Goal: Task Accomplishment & Management: Manage account settings

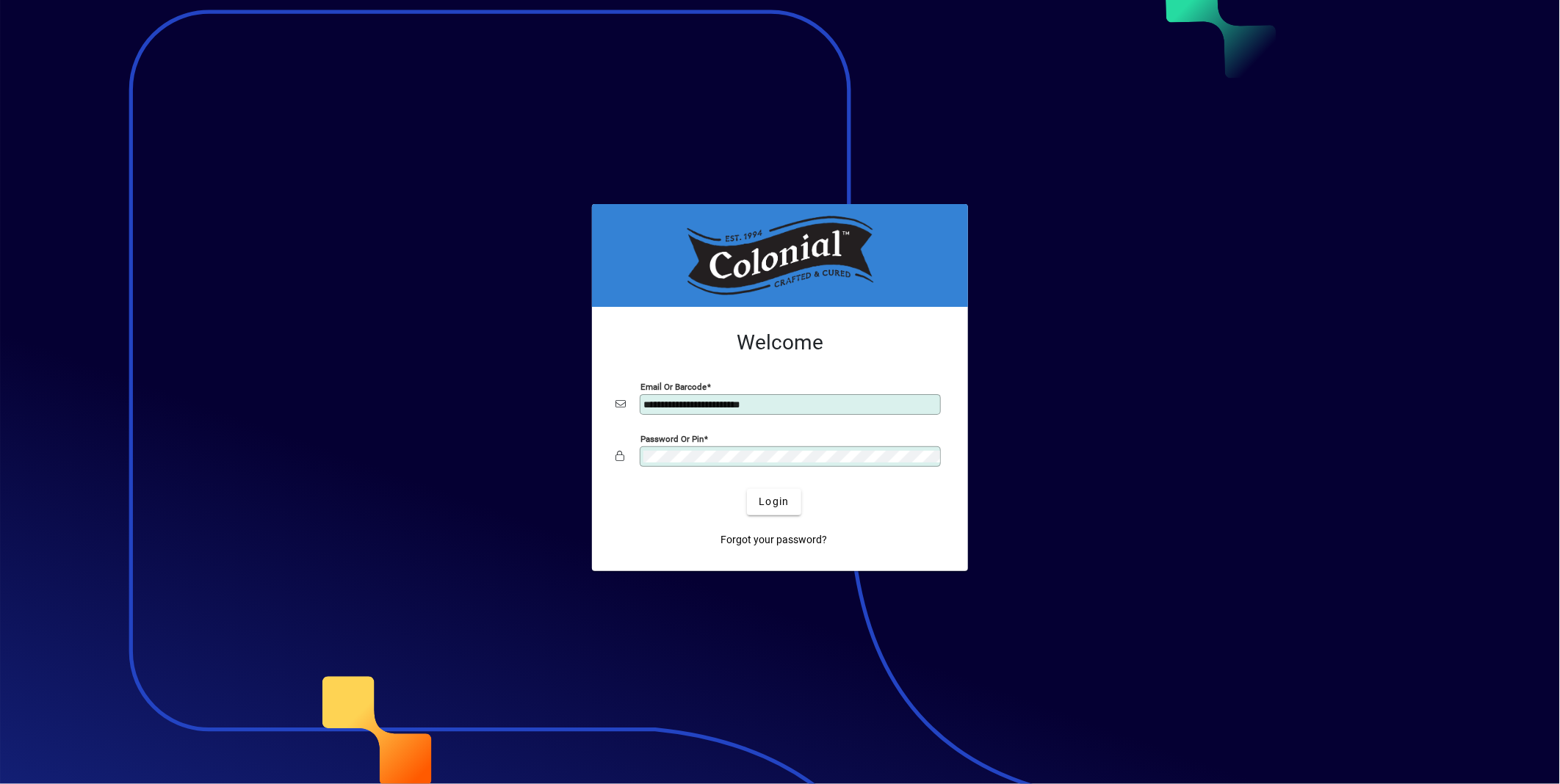
drag, startPoint x: 795, startPoint y: 398, endPoint x: 626, endPoint y: 415, distance: 169.9
click at [626, 415] on div "**********" at bounding box center [780, 404] width 329 height 28
type input "**********"
click at [568, 472] on app-login-layout "**********" at bounding box center [780, 392] width 1560 height 784
click at [747, 489] on button "Login" at bounding box center [774, 502] width 54 height 26
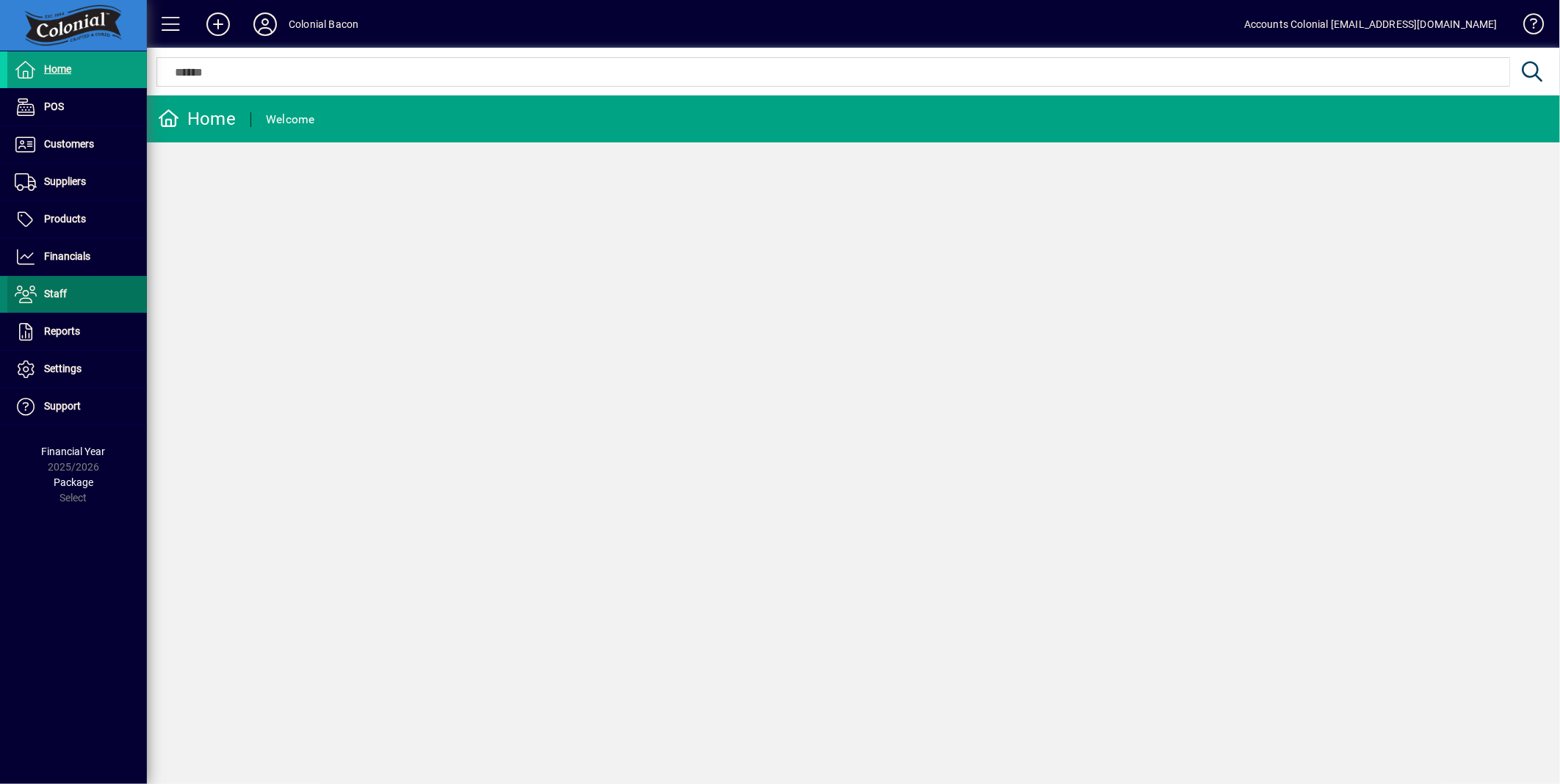
click at [63, 296] on span "Staff" at bounding box center [56, 293] width 23 height 12
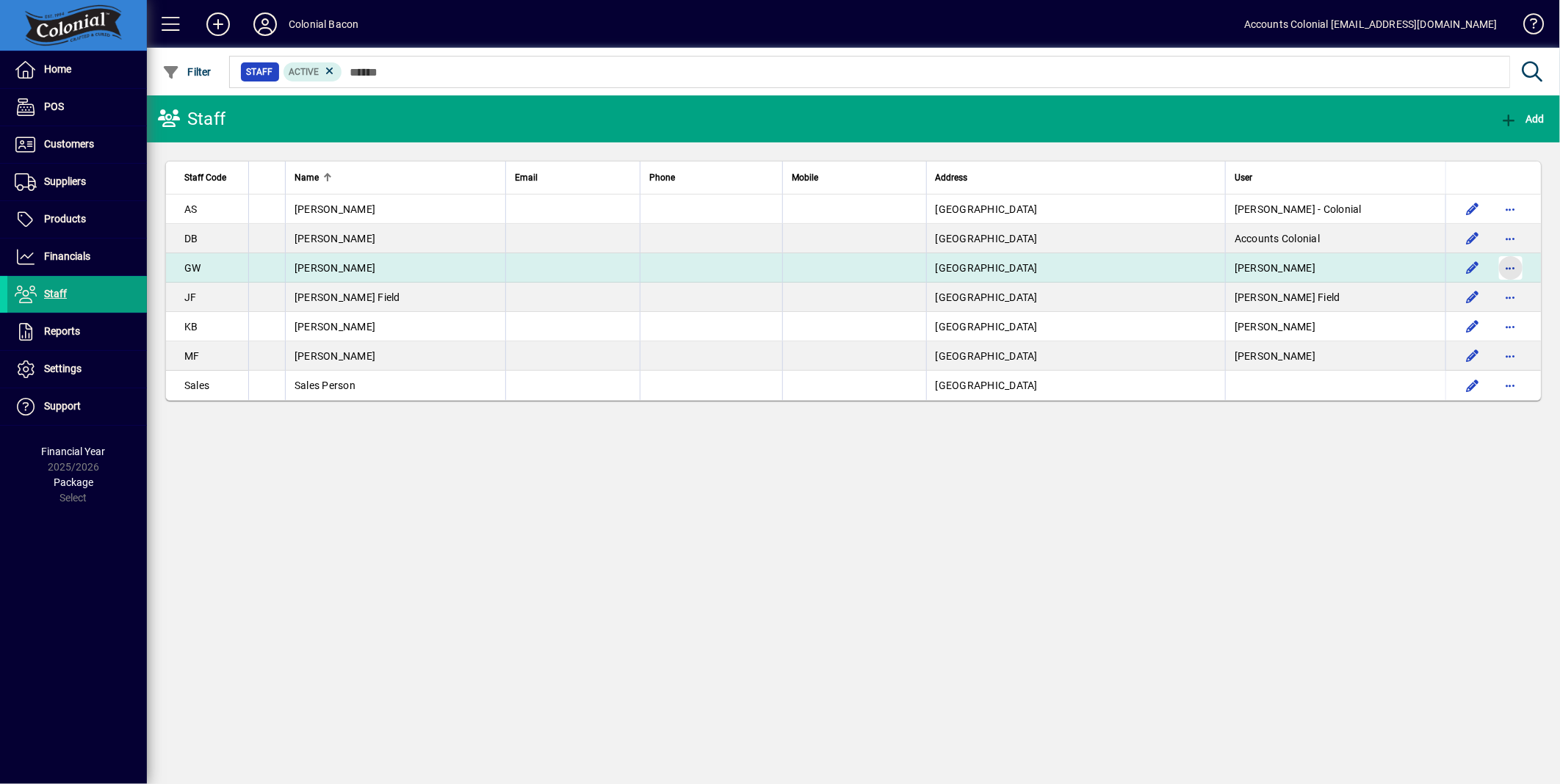
click at [1512, 263] on span "button" at bounding box center [1511, 268] width 35 height 35
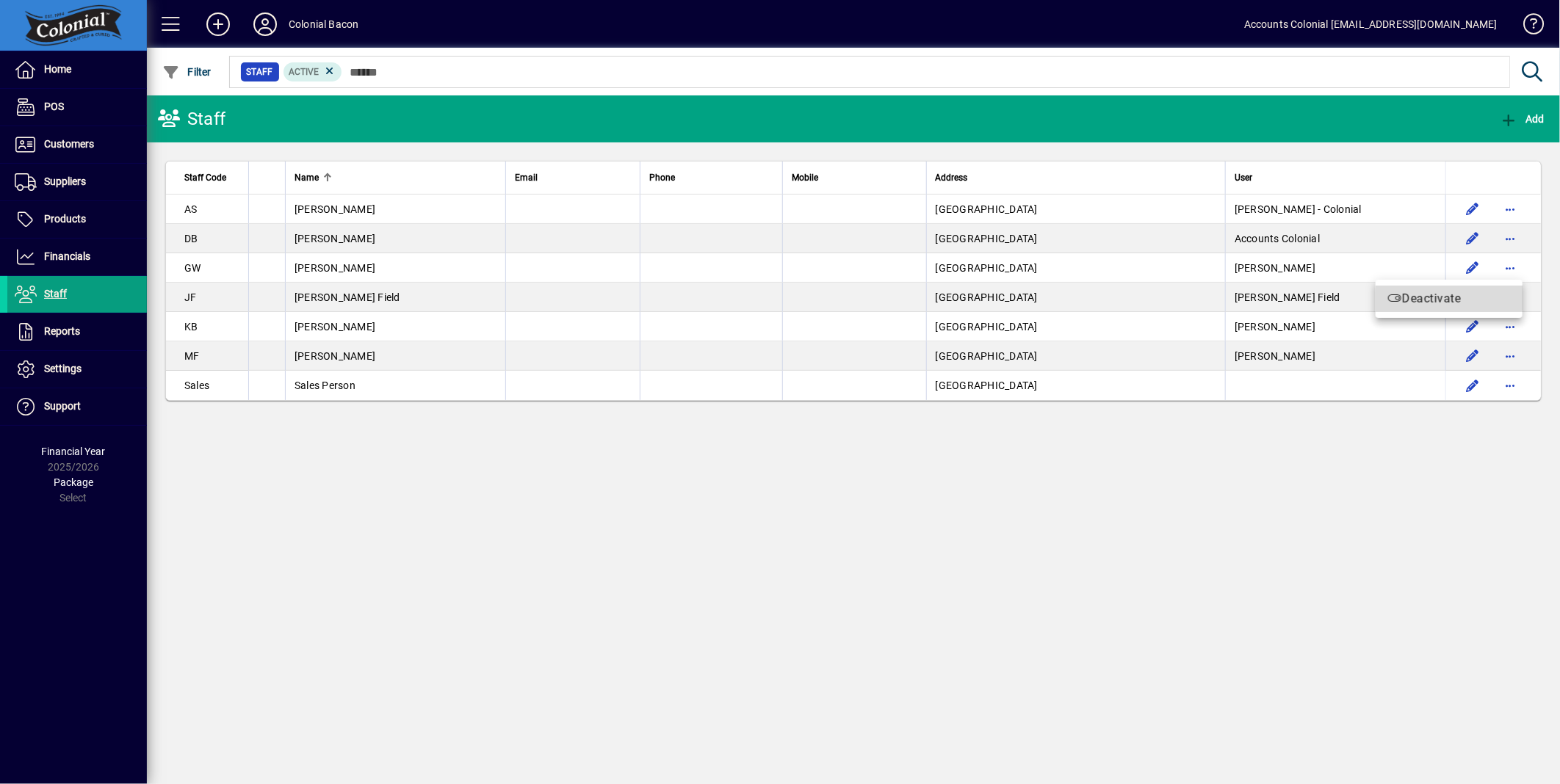
click at [1420, 293] on span "Deactivate" at bounding box center [1450, 299] width 124 height 17
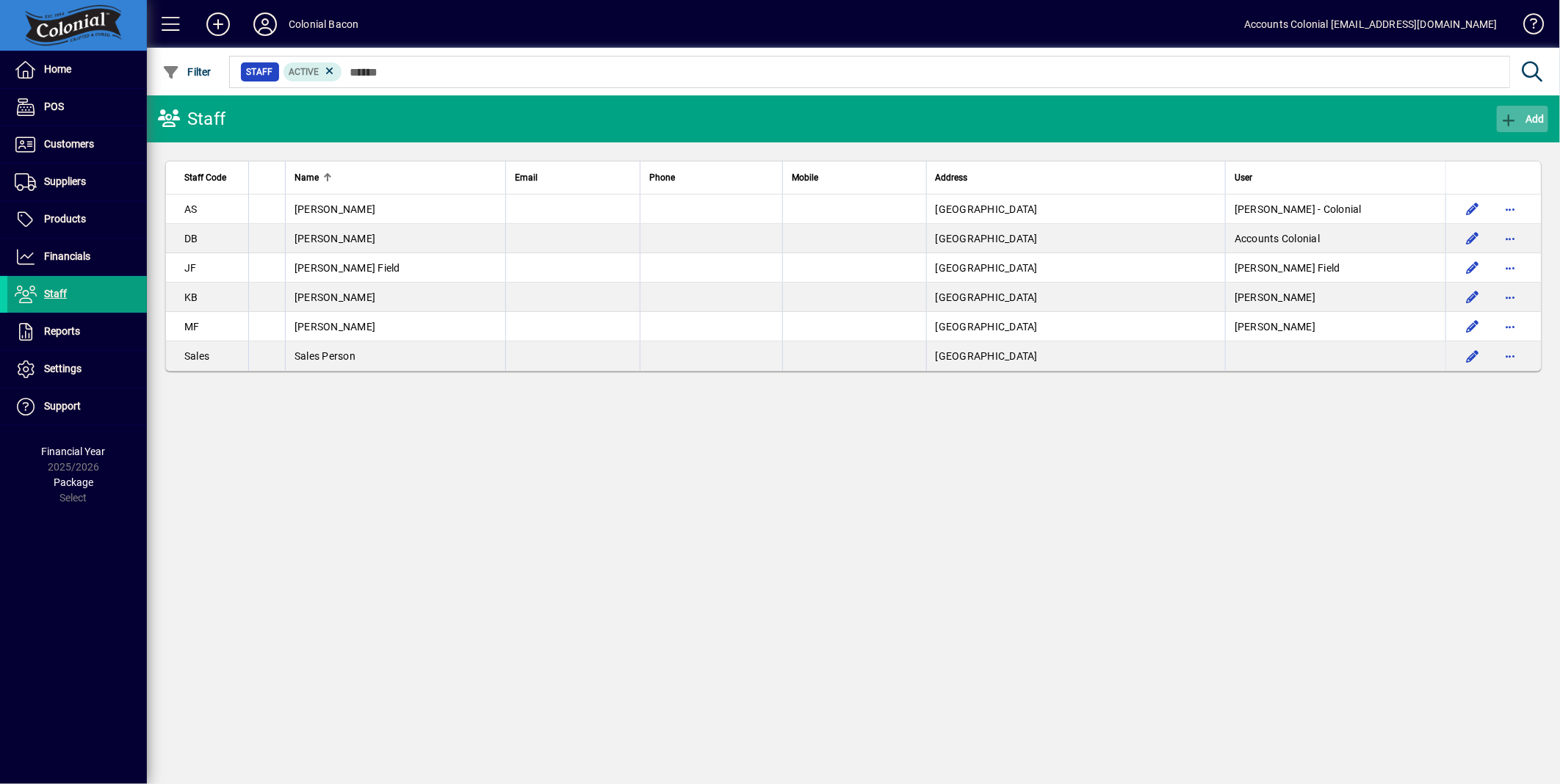
click at [1513, 115] on icon "button" at bounding box center [1509, 120] width 18 height 15
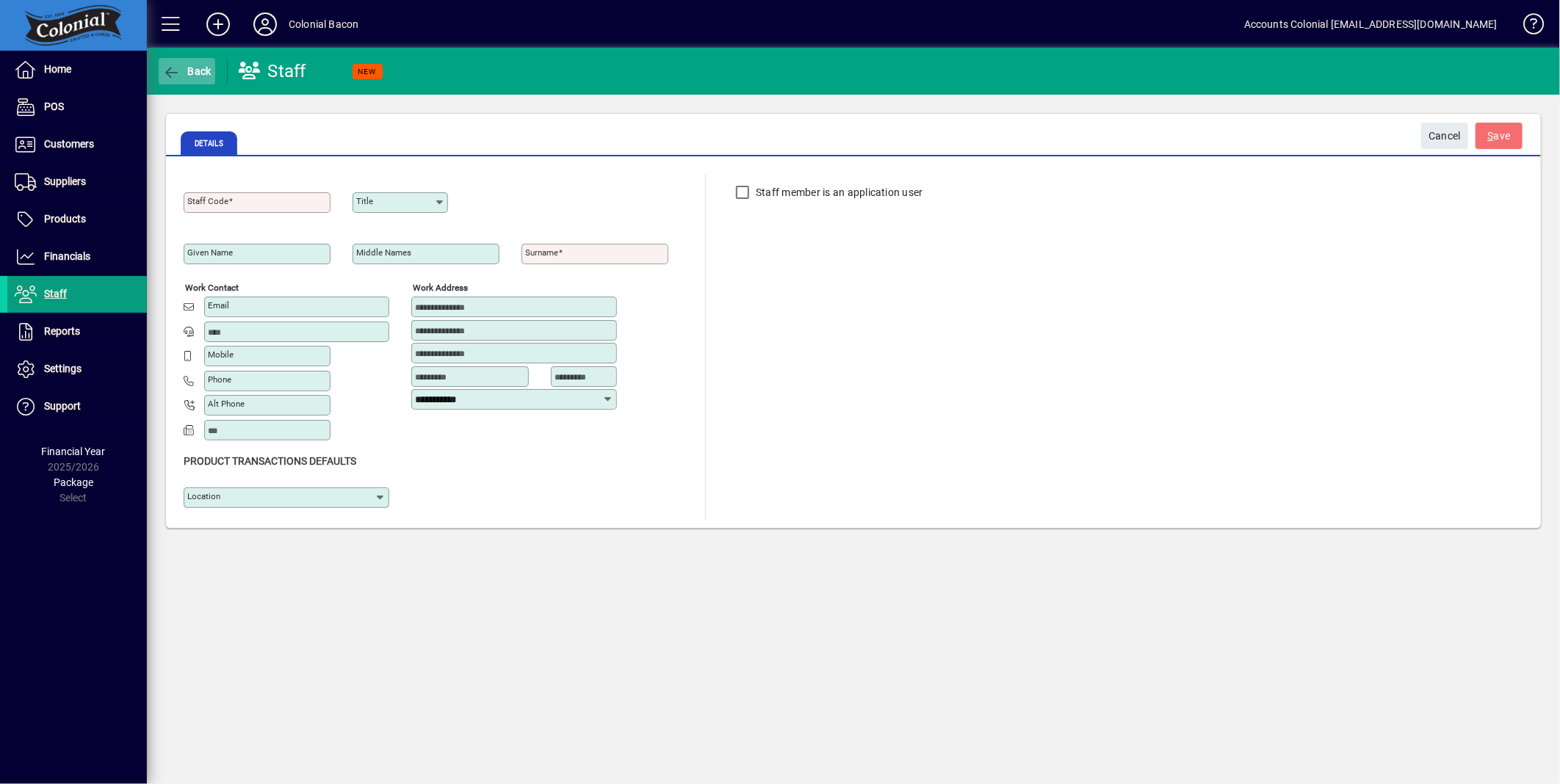
click at [195, 78] on span "button" at bounding box center [186, 71] width 56 height 35
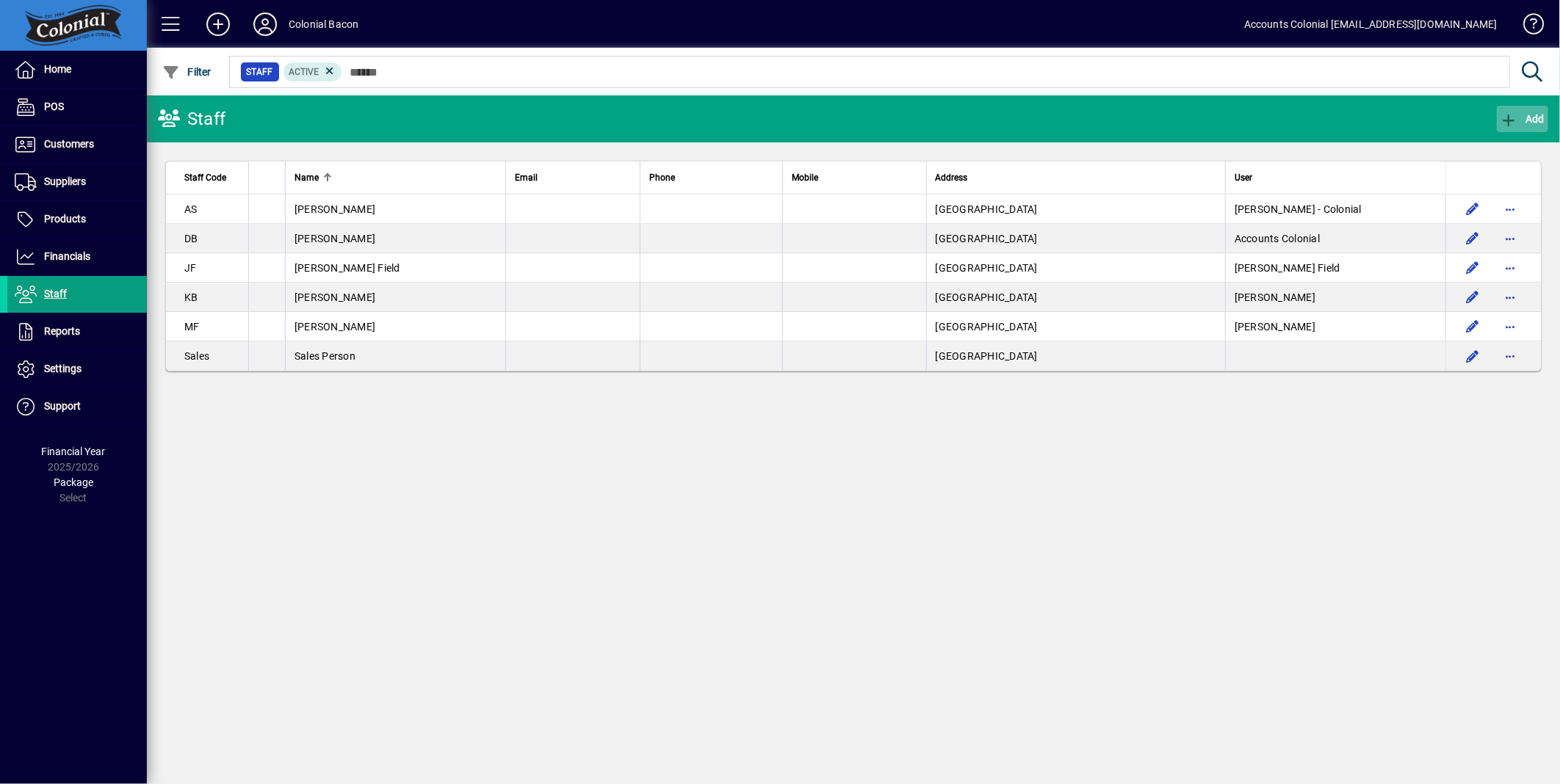
click at [1508, 114] on icon "button" at bounding box center [1509, 120] width 18 height 15
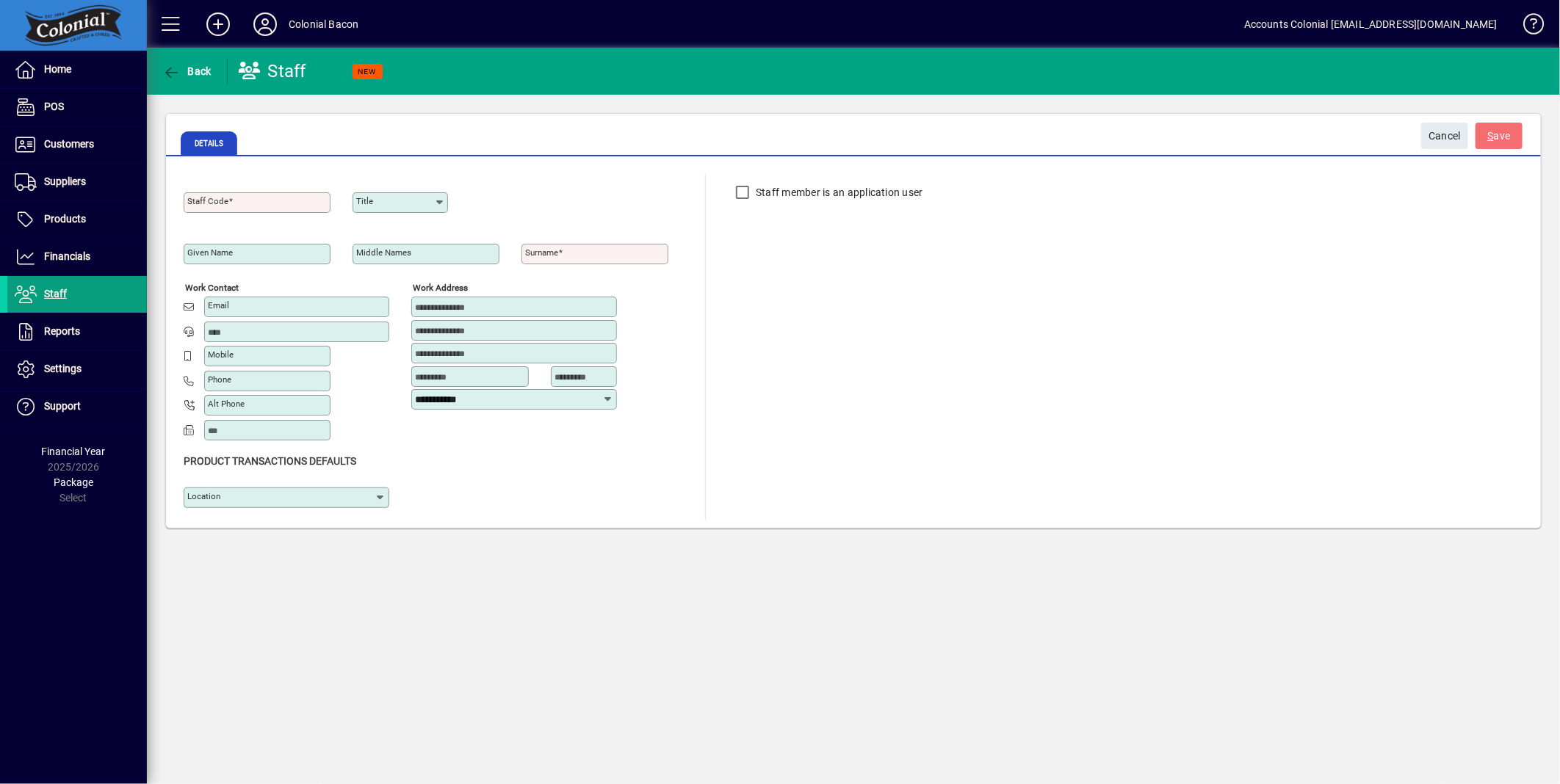
click at [228, 203] on span at bounding box center [231, 201] width 5 height 10
click at [226, 203] on input "Staff Code" at bounding box center [259, 202] width 143 height 12
type input "*"
type input "**"
click at [204, 253] on mat-label "Given name" at bounding box center [209, 252] width 45 height 10
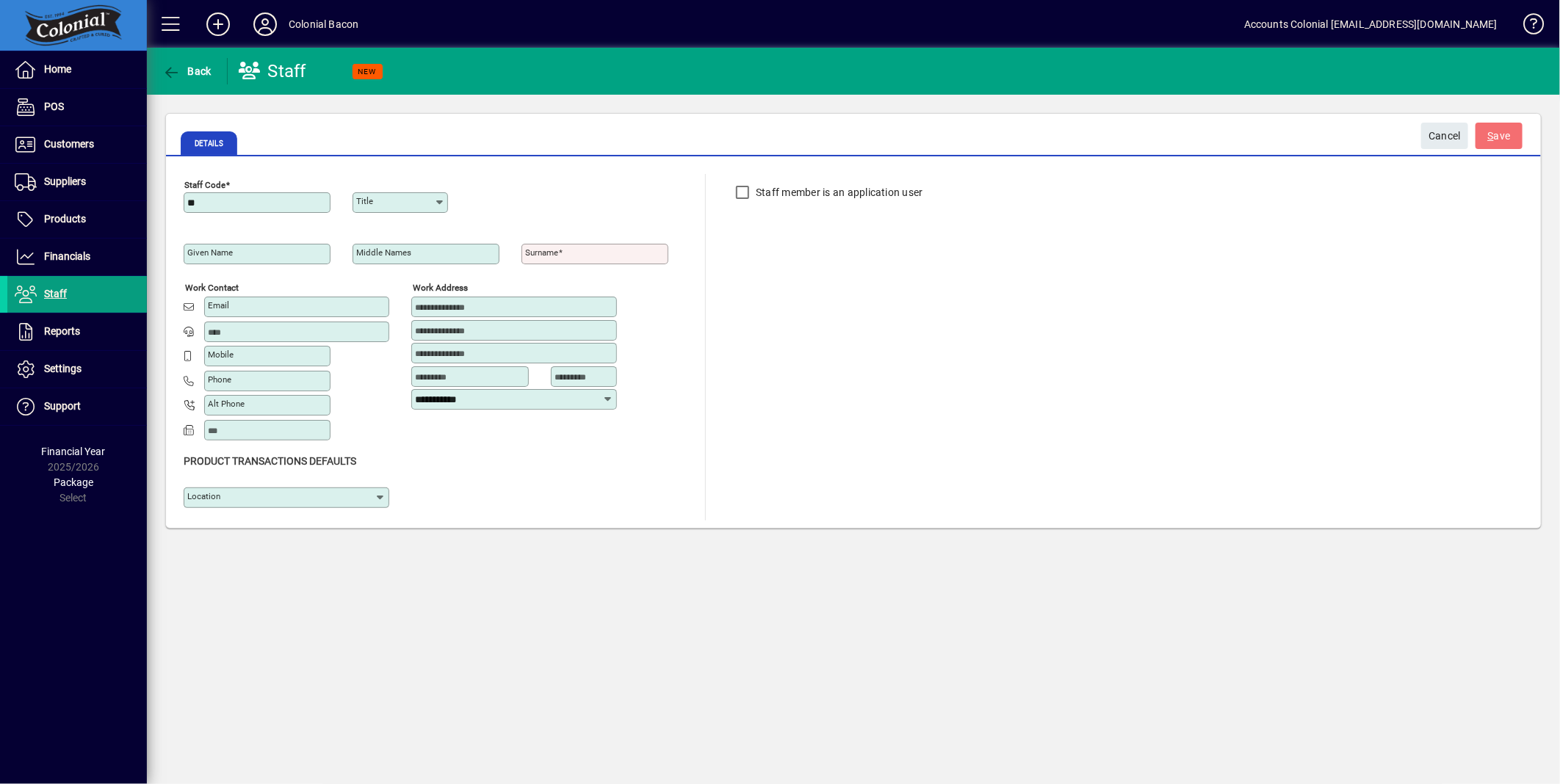
click at [204, 253] on input "Given name" at bounding box center [259, 254] width 143 height 12
type input "****"
type input "*******"
drag, startPoint x: 331, startPoint y: 312, endPoint x: 206, endPoint y: 313, distance: 125.0
click at [206, 313] on div "**********" at bounding box center [296, 307] width 185 height 21
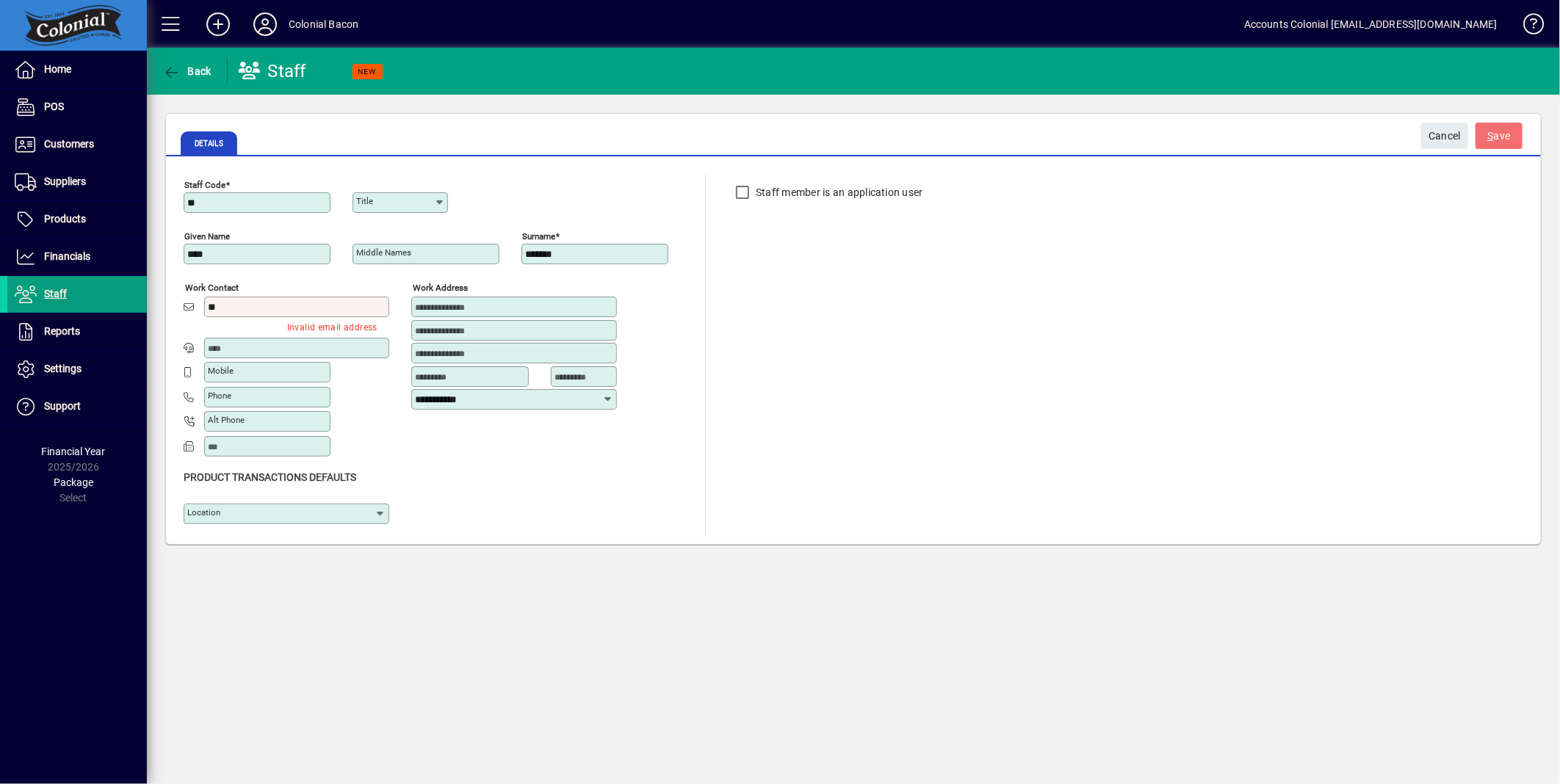
type input "*"
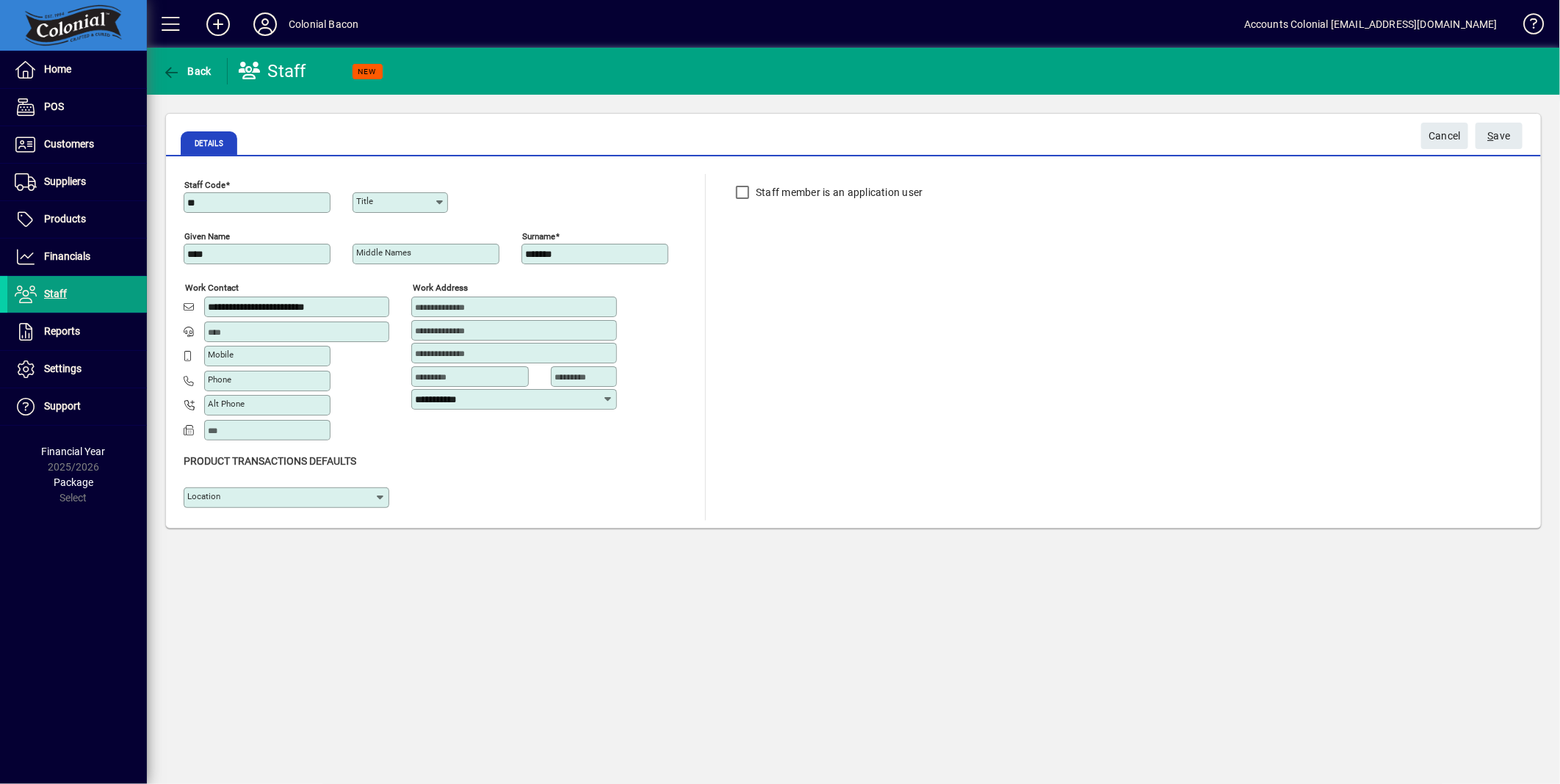
type input "**********"
click at [582, 465] on div "Product Transactions Defaults" at bounding box center [437, 461] width 507 height 15
click at [378, 498] on icon at bounding box center [380, 498] width 12 height 12
click at [259, 537] on div "Colonial Bacon" at bounding box center [232, 534] width 73 height 15
type input "**********"
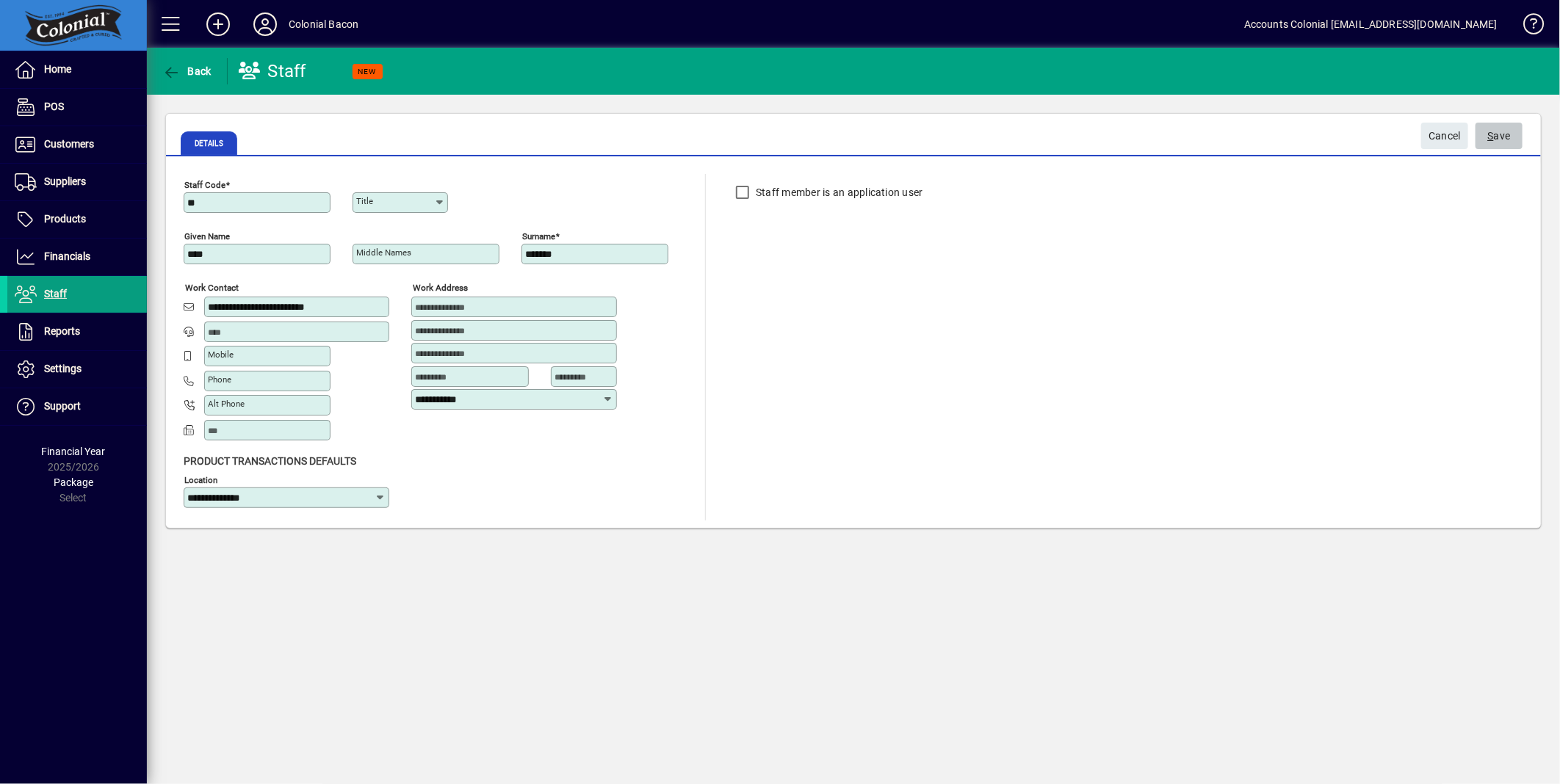
click at [1501, 136] on span "S ave" at bounding box center [1500, 136] width 23 height 25
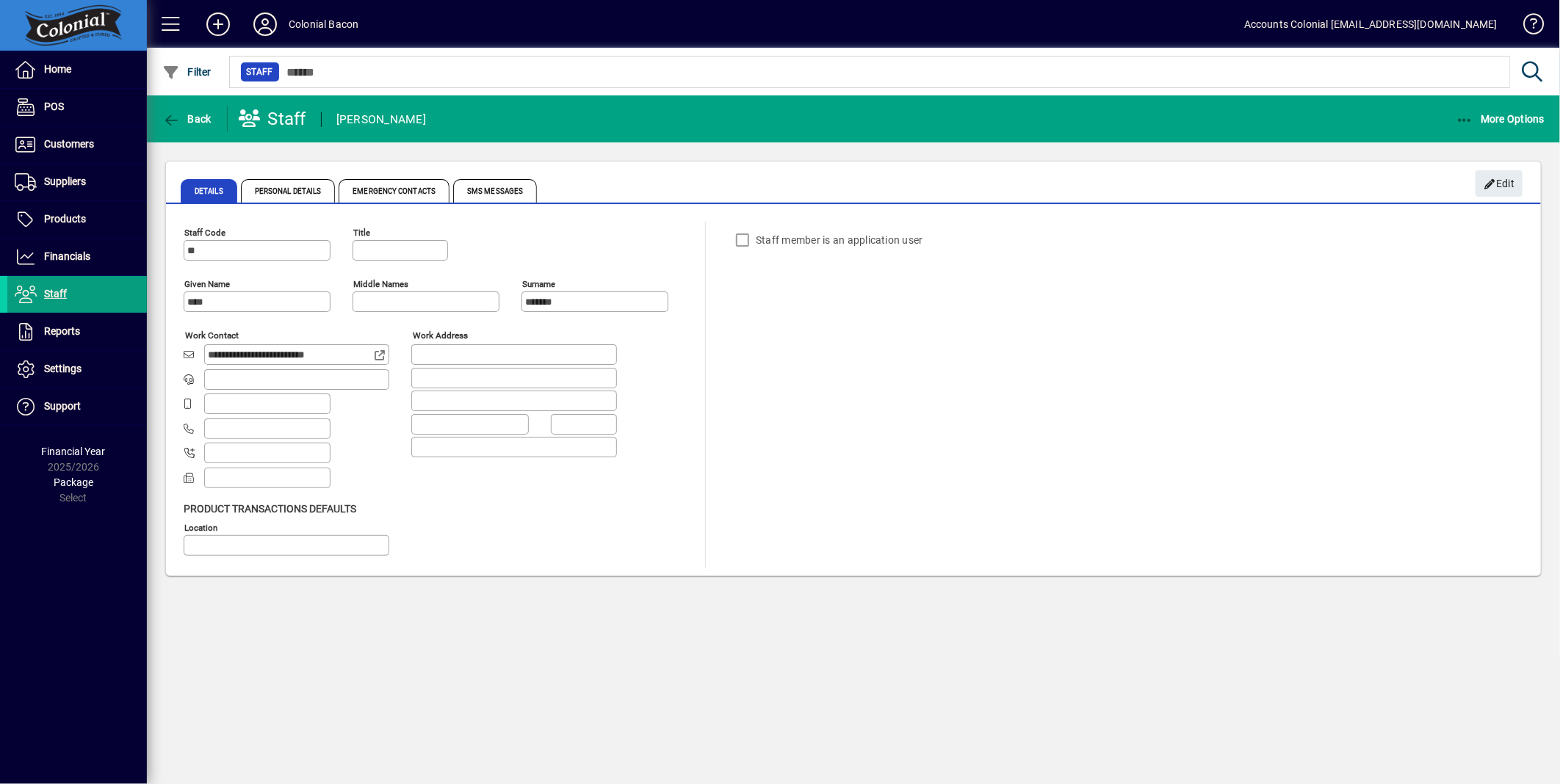
type input "**********"
click at [304, 198] on span "Personal Details" at bounding box center [288, 191] width 94 height 24
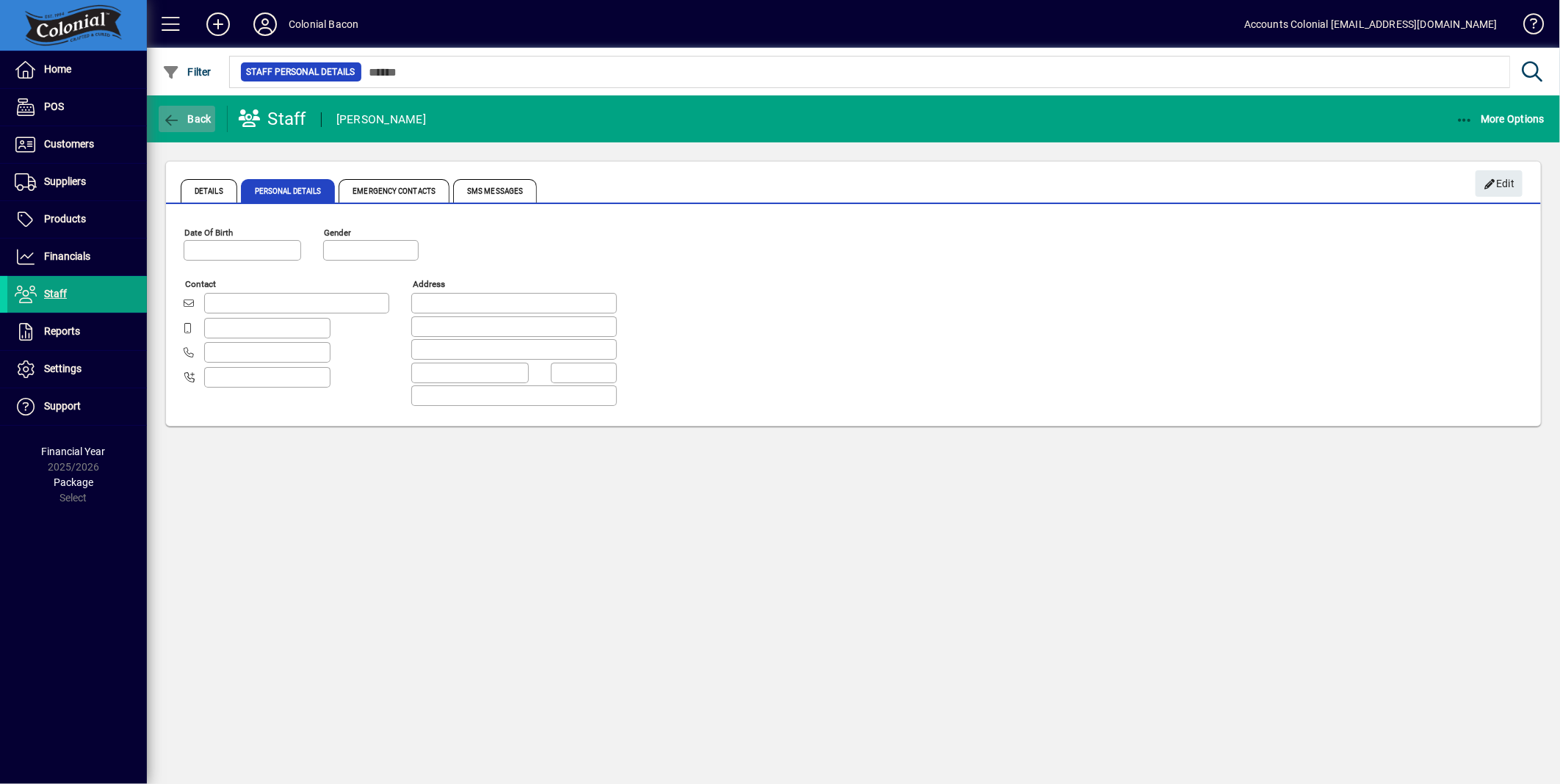
click at [188, 121] on span "Back" at bounding box center [187, 119] width 49 height 12
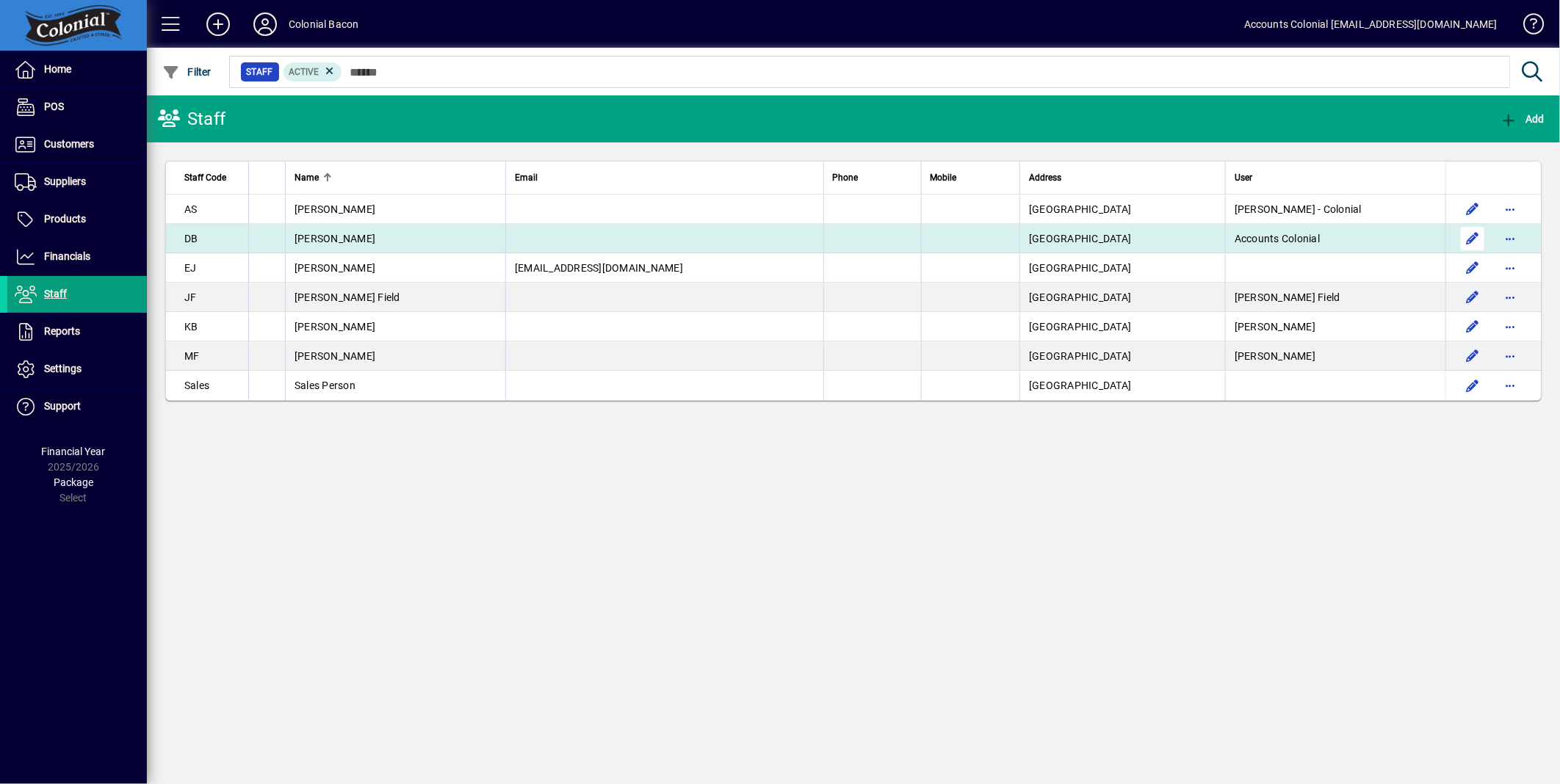
click at [1468, 234] on span "button" at bounding box center [1473, 239] width 35 height 35
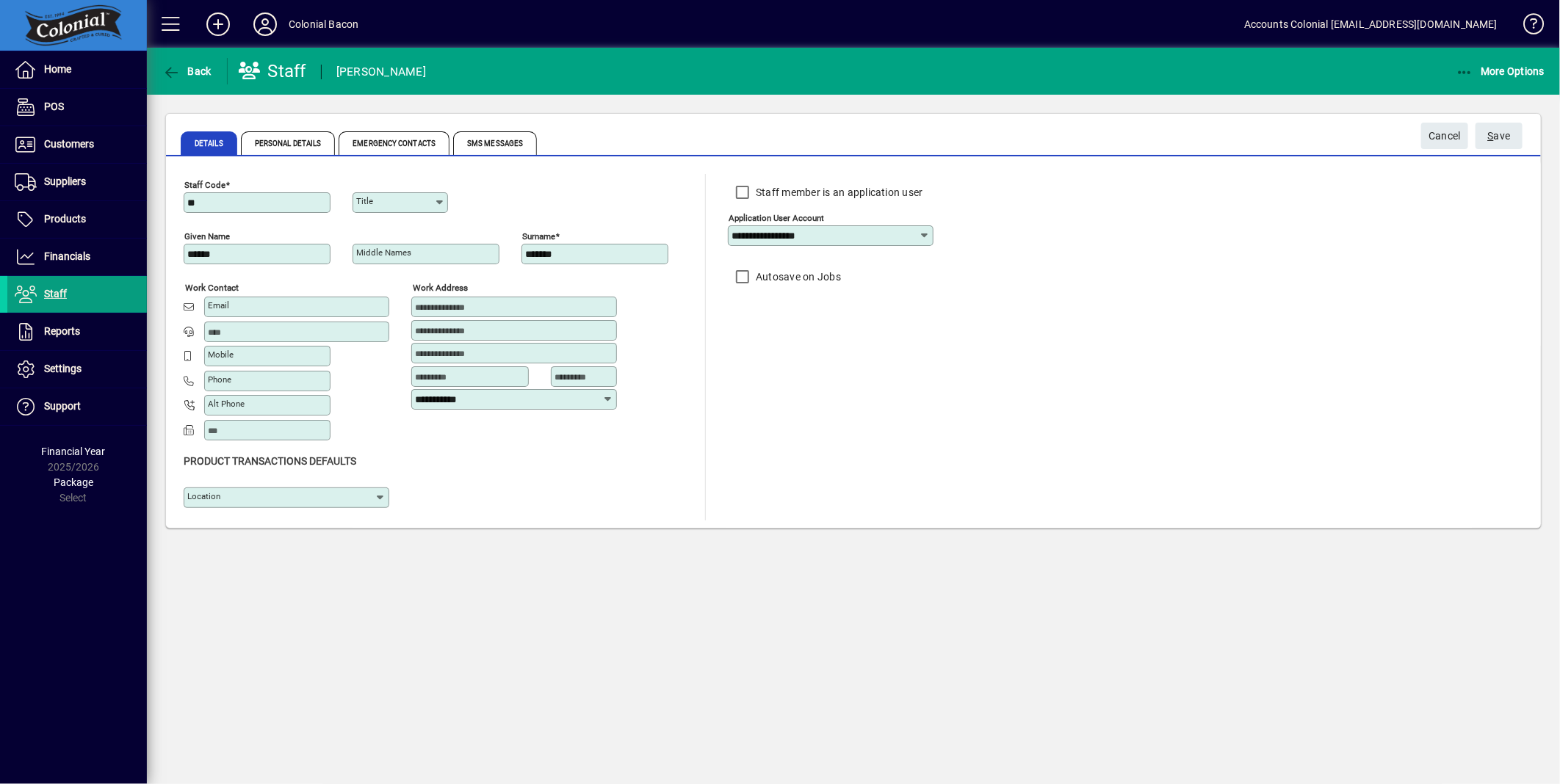
drag, startPoint x: 214, startPoint y: 306, endPoint x: 243, endPoint y: 304, distance: 29.1
click at [214, 306] on mat-label "Email" at bounding box center [218, 305] width 21 height 10
click at [214, 306] on input "Email" at bounding box center [298, 307] width 181 height 12
type input "**********"
type input "*********"
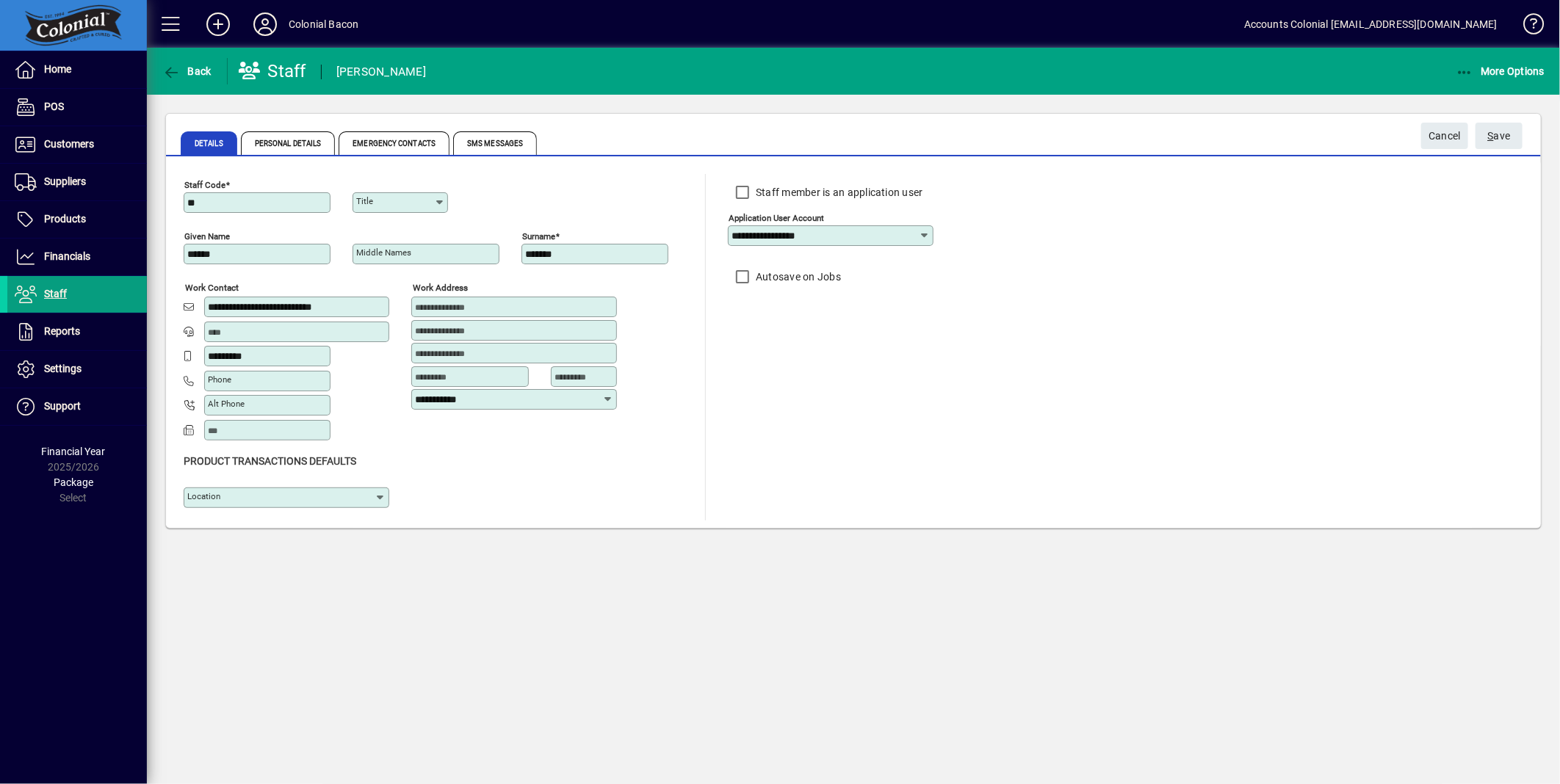
click at [380, 495] on icon at bounding box center [380, 498] width 12 height 12
drag, startPoint x: 243, startPoint y: 536, endPoint x: 297, endPoint y: 516, distance: 57.6
click at [244, 536] on div "Colonial Bacon" at bounding box center [232, 534] width 73 height 15
type input "**********"
click at [1501, 136] on span "S ave" at bounding box center [1500, 136] width 23 height 25
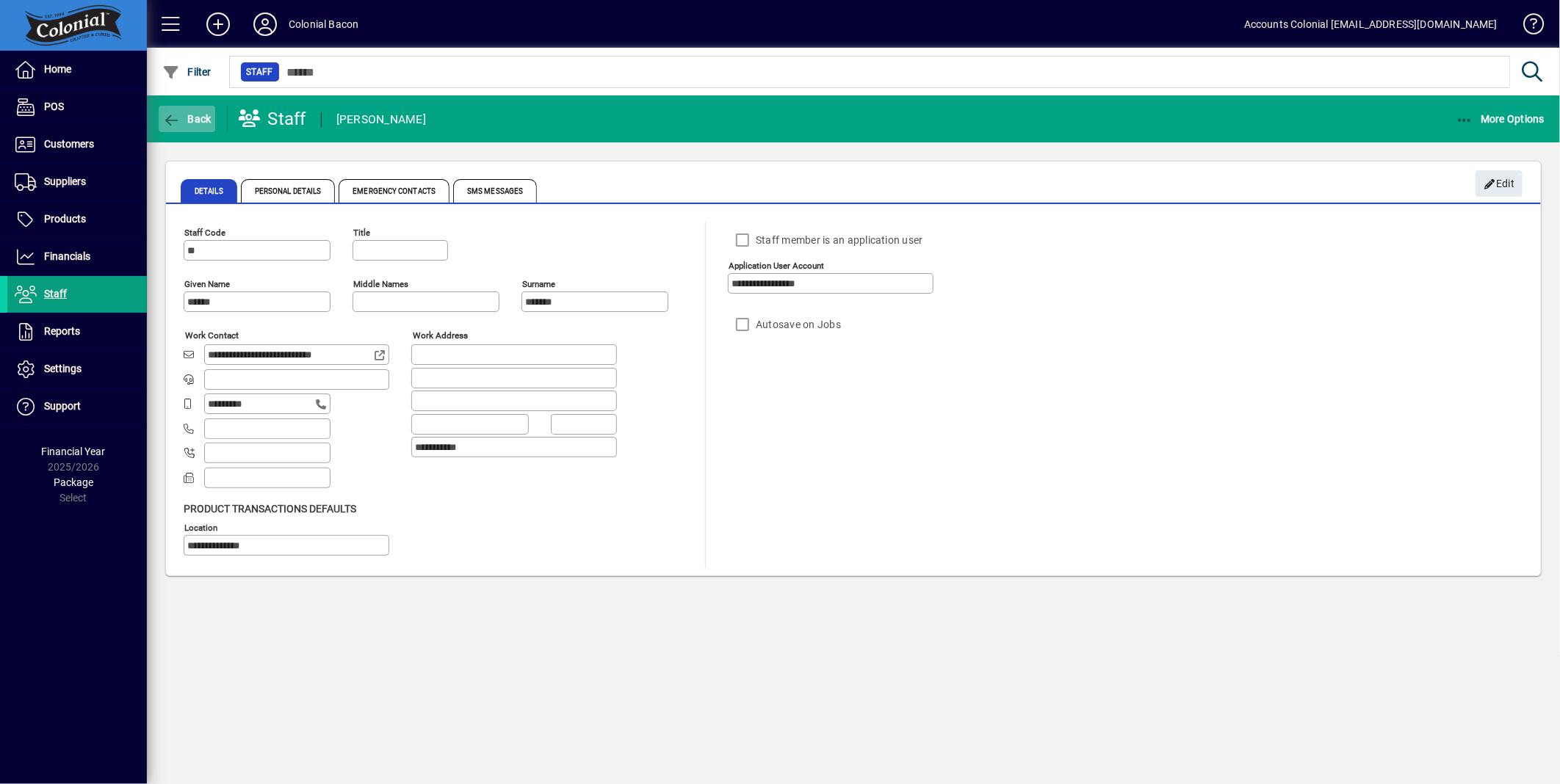
click at [164, 119] on icon "button" at bounding box center [171, 120] width 18 height 15
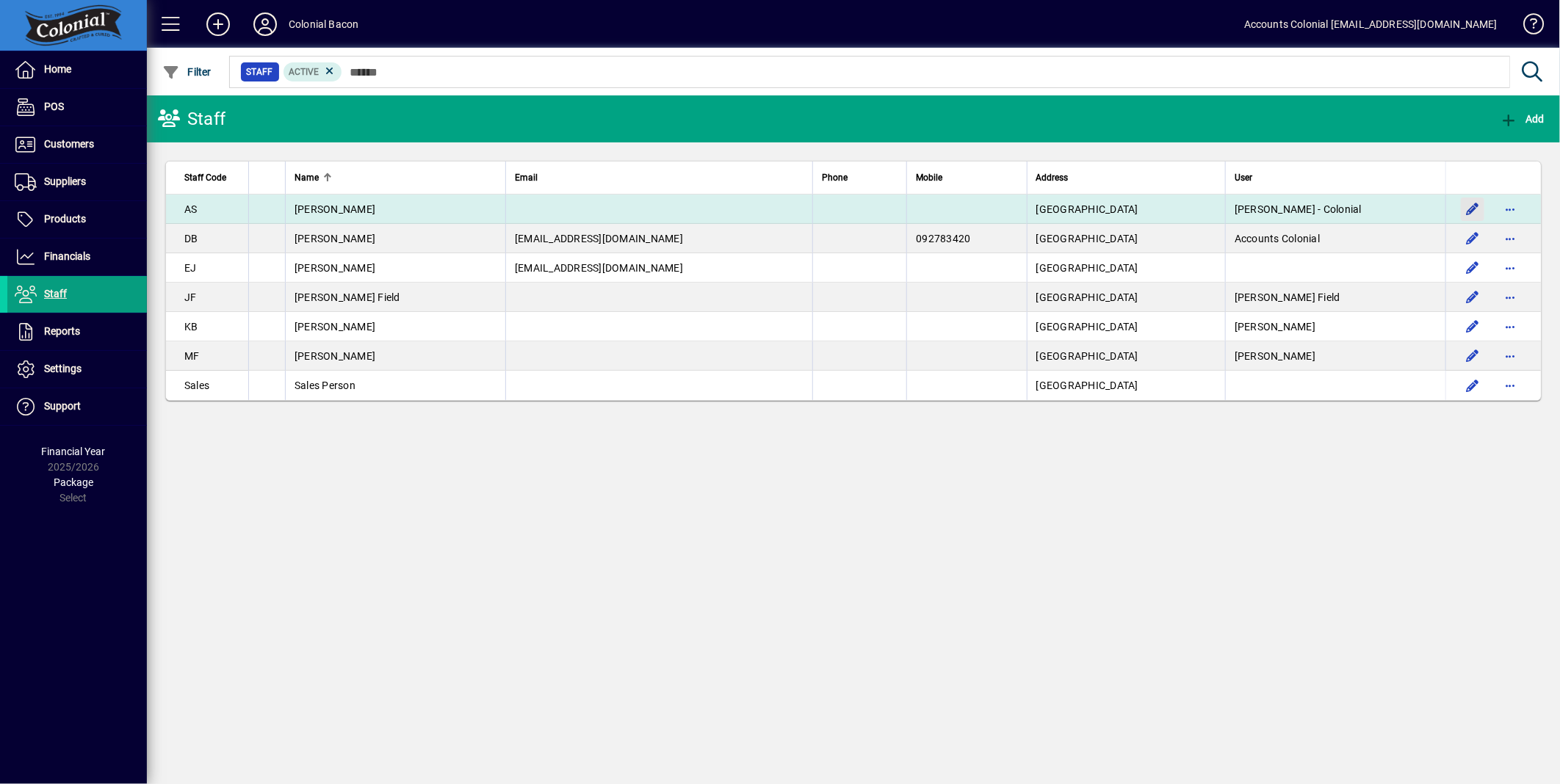
click at [1469, 205] on span "button" at bounding box center [1473, 209] width 35 height 35
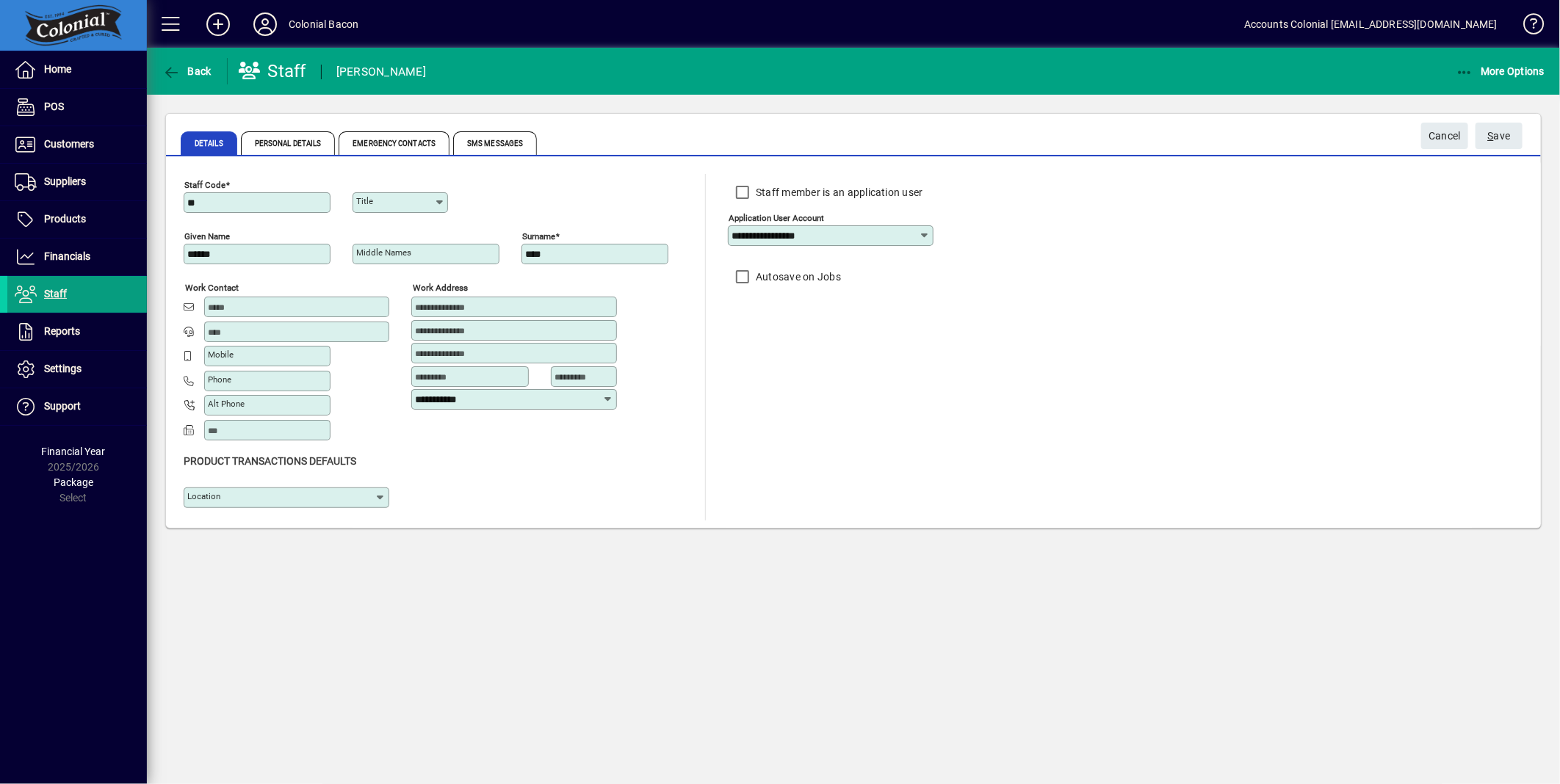
click at [266, 312] on input "Email" at bounding box center [298, 307] width 181 height 12
type input "**********"
click at [1511, 137] on span "submit" at bounding box center [1499, 136] width 47 height 35
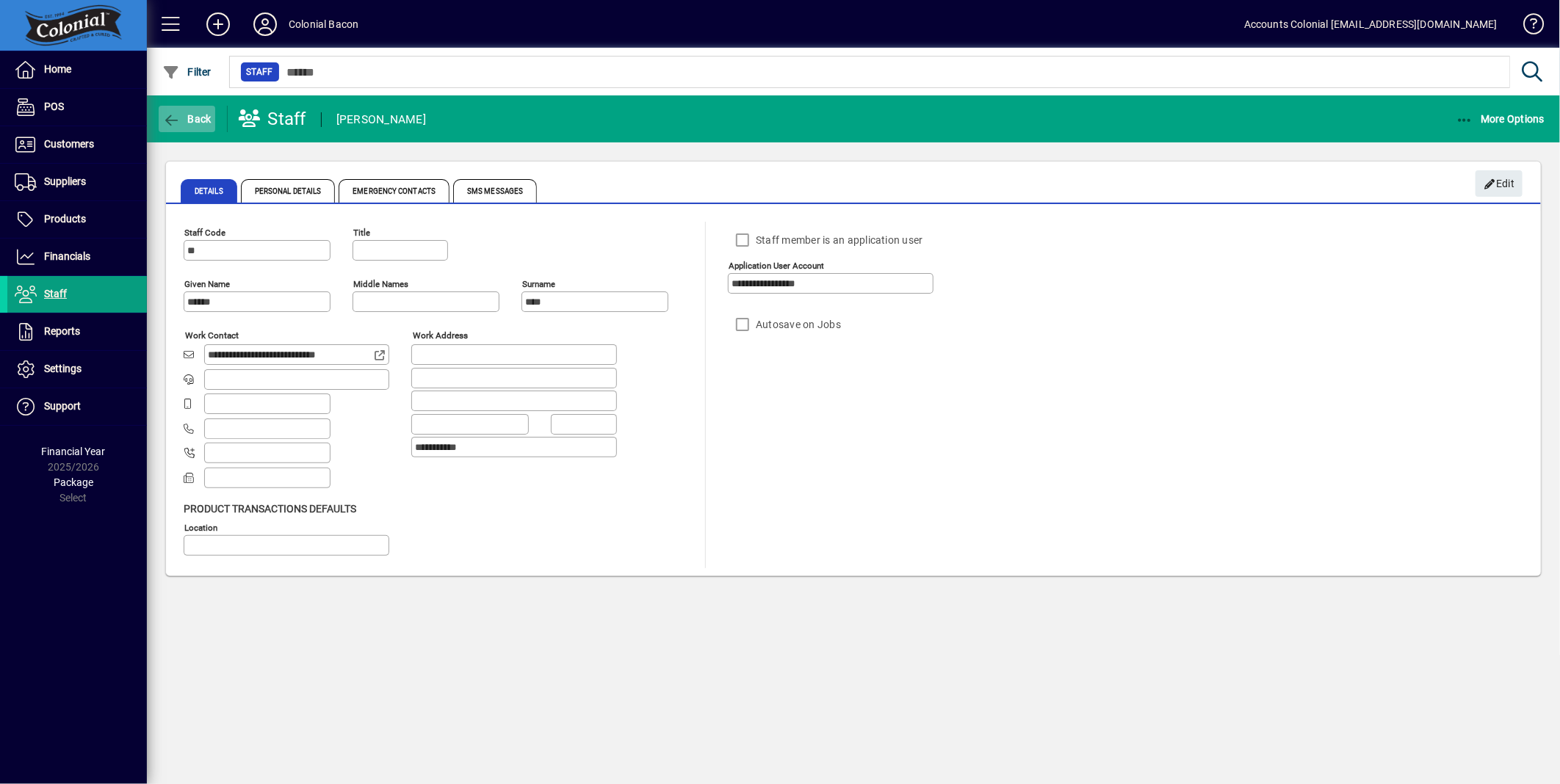
click at [163, 123] on icon "button" at bounding box center [171, 120] width 18 height 15
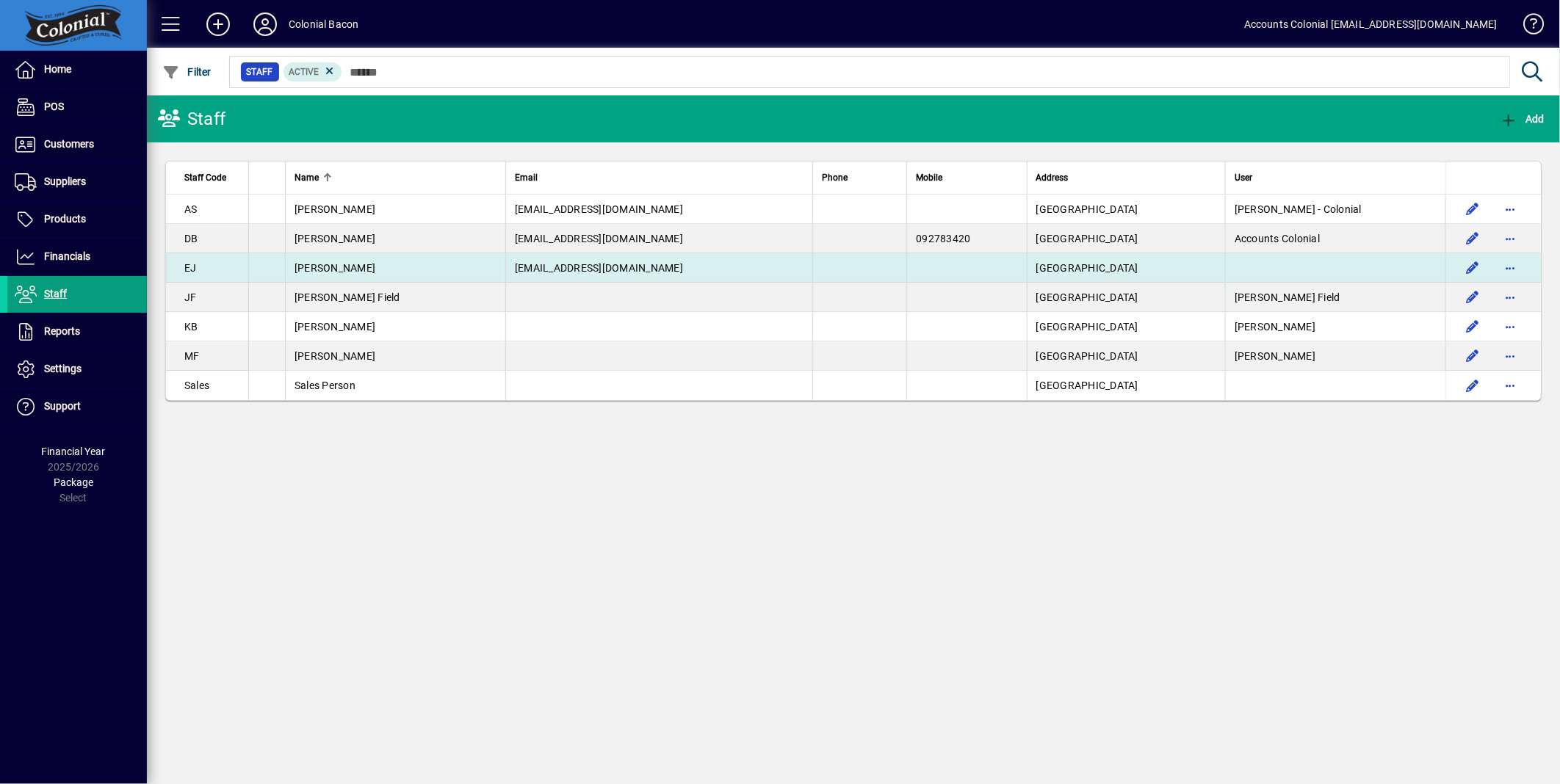
click at [571, 262] on span "office@colonialbacon.co.nz" at bounding box center [599, 268] width 168 height 12
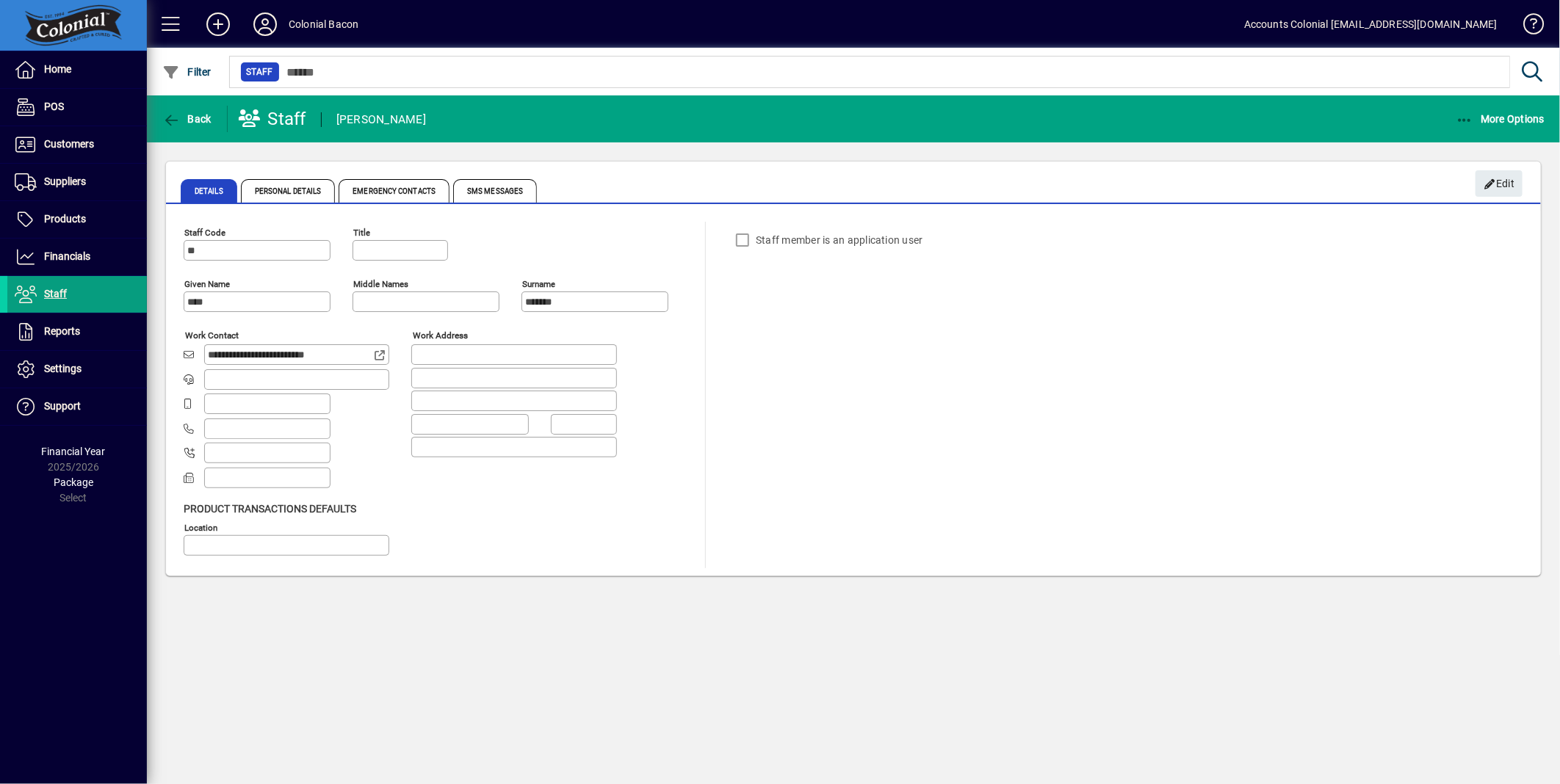
type input "**********"
click at [1500, 184] on span "Edit" at bounding box center [1500, 184] width 32 height 25
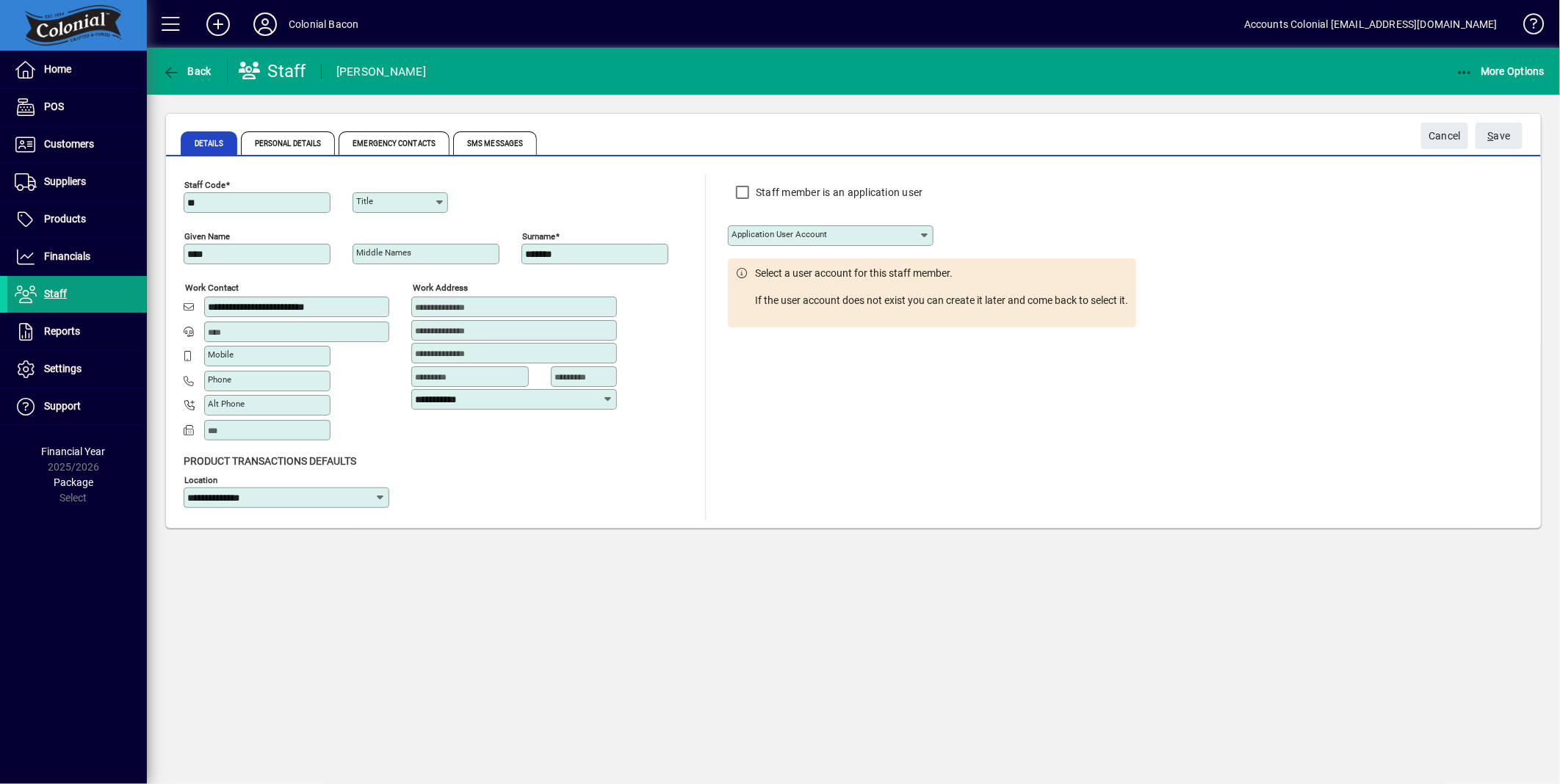
click at [922, 231] on icon at bounding box center [925, 235] width 12 height 12
type input "*"
click at [926, 235] on icon at bounding box center [925, 235] width 12 height 12
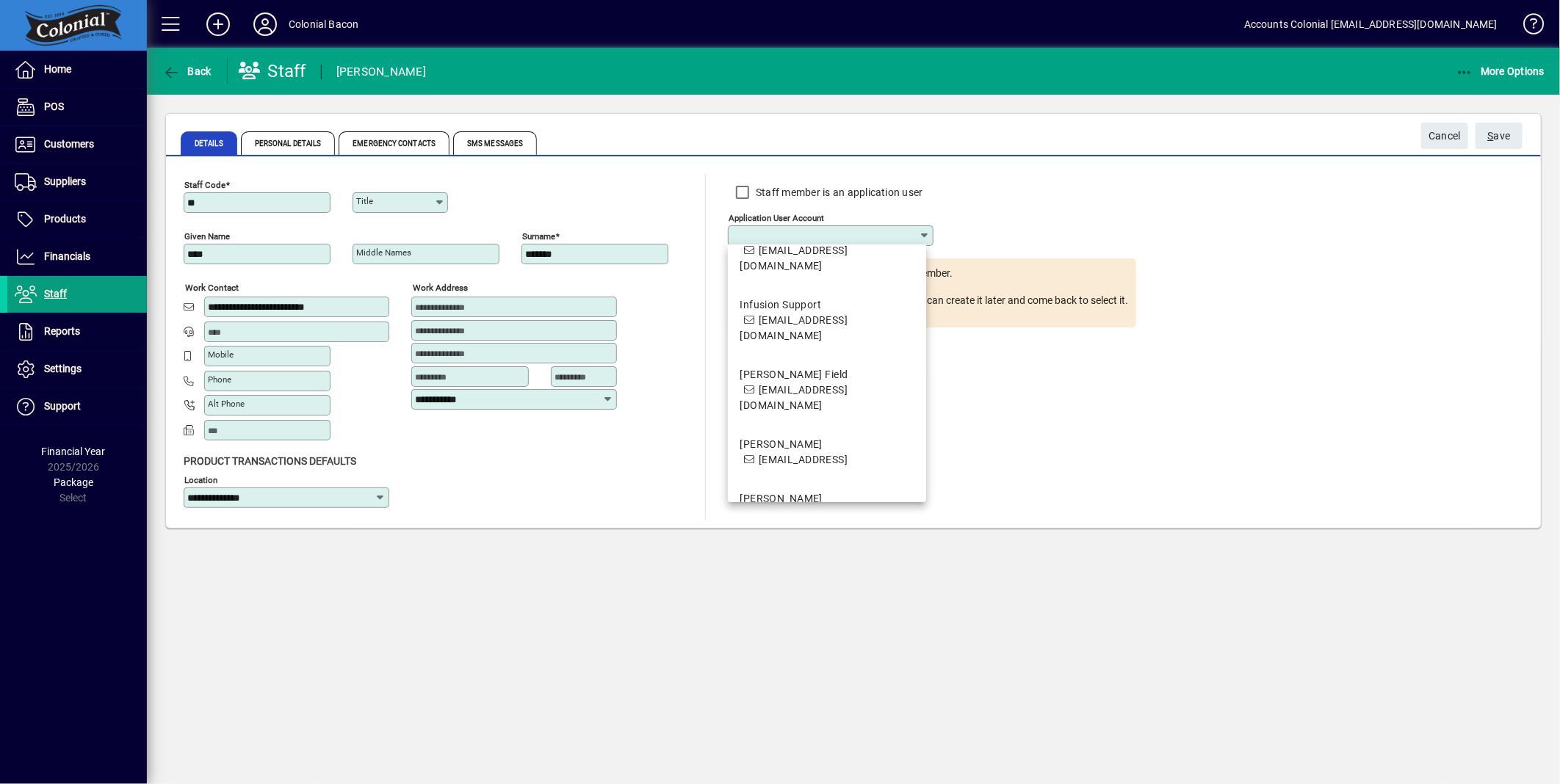
scroll to position [304, 0]
click at [960, 351] on div "Staff member is an application user Application user account Select a user acco…" at bounding box center [932, 347] width 408 height 346
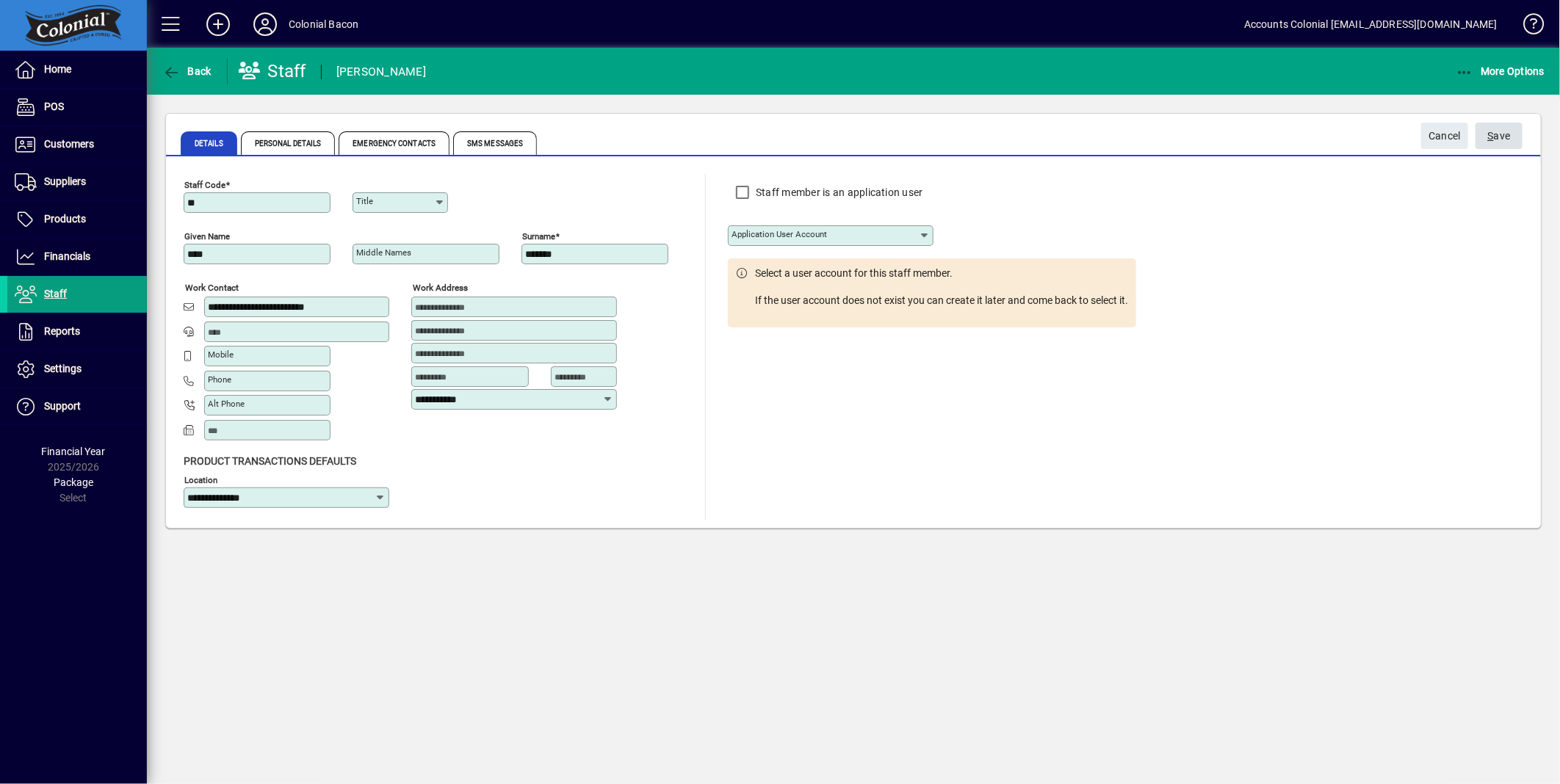
click at [1489, 140] on span "S ave" at bounding box center [1500, 136] width 23 height 25
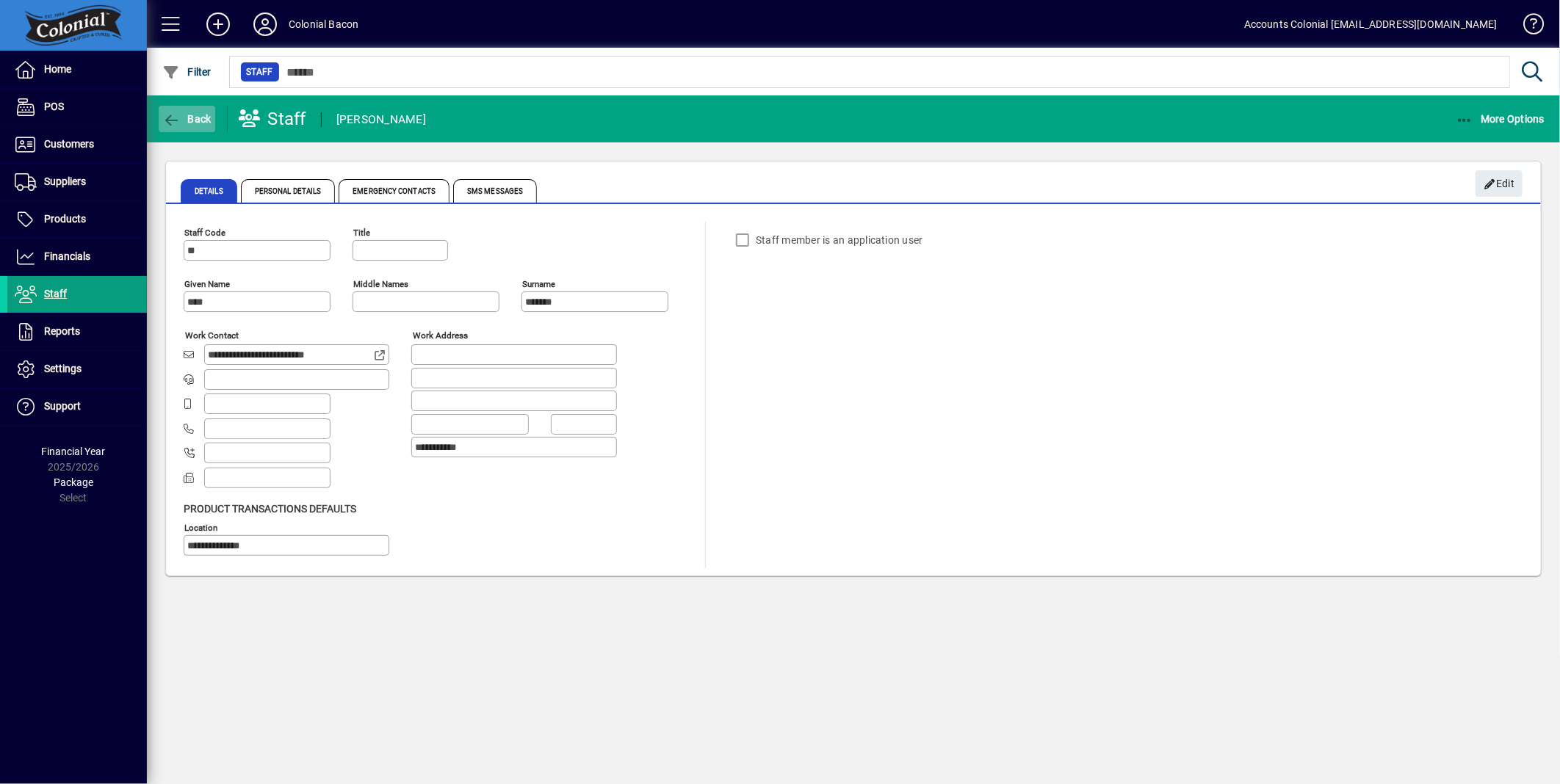
click at [174, 119] on icon "button" at bounding box center [171, 120] width 18 height 15
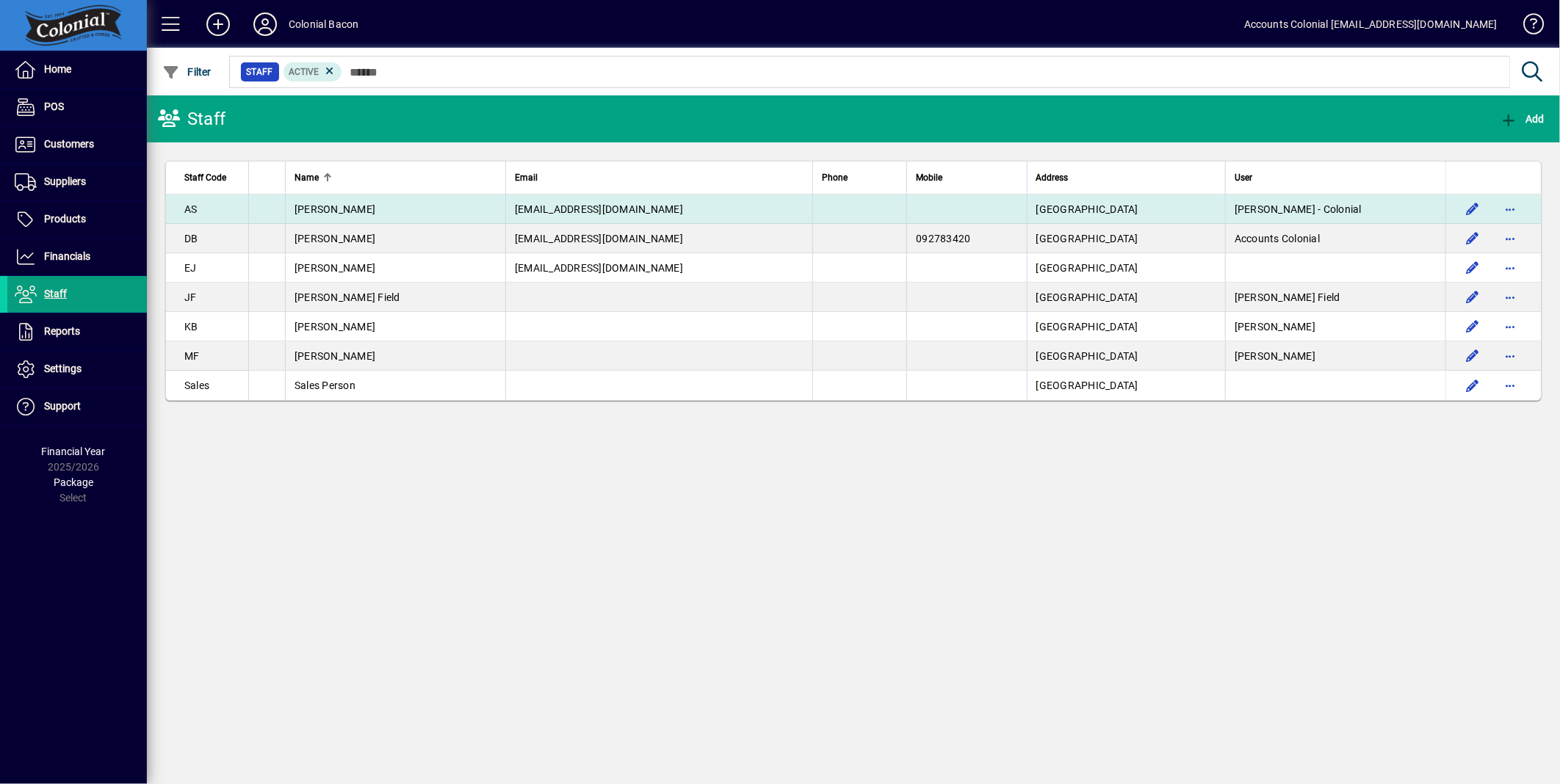
click at [565, 208] on span "enquiries@colonialbacon.co.nz" at bounding box center [599, 209] width 168 height 12
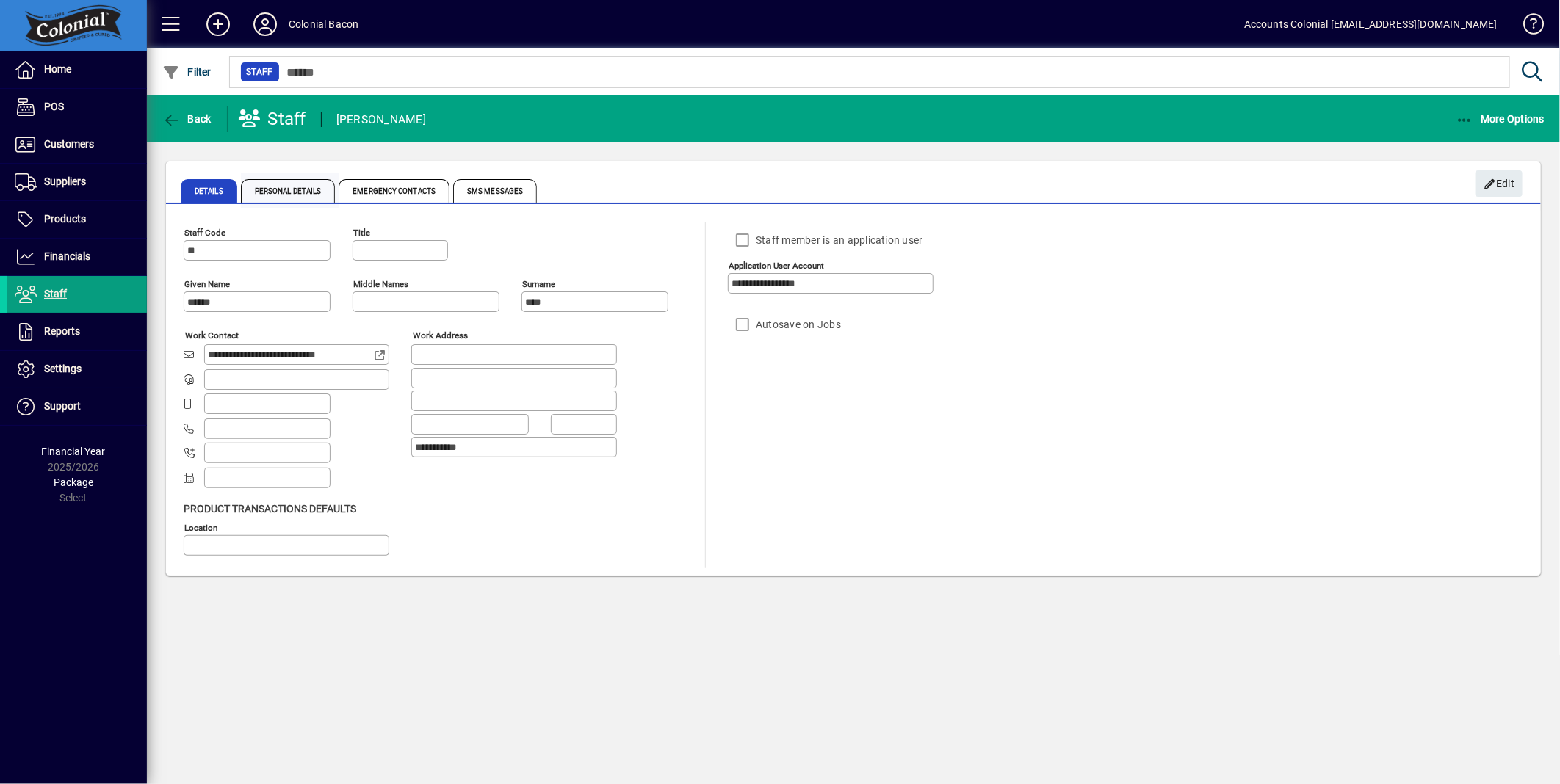
click at [298, 194] on span "Personal Details" at bounding box center [288, 191] width 94 height 24
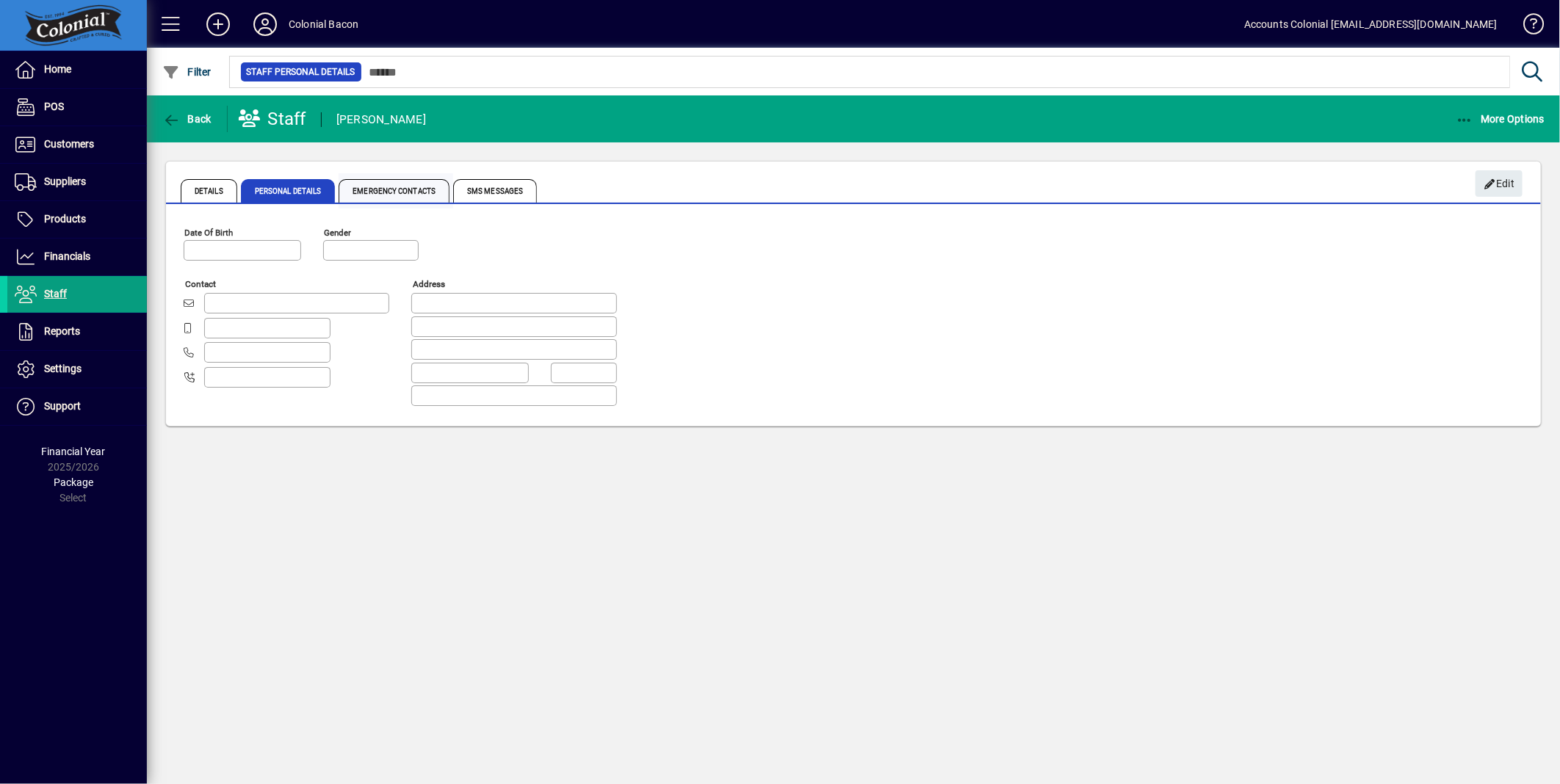
click at [372, 191] on span "Emergency Contacts" at bounding box center [394, 191] width 111 height 24
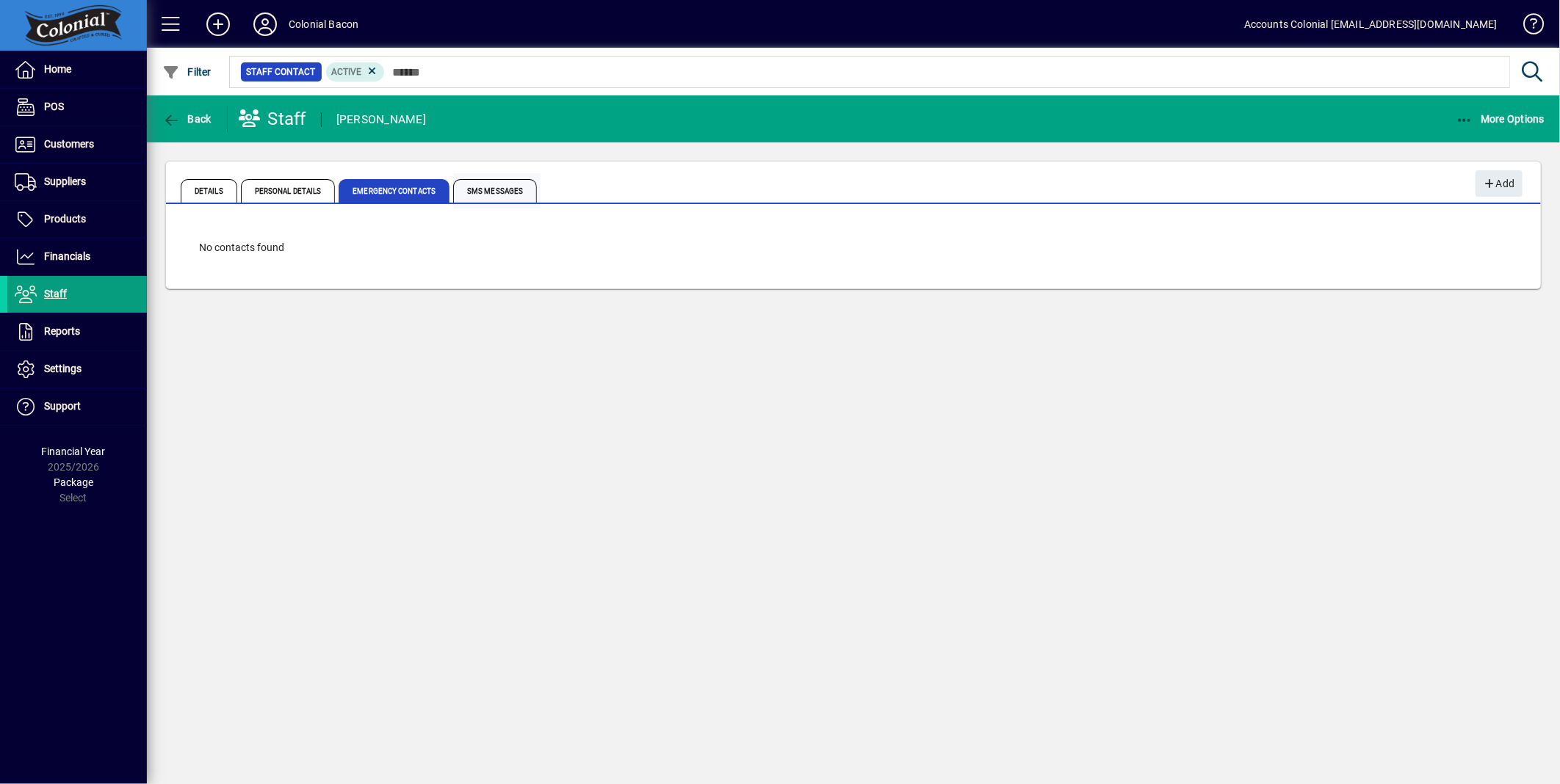
click at [479, 185] on span "SMS Messages" at bounding box center [495, 191] width 84 height 24
click at [204, 193] on span "Details" at bounding box center [209, 191] width 56 height 24
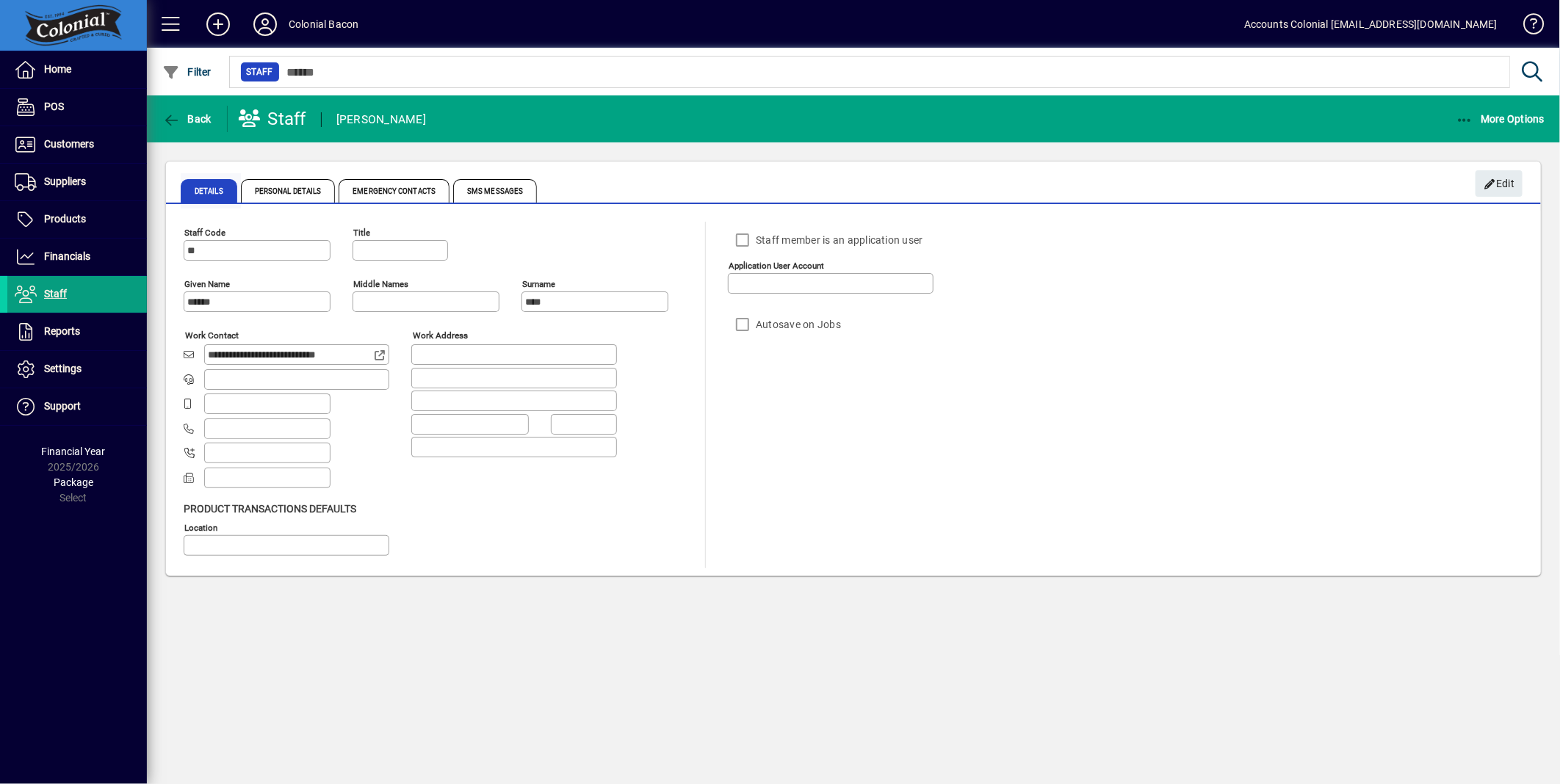
type input "**********"
click at [184, 120] on span "Back" at bounding box center [187, 119] width 49 height 12
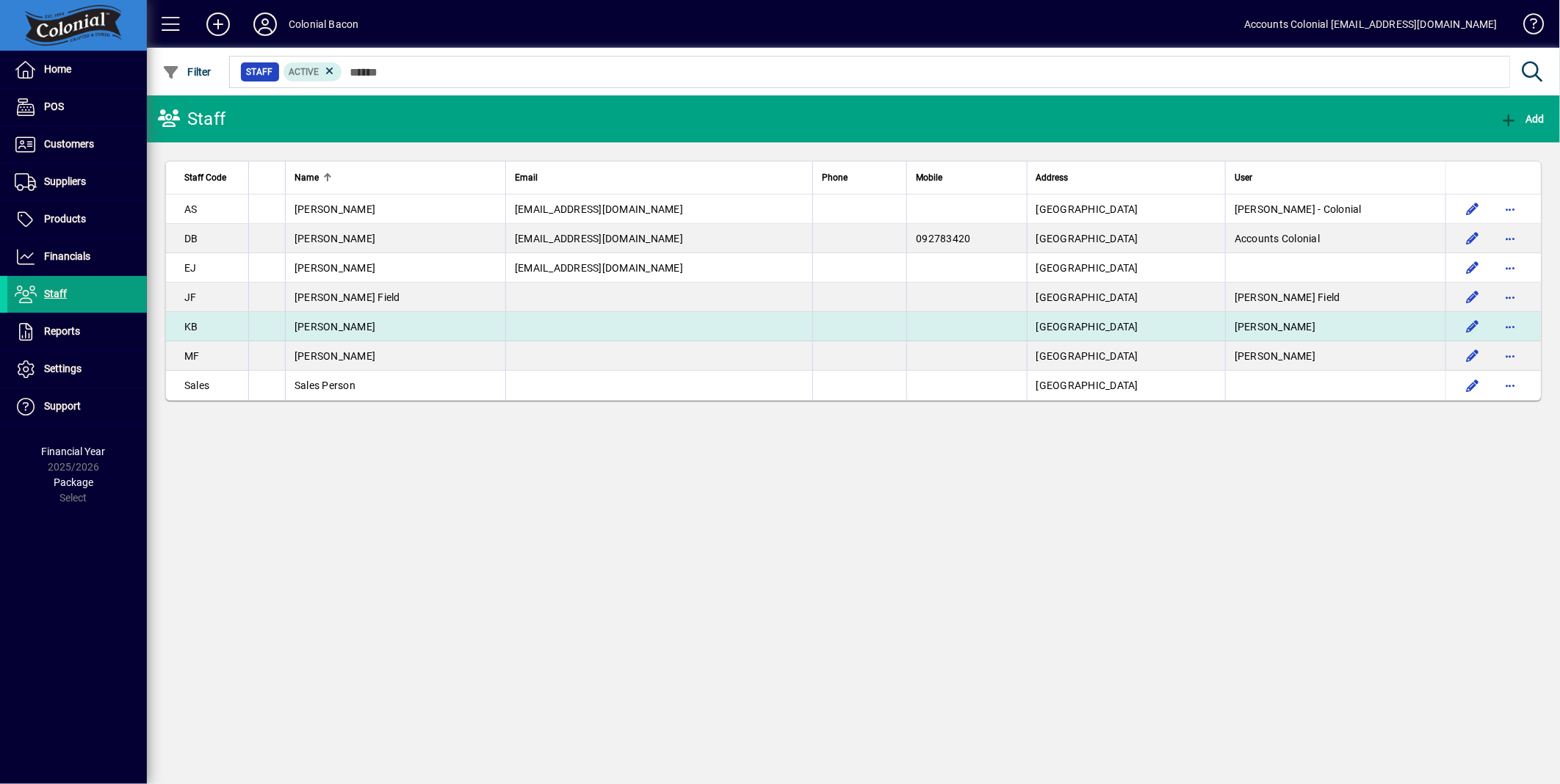
click at [595, 319] on td at bounding box center [658, 327] width 307 height 29
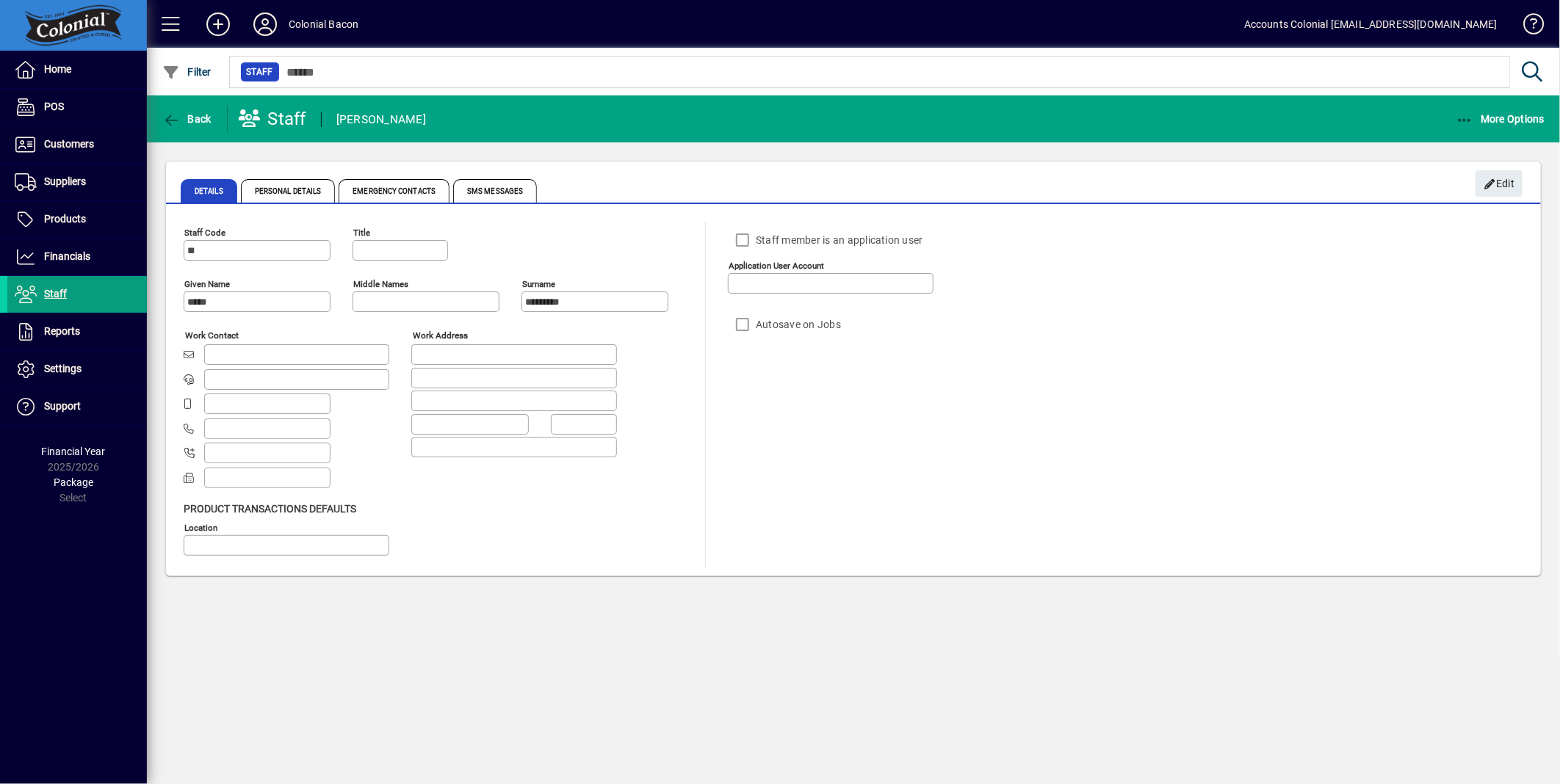
type input "**********"
click at [186, 124] on span "button" at bounding box center [186, 119] width 56 height 35
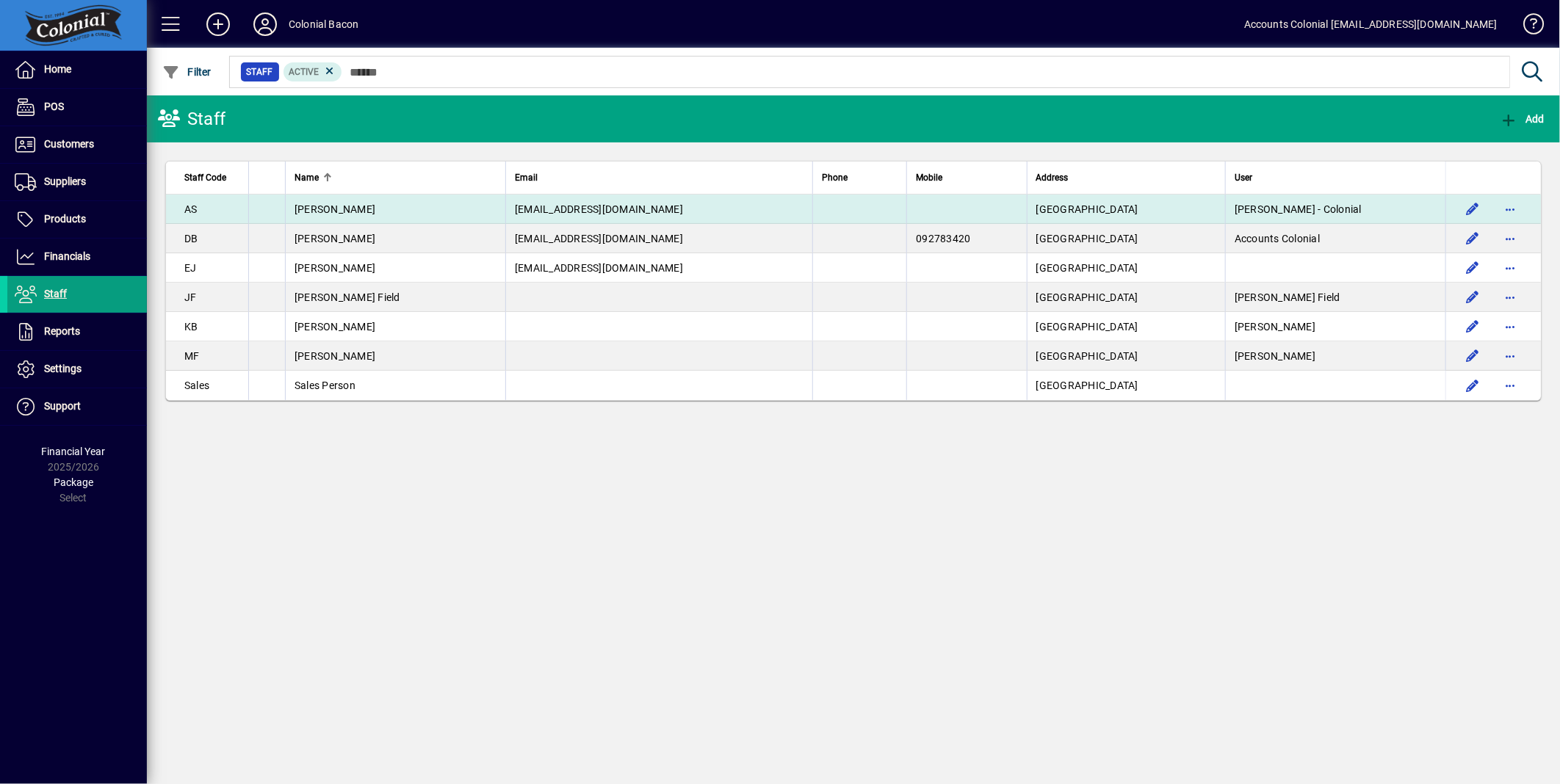
click at [424, 217] on td "Angela Sale" at bounding box center [395, 208] width 220 height 29
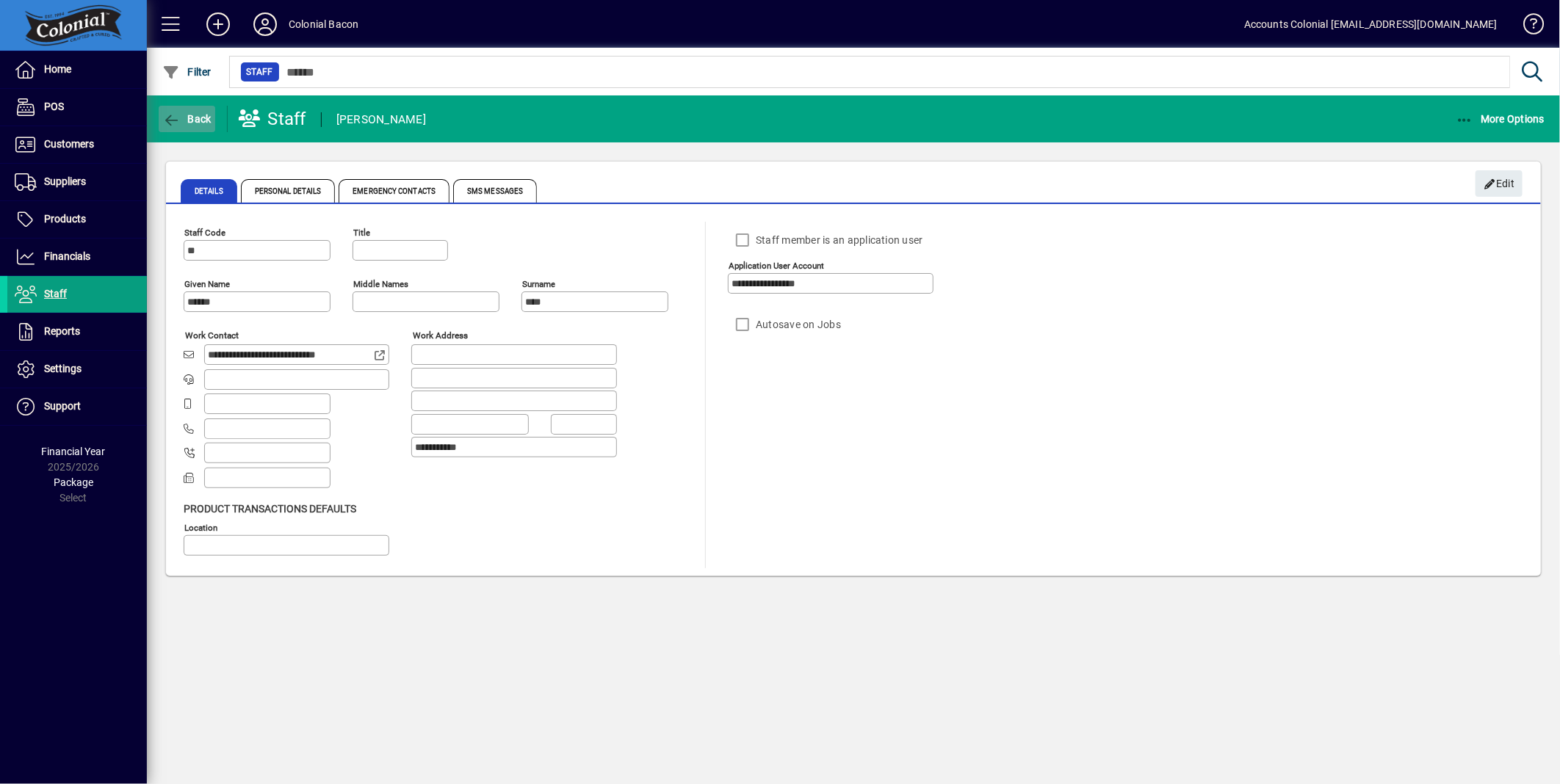
click at [179, 120] on icon "button" at bounding box center [171, 120] width 18 height 15
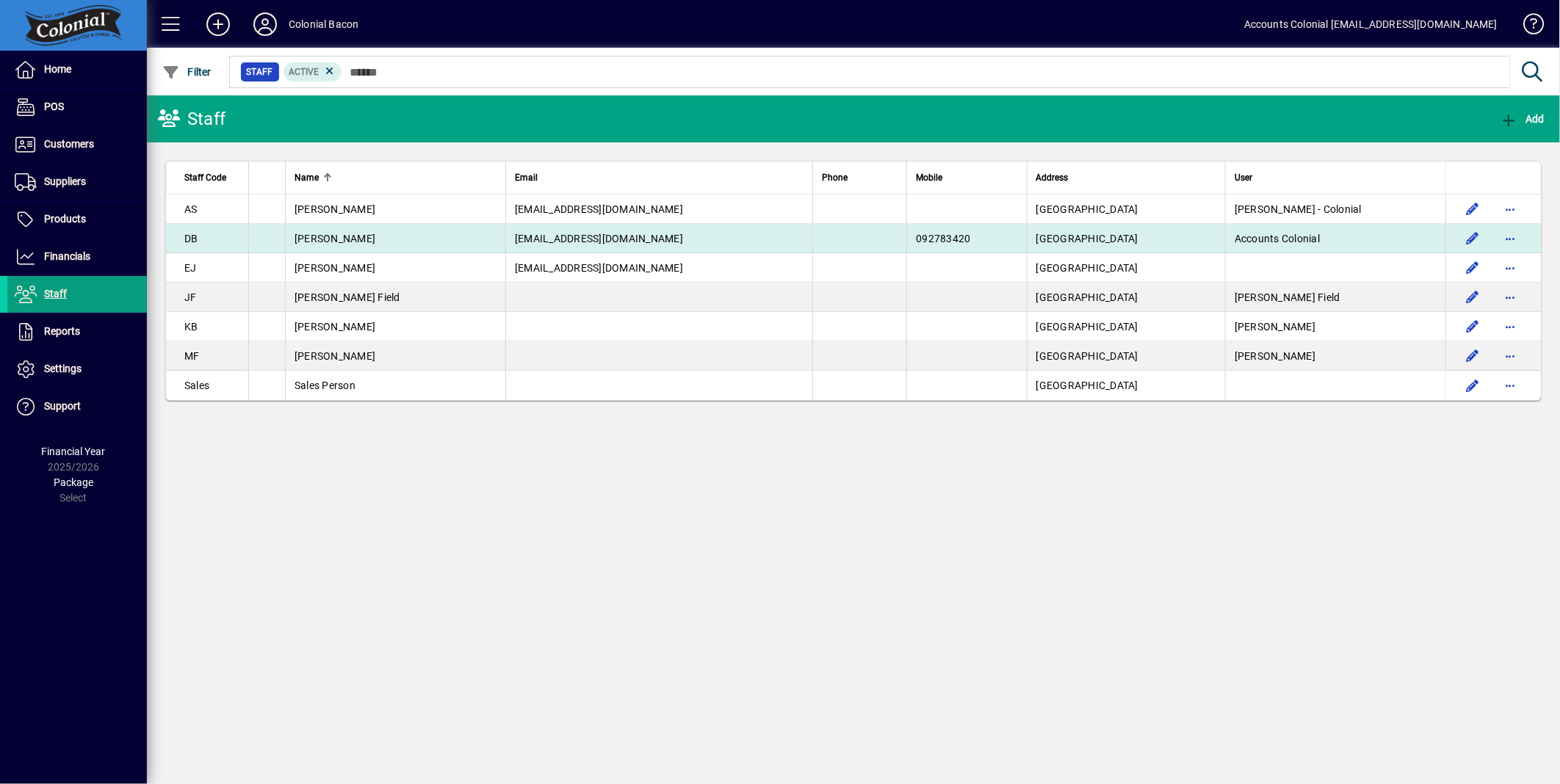
click at [334, 245] on app-search-response-field "Debbie Beacham" at bounding box center [335, 239] width 81 height 15
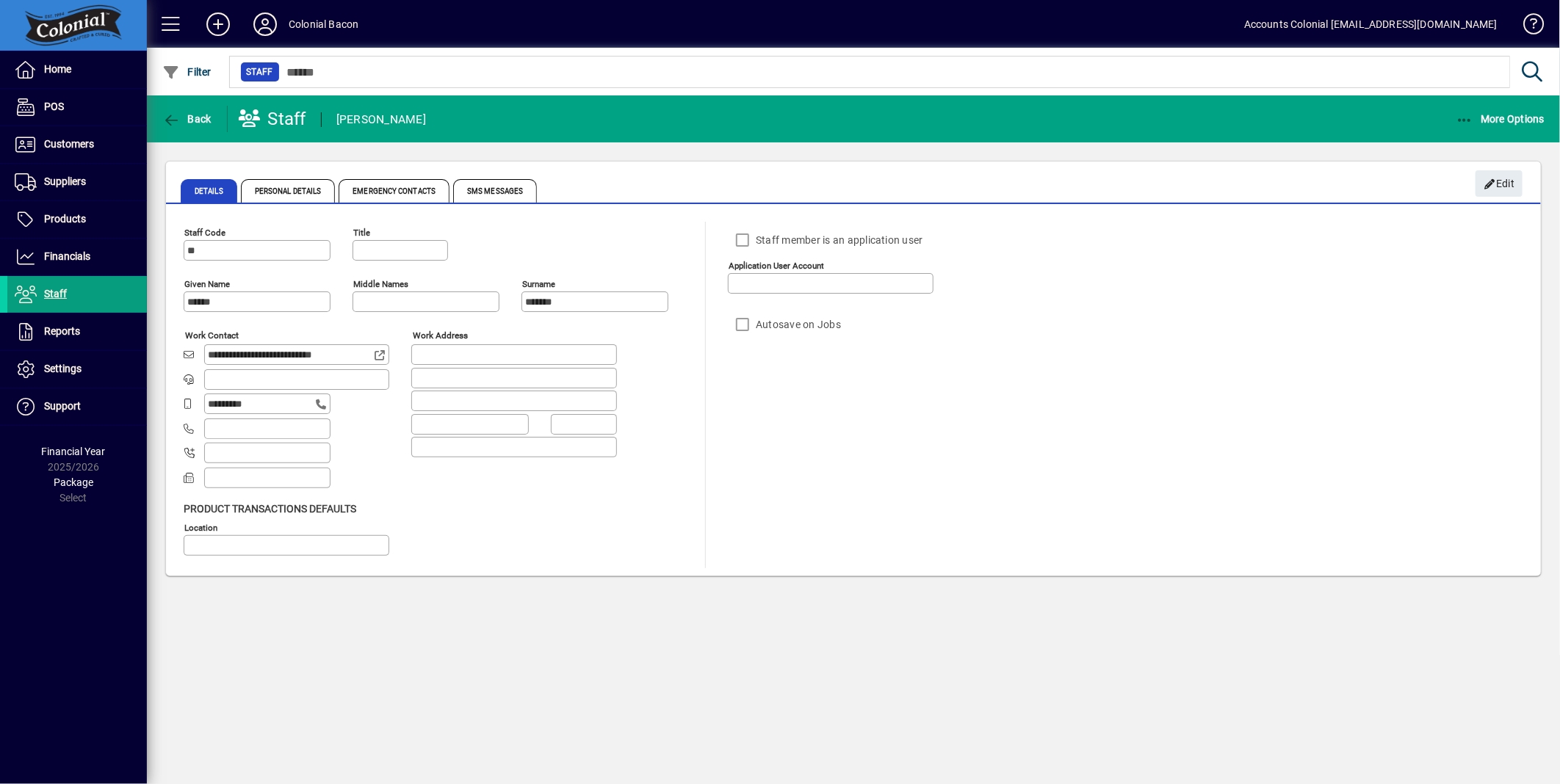
type input "**********"
click at [182, 122] on span "Back" at bounding box center [187, 119] width 49 height 12
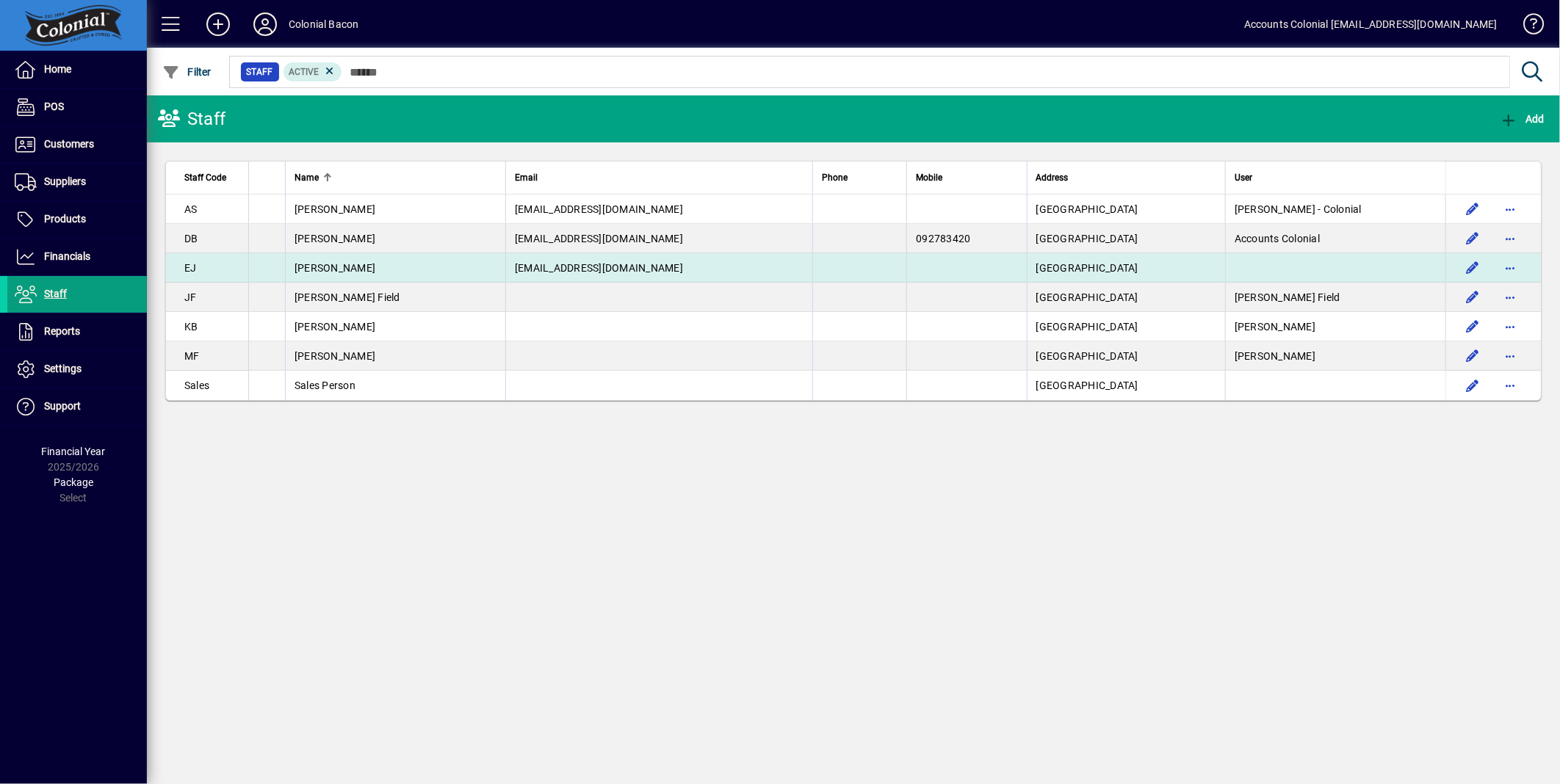
click at [700, 273] on td "office@colonialbacon.co.nz" at bounding box center [658, 268] width 307 height 29
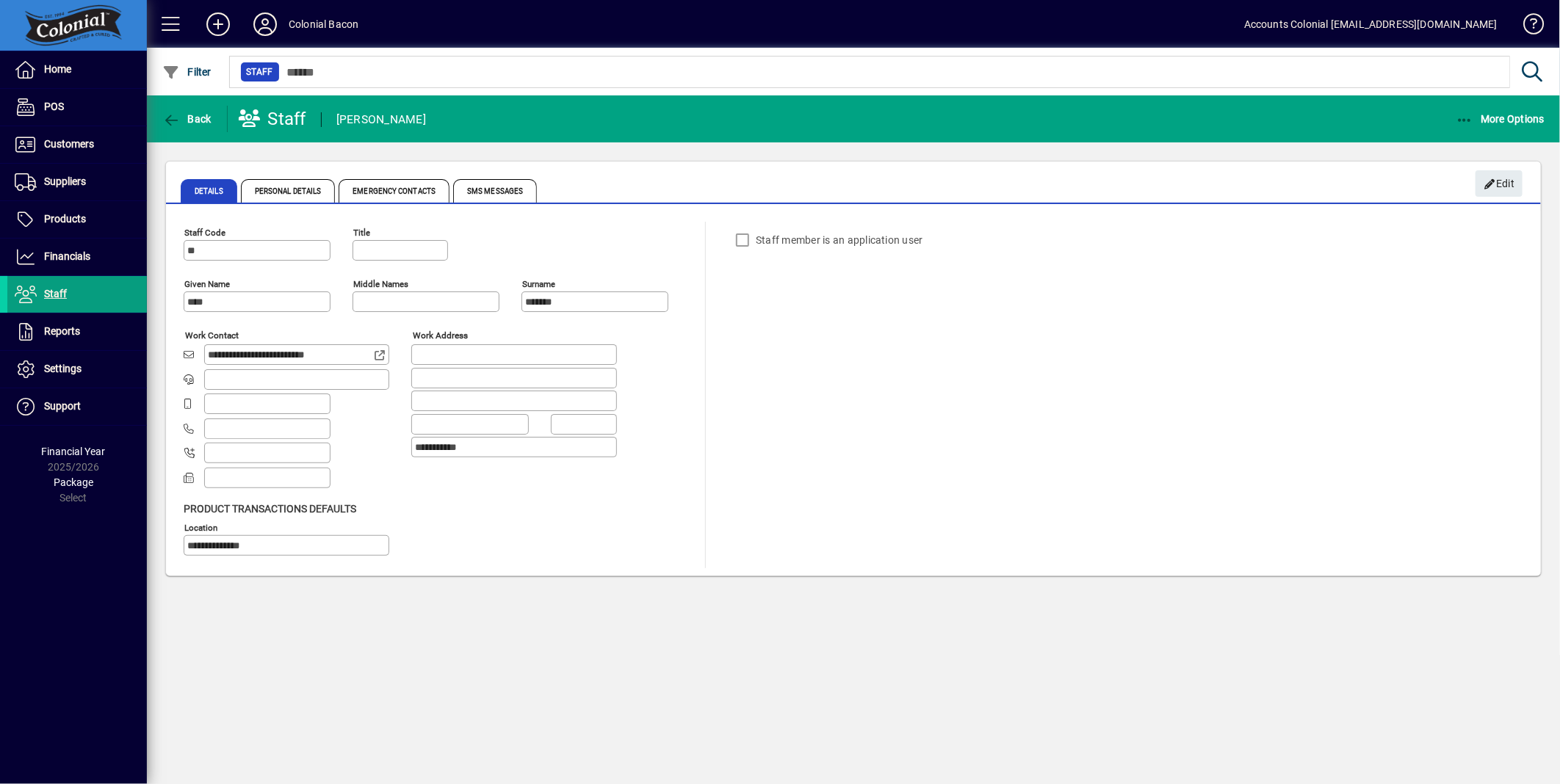
click at [745, 235] on div "Staff member is an application user" at bounding box center [801, 239] width 147 height 29
click at [1519, 174] on span "button" at bounding box center [1499, 183] width 47 height 35
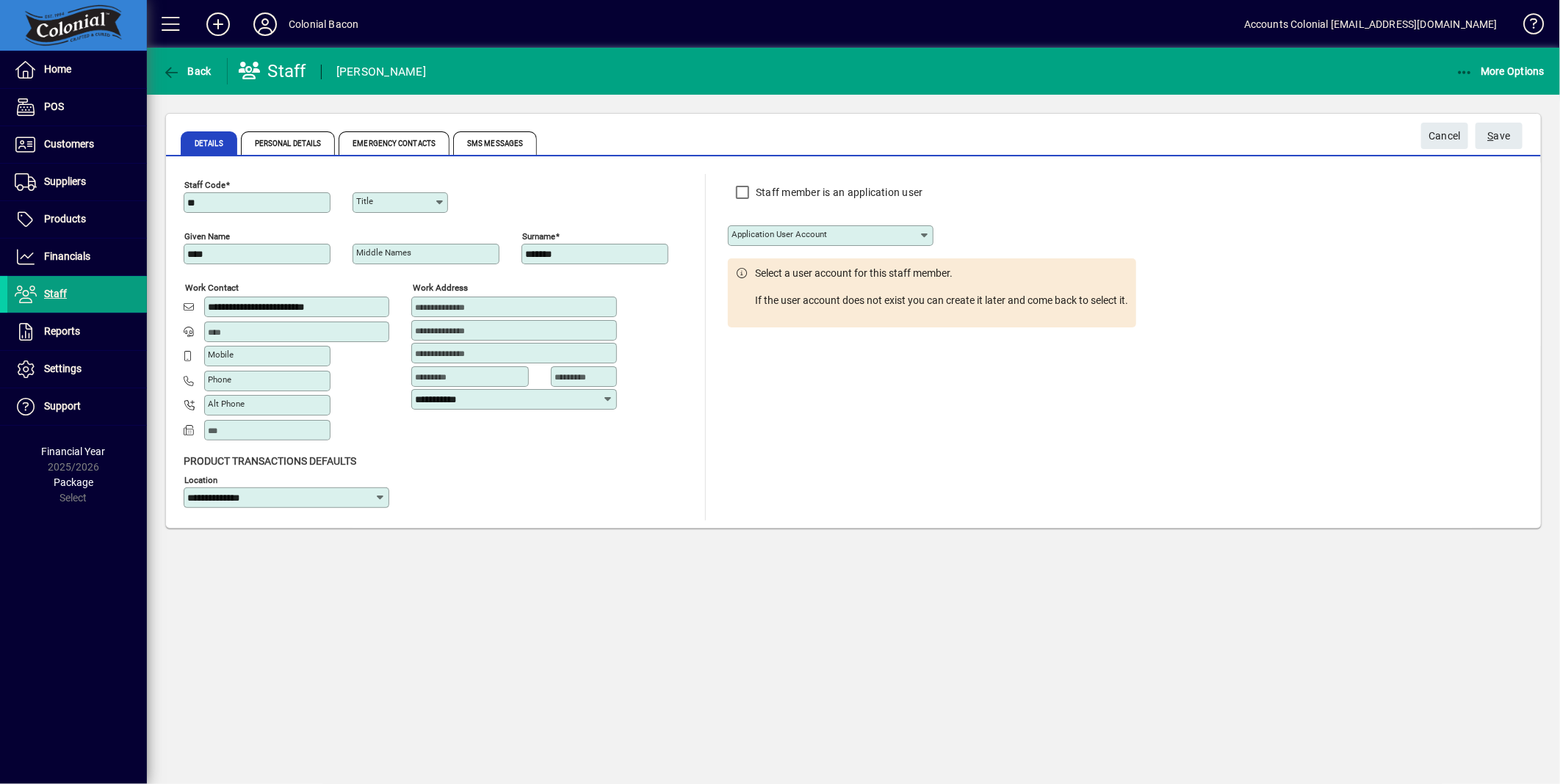
click at [773, 238] on mat-label "Application user account" at bounding box center [780, 234] width 95 height 10
click at [773, 238] on input "Application user account" at bounding box center [826, 235] width 187 height 12
type input "**********"
click at [1497, 140] on span "S ave" at bounding box center [1500, 136] width 23 height 25
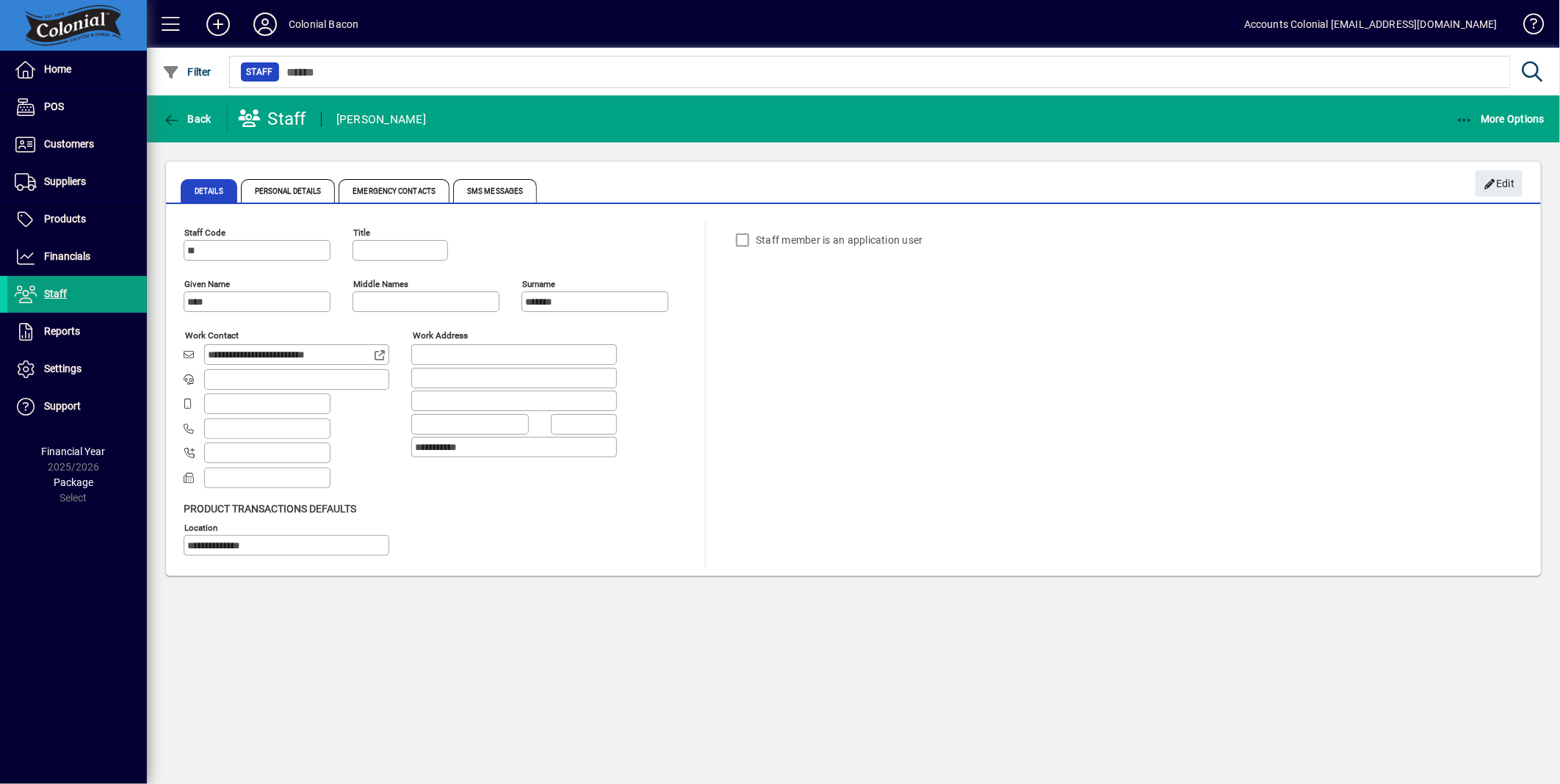
click at [741, 241] on div "Staff member is an application user" at bounding box center [801, 239] width 147 height 29
click at [1509, 182] on span "Edit" at bounding box center [1500, 184] width 32 height 25
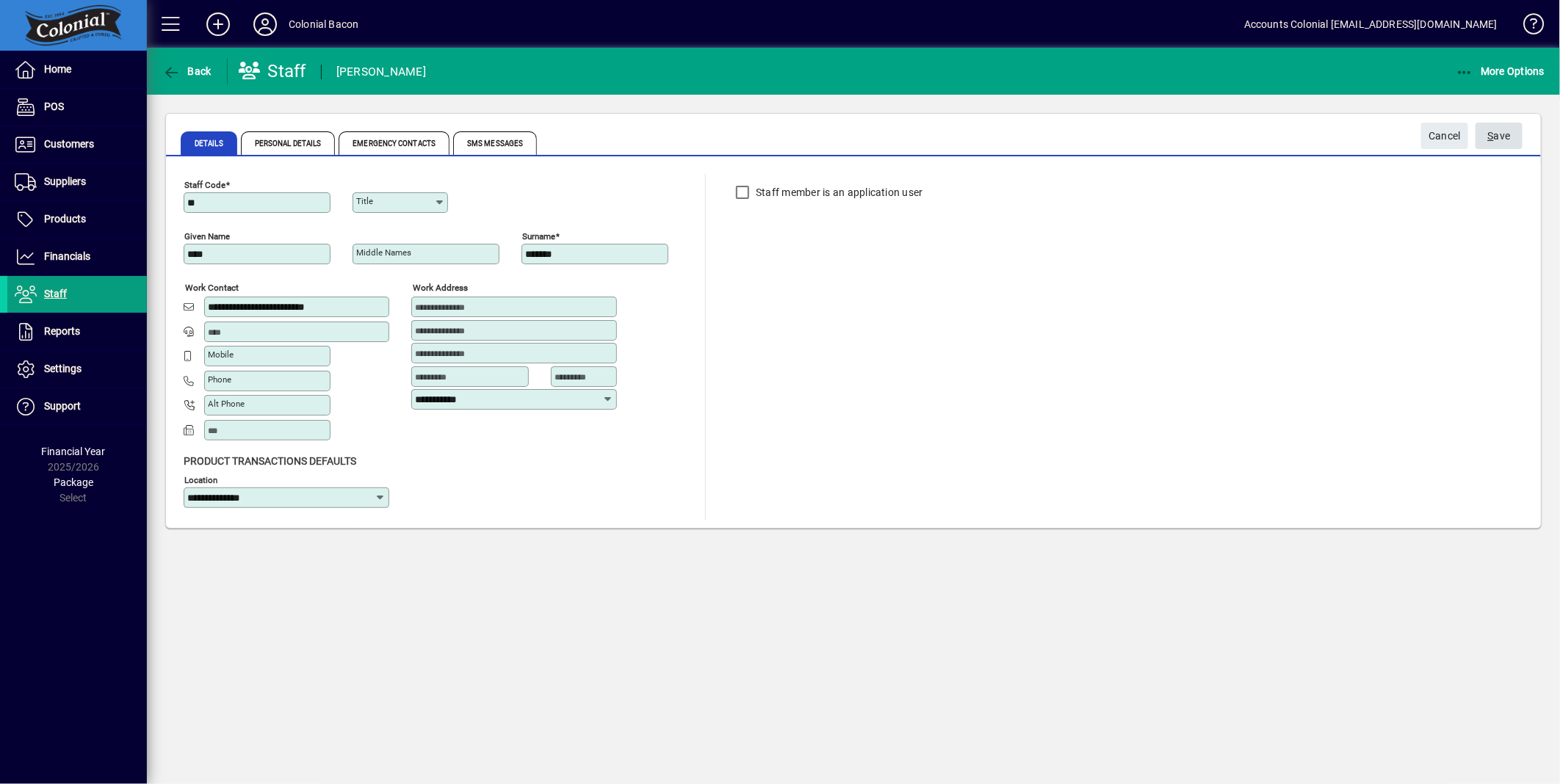
click at [1494, 141] on span "S ave" at bounding box center [1500, 136] width 23 height 25
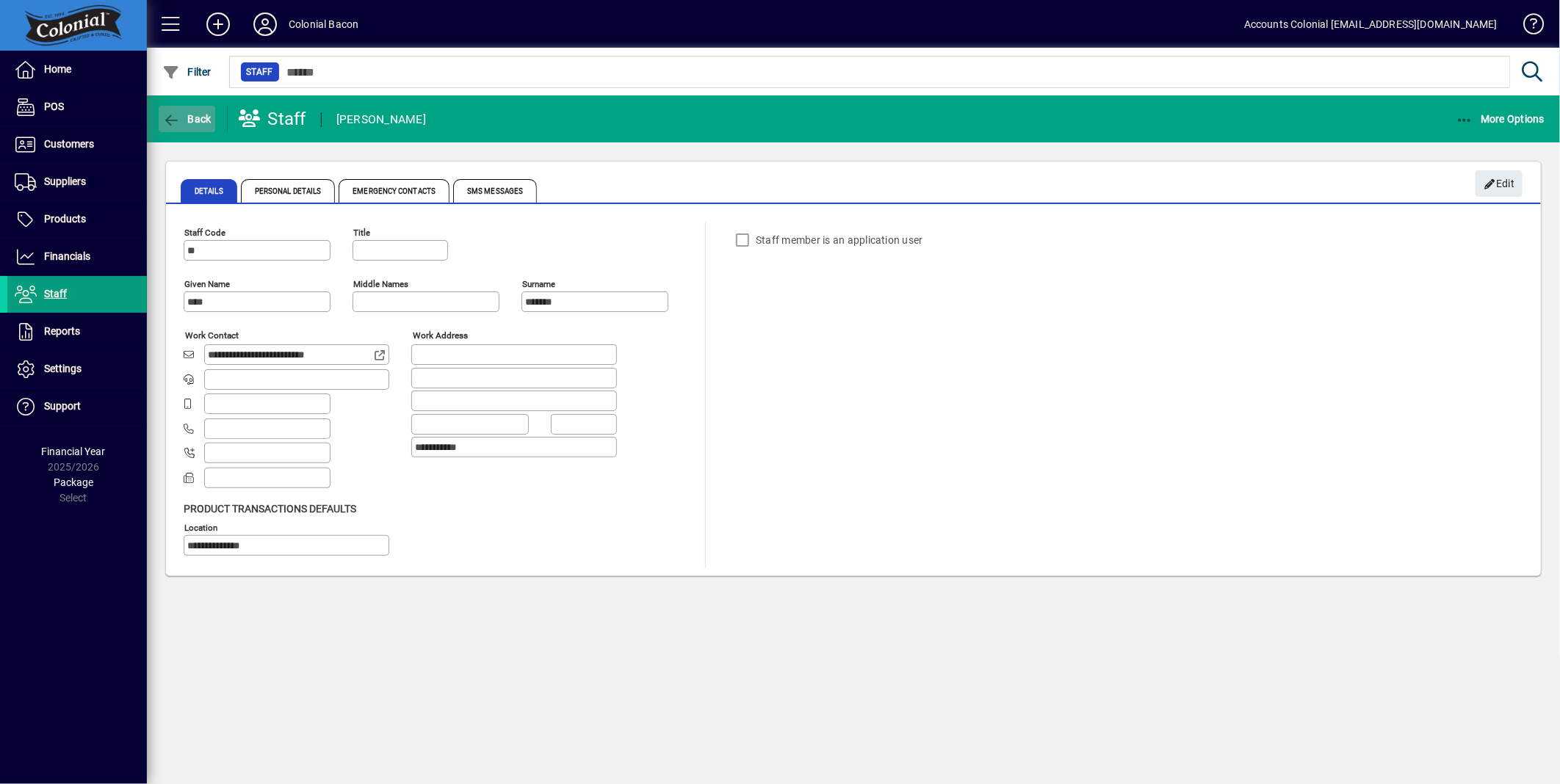
click at [184, 124] on span "button" at bounding box center [186, 119] width 56 height 35
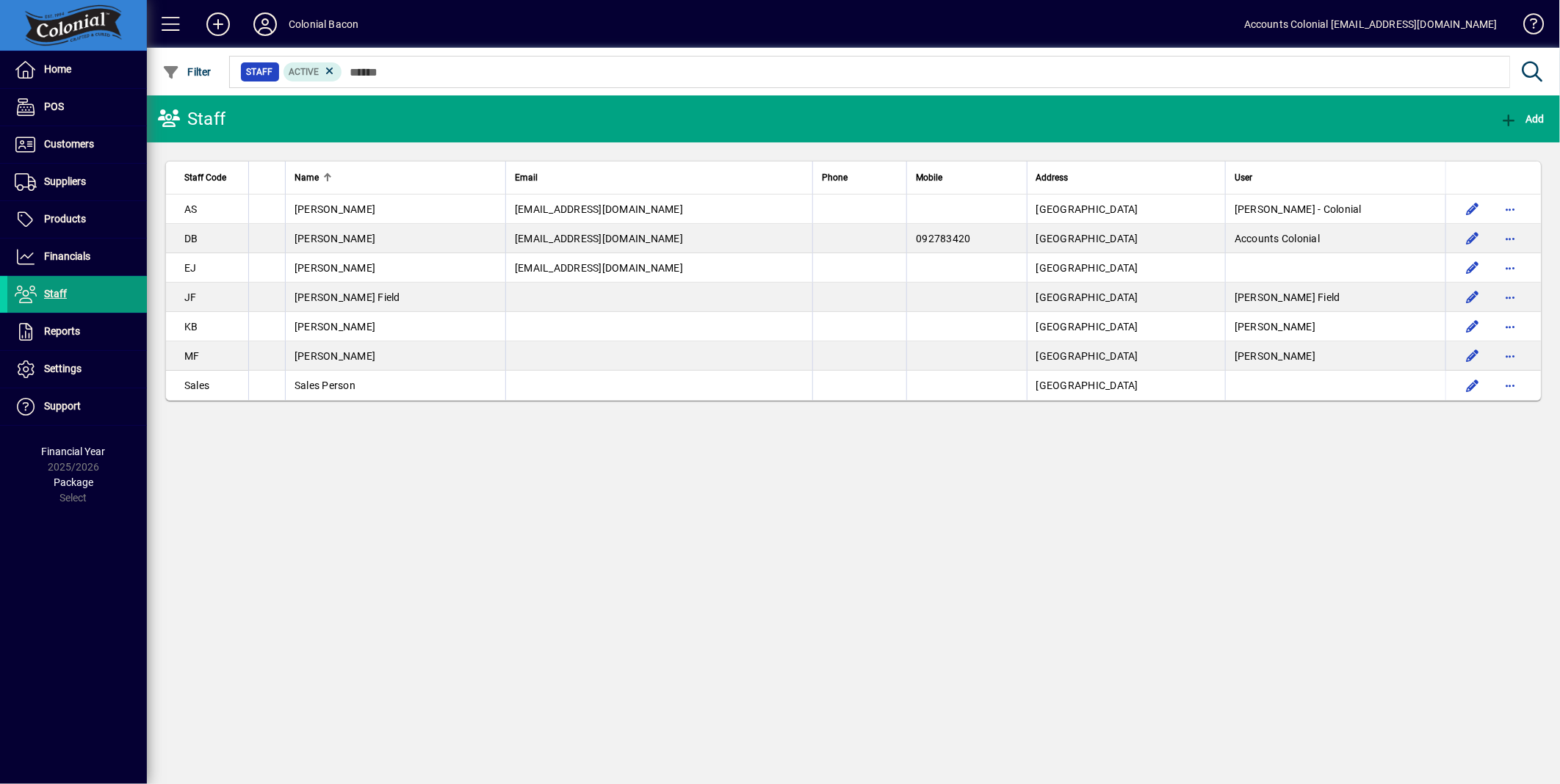
click at [52, 295] on span "Staff" at bounding box center [56, 293] width 23 height 12
click at [54, 297] on span "Staff" at bounding box center [56, 293] width 23 height 12
click at [46, 363] on span "Settings" at bounding box center [63, 369] width 37 height 12
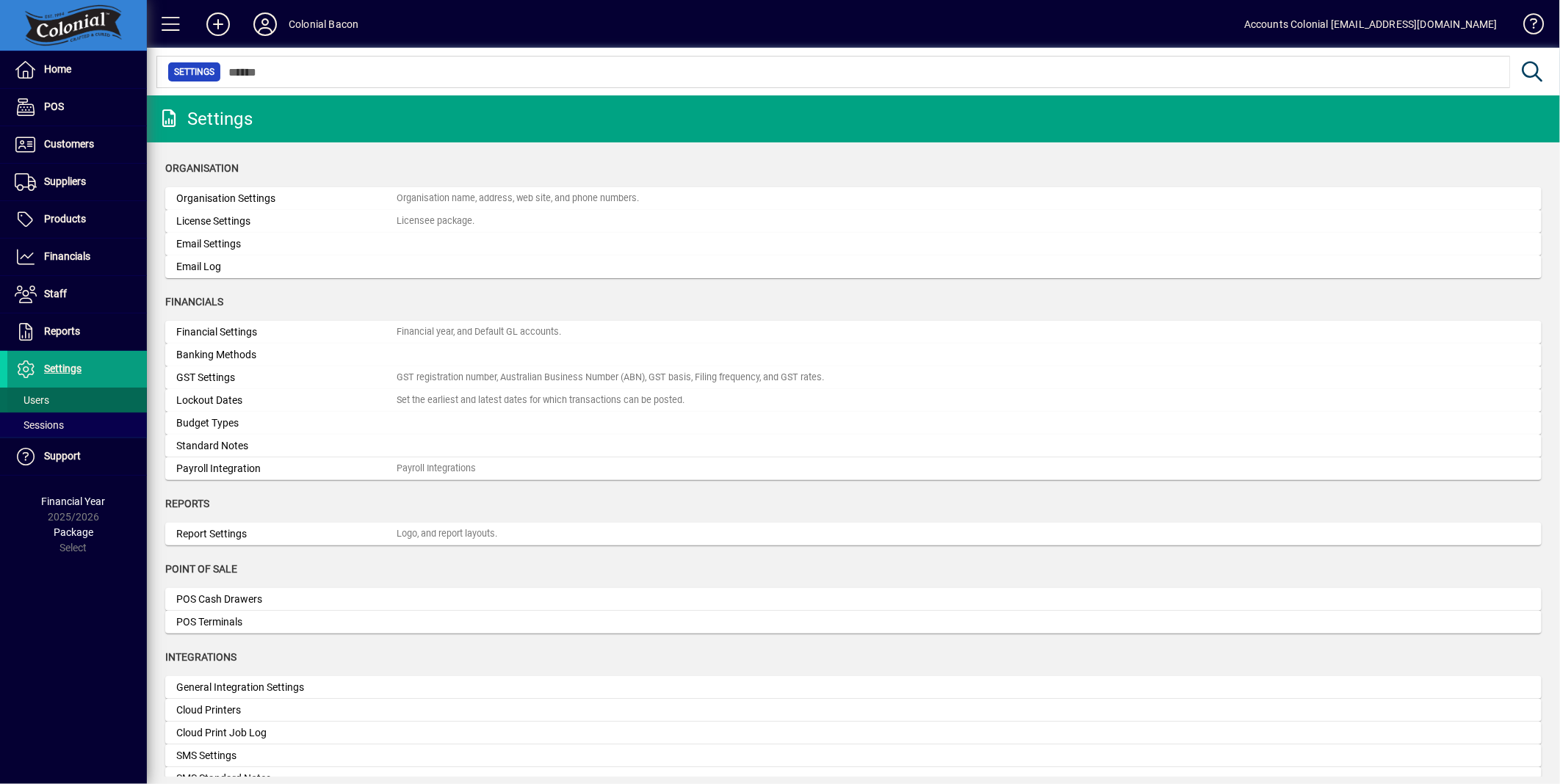
click at [46, 404] on span "Users" at bounding box center [33, 400] width 35 height 12
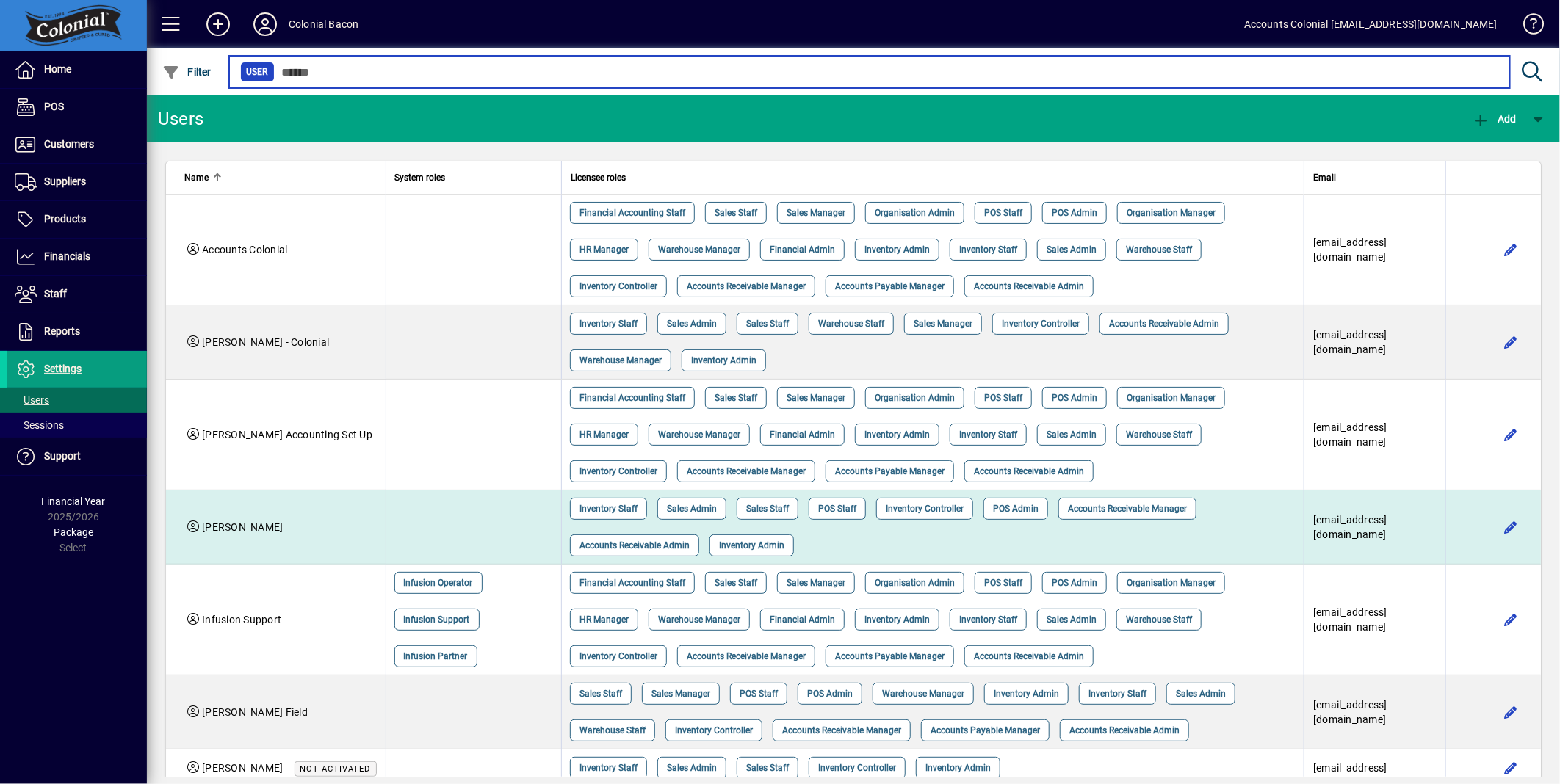
scroll to position [82, 0]
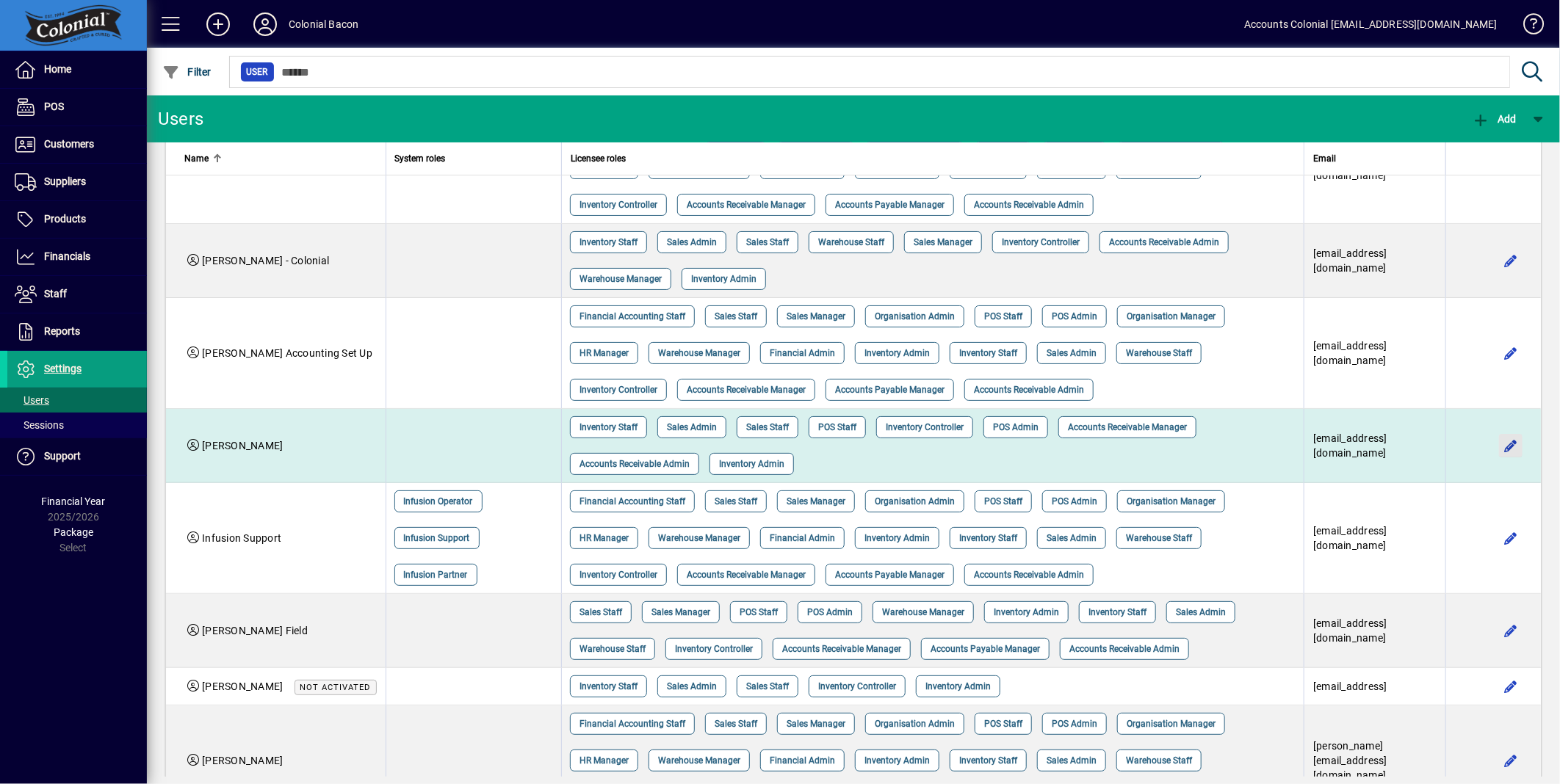
click at [1494, 446] on span "button" at bounding box center [1511, 446] width 35 height 35
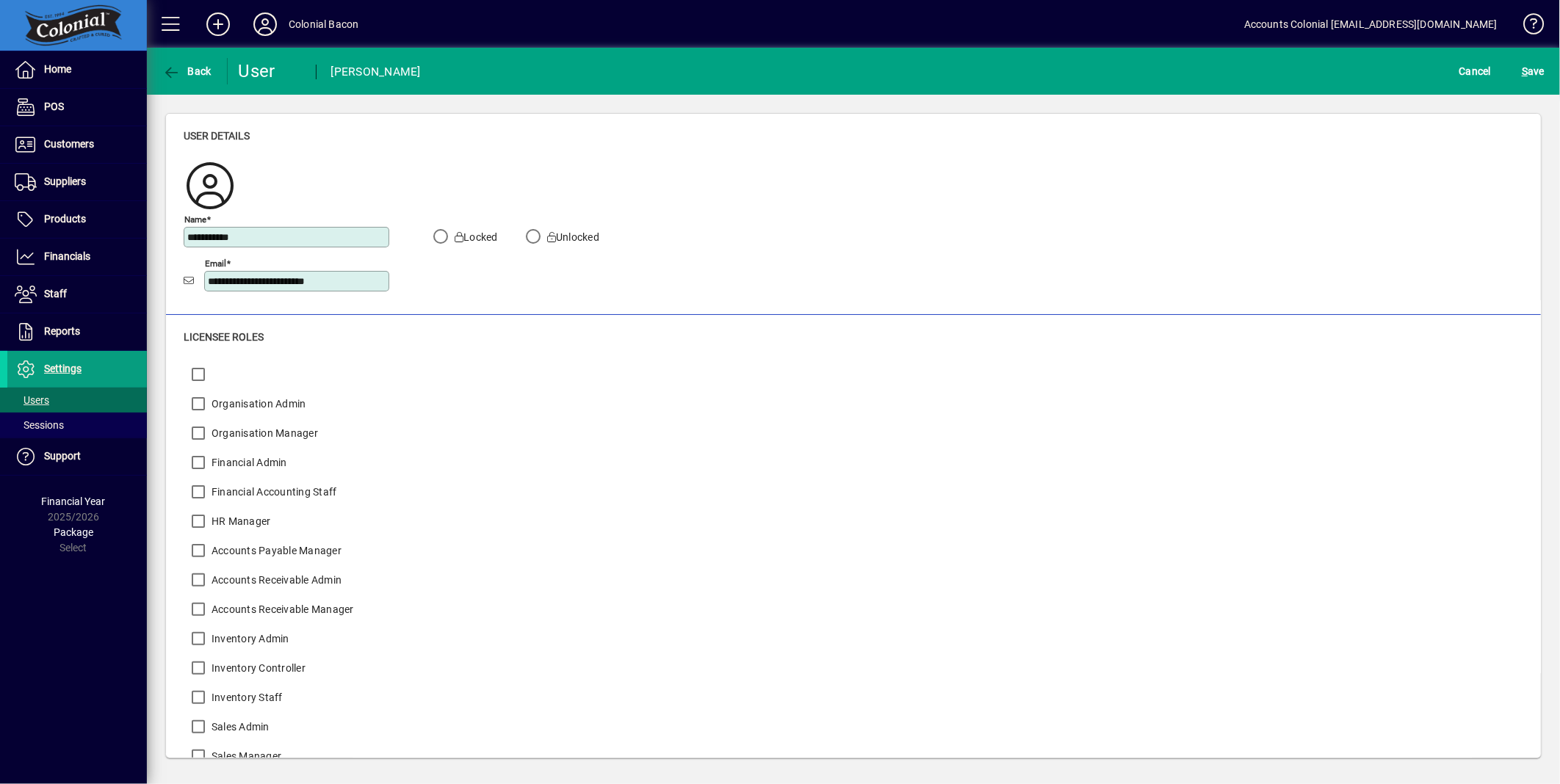
drag, startPoint x: 260, startPoint y: 239, endPoint x: 166, endPoint y: 237, distance: 94.0
click at [166, 237] on div "**********" at bounding box center [853, 215] width 1375 height 201
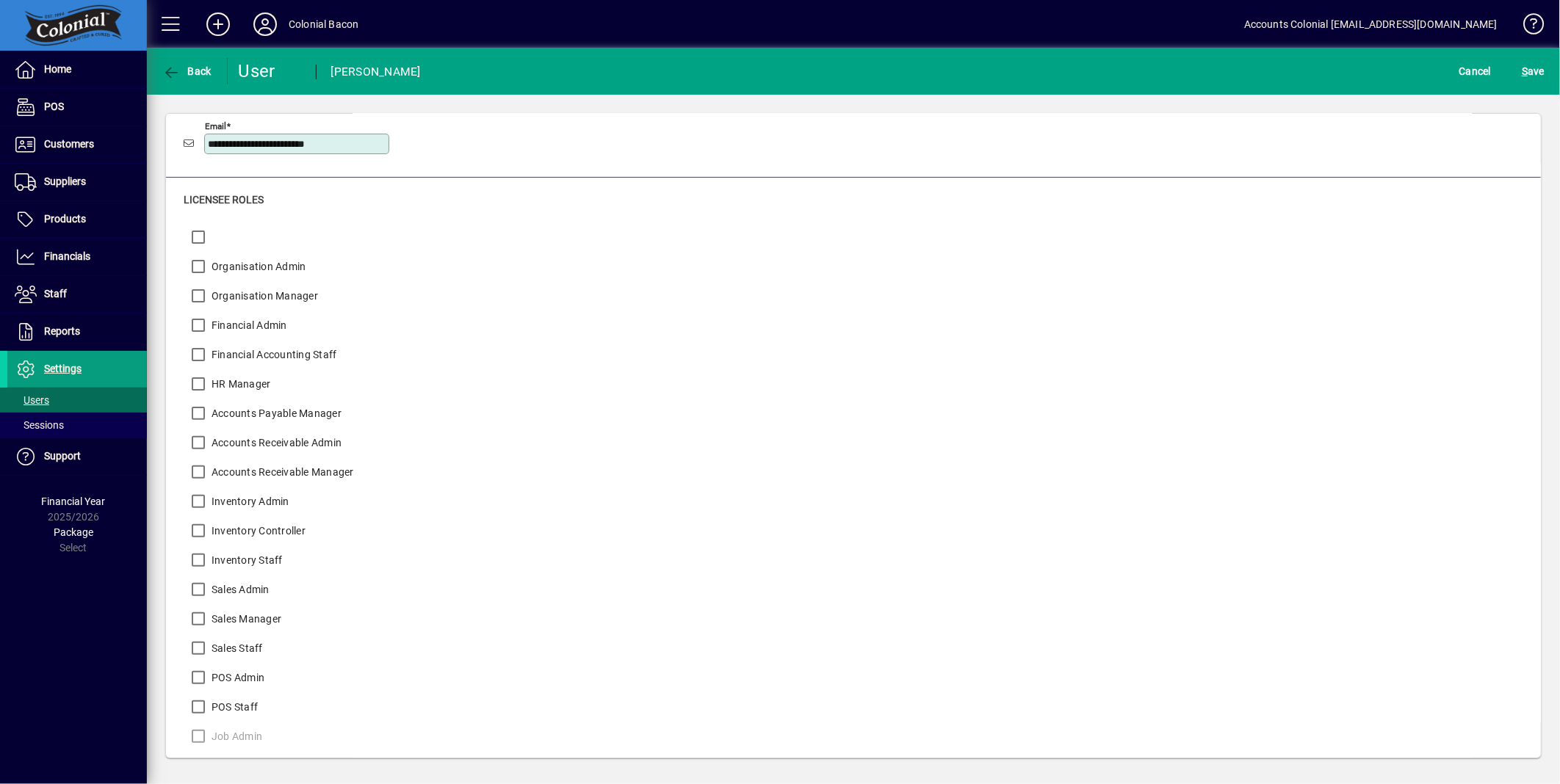
scroll to position [163, 0]
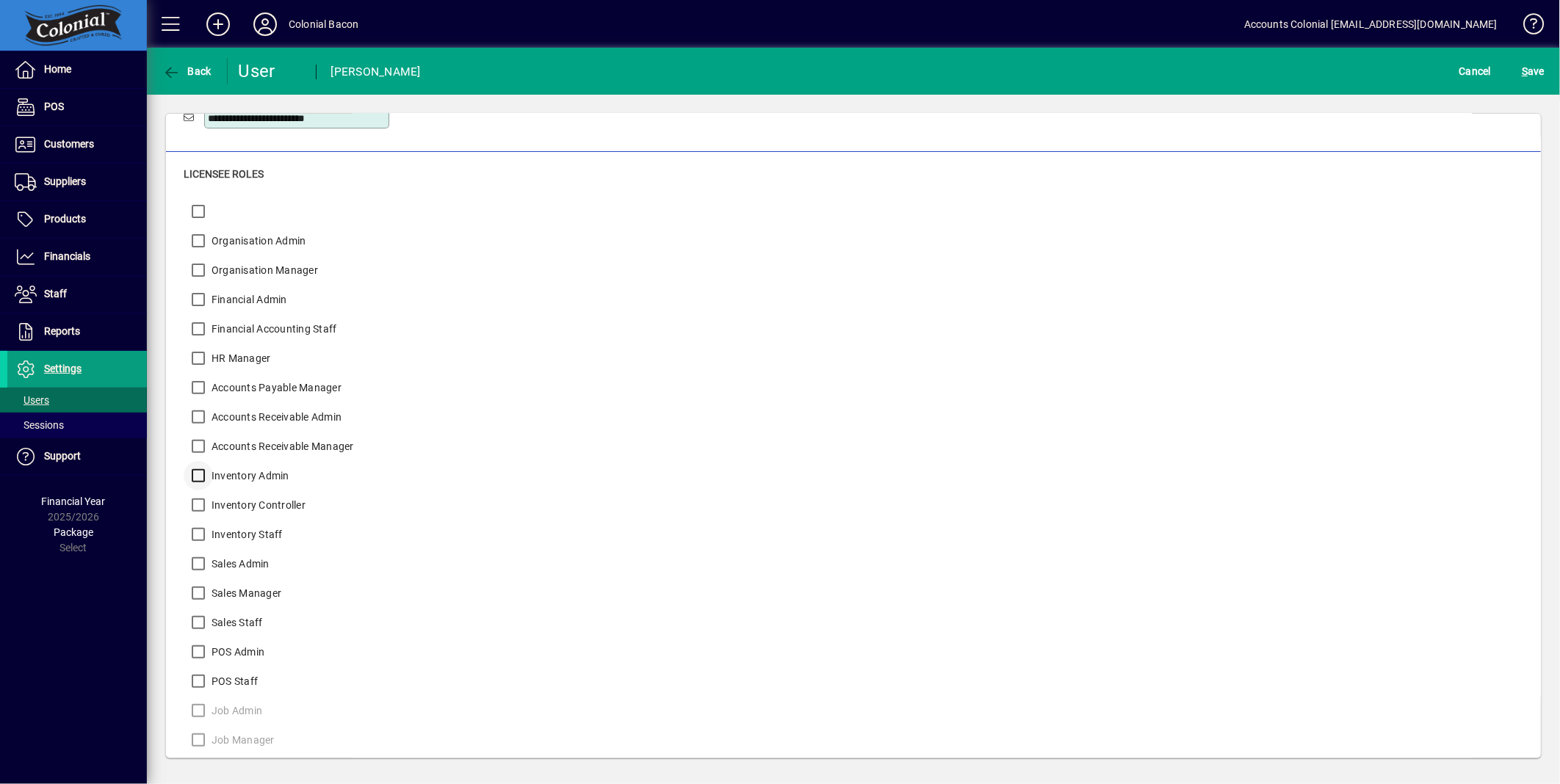
type input "**********"
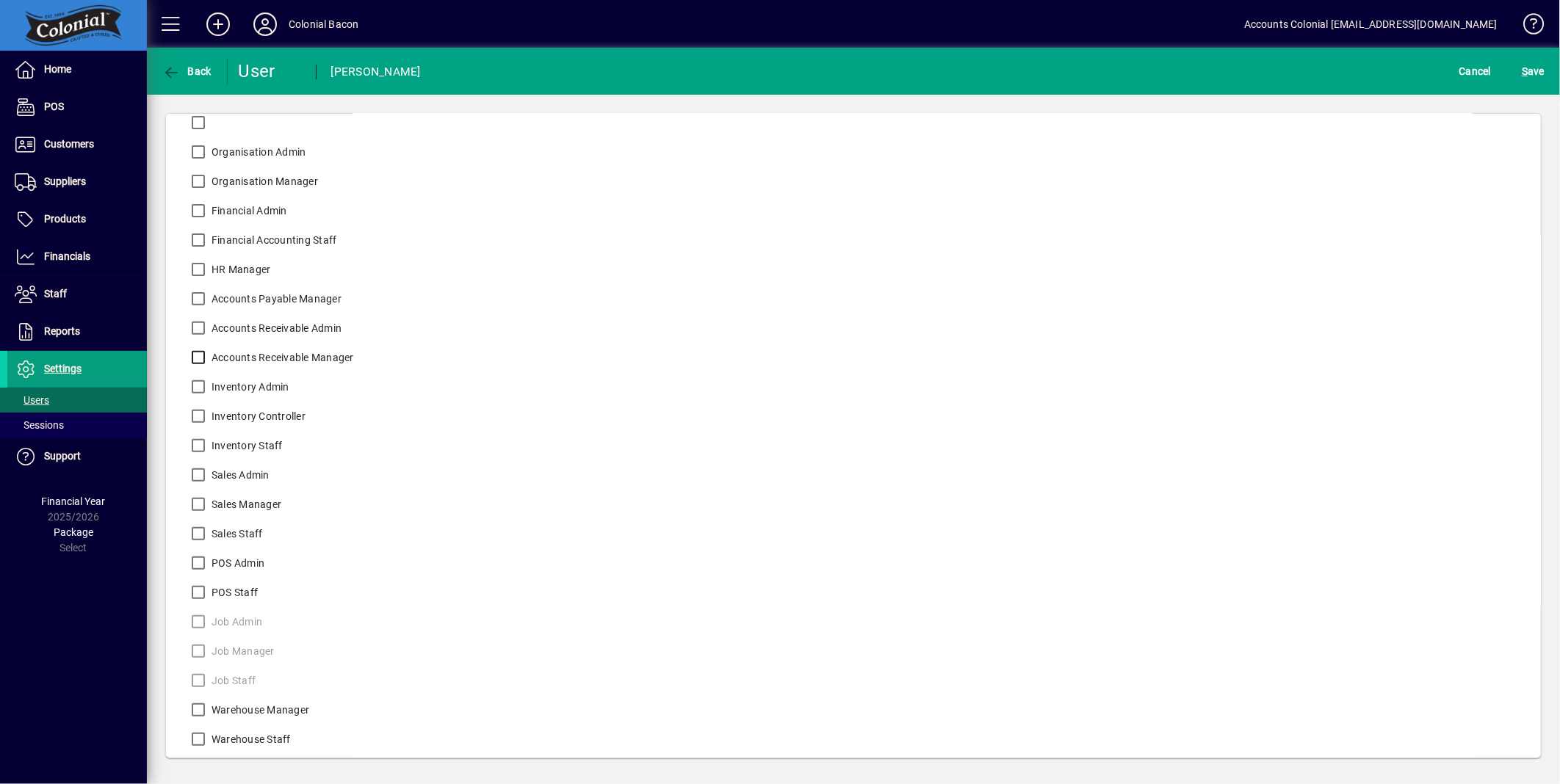
scroll to position [254, 0]
click at [1533, 77] on span "S ave" at bounding box center [1533, 71] width 23 height 24
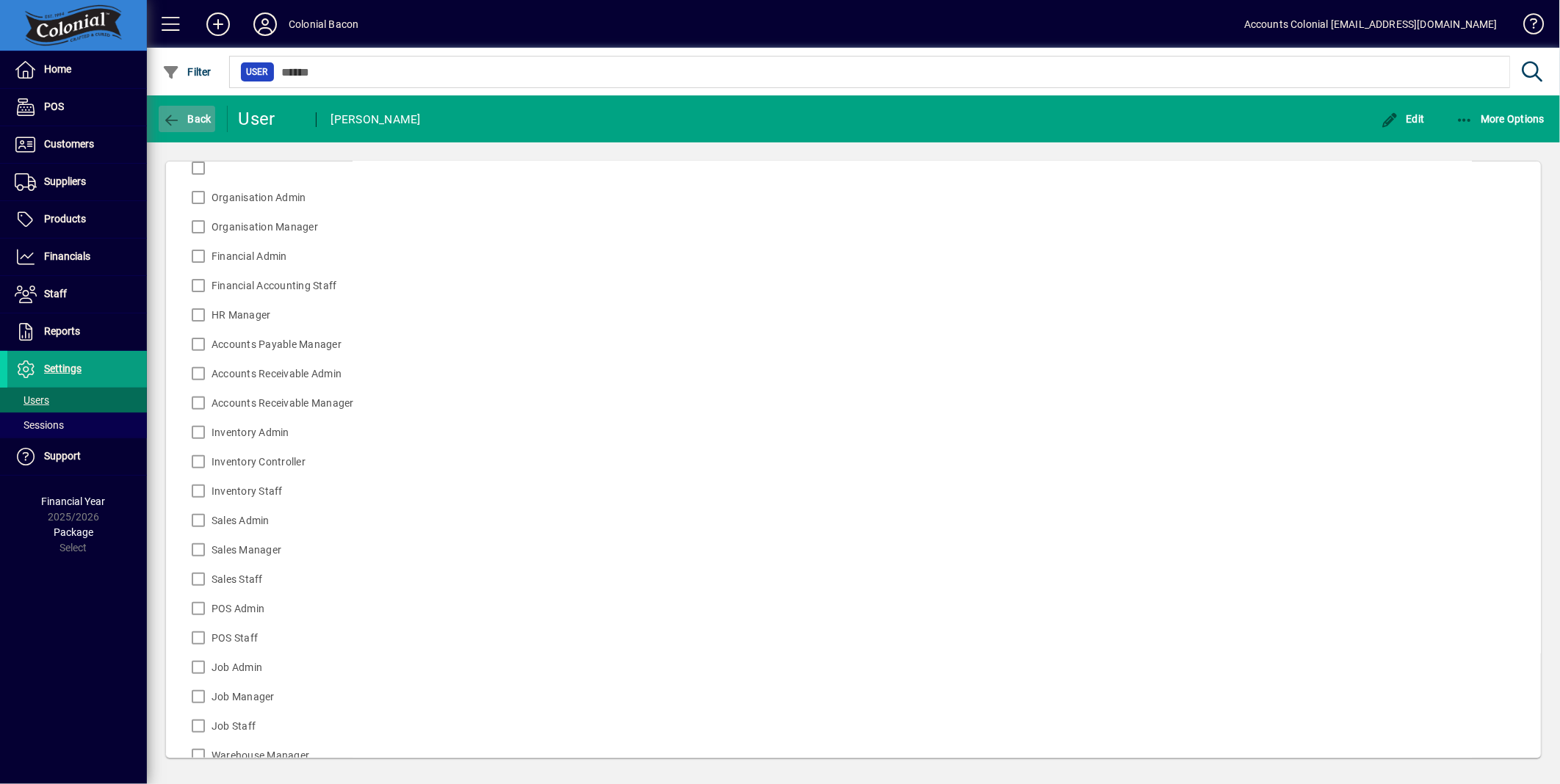
click at [205, 118] on span "Back" at bounding box center [187, 119] width 49 height 12
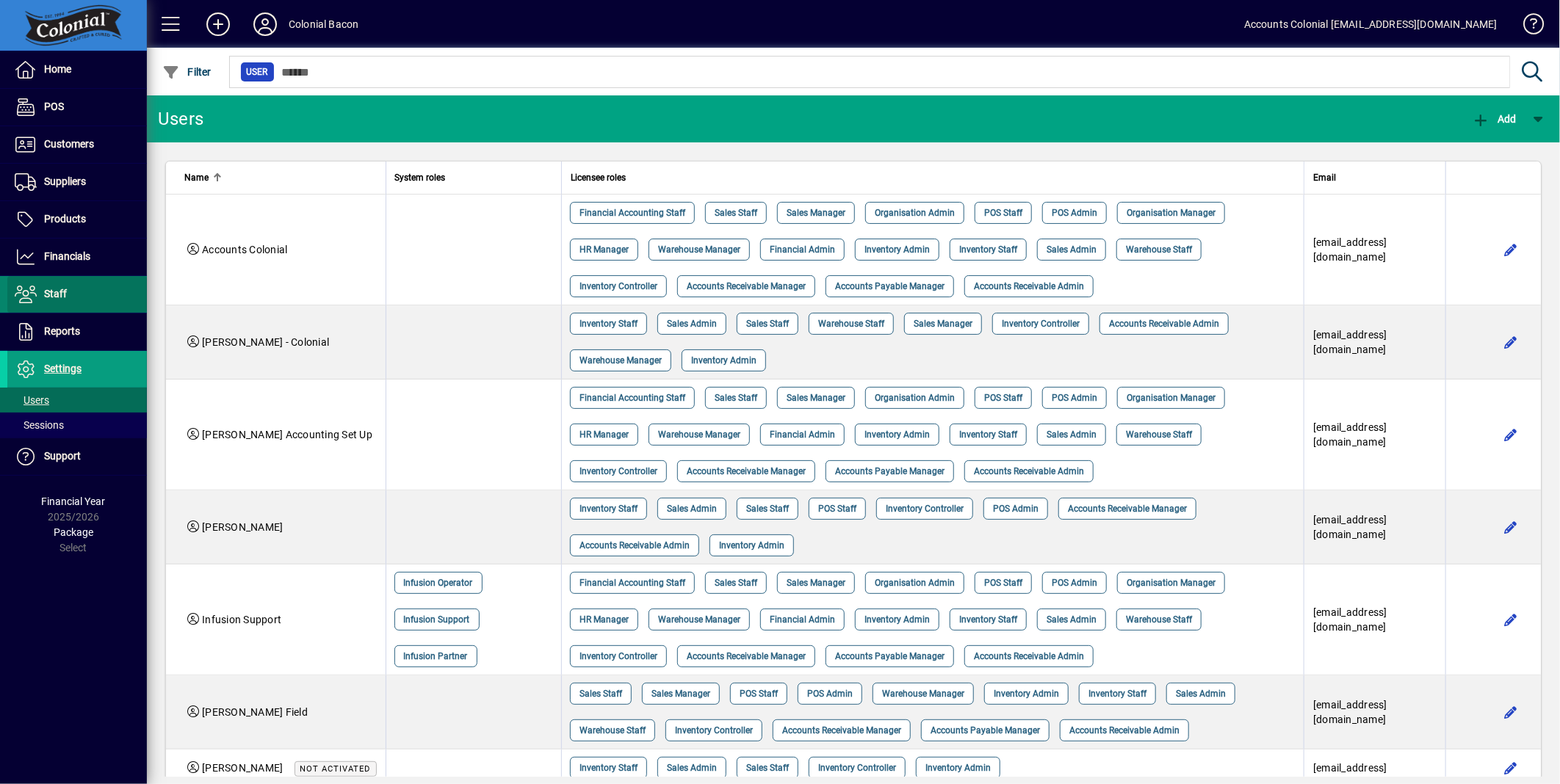
click at [67, 293] on span at bounding box center [77, 294] width 140 height 35
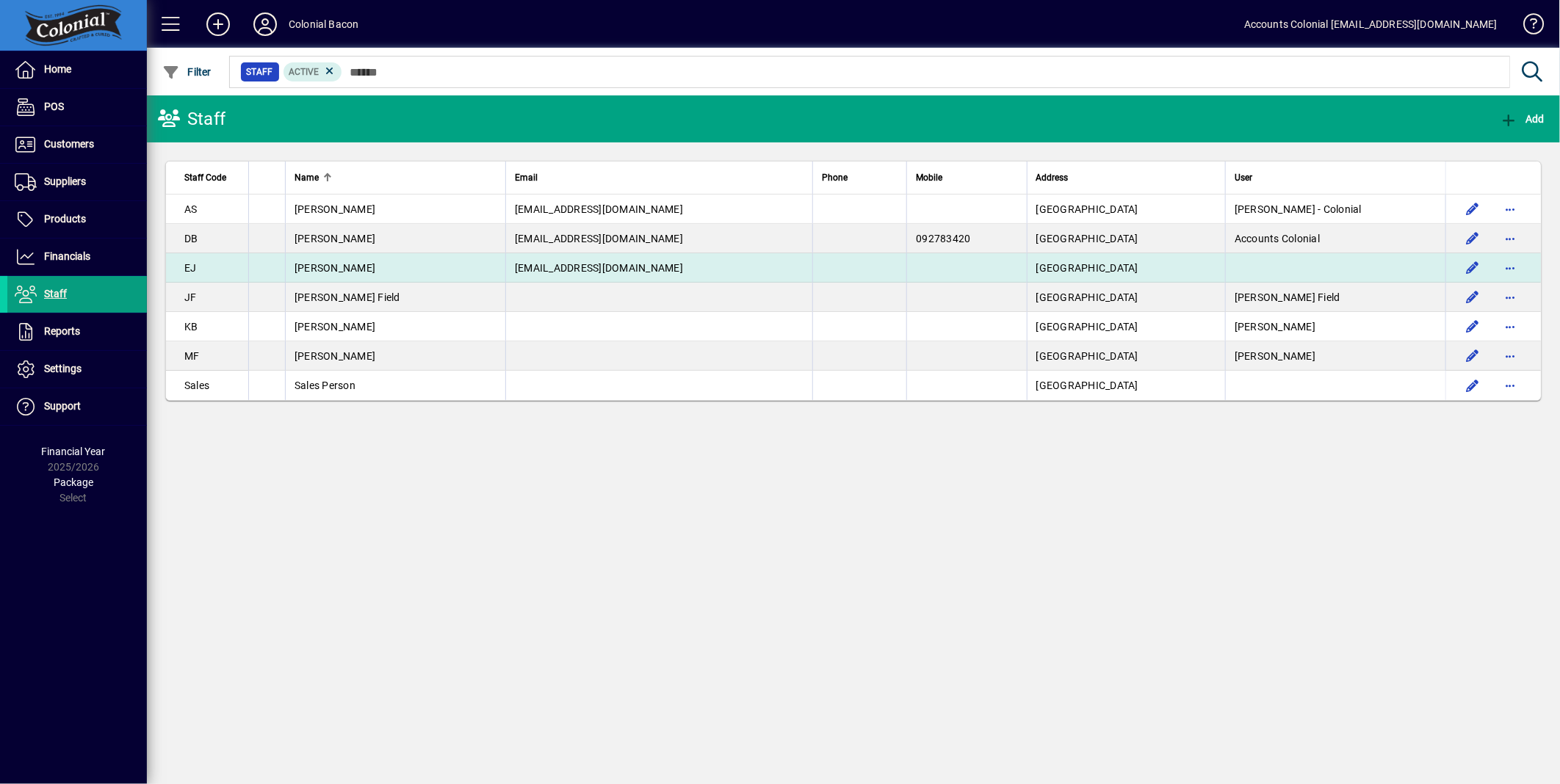
click at [398, 269] on div "Erin Johnson" at bounding box center [395, 268] width 202 height 15
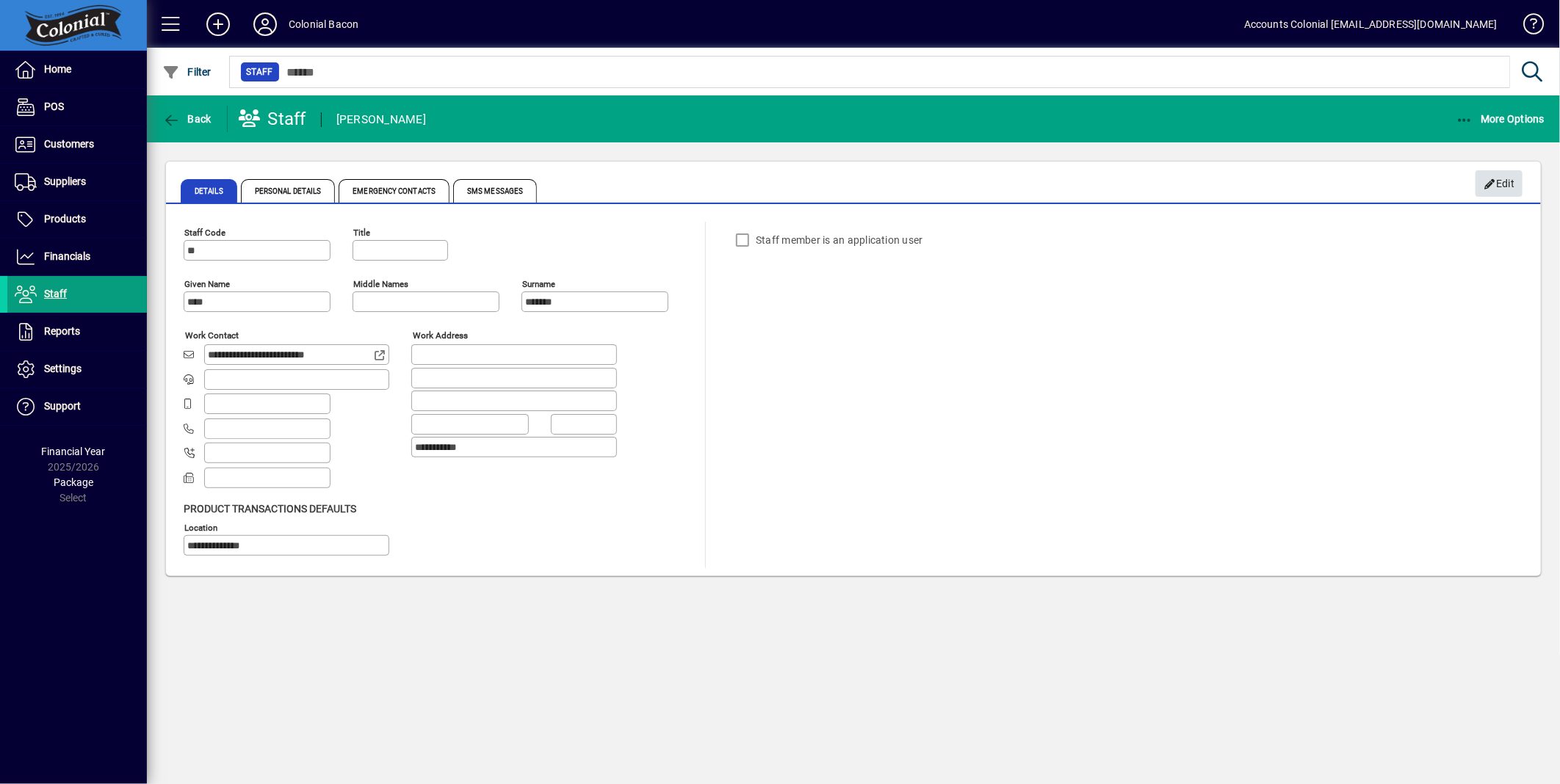
click at [1487, 180] on icon "button" at bounding box center [1490, 184] width 13 height 10
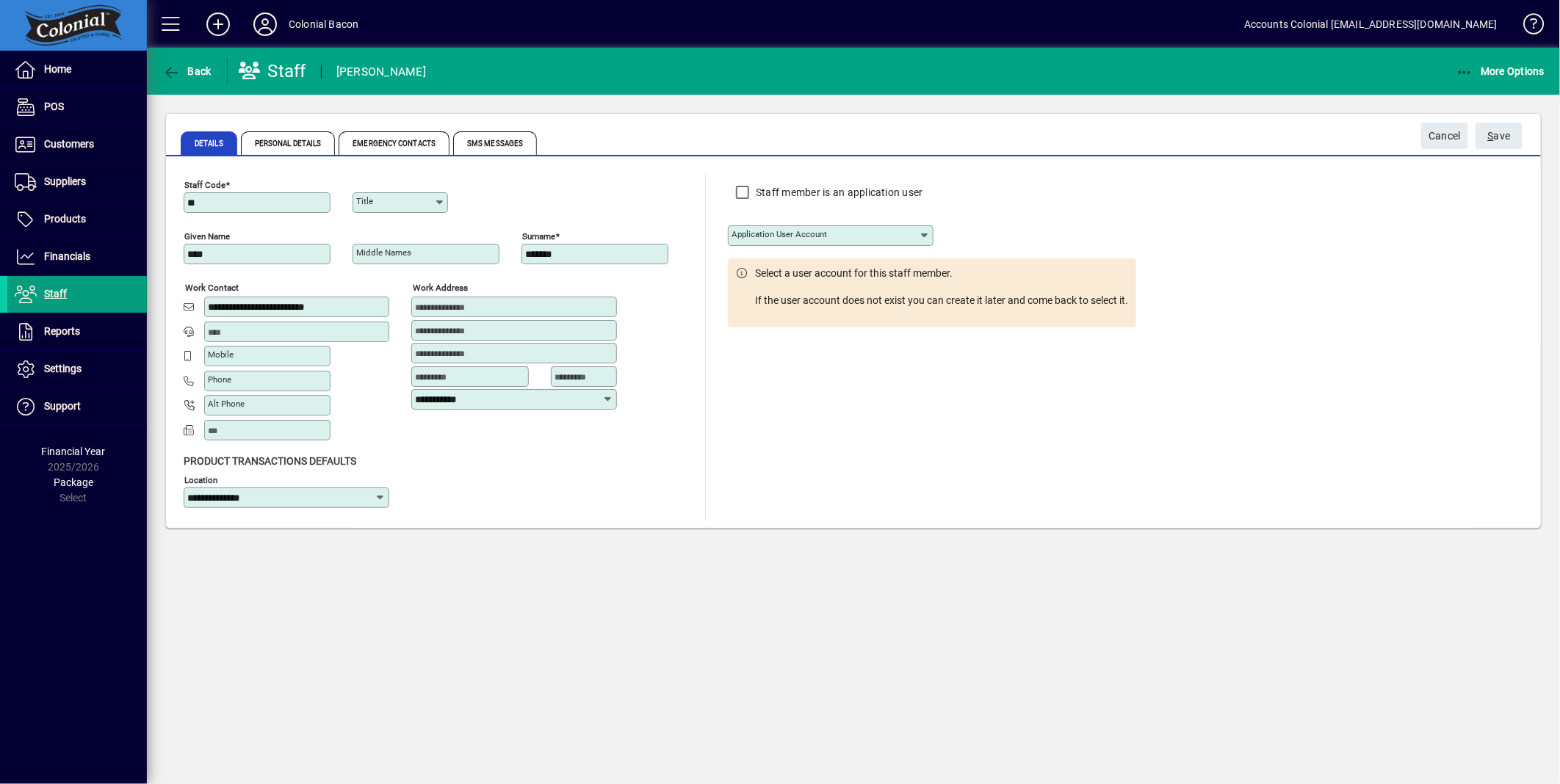
click at [928, 235] on icon at bounding box center [925, 235] width 12 height 12
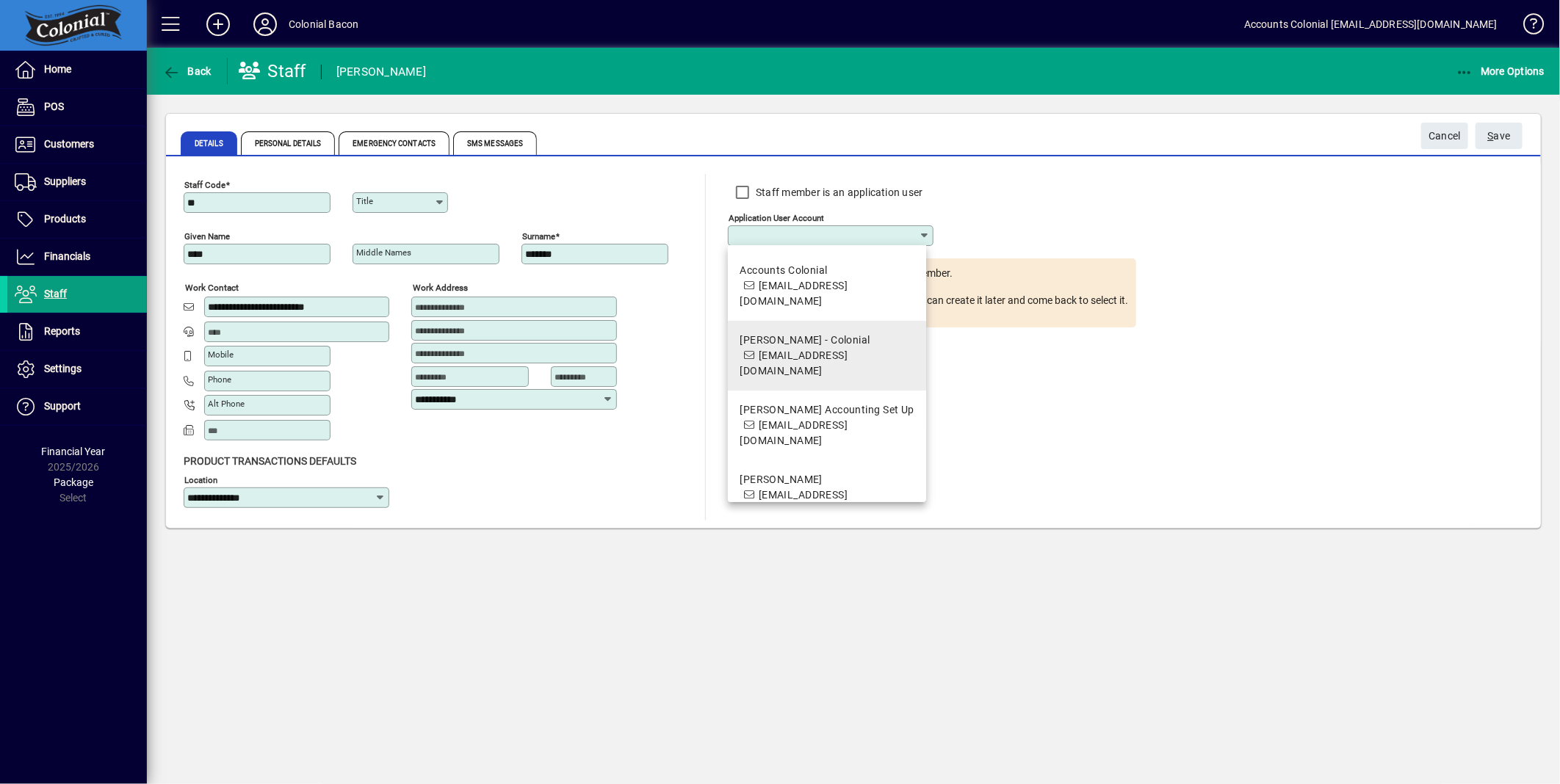
scroll to position [82, 0]
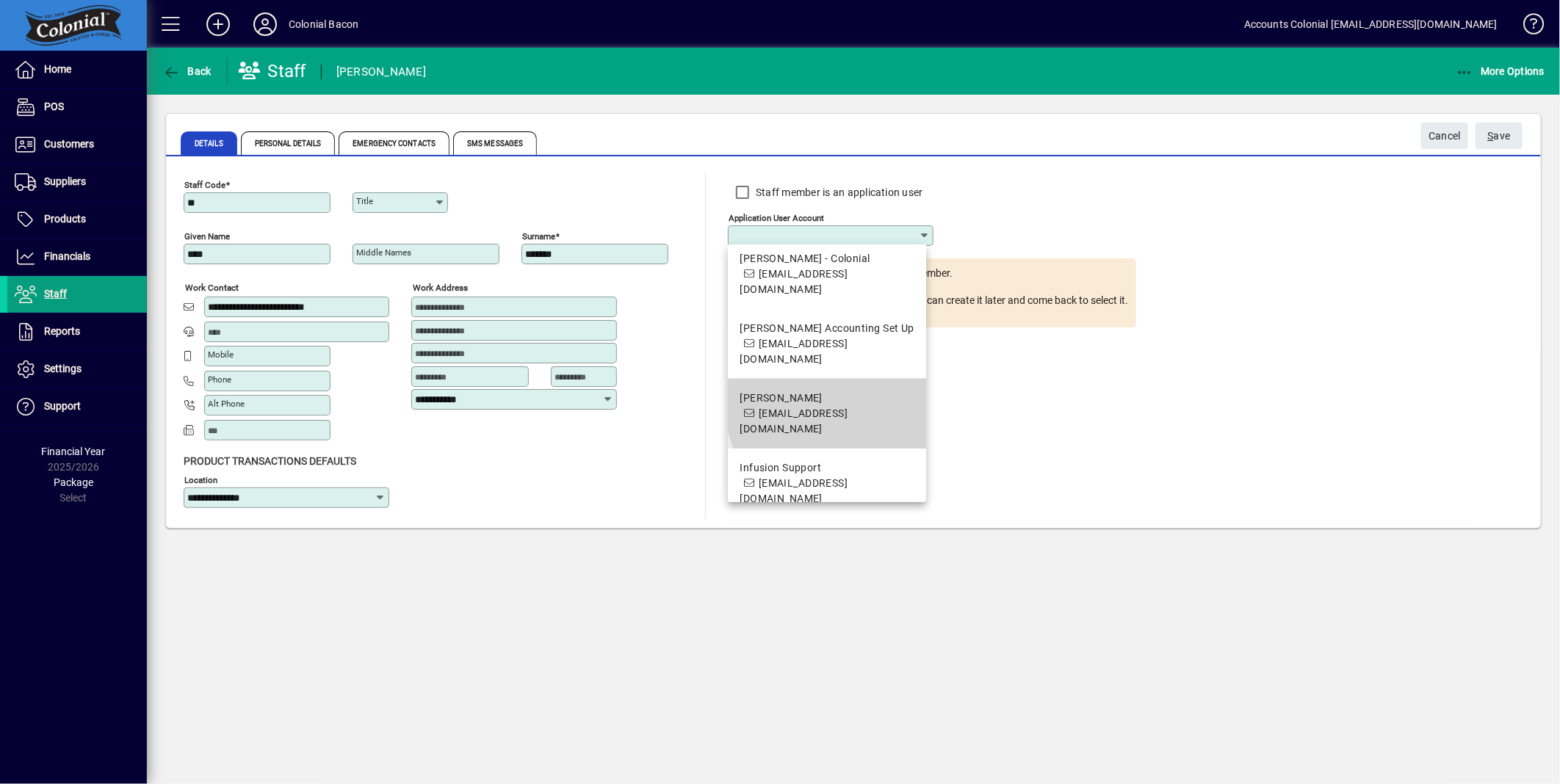
click at [841, 391] on span "Erin Johnson office@colonialbacon.co.nz" at bounding box center [827, 414] width 174 height 46
type input "**********"
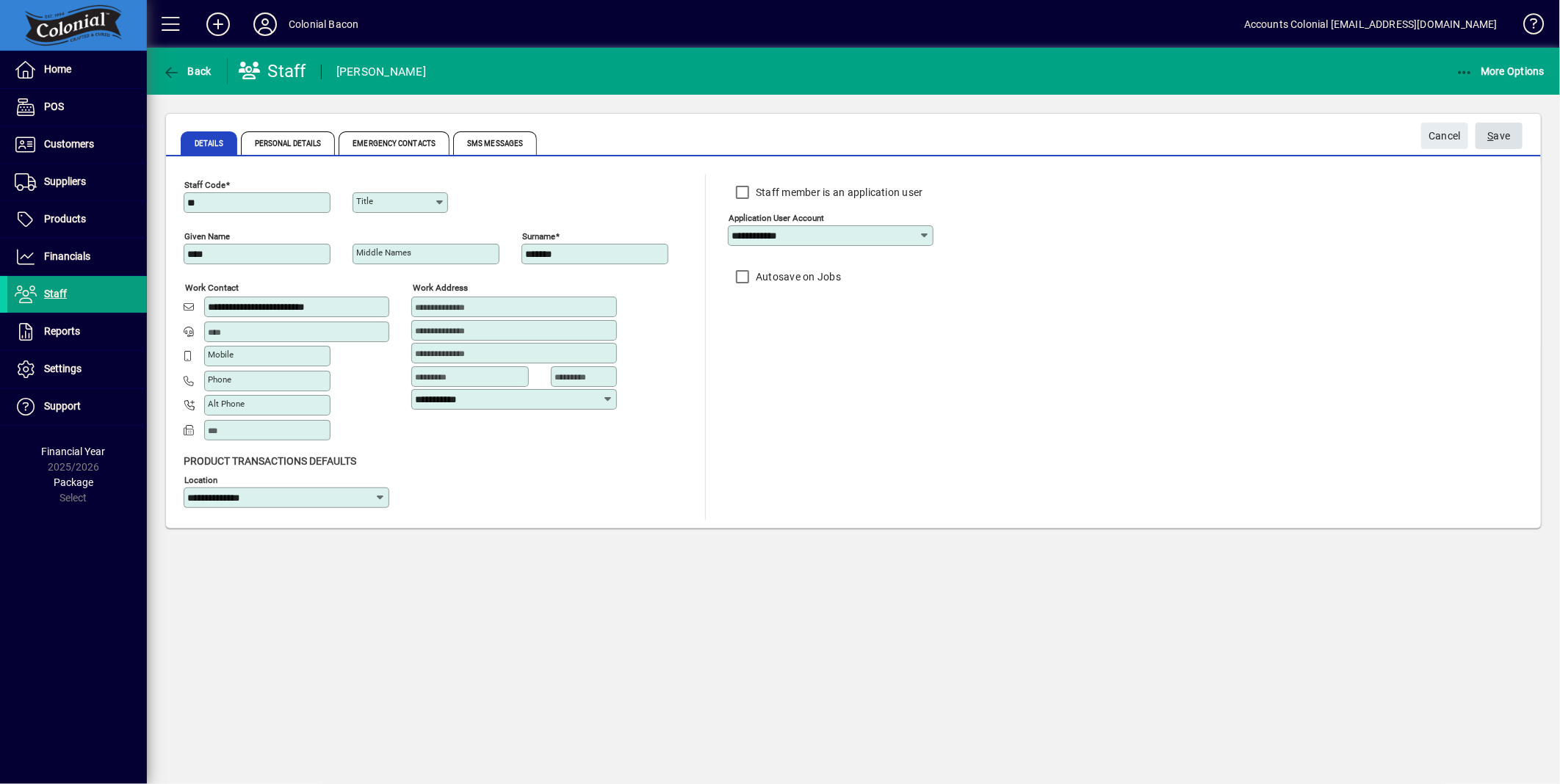
click at [1502, 136] on span "S ave" at bounding box center [1500, 136] width 23 height 25
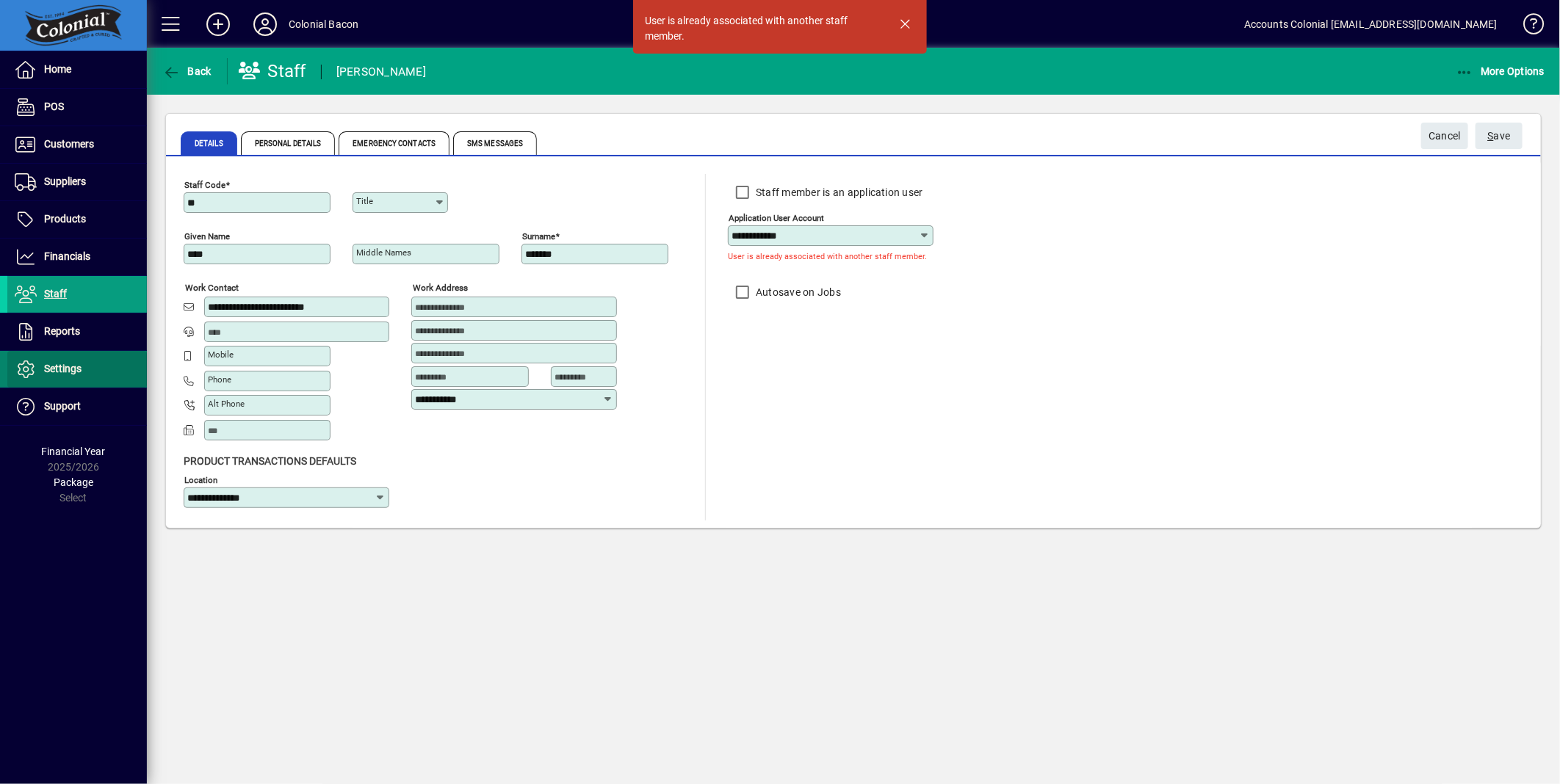
click at [52, 364] on span "Settings" at bounding box center [63, 369] width 37 height 12
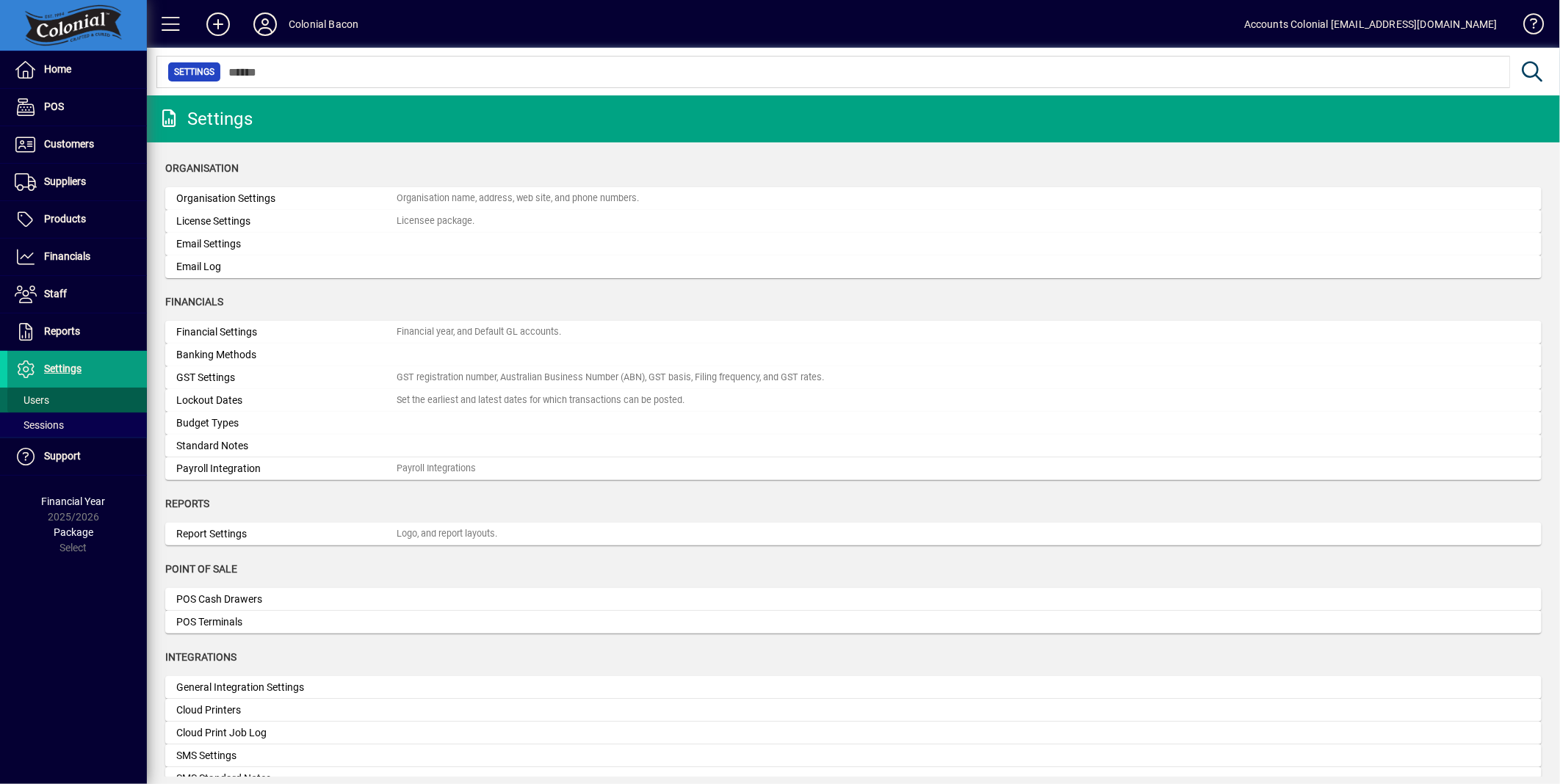
click at [52, 405] on span at bounding box center [77, 400] width 140 height 35
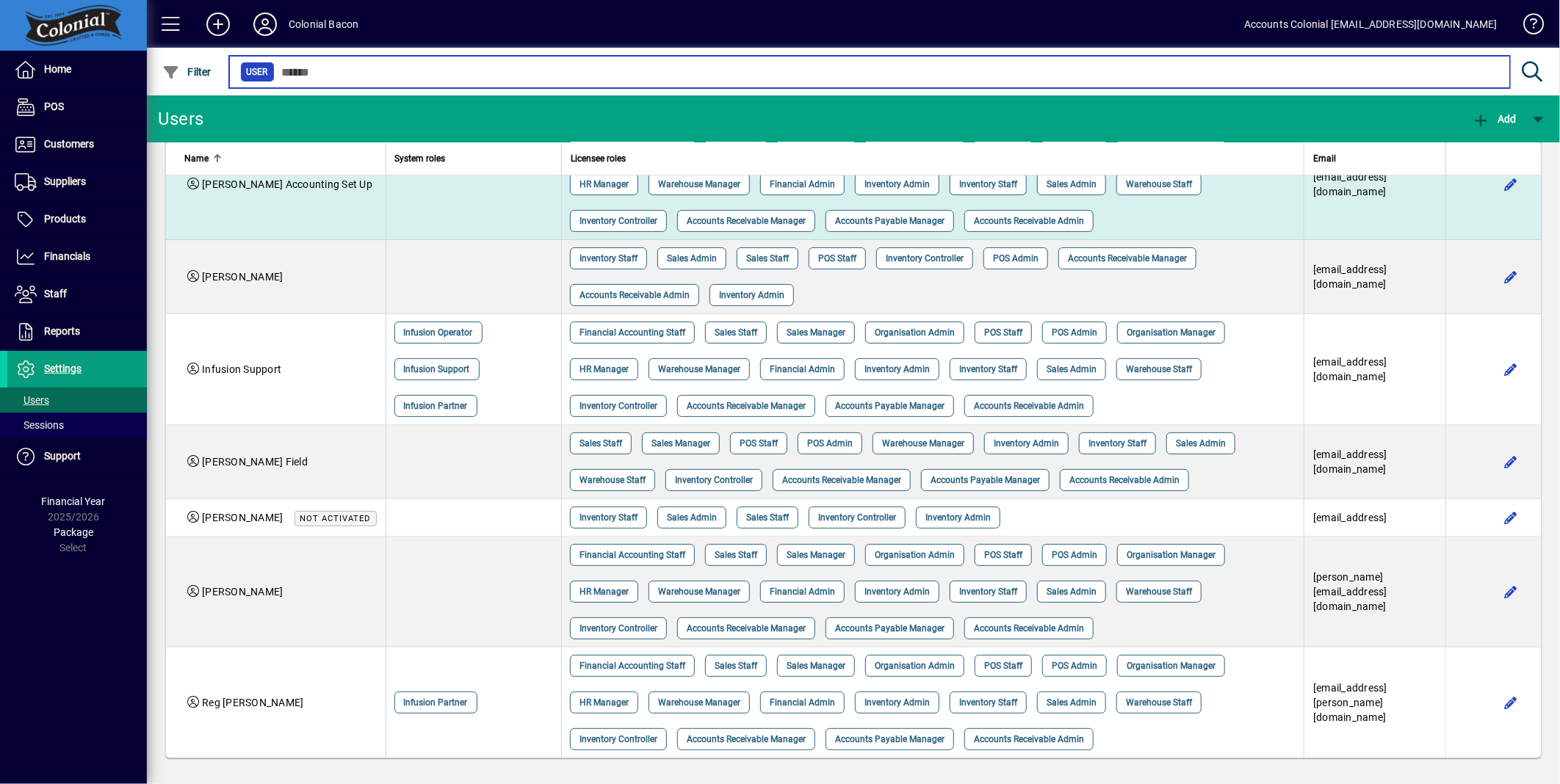
scroll to position [172, 0]
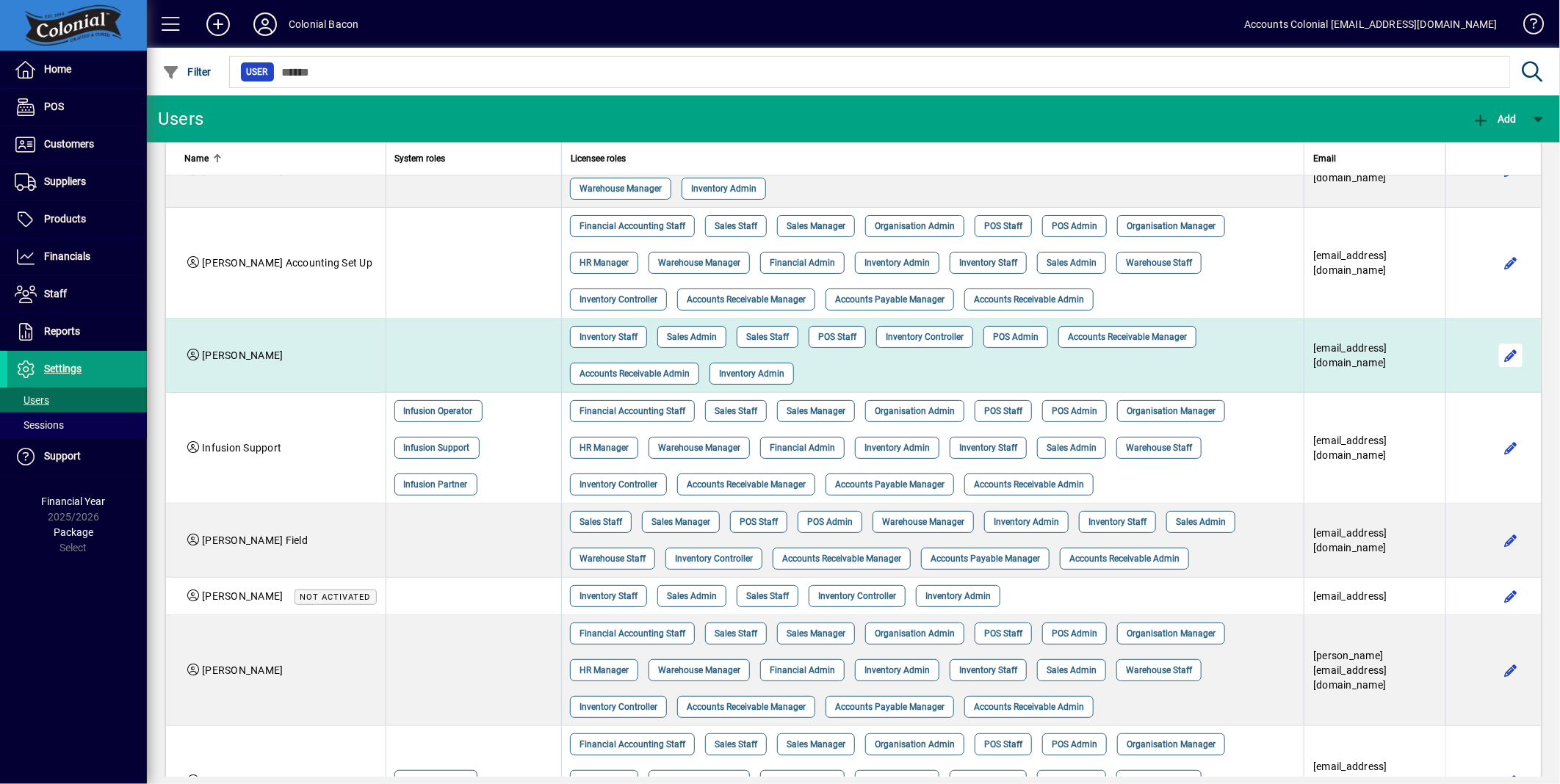
click at [1493, 354] on span "button" at bounding box center [1511, 355] width 35 height 35
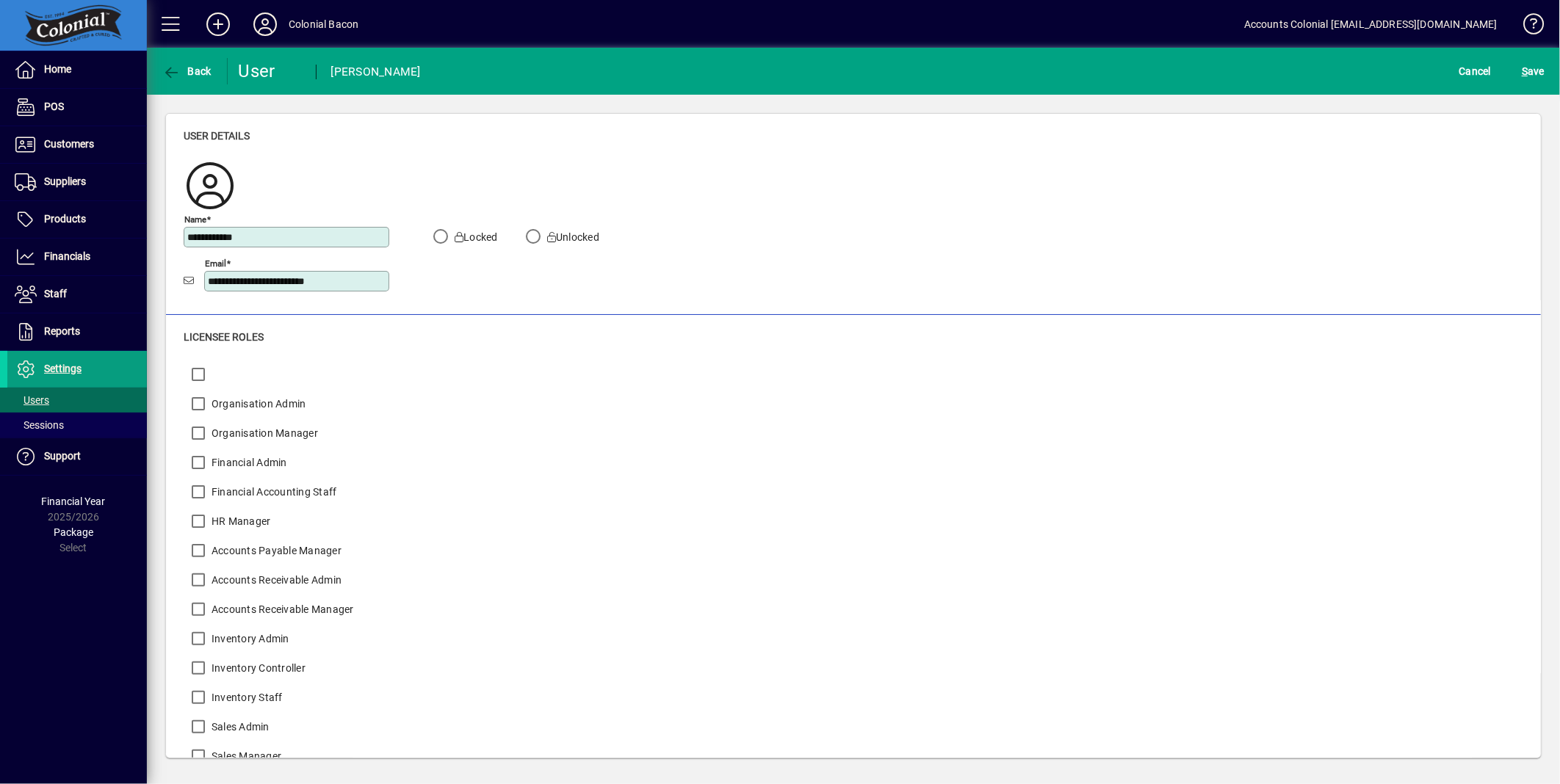
drag, startPoint x: 263, startPoint y: 239, endPoint x: 170, endPoint y: 239, distance: 93.0
click at [170, 239] on div "**********" at bounding box center [853, 215] width 1375 height 201
type input "**********"
click at [412, 302] on div "**********" at bounding box center [402, 263] width 436 height 88
click at [1533, 75] on span "S ave" at bounding box center [1533, 71] width 23 height 24
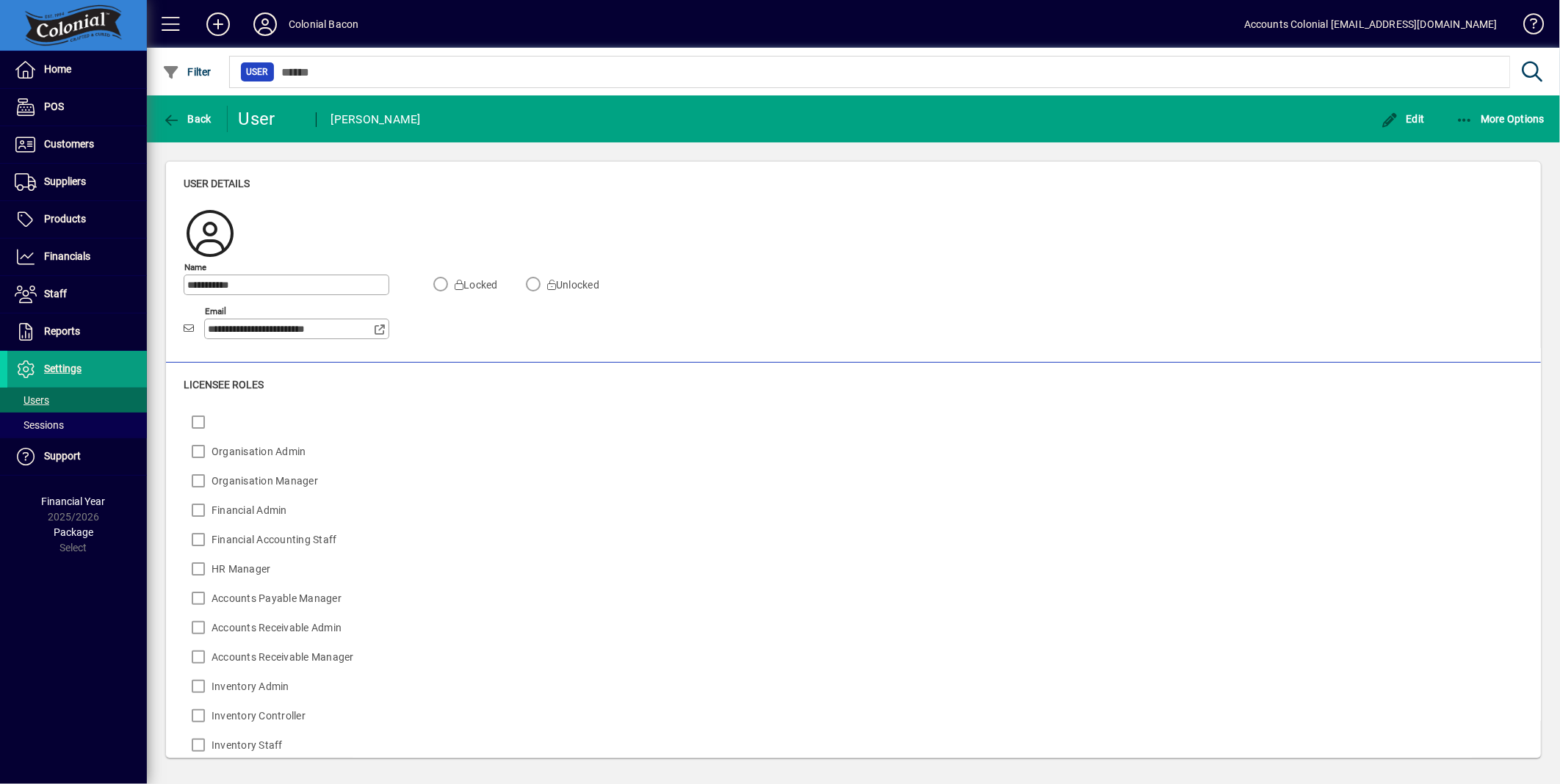
drag, startPoint x: 356, startPoint y: 333, endPoint x: 251, endPoint y: 332, distance: 105.0
click at [251, 332] on input "**********" at bounding box center [290, 329] width 166 height 12
click at [1416, 119] on span "Edit" at bounding box center [1403, 119] width 44 height 12
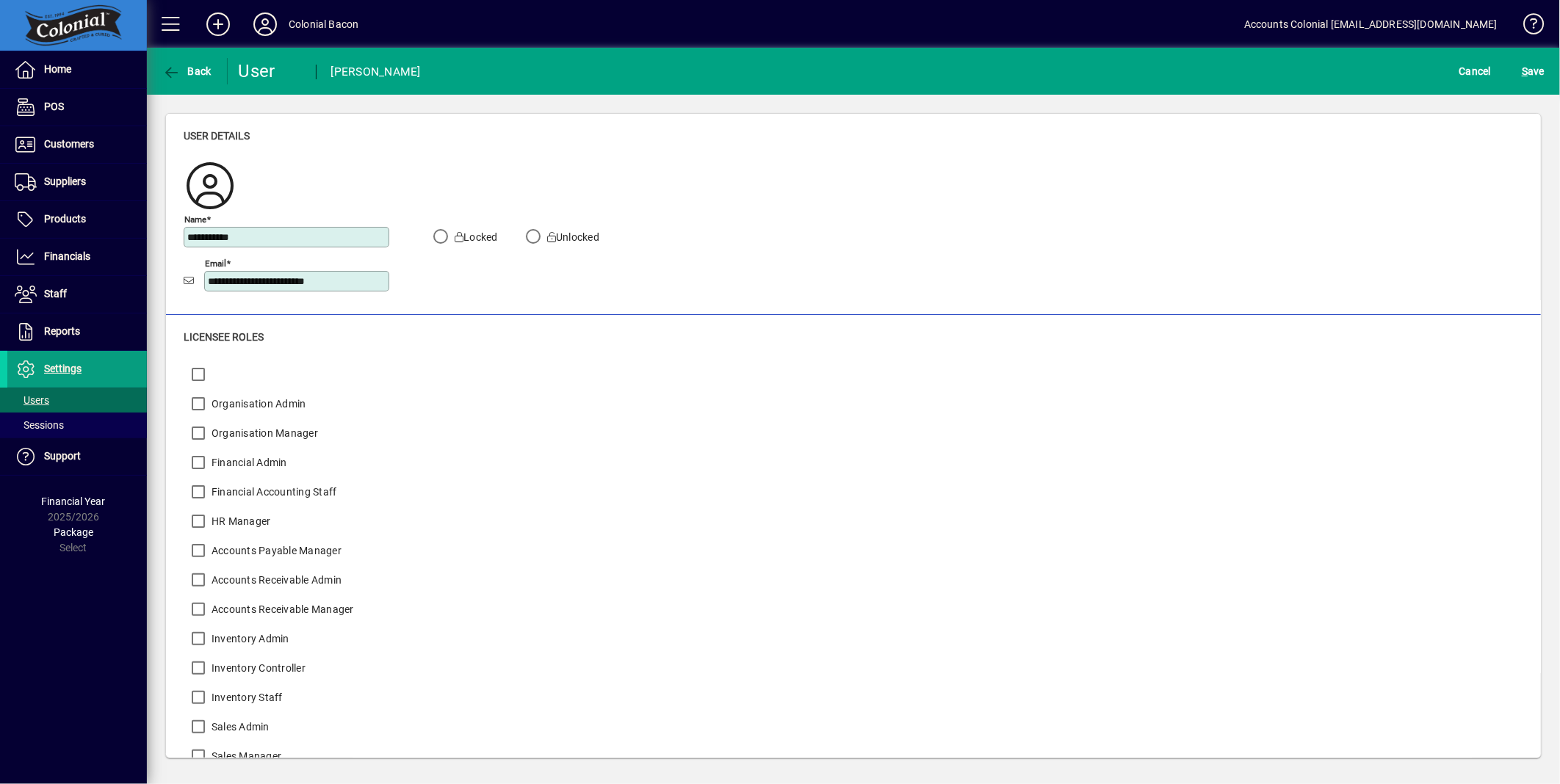
drag, startPoint x: 363, startPoint y: 283, endPoint x: 188, endPoint y: 292, distance: 175.2
click at [188, 292] on div "**********" at bounding box center [286, 281] width 205 height 28
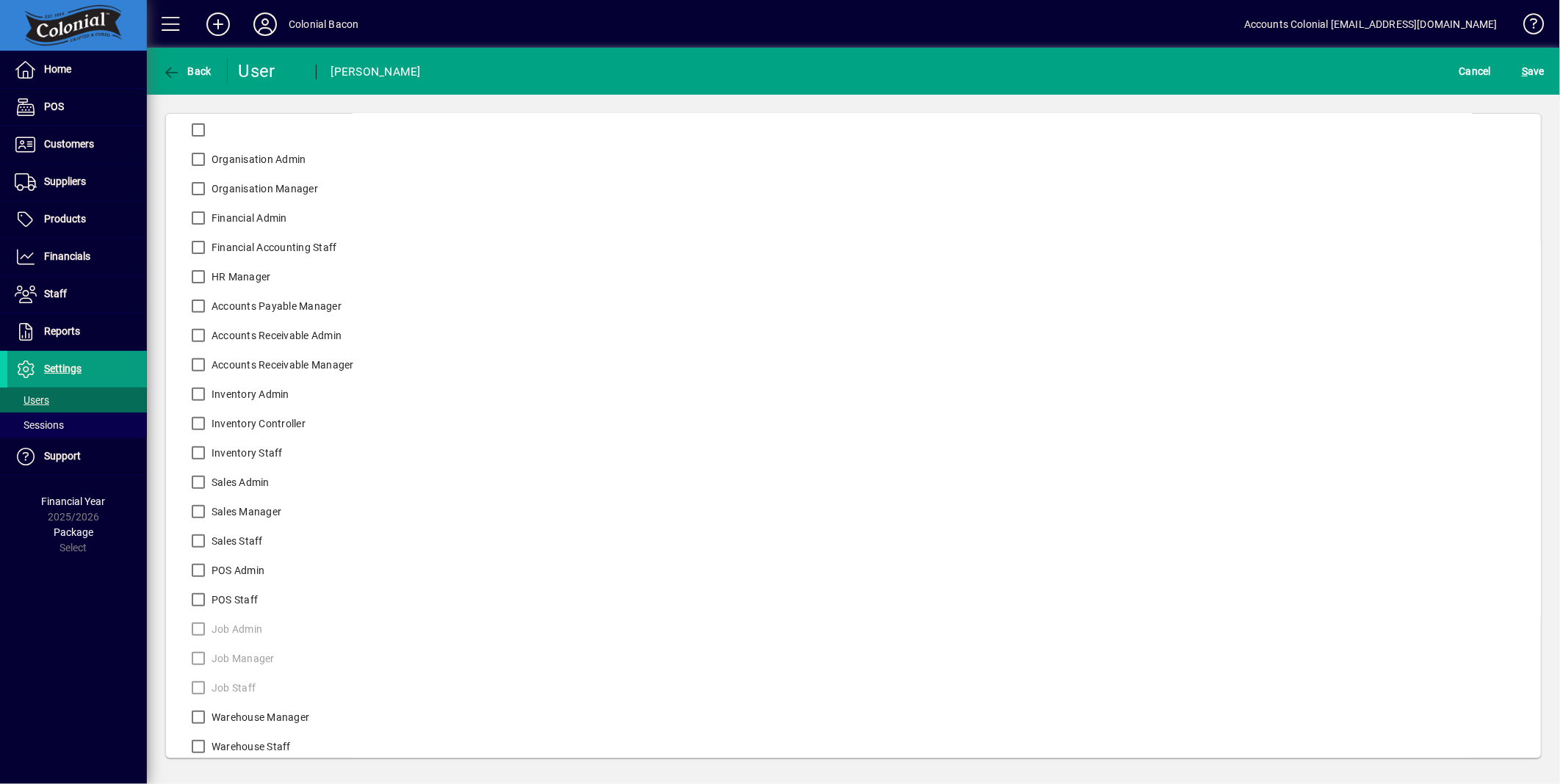
scroll to position [254, 0]
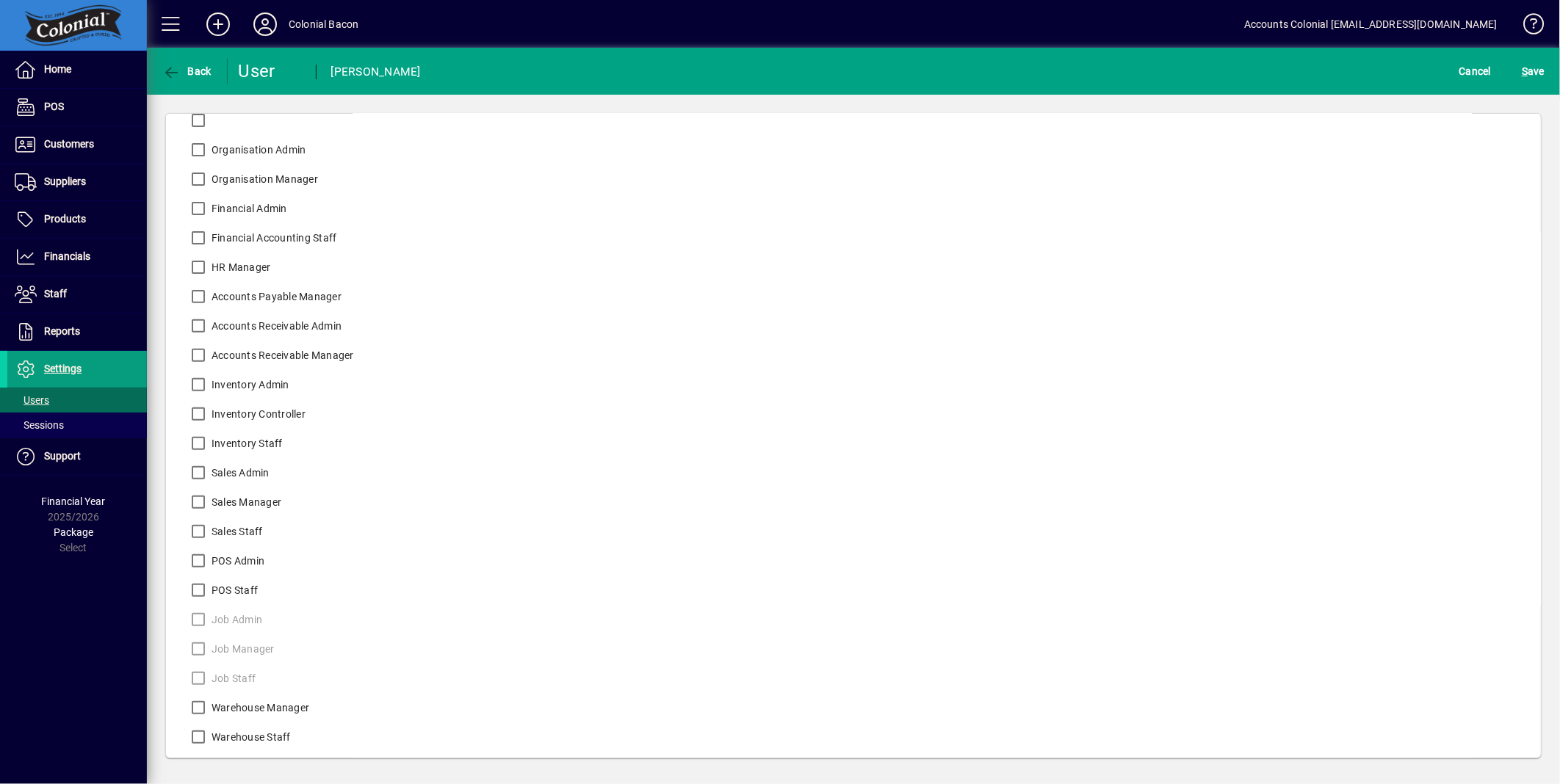
type input "**********"
click at [1536, 64] on span "S ave" at bounding box center [1533, 71] width 23 height 24
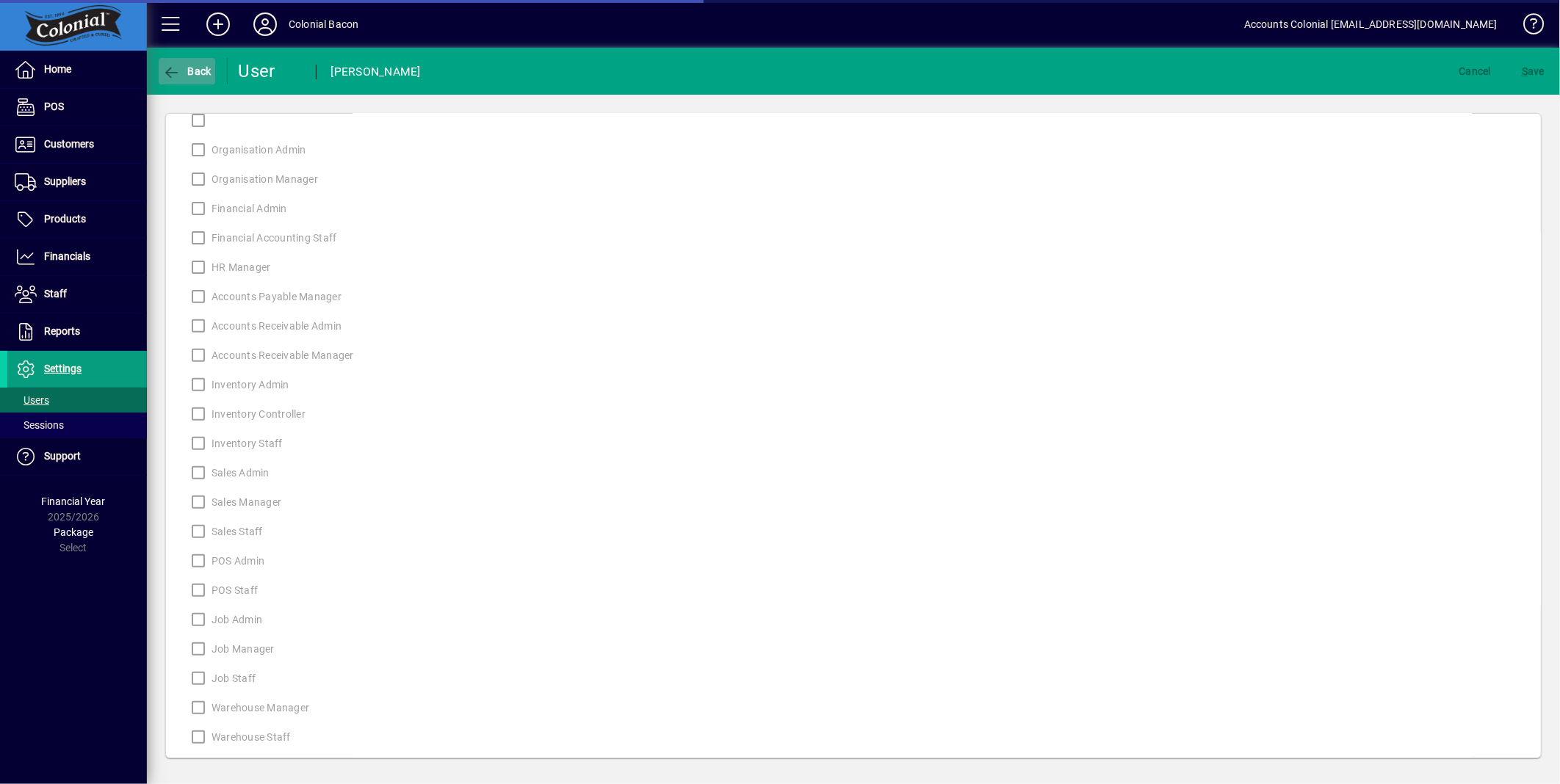
click at [174, 75] on icon "button" at bounding box center [171, 72] width 18 height 15
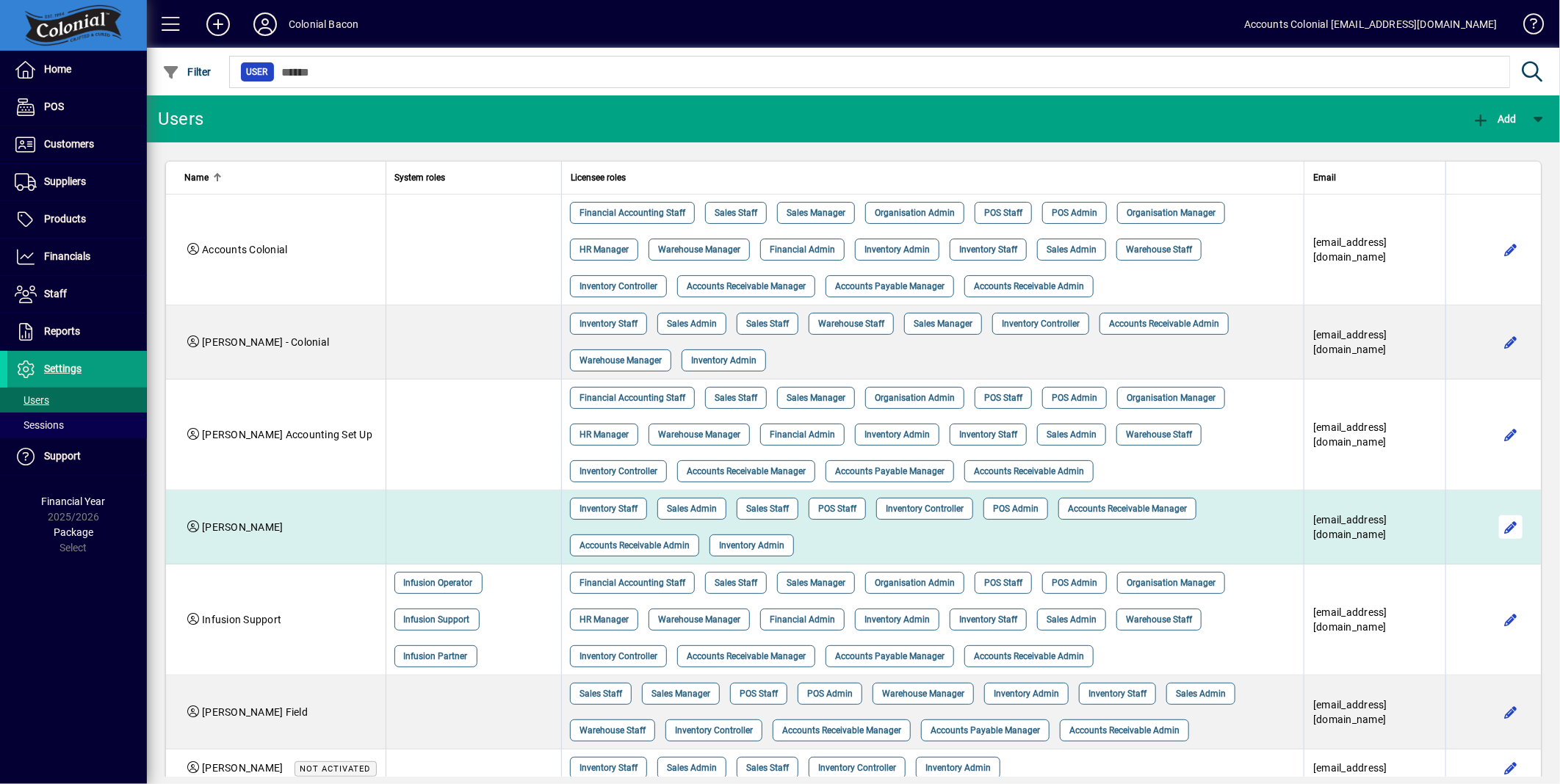
click at [1493, 526] on span "button" at bounding box center [1511, 527] width 35 height 35
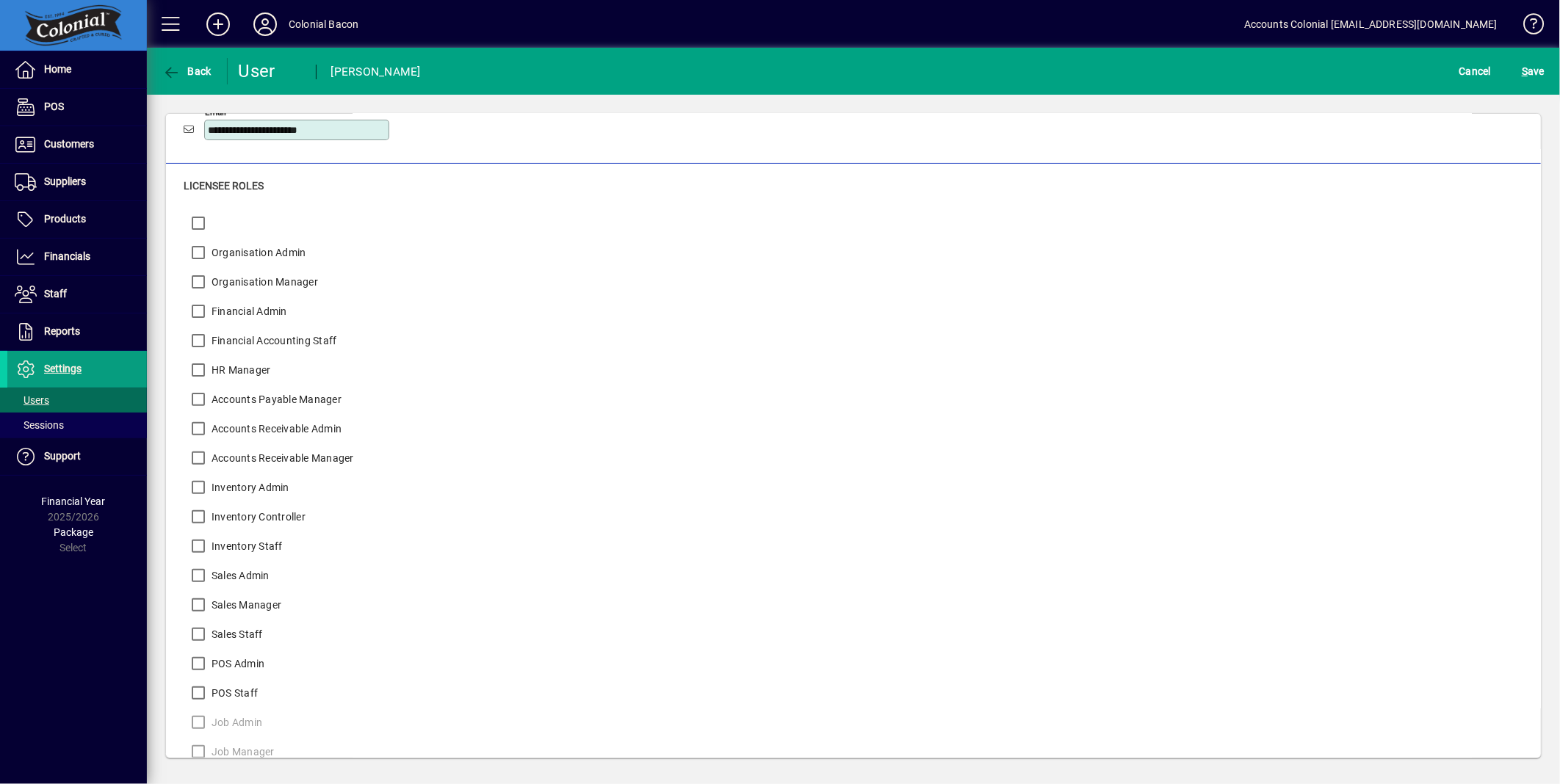
scroll to position [91, 0]
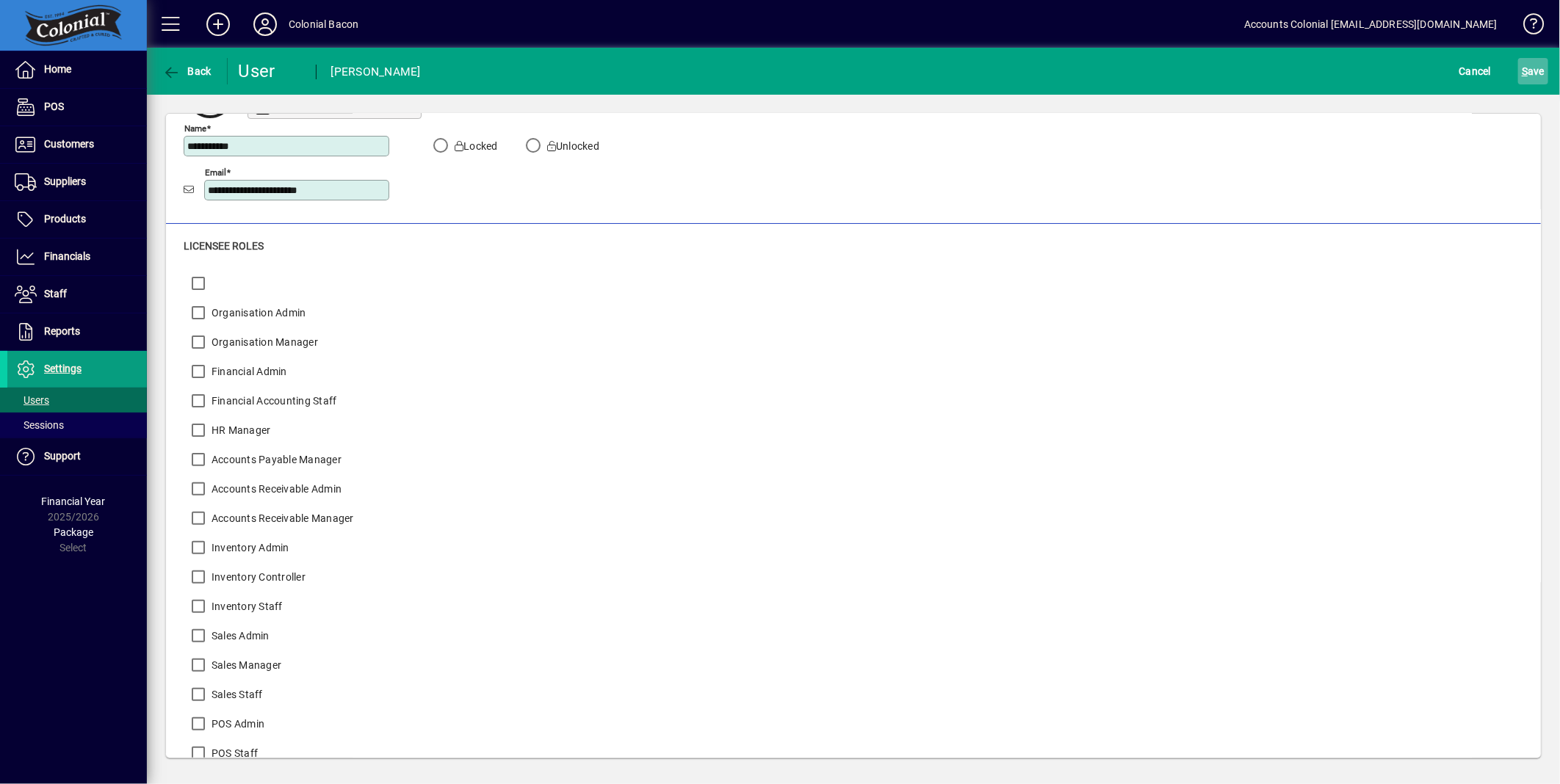
click at [1531, 65] on span "S ave" at bounding box center [1533, 71] width 23 height 24
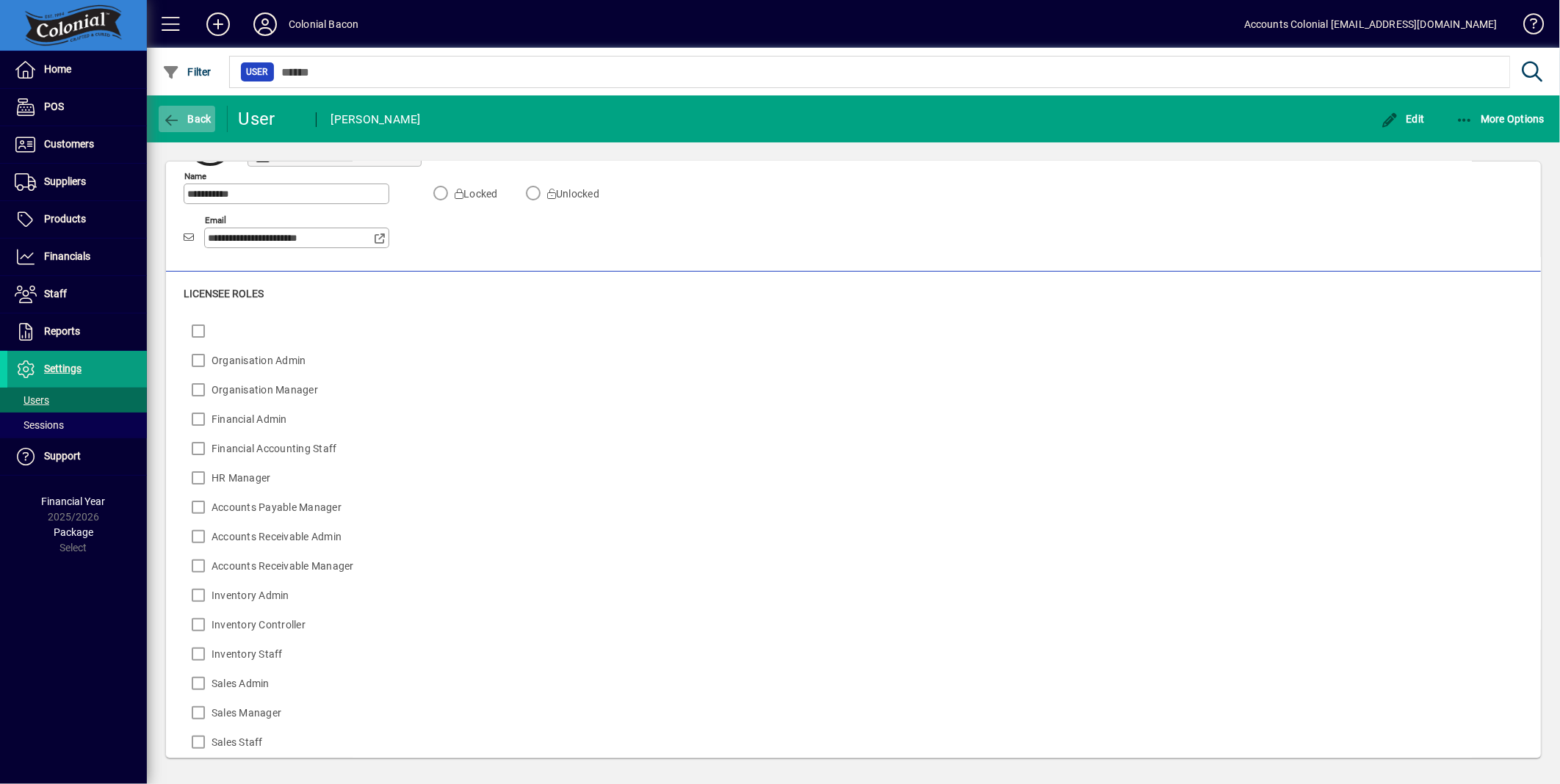
click at [192, 113] on span "Back" at bounding box center [187, 119] width 49 height 12
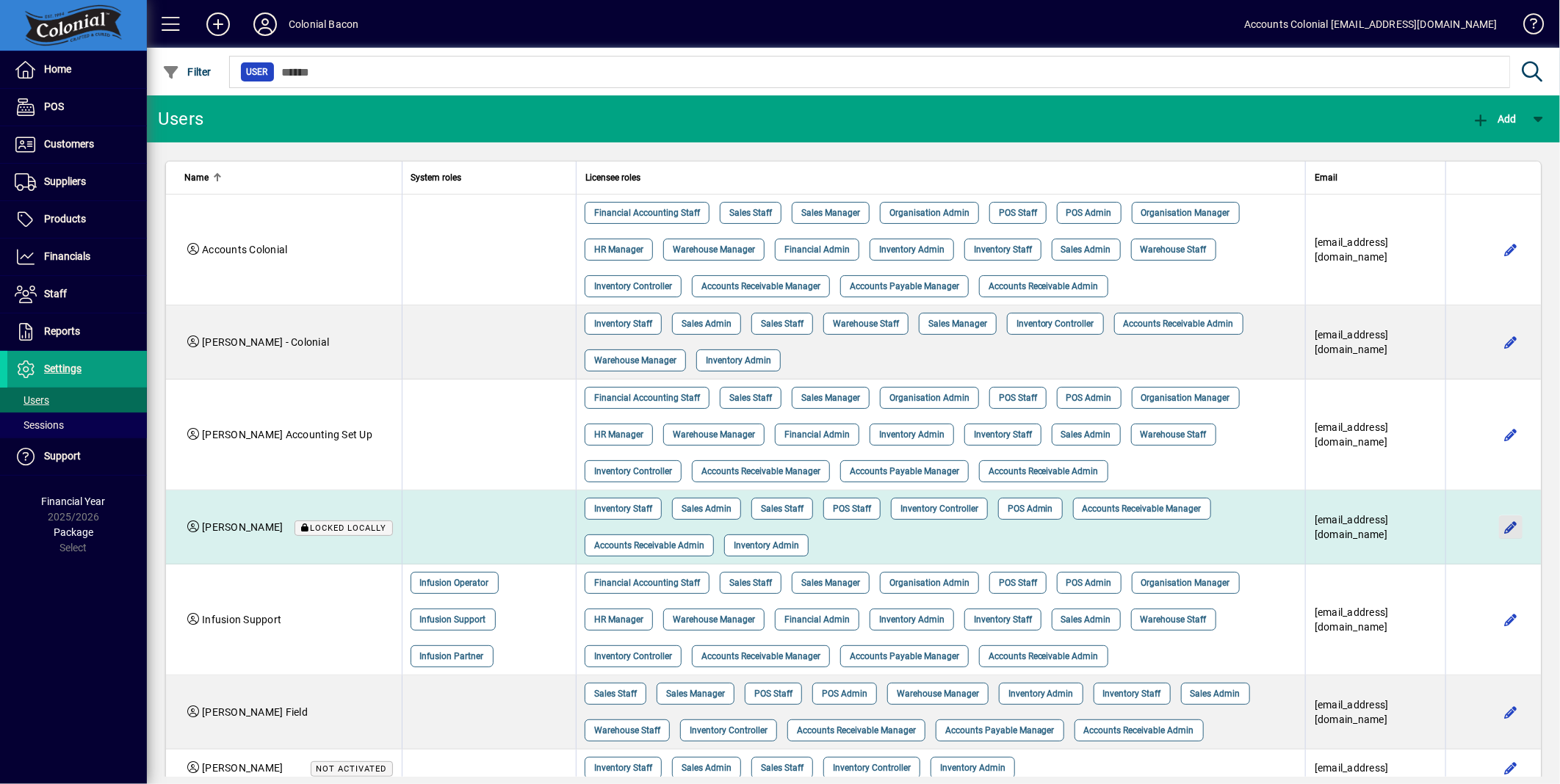
click at [1495, 526] on span "button" at bounding box center [1511, 527] width 35 height 35
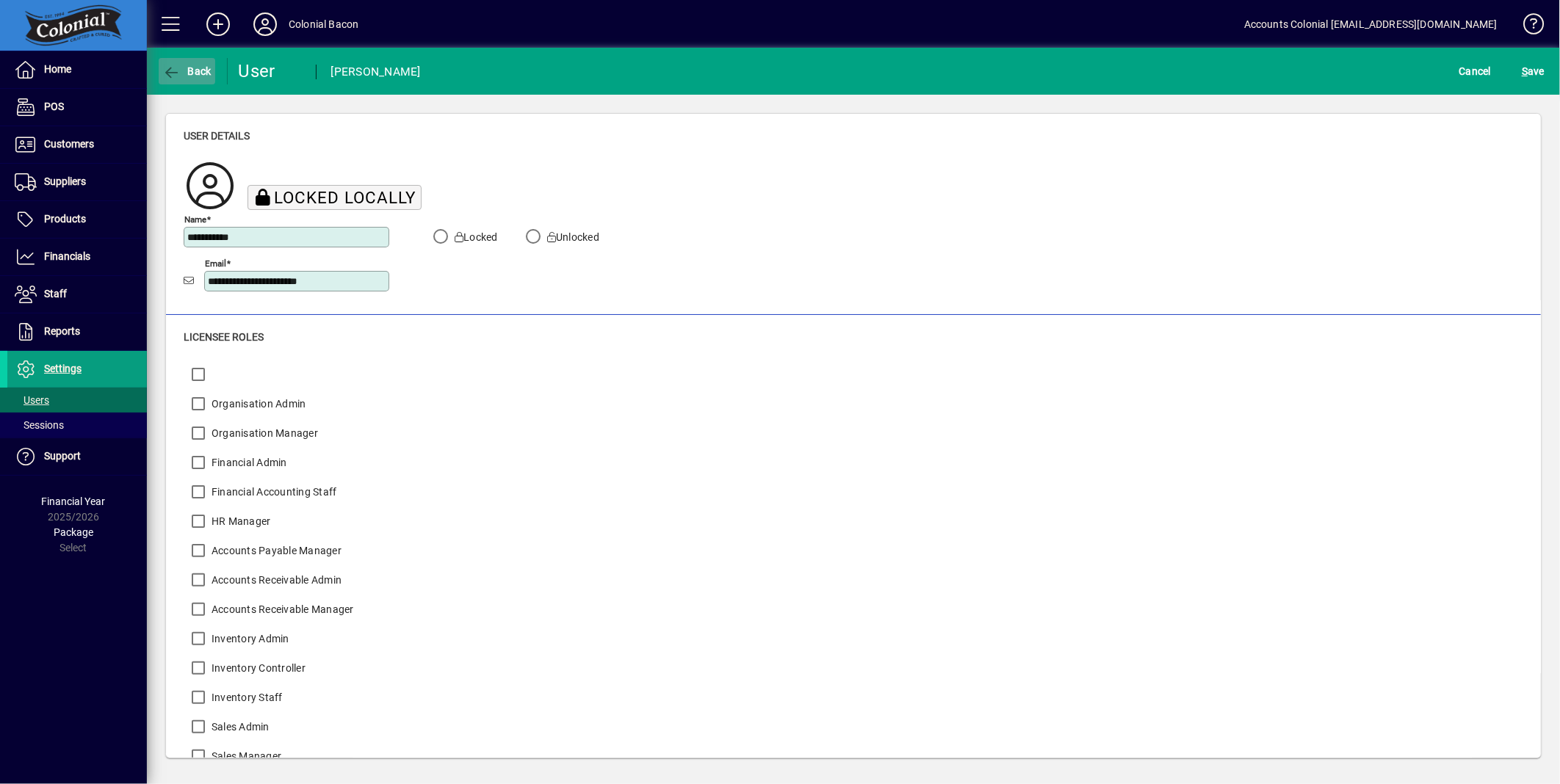
click at [196, 75] on span "Back" at bounding box center [187, 71] width 49 height 12
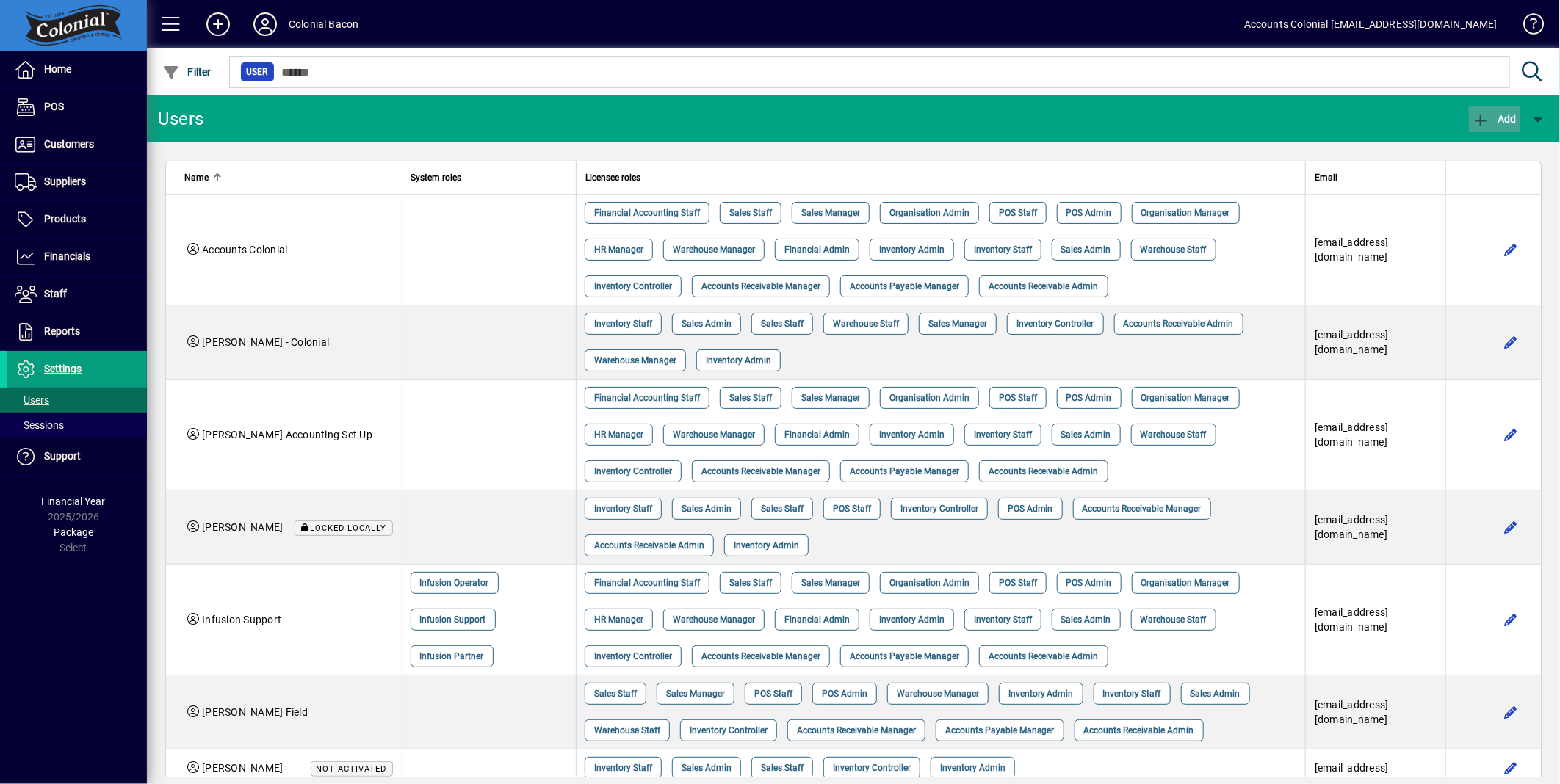
click at [1480, 115] on icon "button" at bounding box center [1481, 120] width 18 height 15
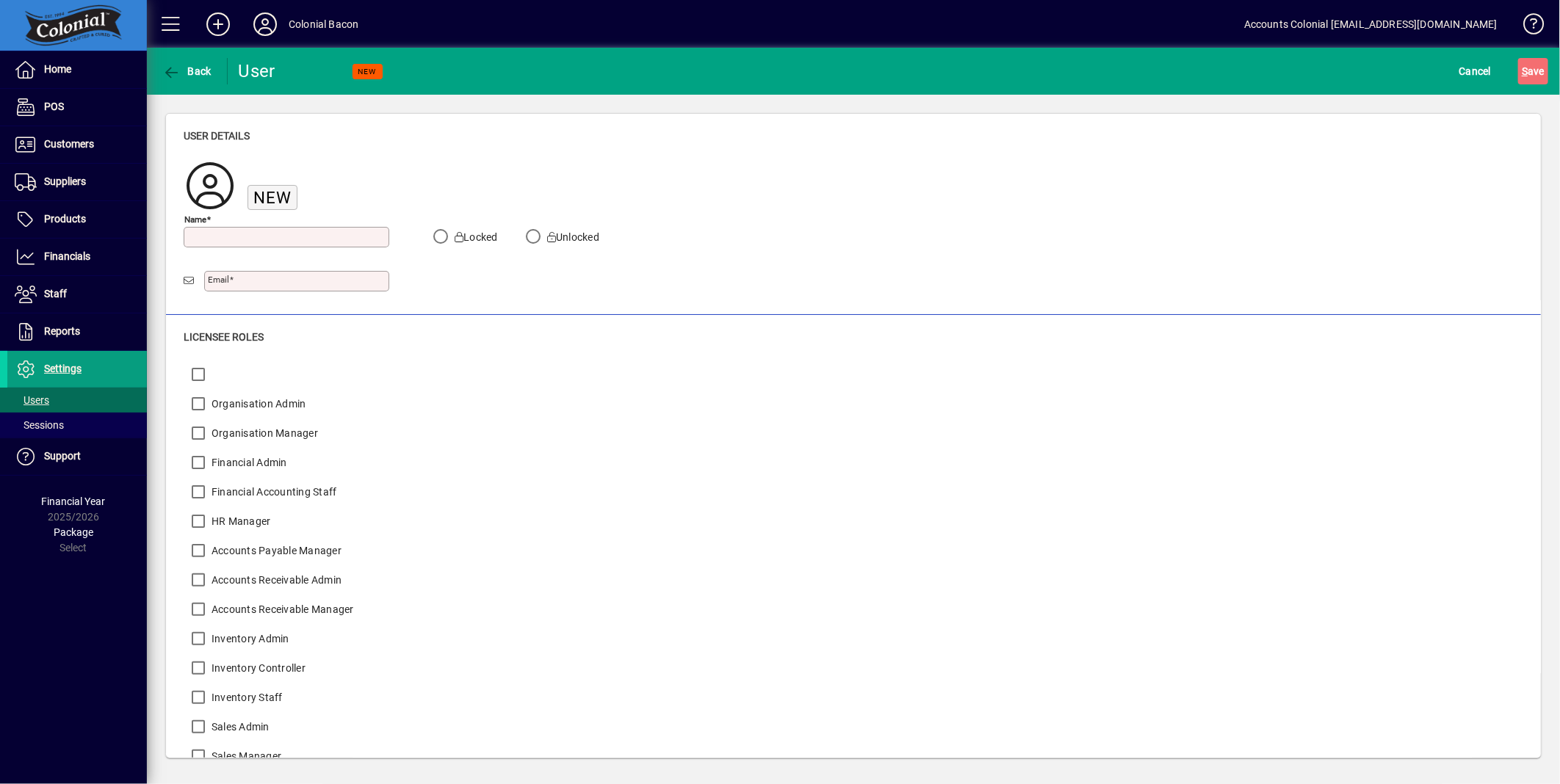
click at [206, 231] on input "Name" at bounding box center [288, 237] width 201 height 12
type input "**********"
click at [240, 284] on input "Email" at bounding box center [298, 281] width 181 height 12
type input "**********"
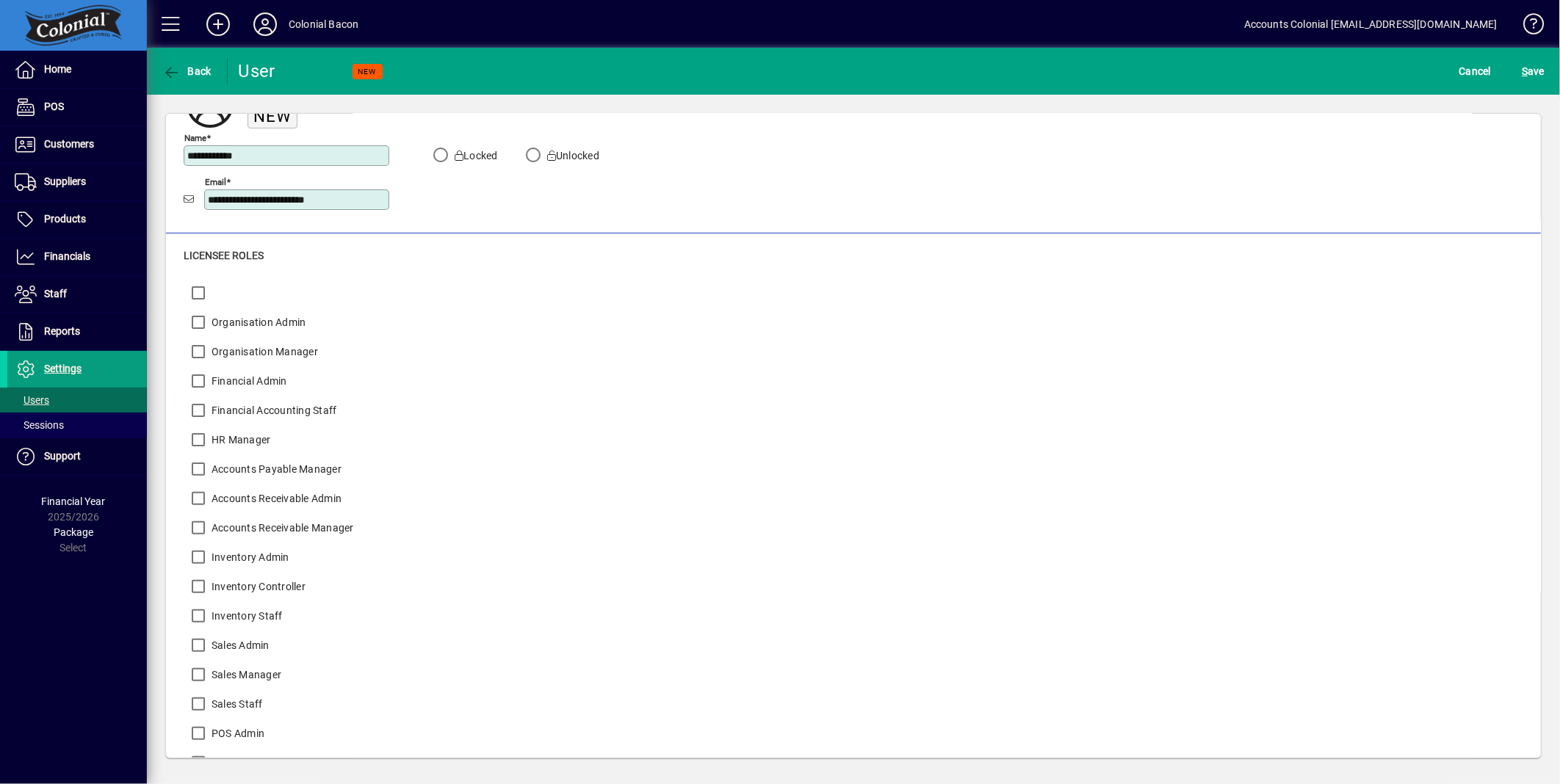
scroll to position [163, 0]
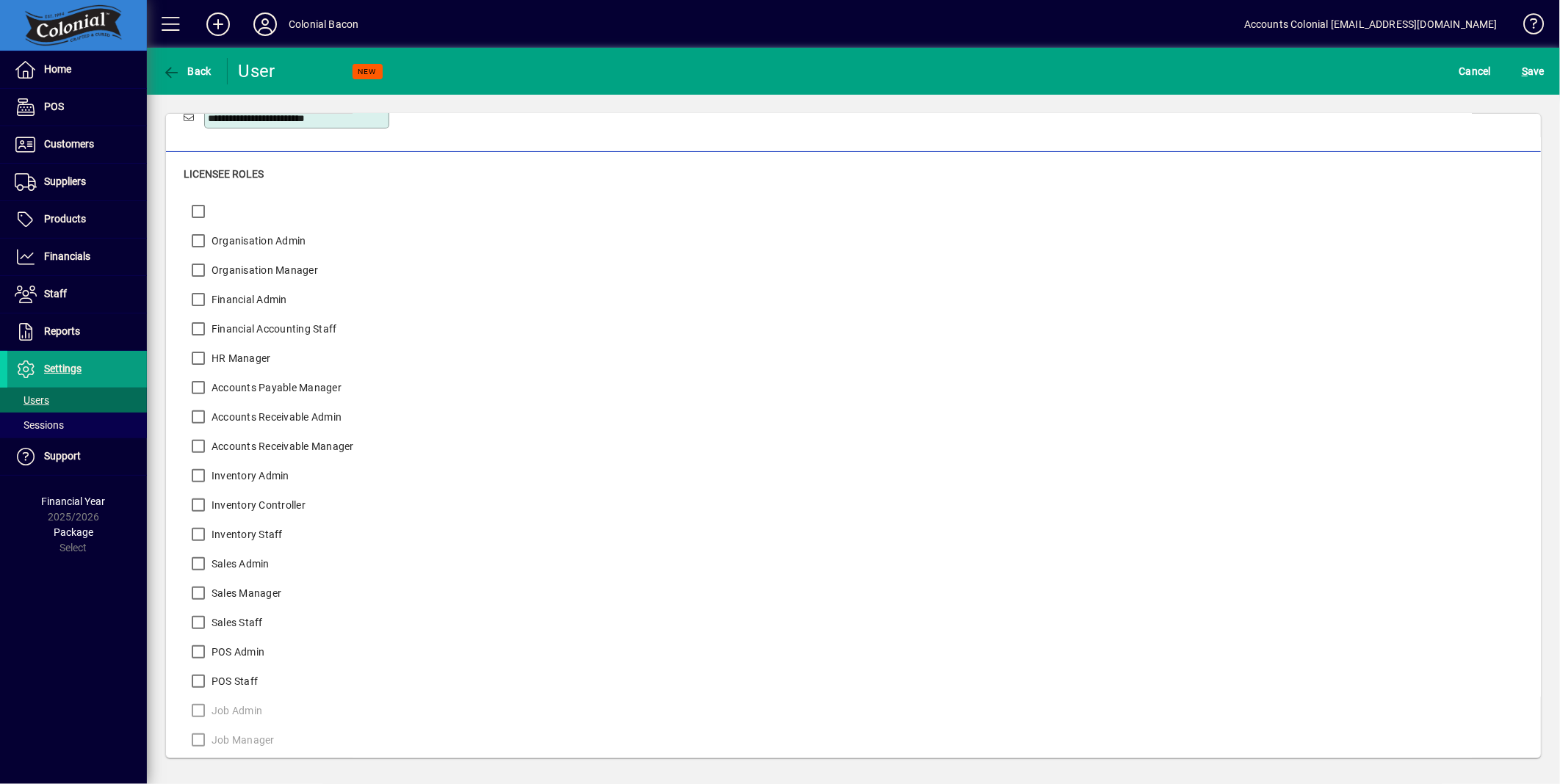
click at [696, 553] on div "Organisation Admin Organisation Manager Financial Admin Financial Accounting St…" at bounding box center [627, 519] width 886 height 646
click at [1538, 68] on span "S ave" at bounding box center [1533, 71] width 23 height 24
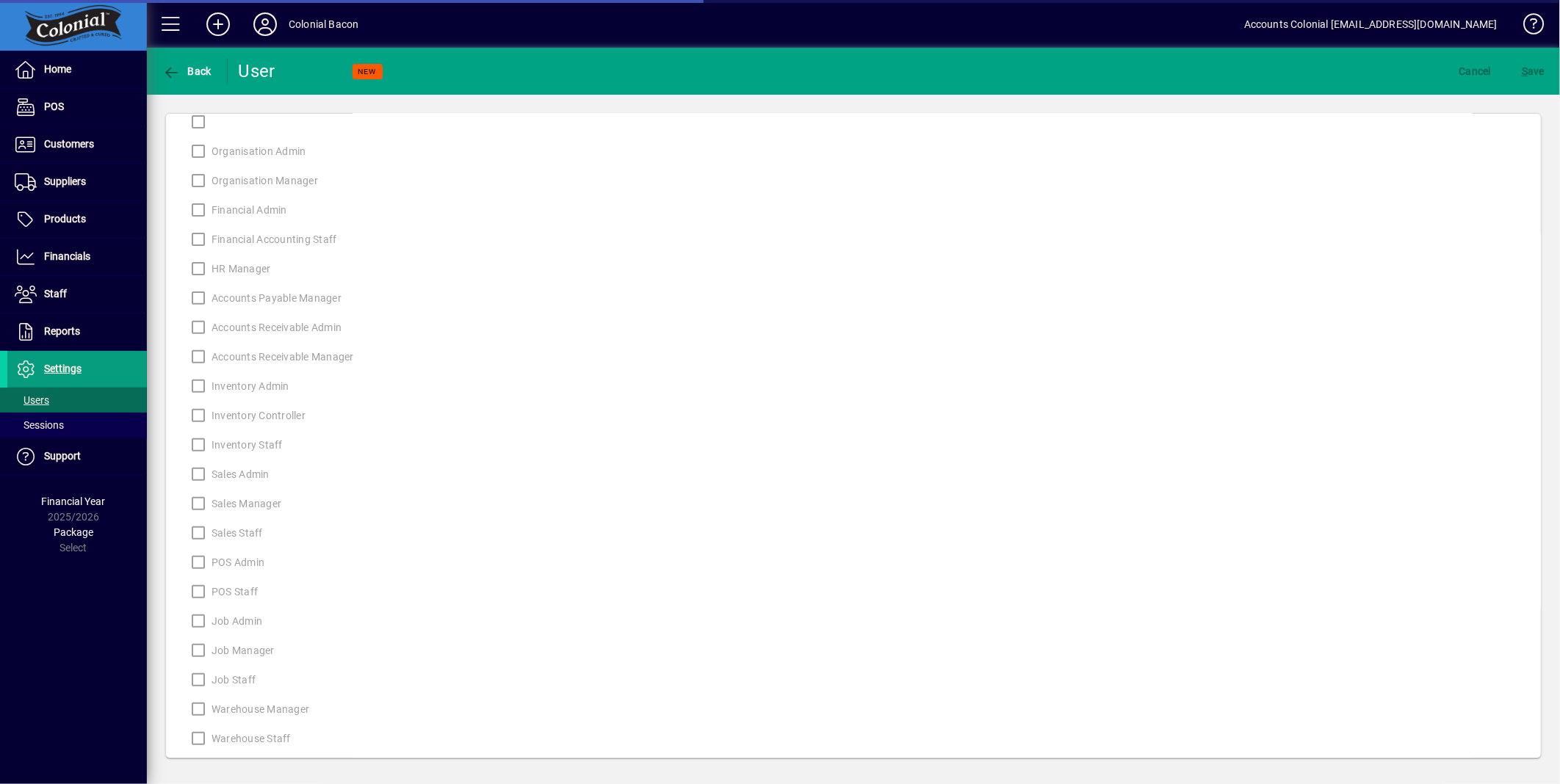
scroll to position [254, 0]
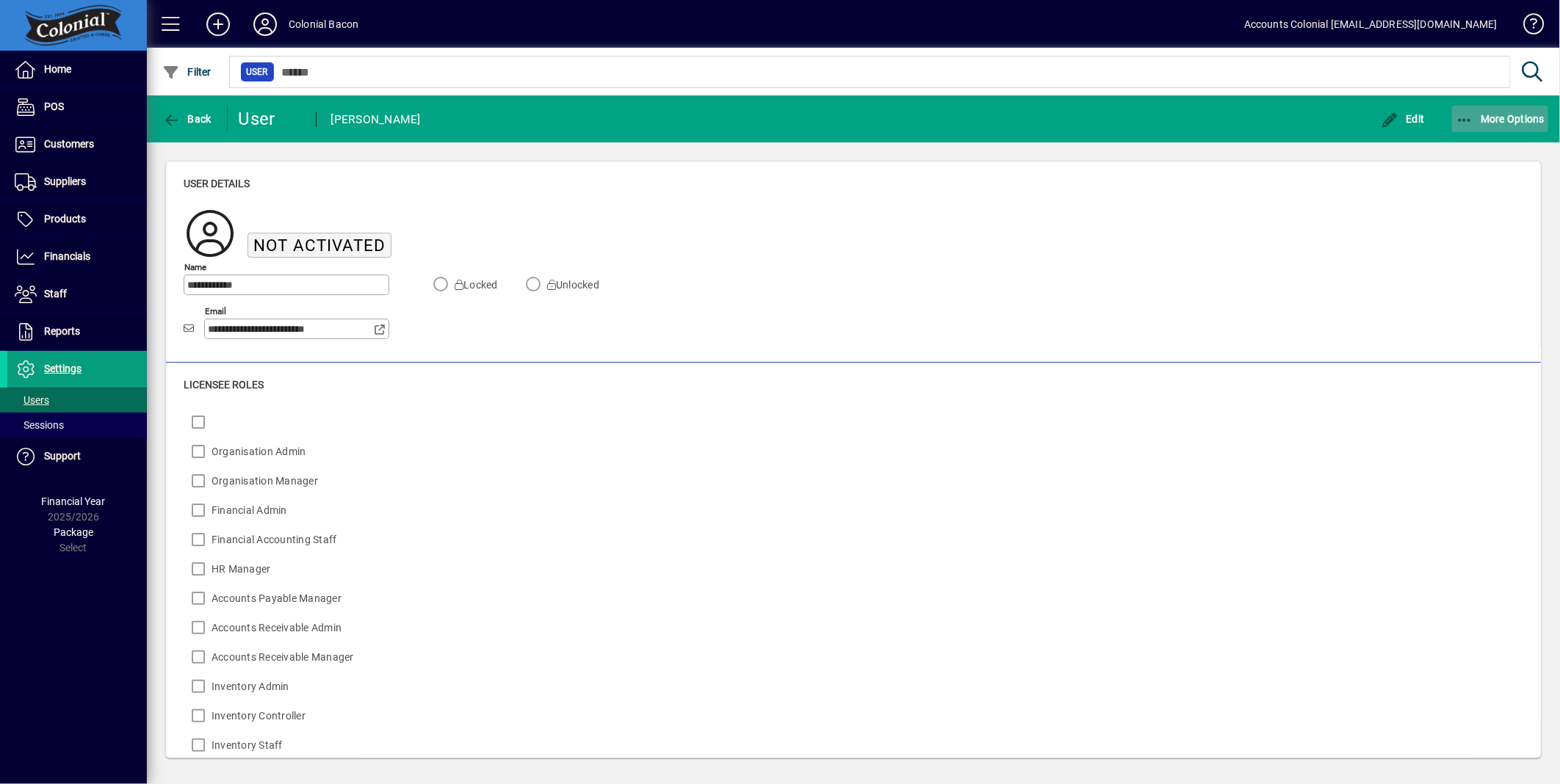
click at [1463, 120] on icon "button" at bounding box center [1465, 120] width 18 height 15
drag, startPoint x: 1046, startPoint y: 332, endPoint x: 650, endPoint y: 288, distance: 398.4
click at [1045, 332] on div at bounding box center [780, 392] width 1560 height 784
click at [210, 111] on span "button" at bounding box center [186, 119] width 56 height 35
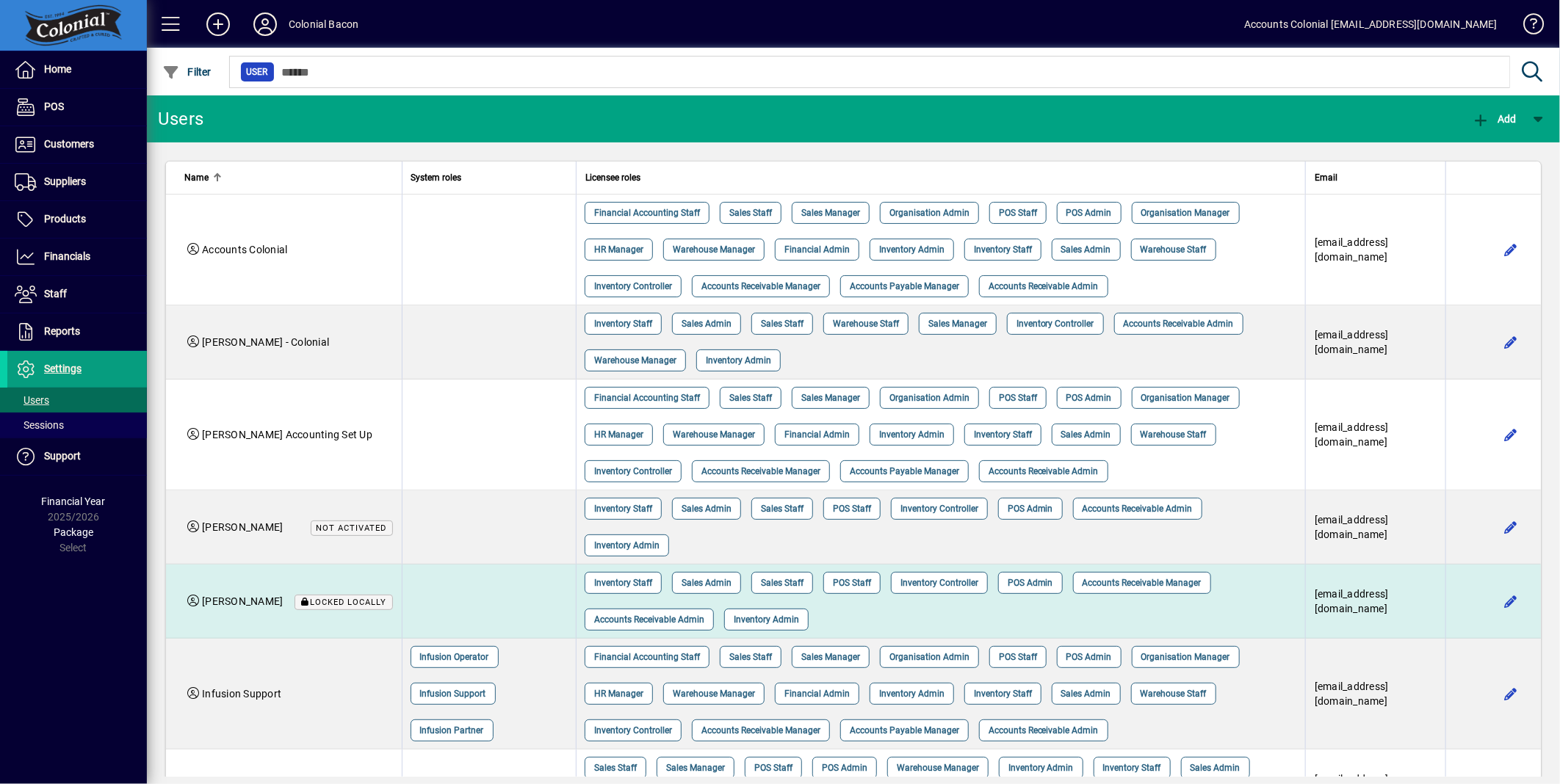
click at [466, 602] on td at bounding box center [489, 602] width 174 height 75
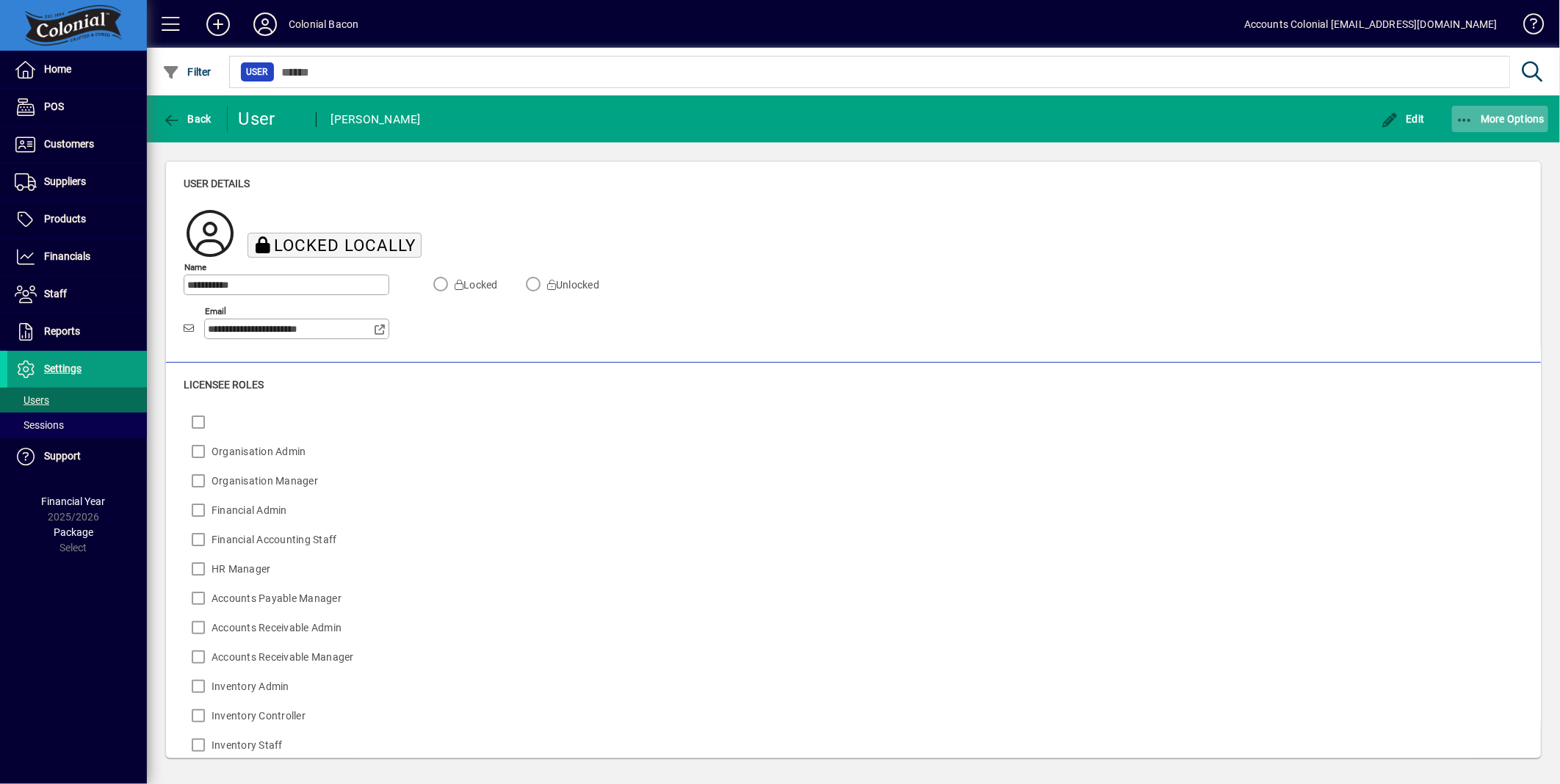
click at [1466, 116] on icon "button" at bounding box center [1465, 120] width 18 height 15
click at [1448, 153] on span "Delete" at bounding box center [1487, 151] width 124 height 17
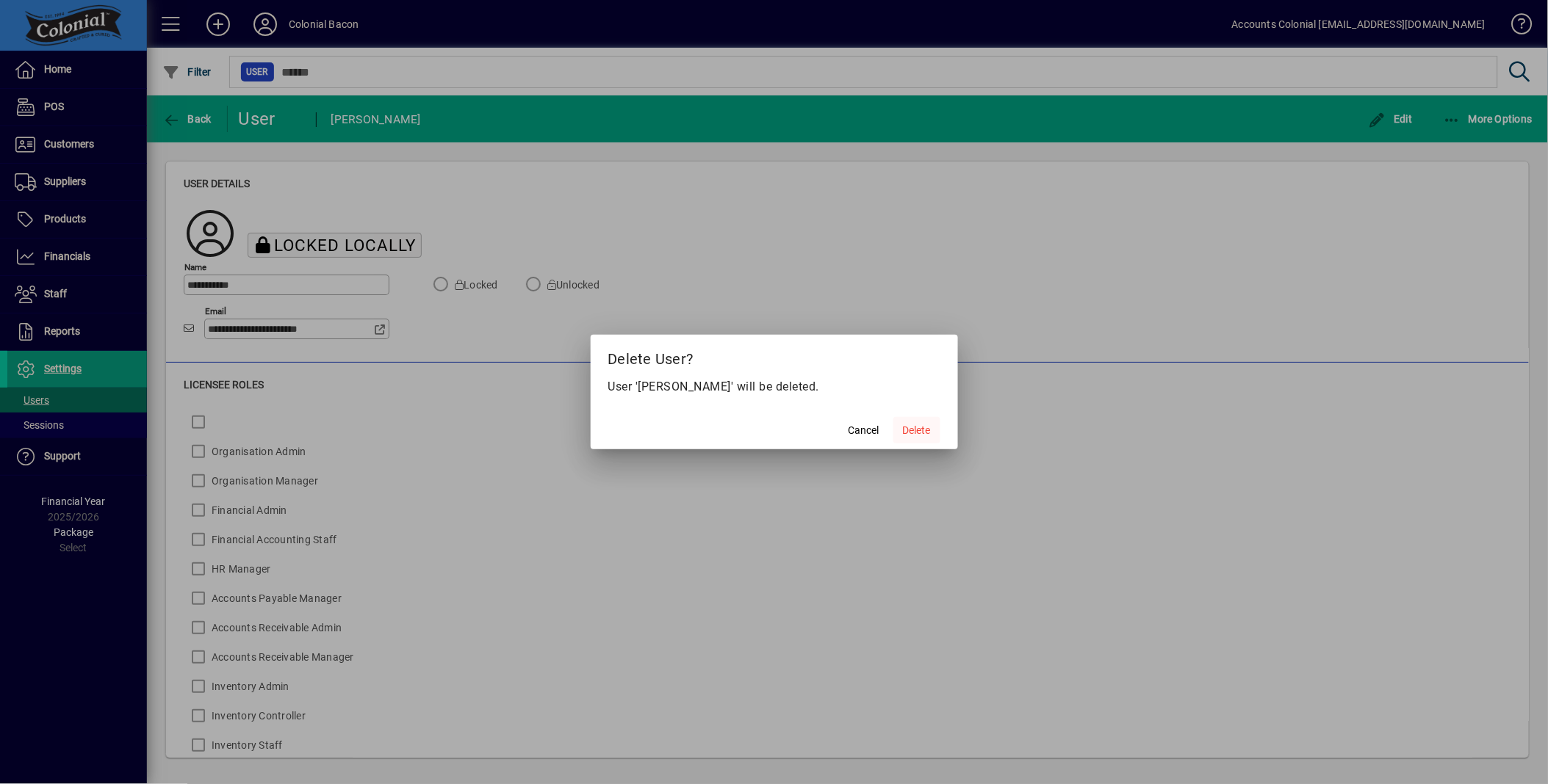
click at [922, 429] on span "Delete" at bounding box center [916, 430] width 28 height 15
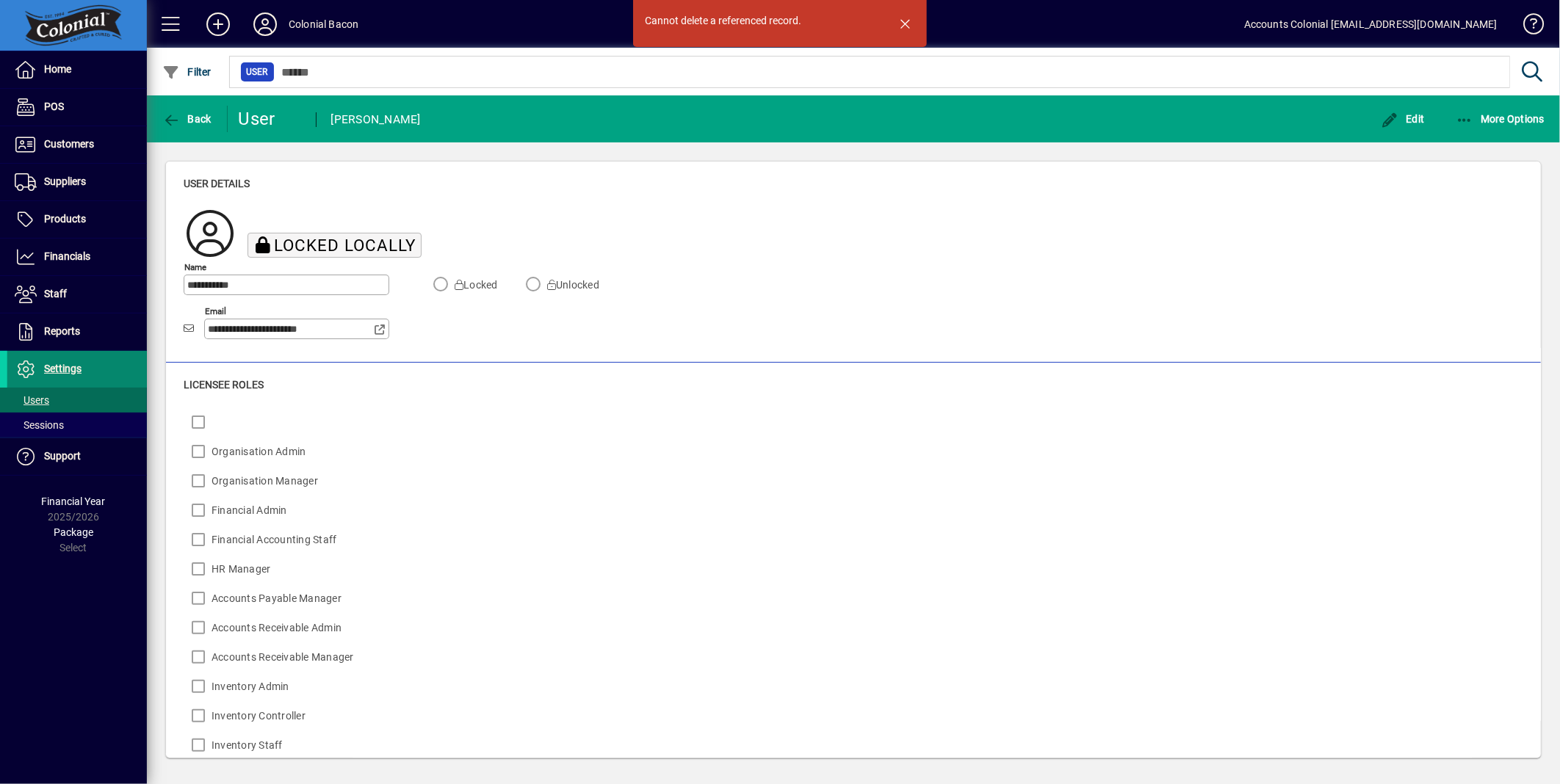
click at [55, 369] on span "Settings" at bounding box center [63, 369] width 37 height 12
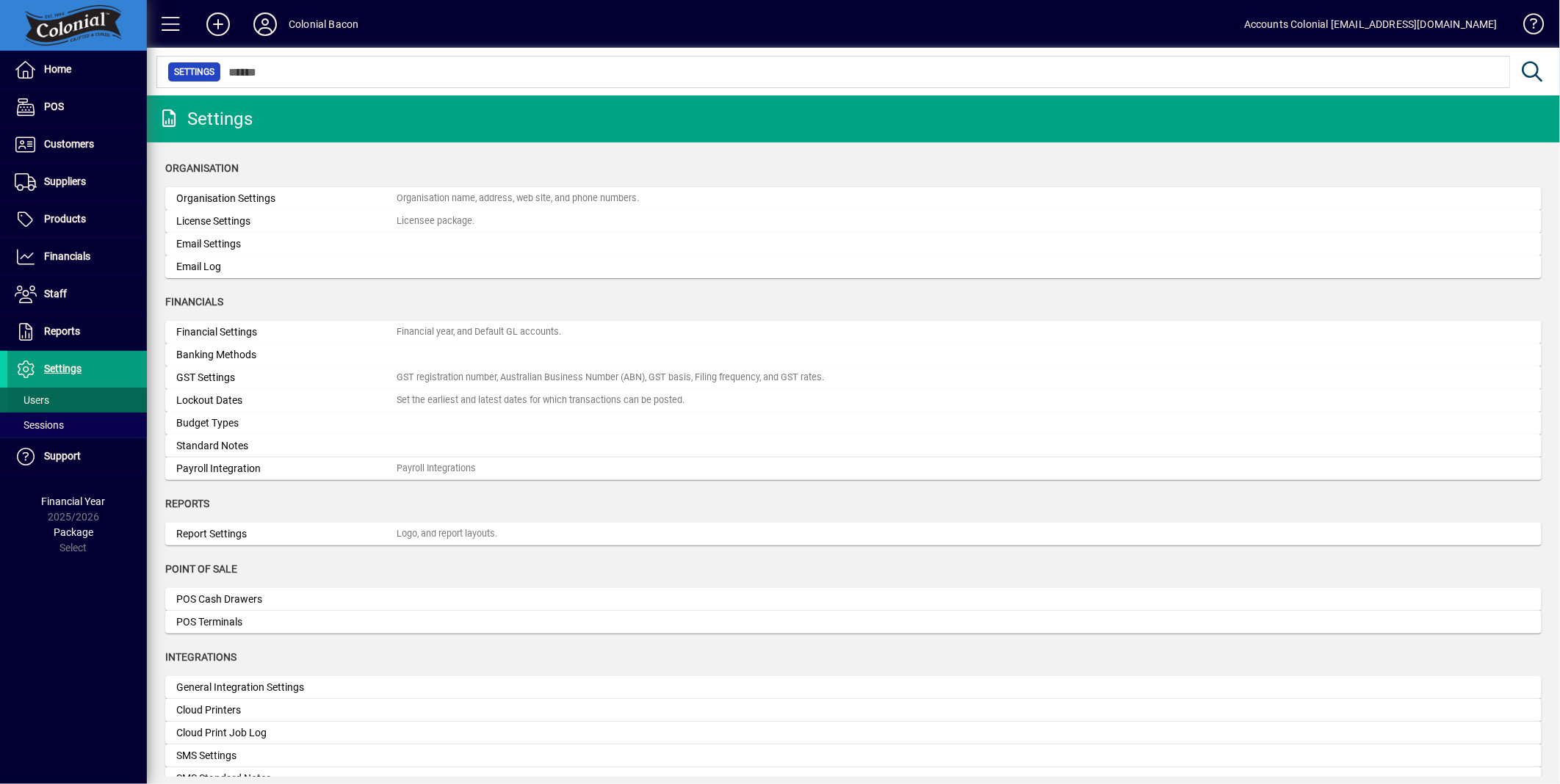
click at [41, 404] on span "Users" at bounding box center [33, 400] width 35 height 12
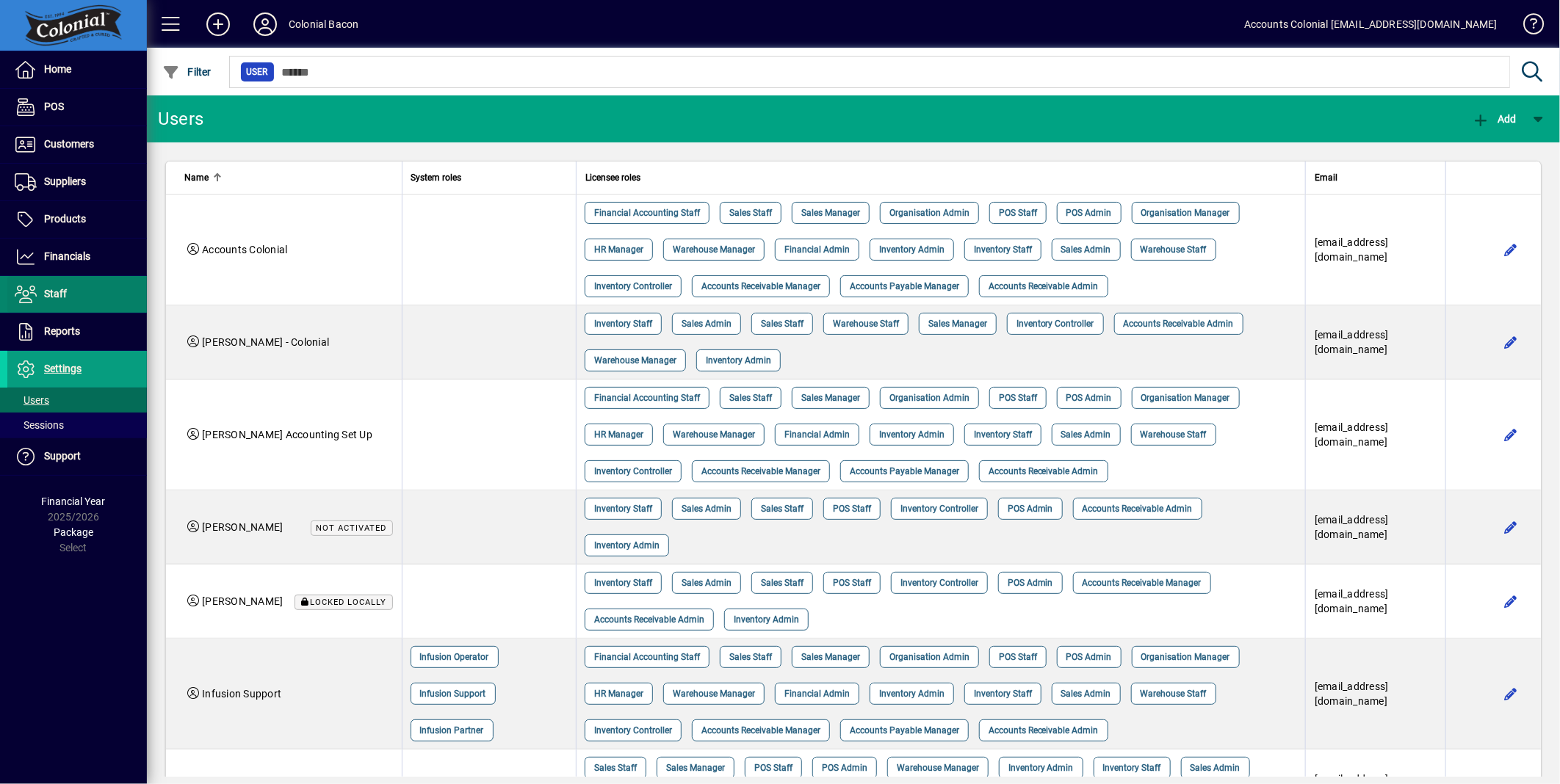
click at [37, 284] on span at bounding box center [77, 294] width 140 height 35
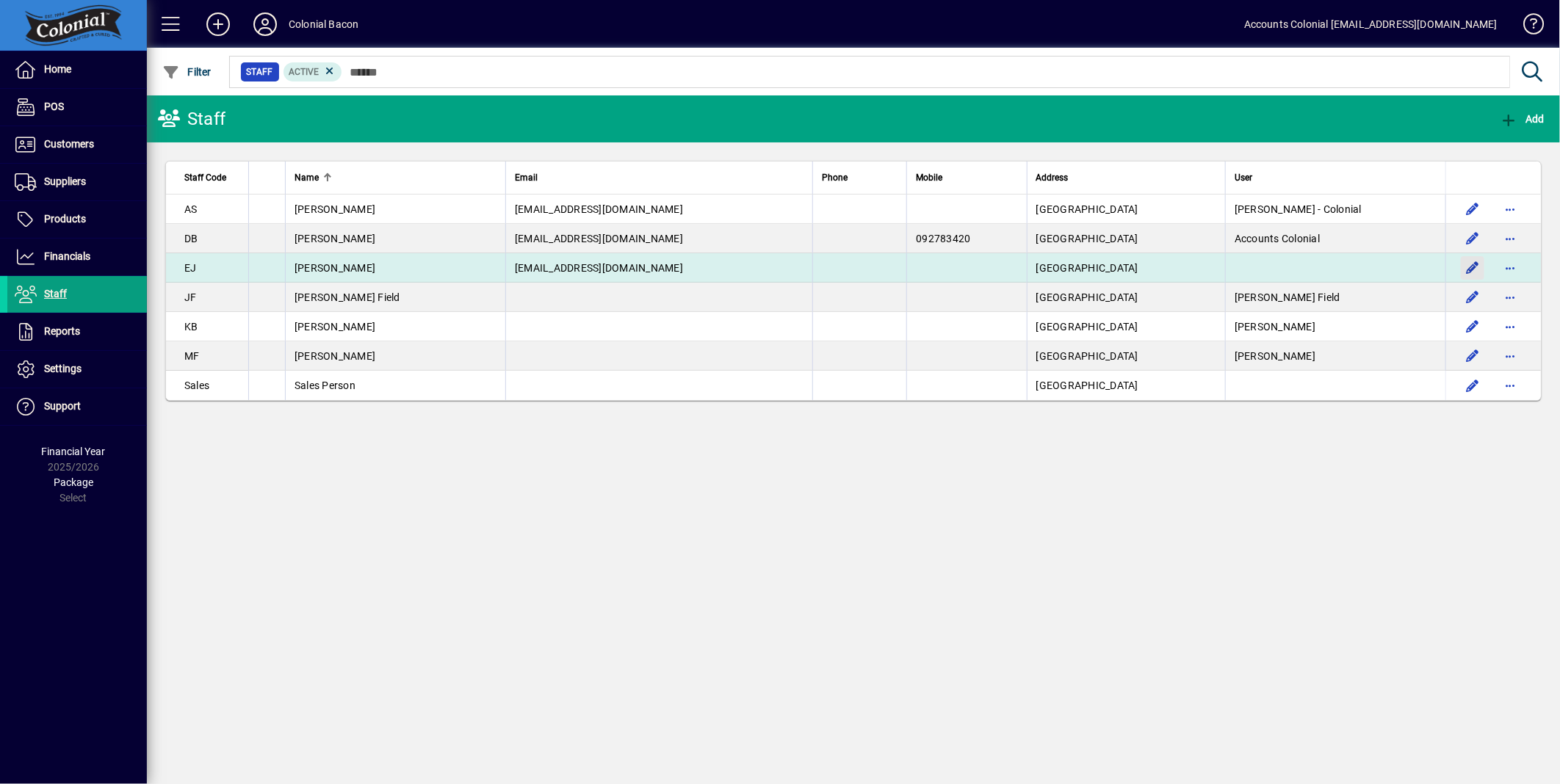
click at [1474, 267] on span "button" at bounding box center [1473, 268] width 35 height 35
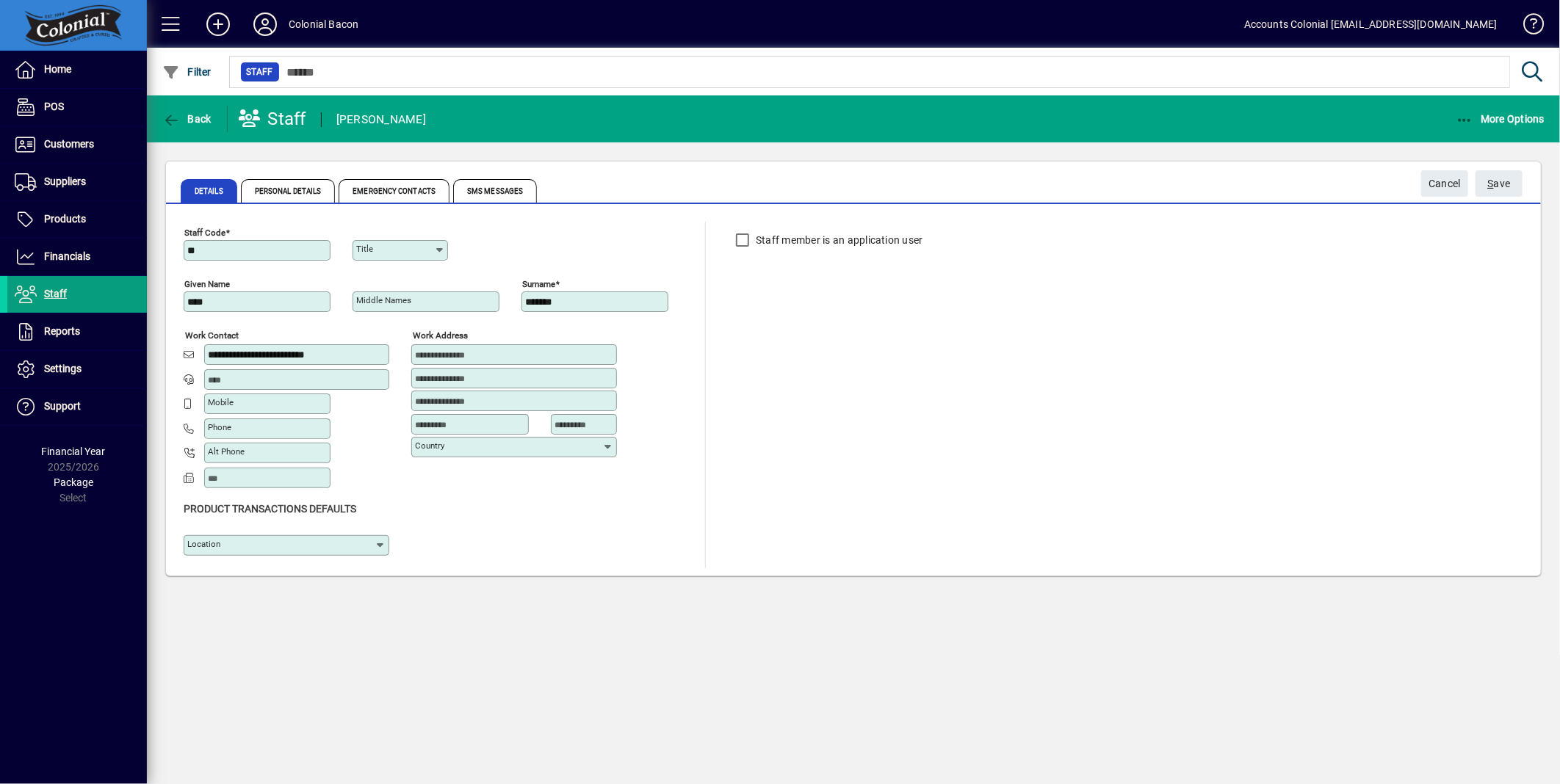
type input "**********"
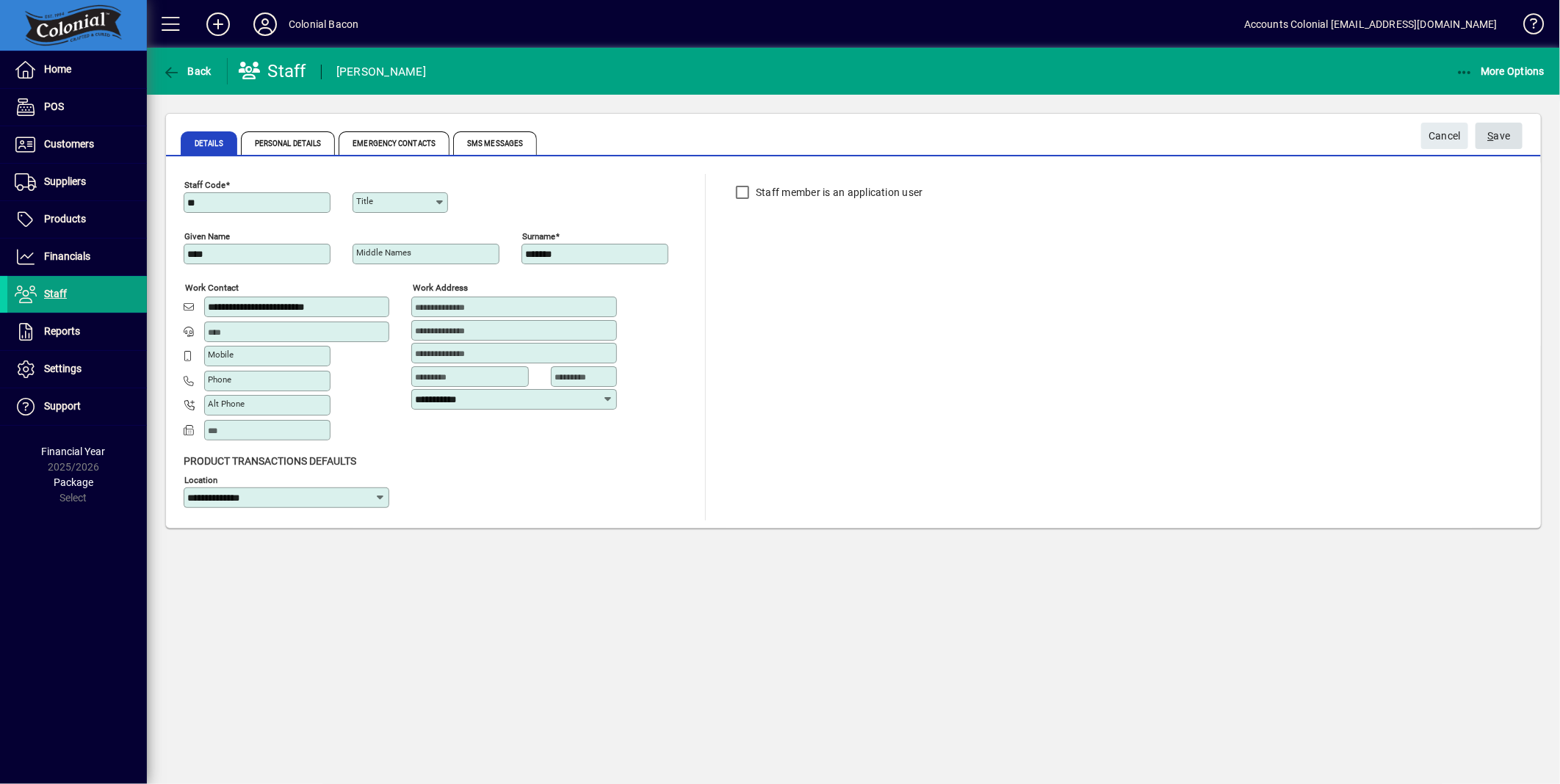
click at [1502, 128] on span "S ave" at bounding box center [1500, 136] width 23 height 25
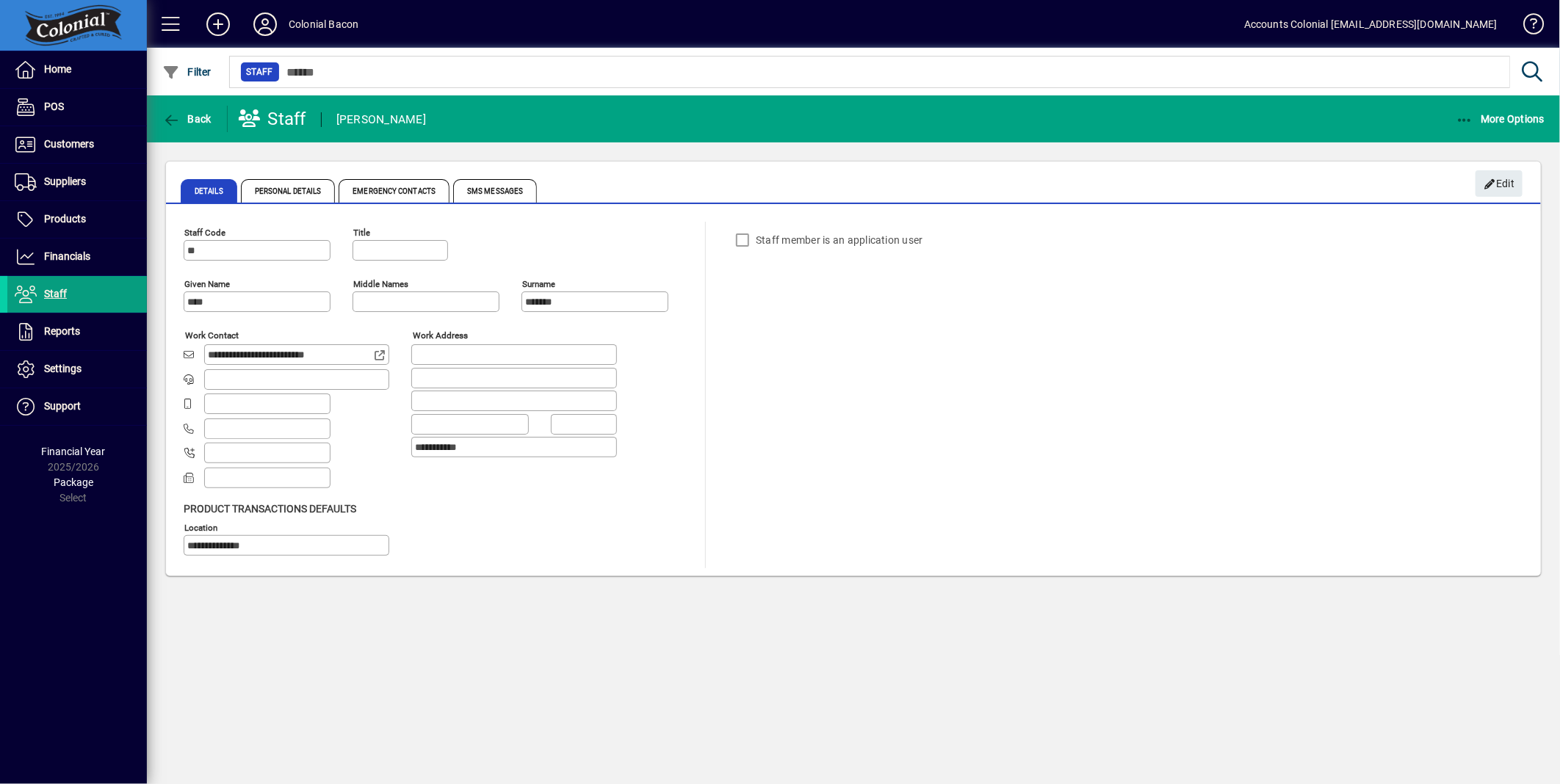
click at [741, 238] on div "Staff member is an application user" at bounding box center [801, 239] width 147 height 29
click at [1493, 177] on span "Edit" at bounding box center [1500, 184] width 32 height 25
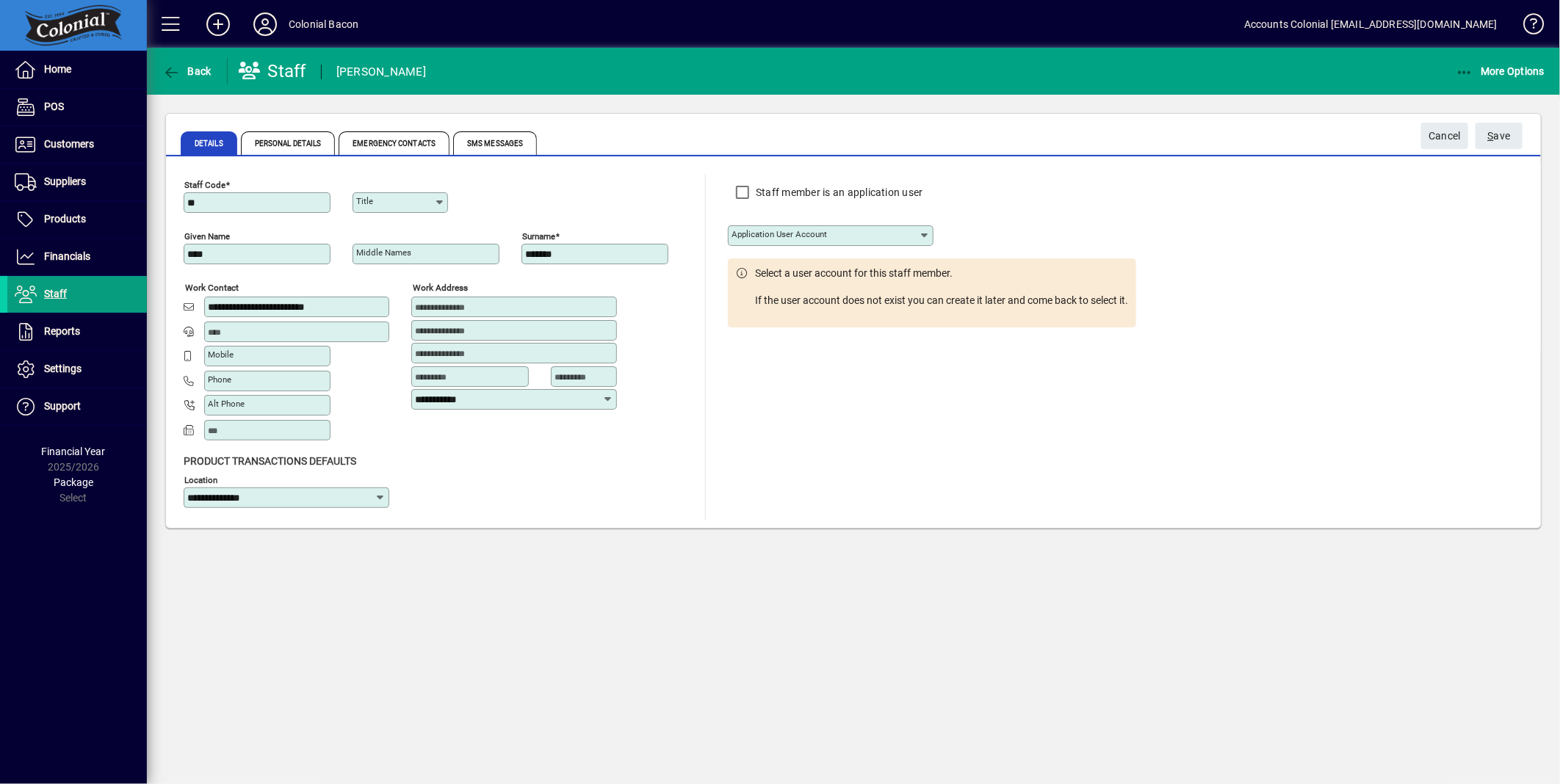
click at [924, 235] on icon at bounding box center [925, 235] width 12 height 12
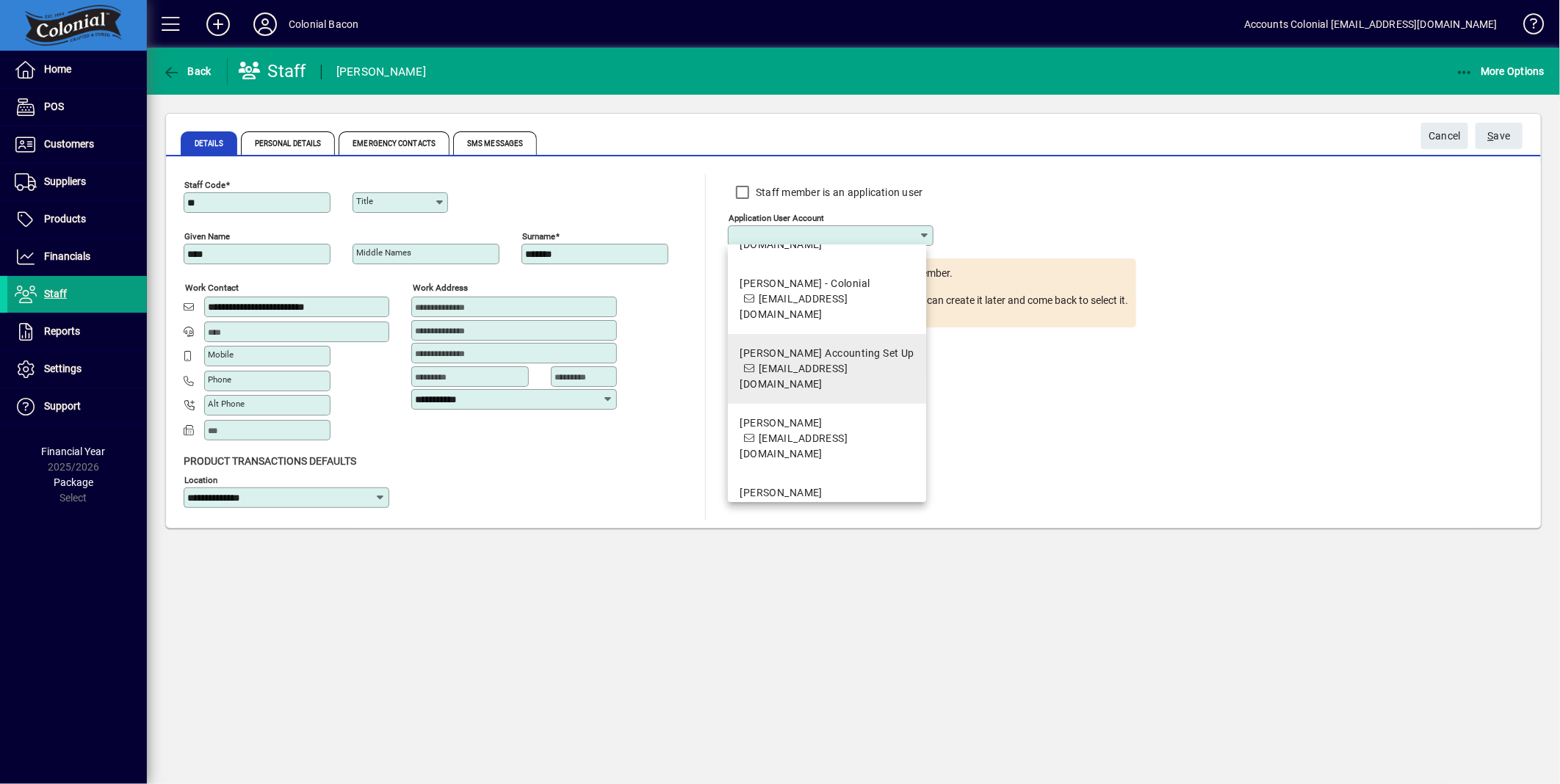
scroll to position [82, 0]
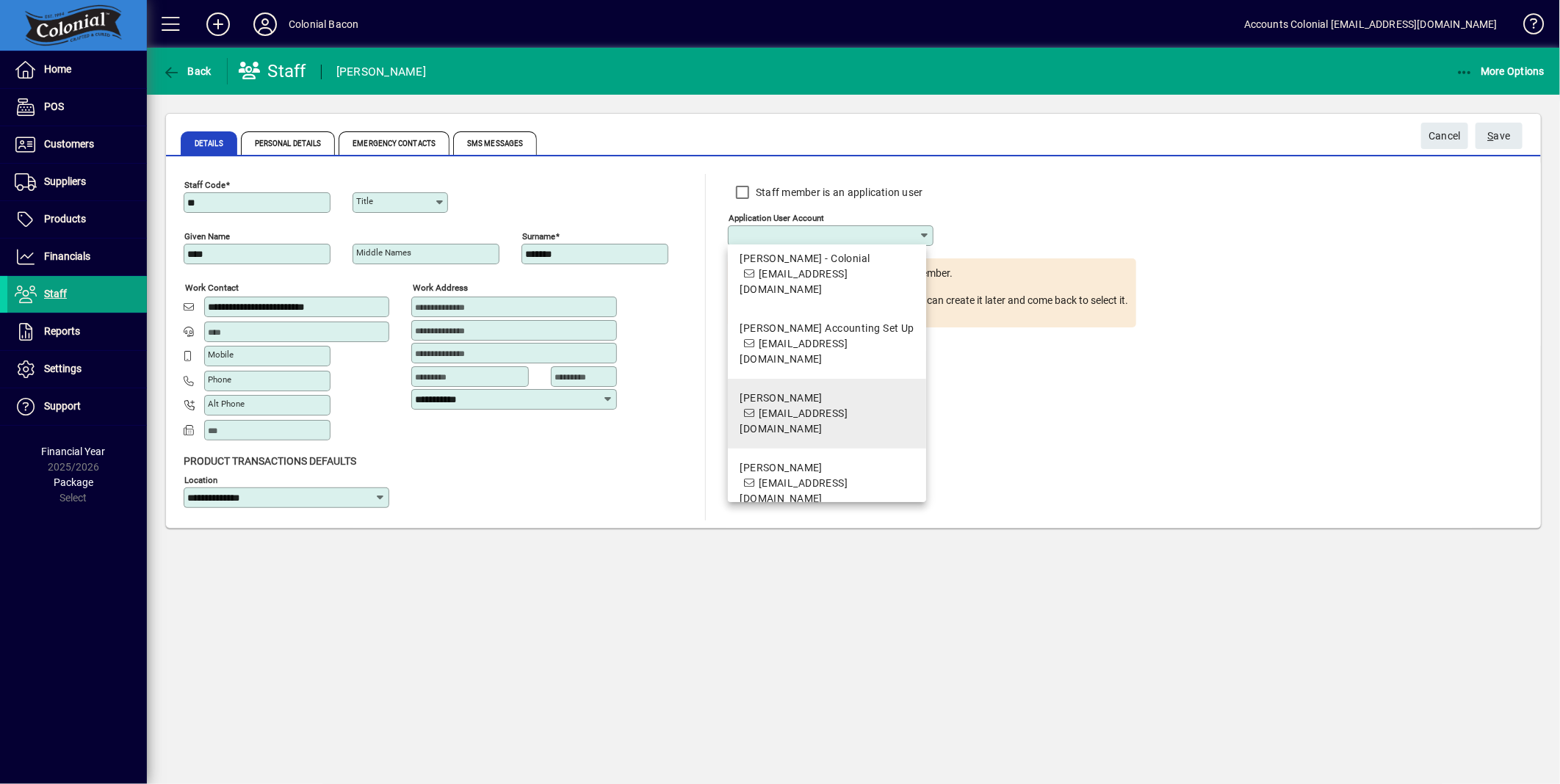
click at [835, 407] on span "office@colonialbacon.co.nz" at bounding box center [794, 421] width 108 height 27
type input "**********"
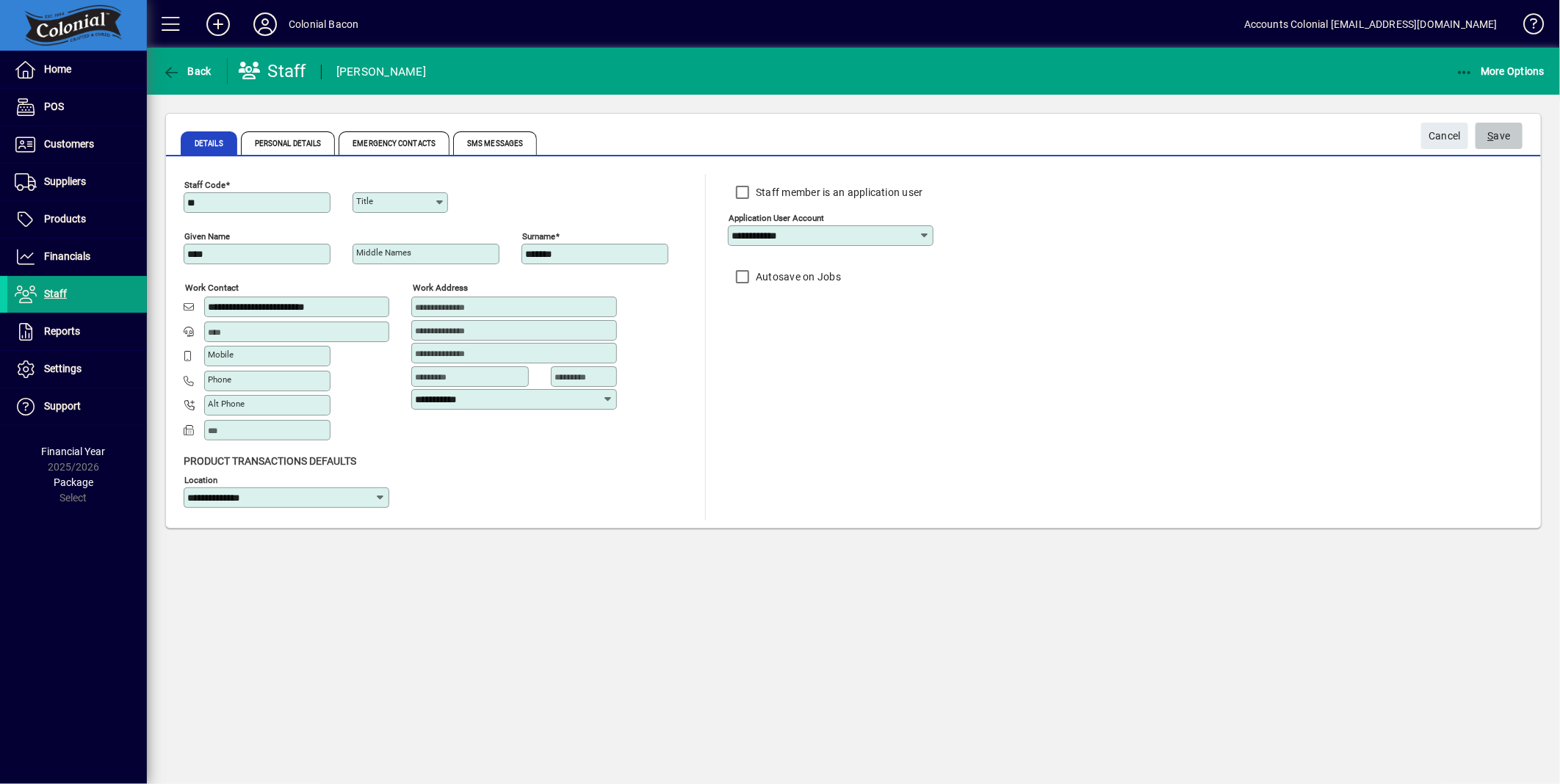
click at [1498, 138] on span "S ave" at bounding box center [1500, 136] width 23 height 25
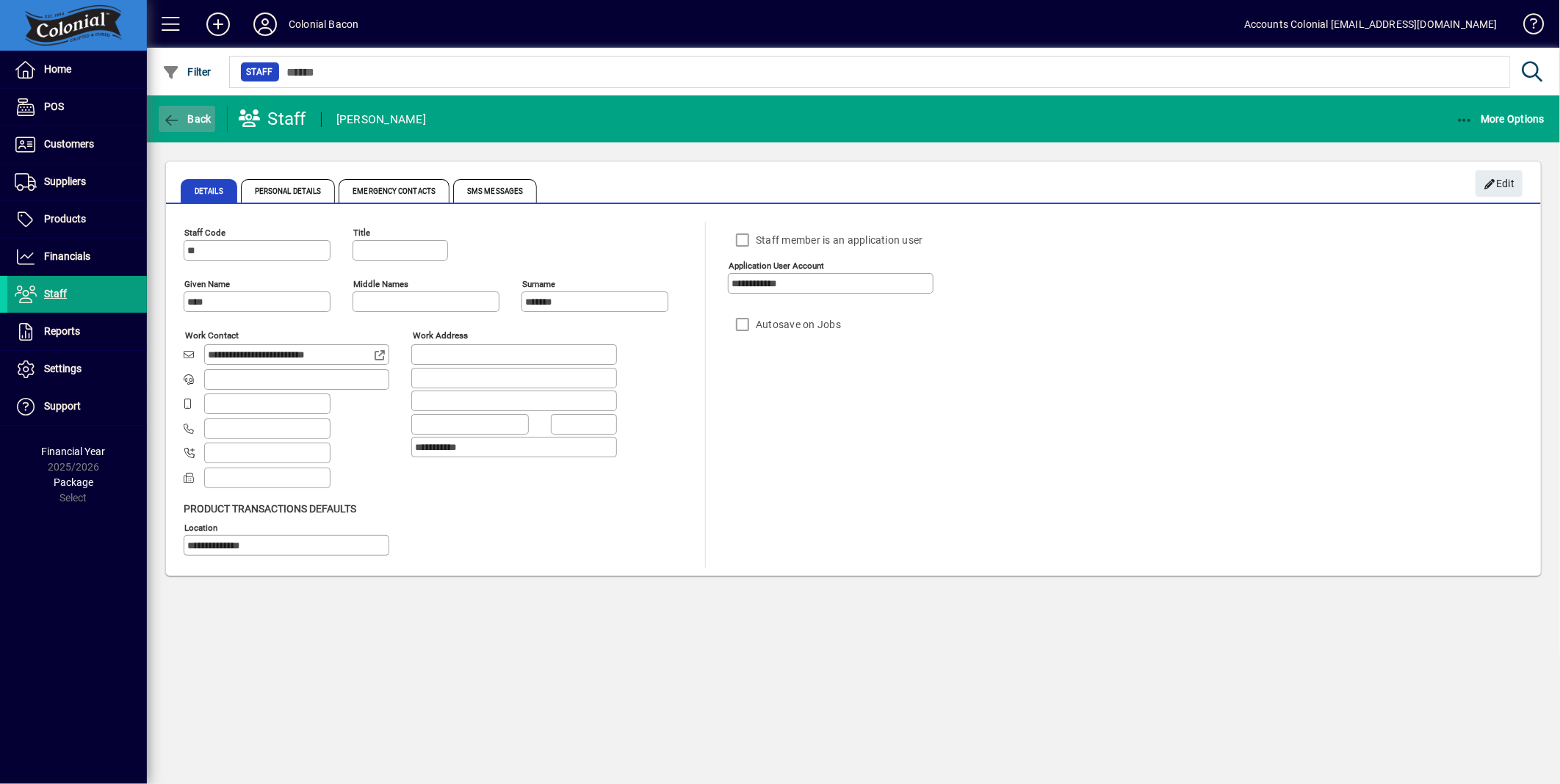
click at [173, 118] on icon "button" at bounding box center [171, 120] width 18 height 15
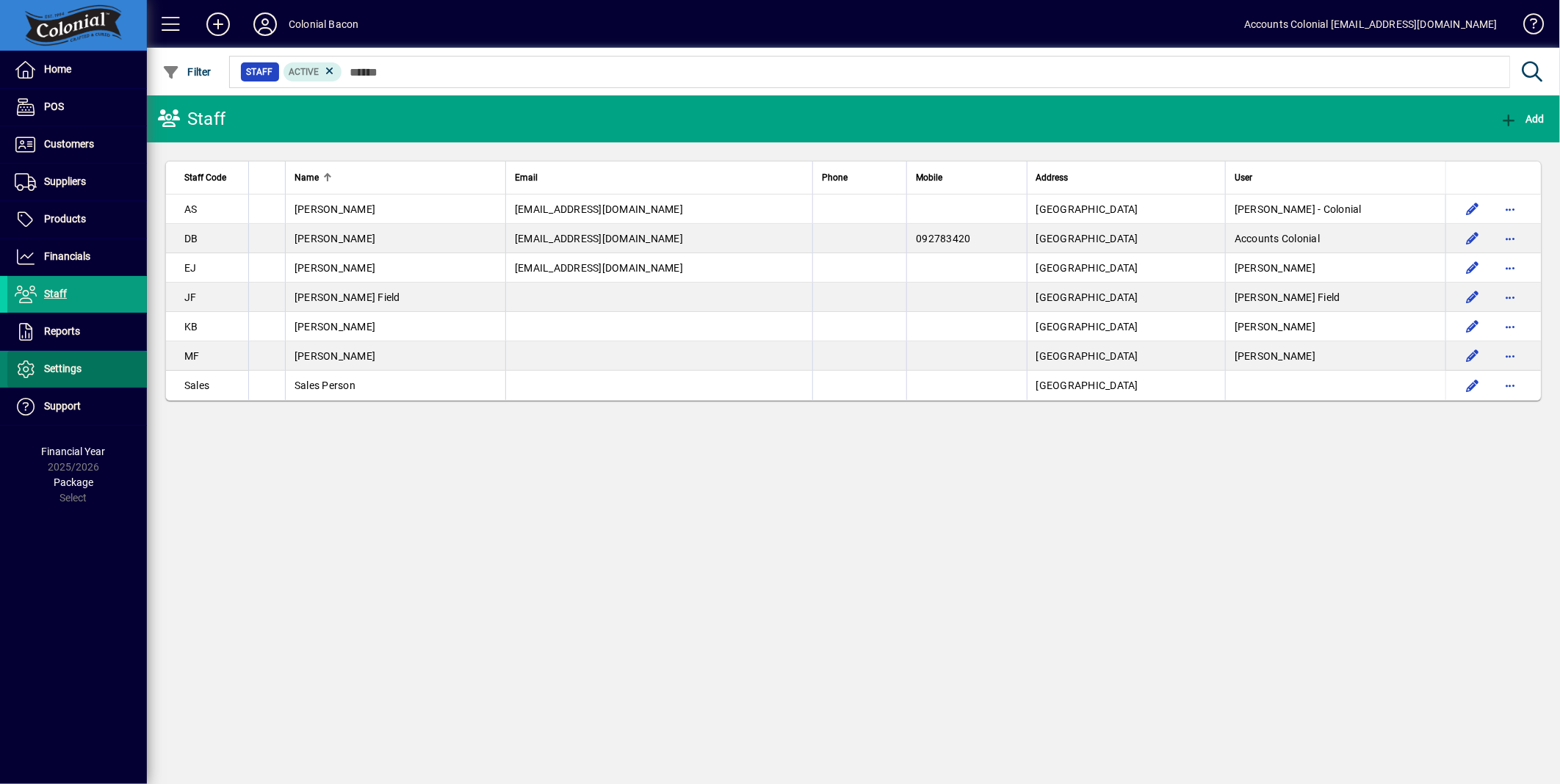
click at [89, 365] on span at bounding box center [77, 369] width 140 height 35
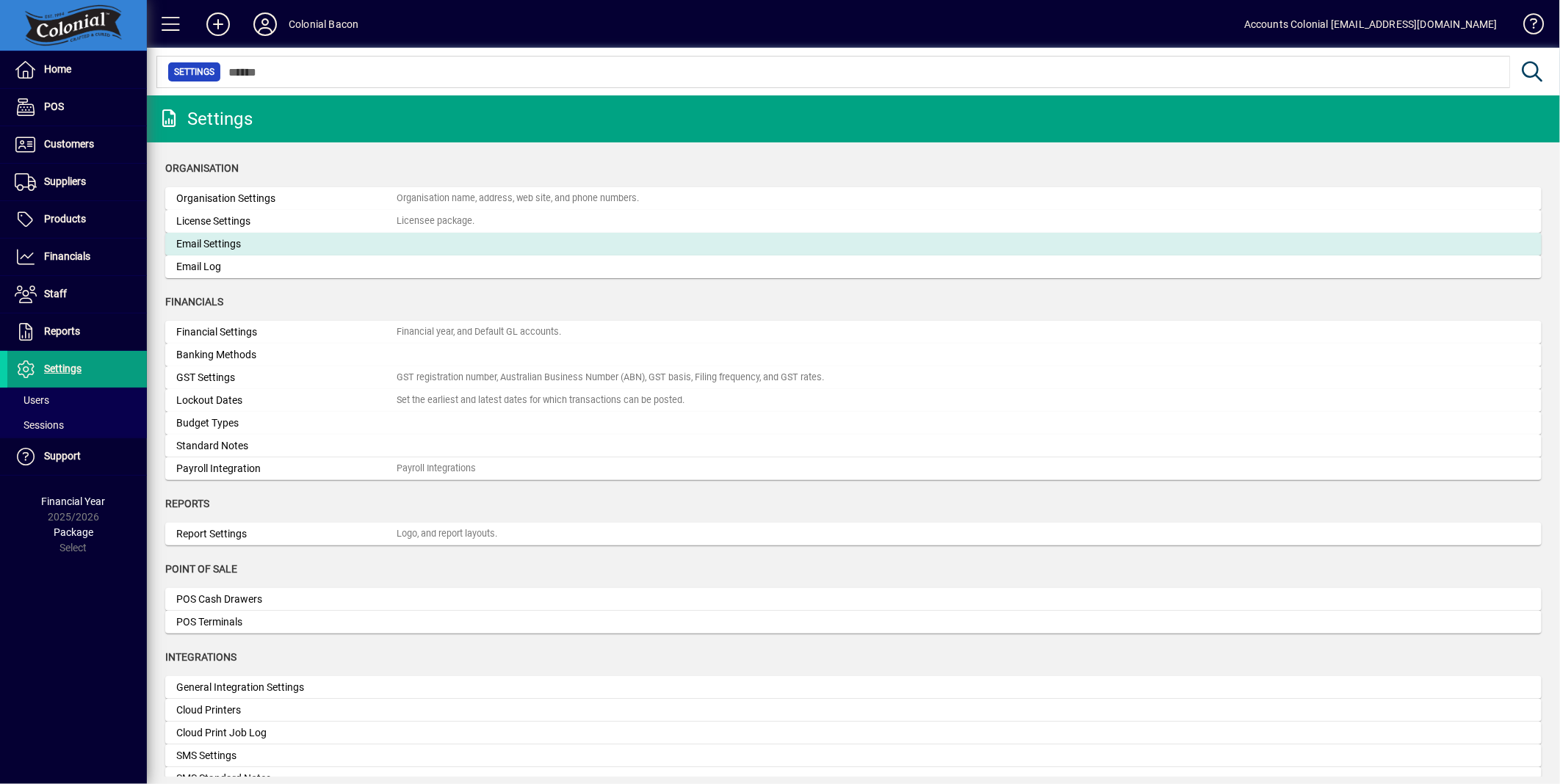
click at [222, 248] on div "Email Settings" at bounding box center [286, 243] width 220 height 15
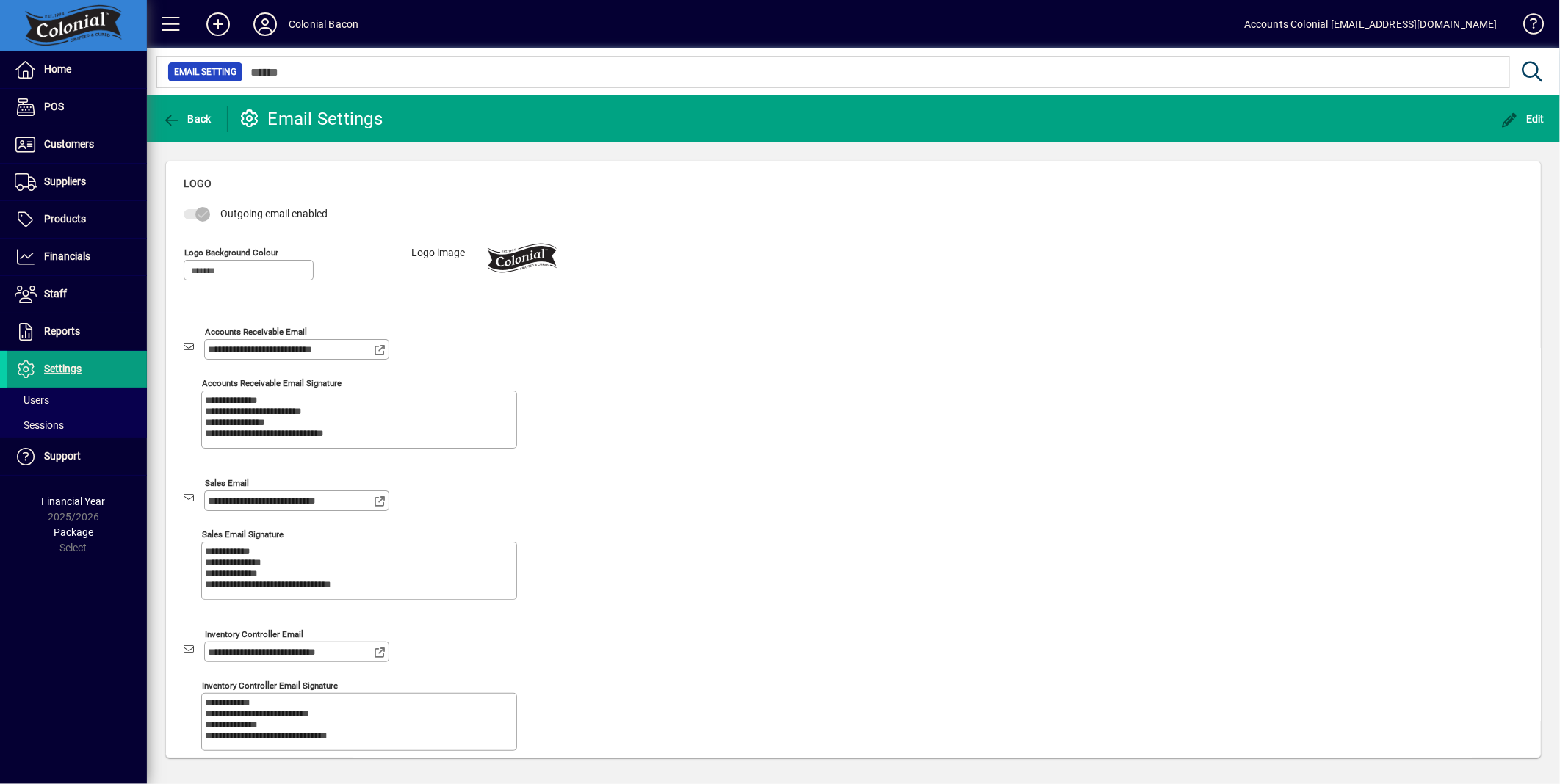
click at [649, 400] on div "**********" at bounding box center [853, 560] width 1340 height 709
click at [733, 465] on div "**********" at bounding box center [853, 560] width 1340 height 709
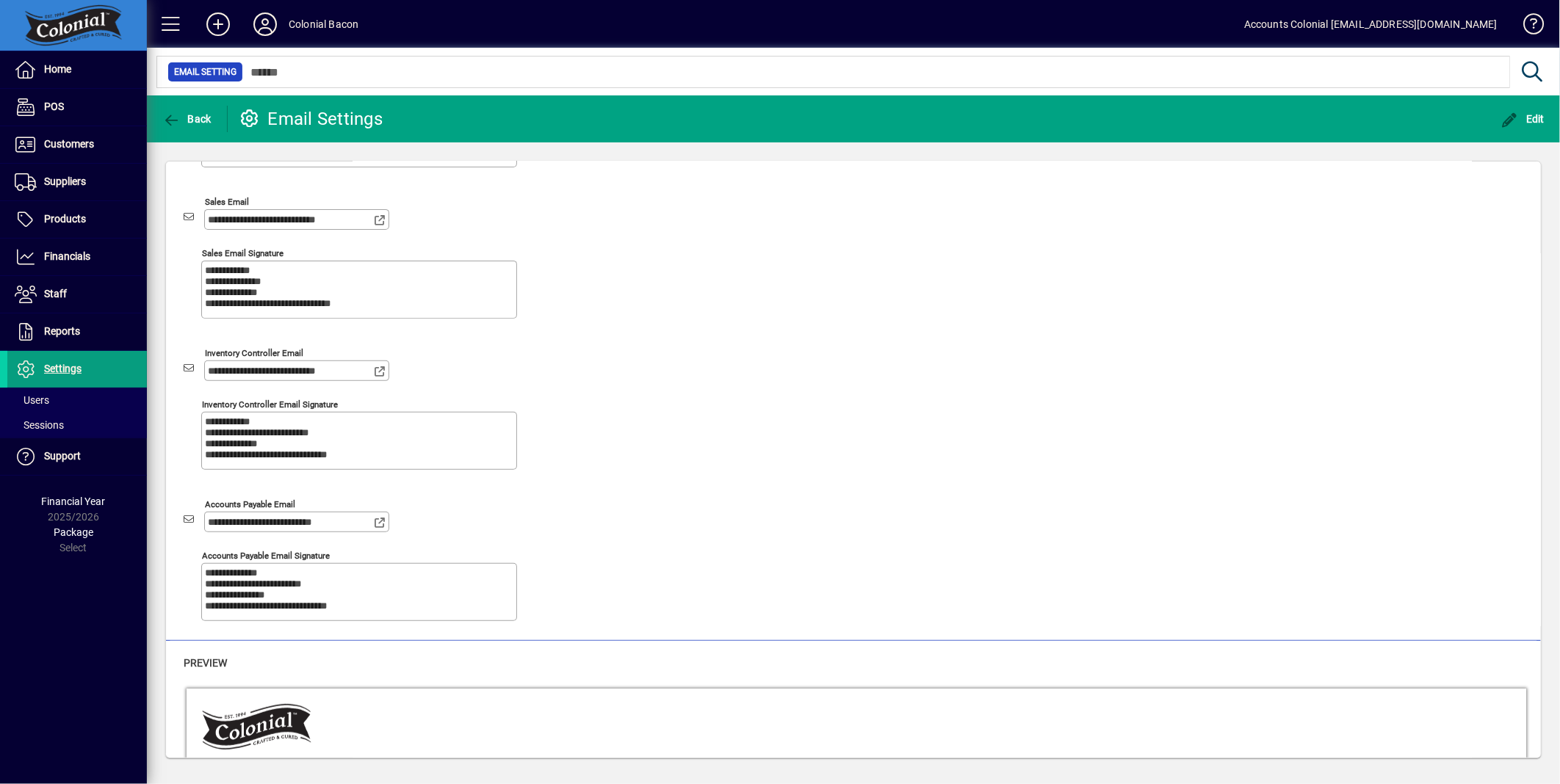
scroll to position [280, 0]
click at [311, 446] on textarea "**********" at bounding box center [360, 442] width 312 height 49
click at [257, 436] on textarea "**********" at bounding box center [360, 442] width 312 height 49
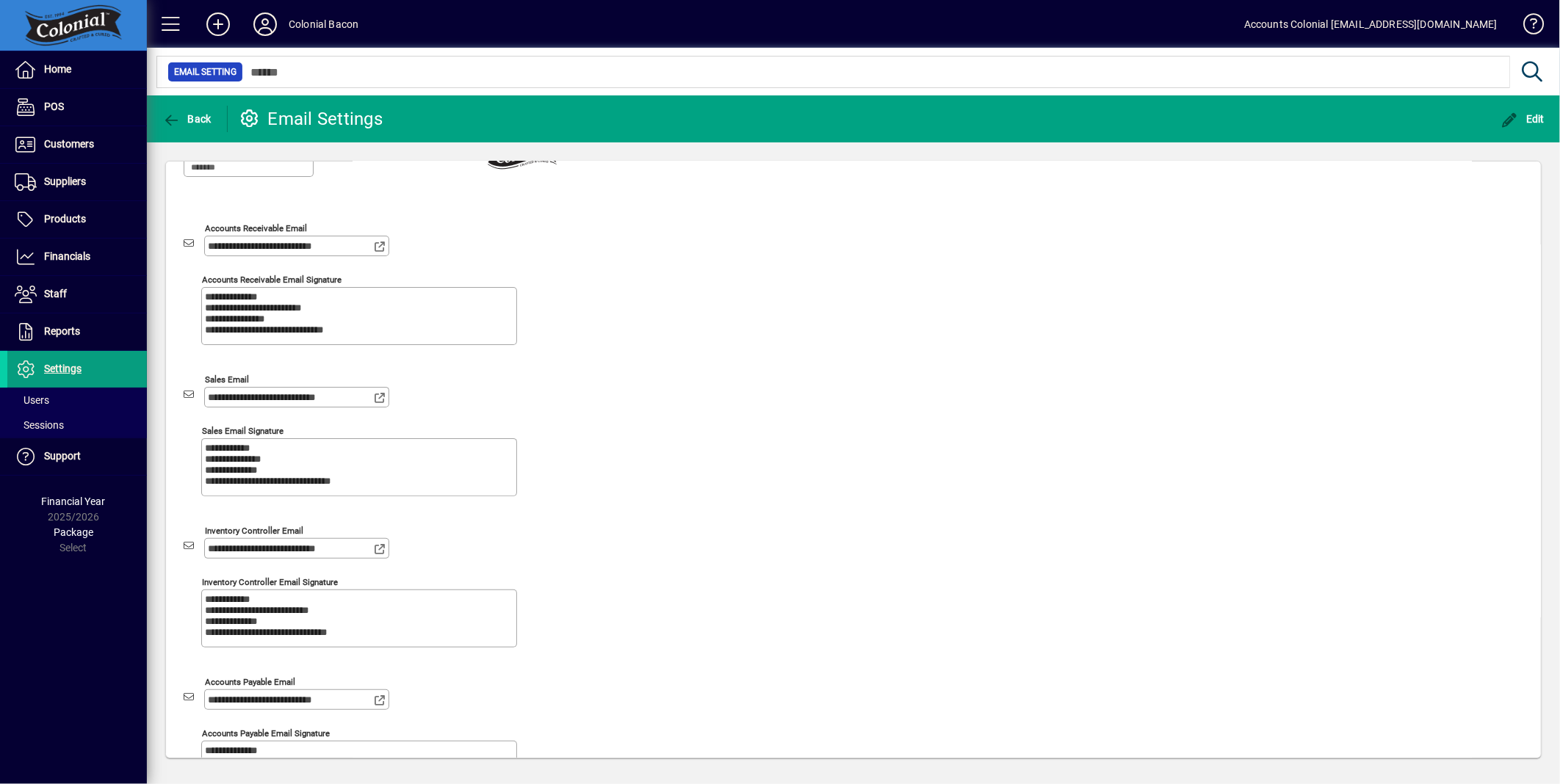
scroll to position [0, 0]
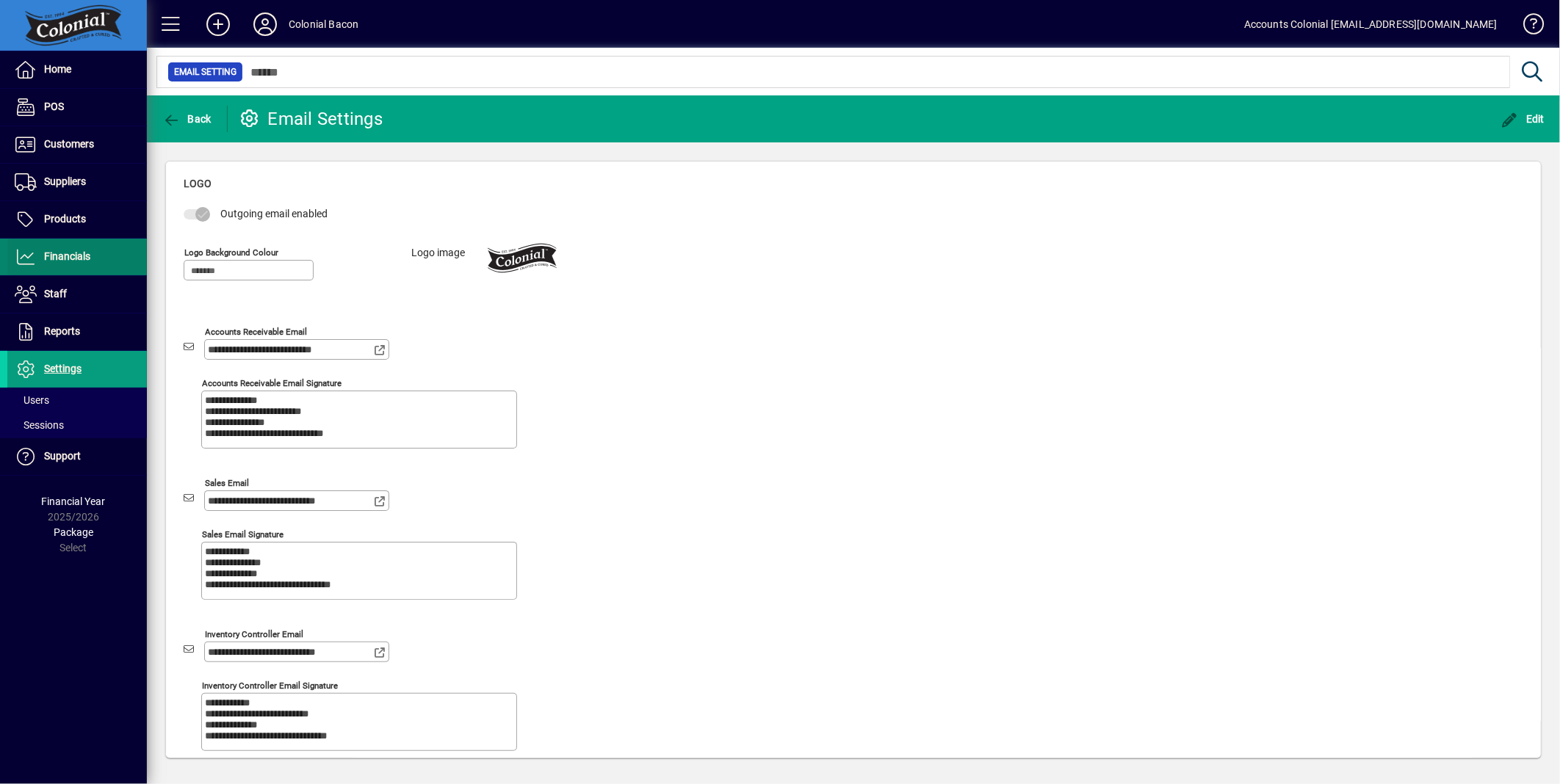
click at [55, 254] on span "Financials" at bounding box center [67, 256] width 46 height 12
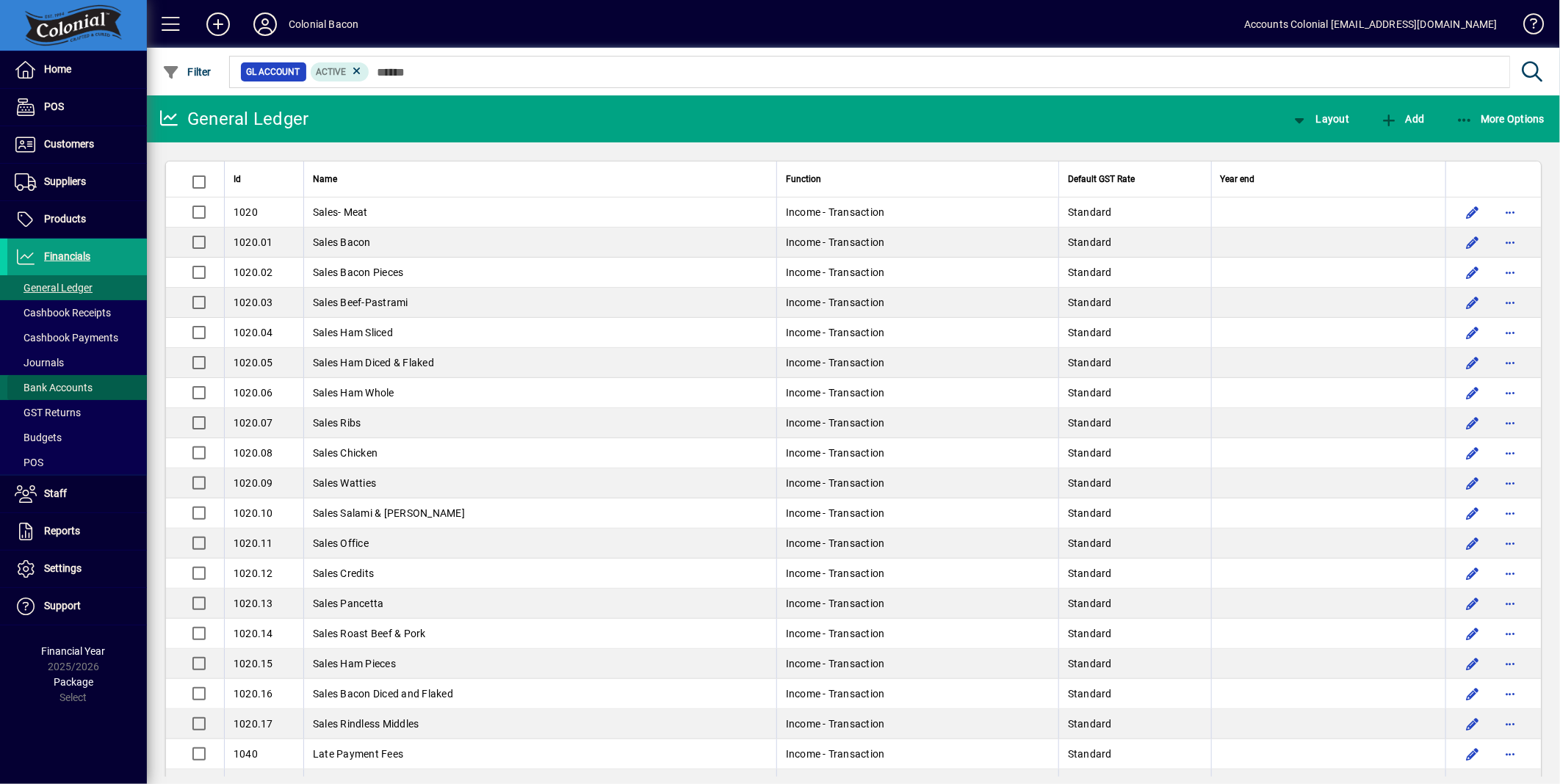
click at [75, 388] on span "Bank Accounts" at bounding box center [54, 388] width 78 height 12
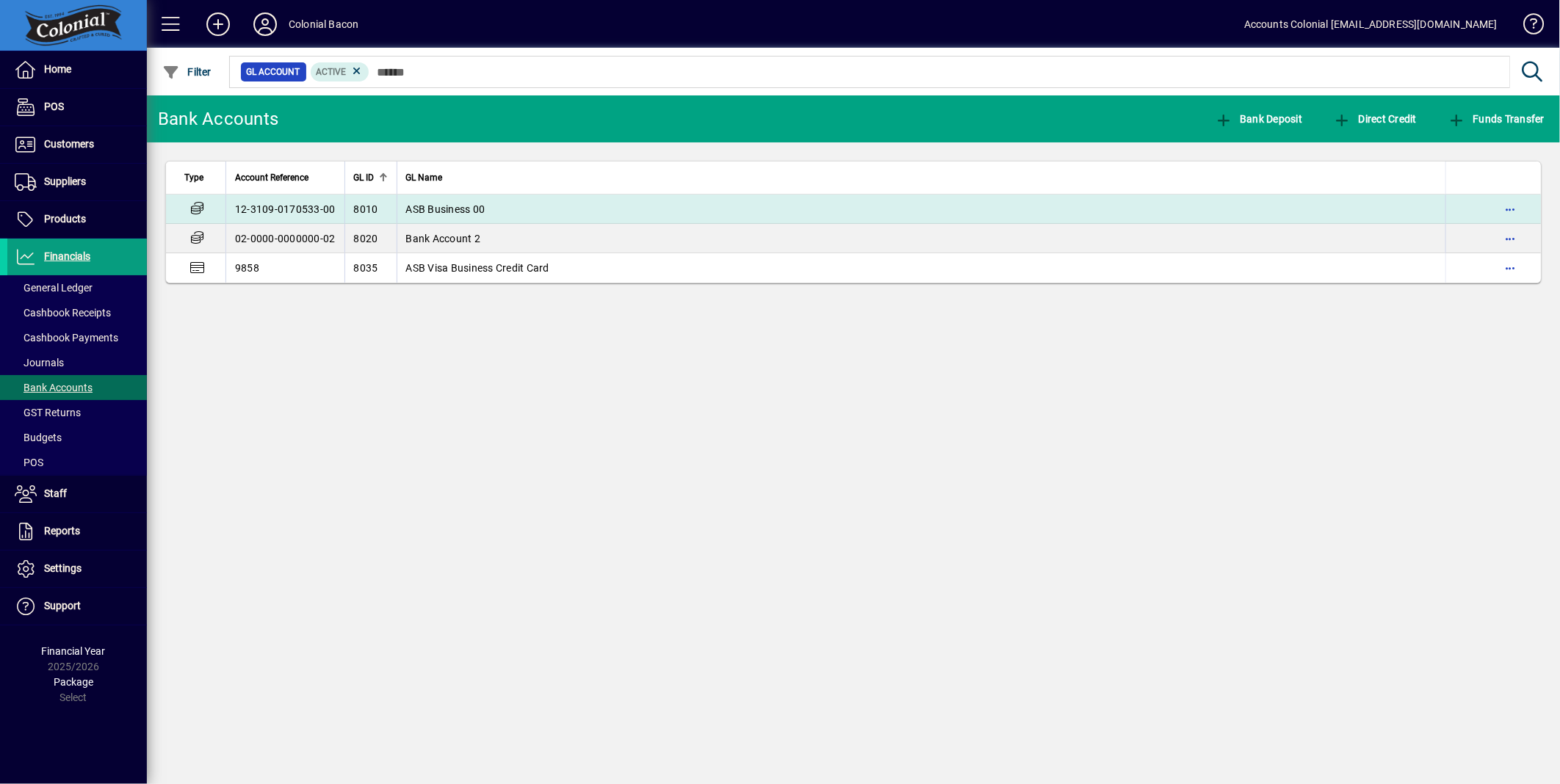
click at [456, 208] on span "ASB Business 00" at bounding box center [446, 209] width 79 height 12
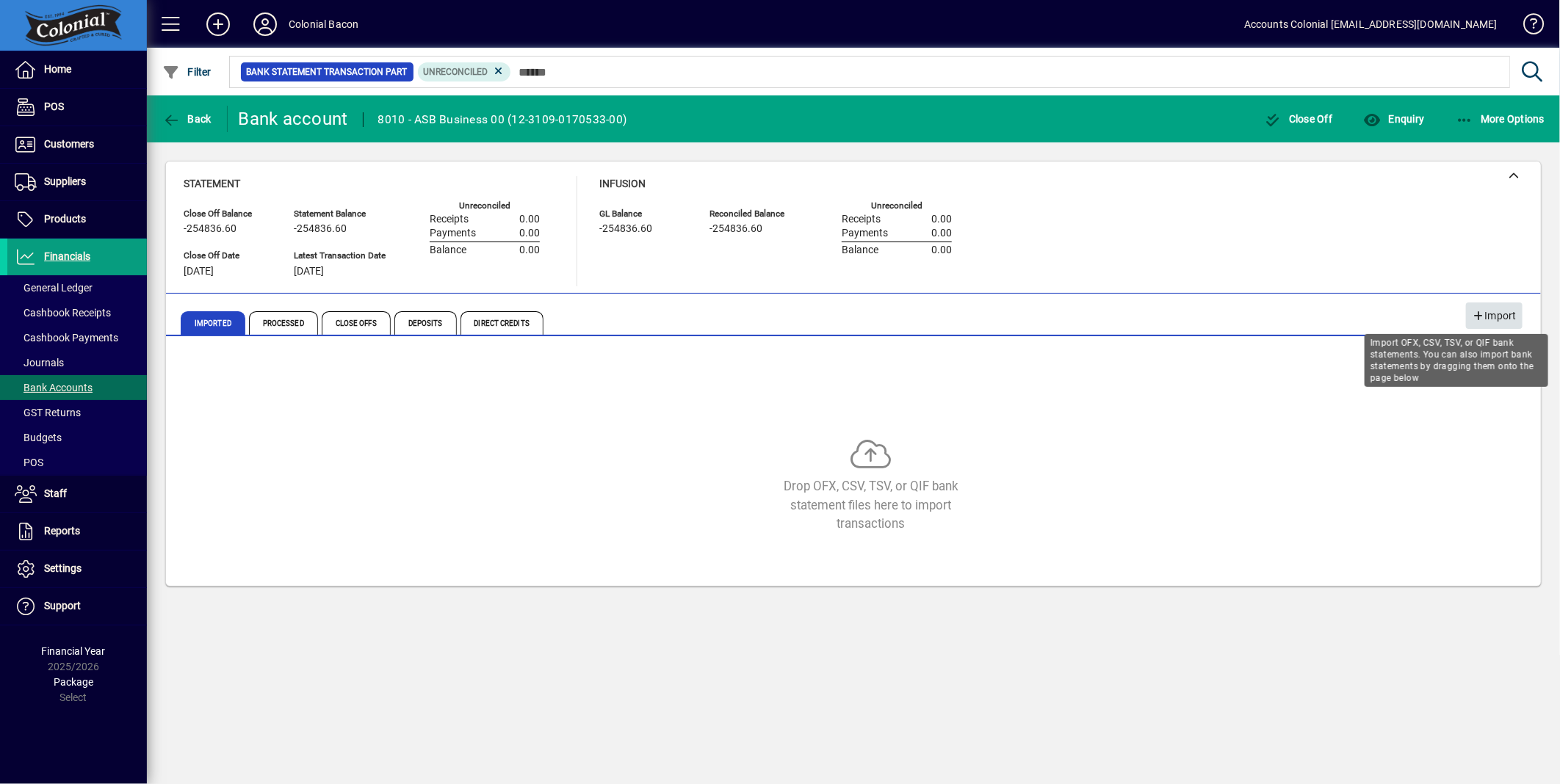
click at [1498, 312] on span "Import" at bounding box center [1494, 316] width 44 height 25
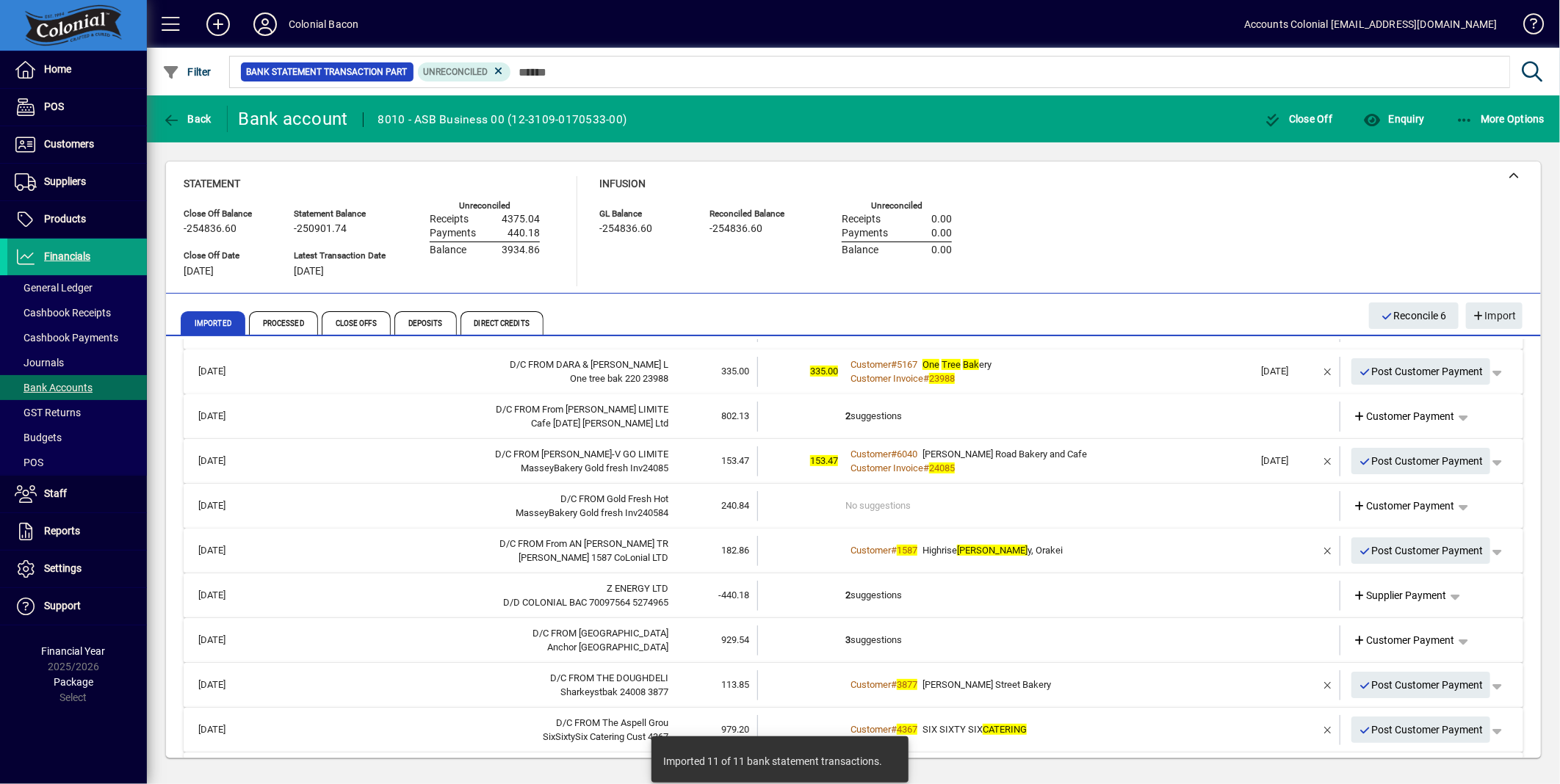
scroll to position [98, 0]
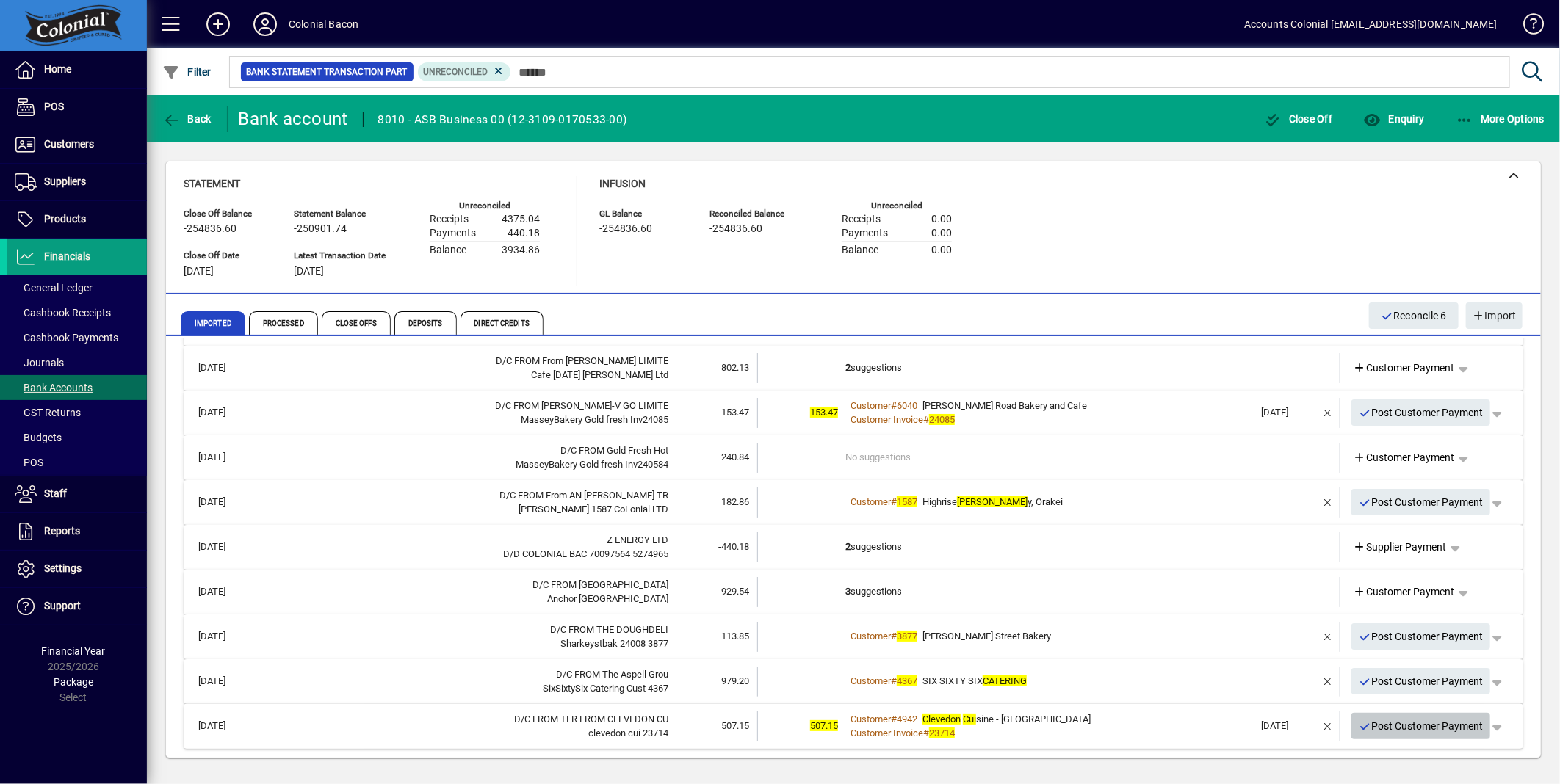
click at [1379, 728] on span "Post Customer Payment" at bounding box center [1421, 726] width 125 height 25
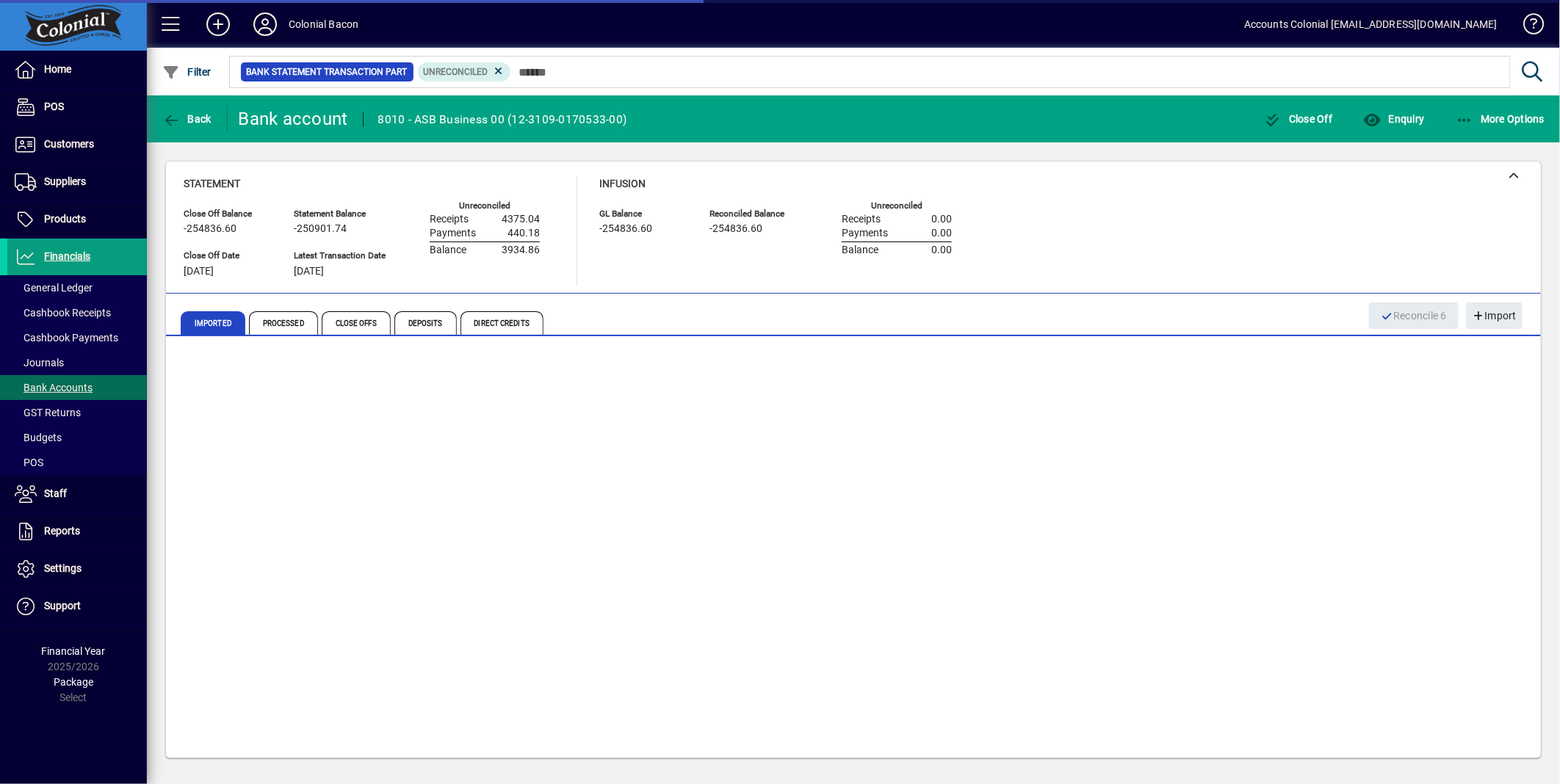
scroll to position [54, 0]
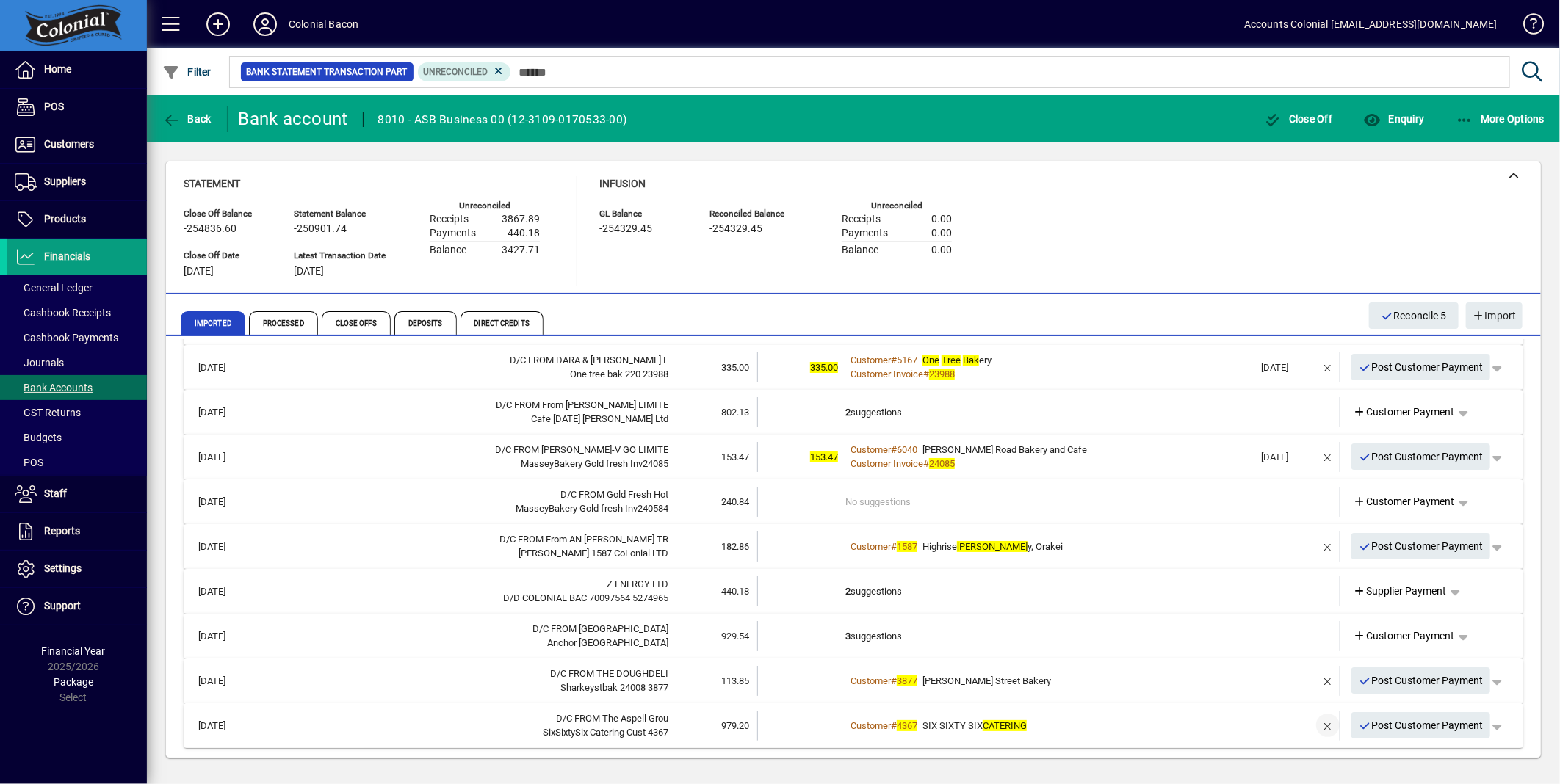
click at [1315, 723] on span "button" at bounding box center [1328, 725] width 35 height 35
click at [1354, 721] on icon at bounding box center [1360, 726] width 13 height 10
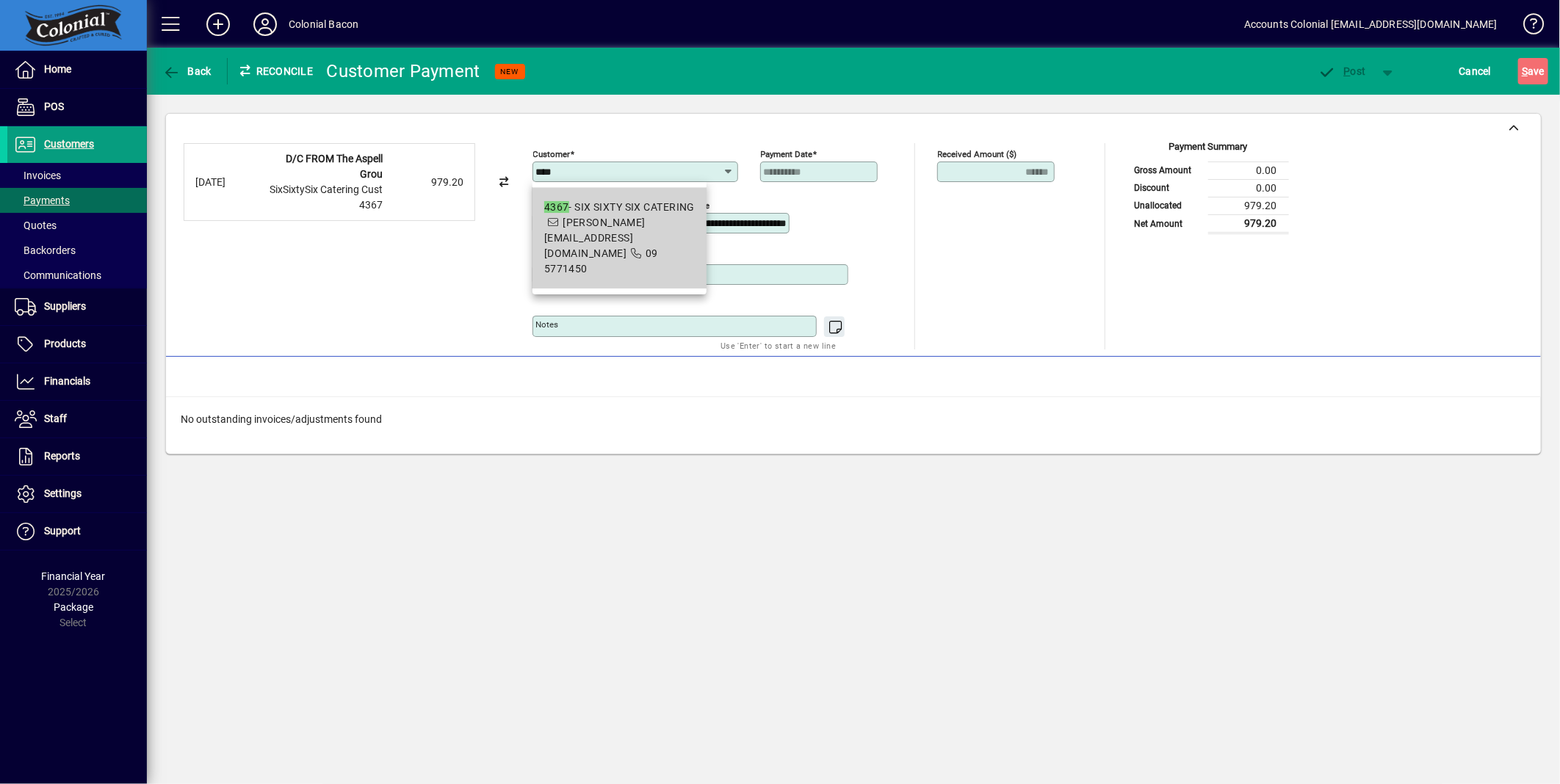
click at [614, 239] on span "4367 - SIX SIXTY SIX CATERING ken@sixsixtysix.co.nz 09 5771450" at bounding box center [619, 238] width 151 height 77
type input "**********"
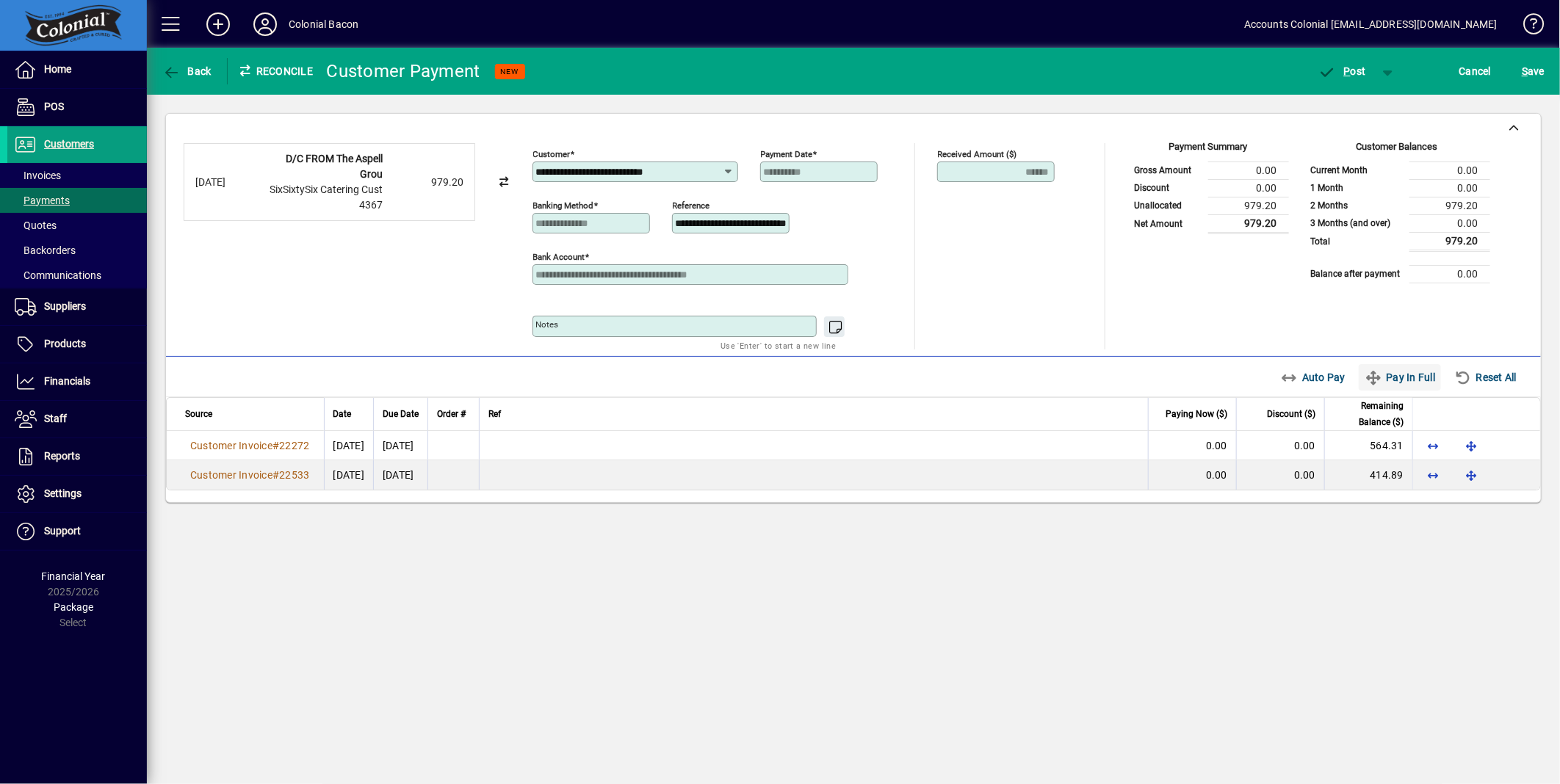
click at [1369, 377] on icon "button" at bounding box center [1374, 378] width 18 height 15
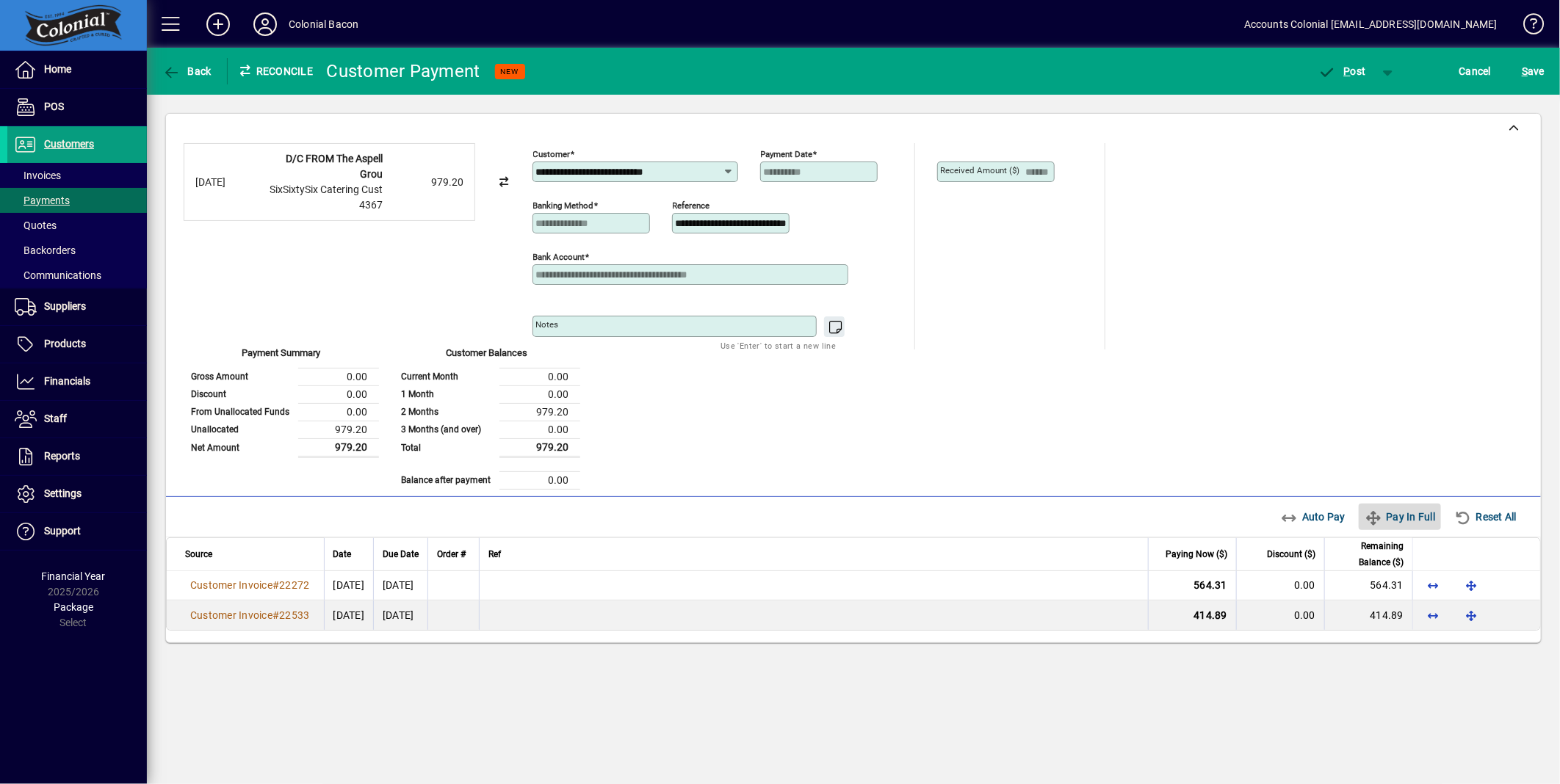
type input "****"
click at [1341, 69] on span "P ost" at bounding box center [1343, 71] width 48 height 12
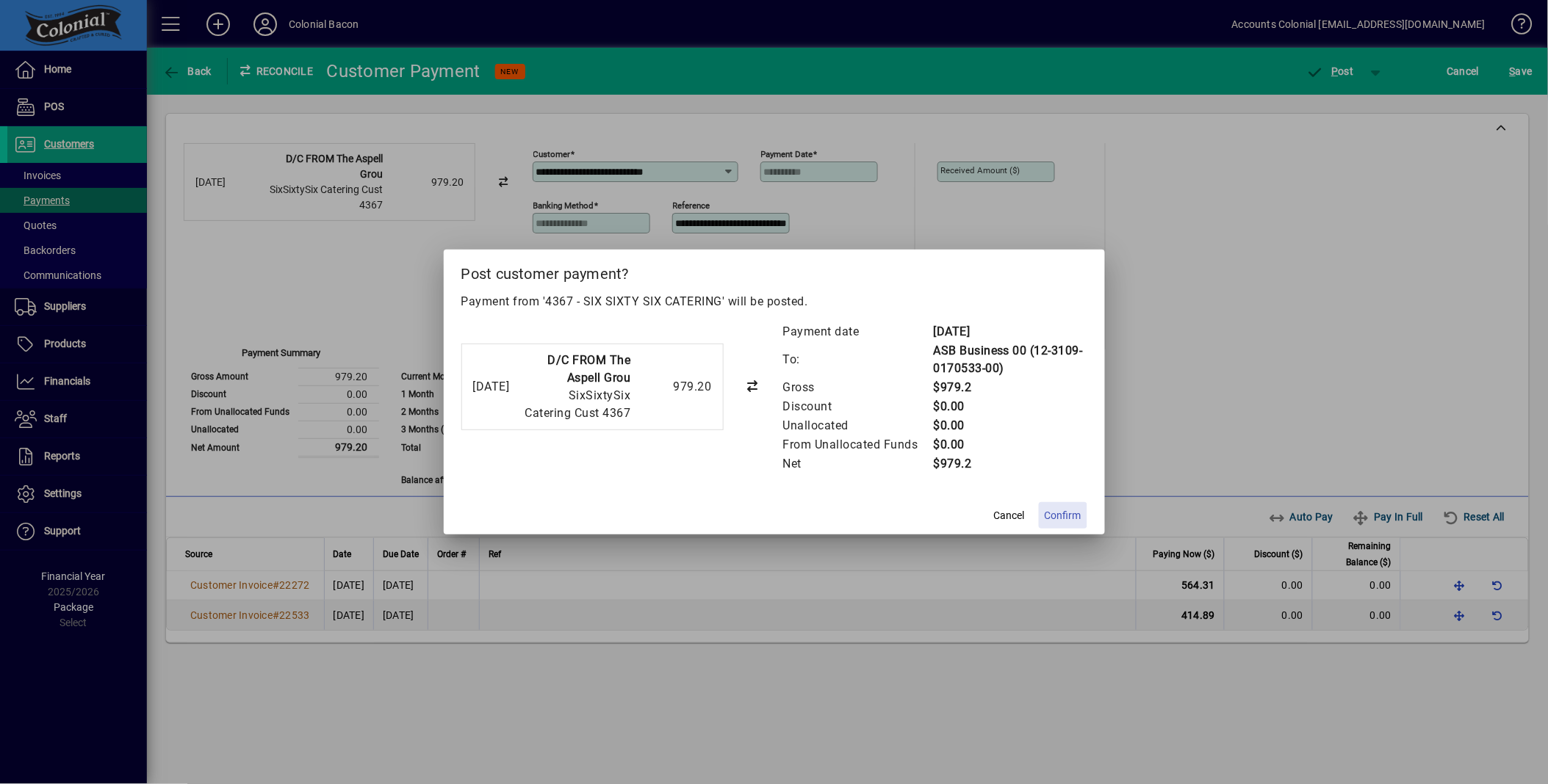
click at [1060, 514] on span "Confirm" at bounding box center [1063, 515] width 36 height 15
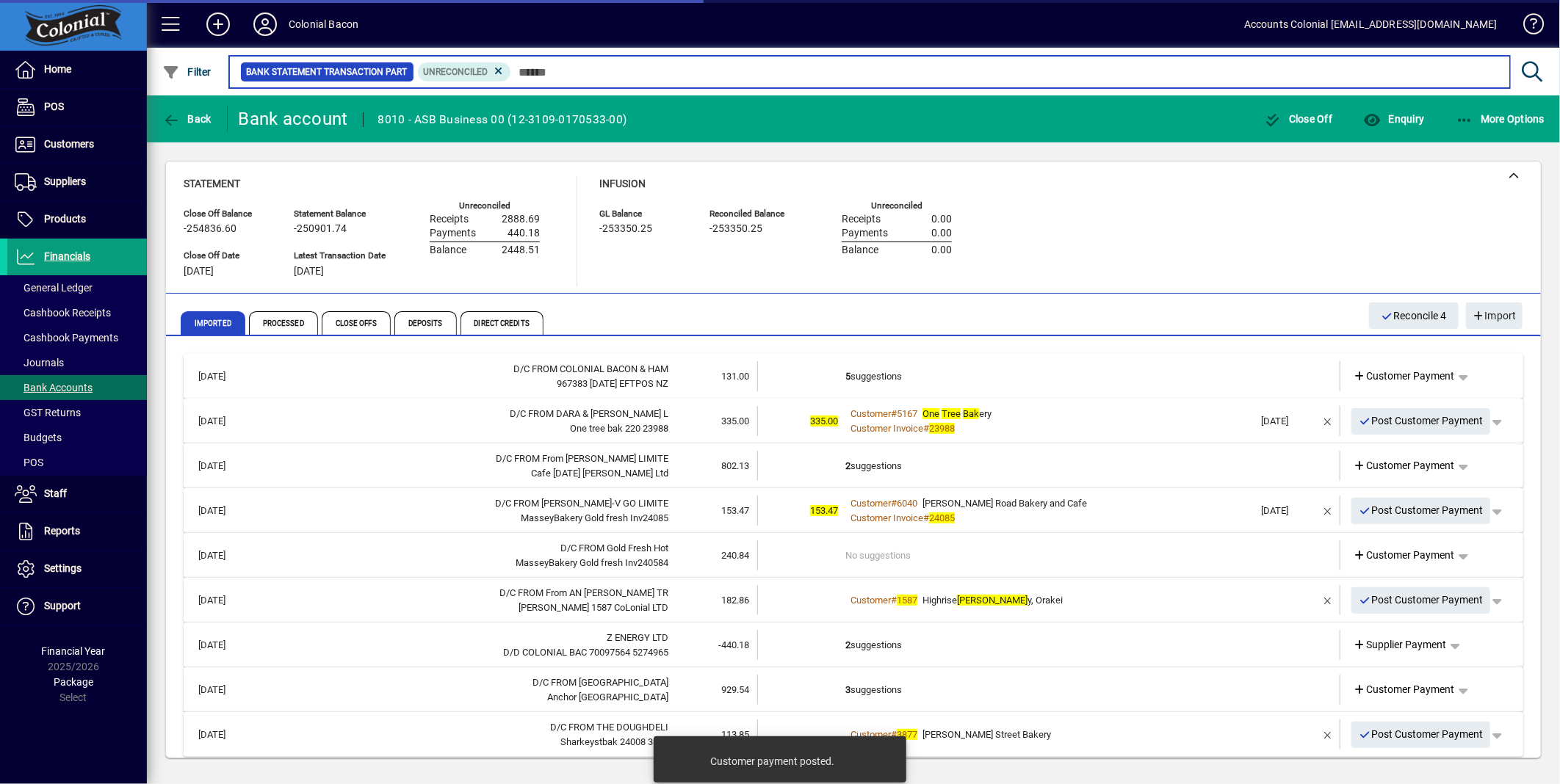
scroll to position [9, 0]
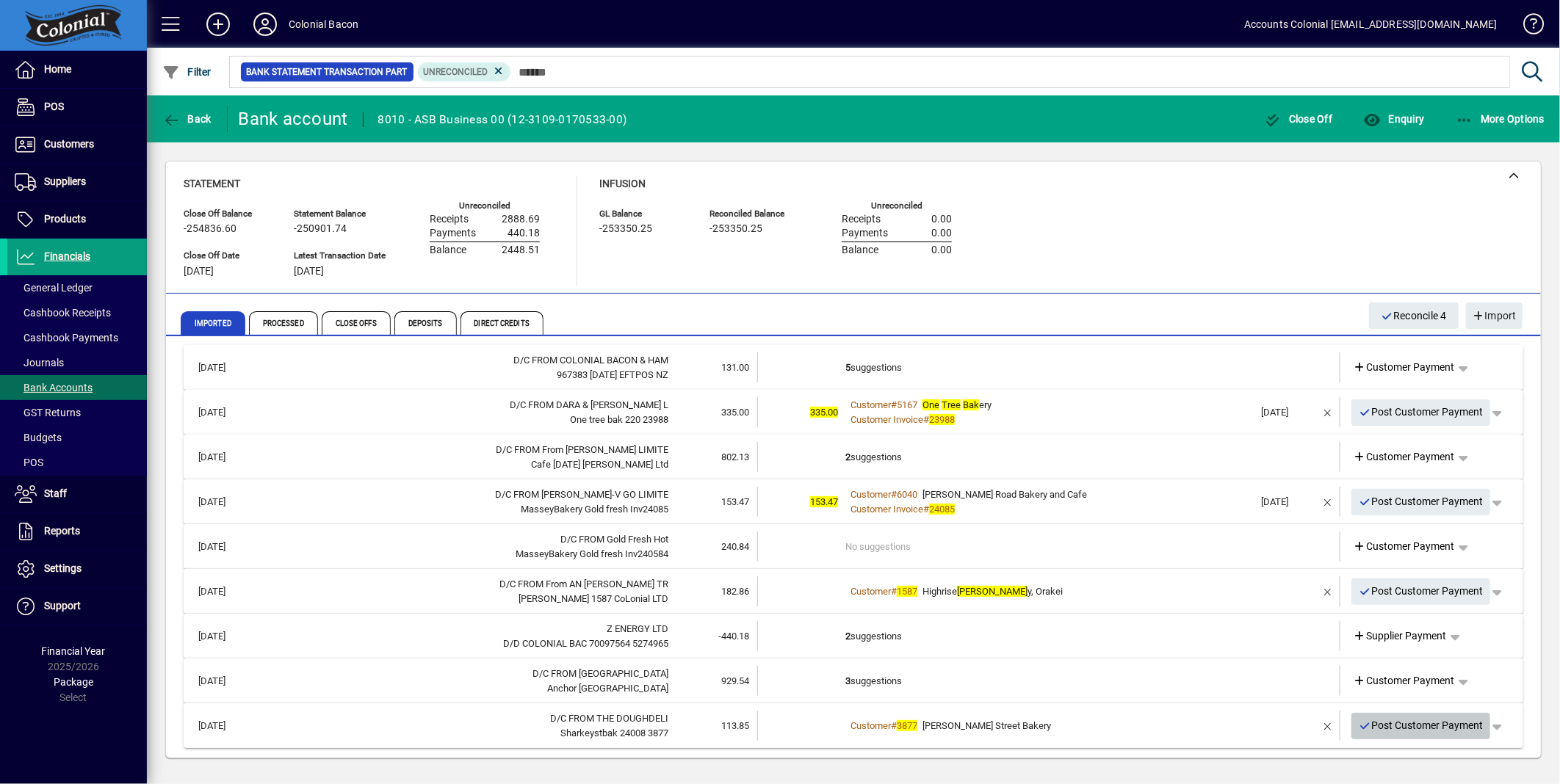
click at [1379, 722] on span "Post Customer Payment" at bounding box center [1421, 725] width 125 height 25
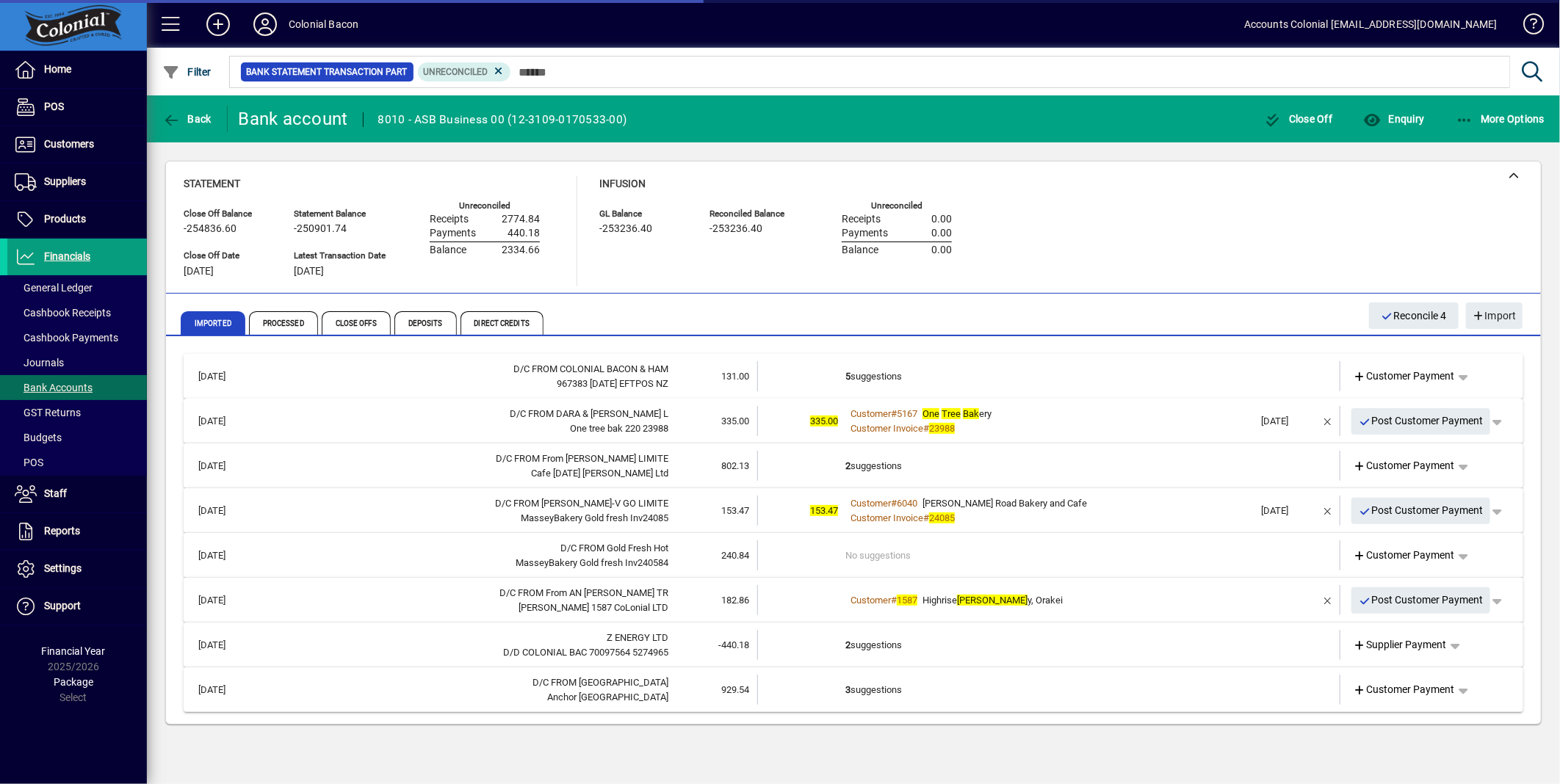
scroll to position [0, 0]
click at [883, 696] on td "3 suggestions" at bounding box center [1050, 690] width 409 height 30
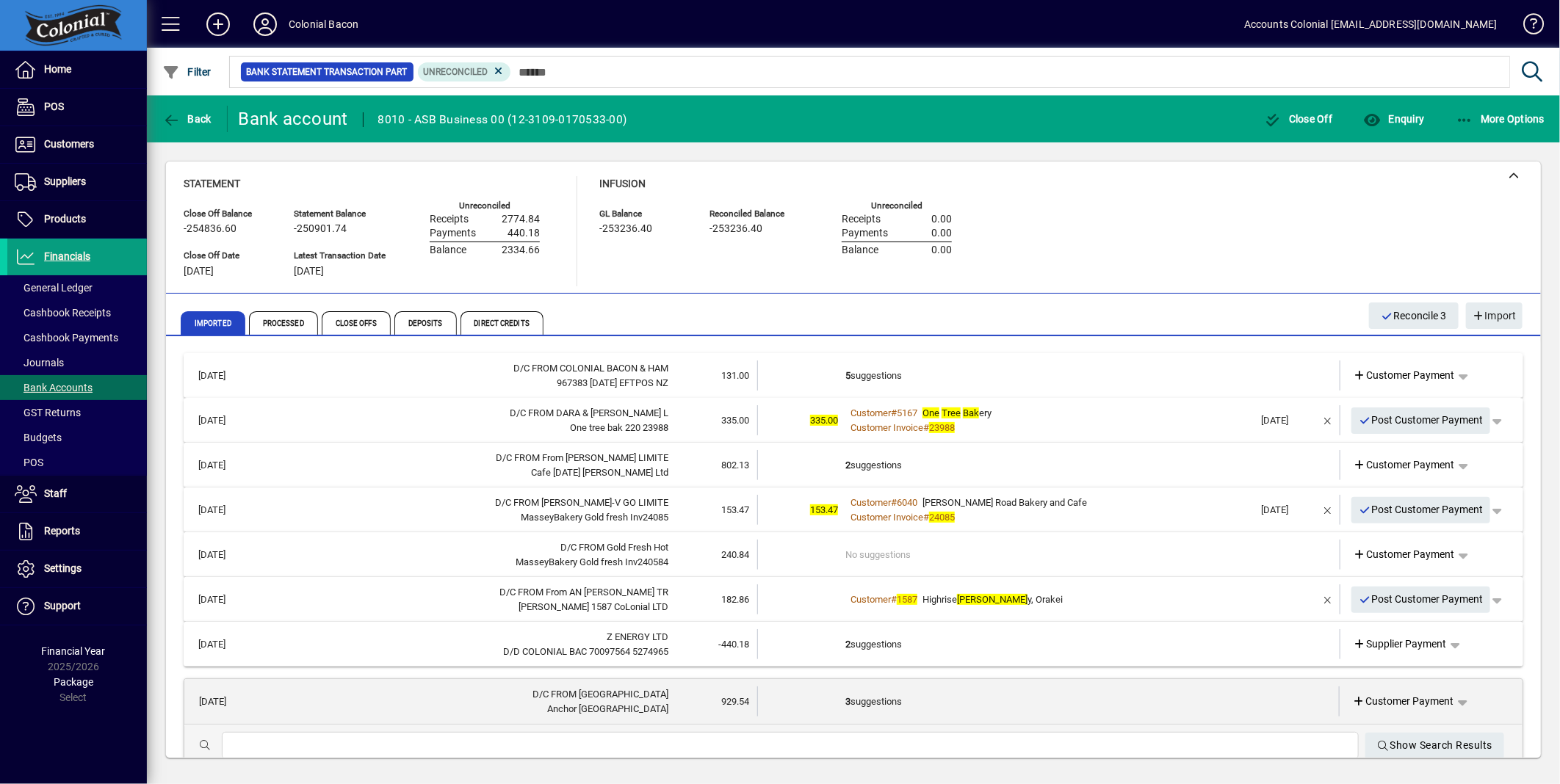
scroll to position [171, 0]
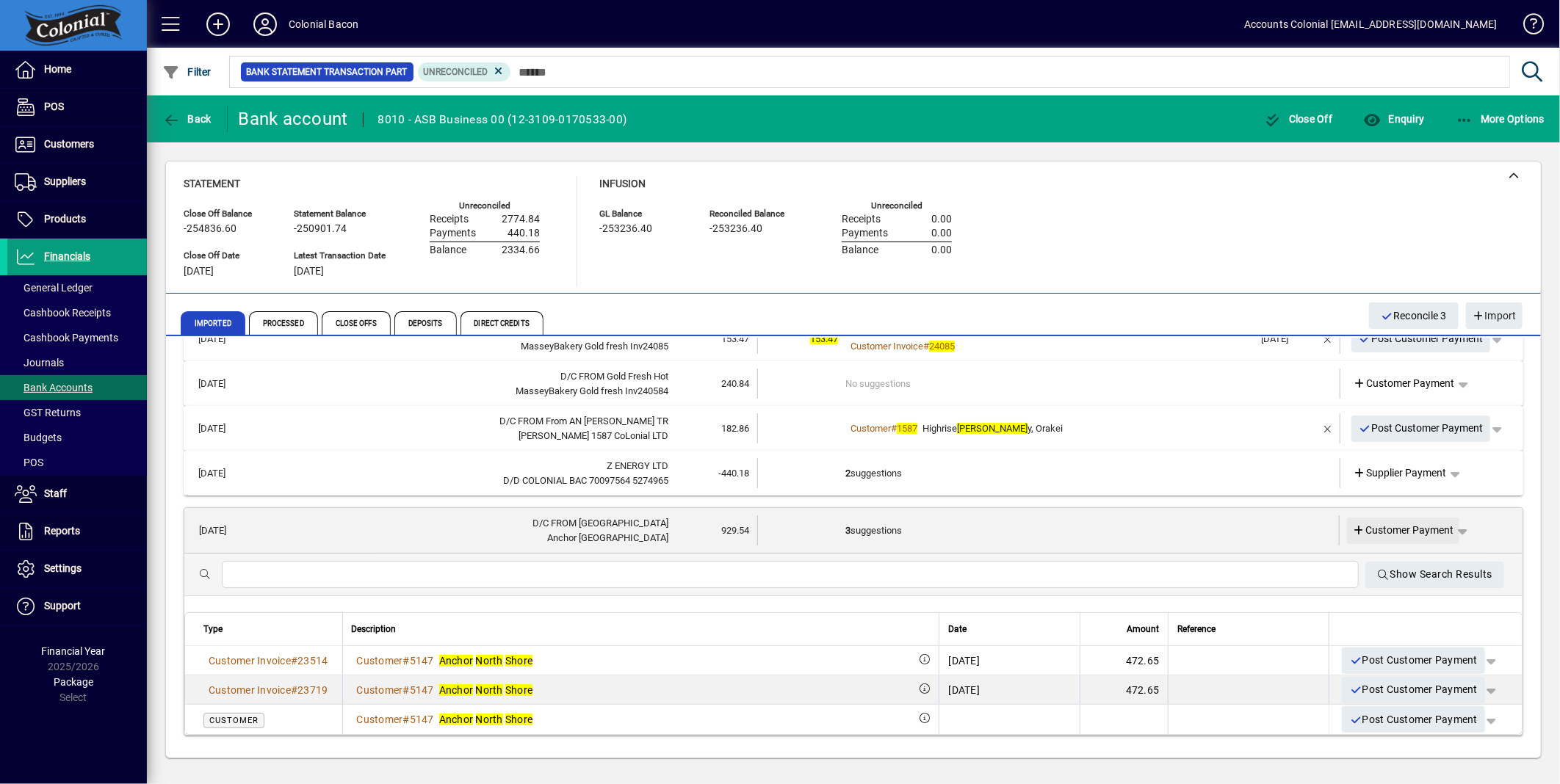
click at [1353, 526] on icon at bounding box center [1359, 530] width 13 height 10
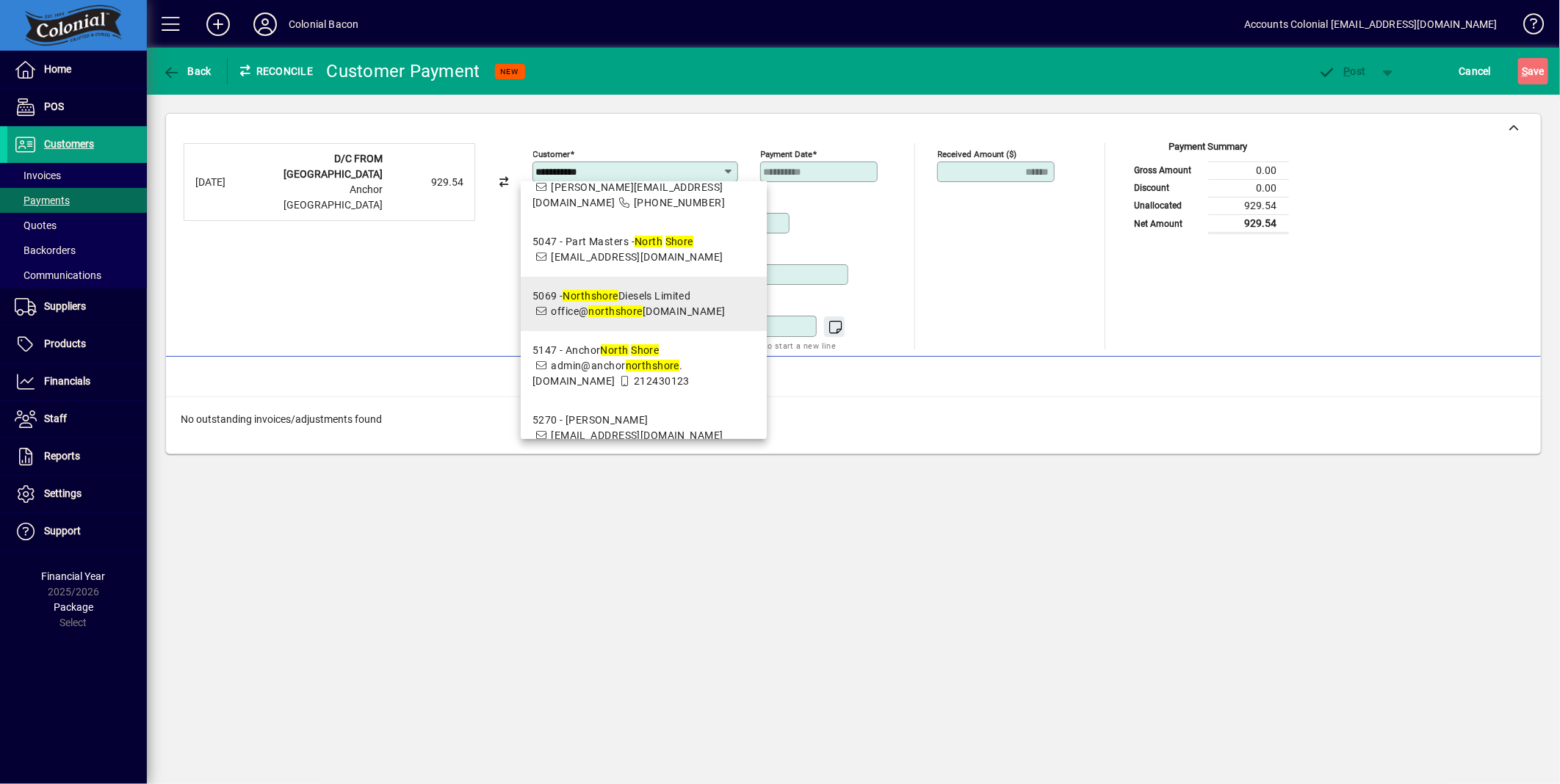
scroll to position [126, 0]
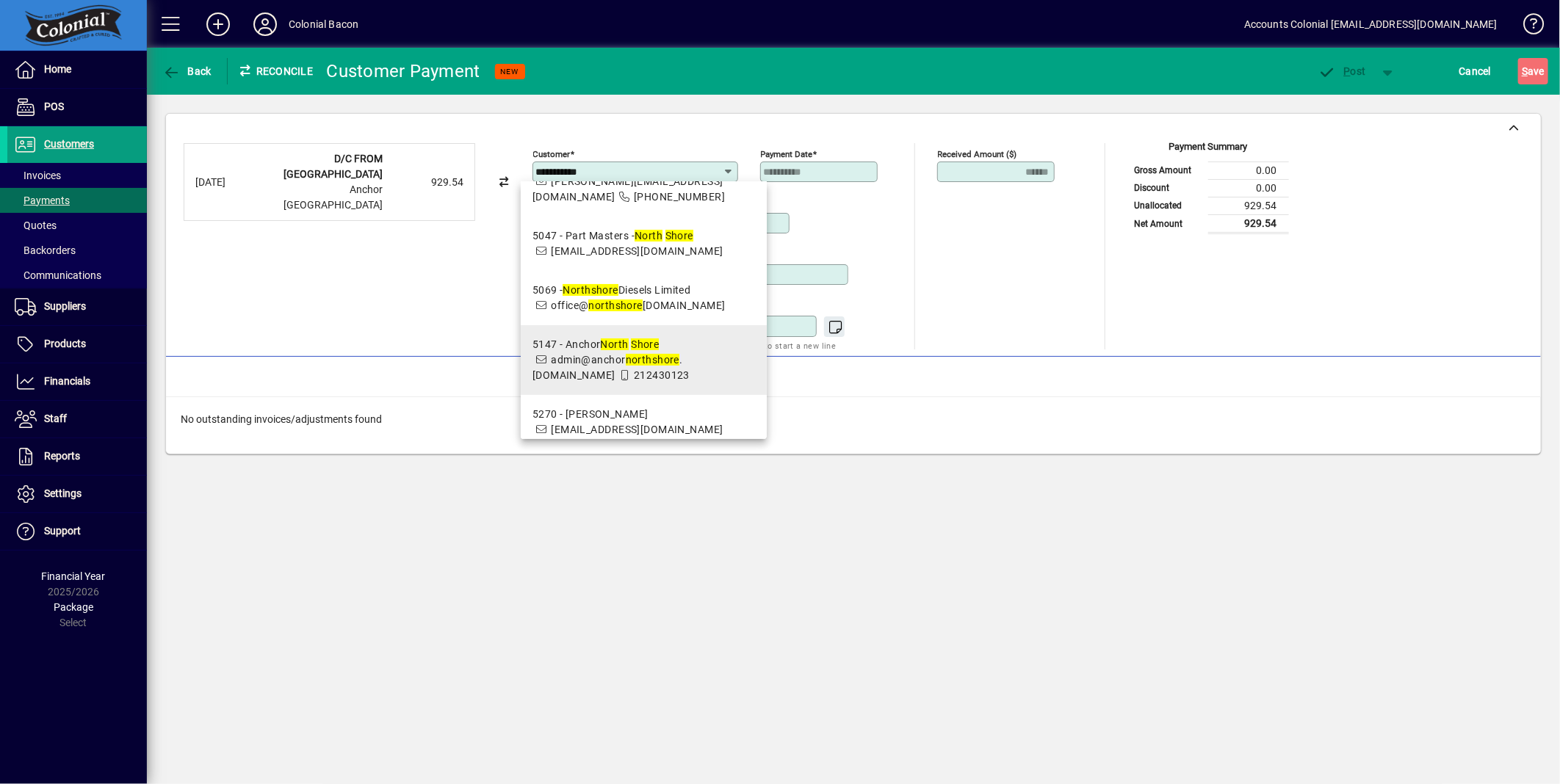
click at [639, 337] on div "5147 - Anchor North Shore" at bounding box center [645, 344] width 224 height 15
type input "**********"
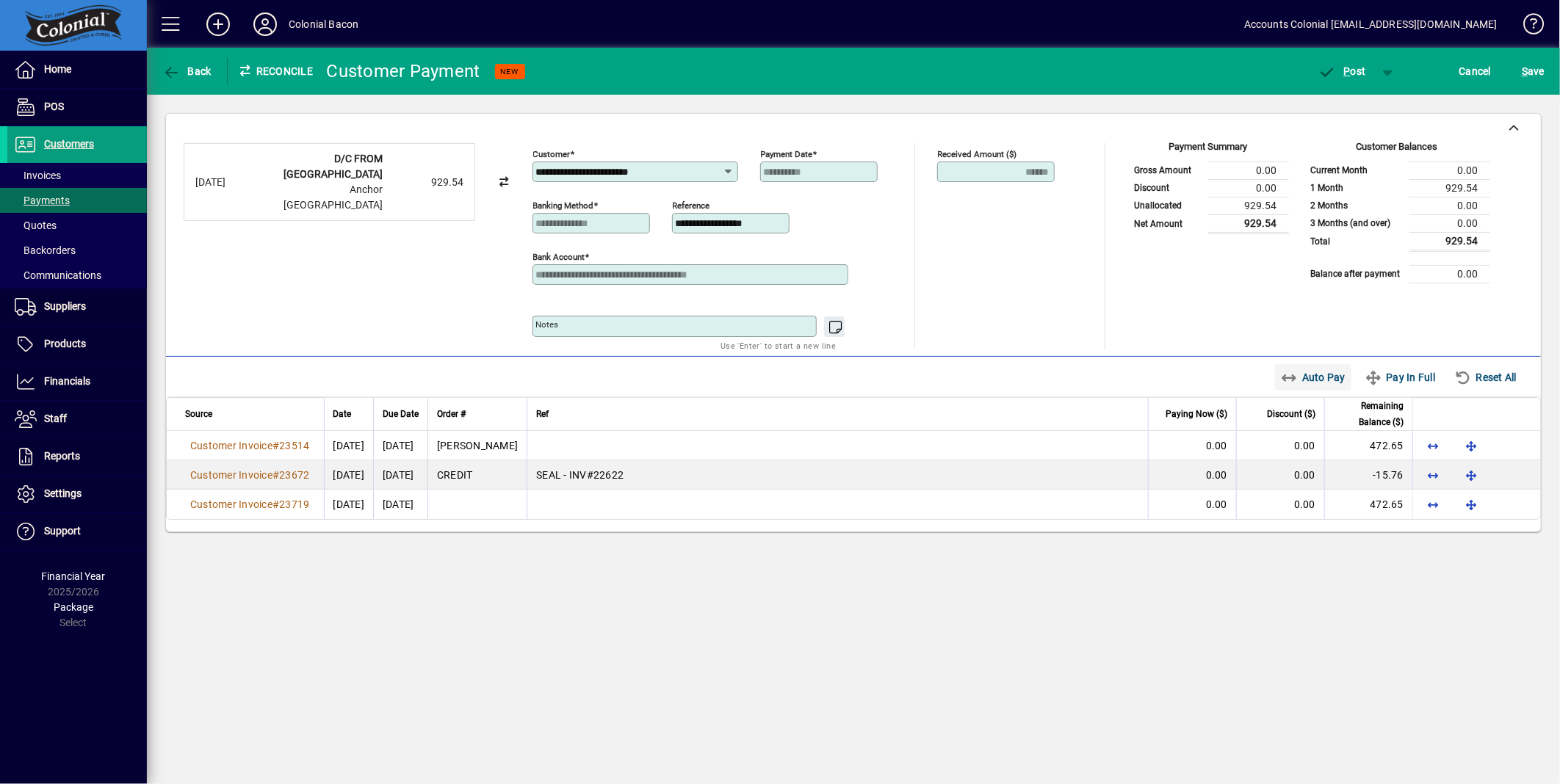
click at [1326, 374] on span "Auto Pay" at bounding box center [1313, 377] width 65 height 24
click at [1356, 72] on span "P ost" at bounding box center [1343, 71] width 48 height 12
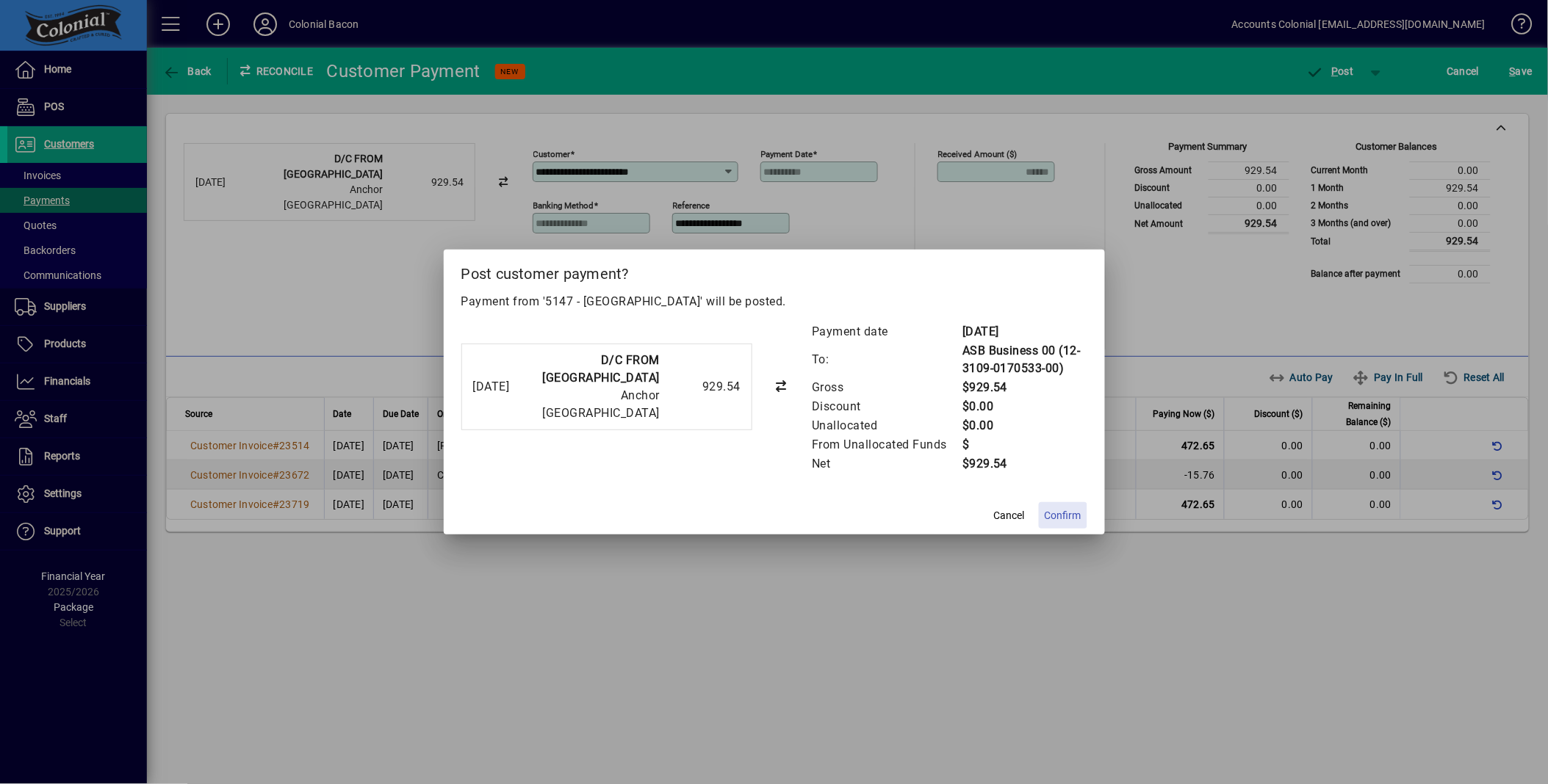
click at [1071, 516] on span "Confirm" at bounding box center [1063, 515] width 36 height 15
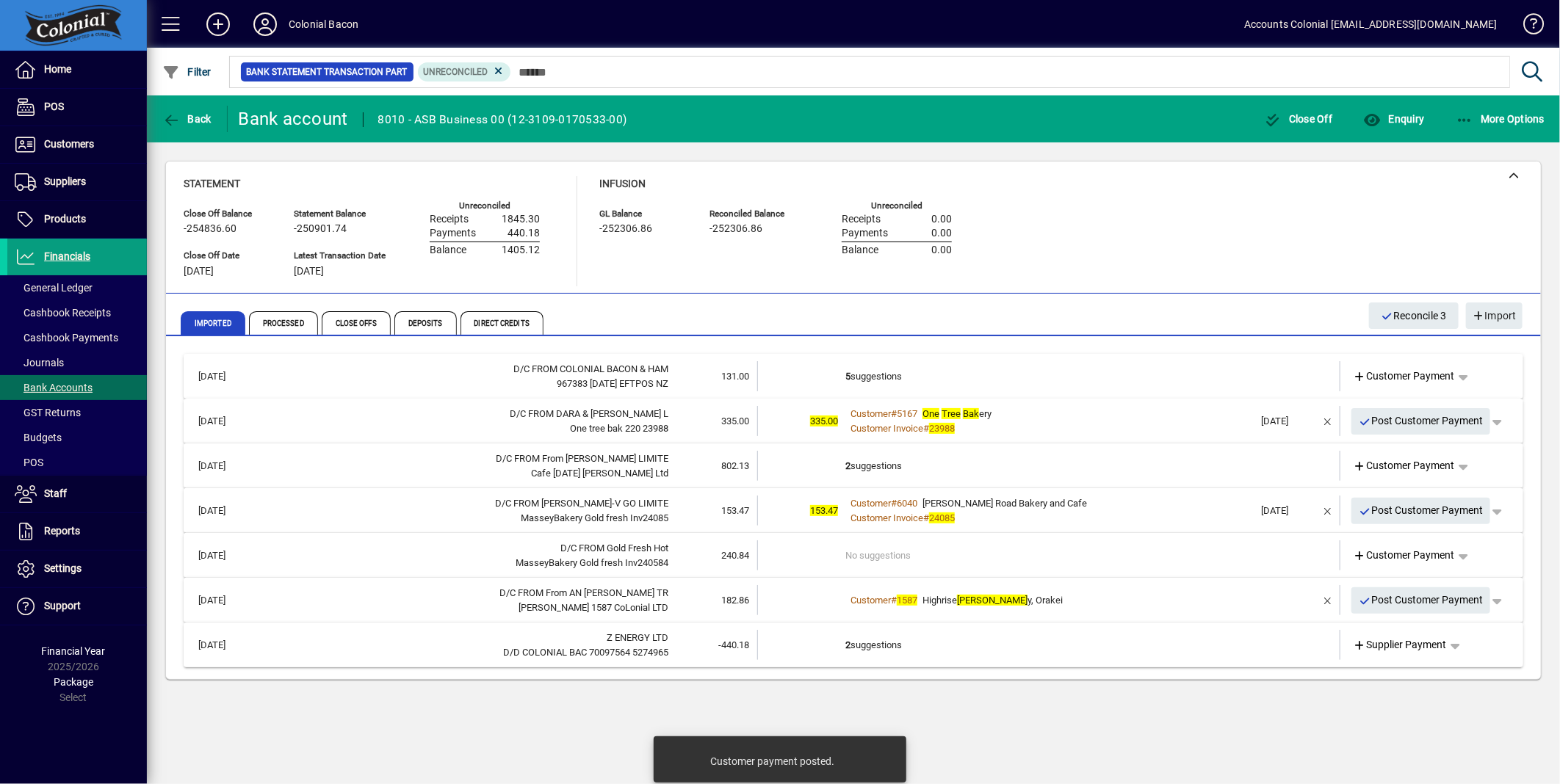
click at [885, 642] on td "2 suggestions" at bounding box center [1050, 645] width 409 height 30
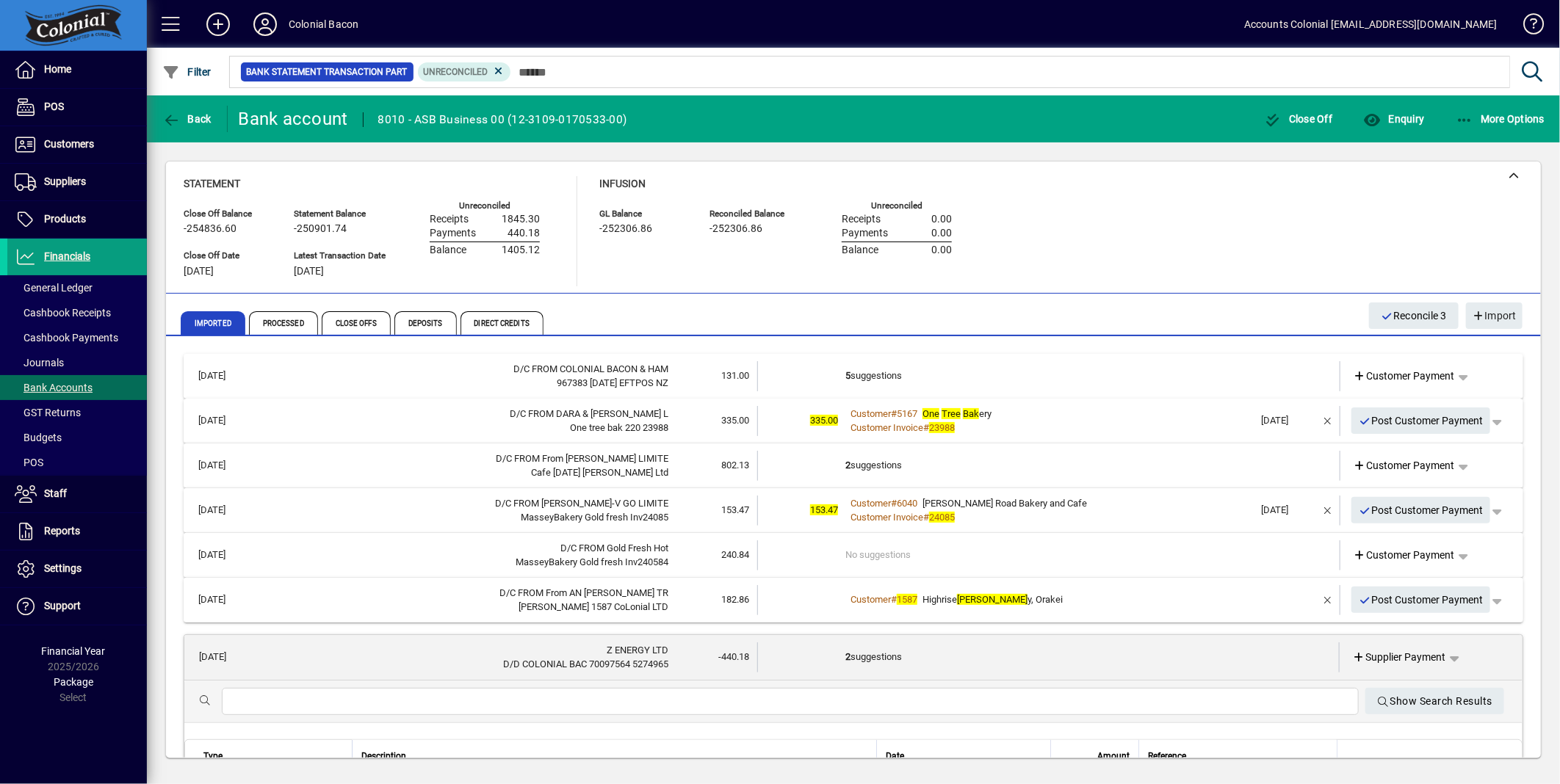
scroll to position [85, 0]
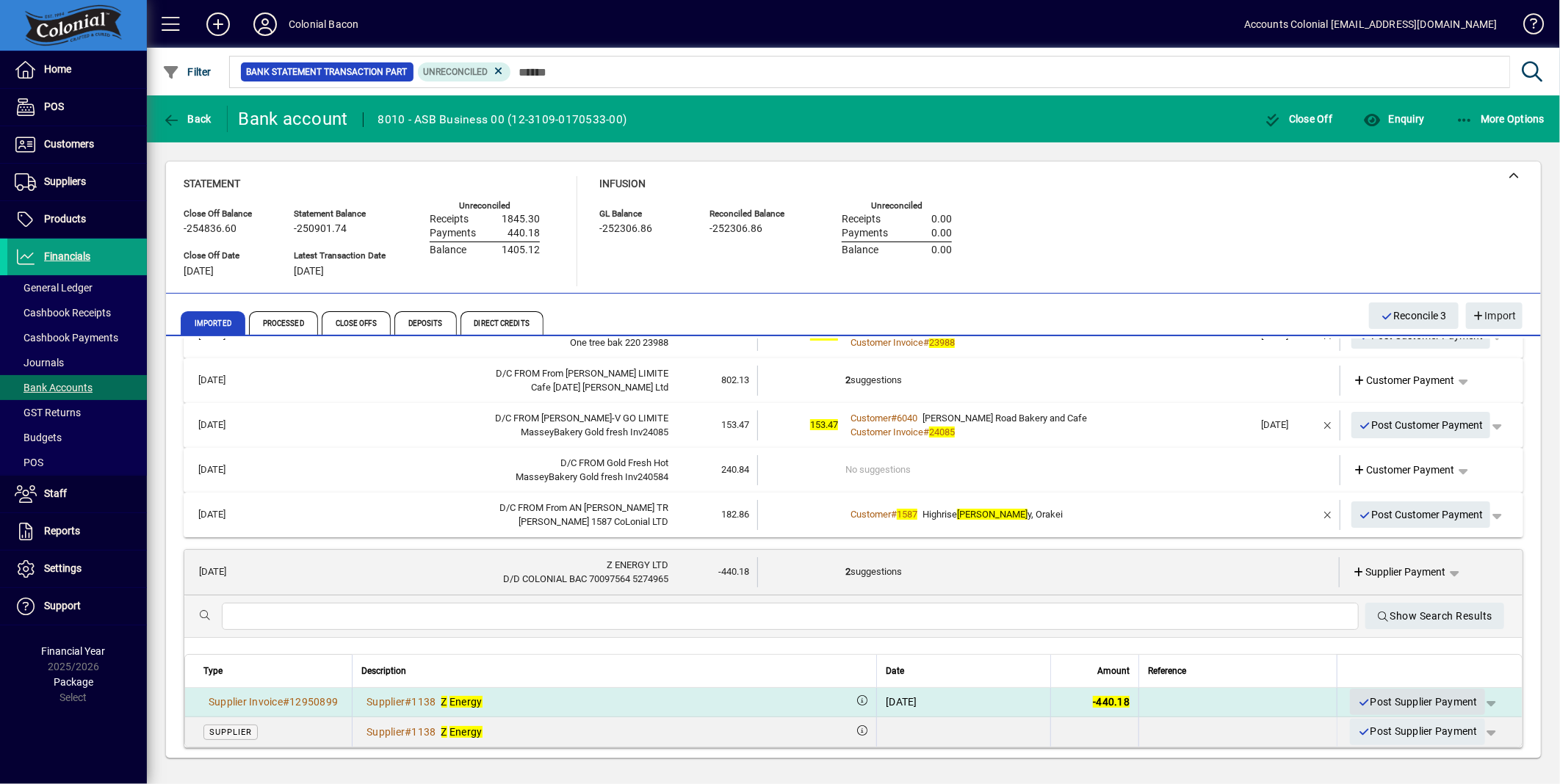
click at [1363, 696] on span "Post Supplier Payment" at bounding box center [1418, 702] width 121 height 25
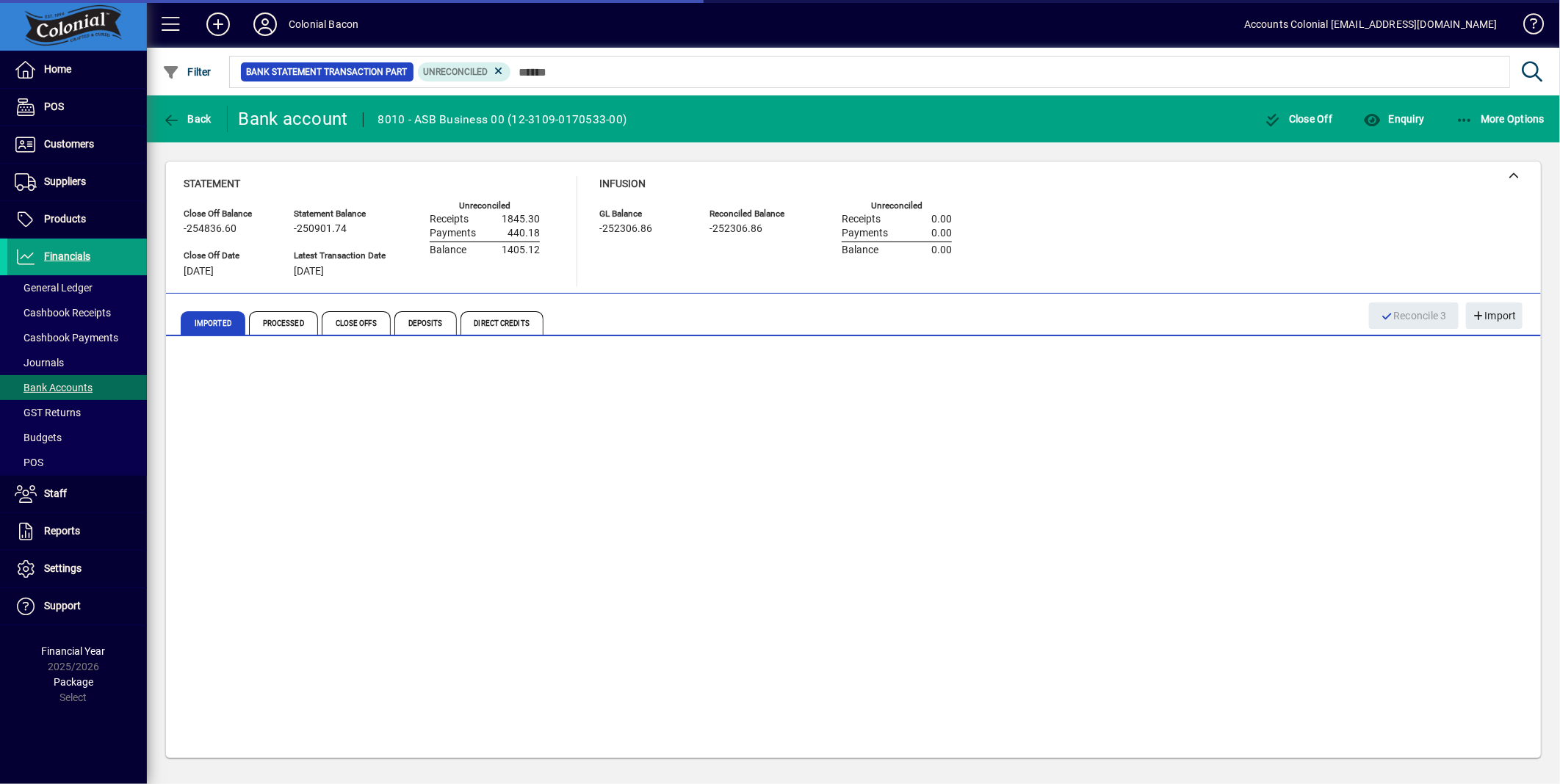
scroll to position [0, 0]
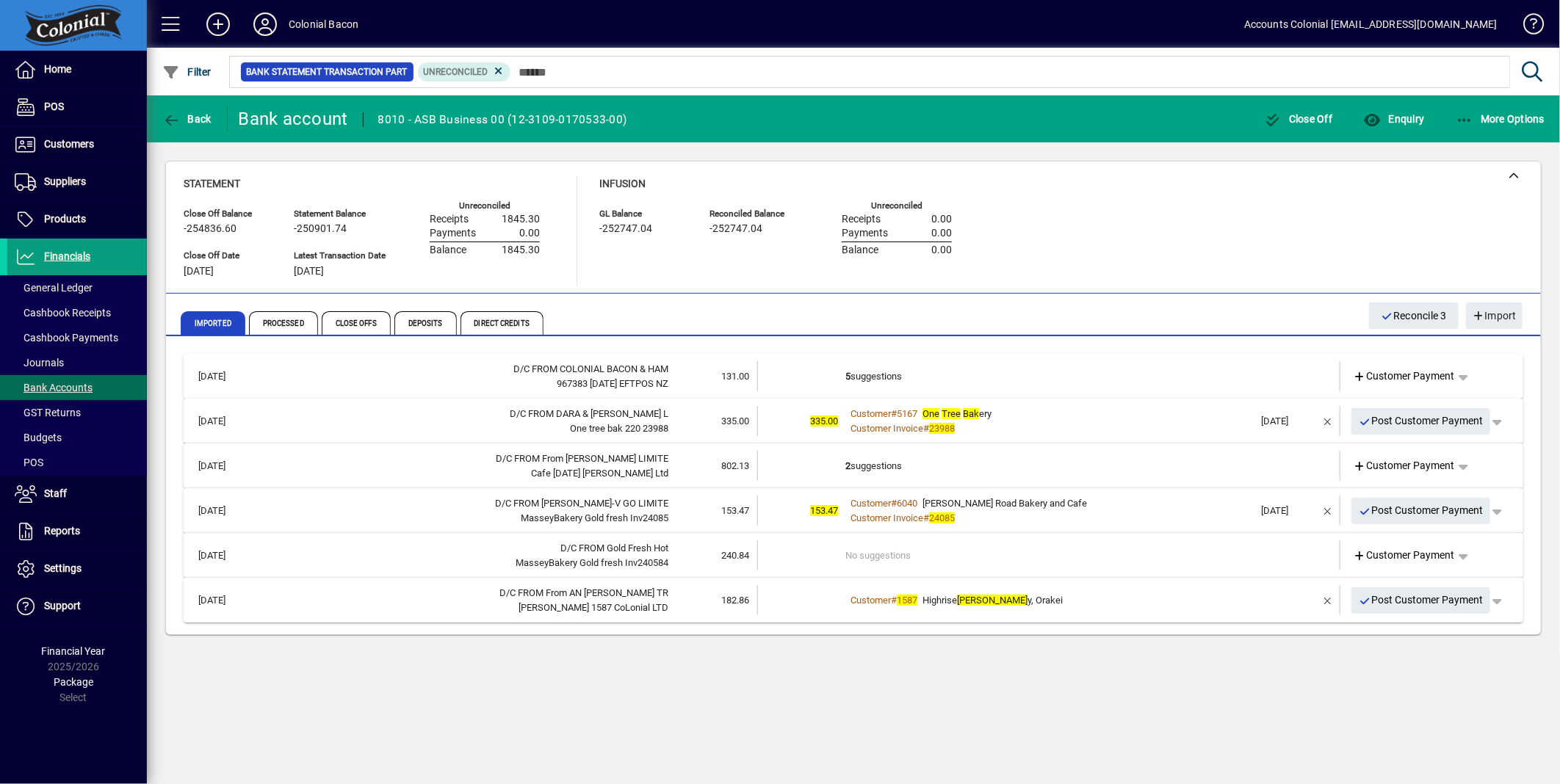
click at [1048, 603] on div "Customer # 1587 Highrise Baker y, Orakei" at bounding box center [1050, 600] width 409 height 15
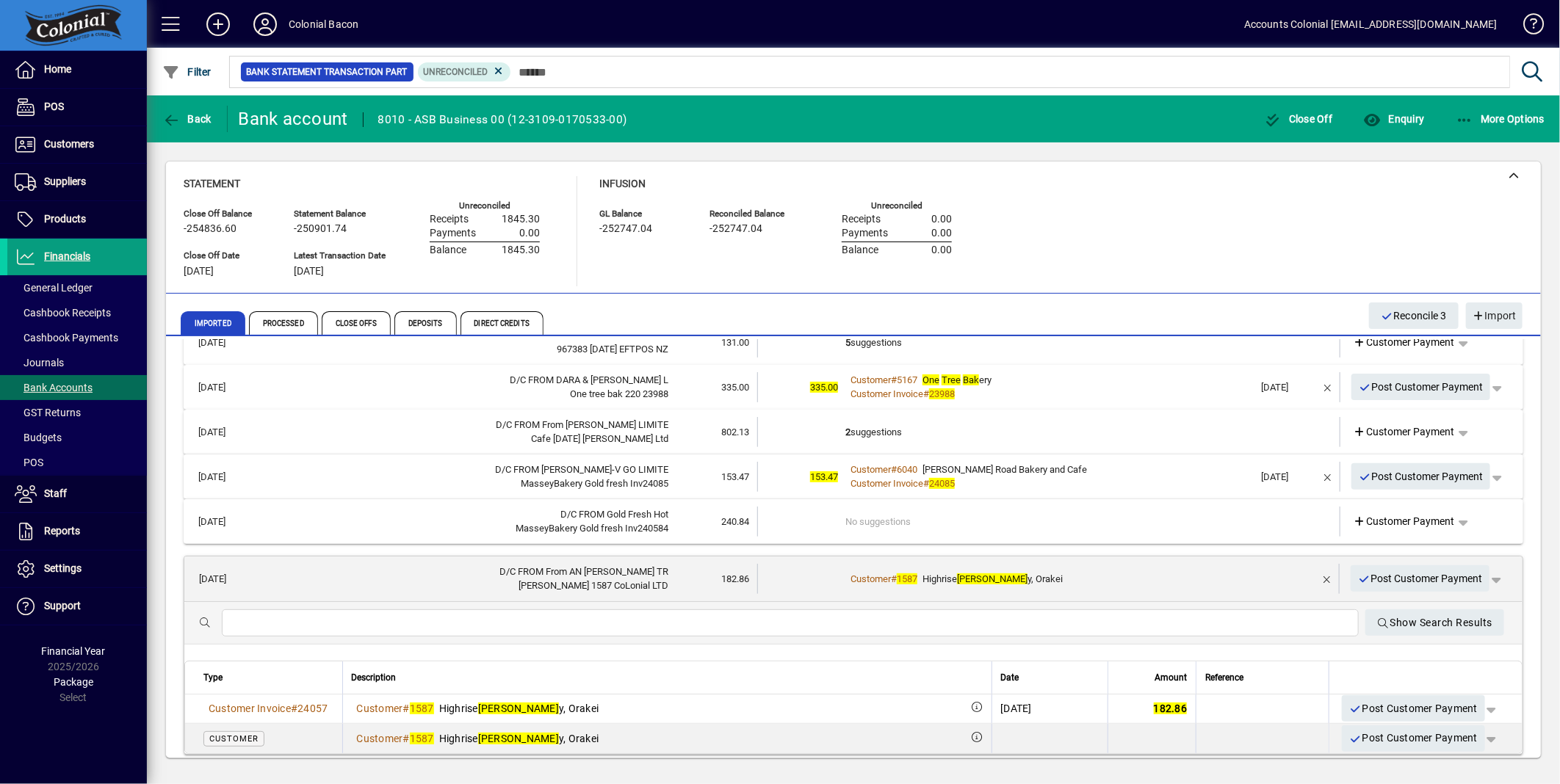
scroll to position [53, 0]
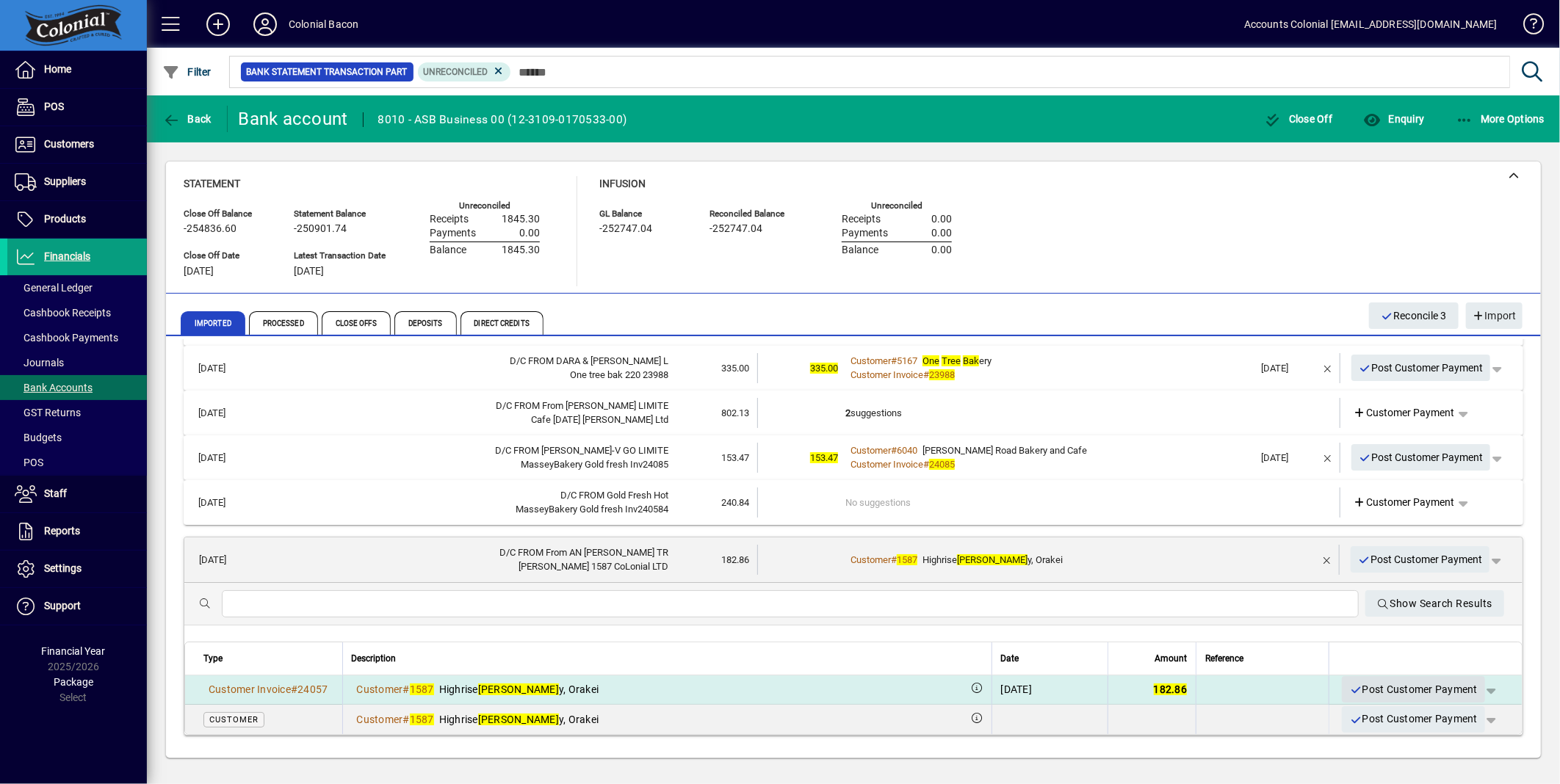
click at [1351, 686] on span "Post Customer Payment" at bounding box center [1413, 690] width 128 height 25
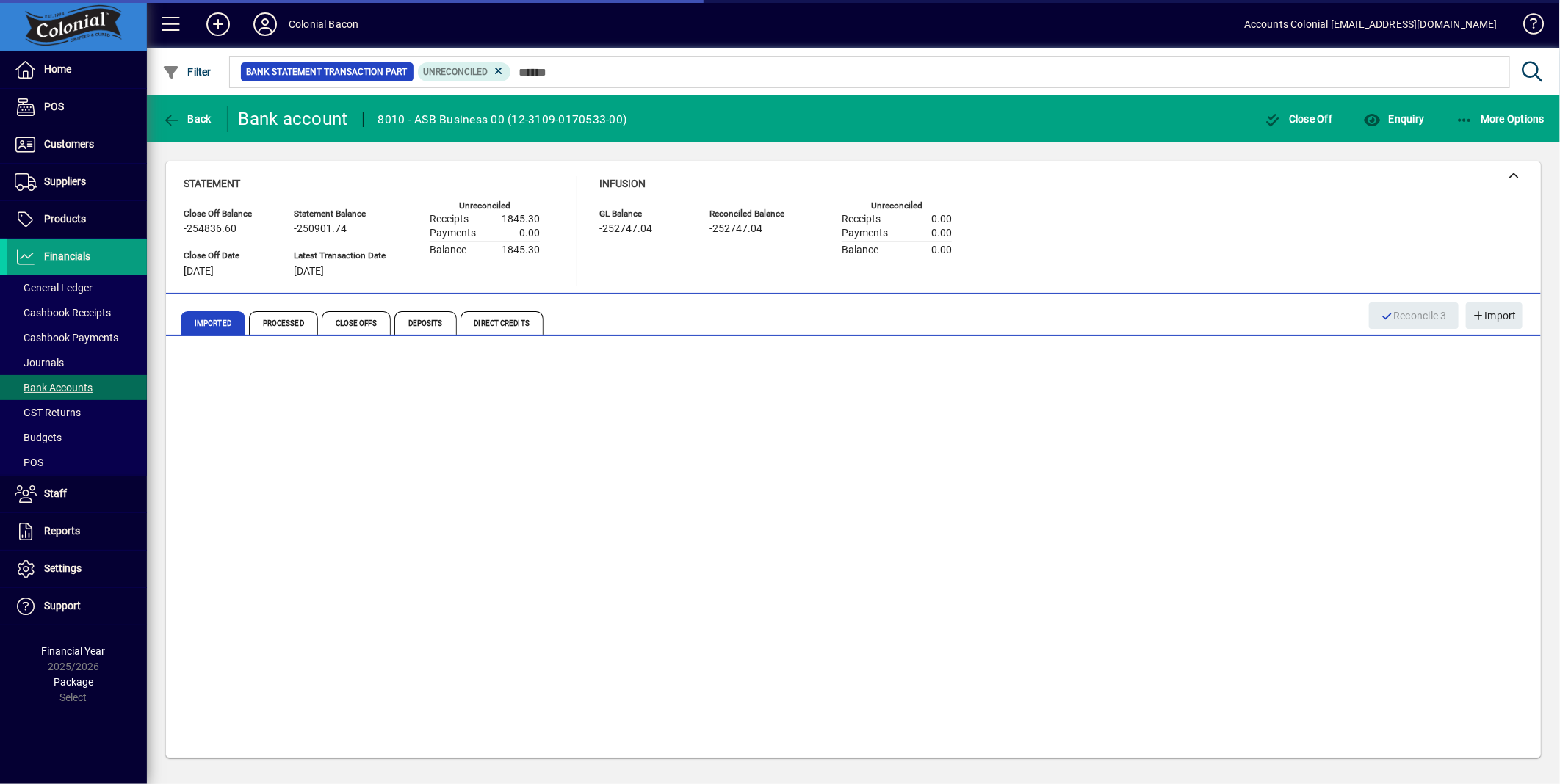
scroll to position [0, 0]
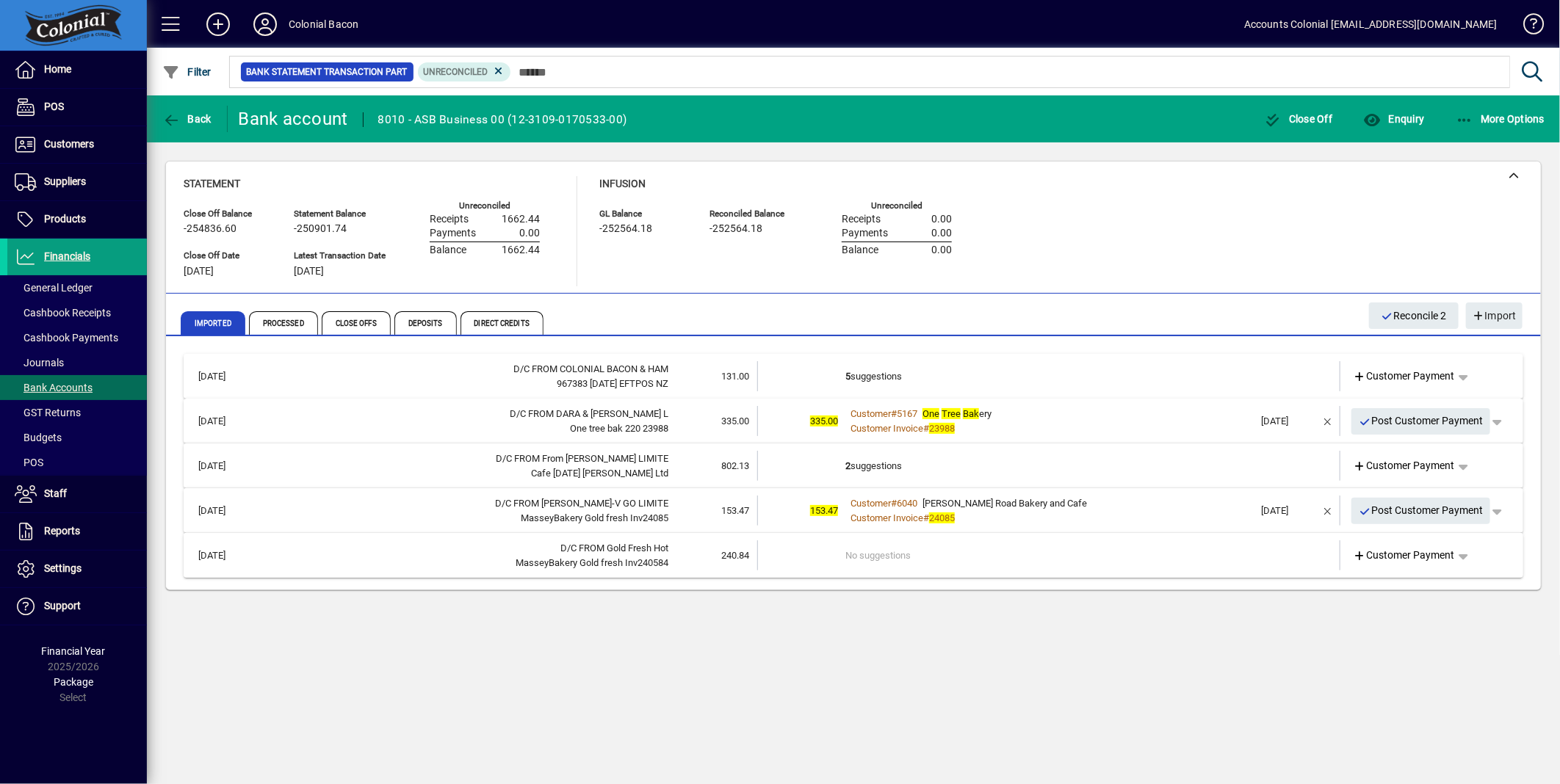
click at [1037, 561] on td "No suggestions" at bounding box center [1050, 556] width 409 height 30
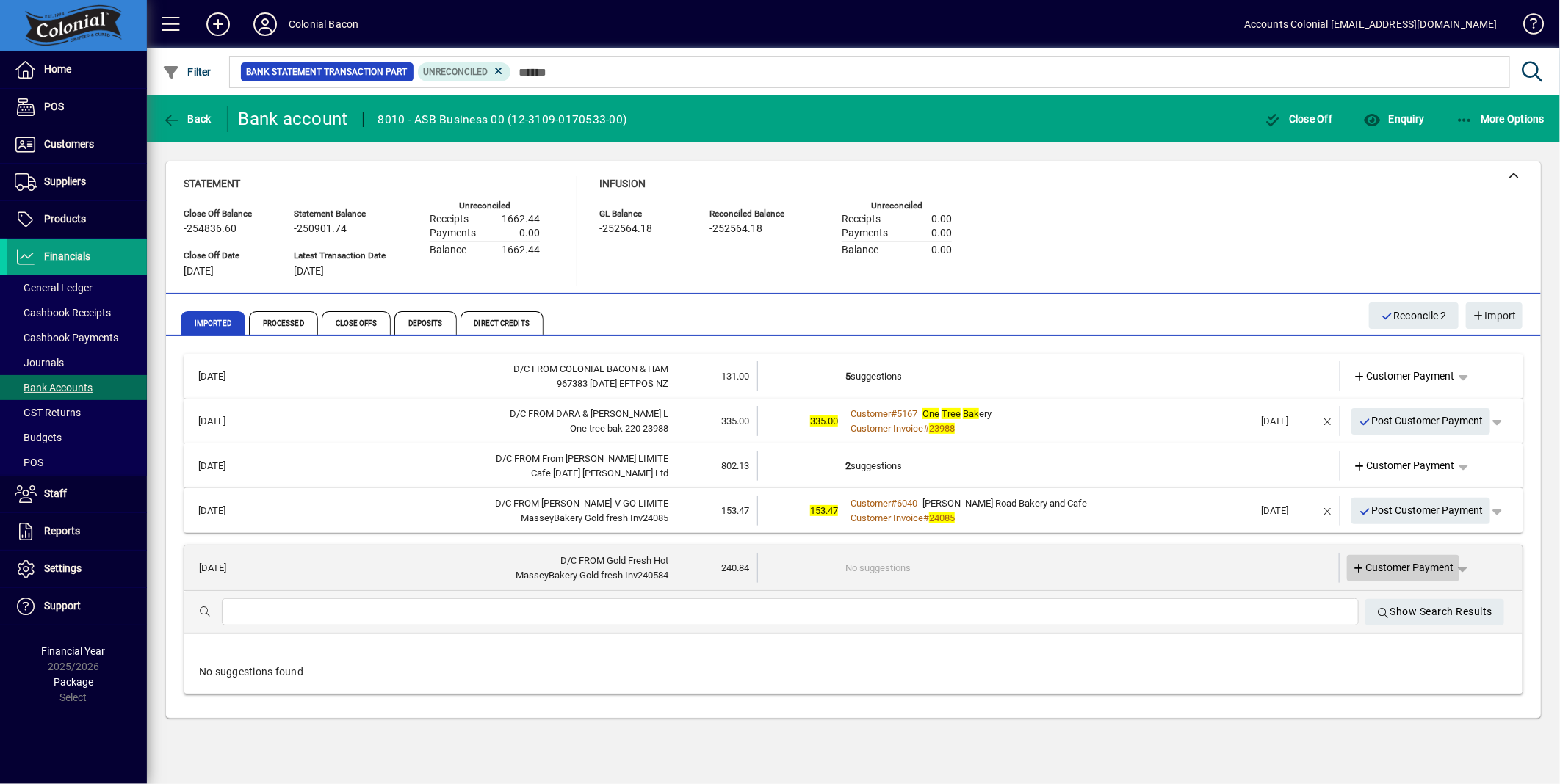
click at [1355, 567] on icon at bounding box center [1359, 568] width 13 height 10
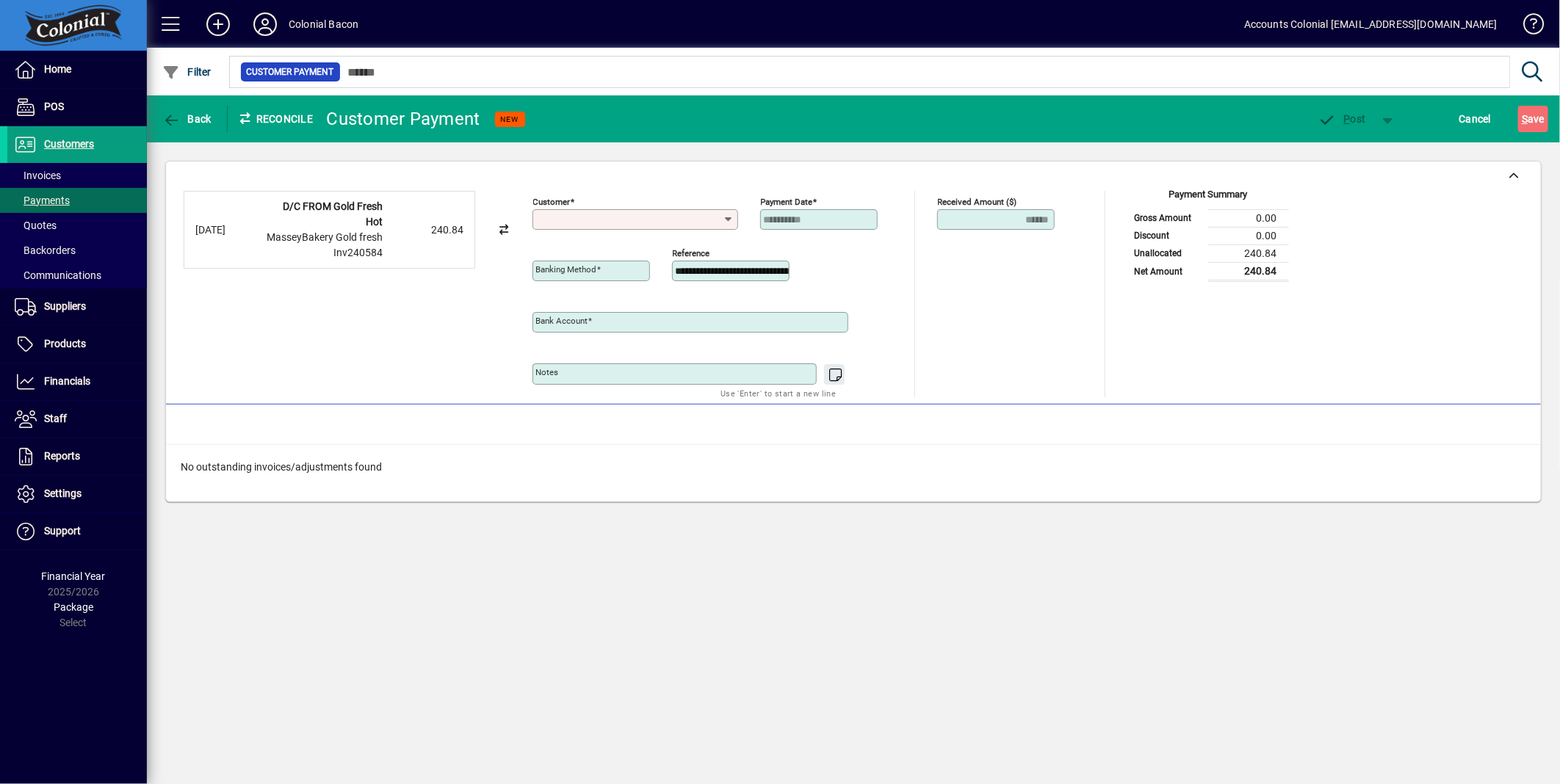
type input "**********"
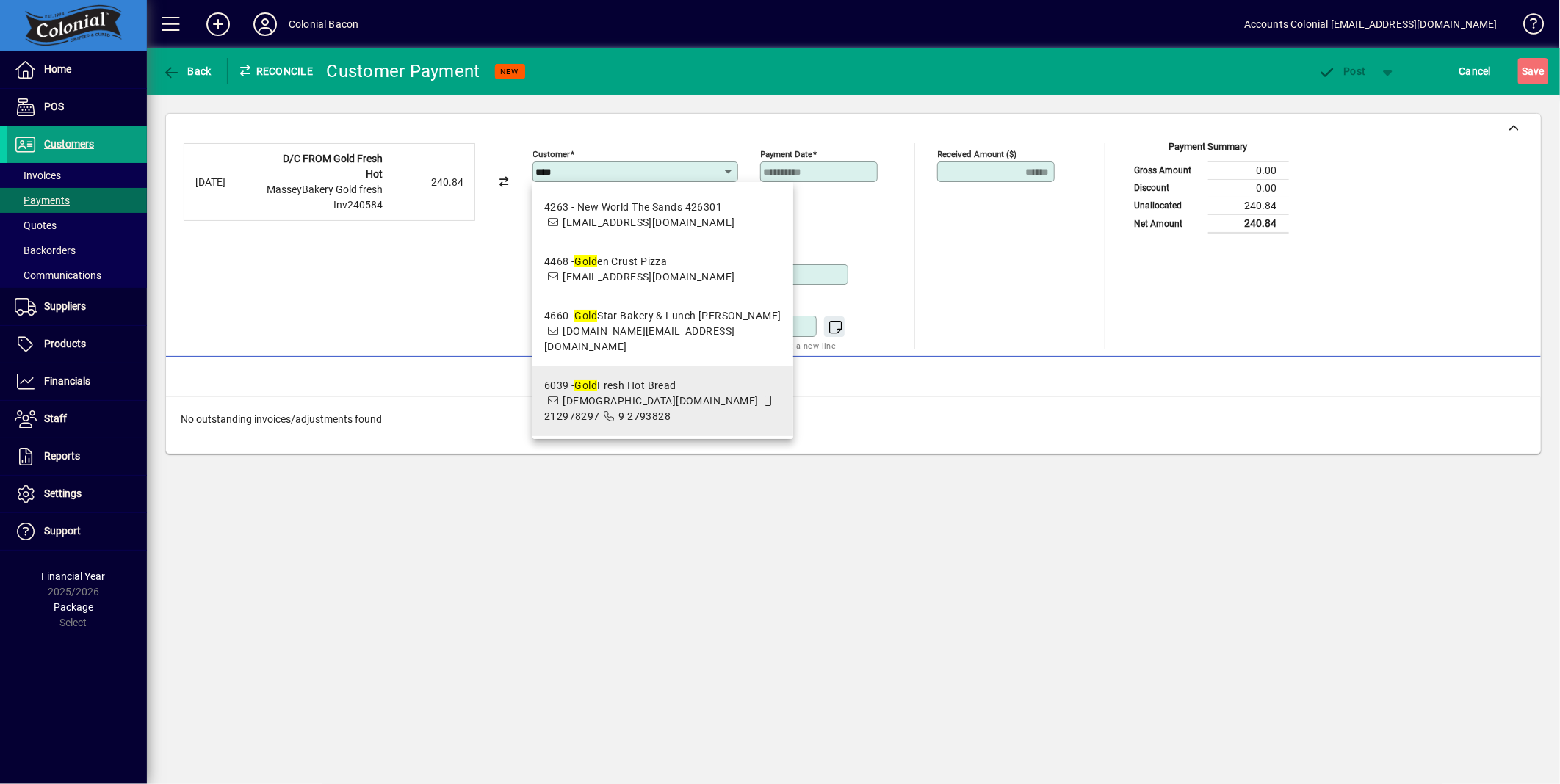
click at [627, 411] on span "9 2793828" at bounding box center [645, 416] width 52 height 12
type input "**********"
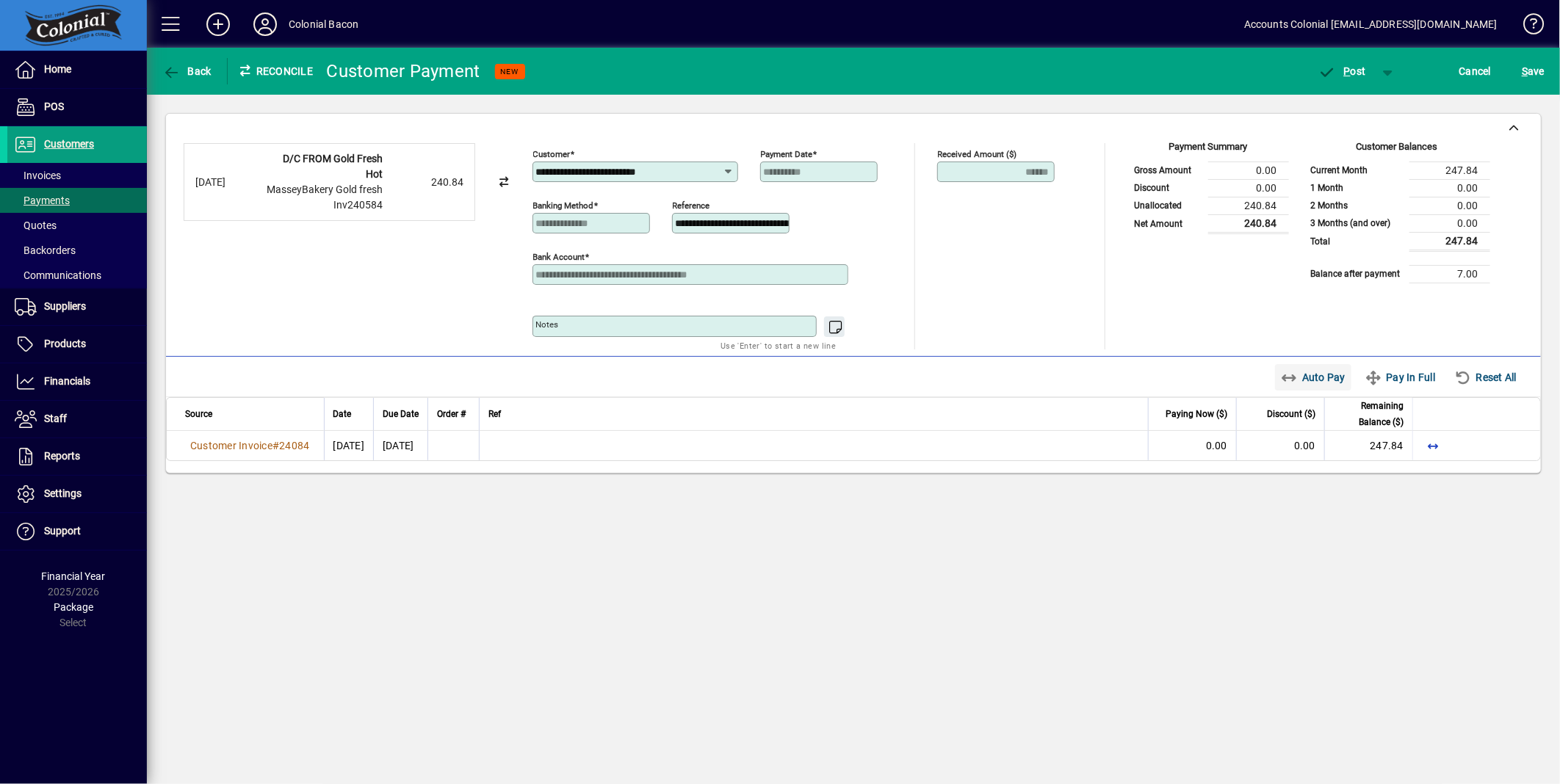
click at [1334, 383] on span "Auto Pay" at bounding box center [1313, 377] width 65 height 24
click at [1345, 71] on span "P" at bounding box center [1347, 71] width 6 height 12
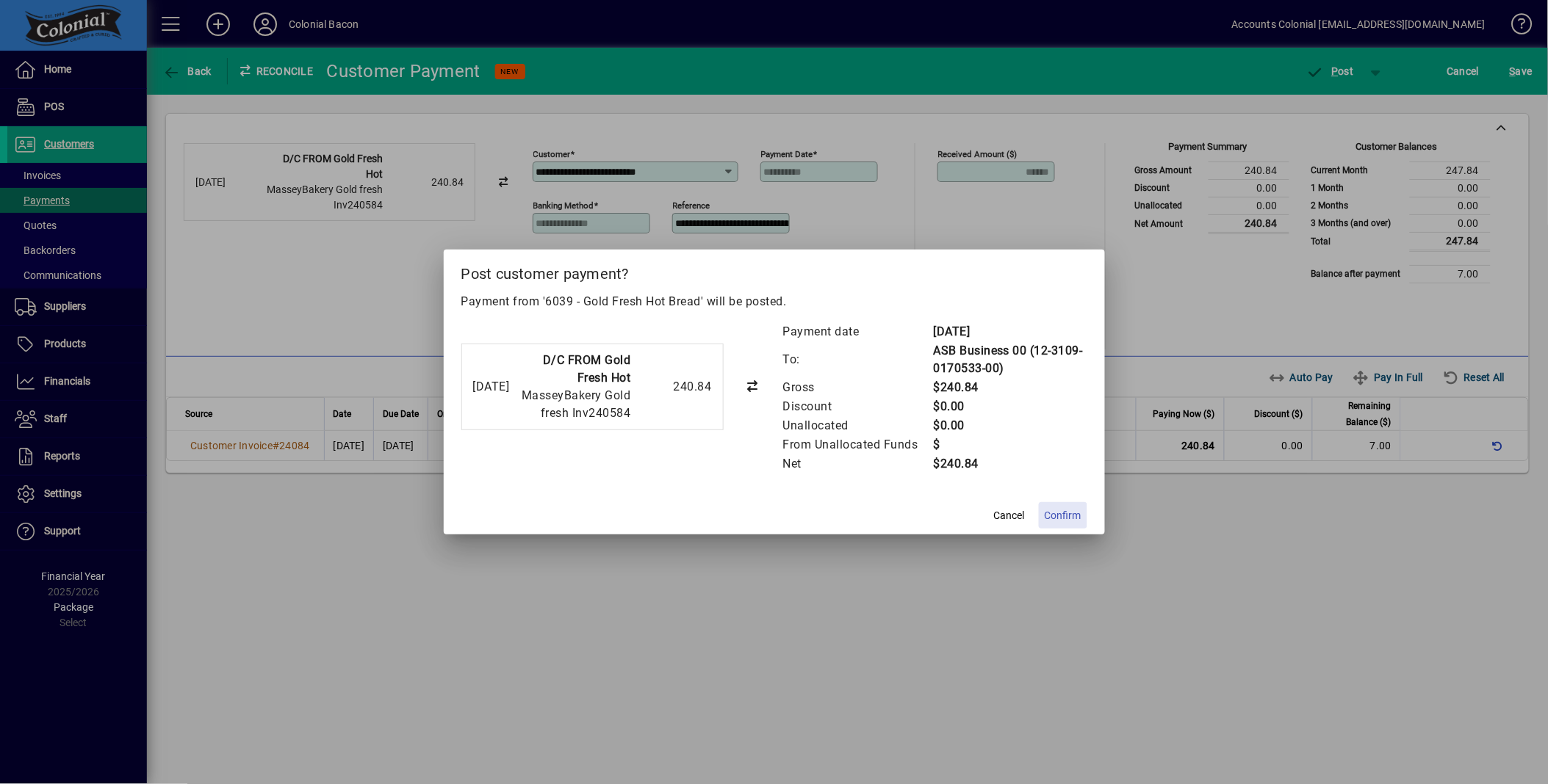
click at [1065, 512] on span "Confirm" at bounding box center [1063, 515] width 36 height 15
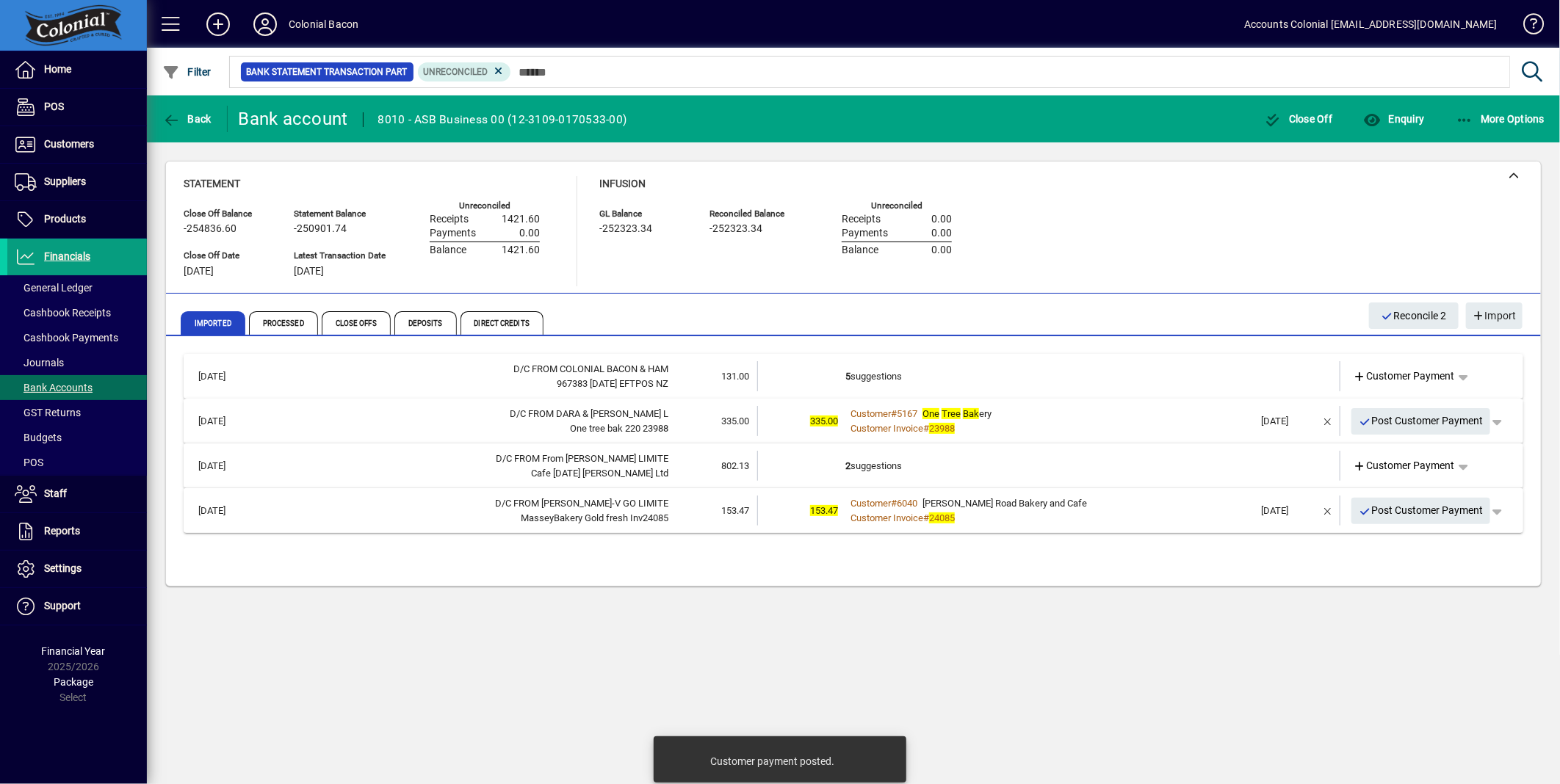
click at [1104, 512] on div "Customer Invoice # 24085" at bounding box center [1050, 518] width 409 height 15
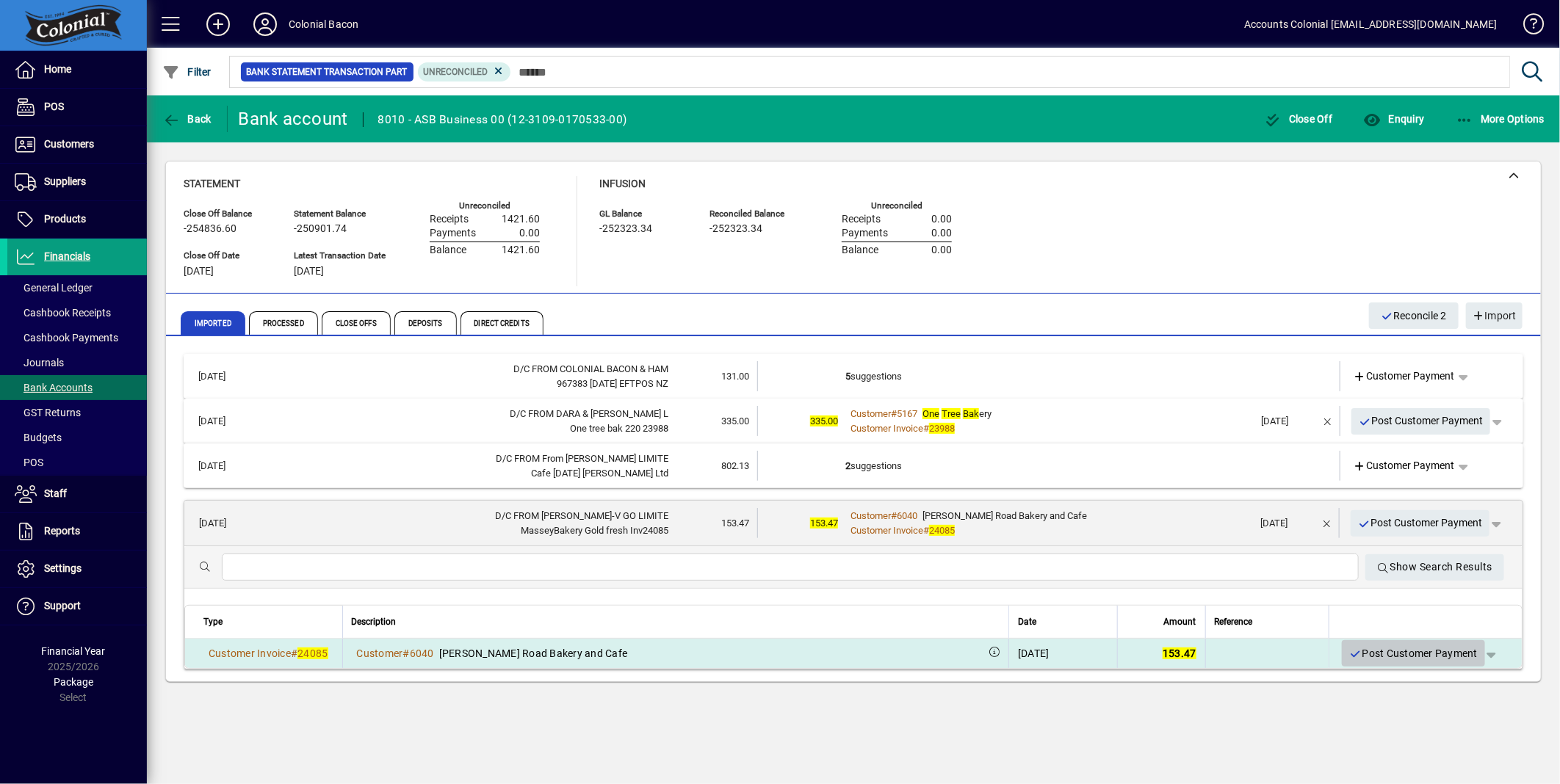
click at [1412, 647] on span "Post Customer Payment" at bounding box center [1413, 654] width 128 height 25
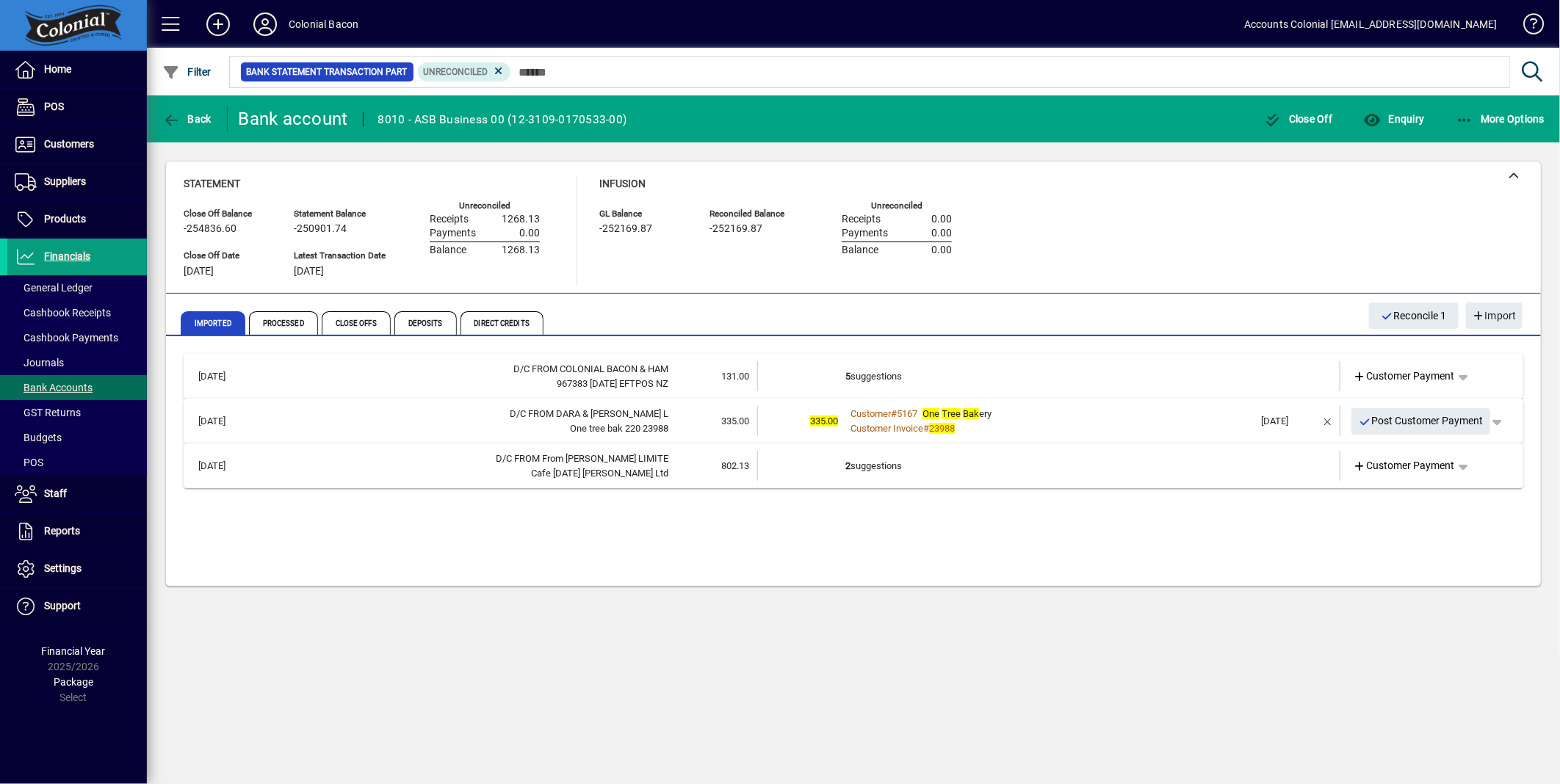
click at [1021, 478] on td "2 suggestions" at bounding box center [1050, 466] width 409 height 30
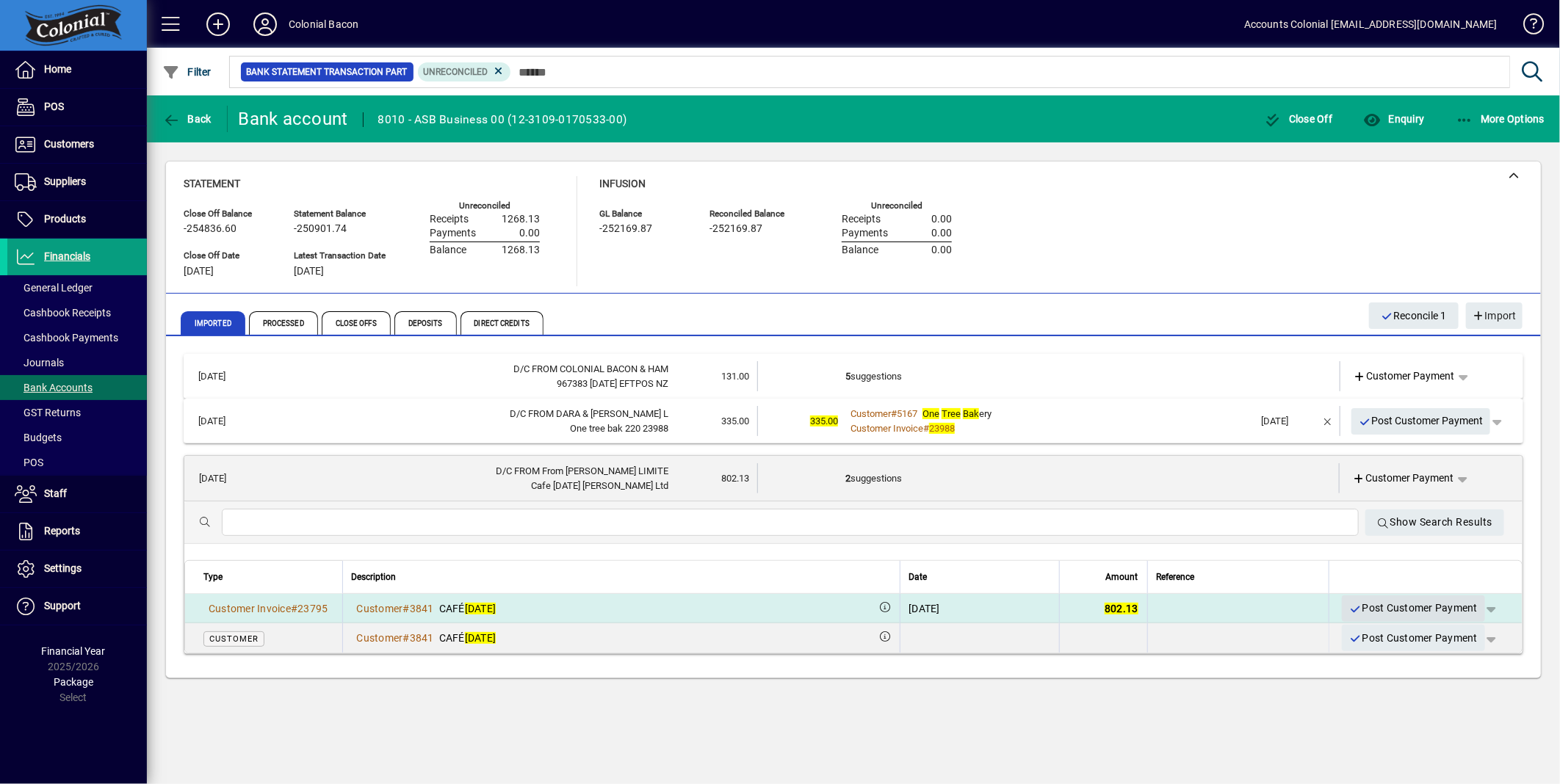
click at [1429, 599] on span "Post Customer Payment" at bounding box center [1413, 608] width 128 height 25
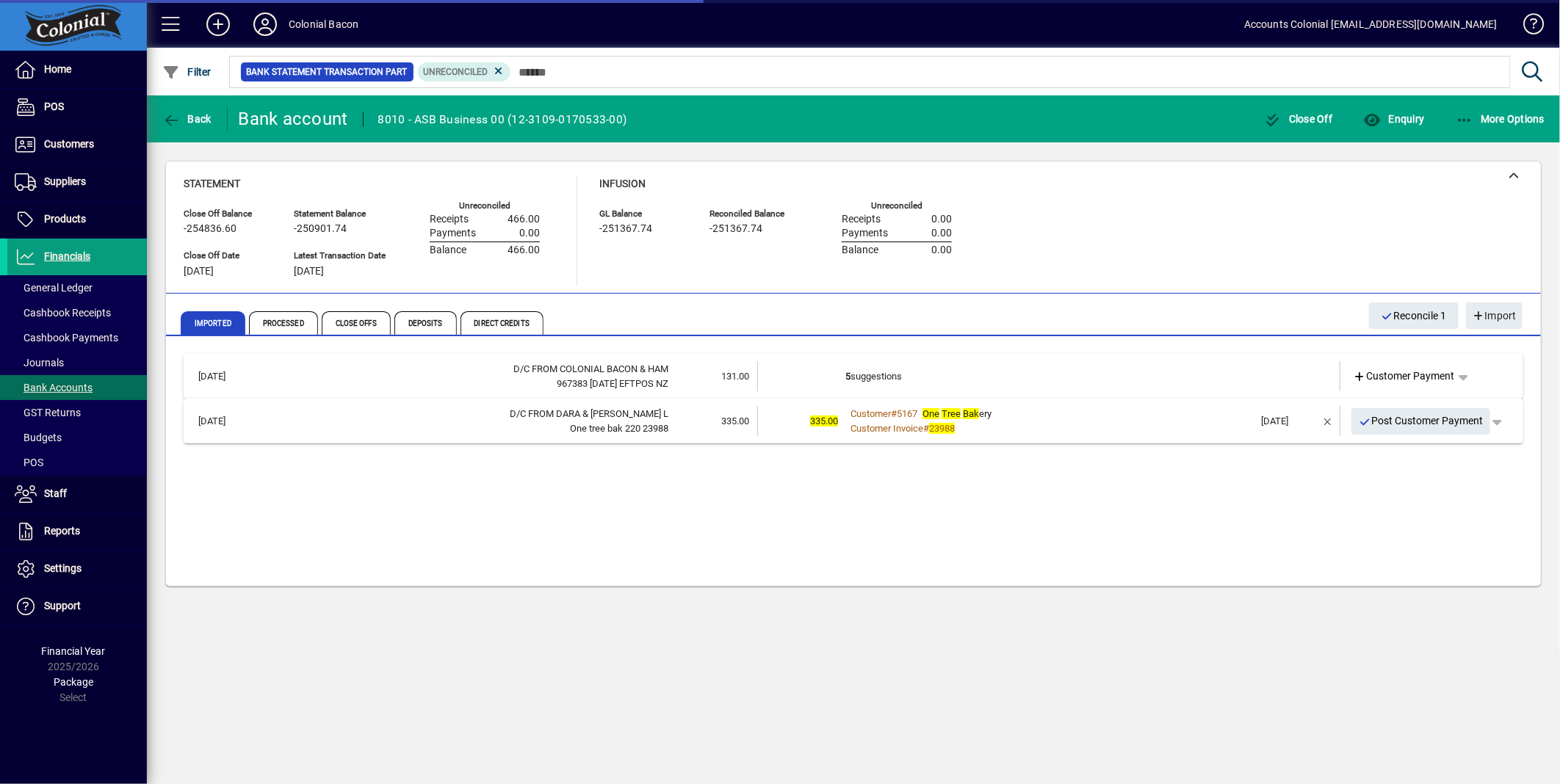
click at [1024, 432] on div "Customer Invoice # 23988" at bounding box center [1050, 429] width 409 height 15
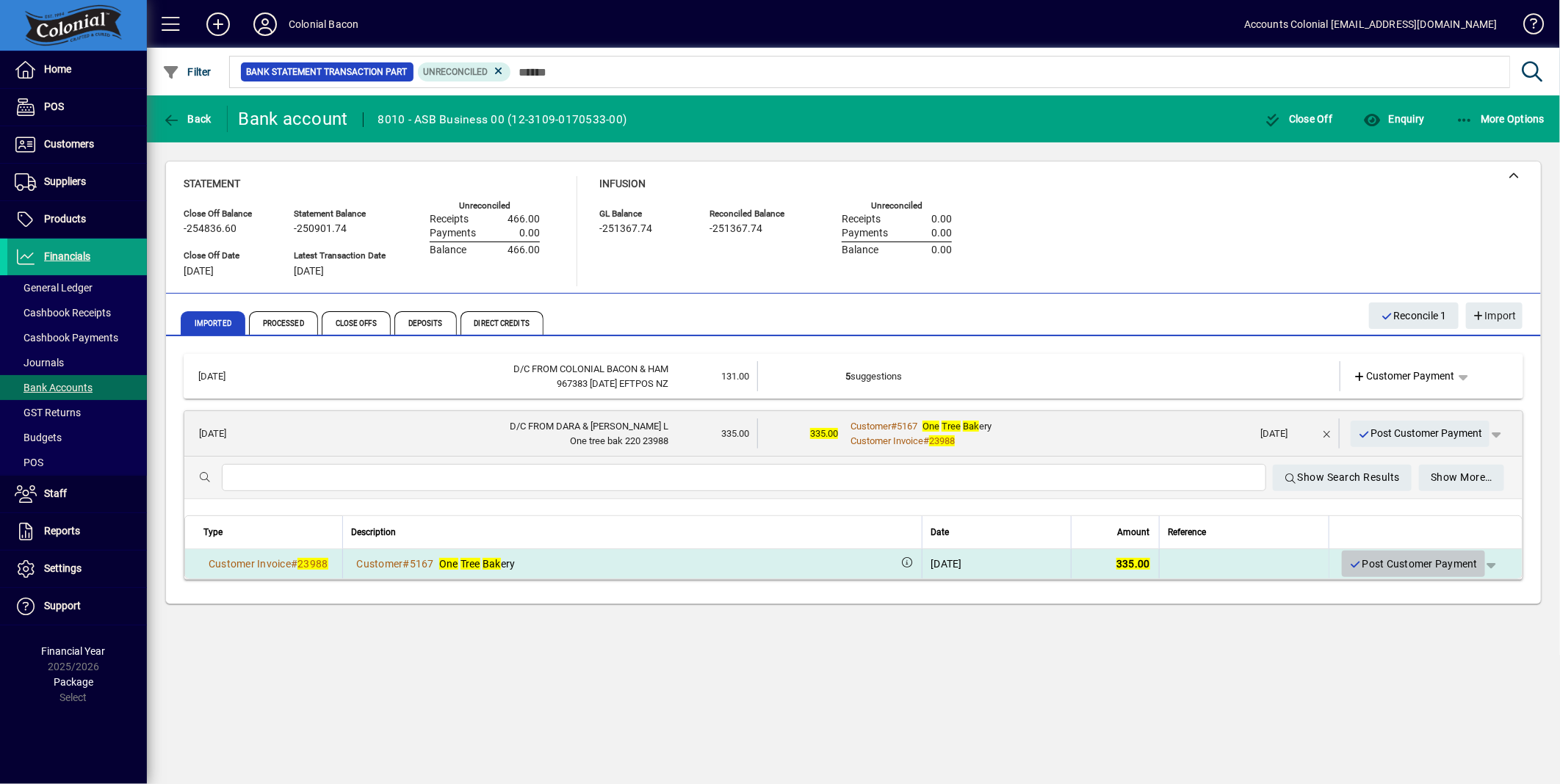
click at [1386, 559] on span "Post Customer Payment" at bounding box center [1413, 564] width 128 height 25
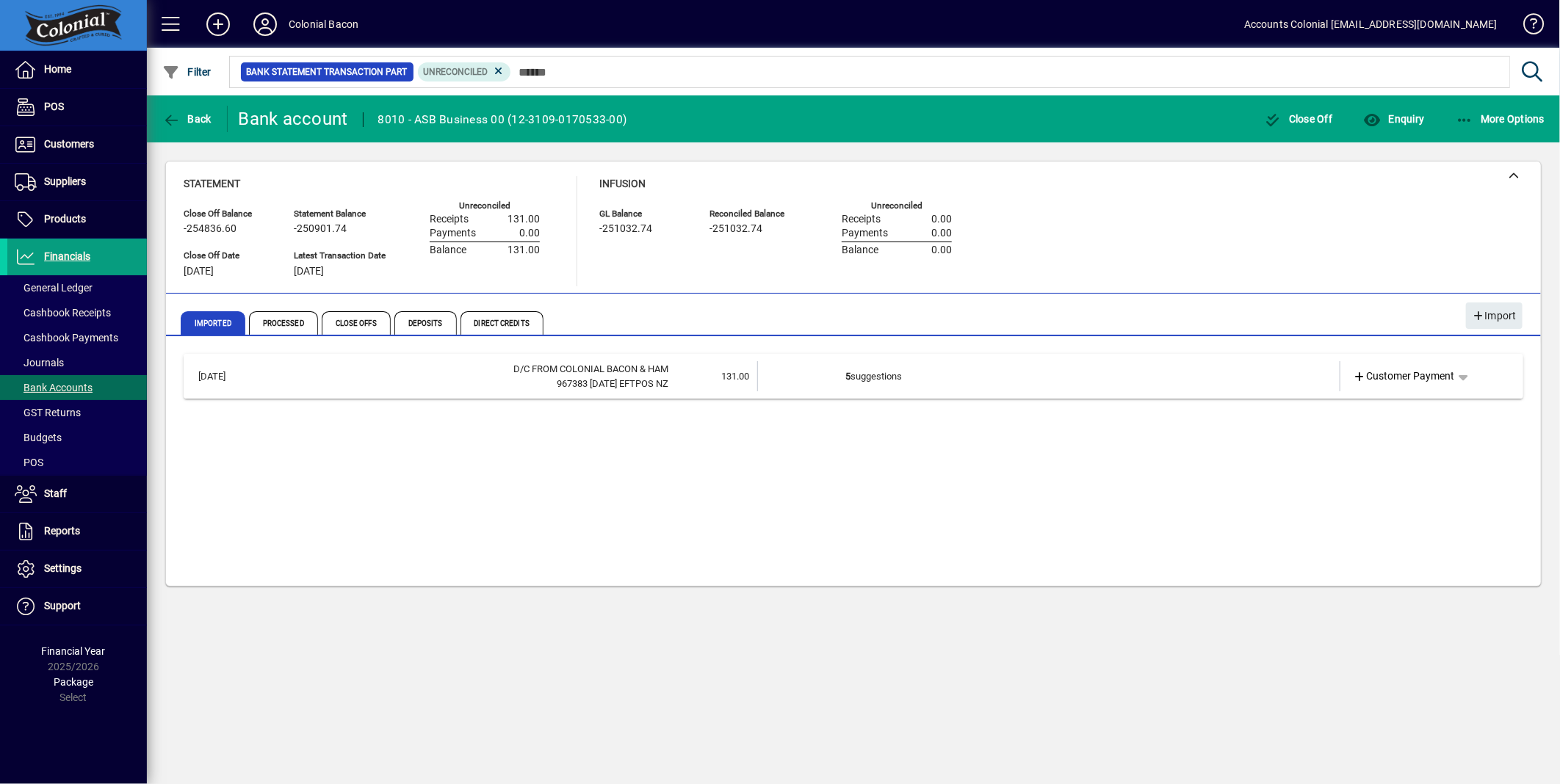
click at [933, 376] on td "5 suggestions" at bounding box center [1050, 377] width 409 height 30
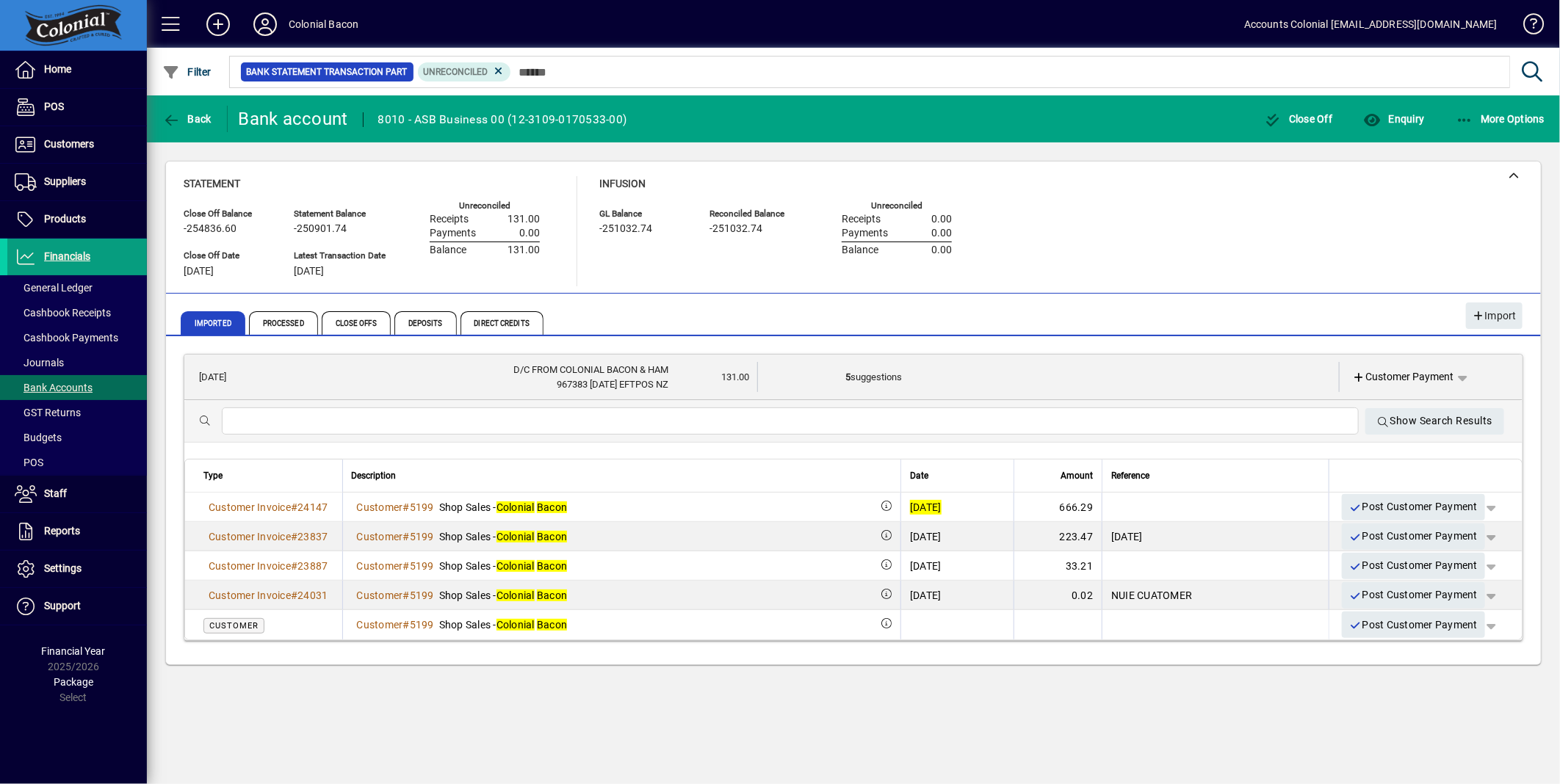
click at [910, 472] on span "Date" at bounding box center [919, 476] width 18 height 16
click at [1356, 374] on icon at bounding box center [1359, 378] width 13 height 10
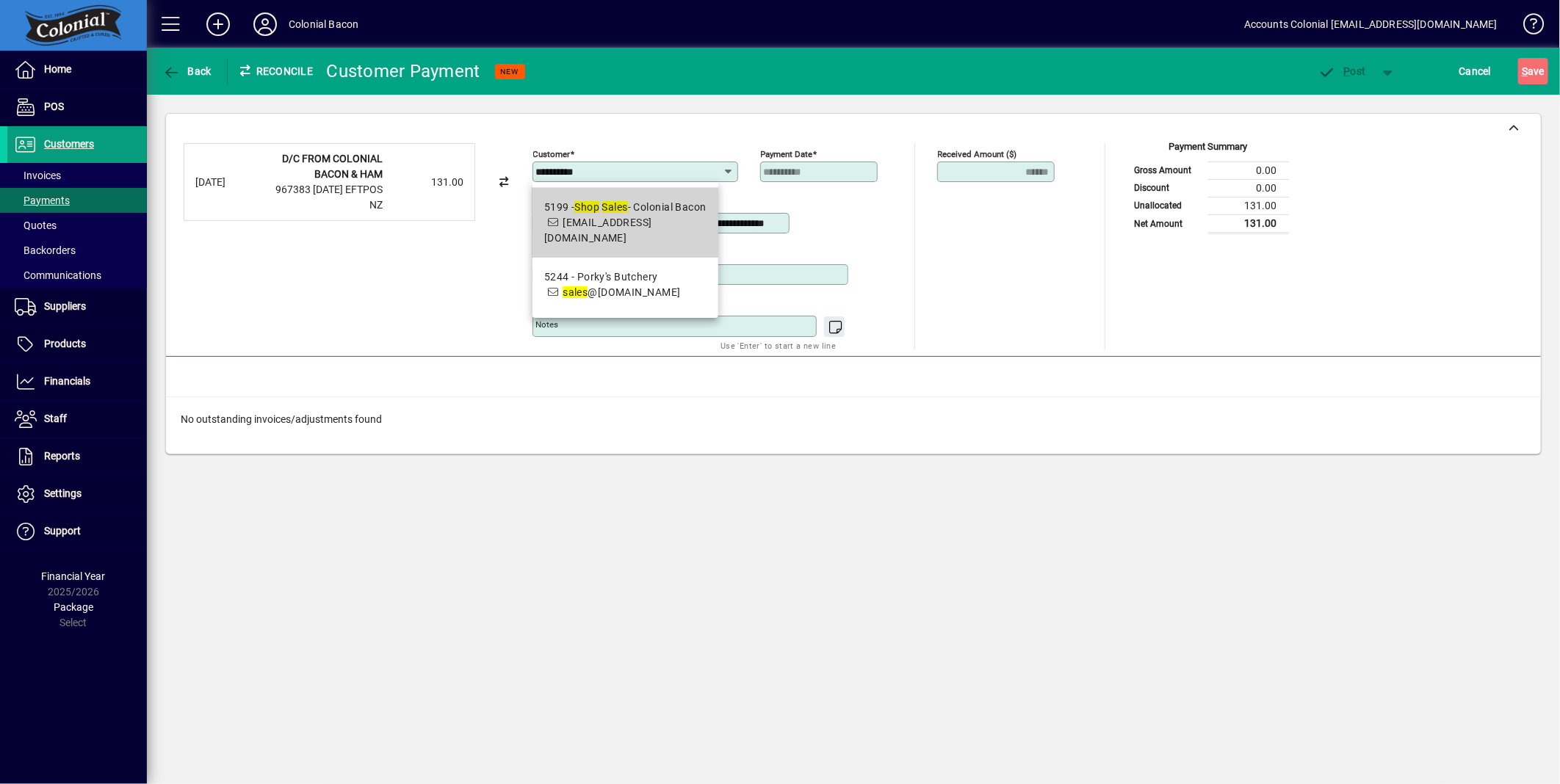
click at [627, 202] on em "Sales" at bounding box center [615, 207] width 25 height 12
type input "**********"
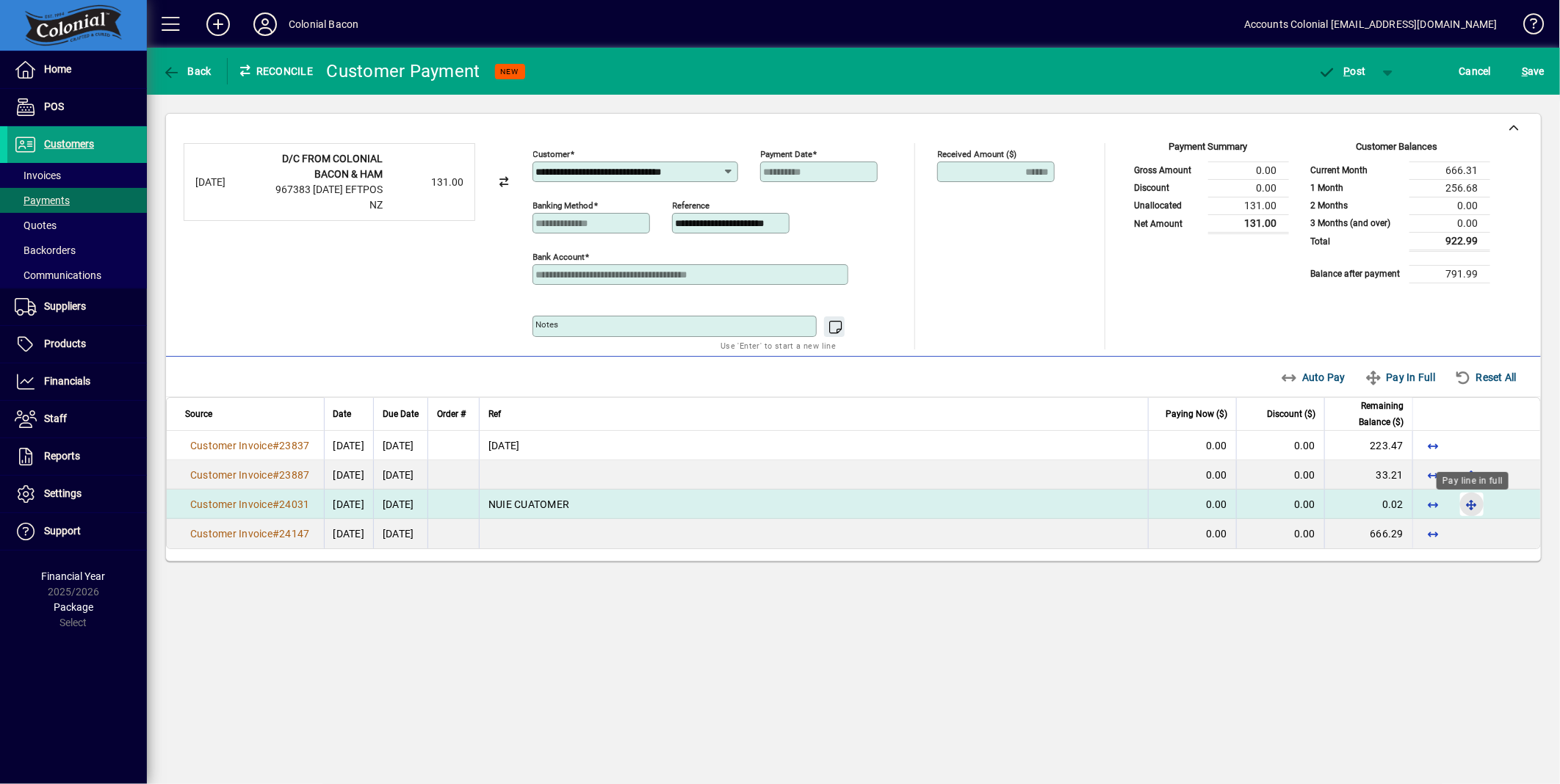
click at [1473, 507] on span "button" at bounding box center [1472, 504] width 35 height 35
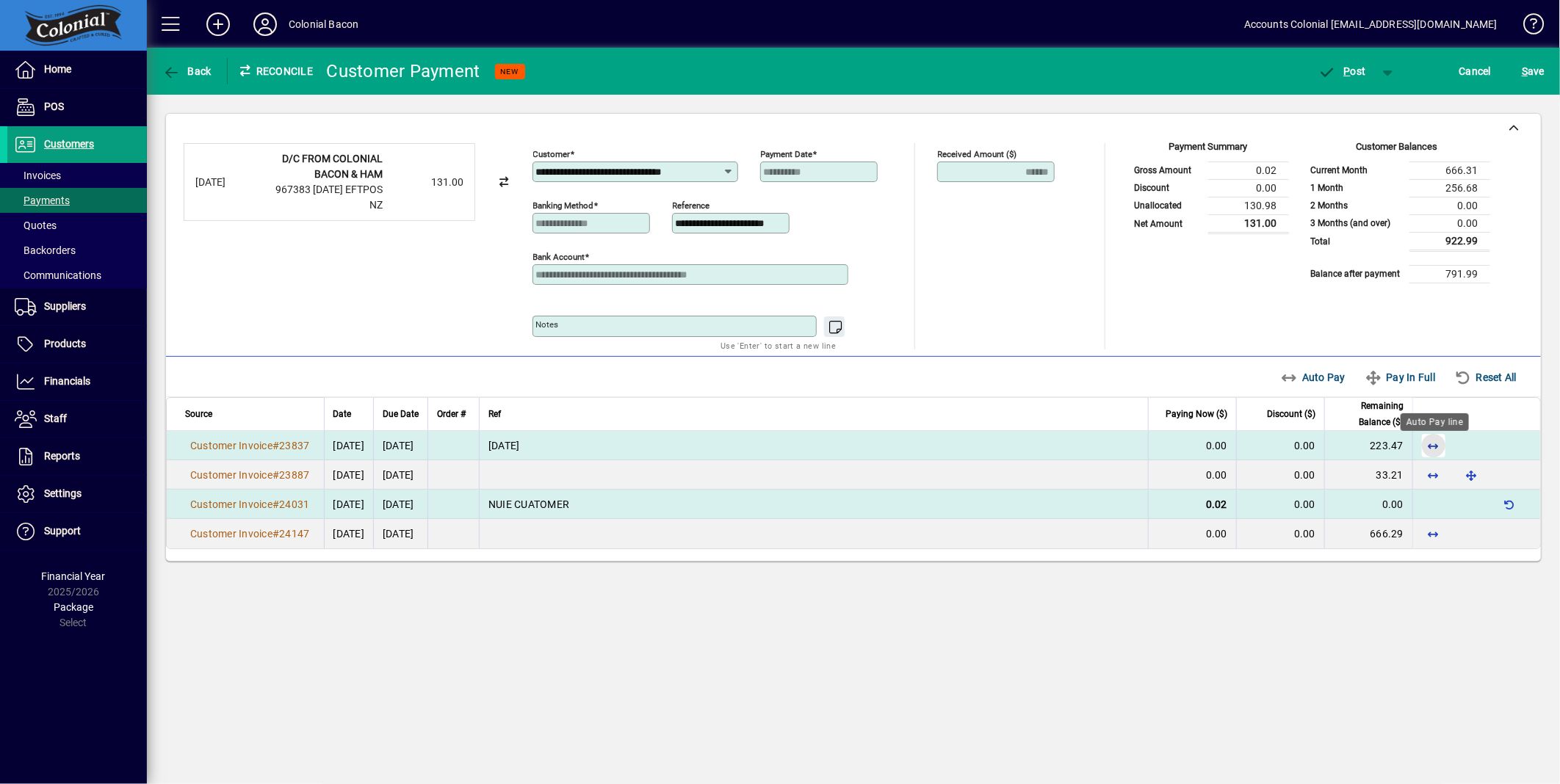
click at [1429, 446] on span "button" at bounding box center [1434, 446] width 35 height 35
click at [1508, 445] on span "button" at bounding box center [1510, 446] width 35 height 35
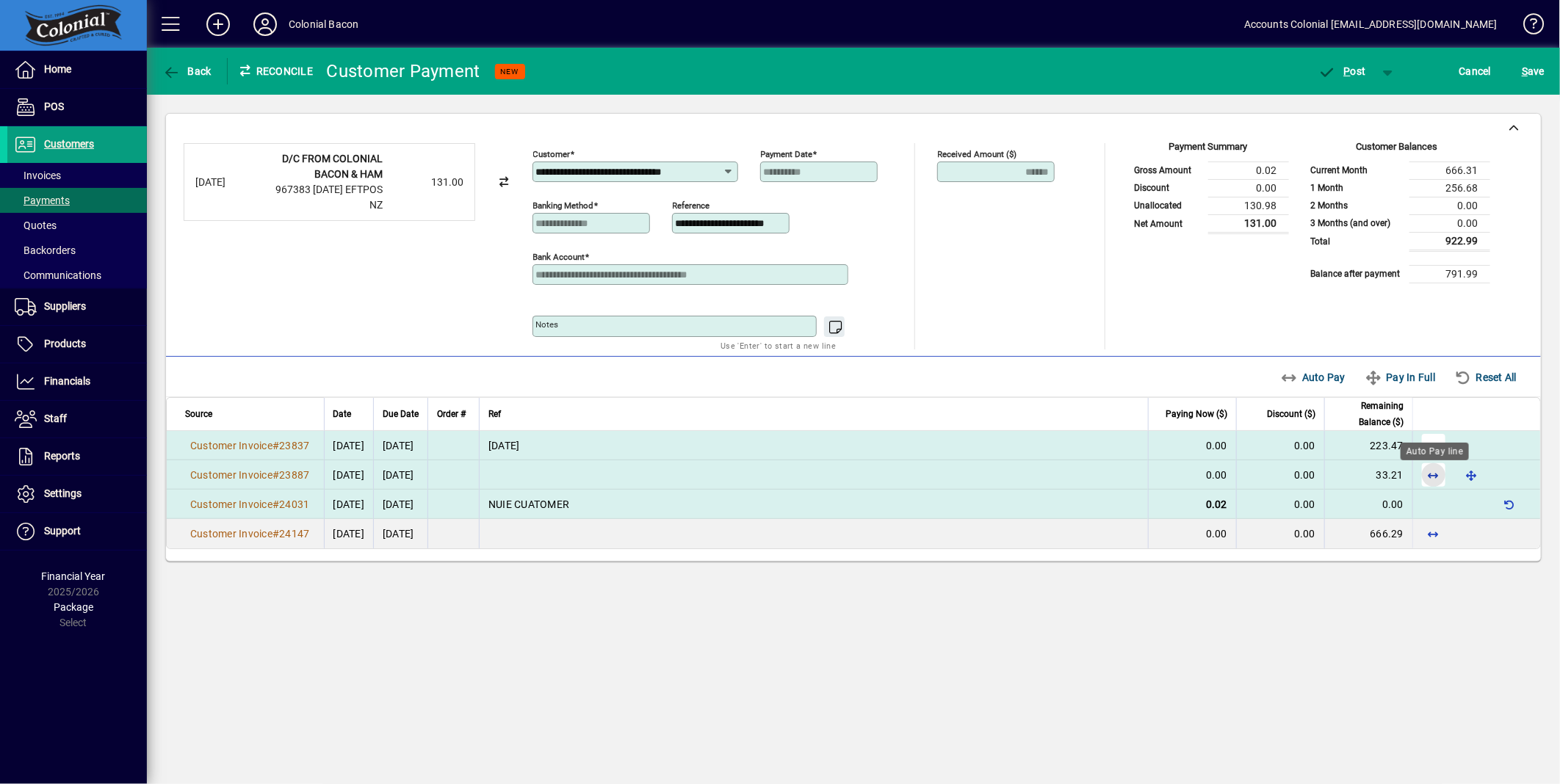
click at [1438, 476] on span "button" at bounding box center [1434, 475] width 35 height 35
click at [1433, 453] on span "button" at bounding box center [1434, 446] width 35 height 35
click at [1351, 69] on span "P ost" at bounding box center [1343, 71] width 48 height 12
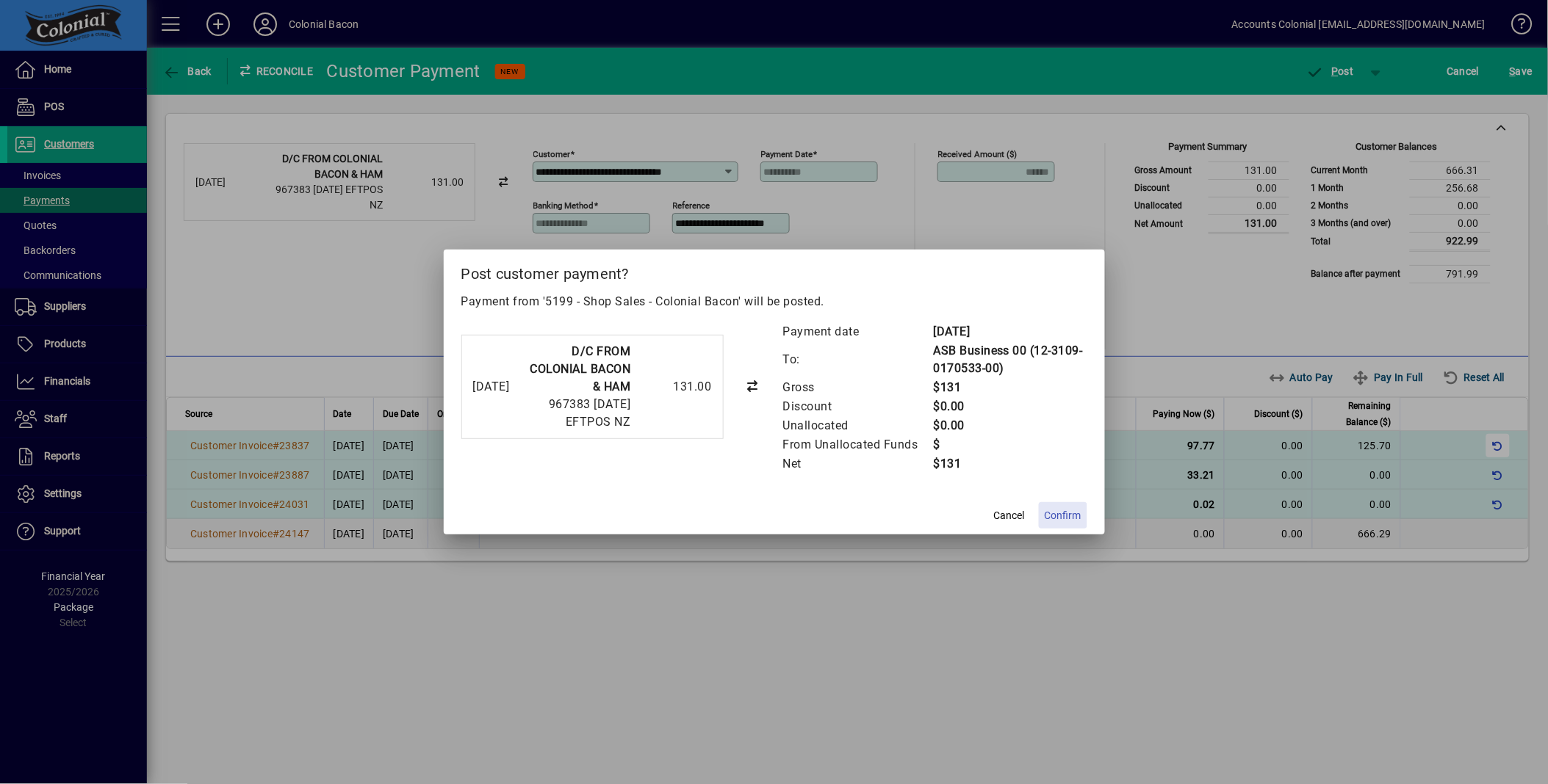
click at [1073, 522] on span "Confirm" at bounding box center [1063, 515] width 36 height 15
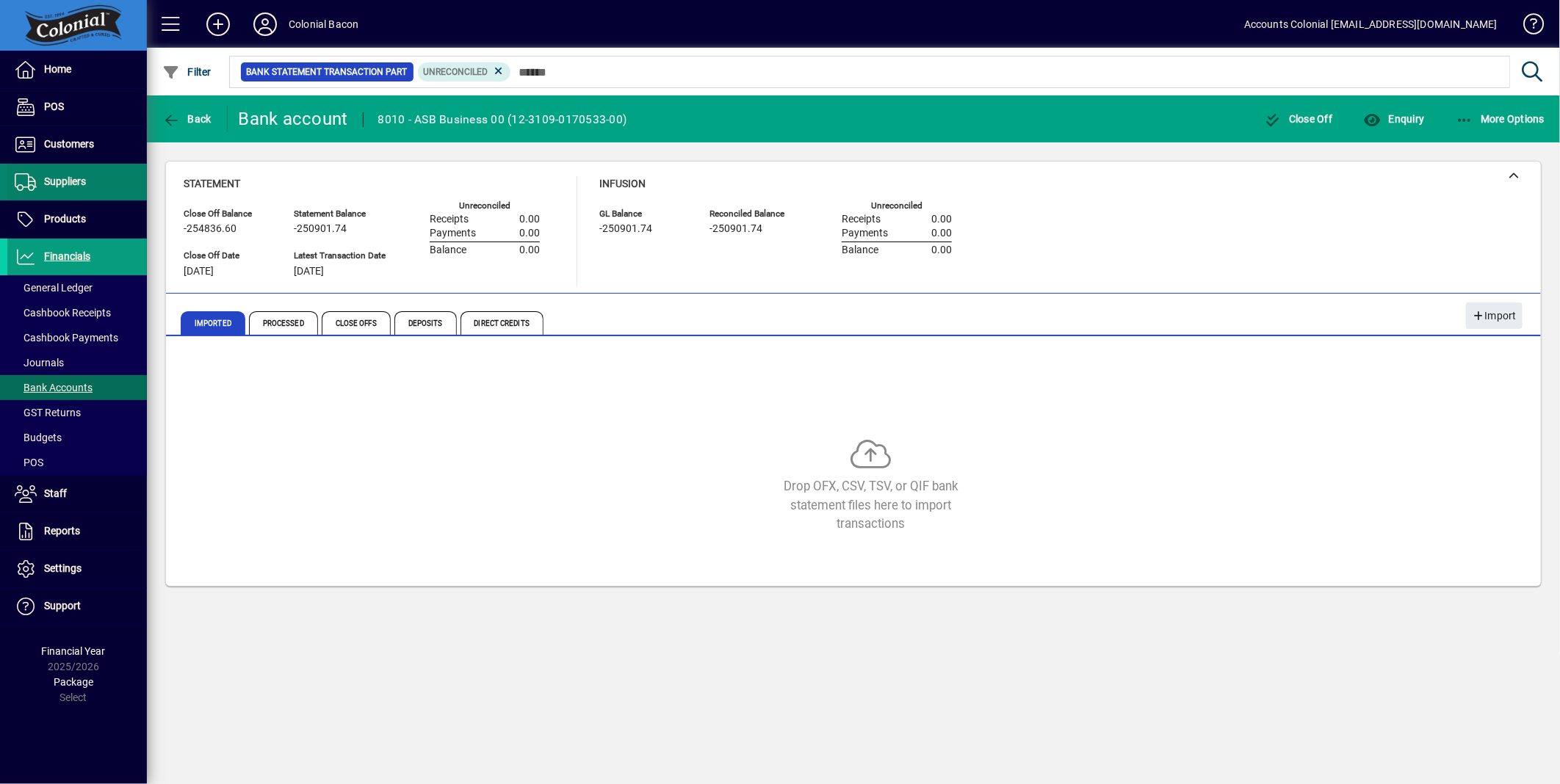
click at [78, 181] on span "Suppliers" at bounding box center [65, 181] width 42 height 12
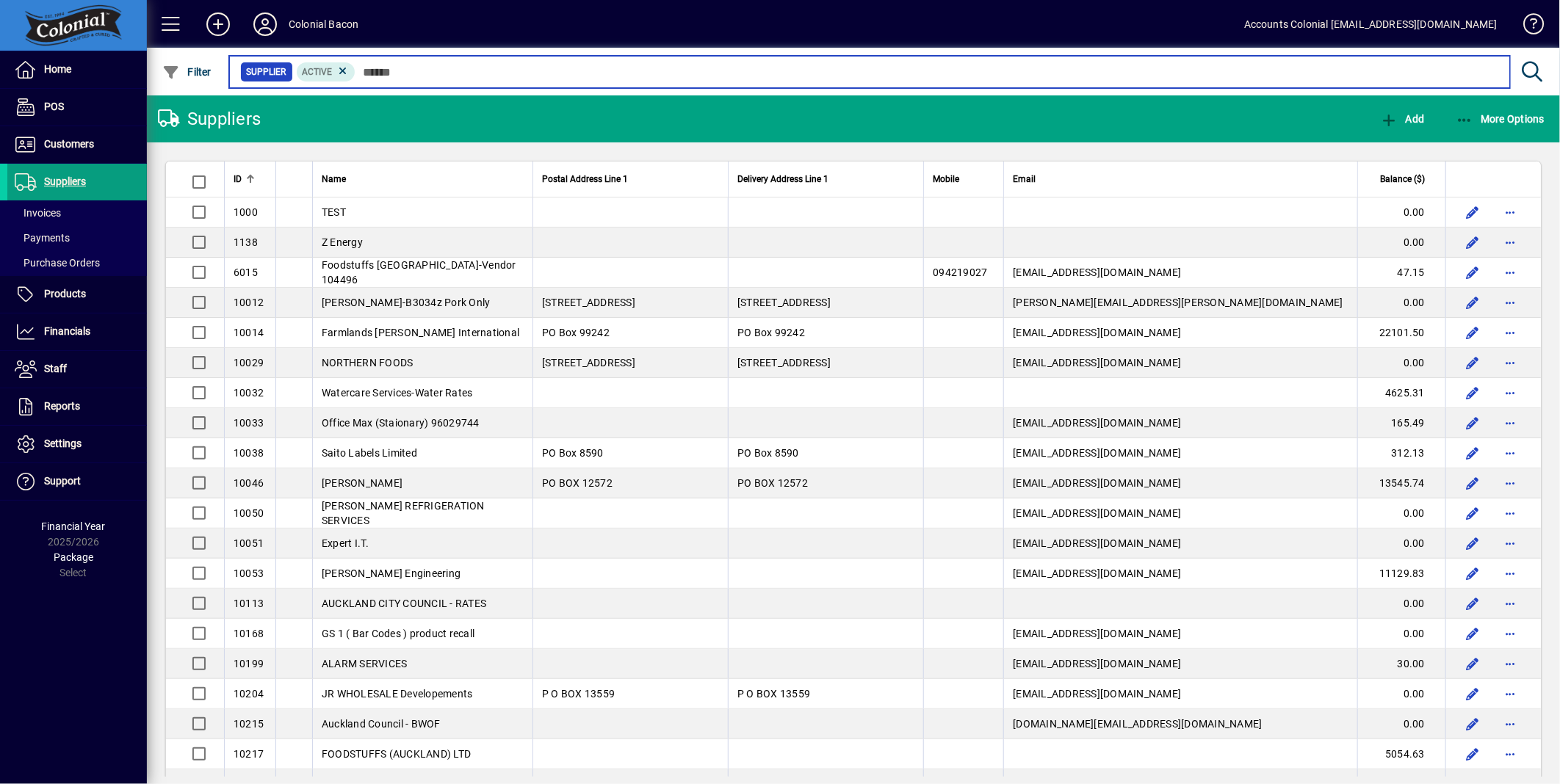
click at [407, 64] on input "text" at bounding box center [926, 72] width 1143 height 21
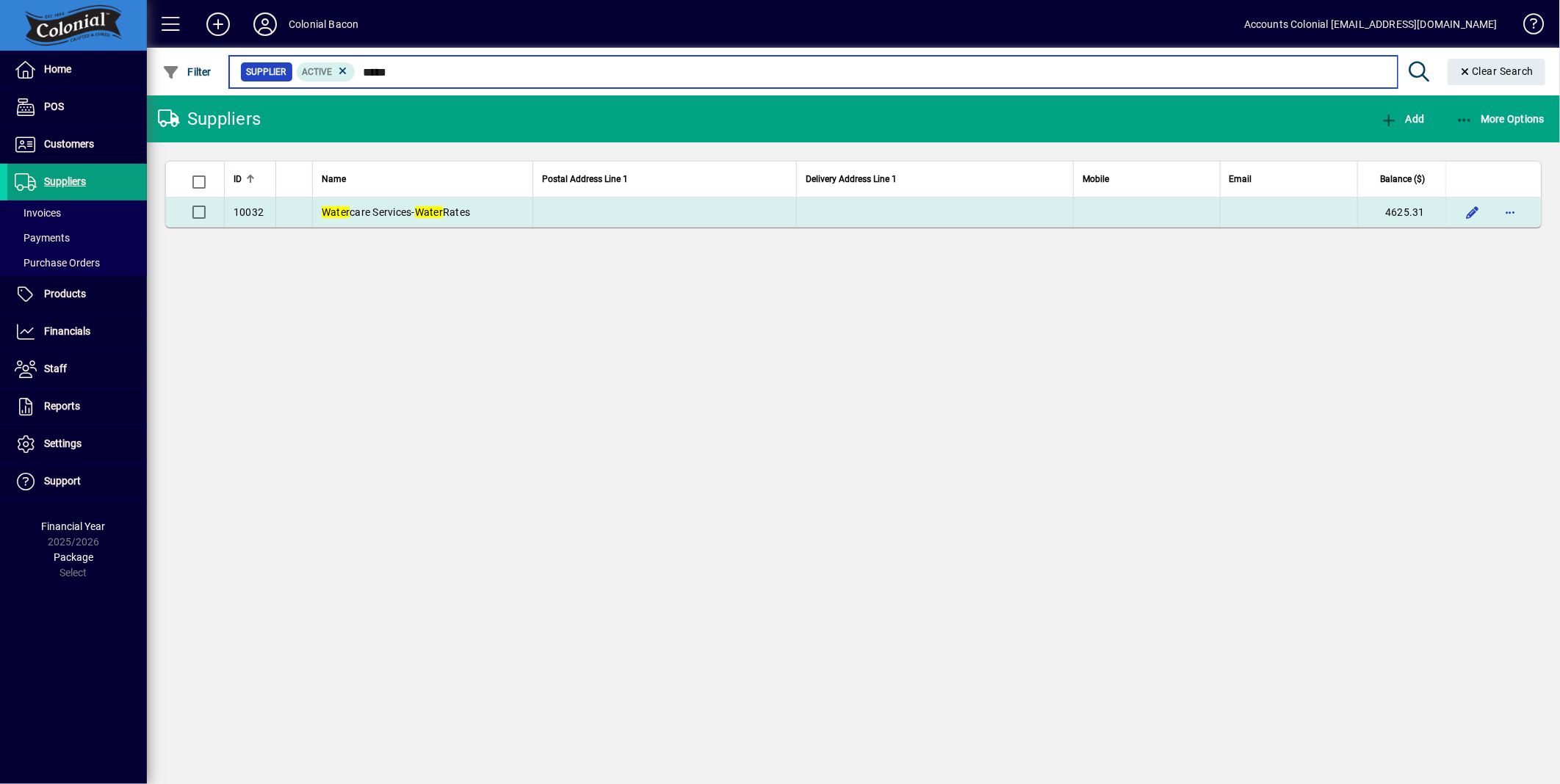
type input "*****"
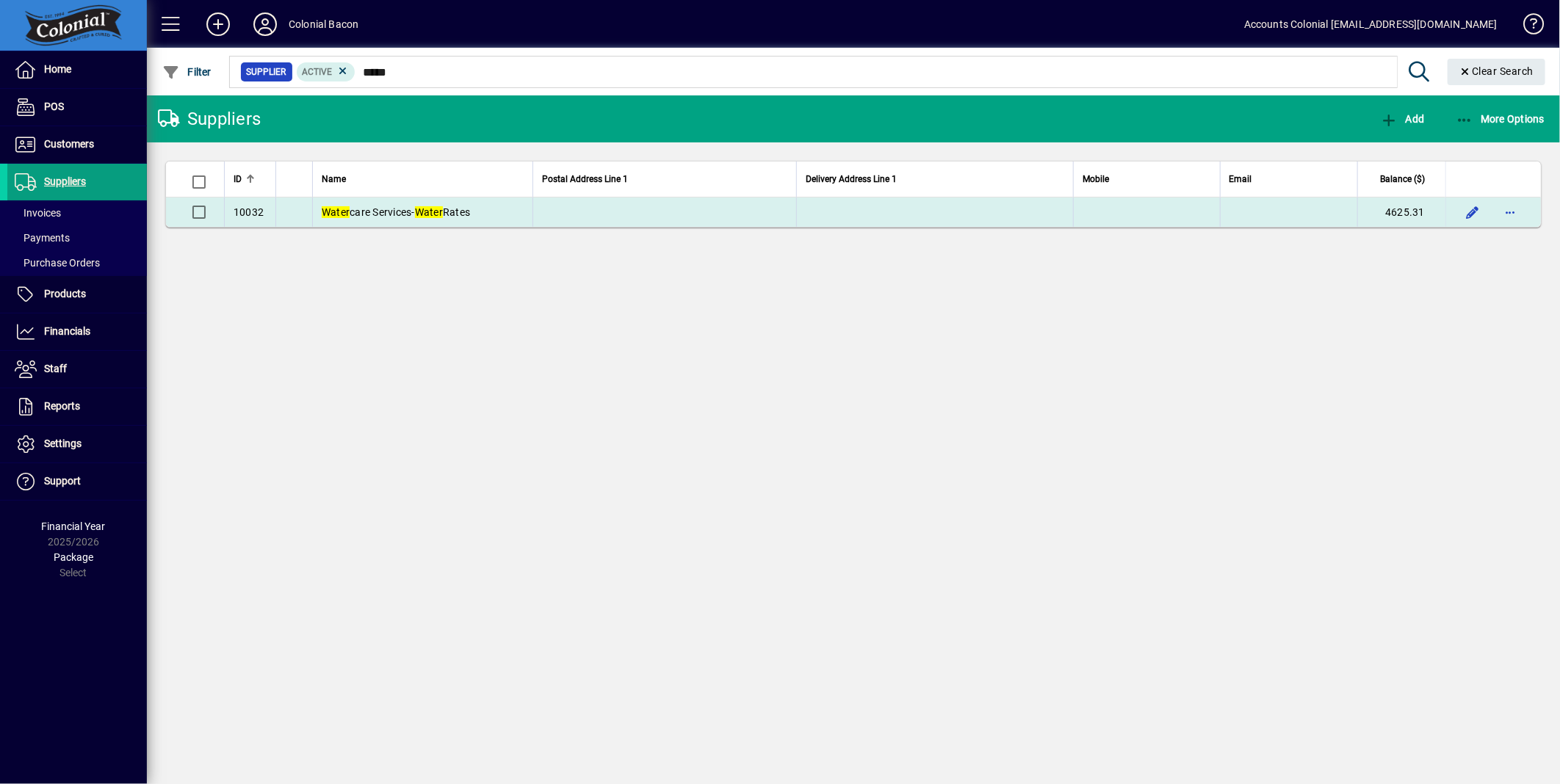
click at [1401, 220] on td "4625.31" at bounding box center [1401, 212] width 88 height 29
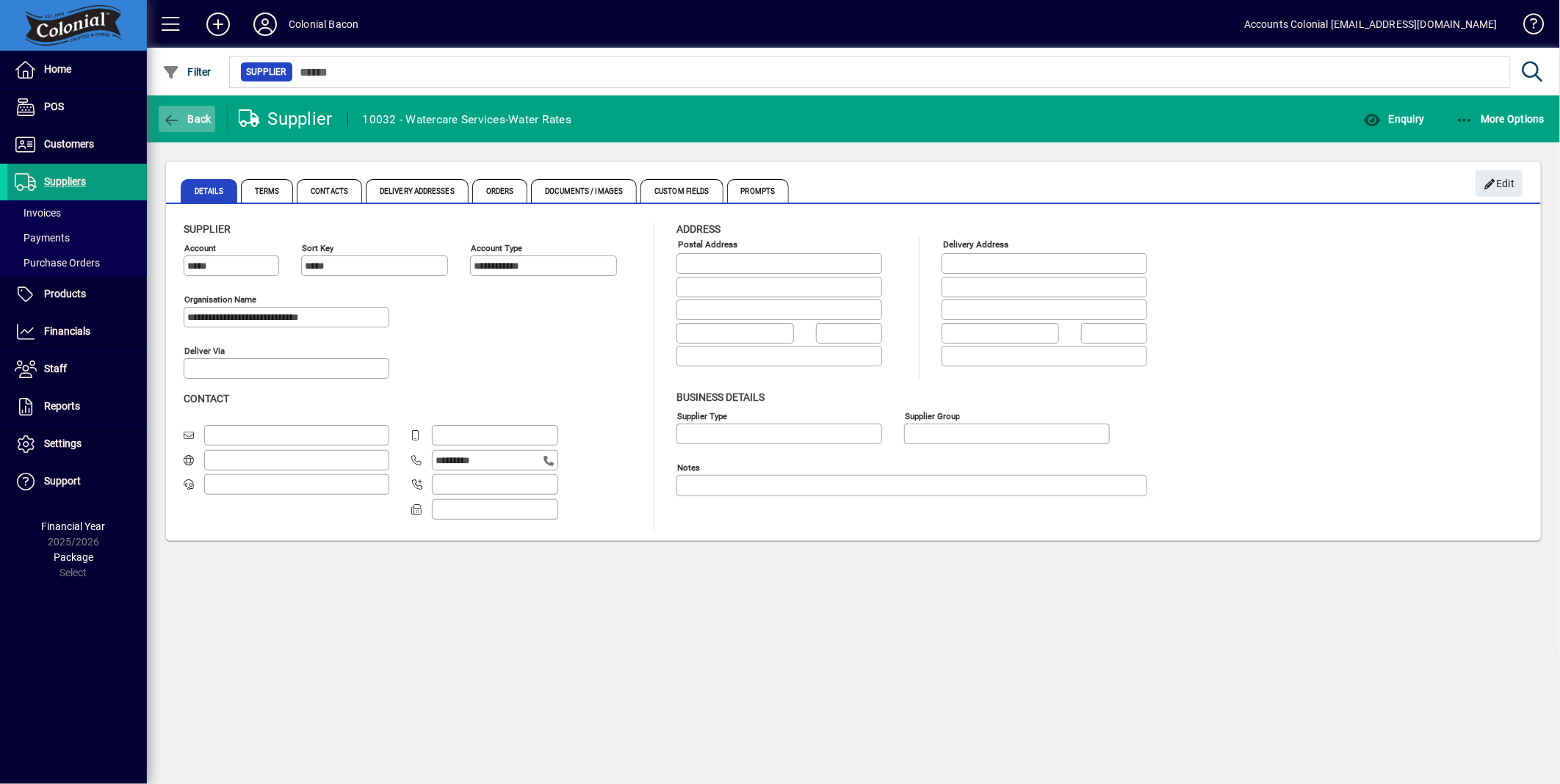
click at [185, 120] on span "Back" at bounding box center [187, 119] width 49 height 12
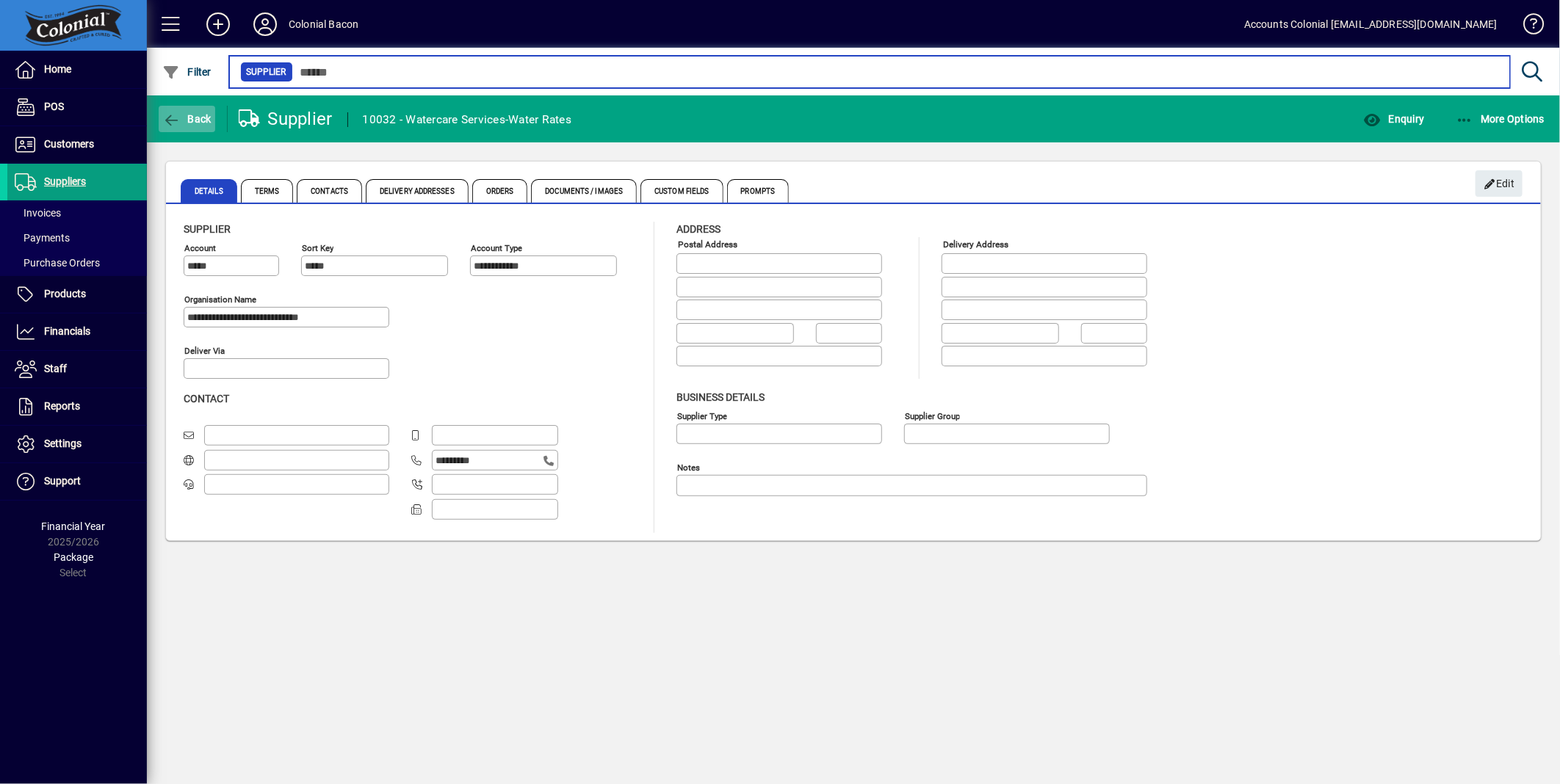
type input "*****"
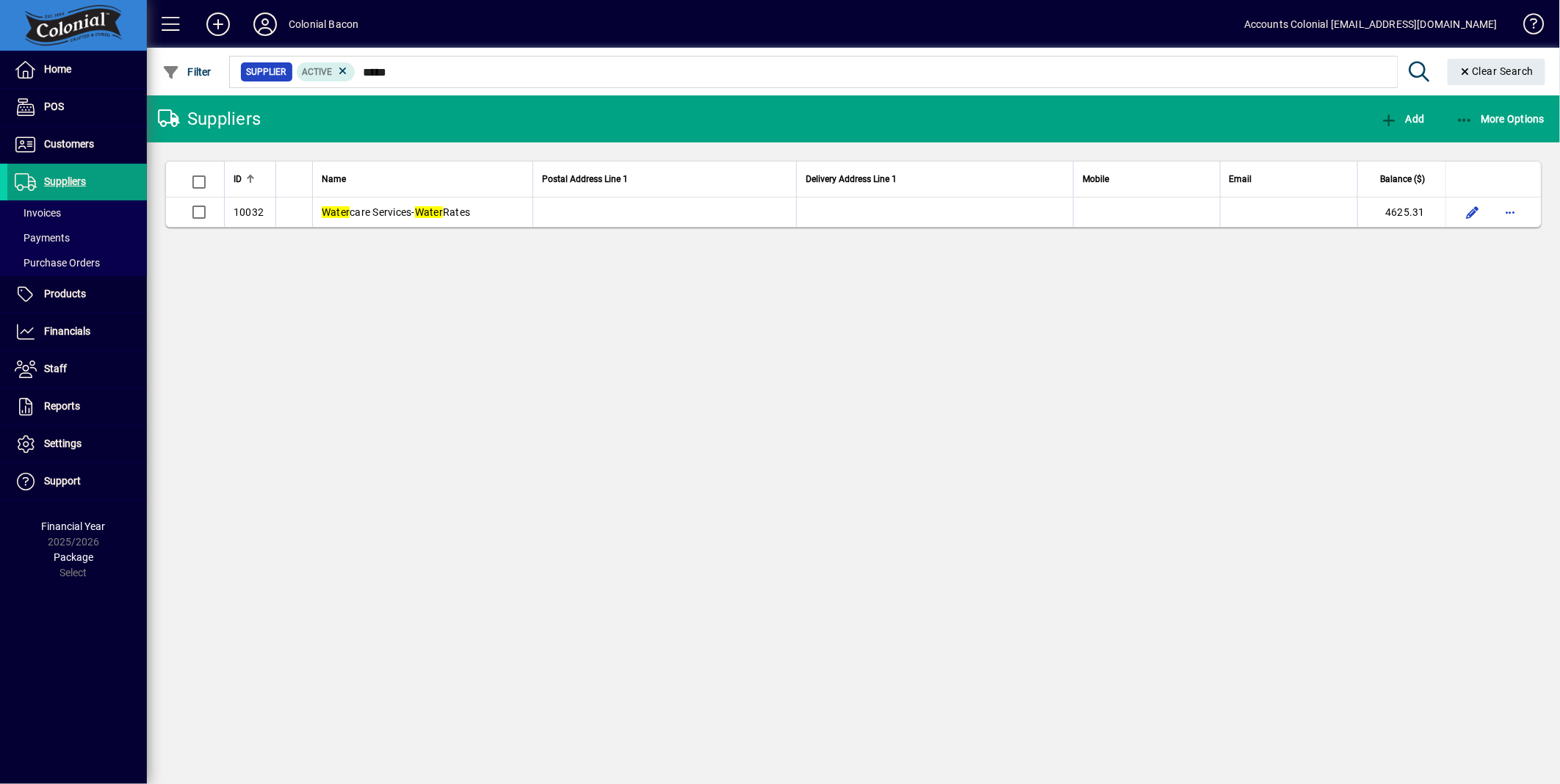
click at [1511, 208] on span "button" at bounding box center [1511, 212] width 35 height 35
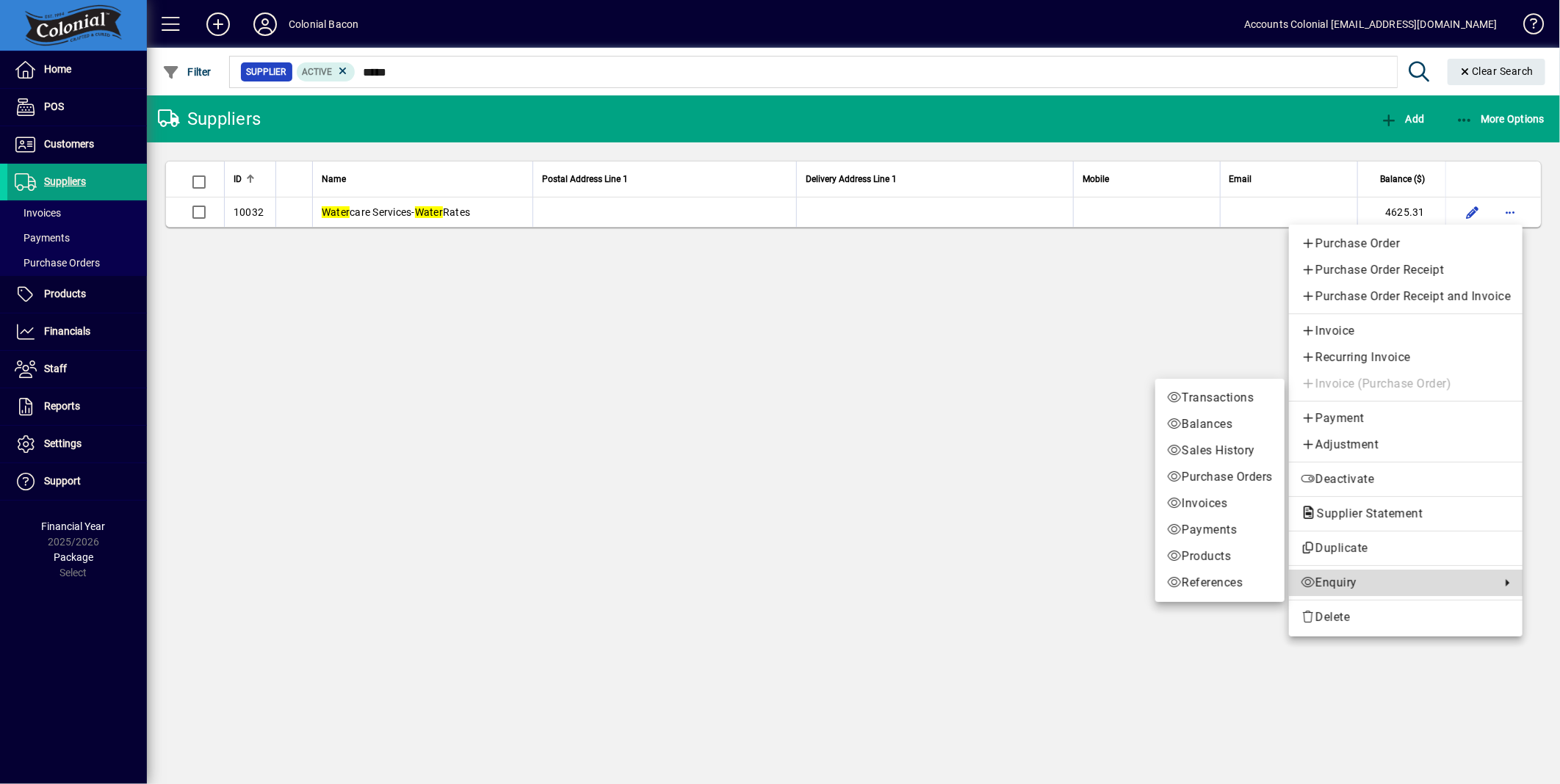
click at [1337, 586] on span "Enquiry" at bounding box center [1397, 583] width 193 height 17
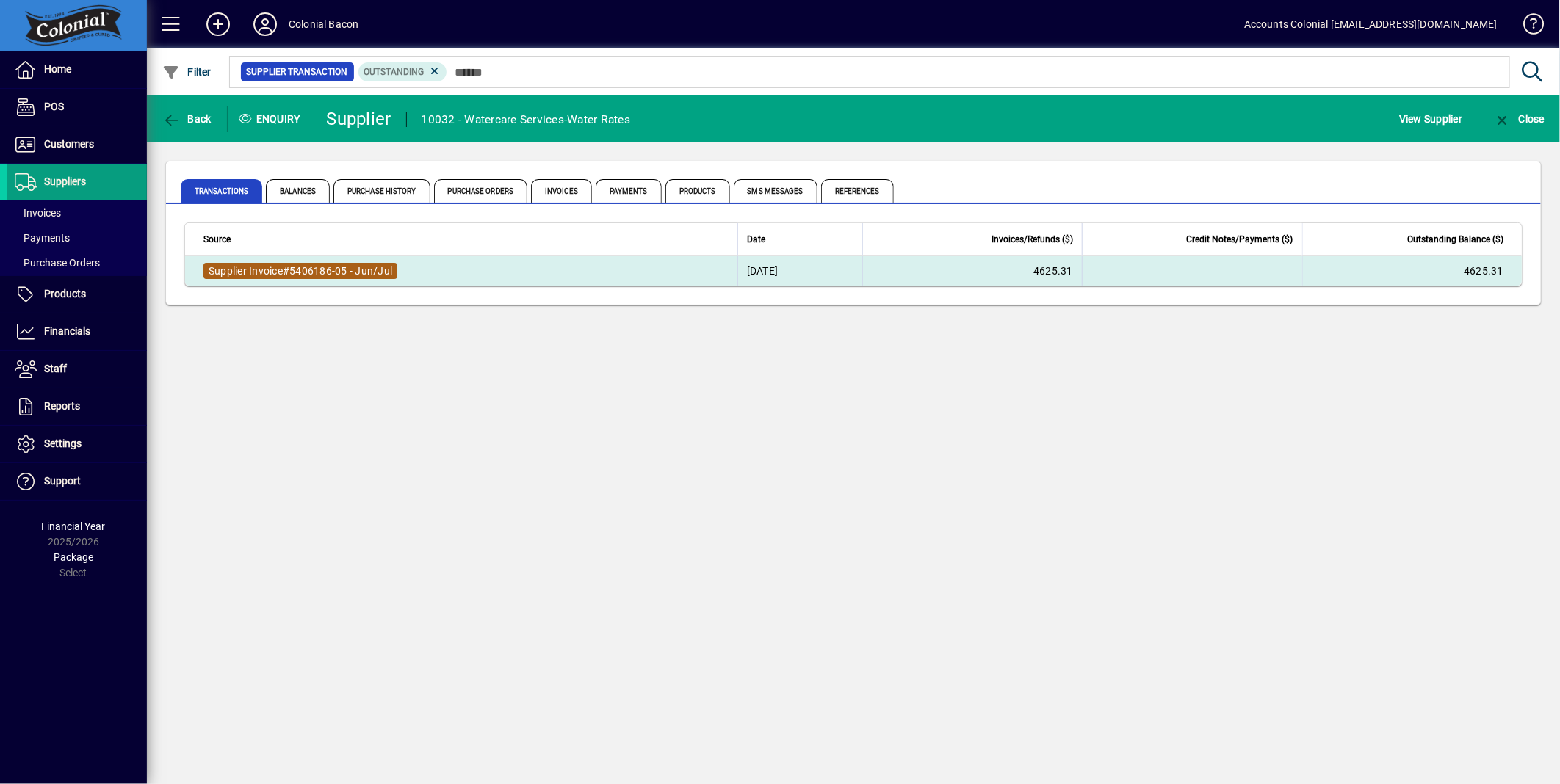
click at [389, 270] on span "5406186-05 - Jun/Jul" at bounding box center [341, 270] width 103 height 12
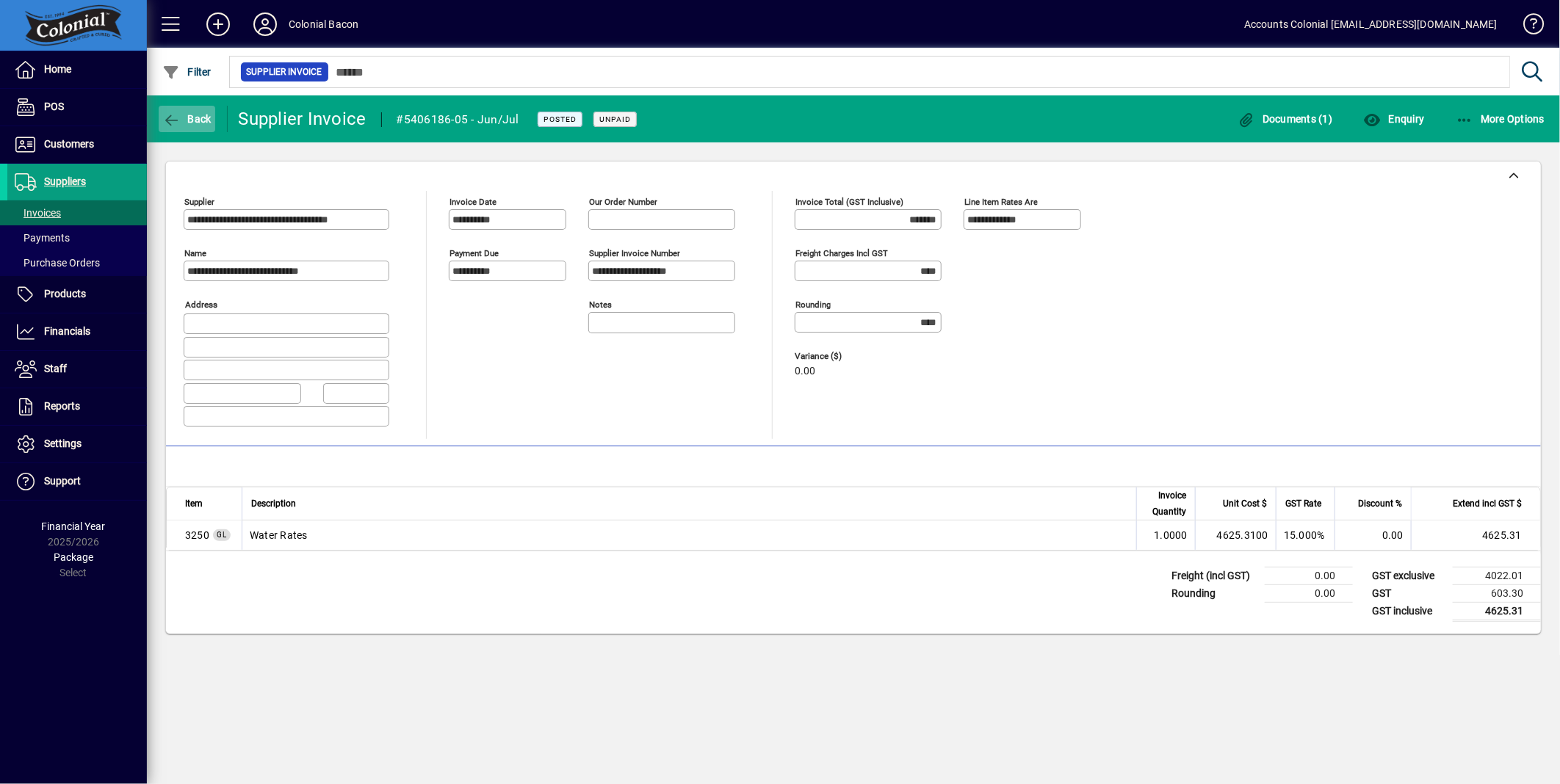
click at [186, 119] on span "Back" at bounding box center [187, 119] width 49 height 12
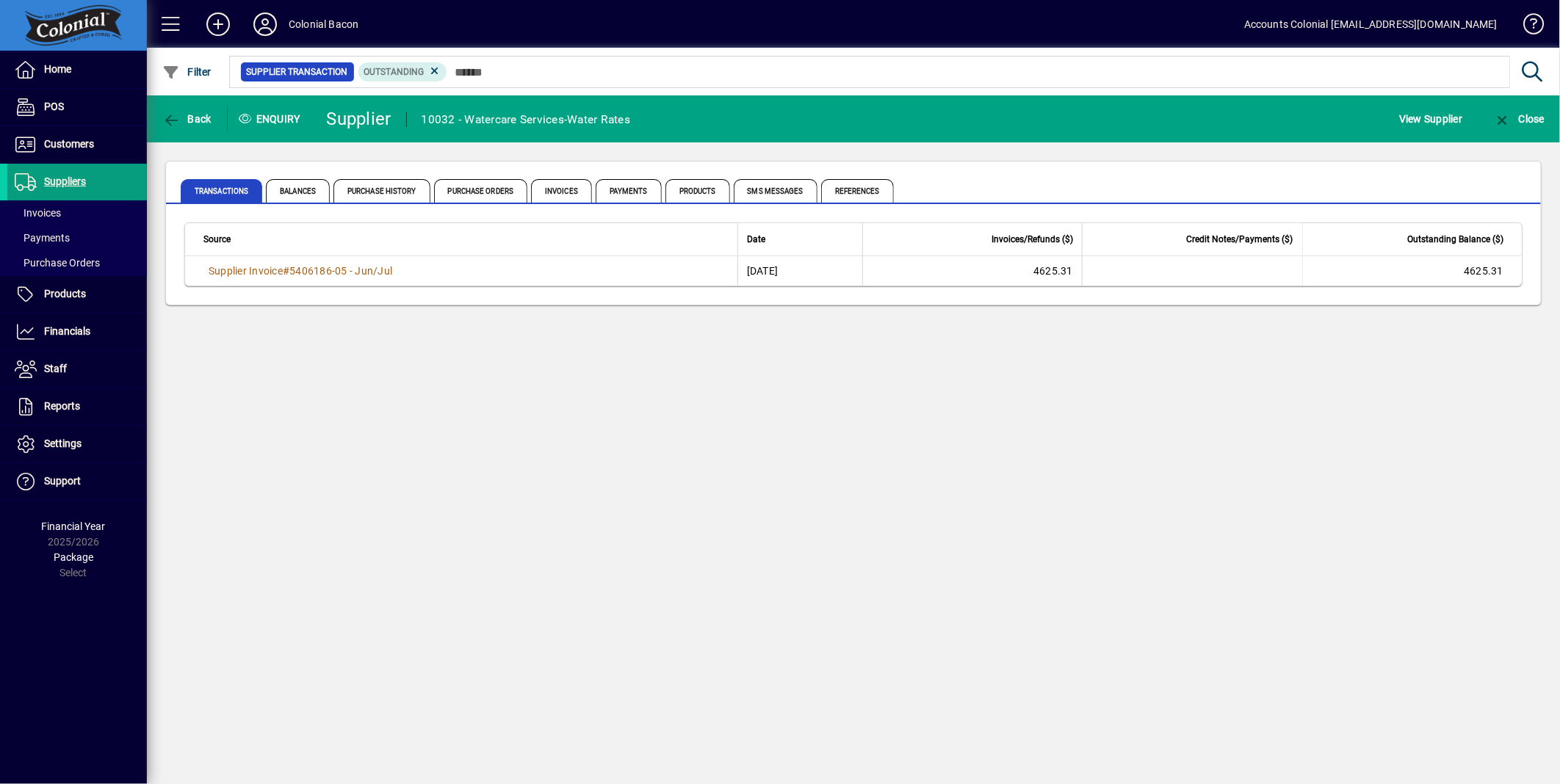
click at [186, 119] on span "Back" at bounding box center [187, 119] width 49 height 12
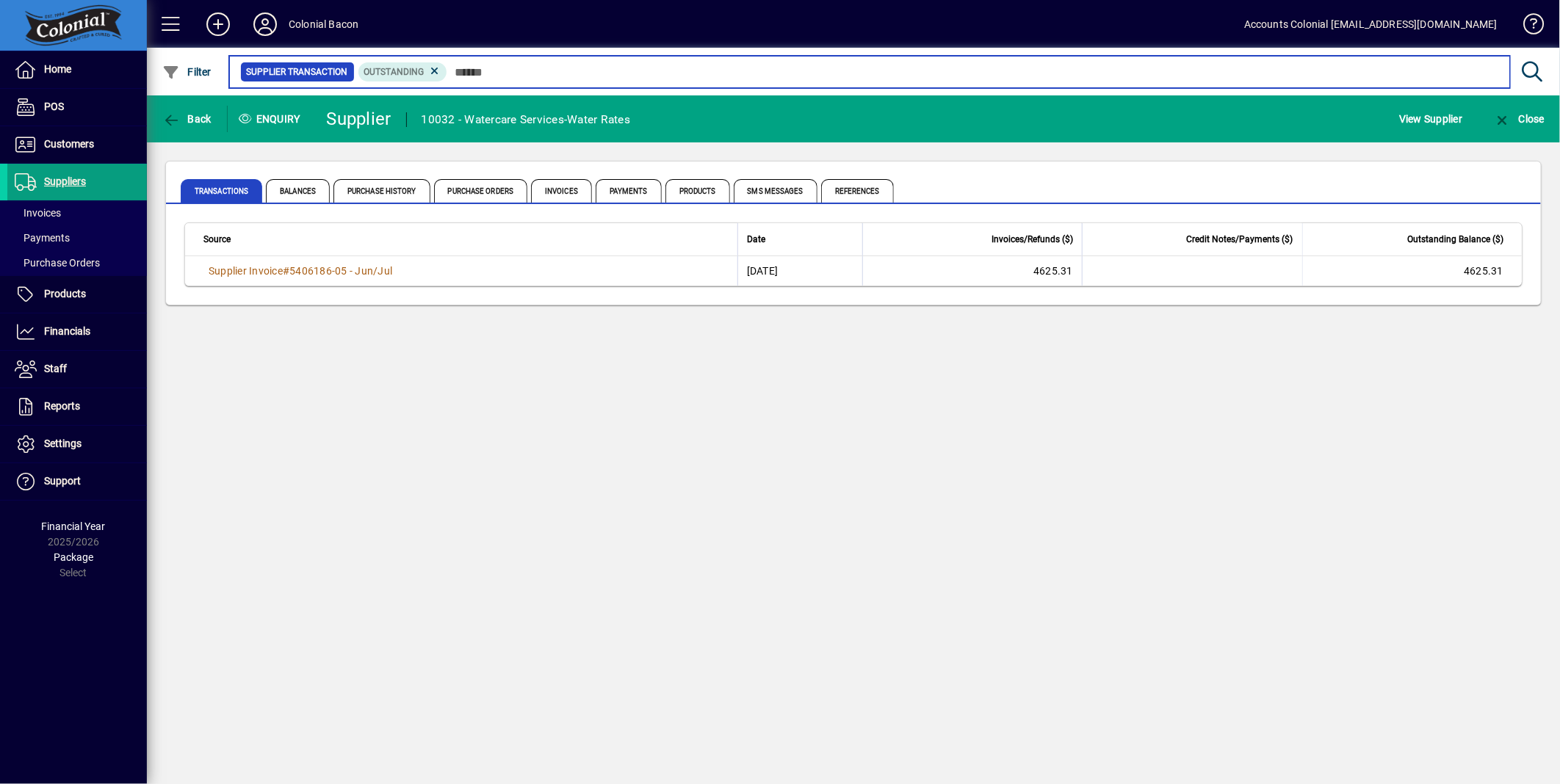
type input "*****"
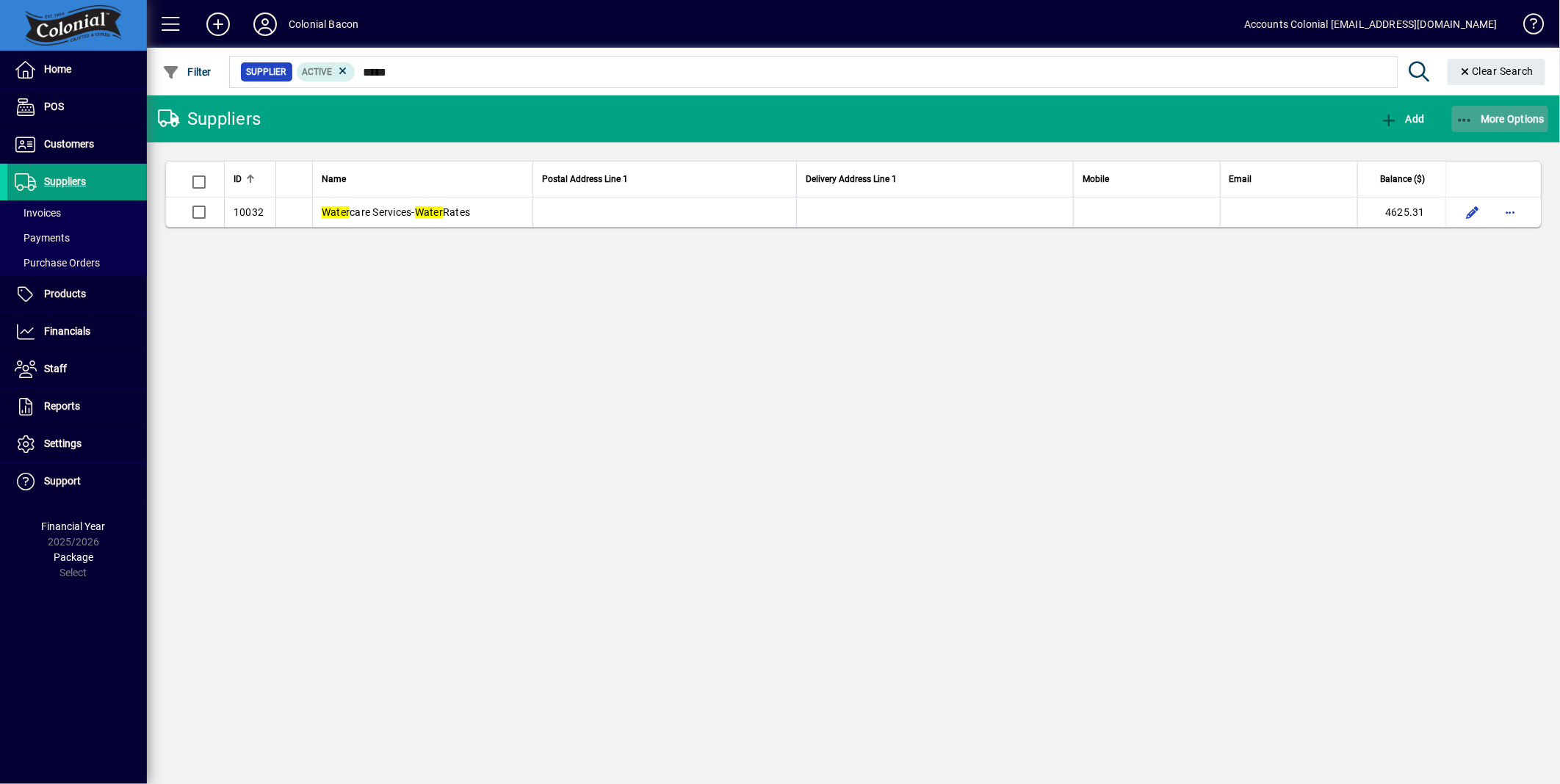
click at [1462, 118] on icon "button" at bounding box center [1465, 120] width 18 height 15
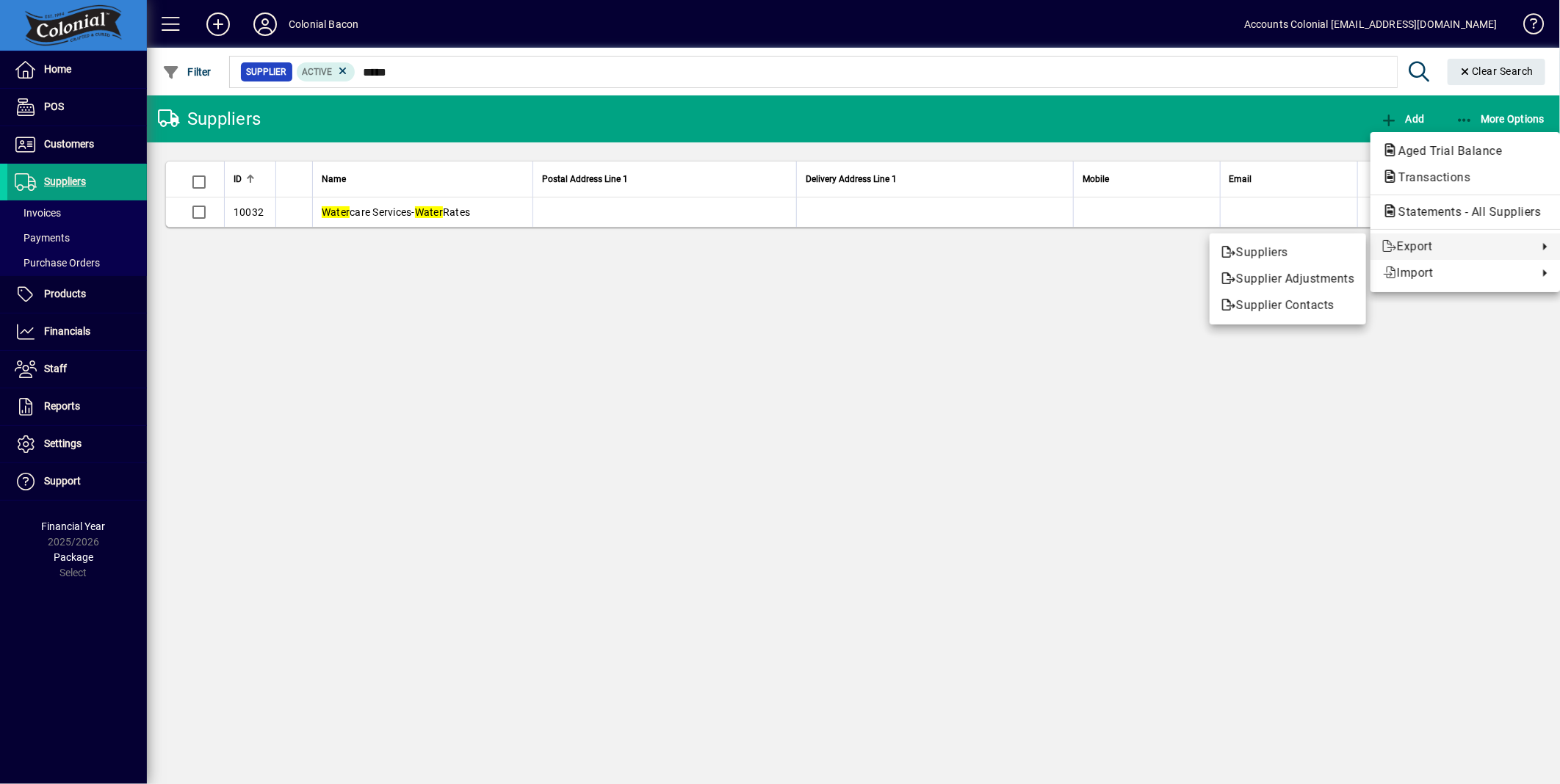
click at [1159, 341] on div at bounding box center [780, 392] width 1560 height 784
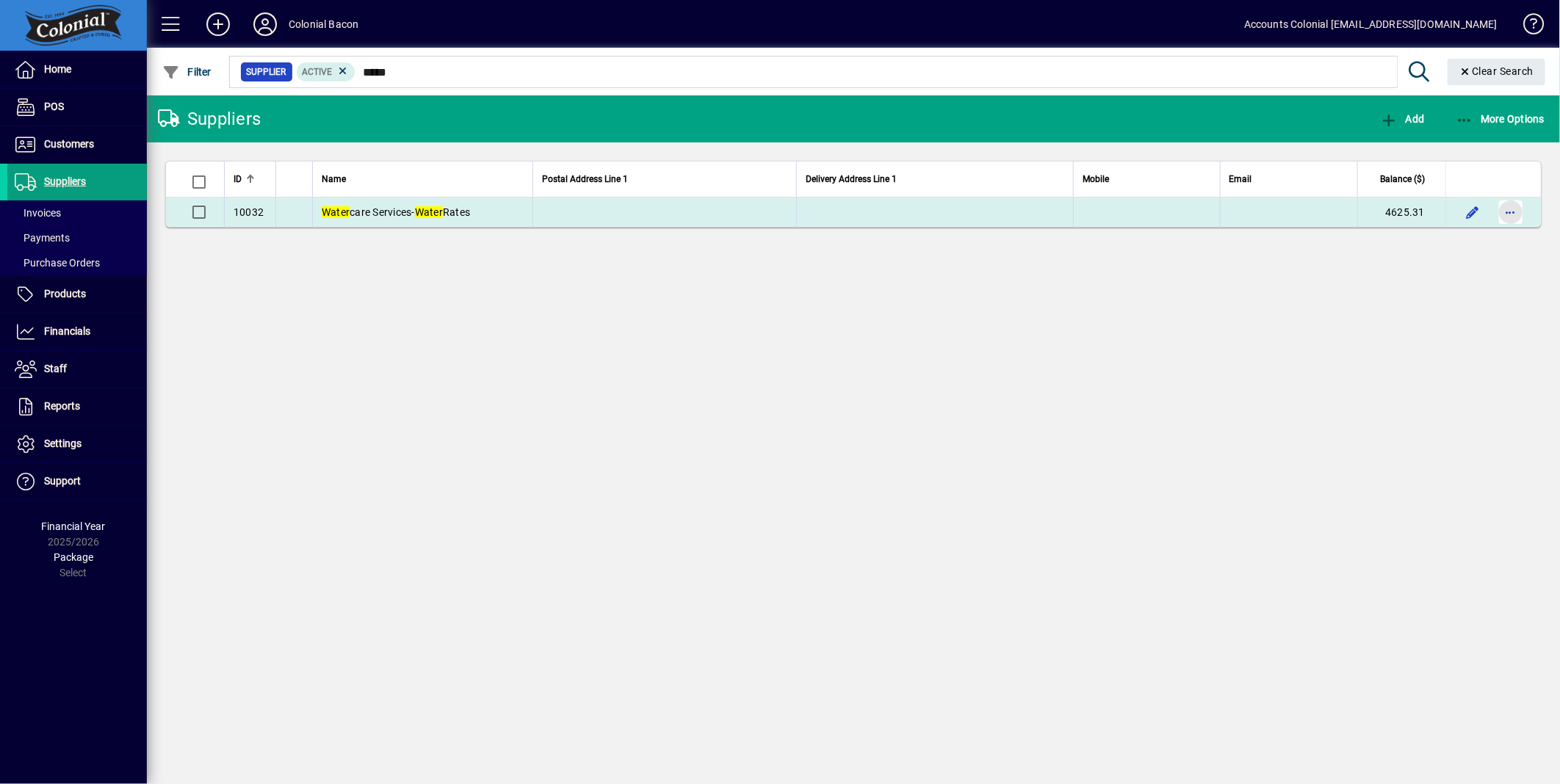
click at [1517, 214] on span "button" at bounding box center [1511, 212] width 35 height 35
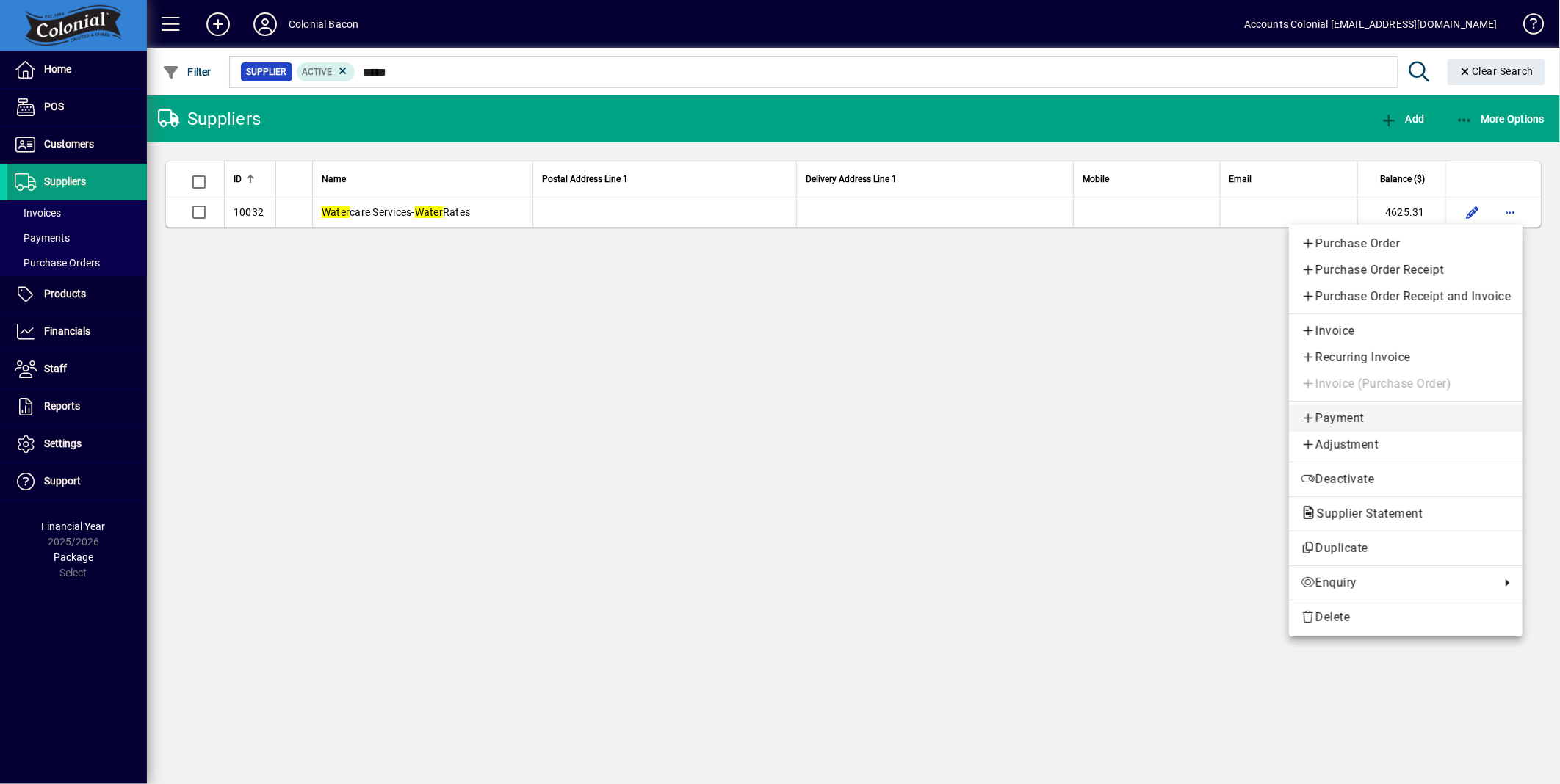
click at [1334, 416] on span "Payment" at bounding box center [1405, 419] width 210 height 17
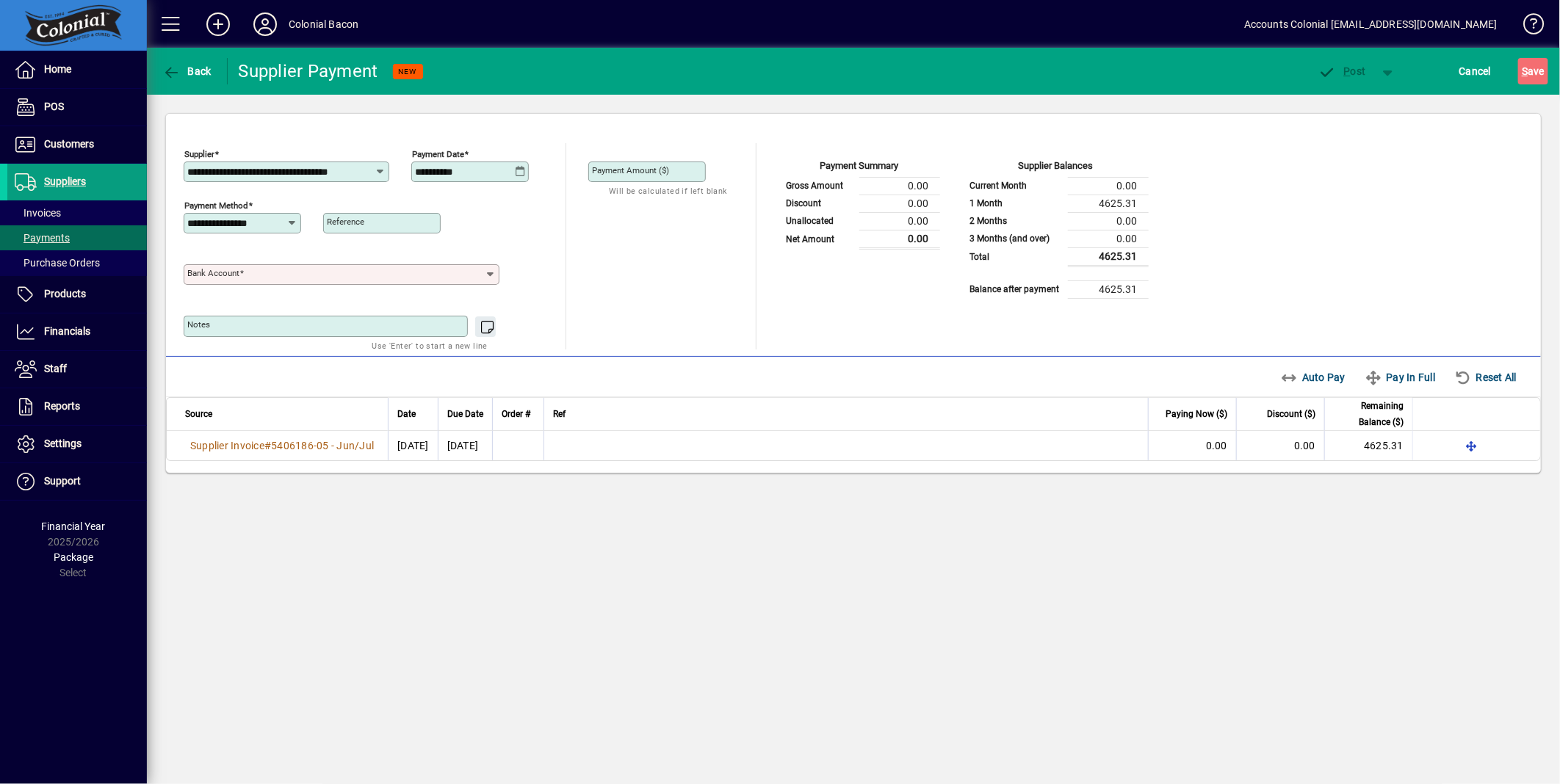
click at [489, 276] on icon at bounding box center [490, 274] width 13 height 12
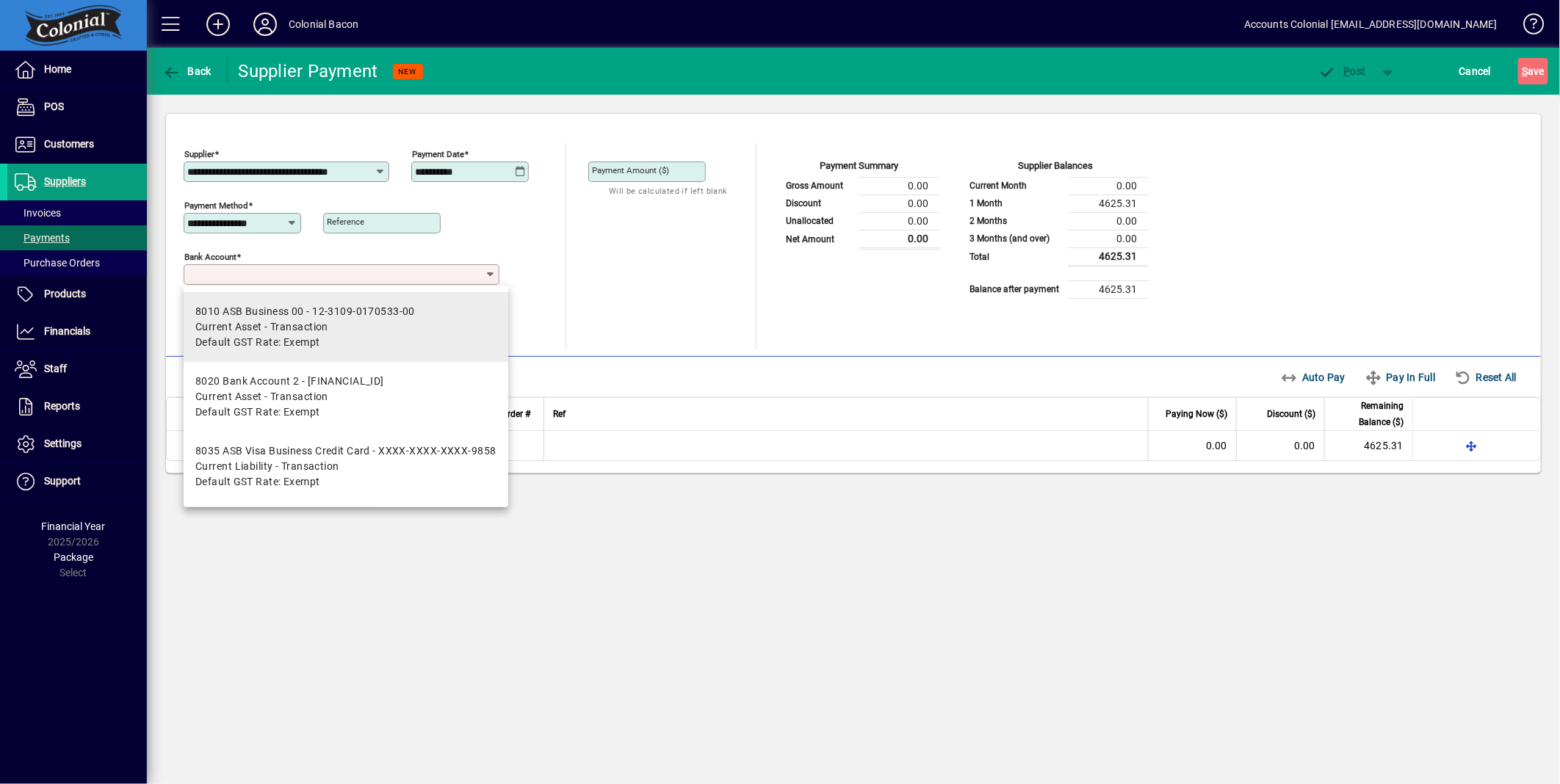
click at [449, 306] on mat-option "8010 ASB Business 00 - 12-3109-0170533-00 Current Asset - Transaction Default G…" at bounding box center [346, 327] width 324 height 70
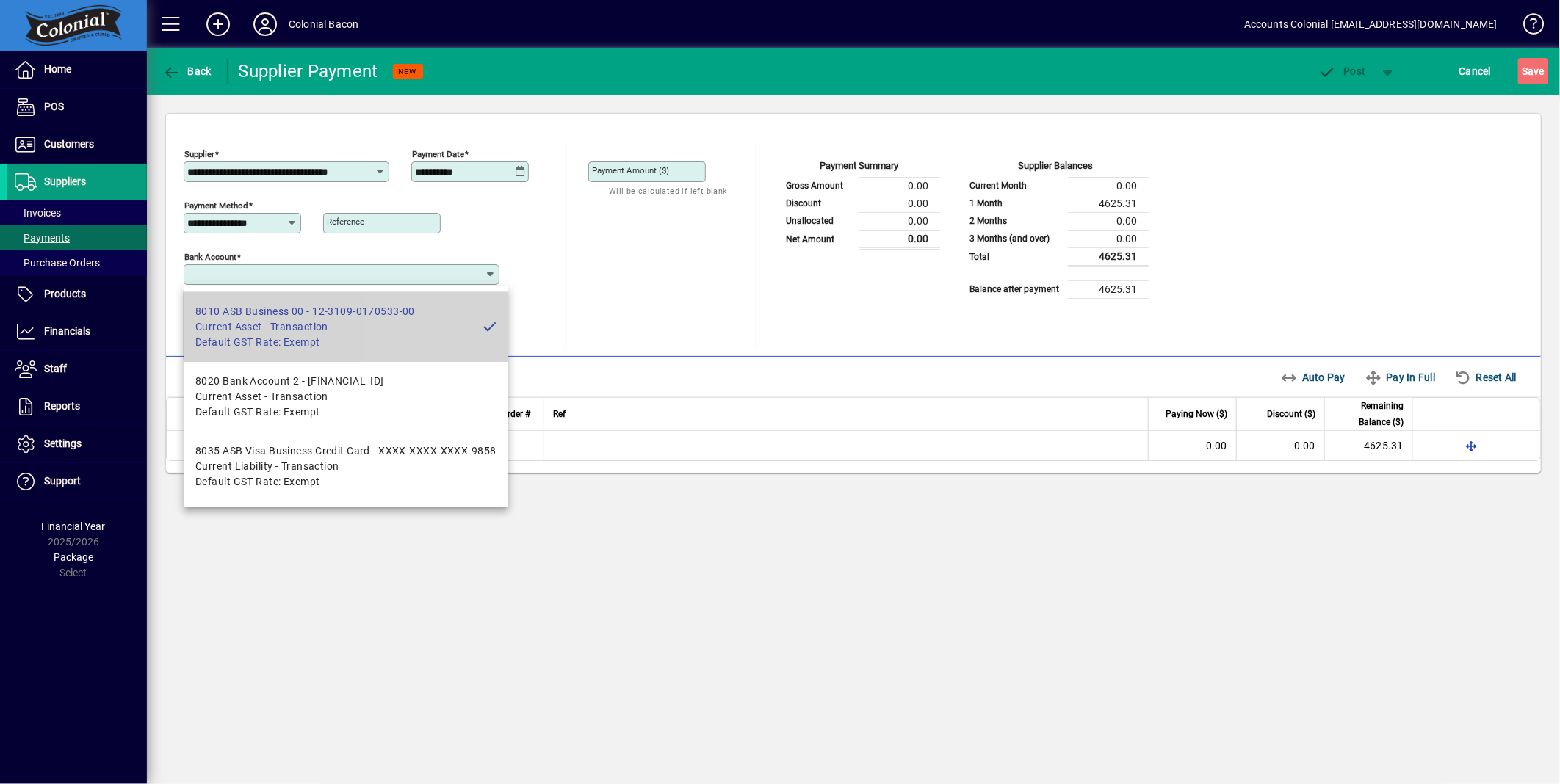
type input "**********"
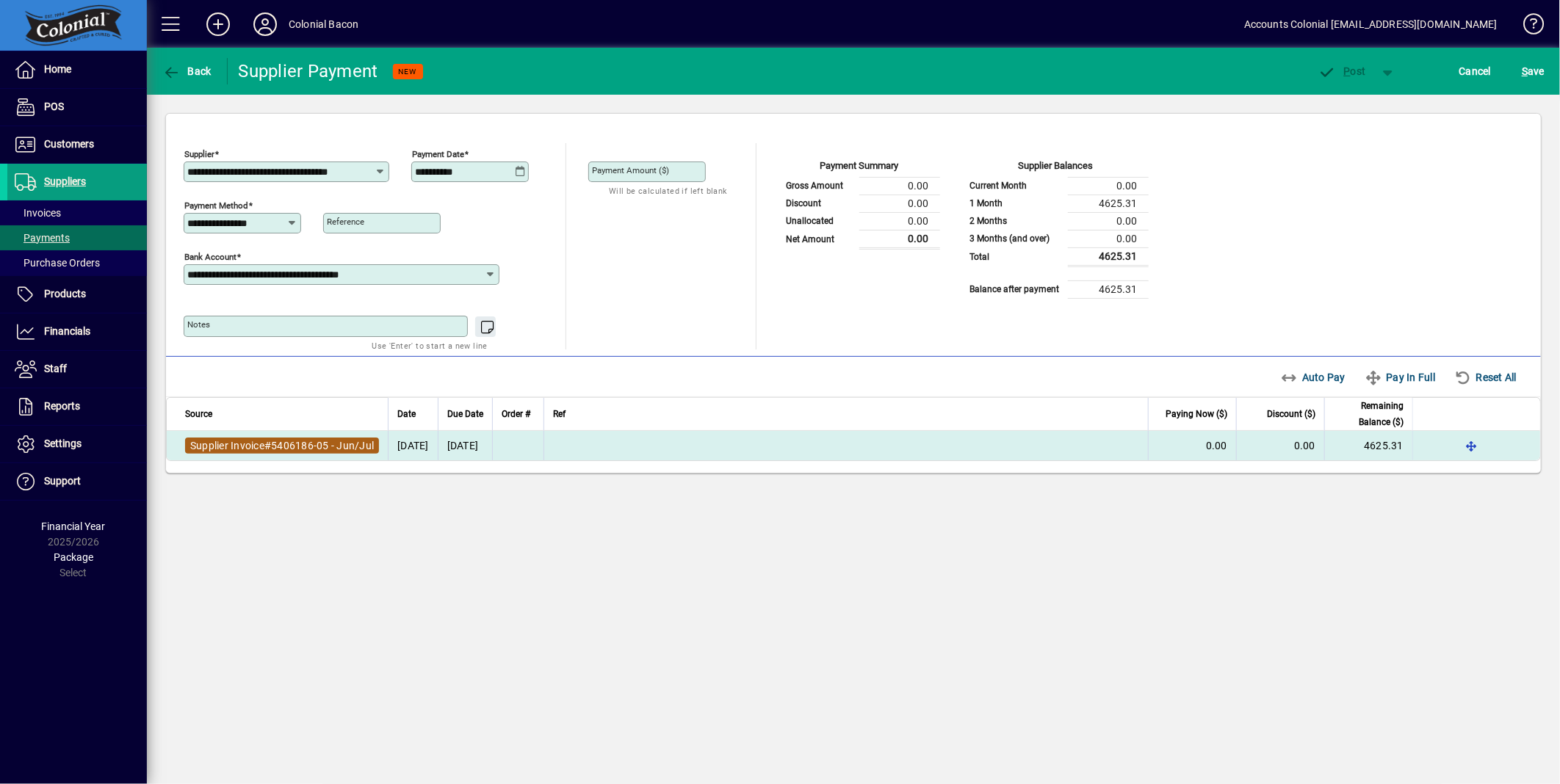
click at [299, 451] on span "5406186-05 - Jun/Jul" at bounding box center [323, 446] width 103 height 12
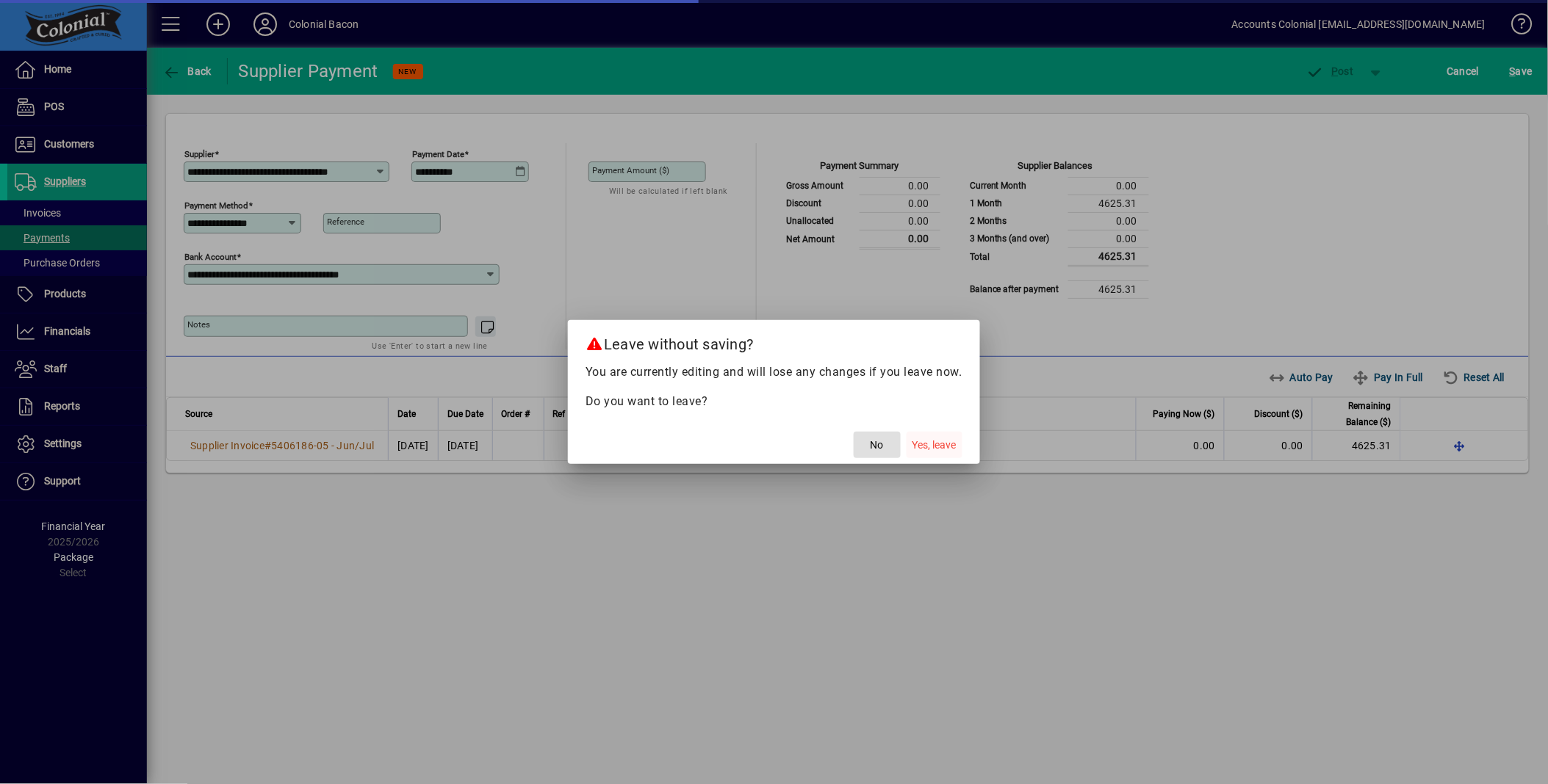
click at [946, 451] on span "Yes, leave" at bounding box center [934, 445] width 44 height 15
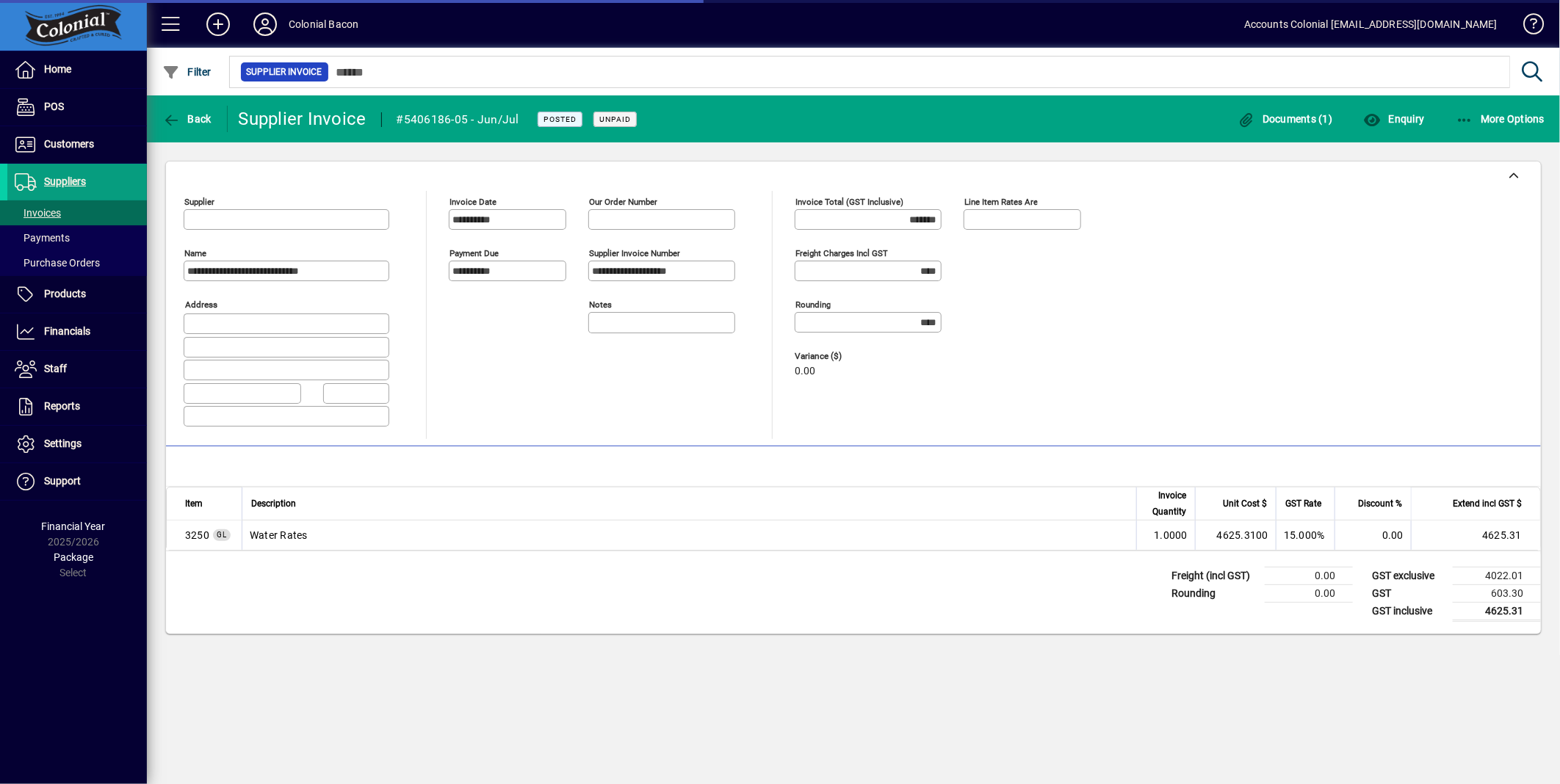
type input "**********"
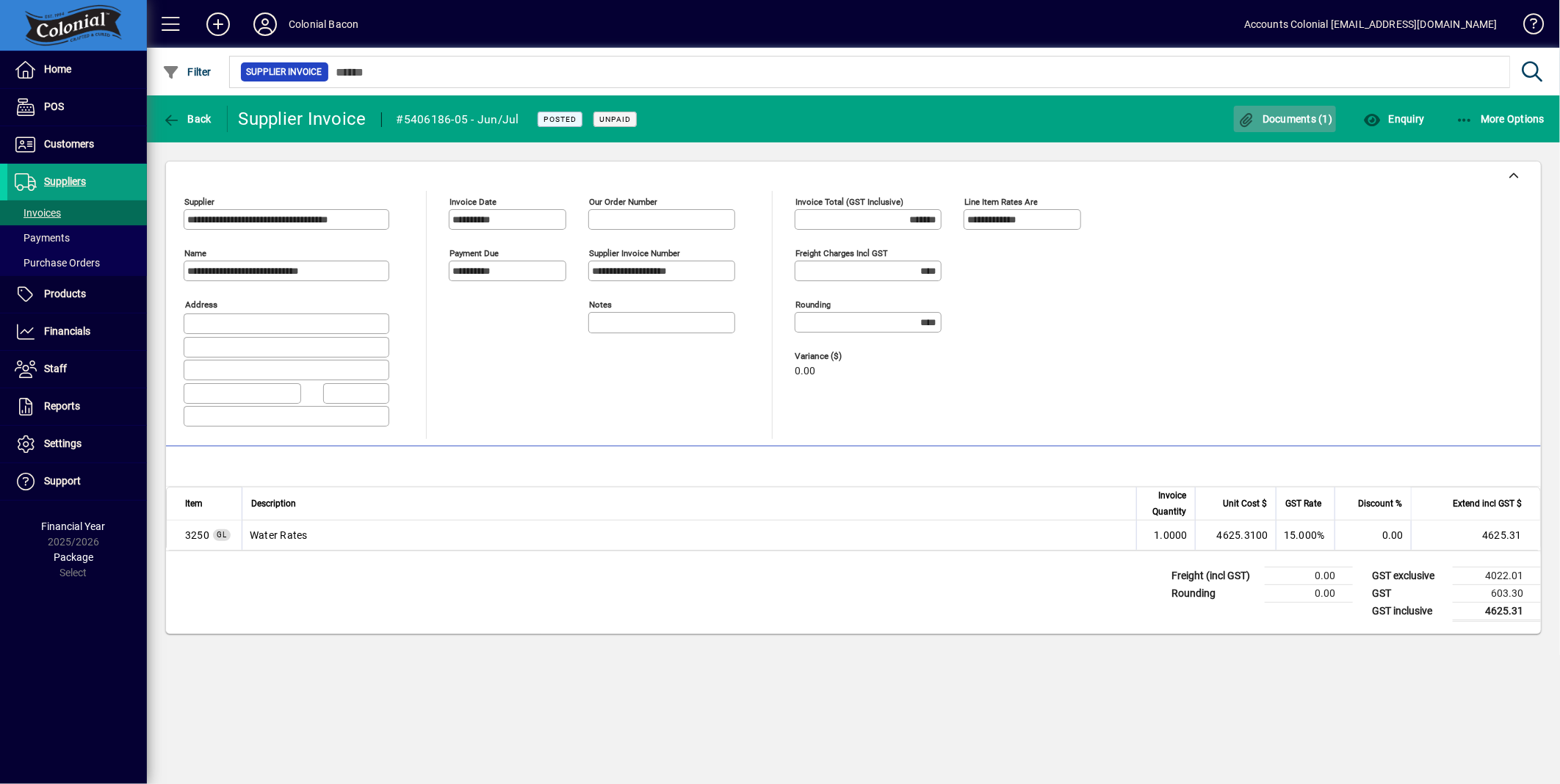
click at [1304, 104] on span "button" at bounding box center [1286, 119] width 103 height 35
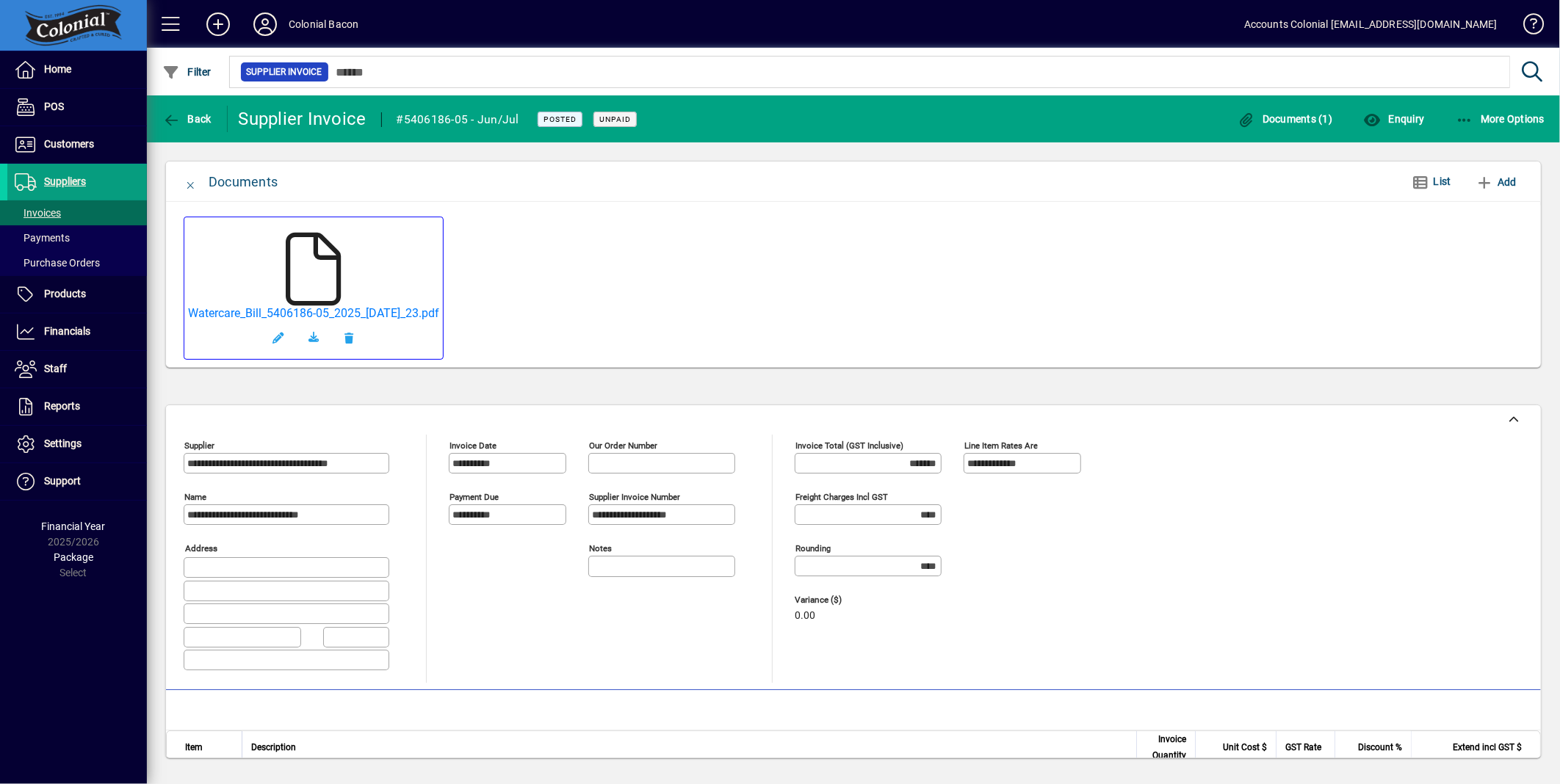
click at [299, 286] on icon at bounding box center [313, 270] width 74 height 74
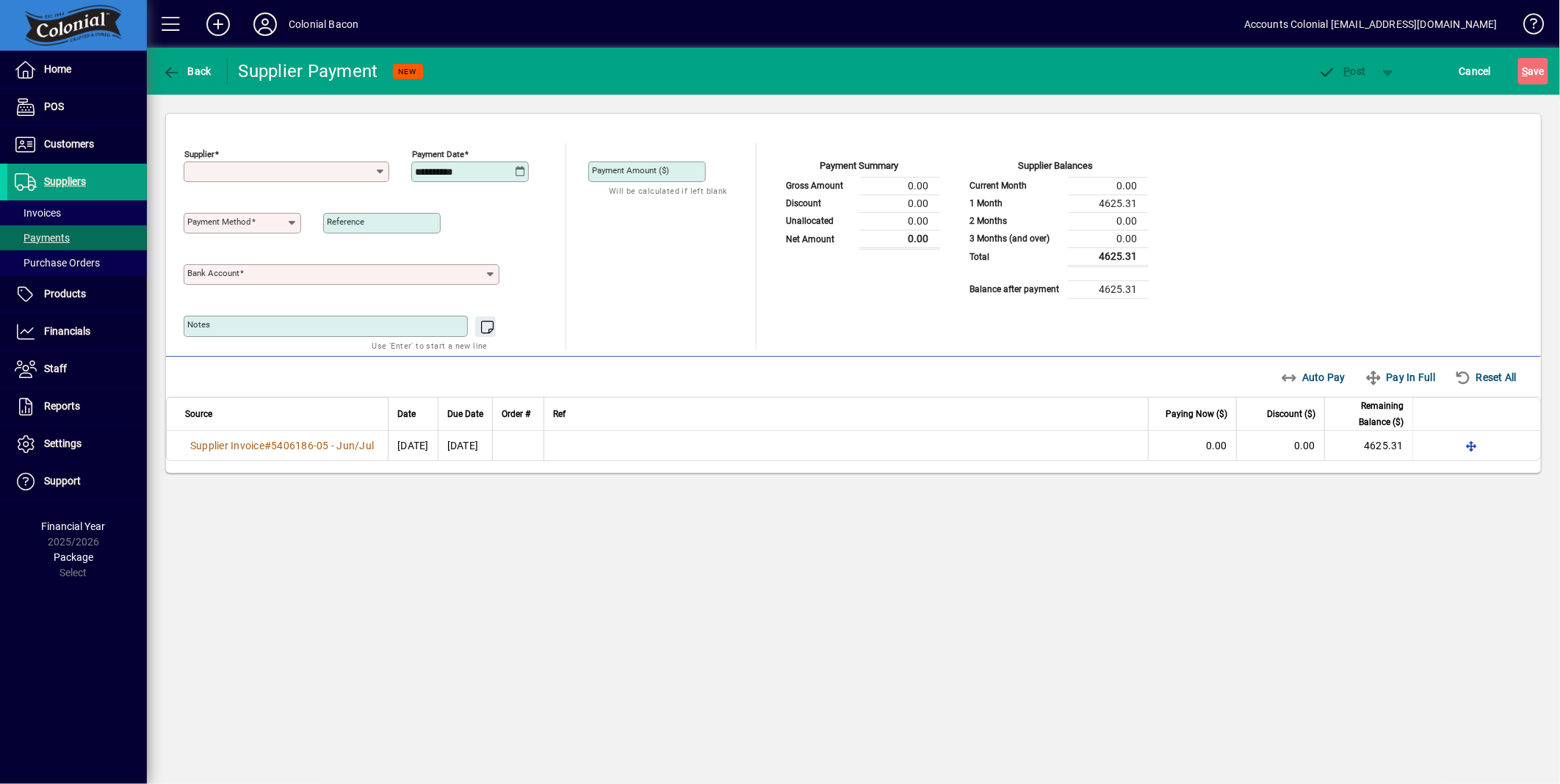
type input "**********"
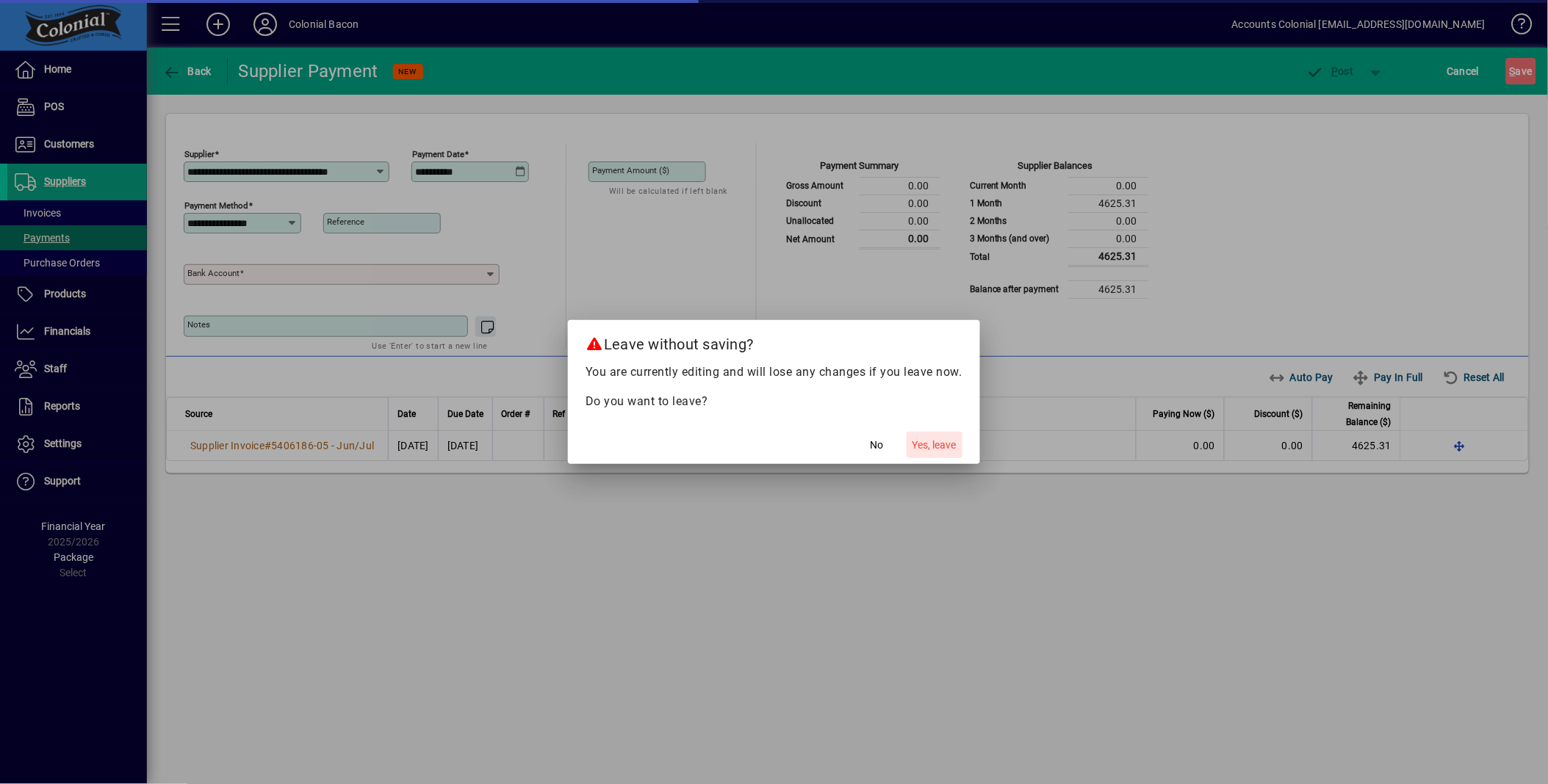
click at [921, 442] on span "Yes, leave" at bounding box center [934, 445] width 44 height 15
type input "*****"
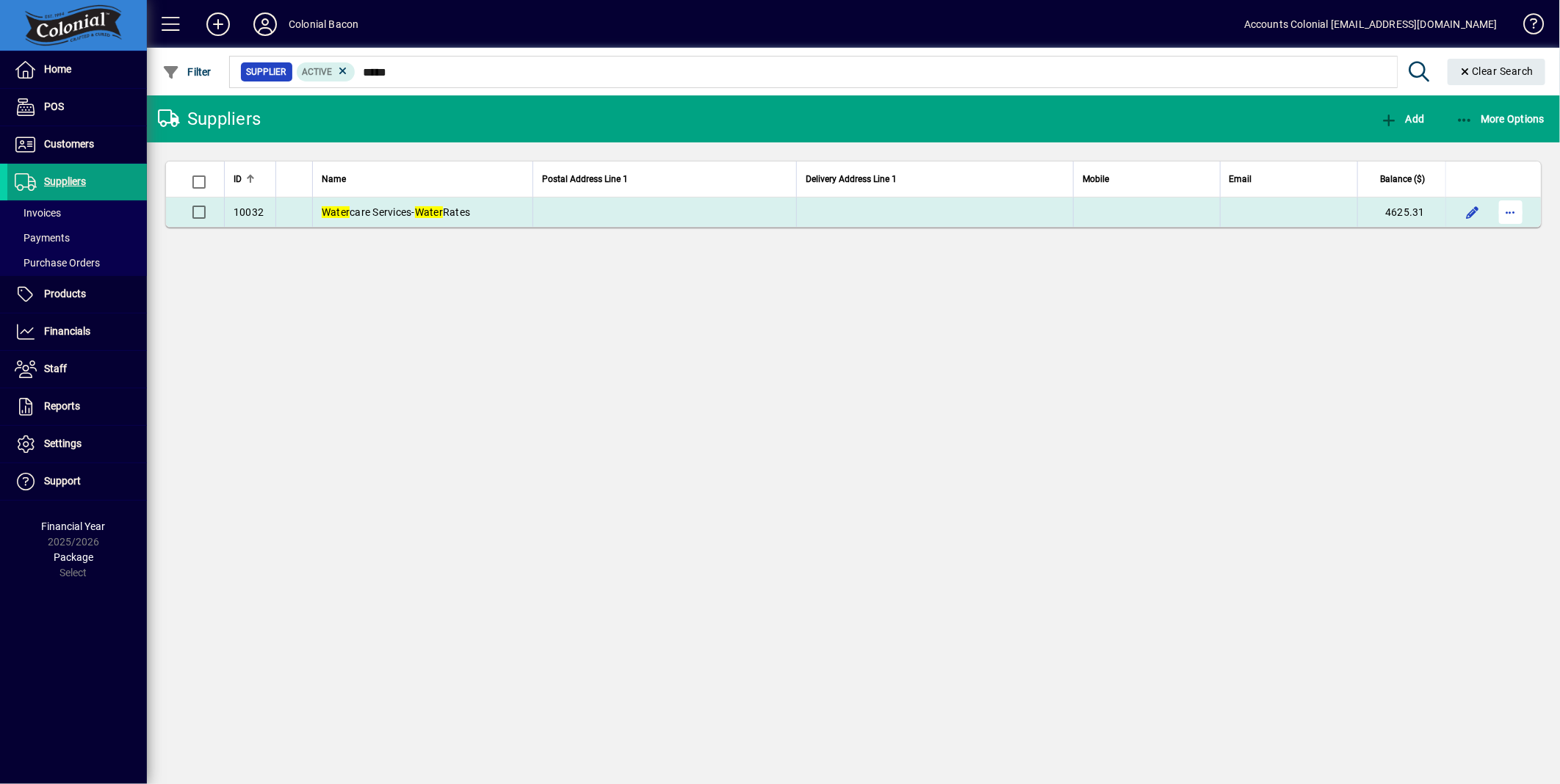
click at [1519, 215] on span "button" at bounding box center [1511, 212] width 35 height 35
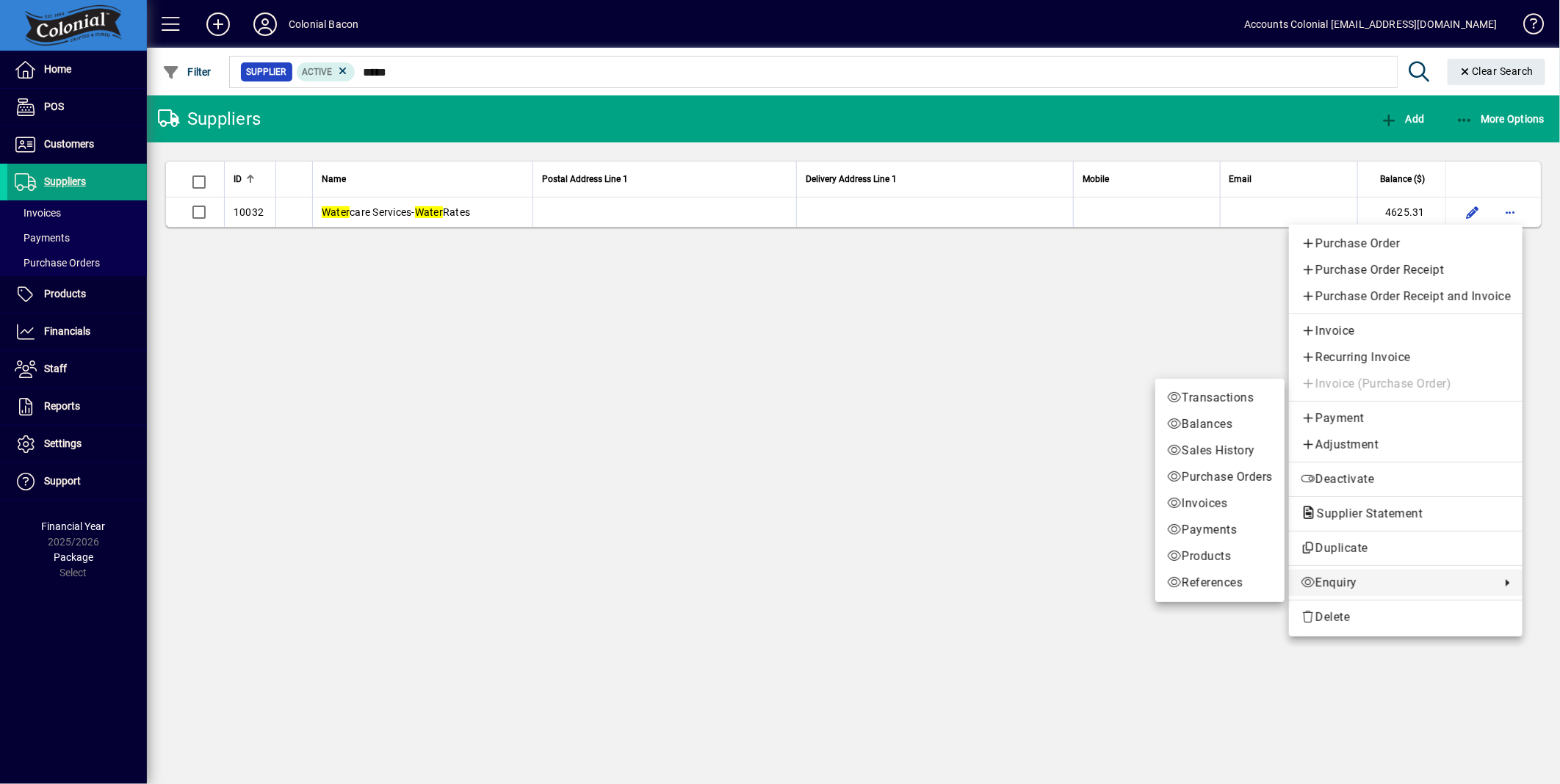
click at [1338, 582] on span "Enquiry" at bounding box center [1397, 583] width 193 height 17
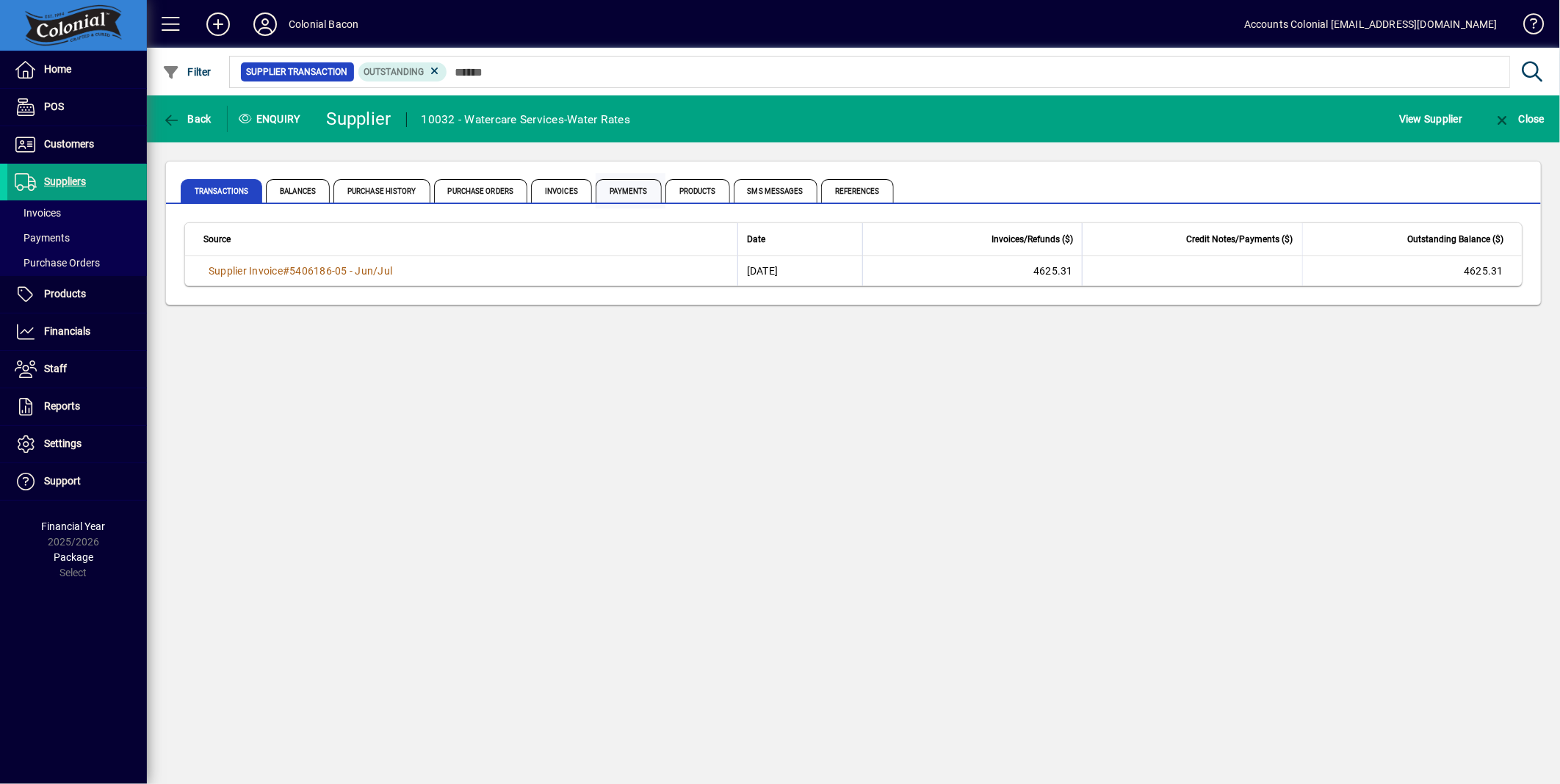
click at [637, 193] on span "Payments" at bounding box center [628, 191] width 66 height 24
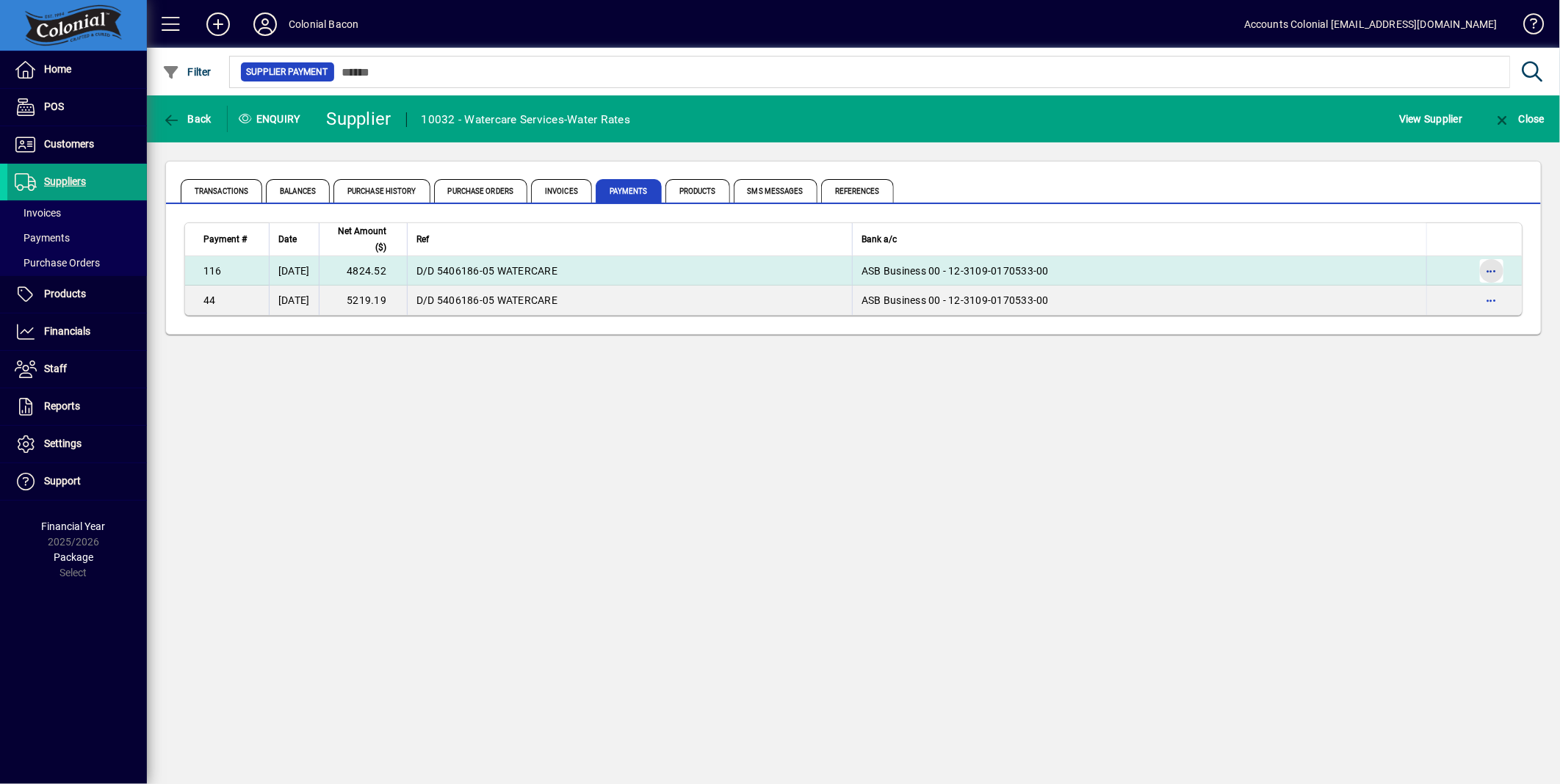
click at [1494, 273] on span "button" at bounding box center [1492, 271] width 35 height 35
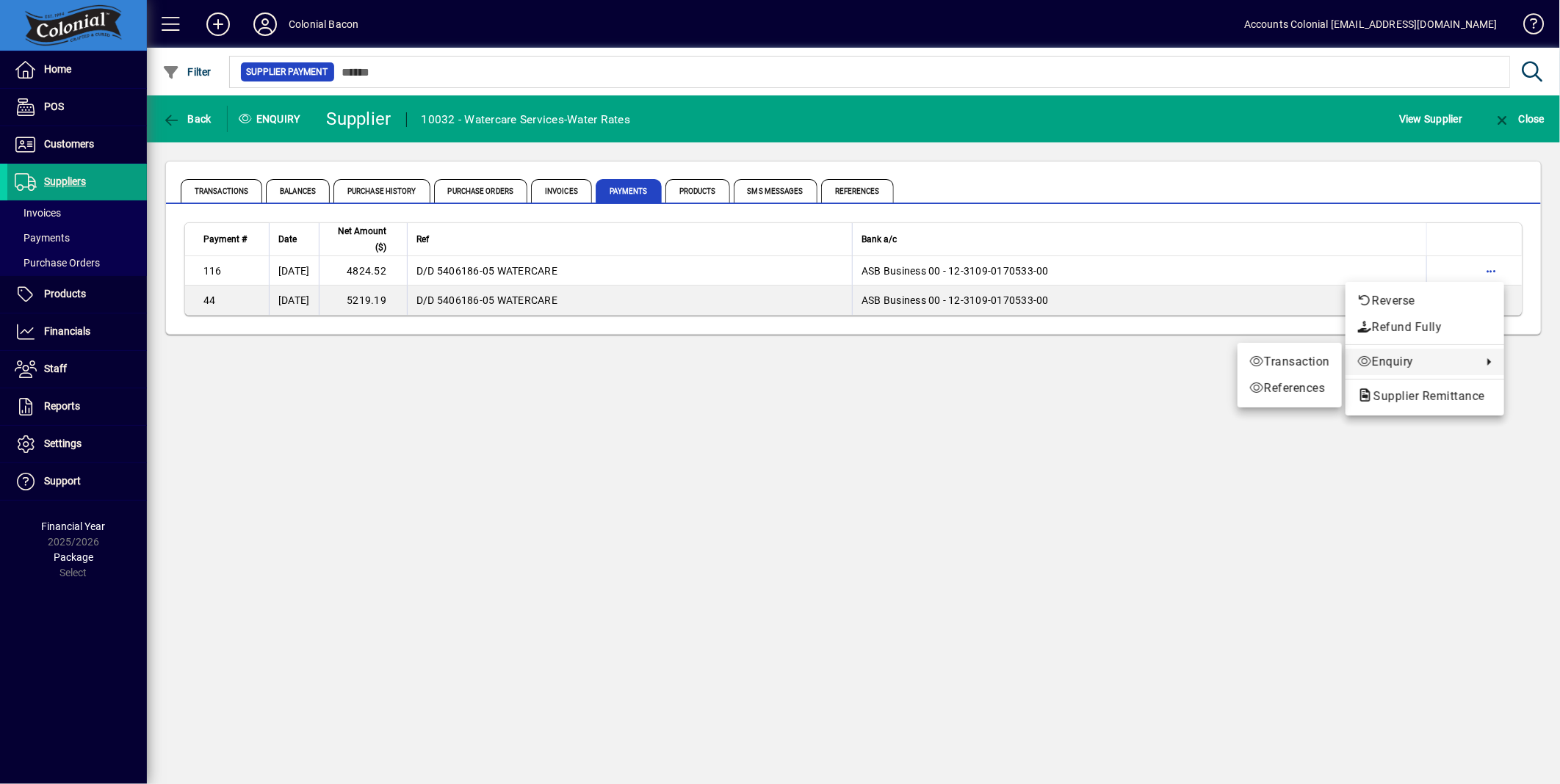
click at [1396, 364] on span "Enquiry" at bounding box center [1416, 362] width 117 height 17
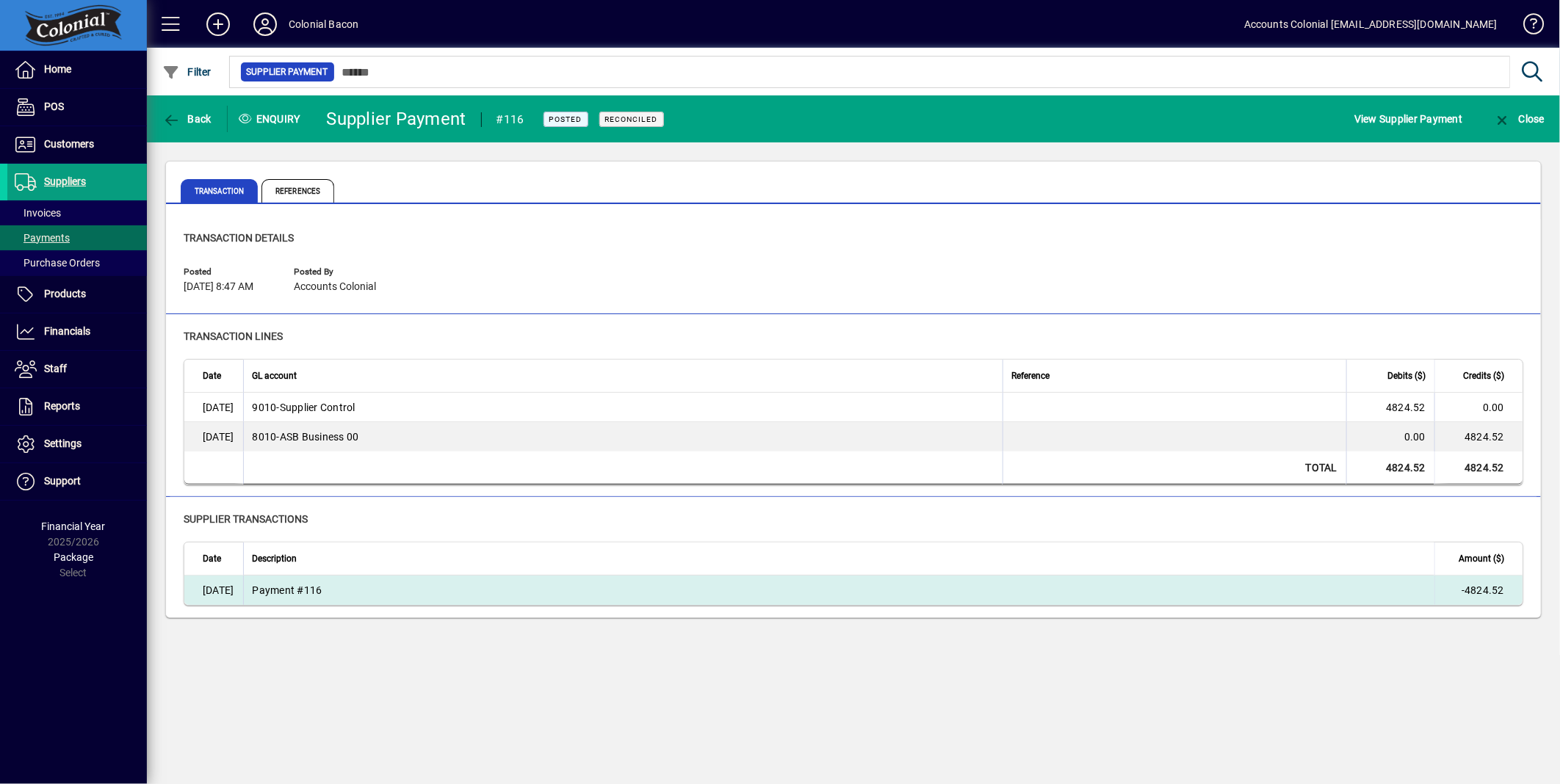
click at [309, 592] on td "Payment #116" at bounding box center [839, 590] width 1192 height 29
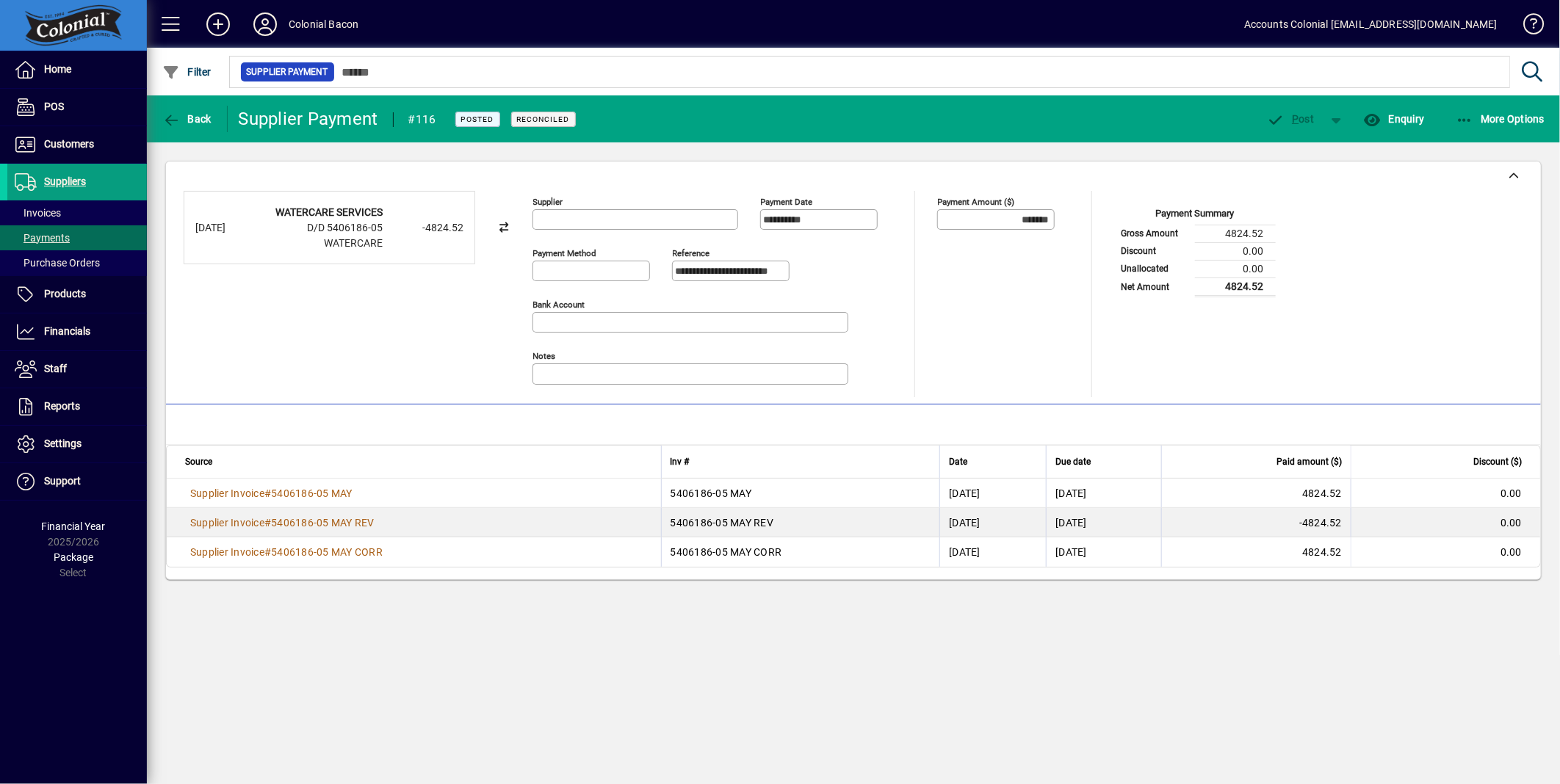
type input "**********"
click at [191, 118] on span "Back" at bounding box center [187, 119] width 49 height 12
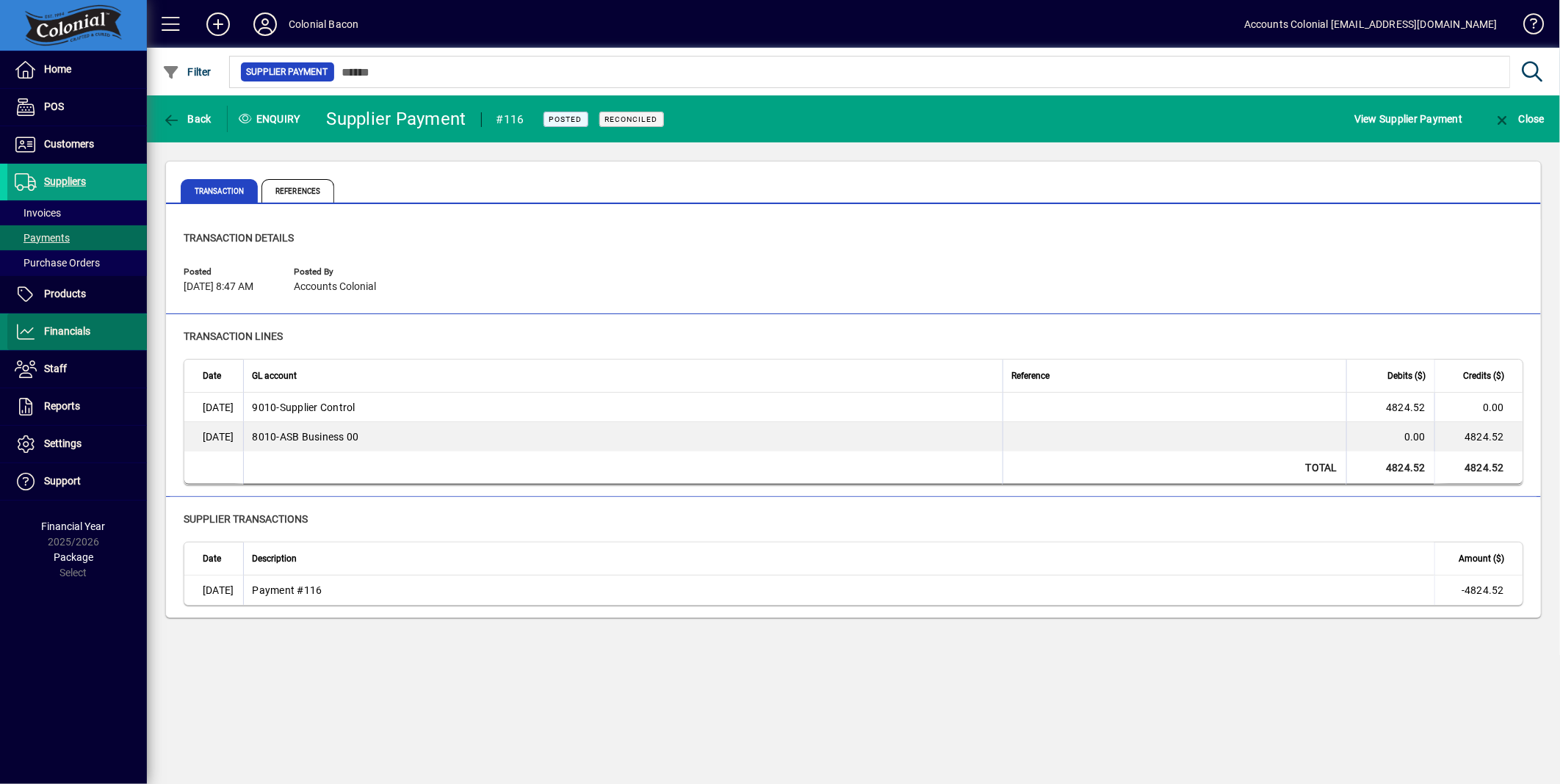
click at [66, 331] on span "Financials" at bounding box center [67, 331] width 46 height 12
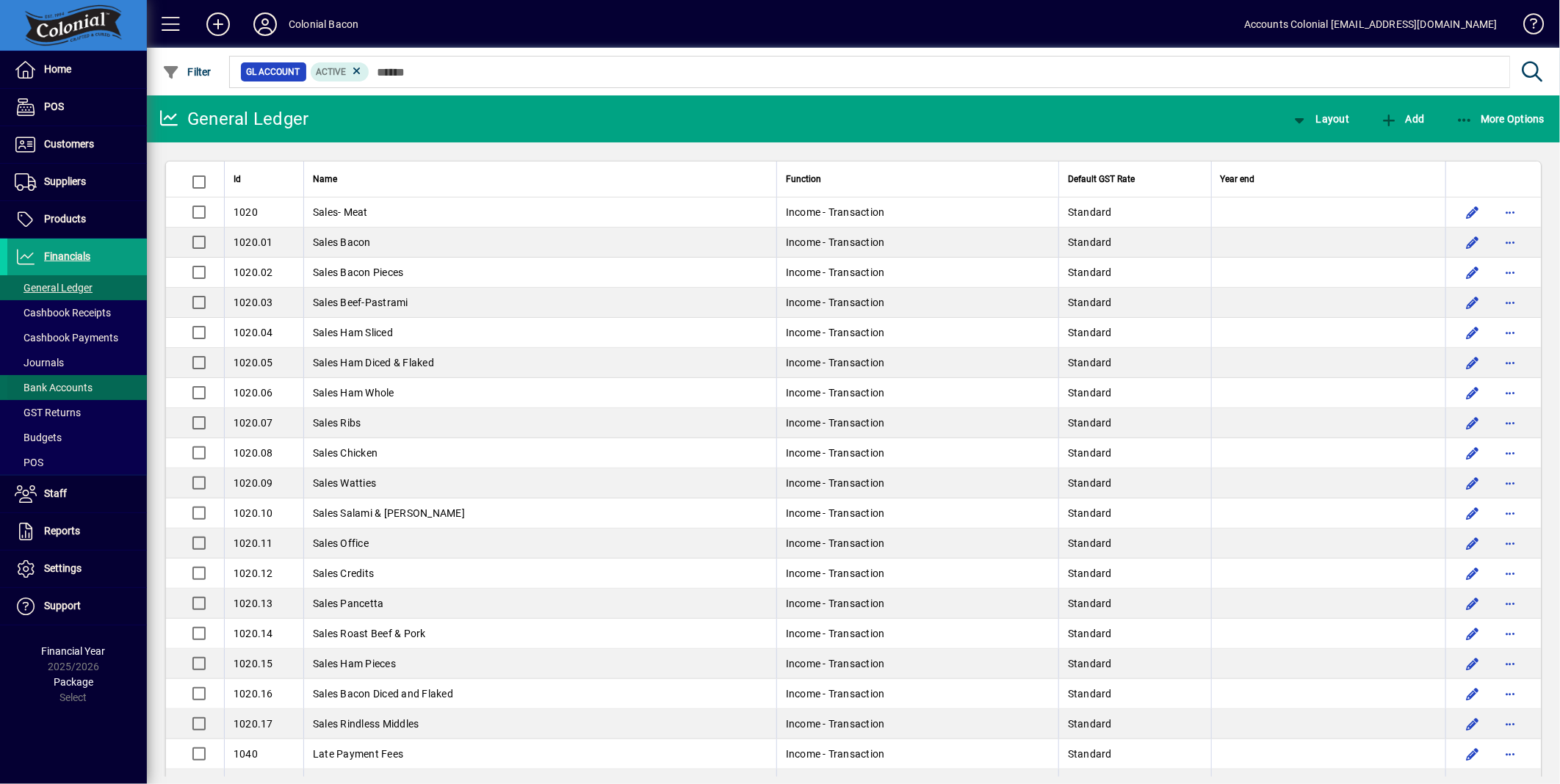
click at [78, 377] on span at bounding box center [77, 388] width 140 height 35
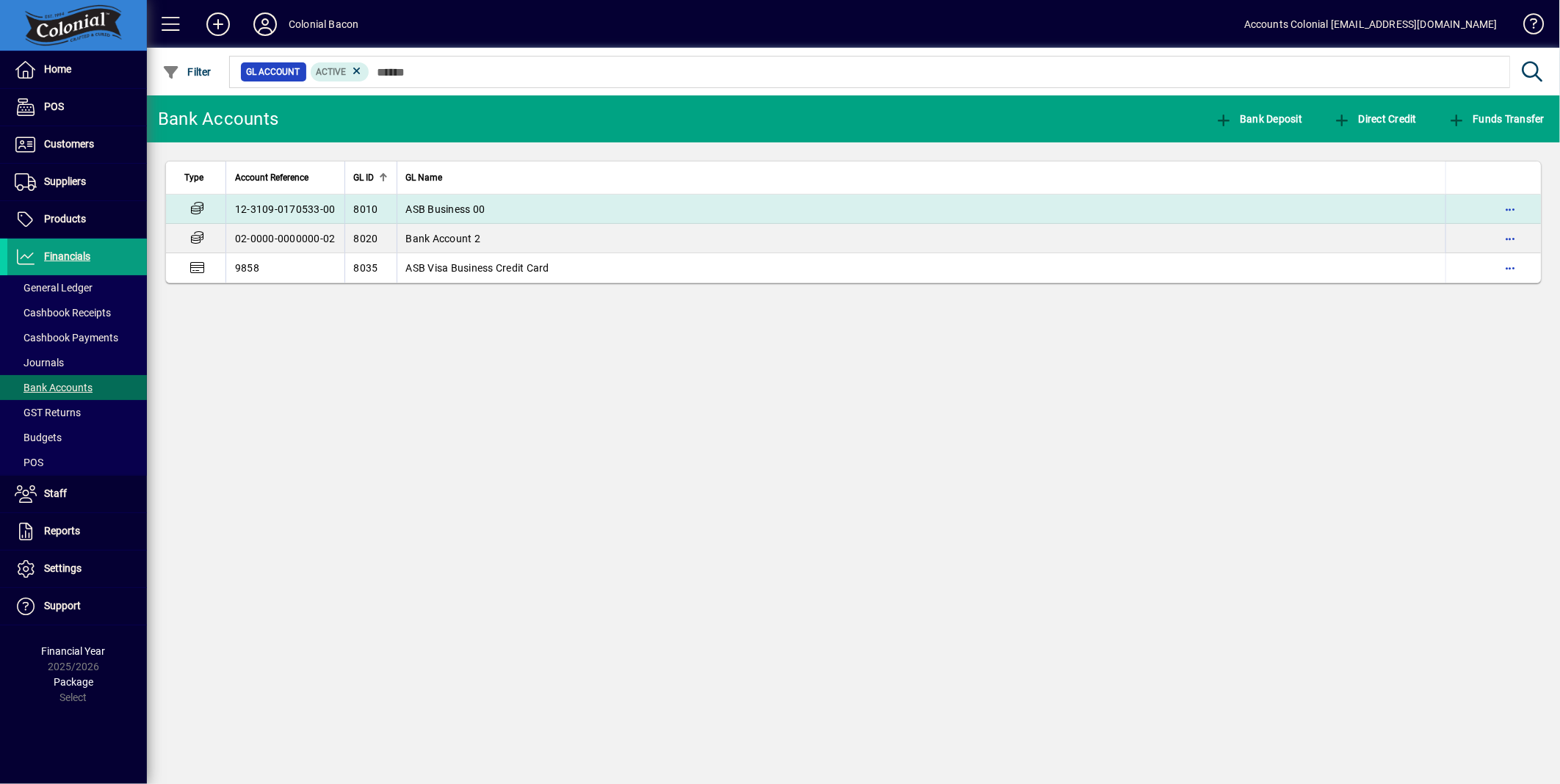
click at [424, 211] on span "ASB Business 00" at bounding box center [446, 209] width 79 height 12
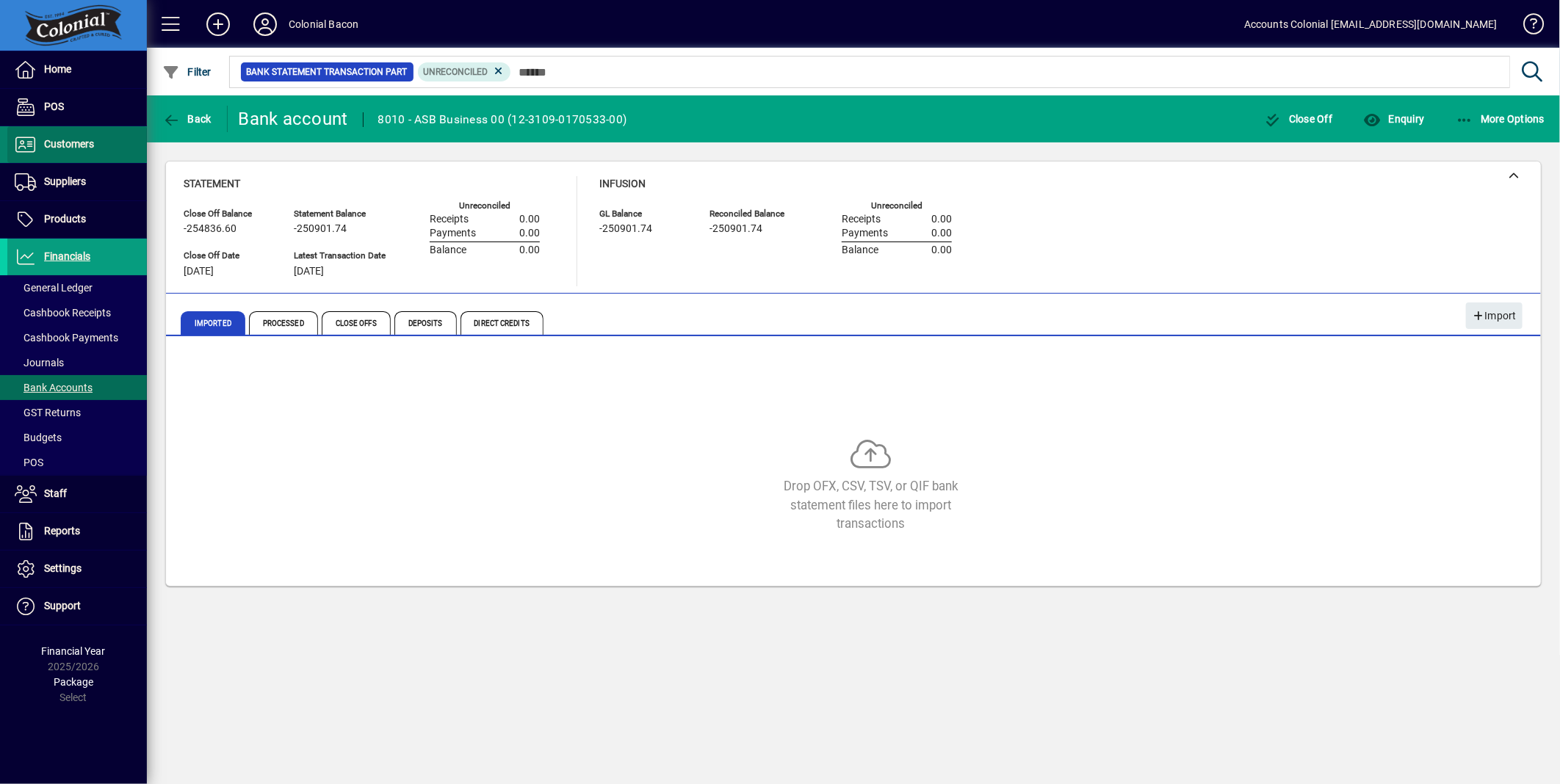
click at [81, 151] on span "Customers" at bounding box center [50, 144] width 86 height 17
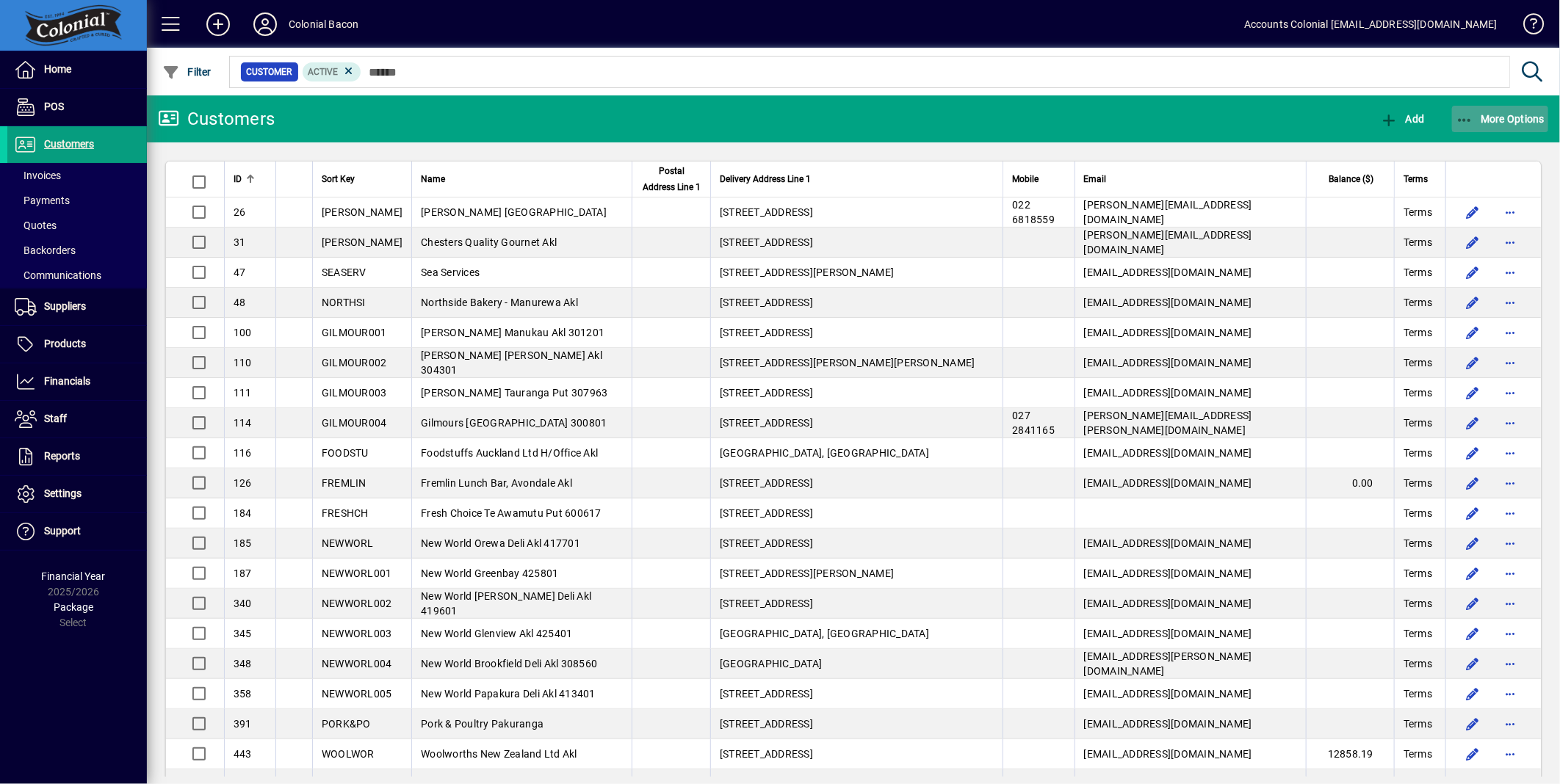
click at [1462, 114] on icon "button" at bounding box center [1465, 120] width 18 height 15
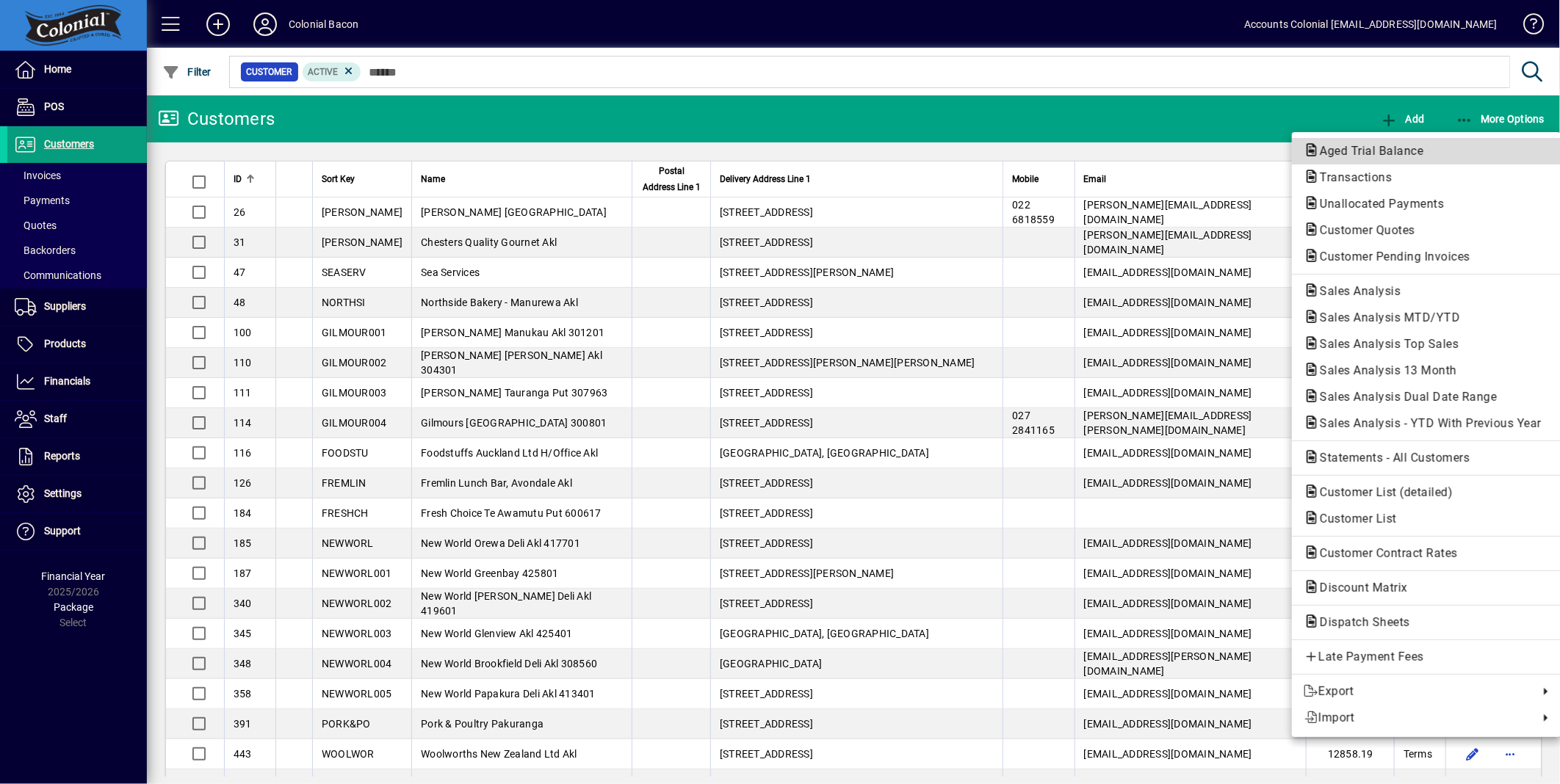
click at [1386, 144] on span "Aged Trial Balance" at bounding box center [1367, 151] width 127 height 14
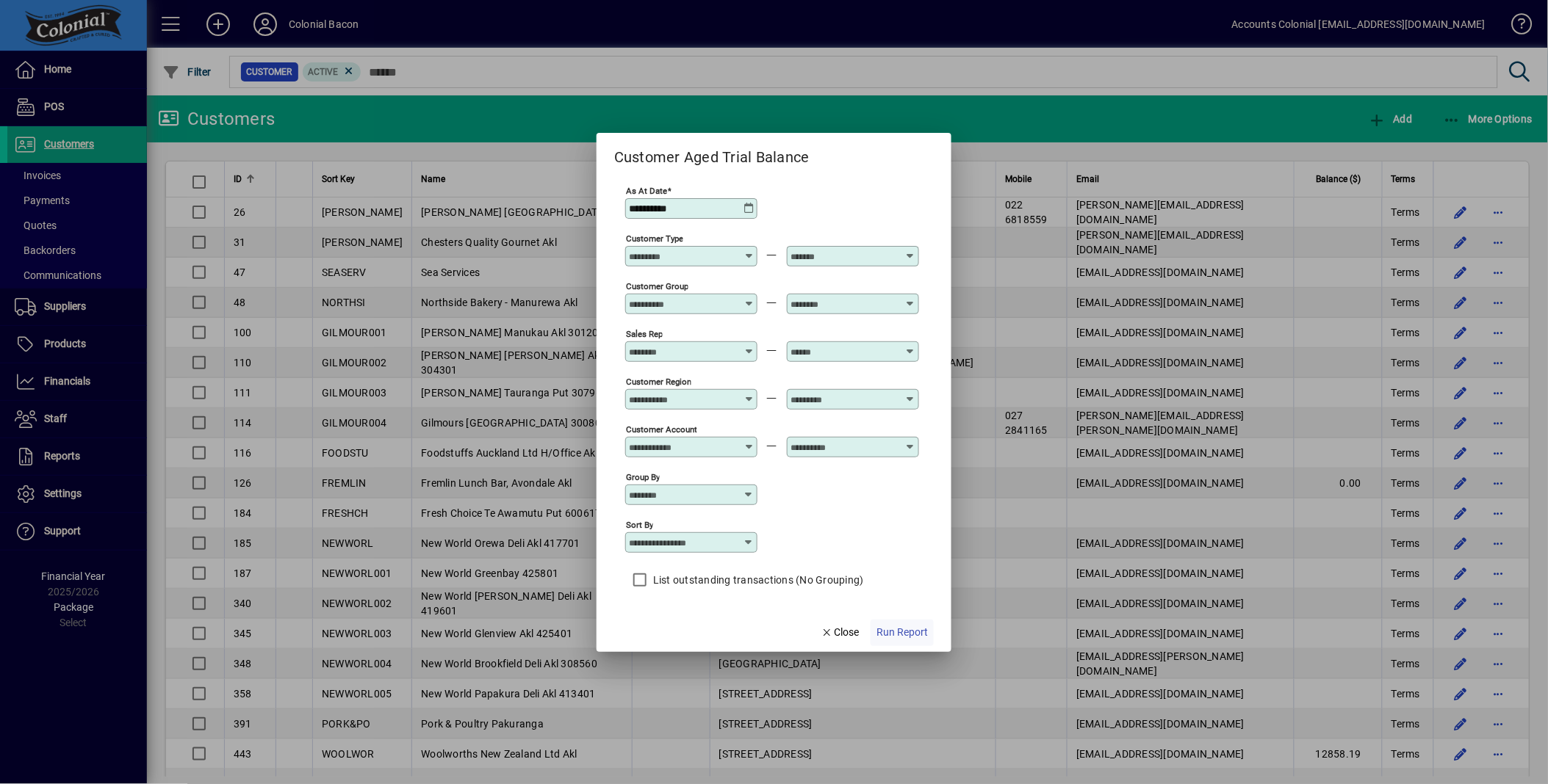
click at [891, 635] on span "Run Report" at bounding box center [902, 632] width 52 height 15
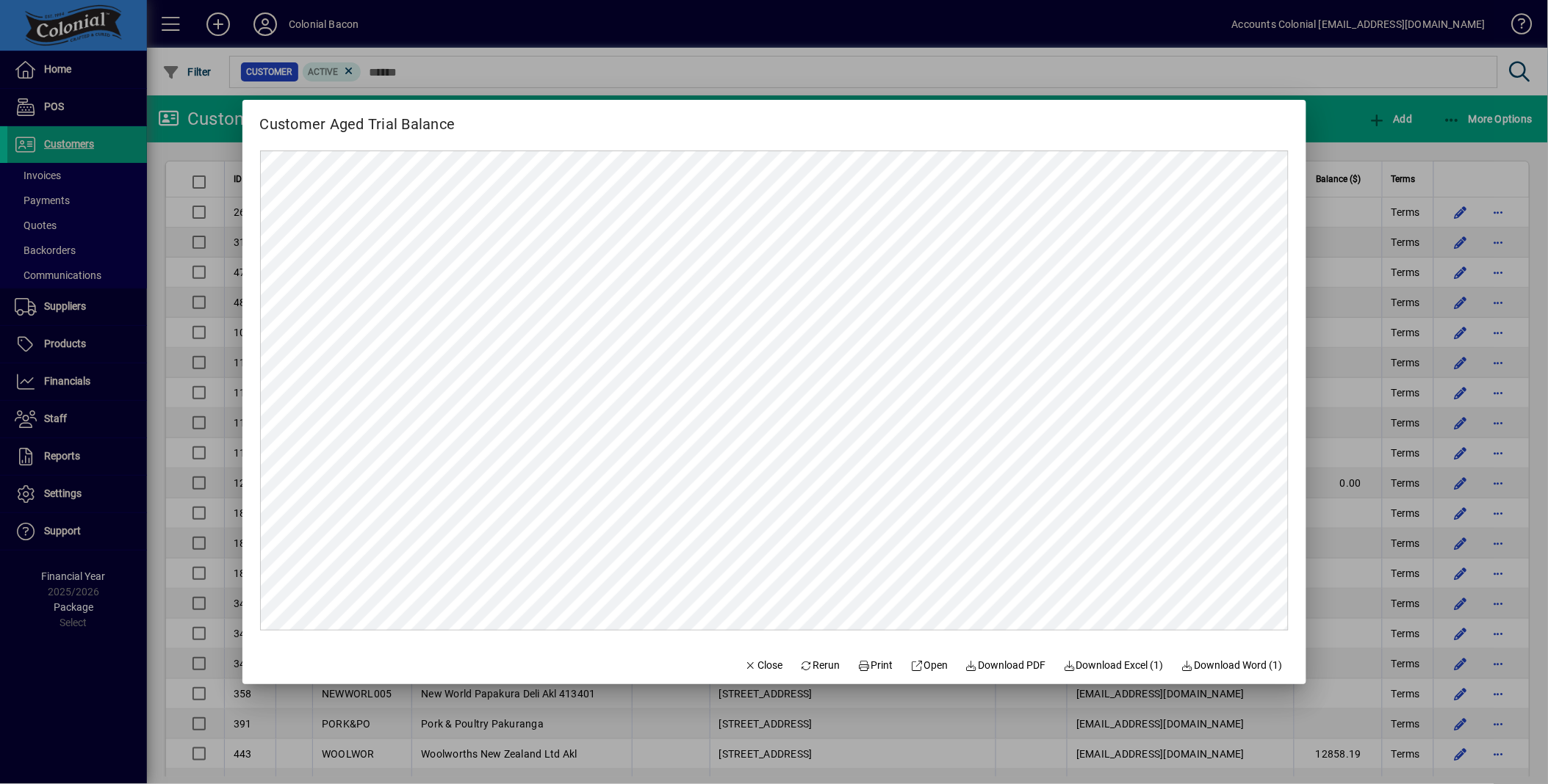
click at [174, 401] on div at bounding box center [774, 392] width 1548 height 784
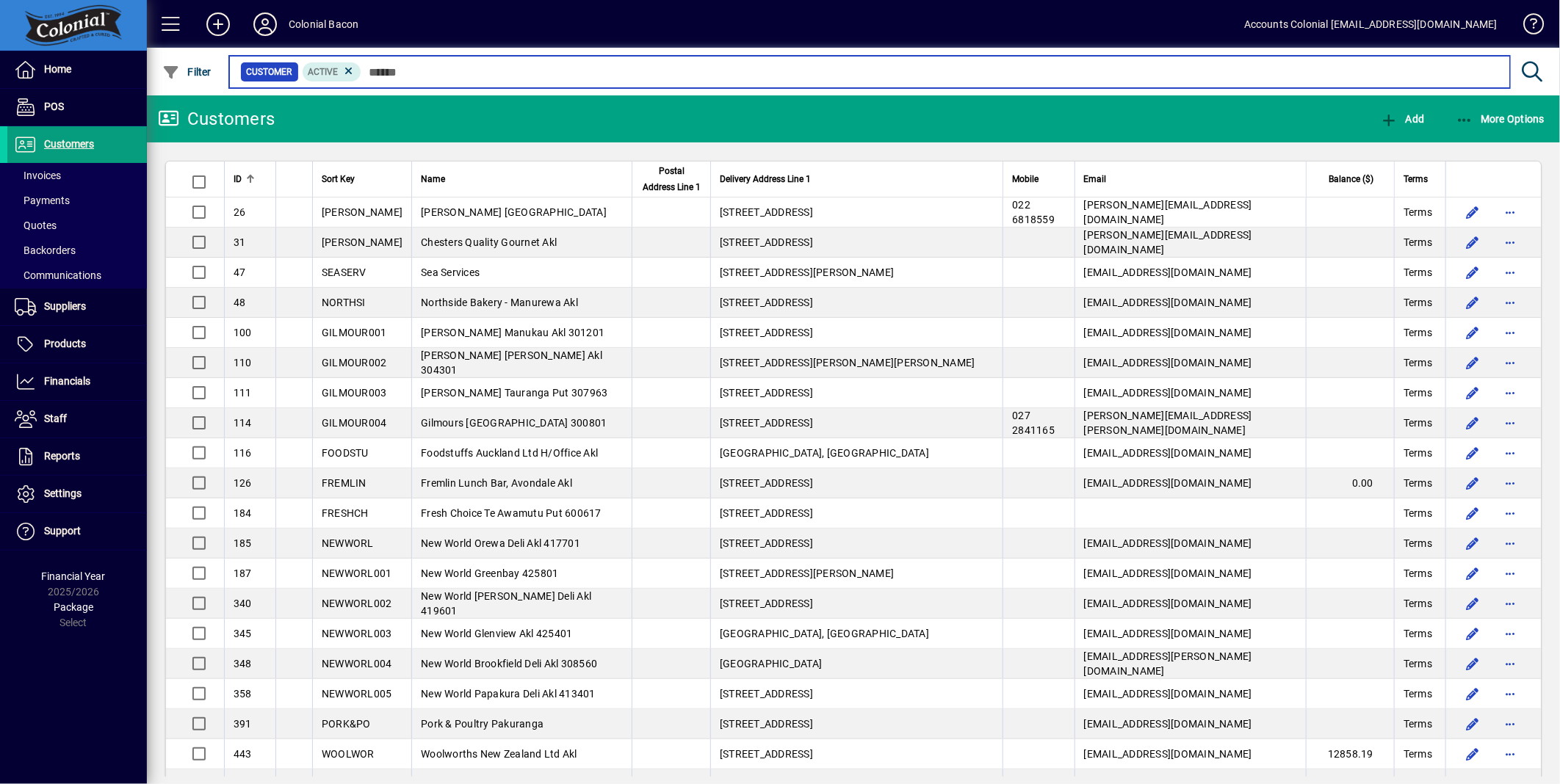
click at [374, 71] on input "text" at bounding box center [930, 72] width 1137 height 21
type input "****"
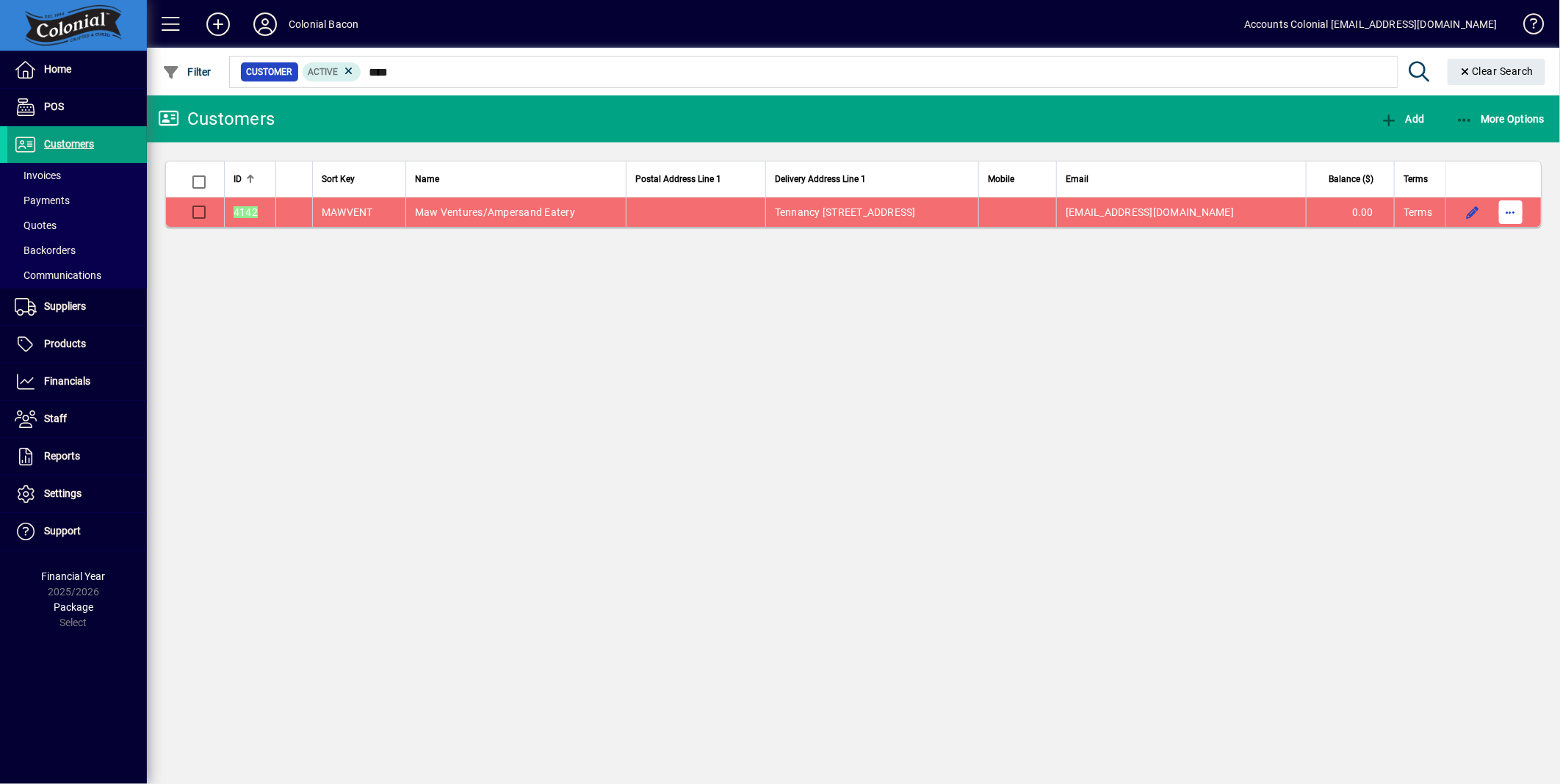
click at [1517, 210] on span "button" at bounding box center [1511, 212] width 35 height 35
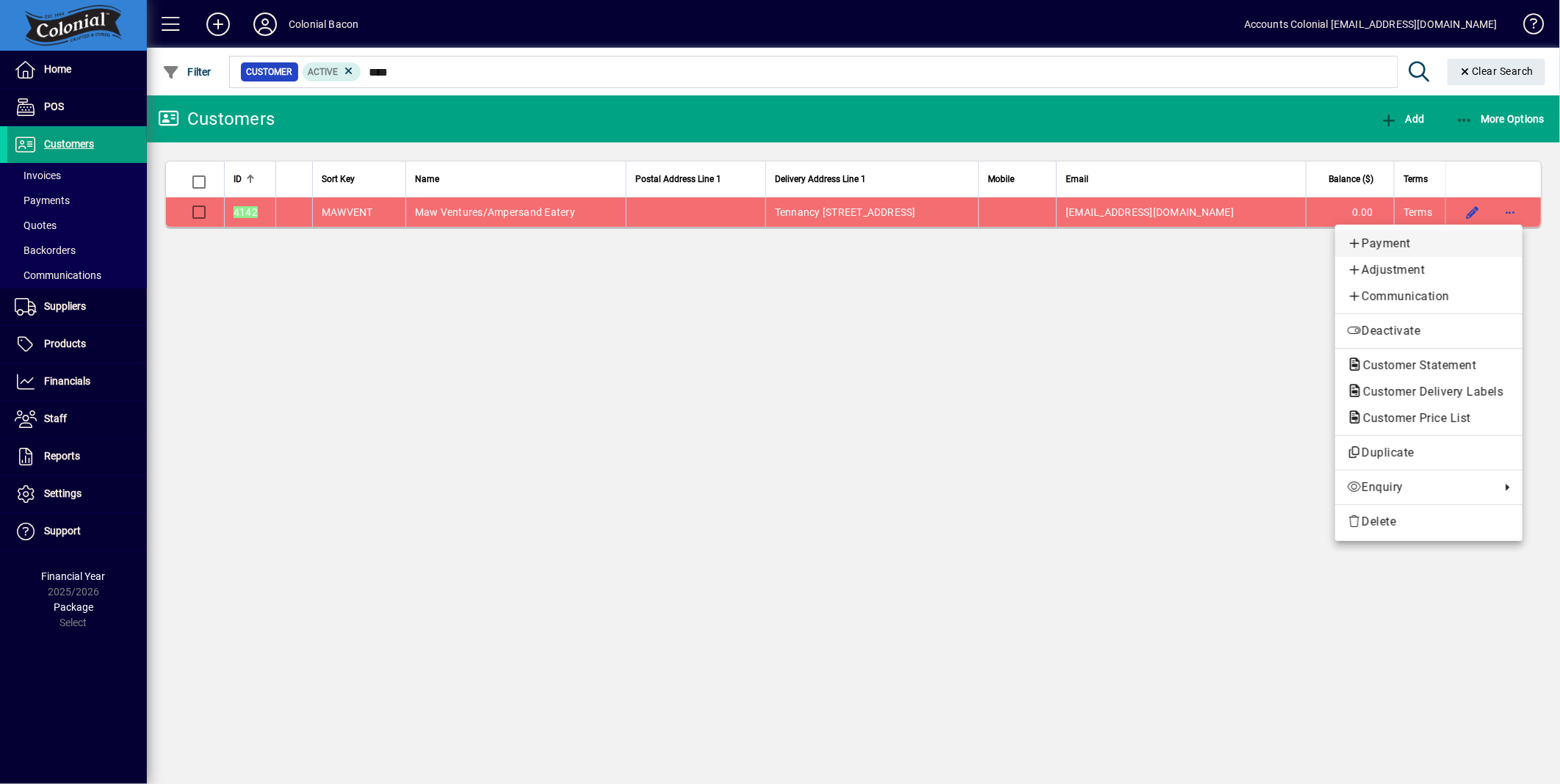
click at [1406, 244] on span "Payment" at bounding box center [1429, 243] width 164 height 17
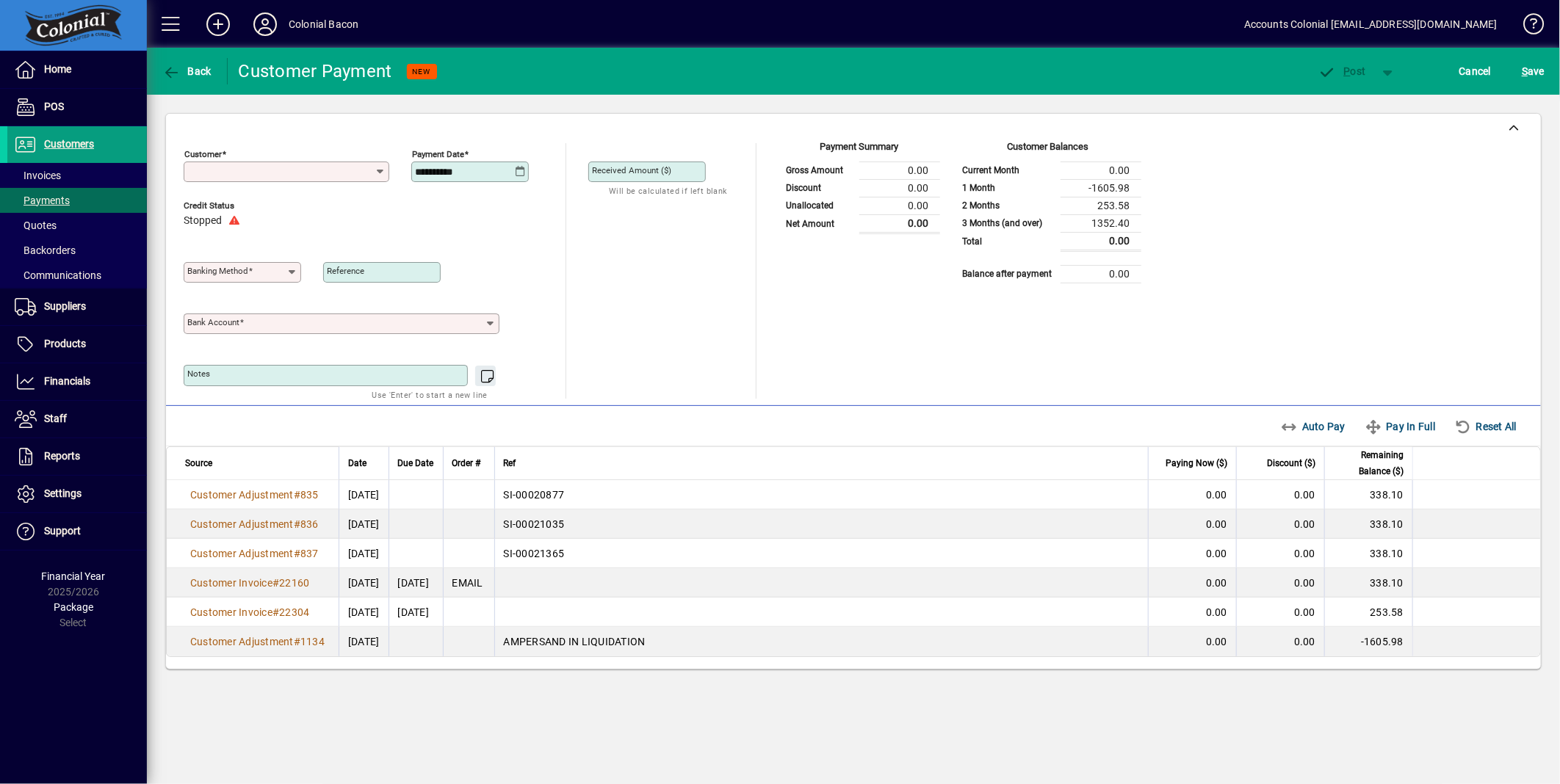
type input "**********"
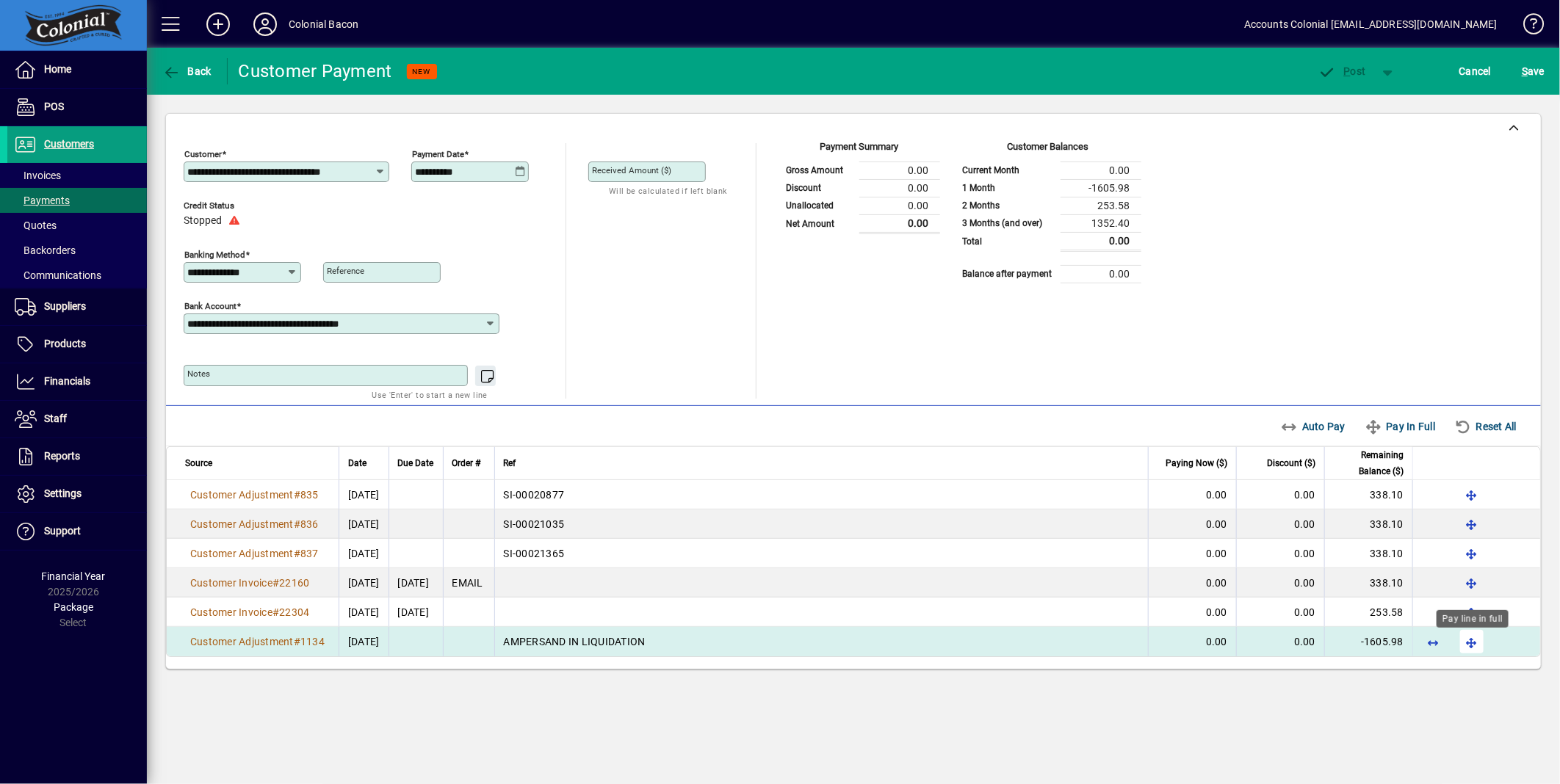
click at [1470, 648] on span "button" at bounding box center [1472, 641] width 35 height 35
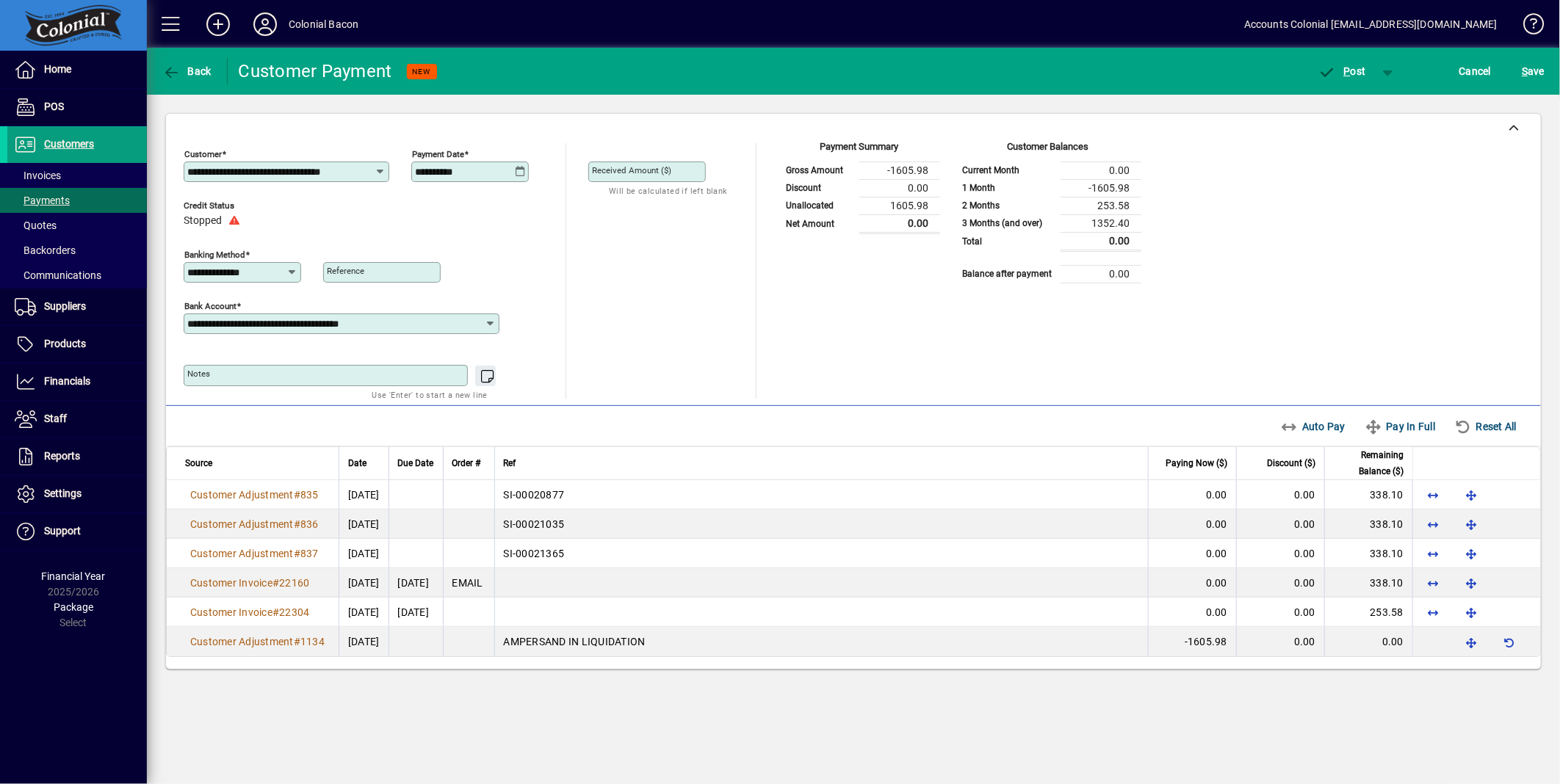
click at [1313, 428] on div "Auto Pay Pay In Full Reset All" at bounding box center [1403, 426] width 255 height 26
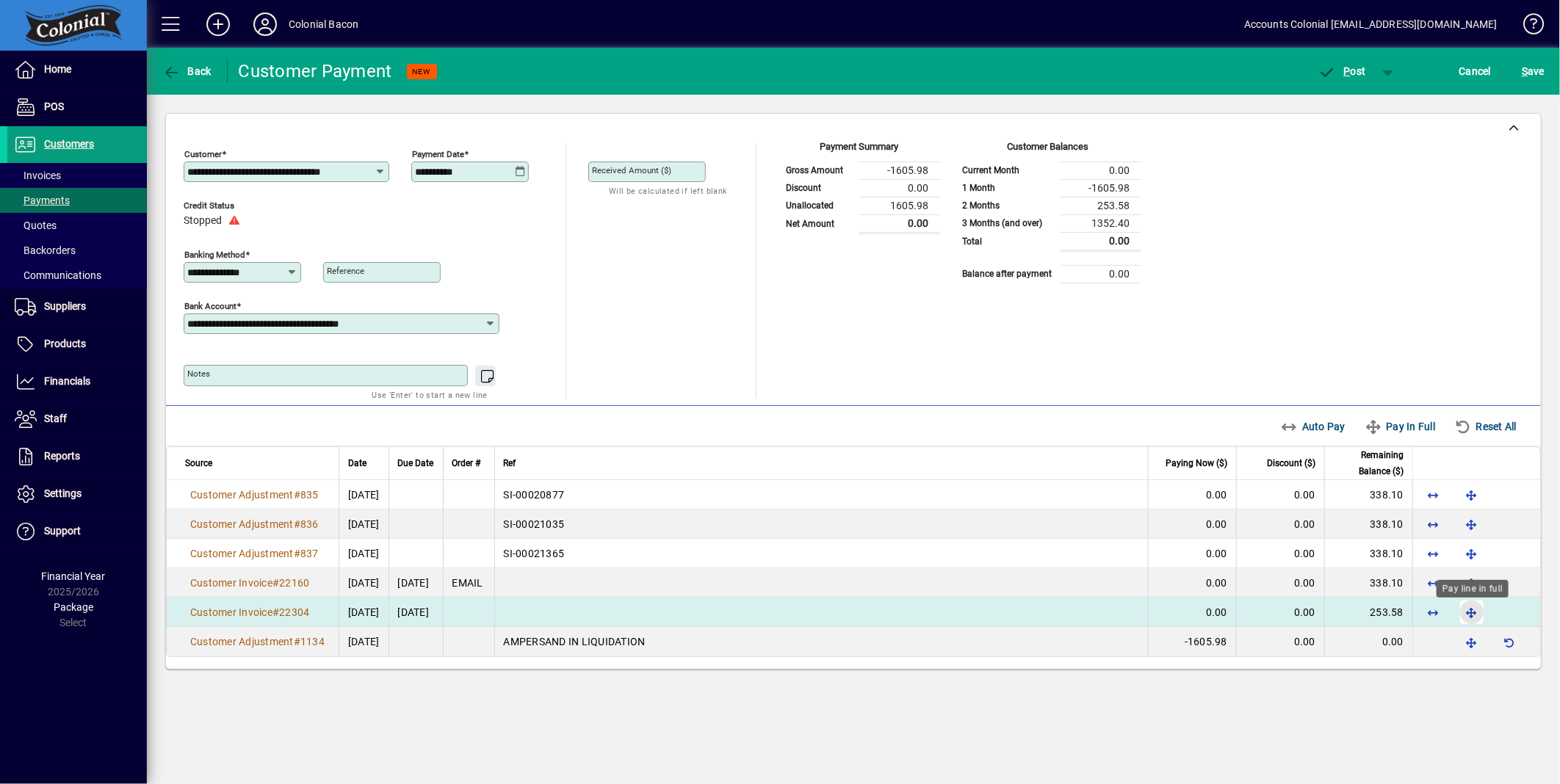
click at [1469, 611] on span "button" at bounding box center [1472, 612] width 35 height 35
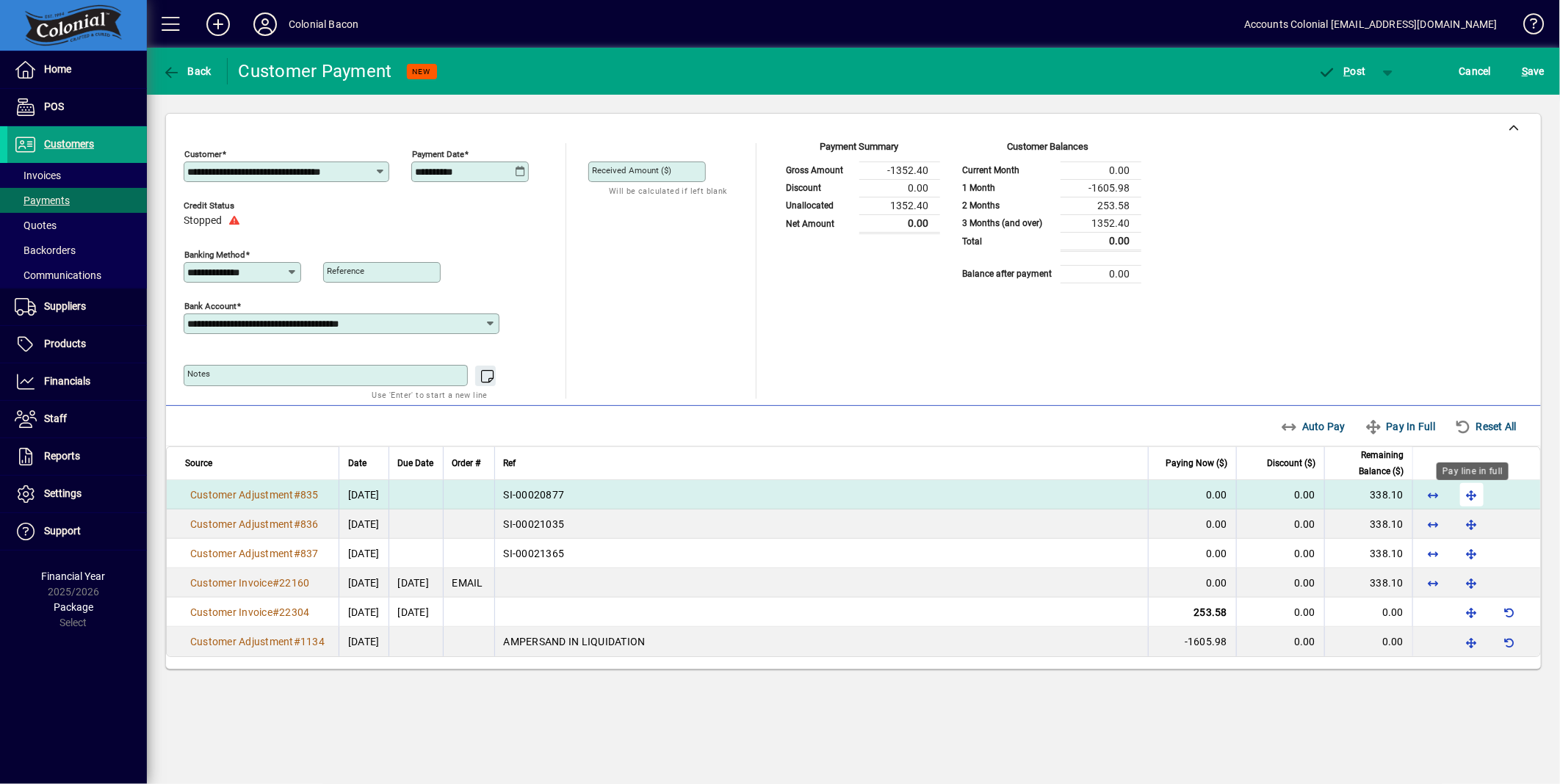
click at [1470, 496] on span "button" at bounding box center [1472, 495] width 35 height 35
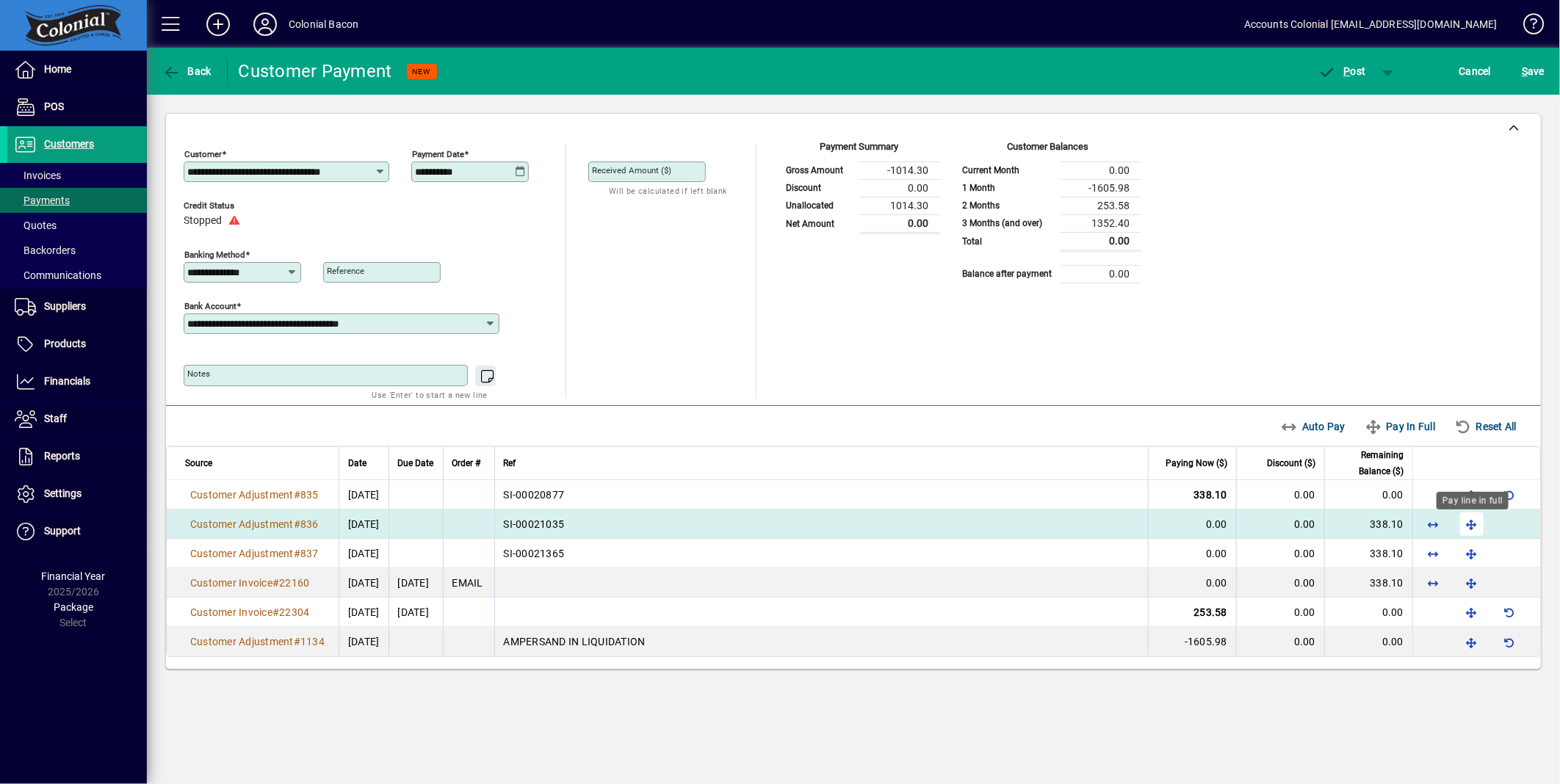
click at [1471, 526] on span "button" at bounding box center [1472, 524] width 35 height 35
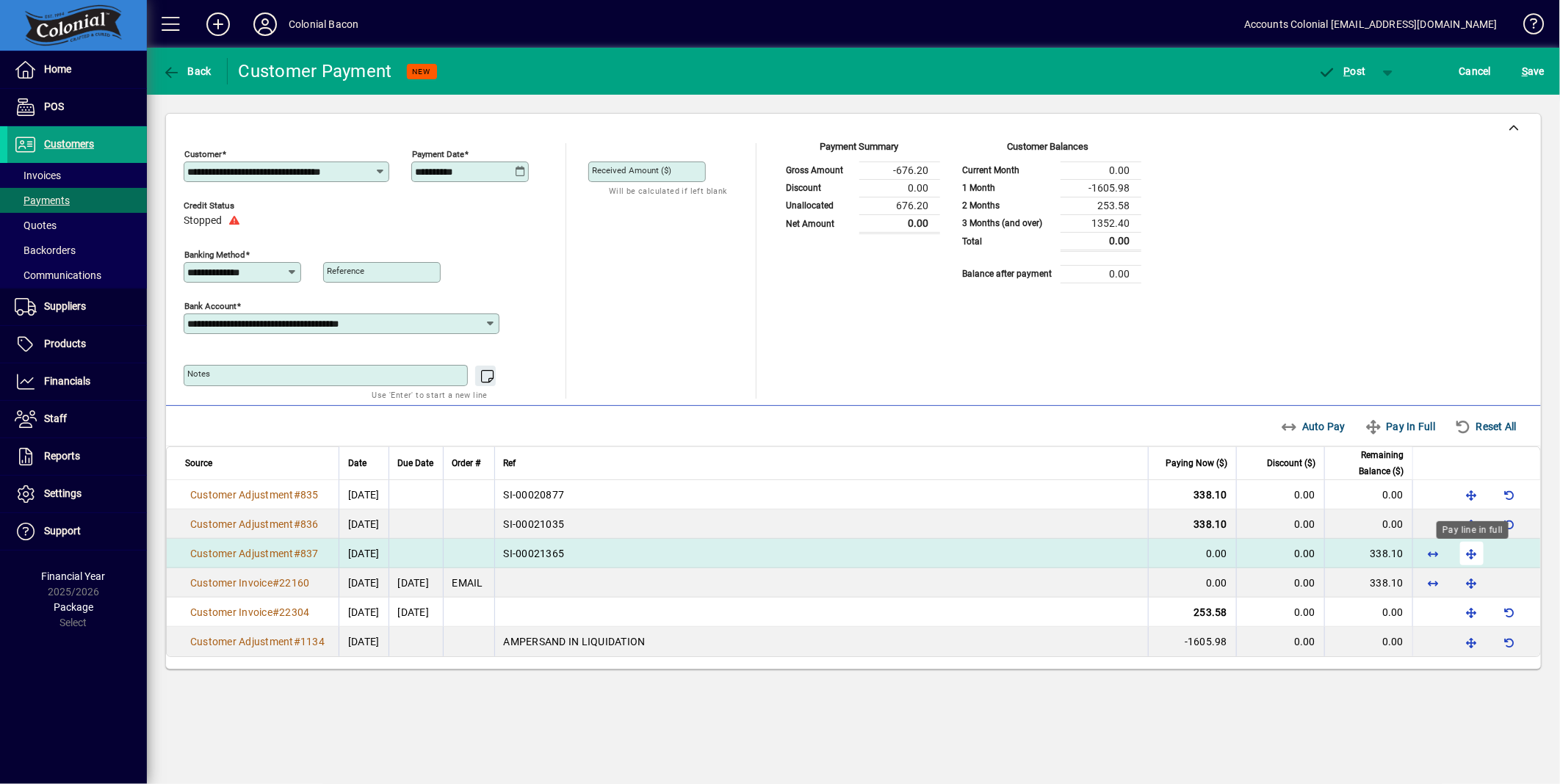
click at [1469, 558] on span "button" at bounding box center [1472, 553] width 35 height 35
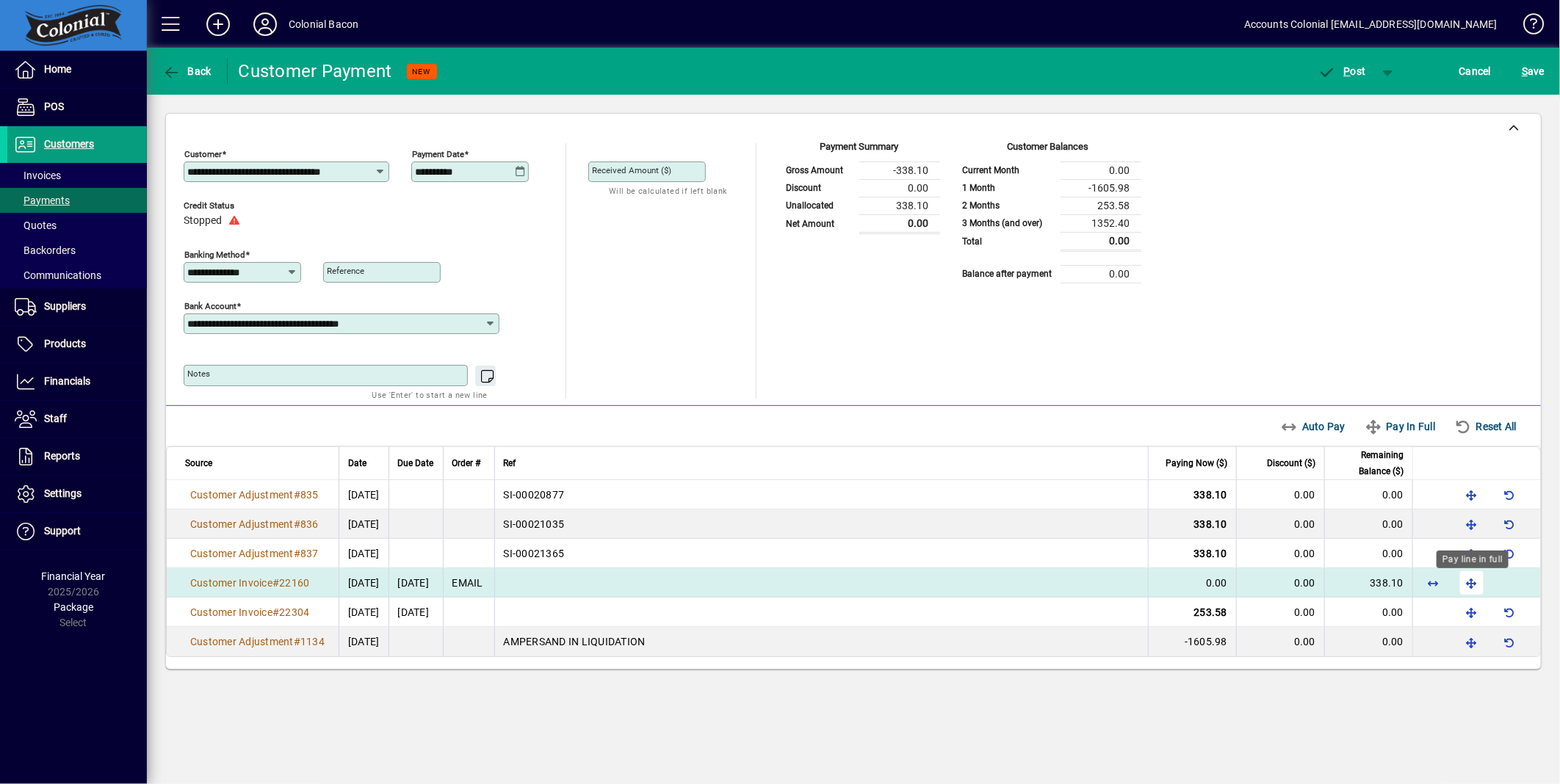
click at [1474, 582] on span "button" at bounding box center [1472, 583] width 35 height 35
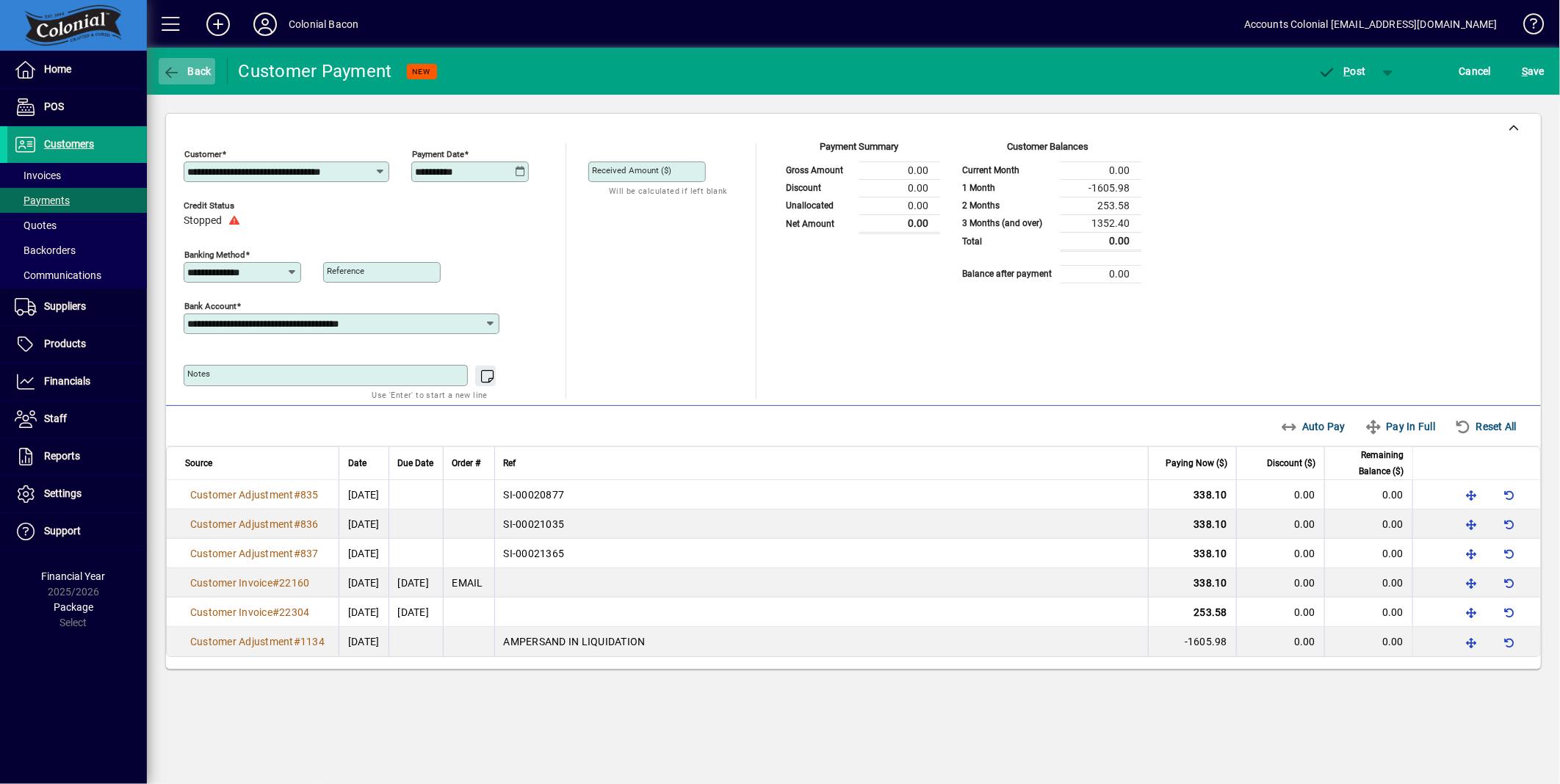
click at [169, 71] on icon "button" at bounding box center [171, 72] width 18 height 15
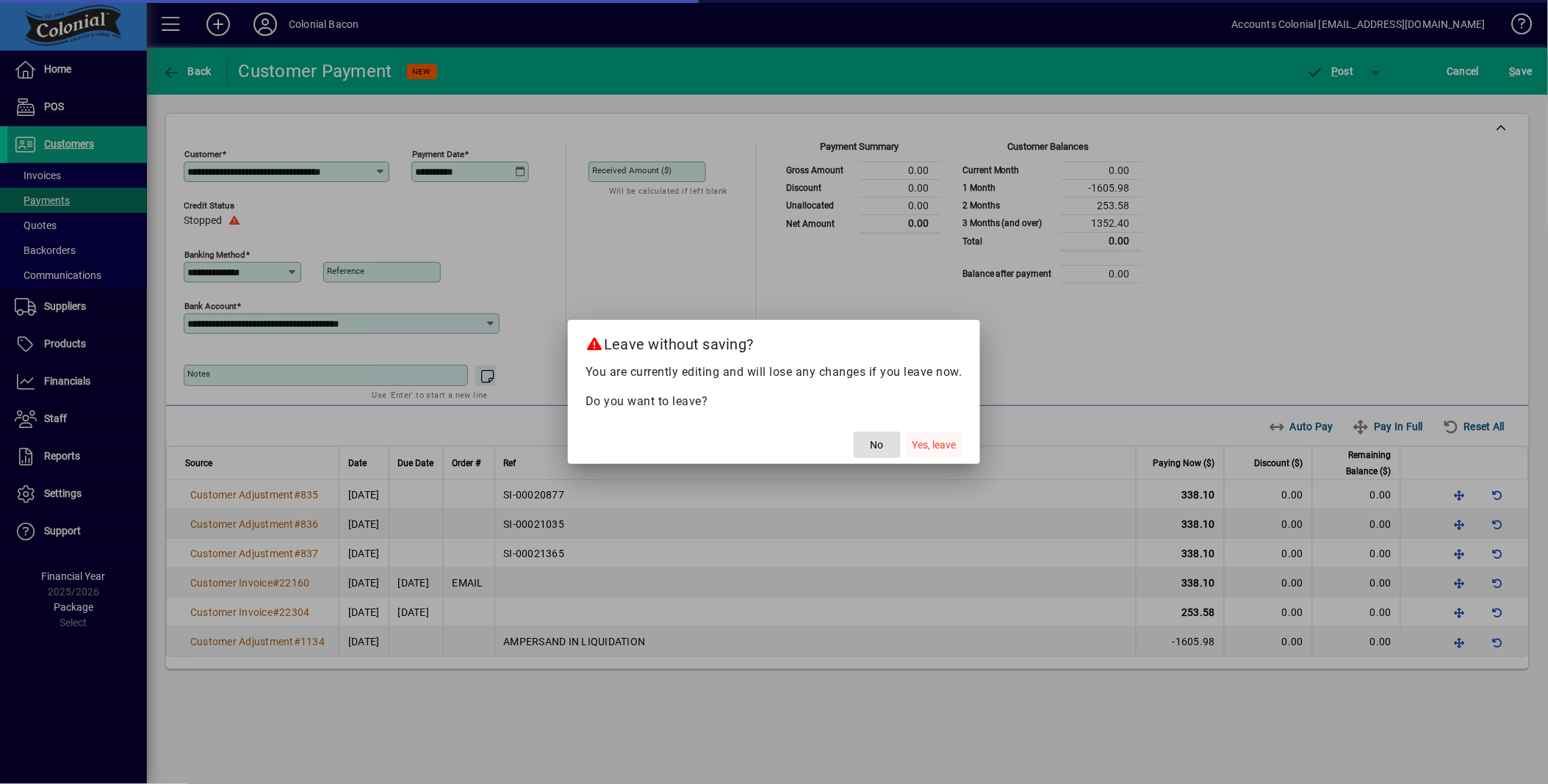
click at [941, 449] on span "Yes, leave" at bounding box center [934, 445] width 44 height 15
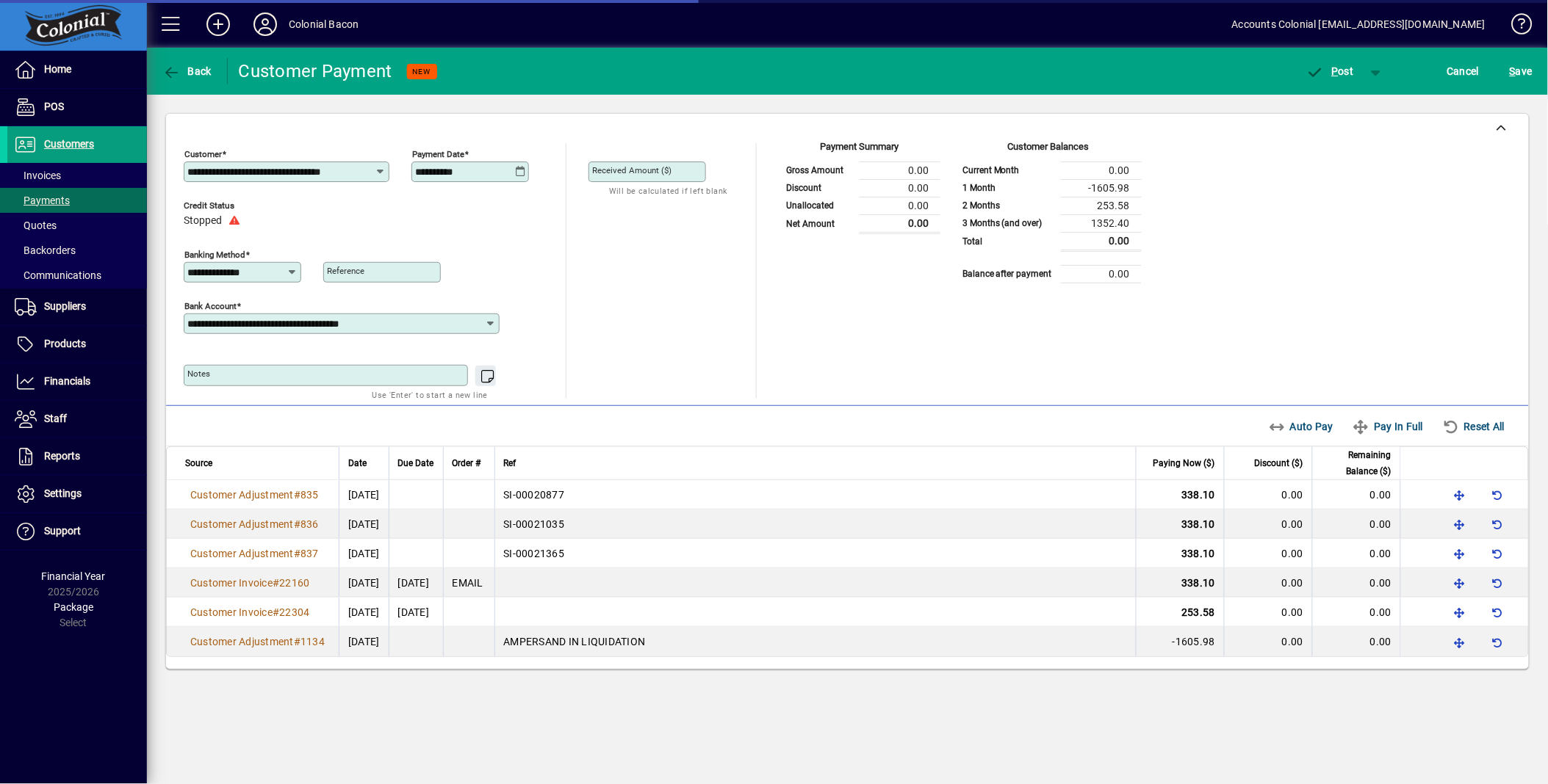
type input "****"
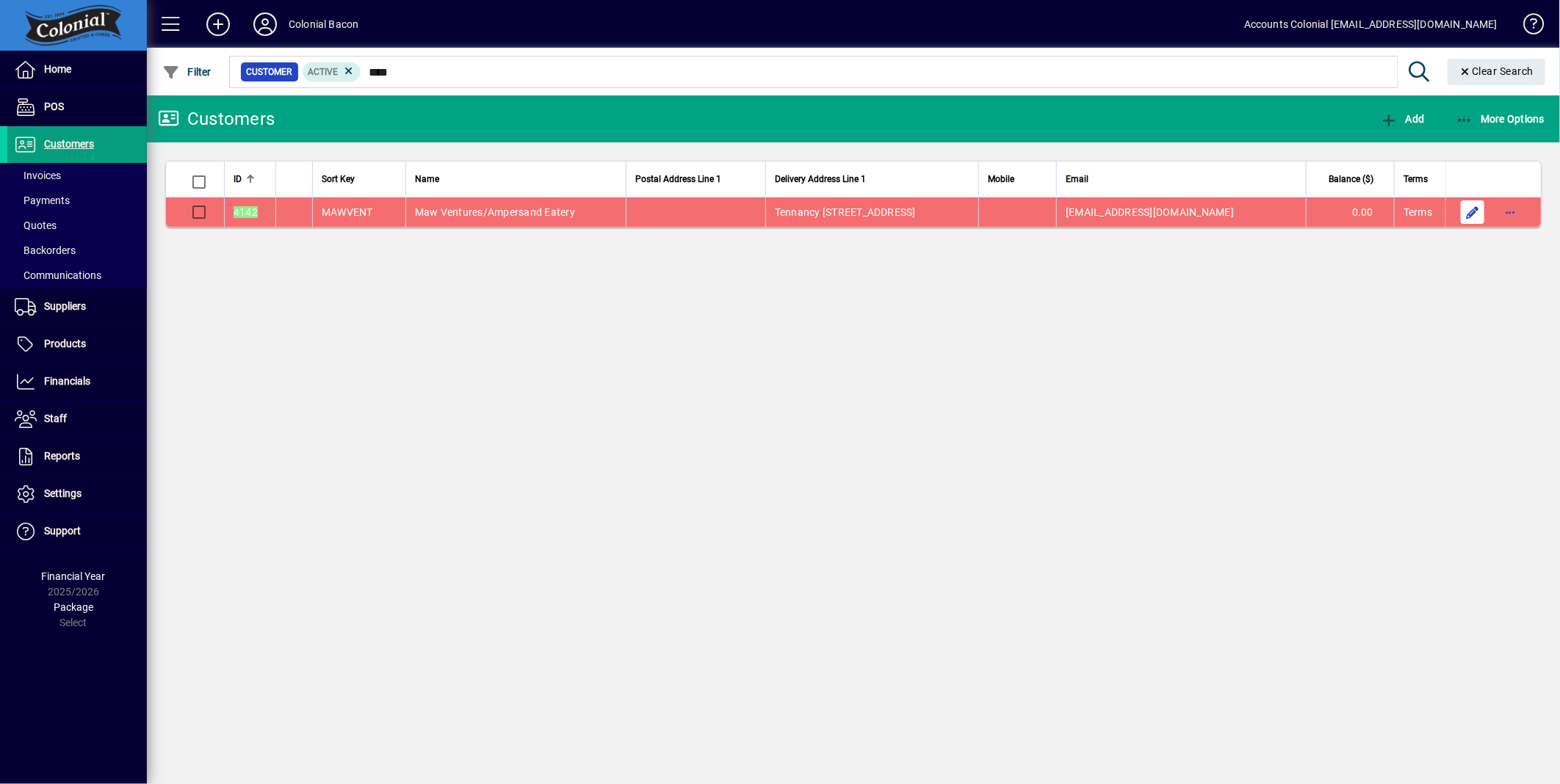
click at [1478, 216] on span "button" at bounding box center [1473, 212] width 35 height 35
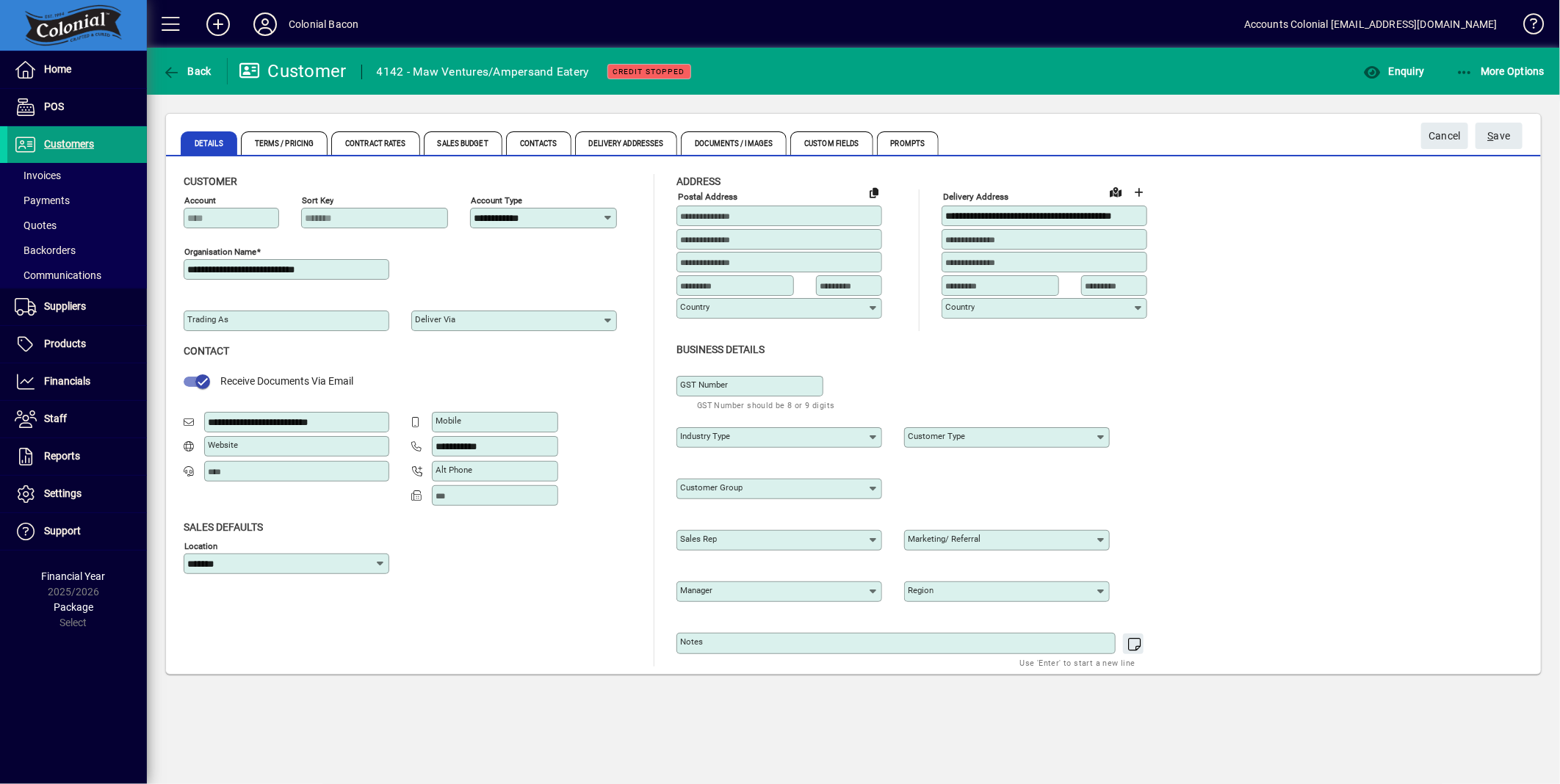
type input "**********"
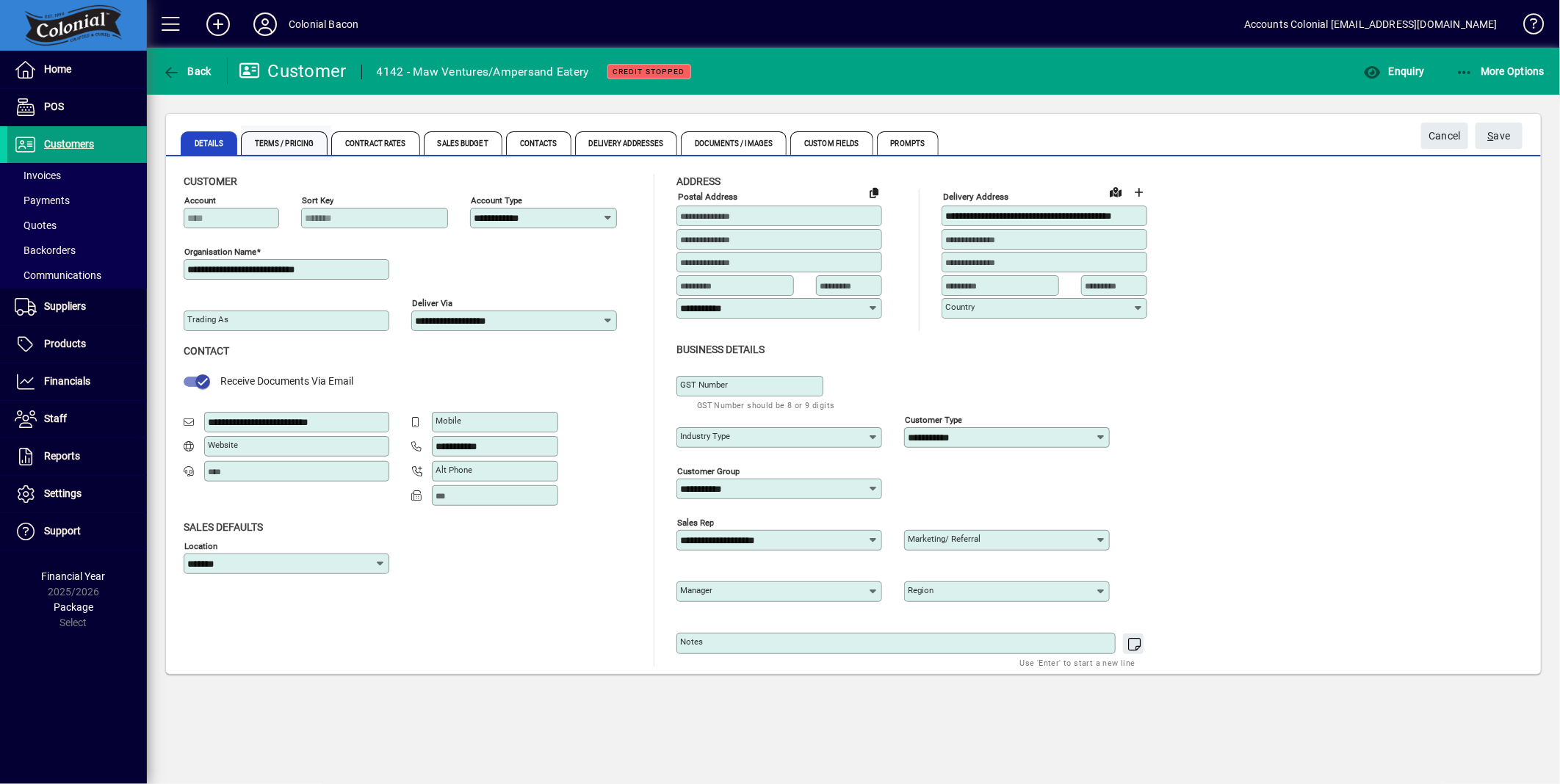
click at [279, 150] on span "Terms / Pricing" at bounding box center [285, 143] width 87 height 24
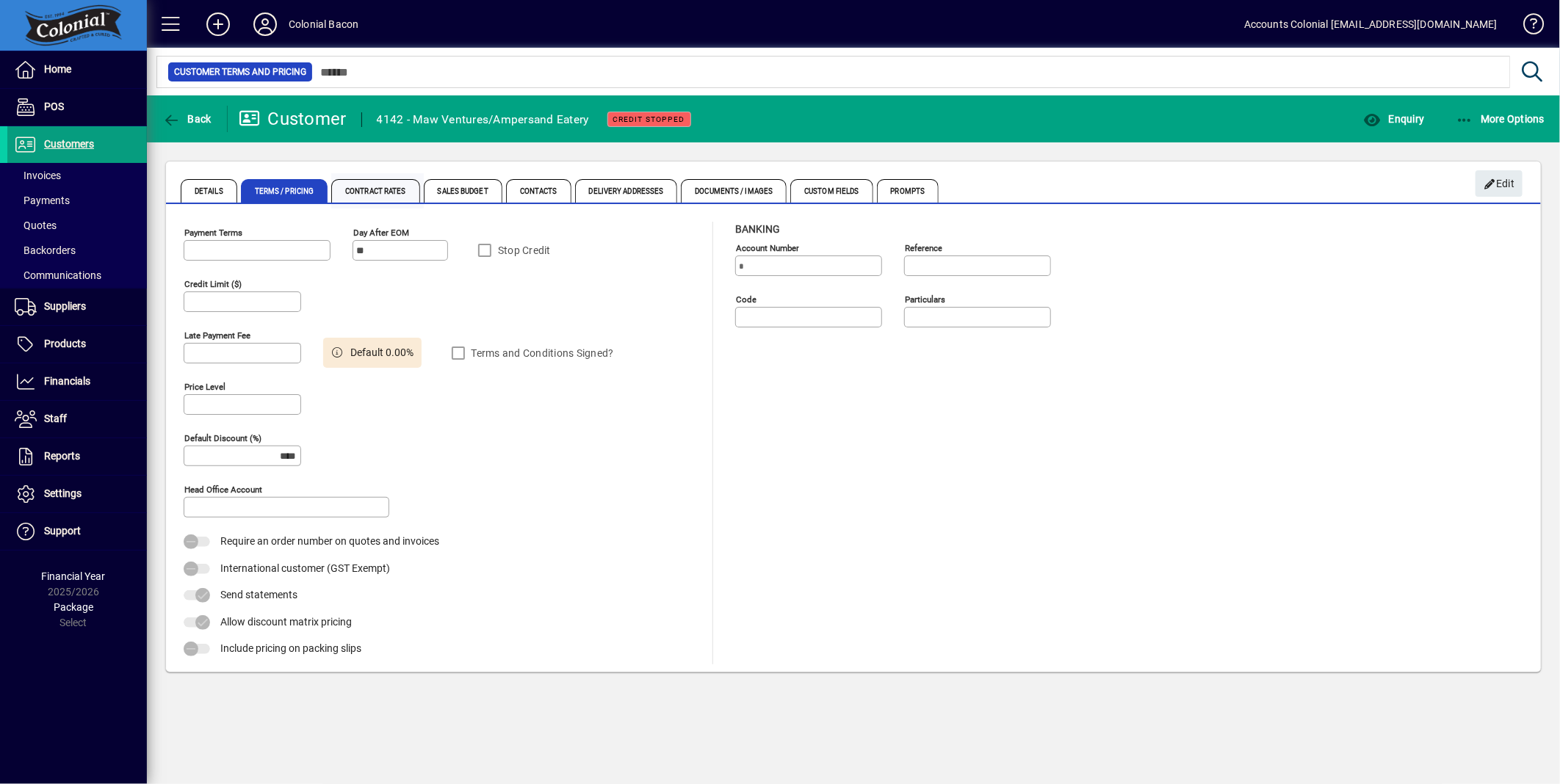
type input "**********"
click at [485, 247] on div "Stop Credit" at bounding box center [573, 250] width 205 height 29
click at [1508, 185] on span "Edit" at bounding box center [1500, 184] width 32 height 25
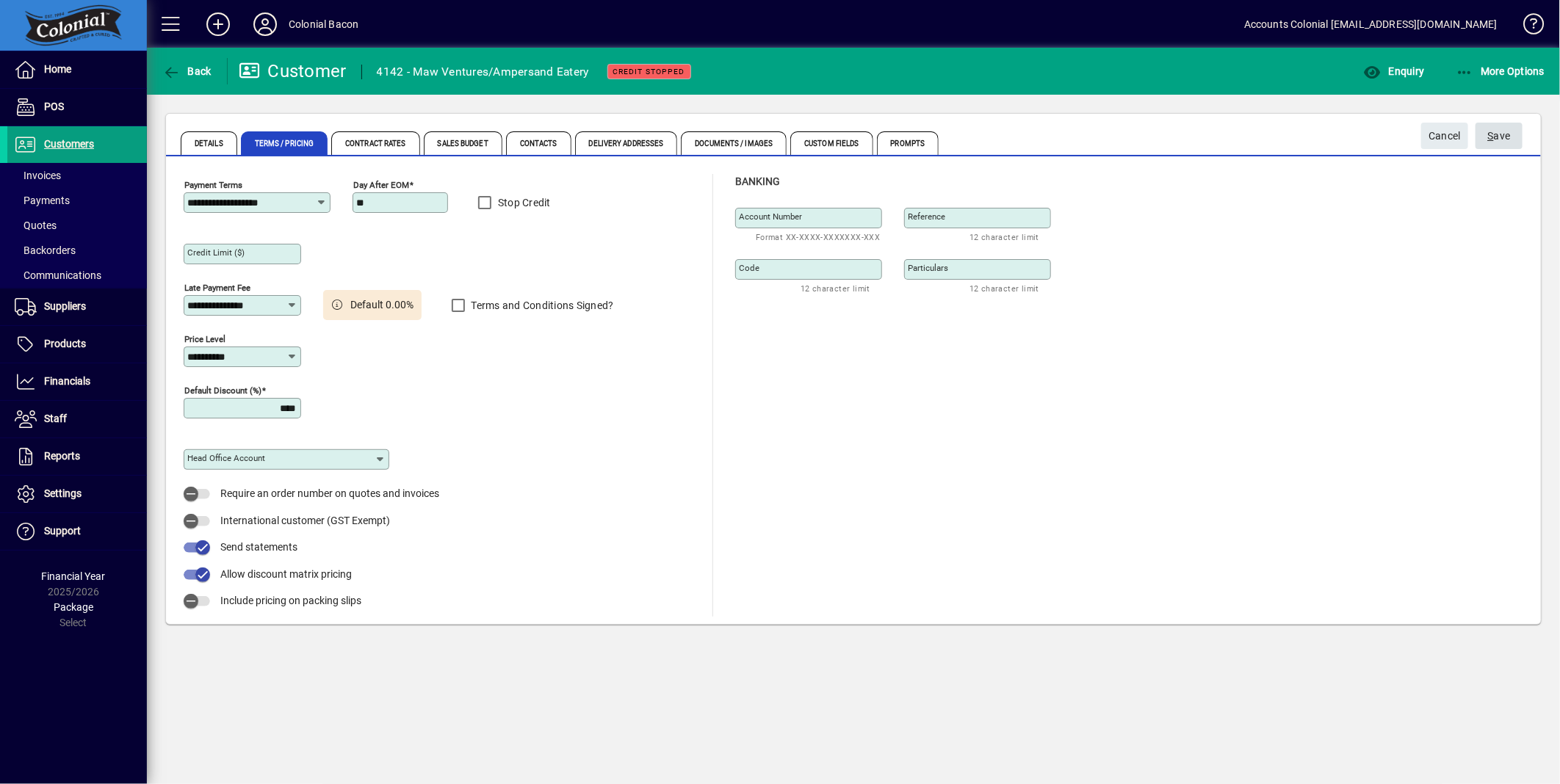
click at [1509, 136] on span "S ave" at bounding box center [1500, 136] width 23 height 25
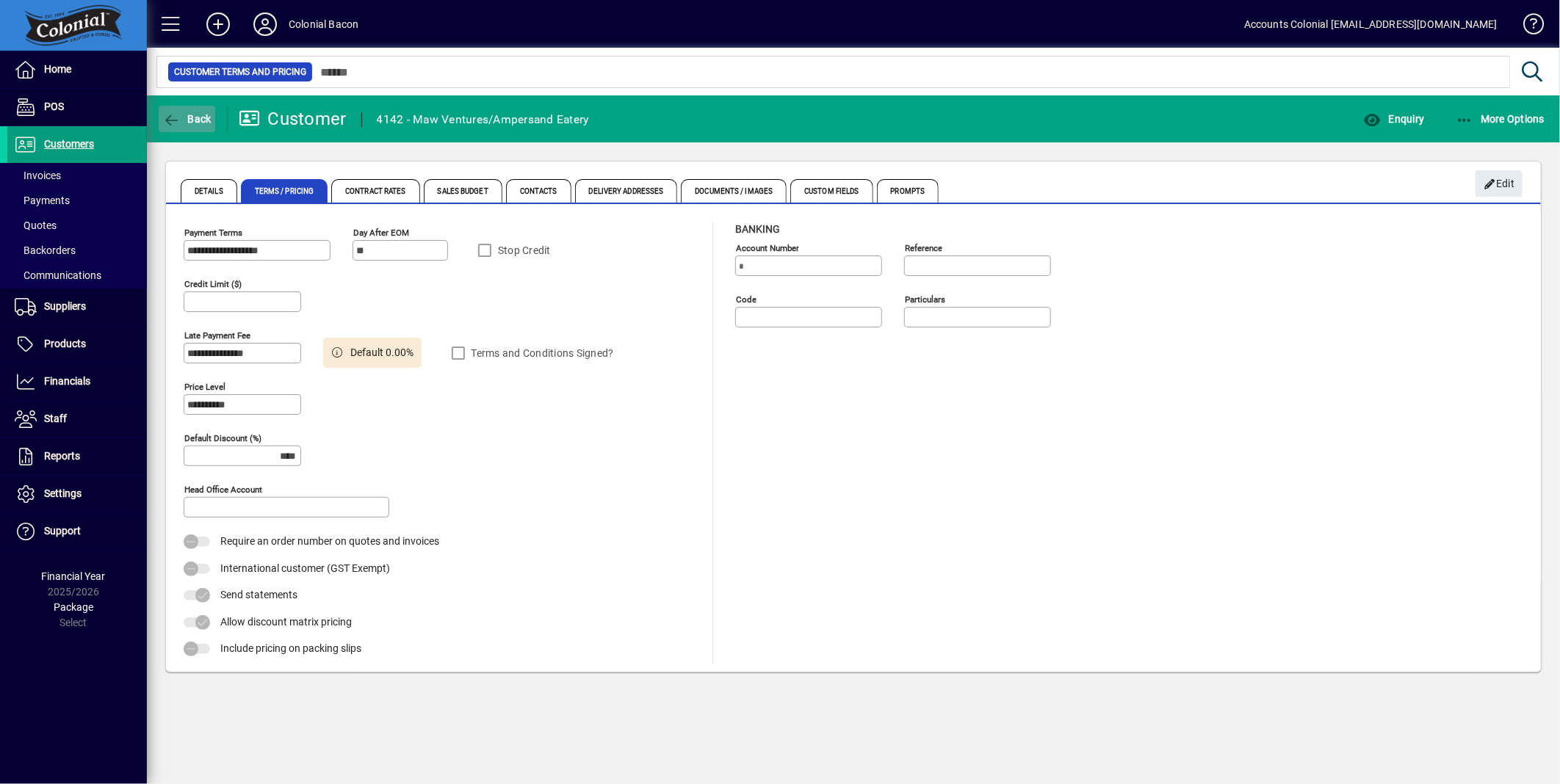
click at [171, 110] on span "button" at bounding box center [186, 119] width 56 height 35
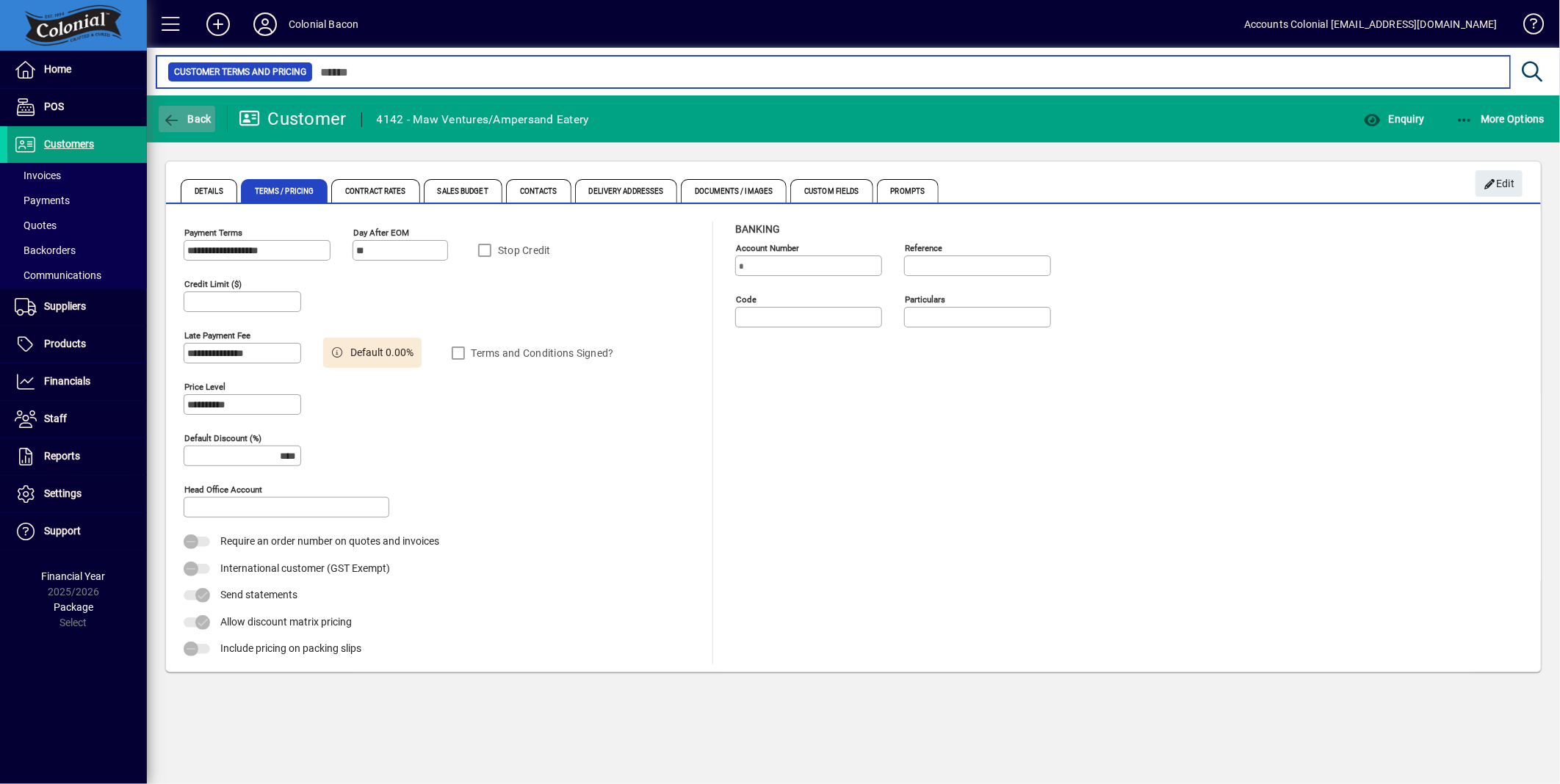
type input "****"
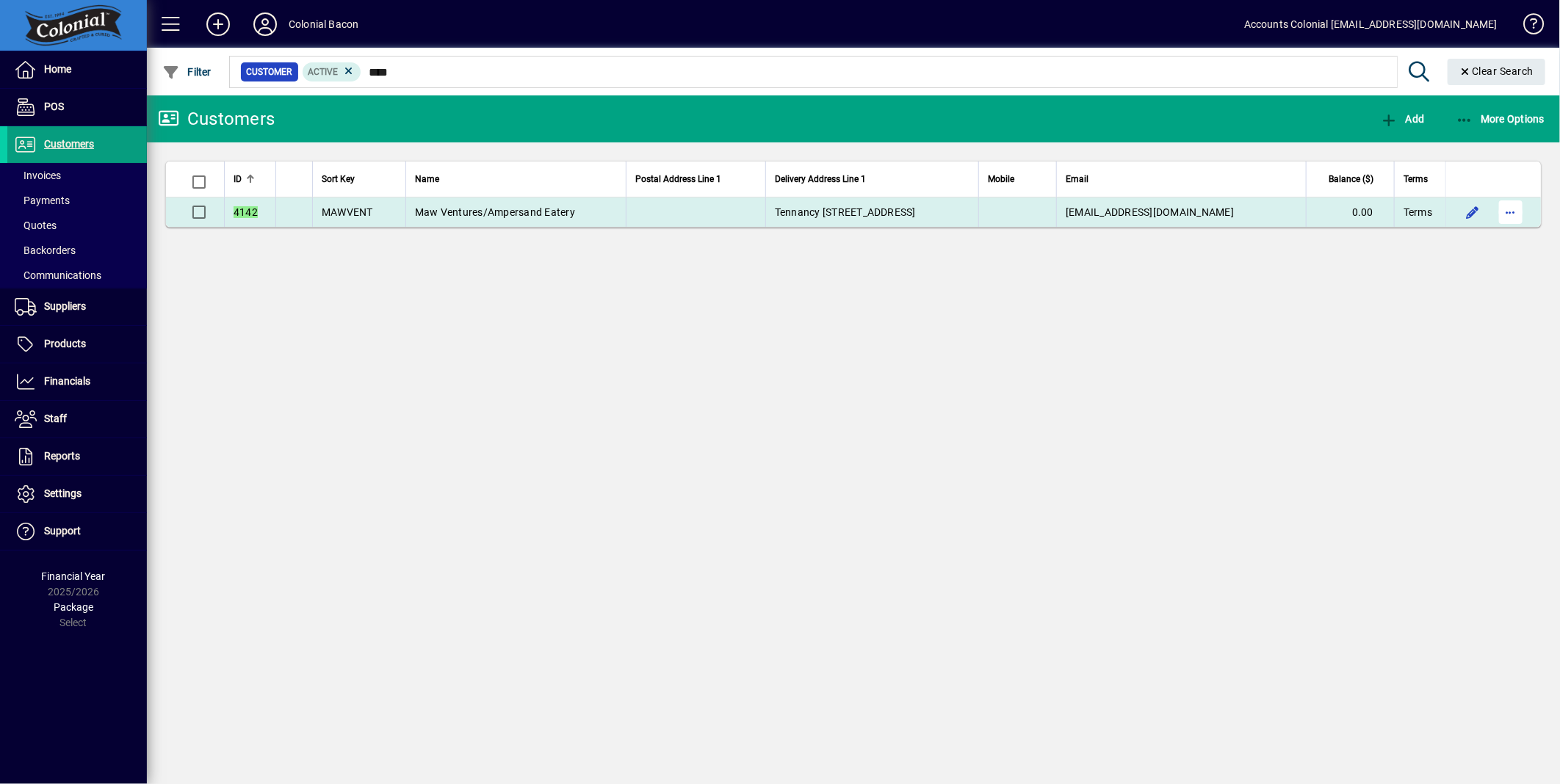
click at [1508, 211] on span "button" at bounding box center [1511, 212] width 35 height 35
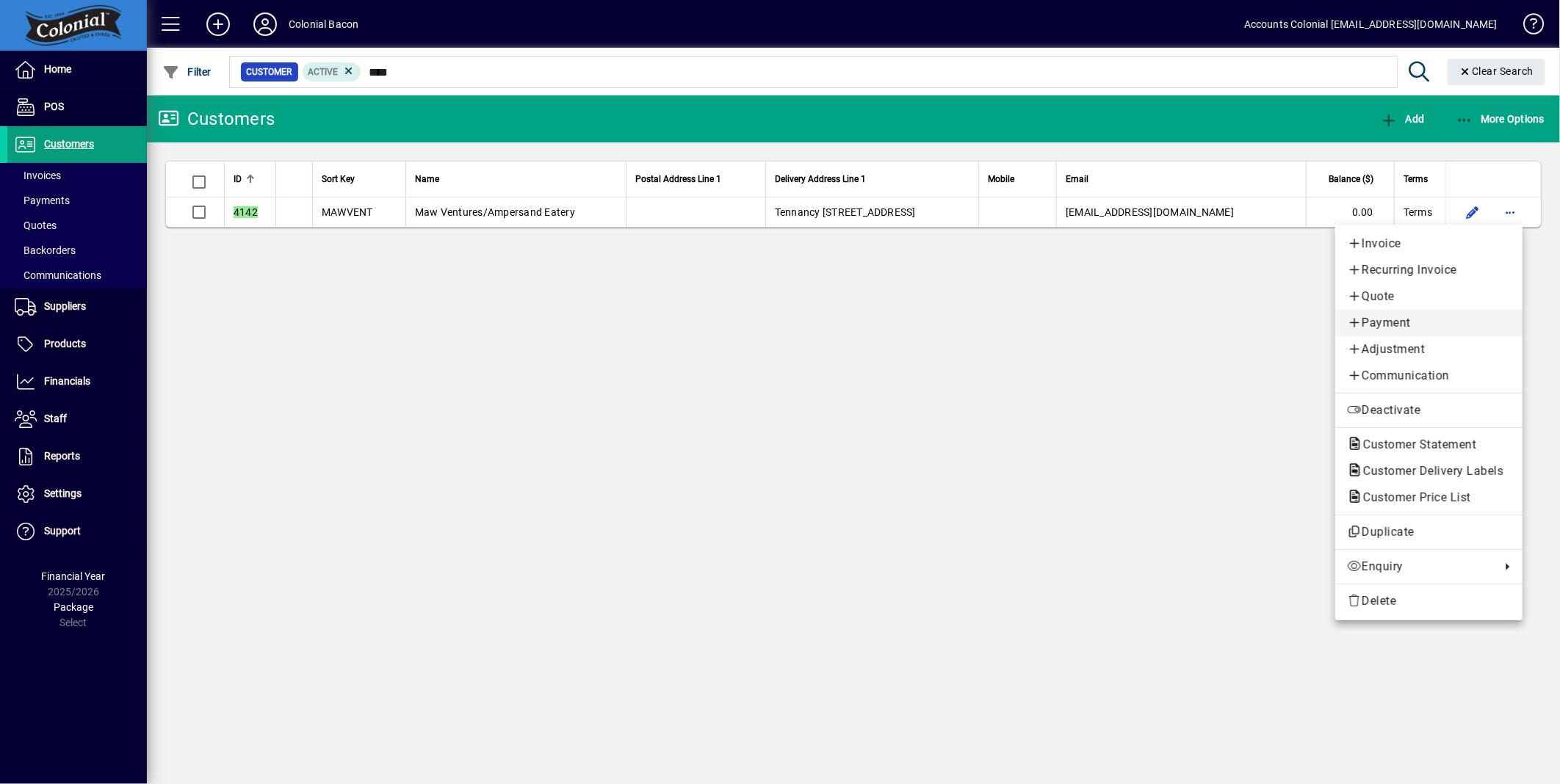
click at [1387, 322] on span "Payment" at bounding box center [1429, 323] width 164 height 17
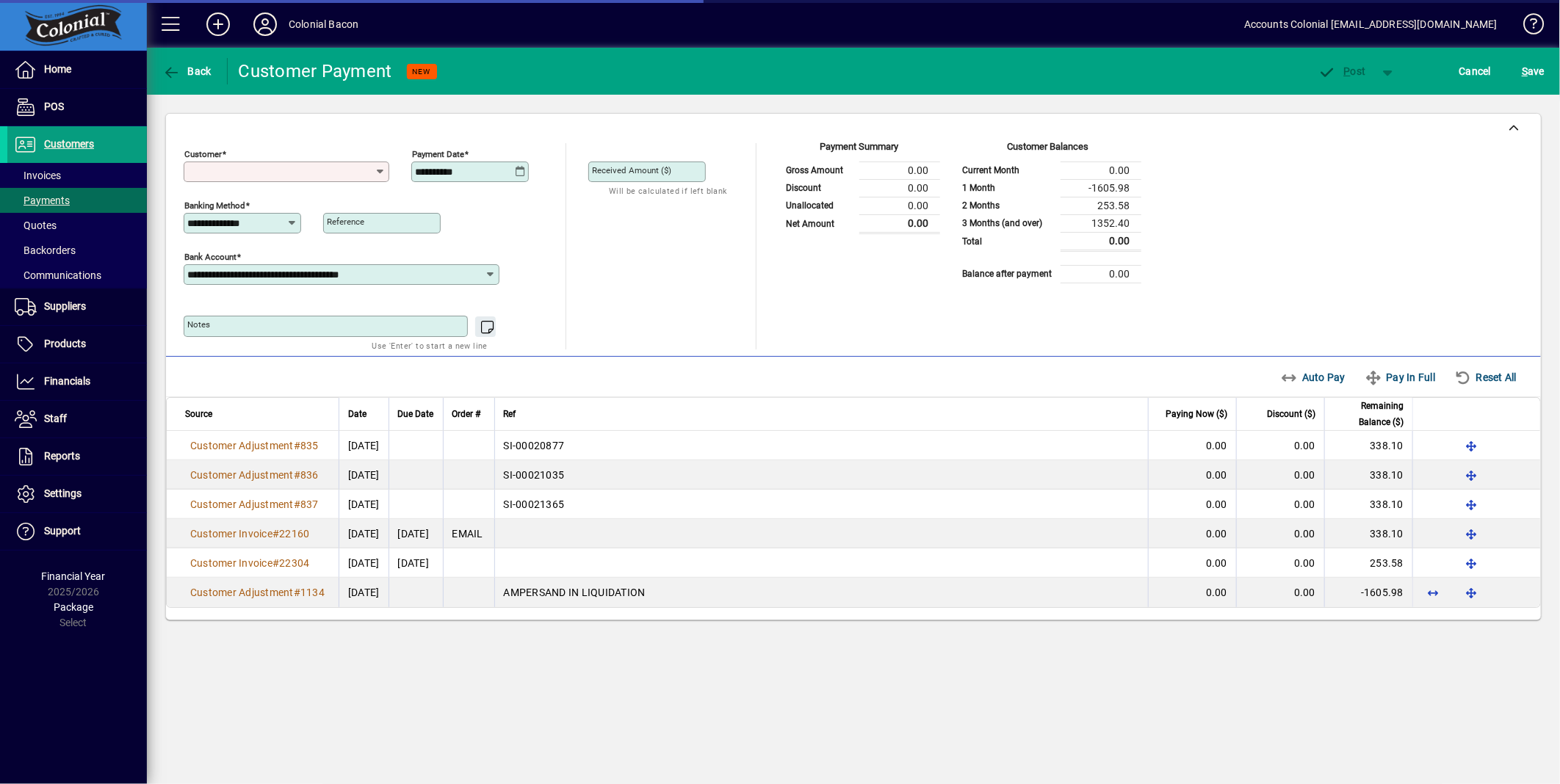
type input "**********"
click at [1320, 377] on div "Auto Pay Pay In Full Reset All" at bounding box center [1403, 377] width 255 height 26
click at [1386, 377] on span "Pay In Full" at bounding box center [1400, 377] width 71 height 24
type input "****"
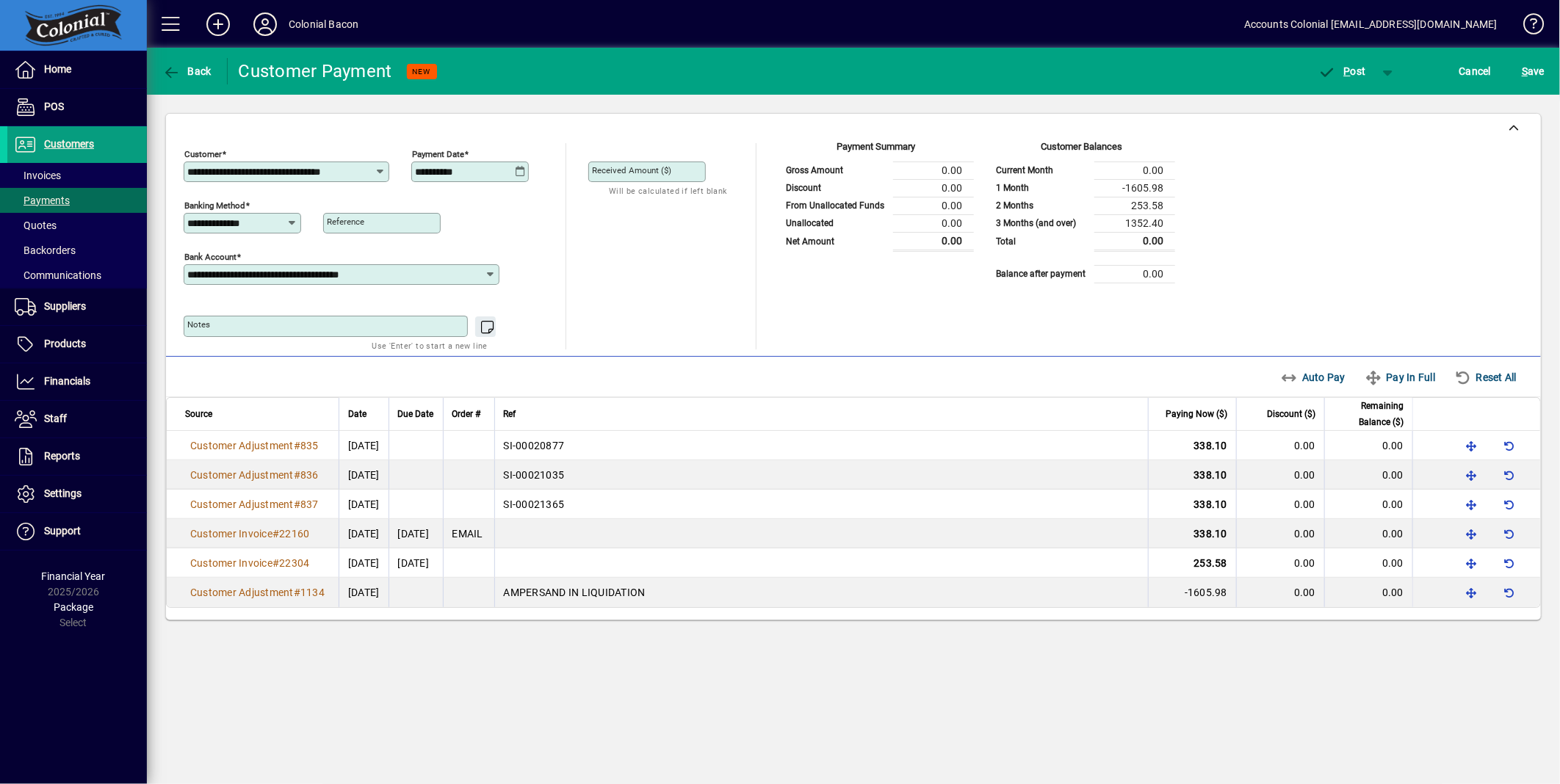
click at [519, 170] on icon at bounding box center [520, 171] width 11 height 12
click at [581, 212] on span "Previous month" at bounding box center [581, 212] width 29 height 29
click at [548, 419] on span "31" at bounding box center [549, 420] width 26 height 26
type input "**********"
click at [1349, 70] on span "P" at bounding box center [1347, 71] width 6 height 12
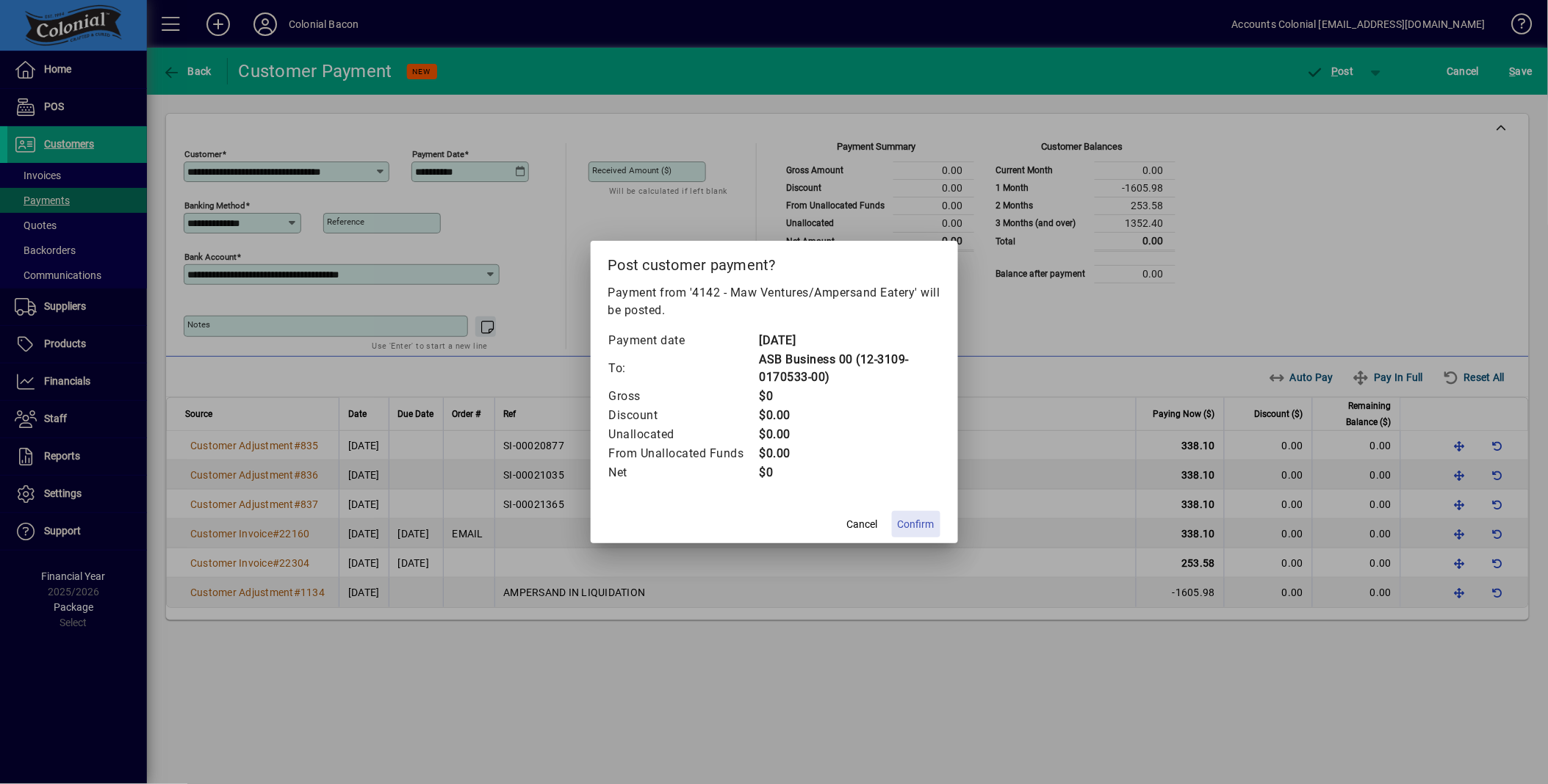
click at [917, 522] on span "Confirm" at bounding box center [916, 524] width 36 height 15
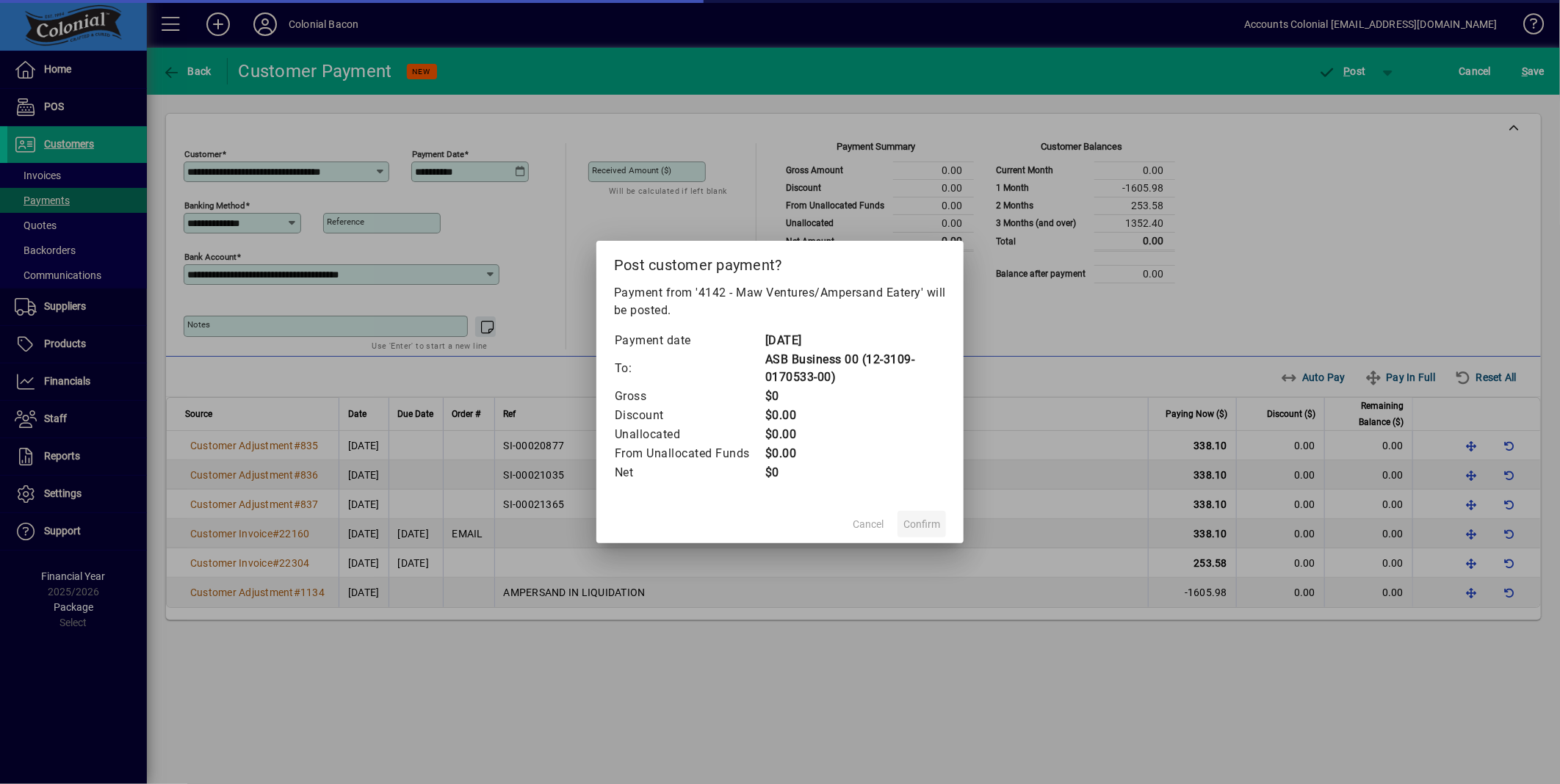
type input "****"
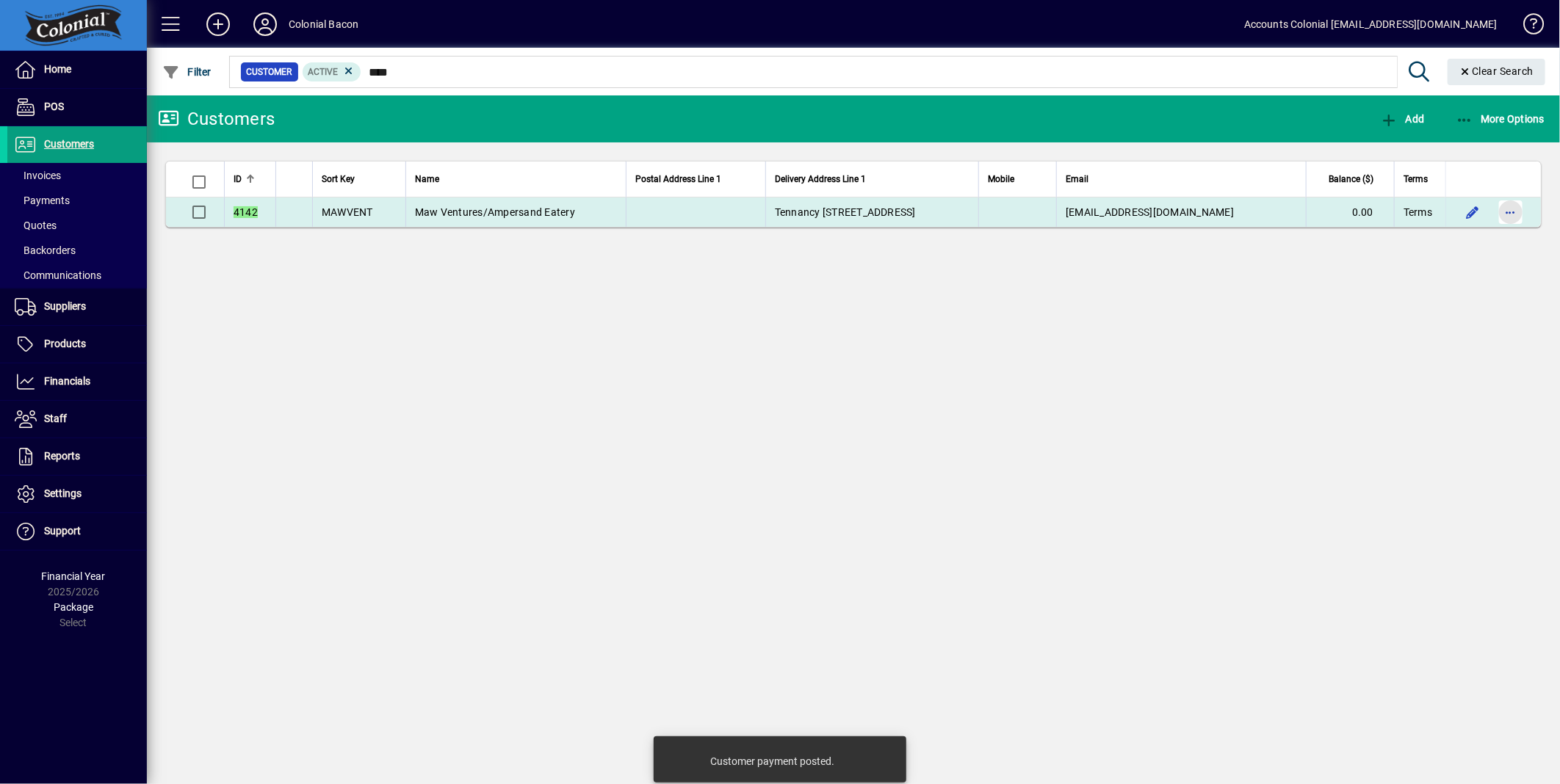
click at [1512, 213] on span "button" at bounding box center [1511, 212] width 35 height 35
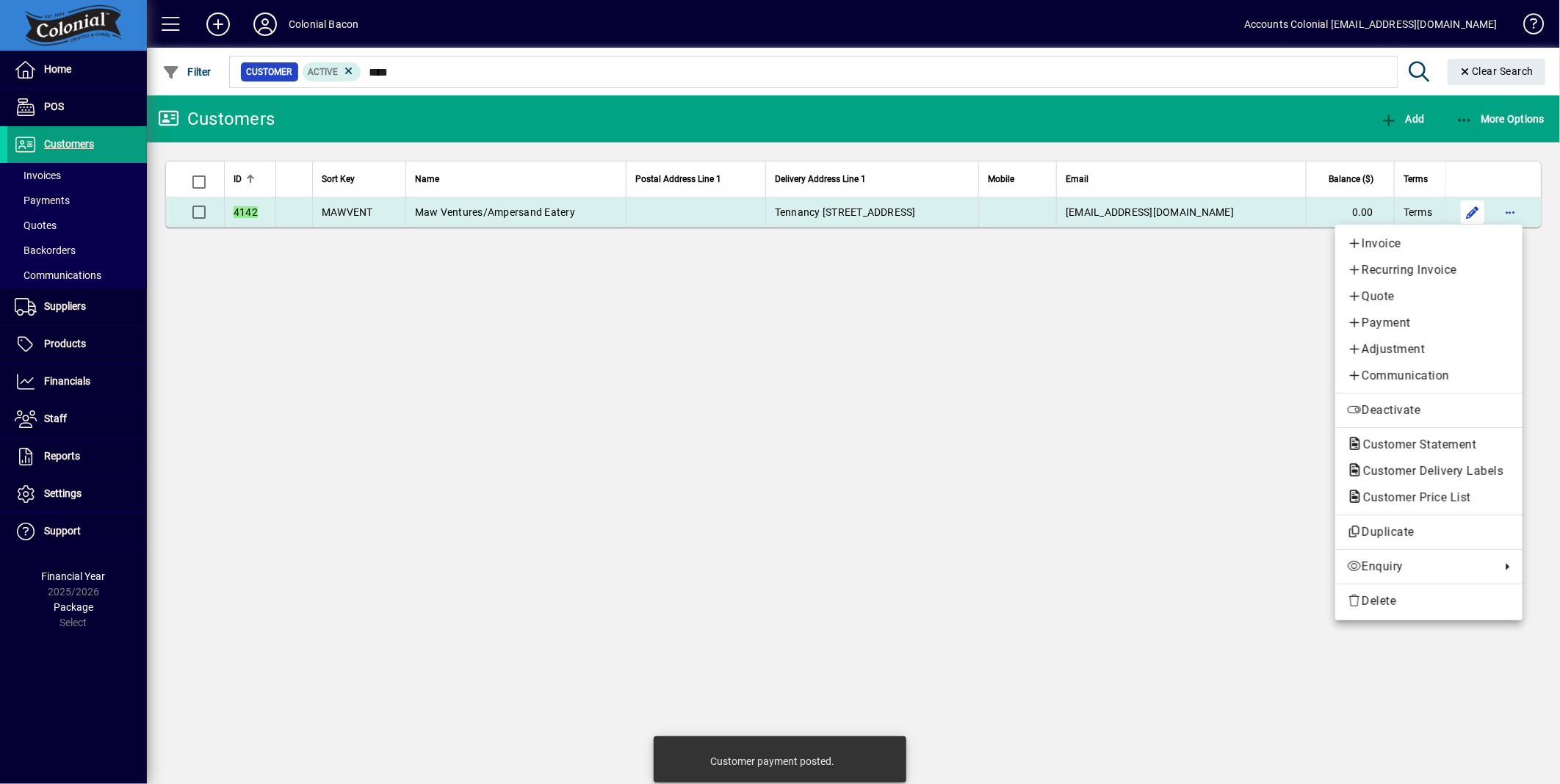
click at [1468, 208] on div at bounding box center [780, 392] width 1560 height 784
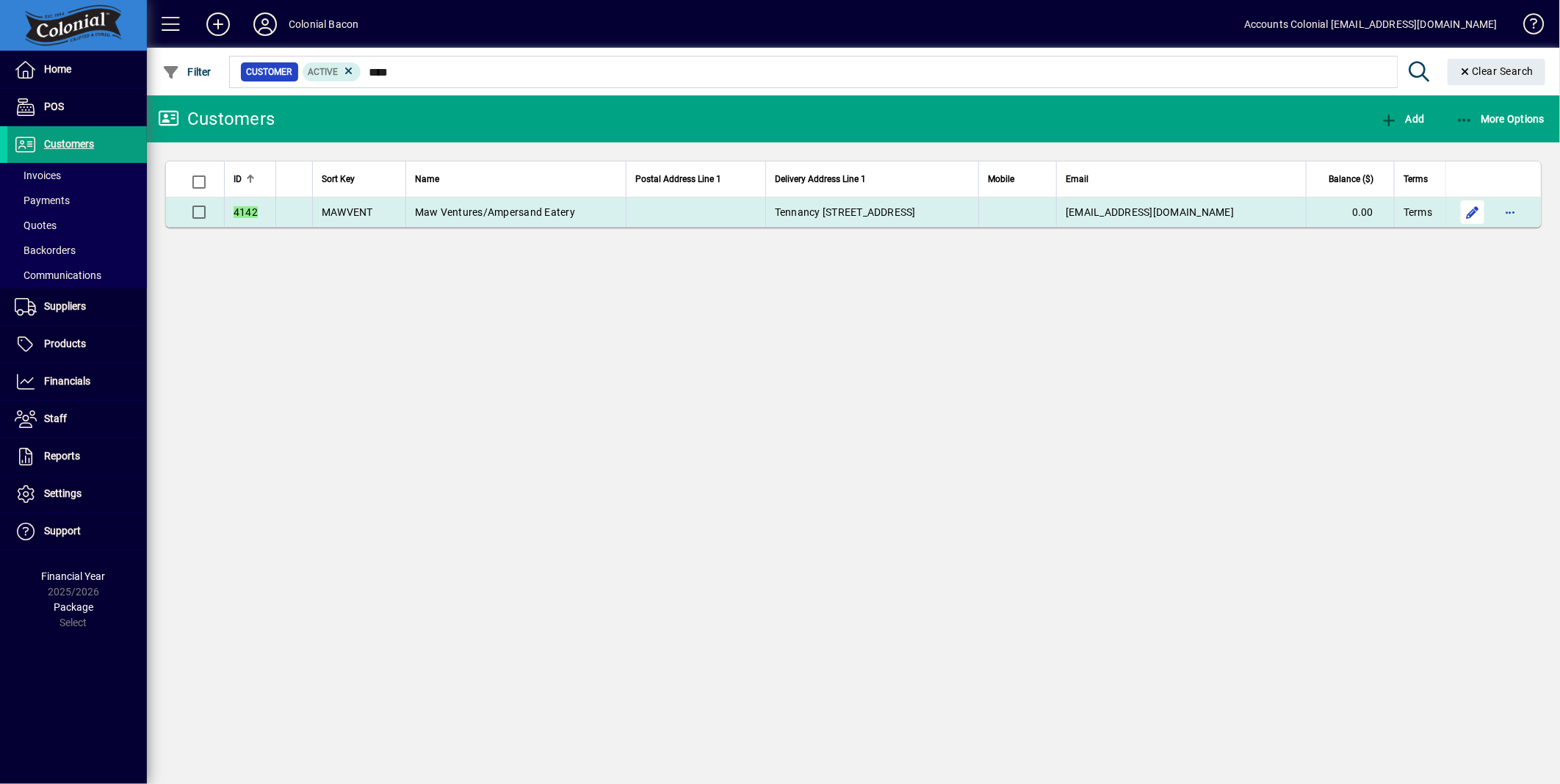
click at [1470, 209] on span "button" at bounding box center [1473, 212] width 35 height 35
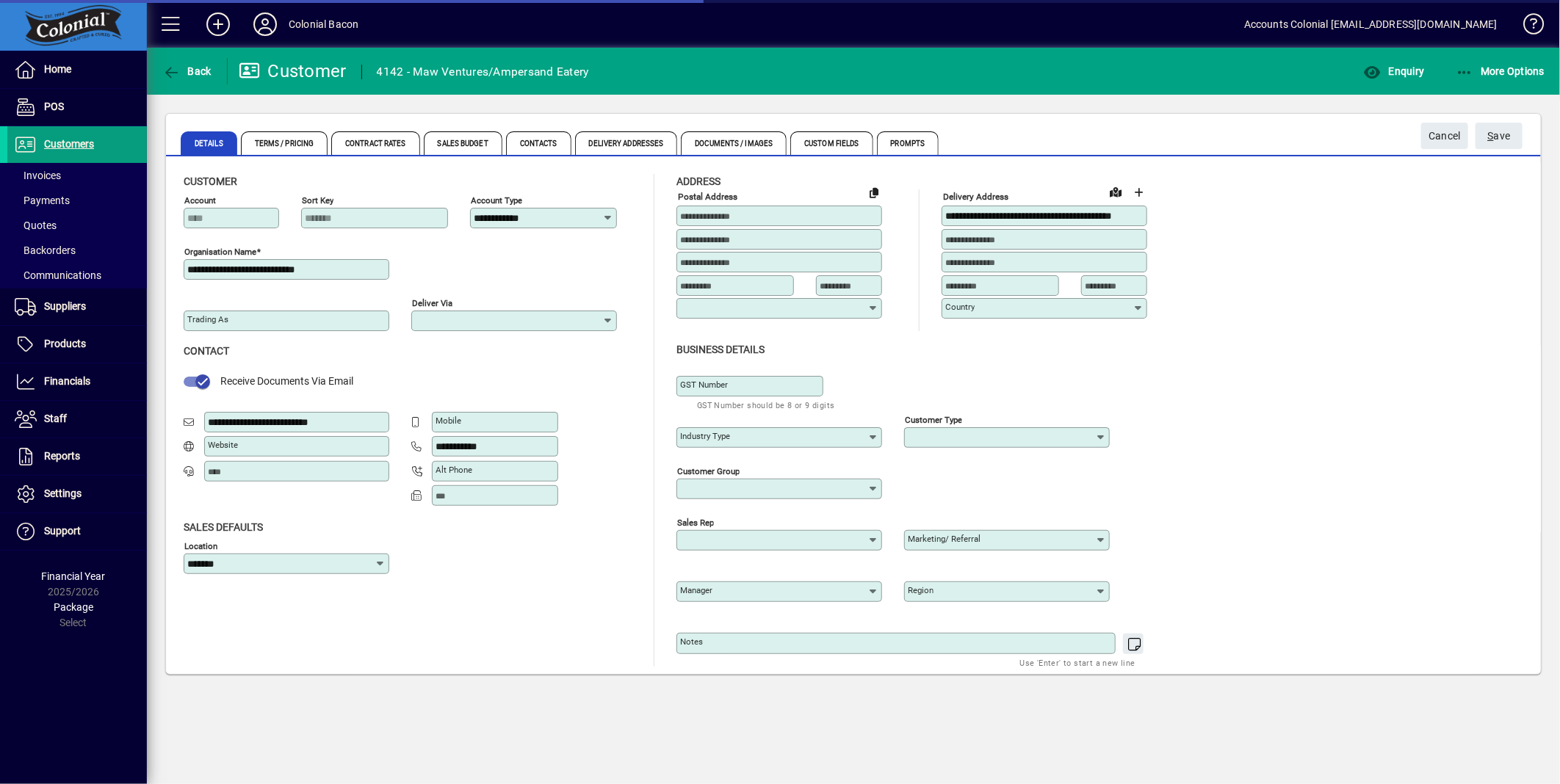
type input "**********"
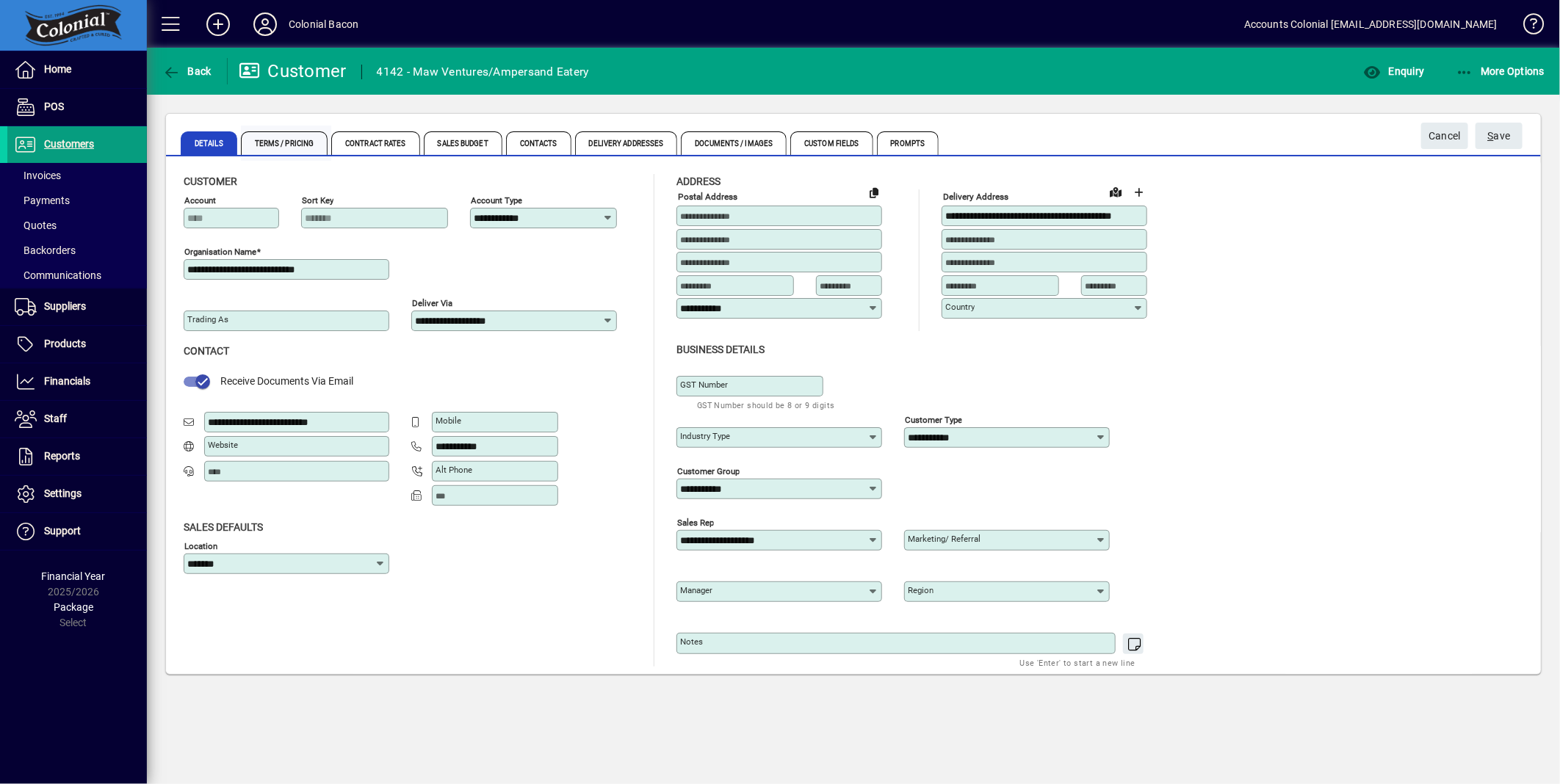
click at [280, 144] on span "Terms / Pricing" at bounding box center [285, 143] width 87 height 24
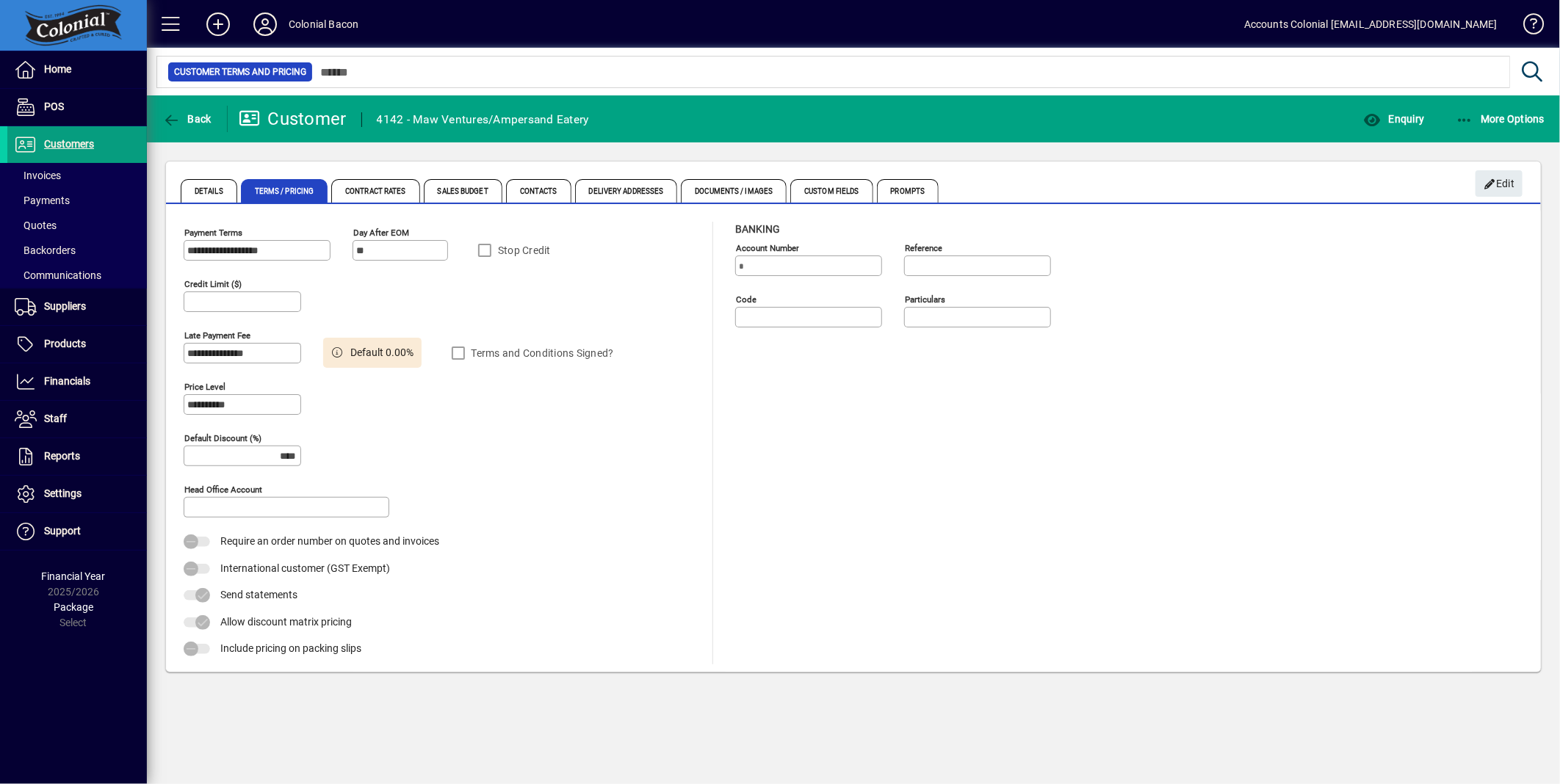
click at [483, 251] on div "Stop Credit" at bounding box center [573, 250] width 205 height 29
click at [1502, 182] on span "Edit" at bounding box center [1500, 184] width 32 height 25
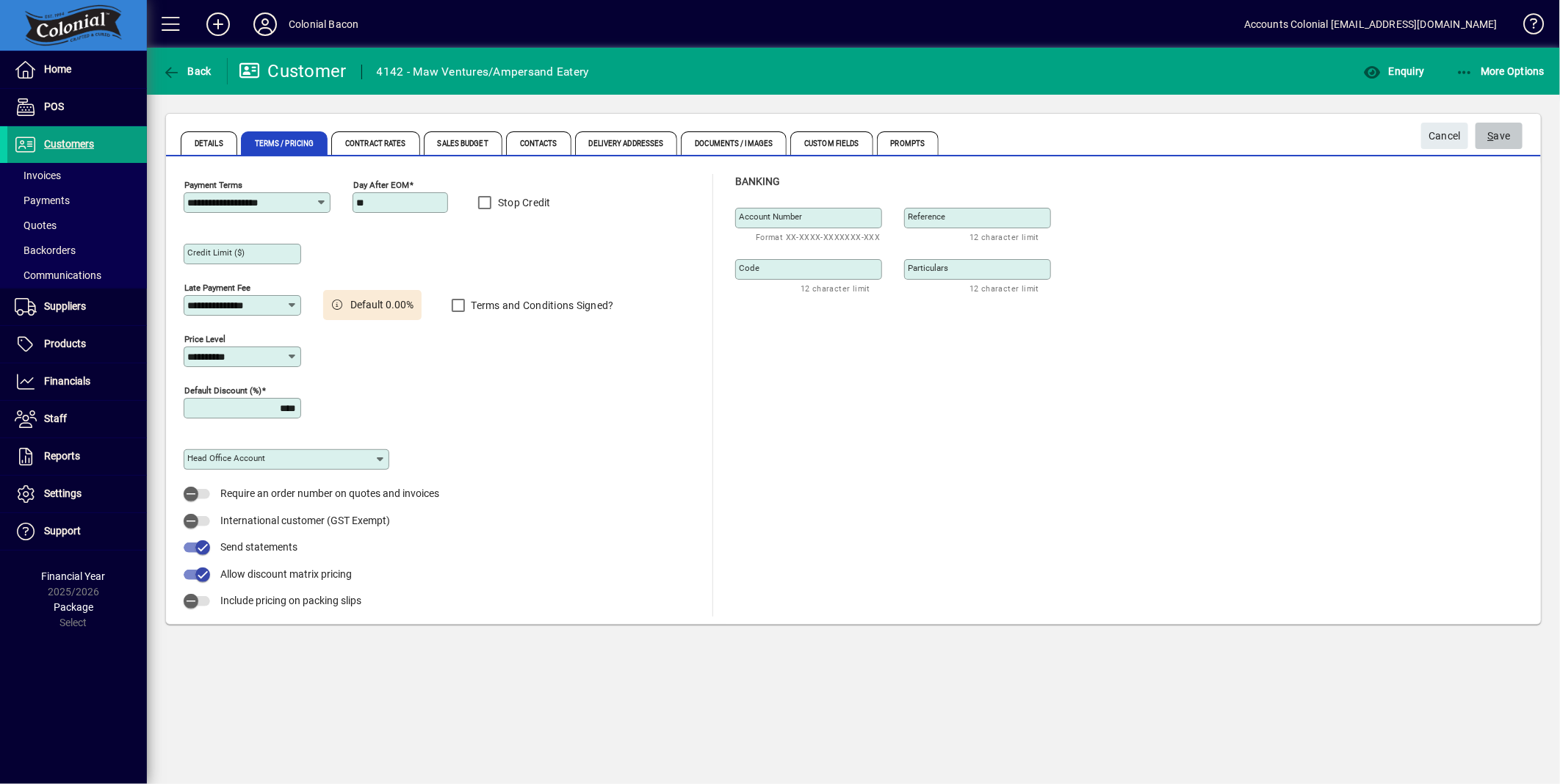
click at [1506, 134] on span "S ave" at bounding box center [1500, 136] width 23 height 25
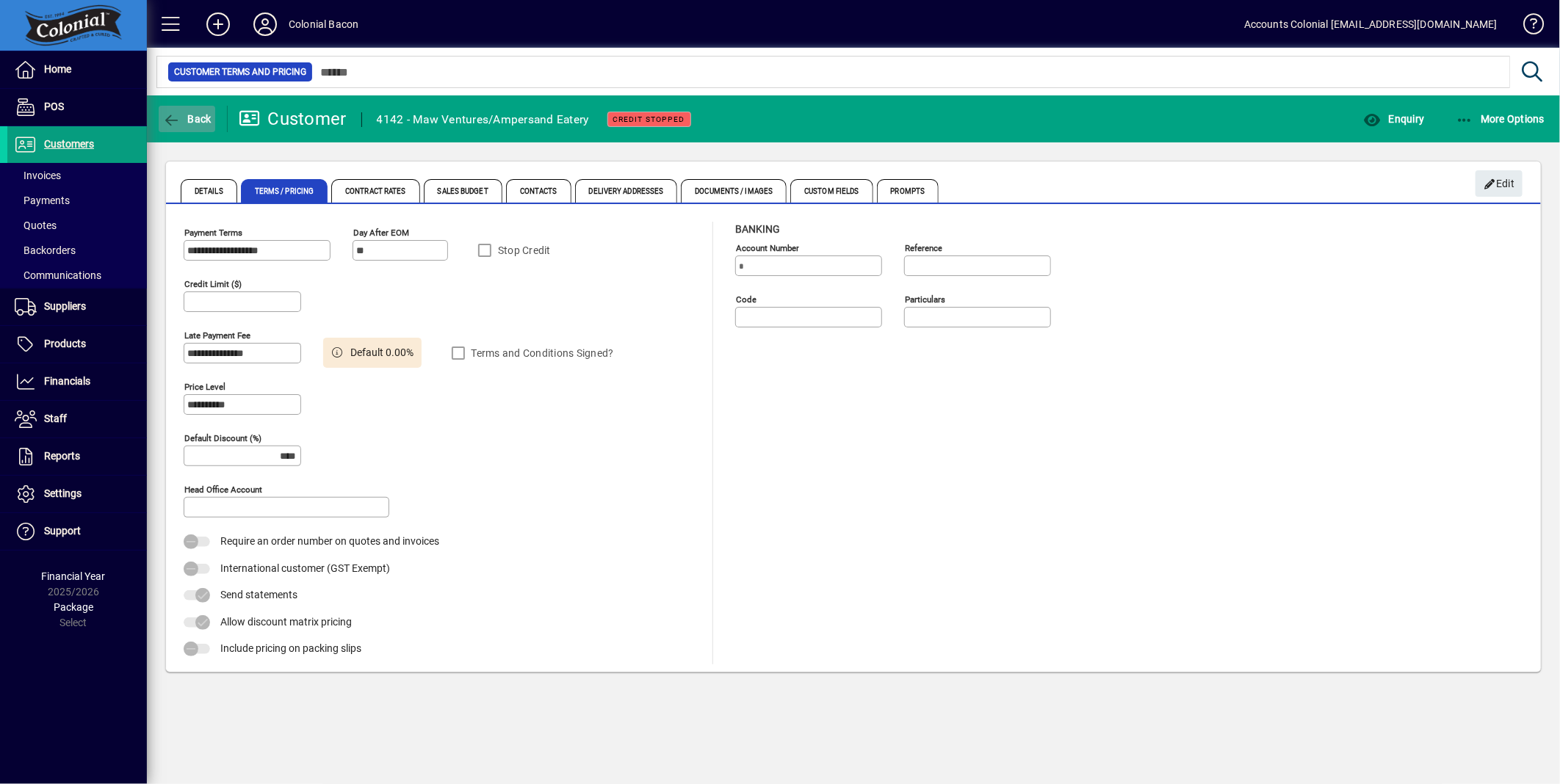
click at [177, 124] on icon "button" at bounding box center [171, 120] width 18 height 15
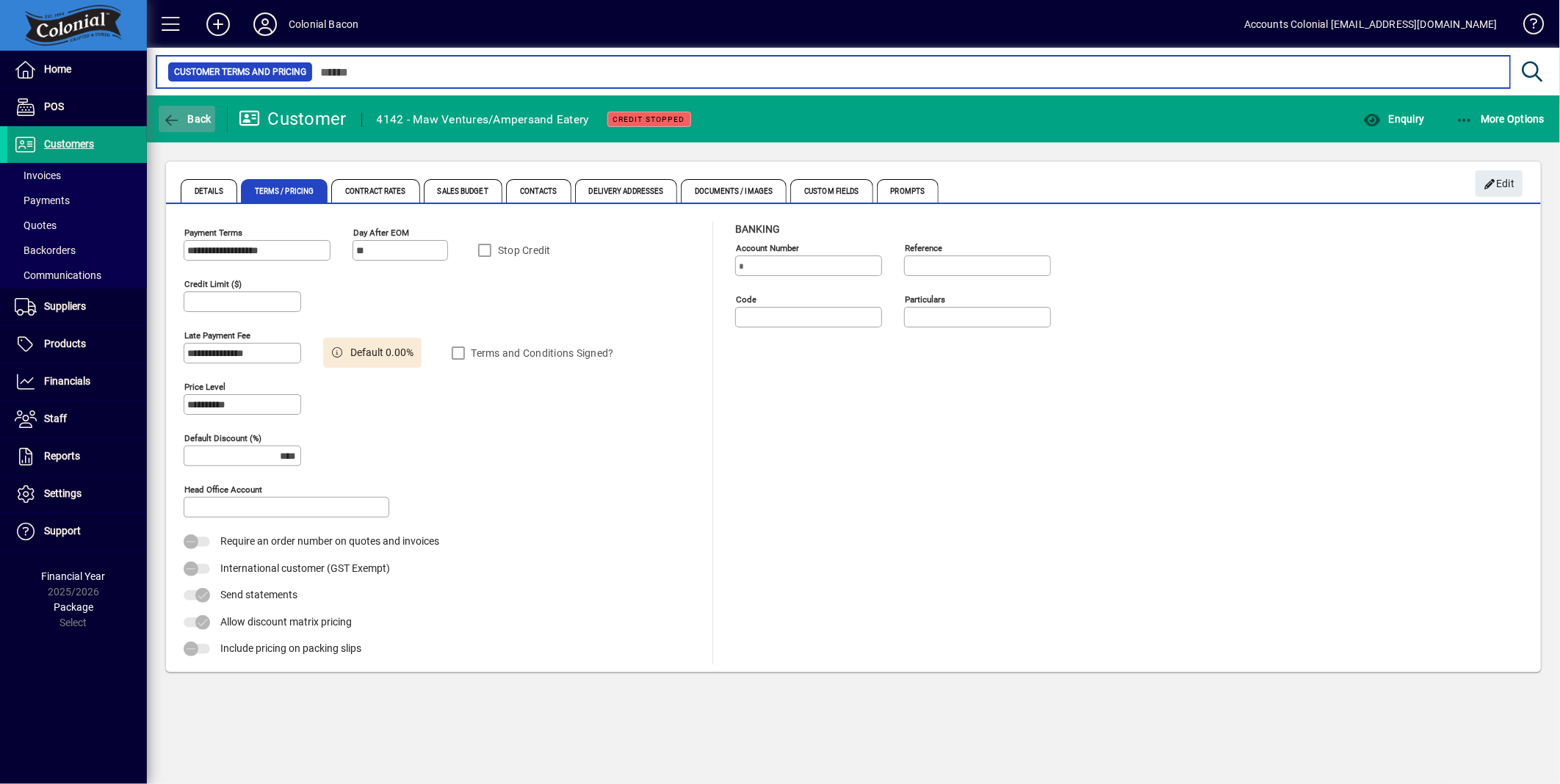
type input "****"
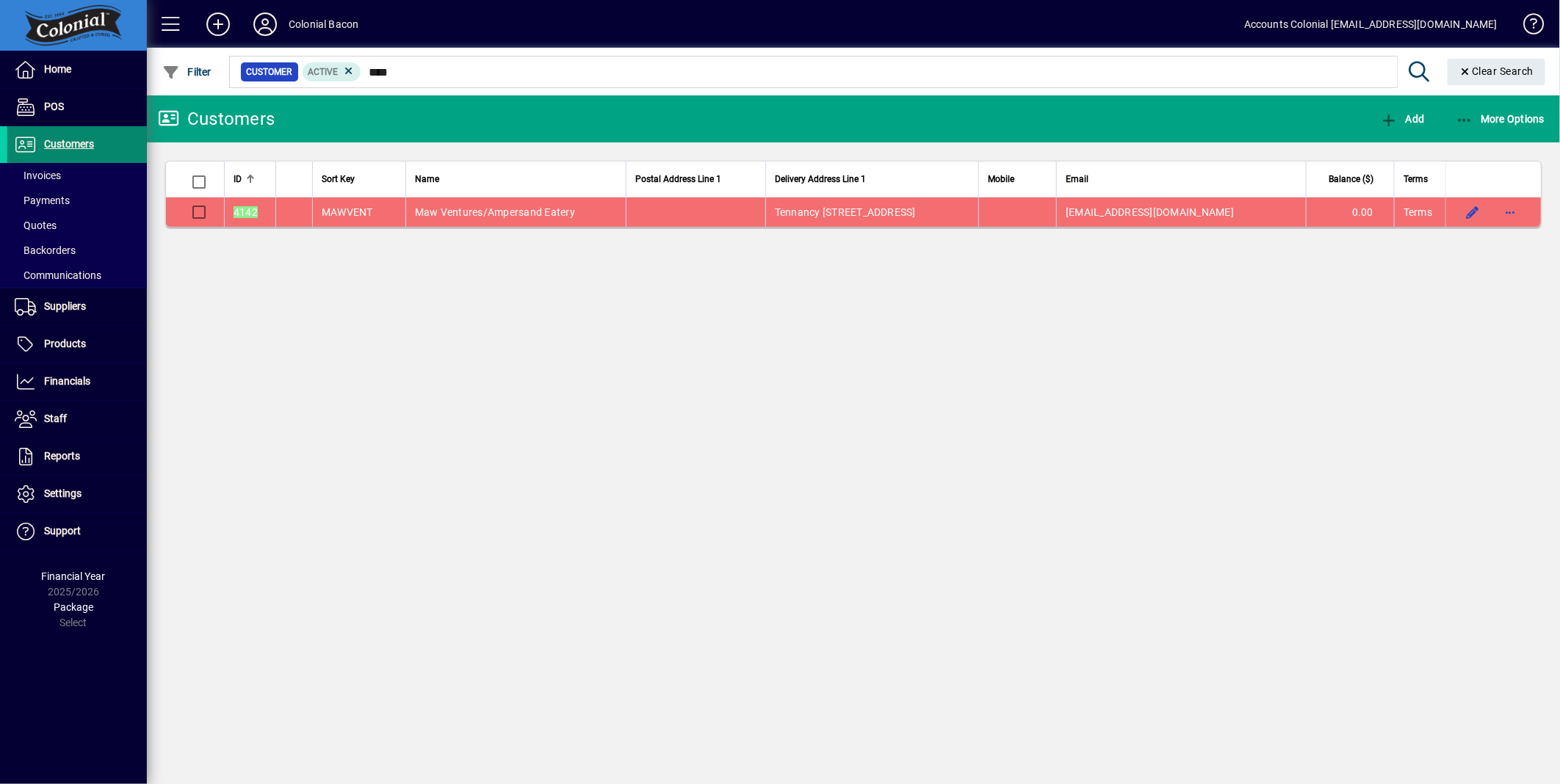
click at [65, 144] on span "Customers" at bounding box center [69, 143] width 50 height 12
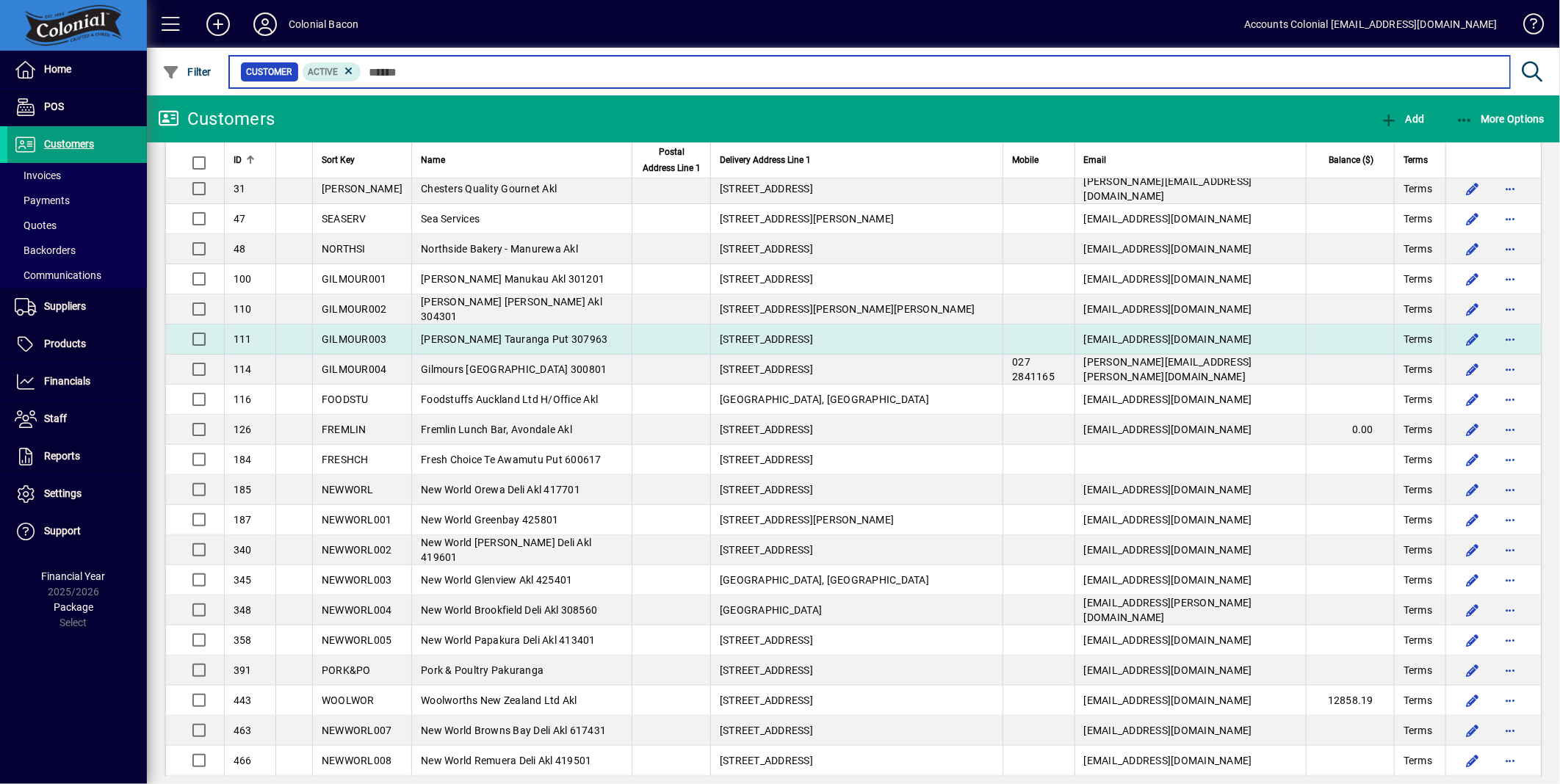
scroll to position [82, 0]
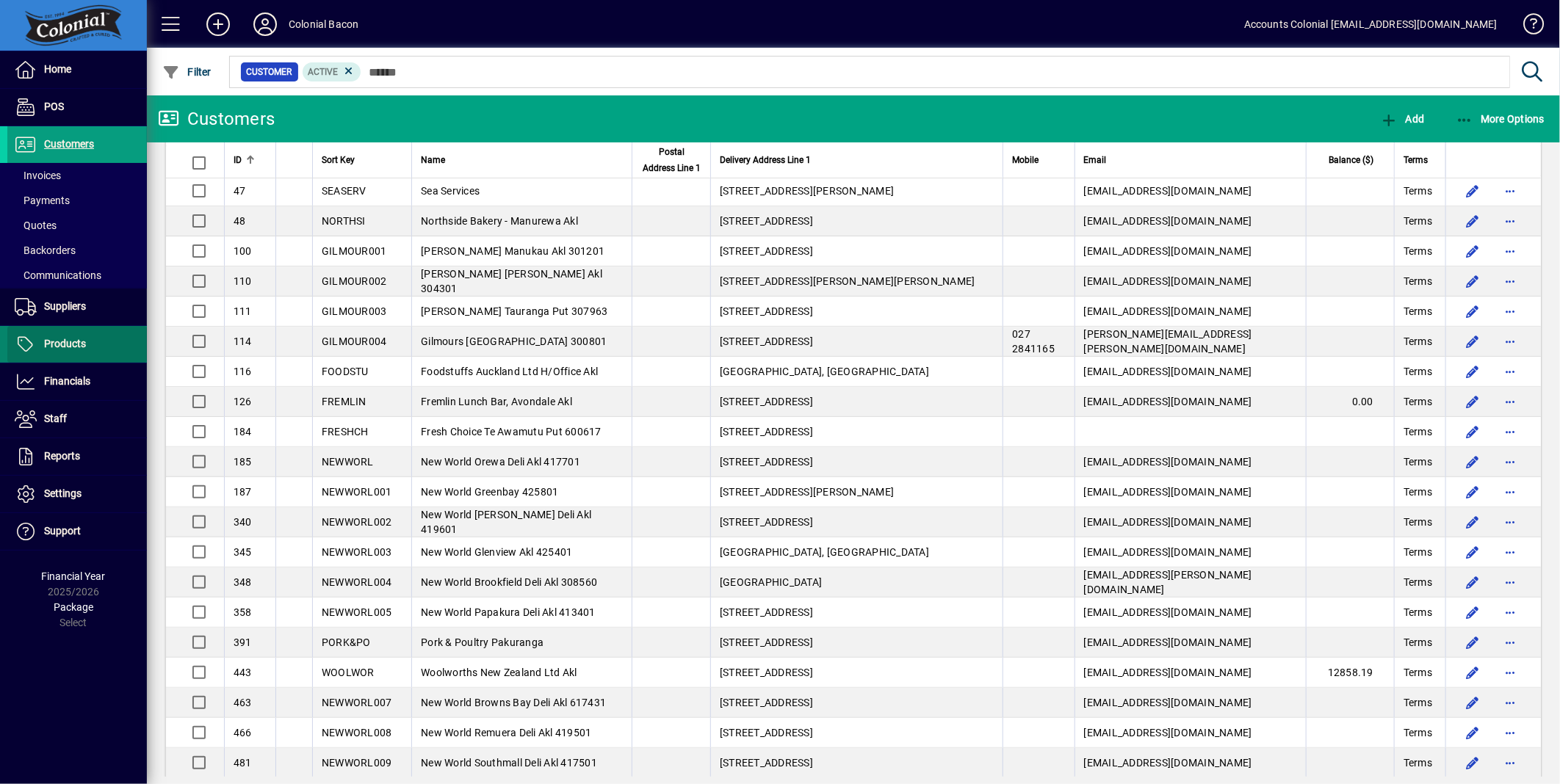
click at [75, 338] on span "Products" at bounding box center [65, 343] width 42 height 12
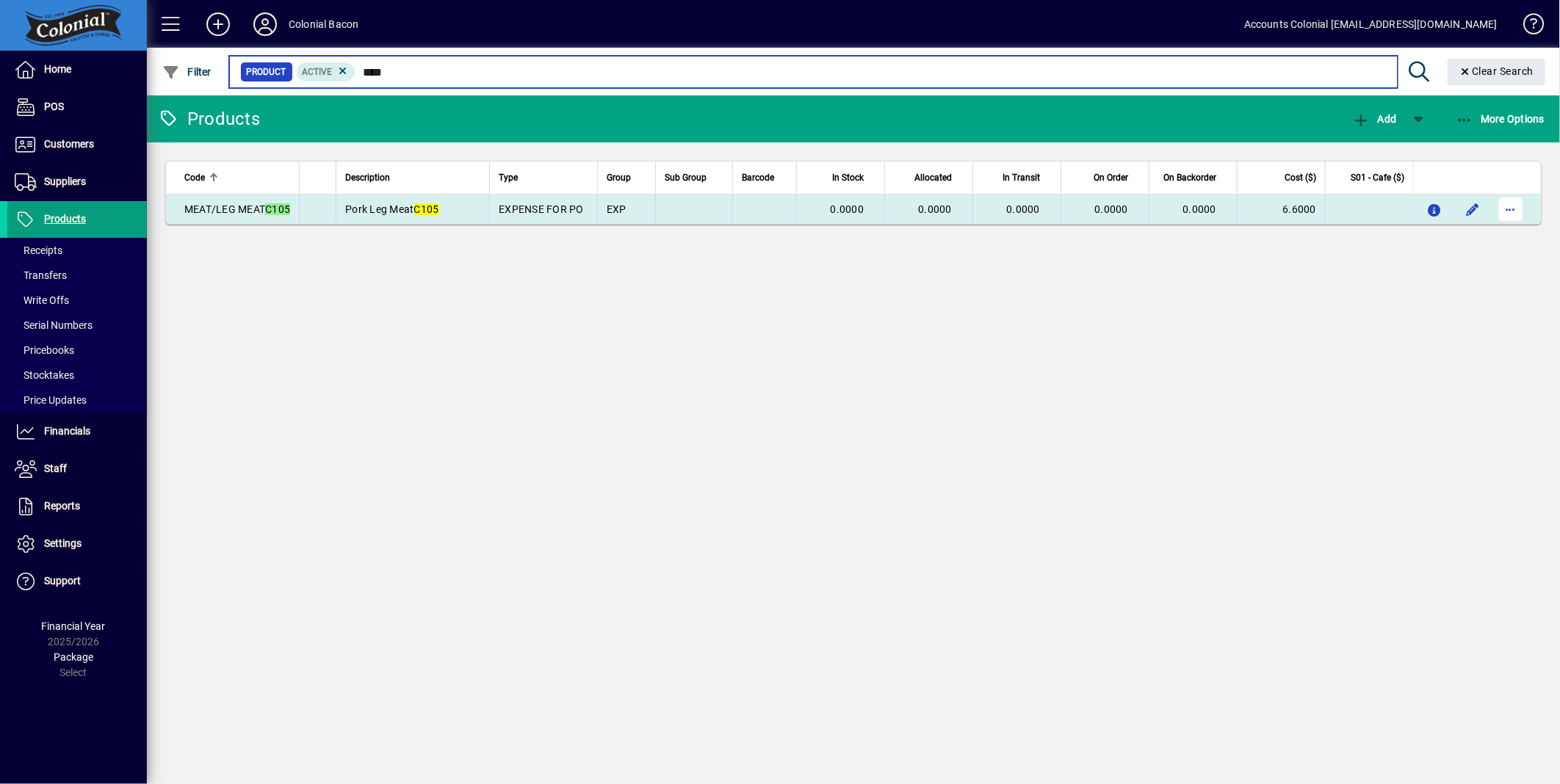
type input "****"
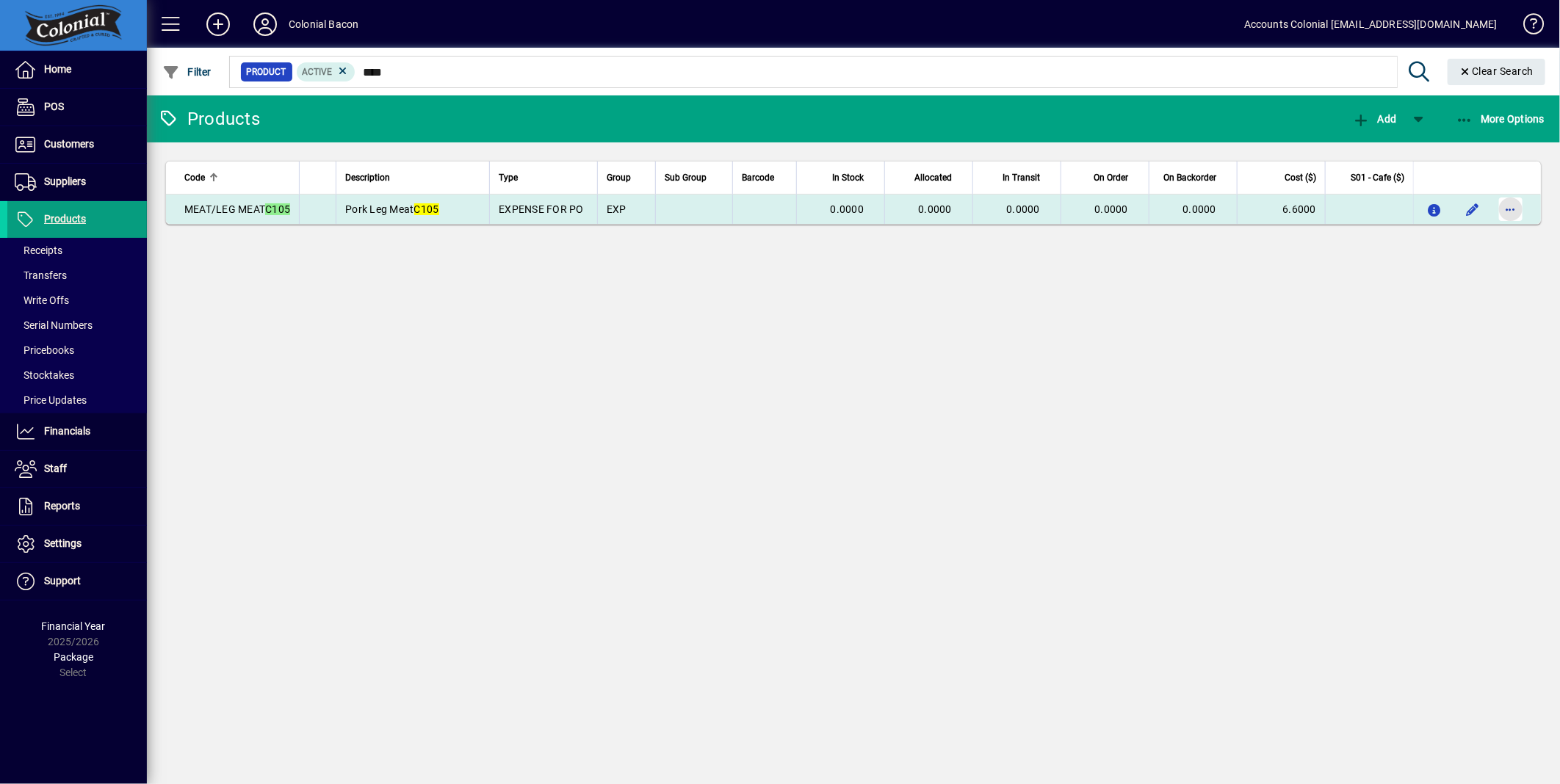
click at [1517, 213] on span "button" at bounding box center [1511, 209] width 35 height 35
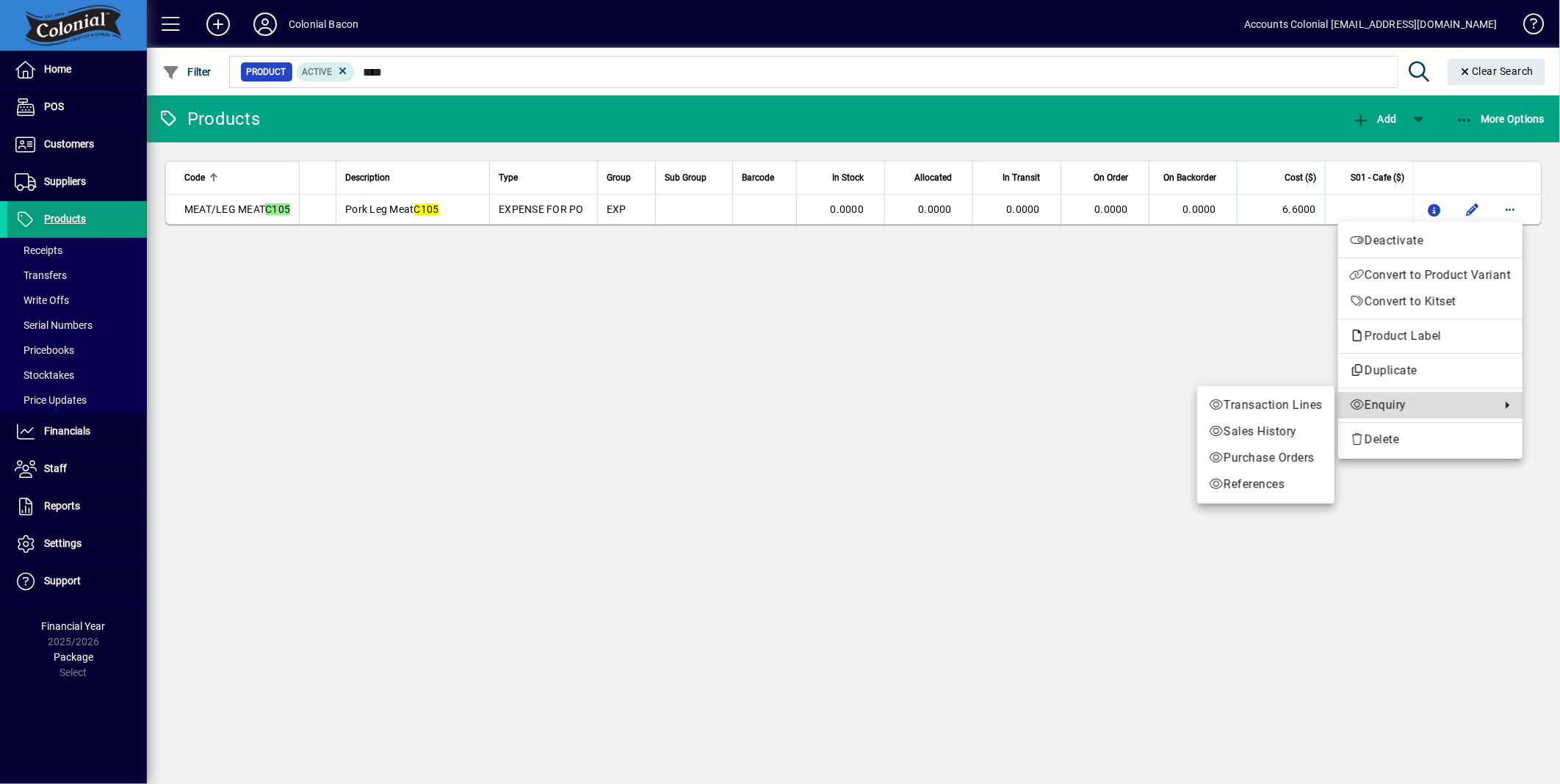
click at [1428, 406] on span "Enquiry" at bounding box center [1421, 405] width 144 height 17
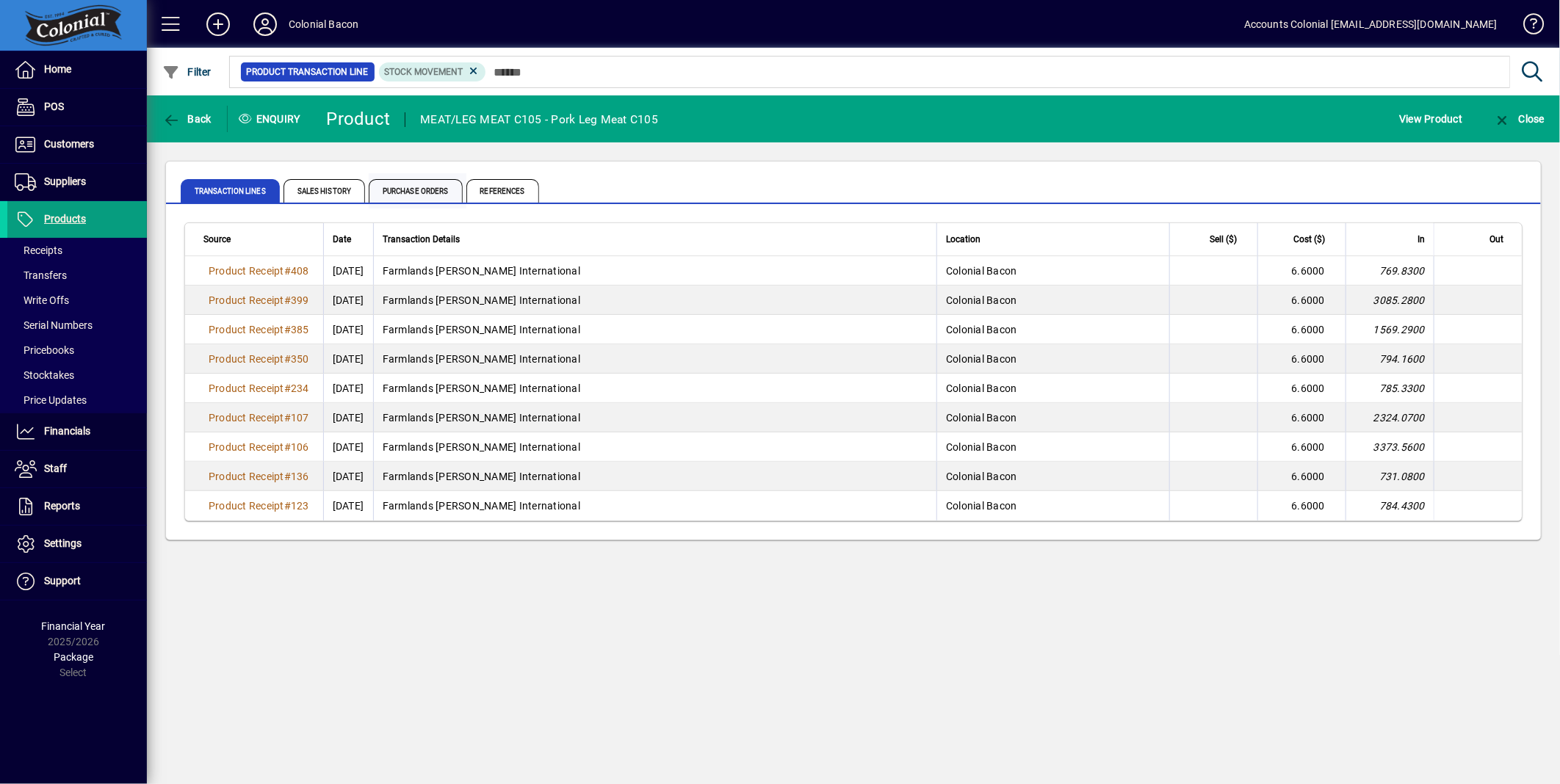
click at [398, 195] on span "Purchase Orders" at bounding box center [416, 191] width 94 height 24
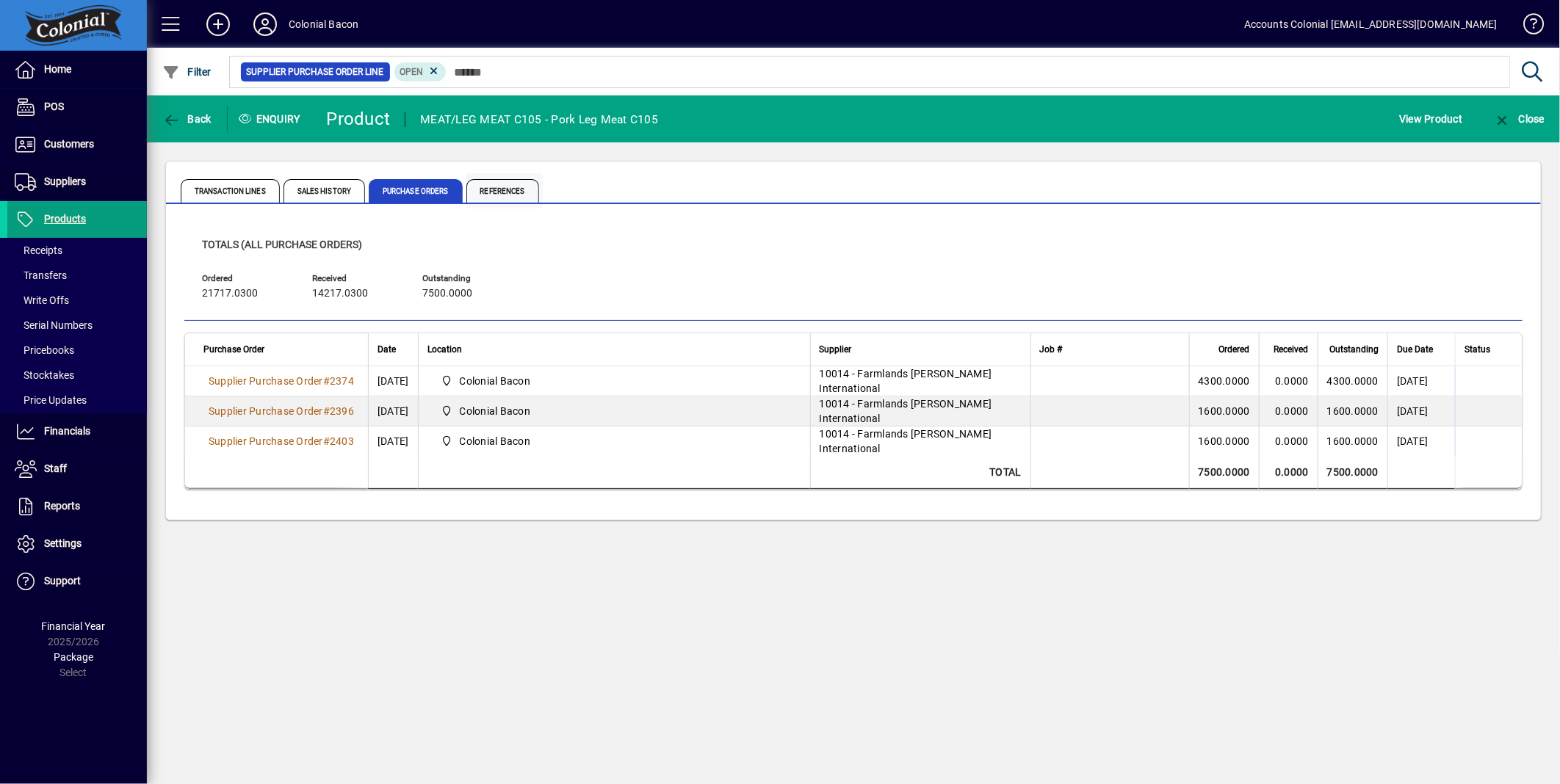
click at [513, 182] on span "References" at bounding box center [503, 191] width 73 height 24
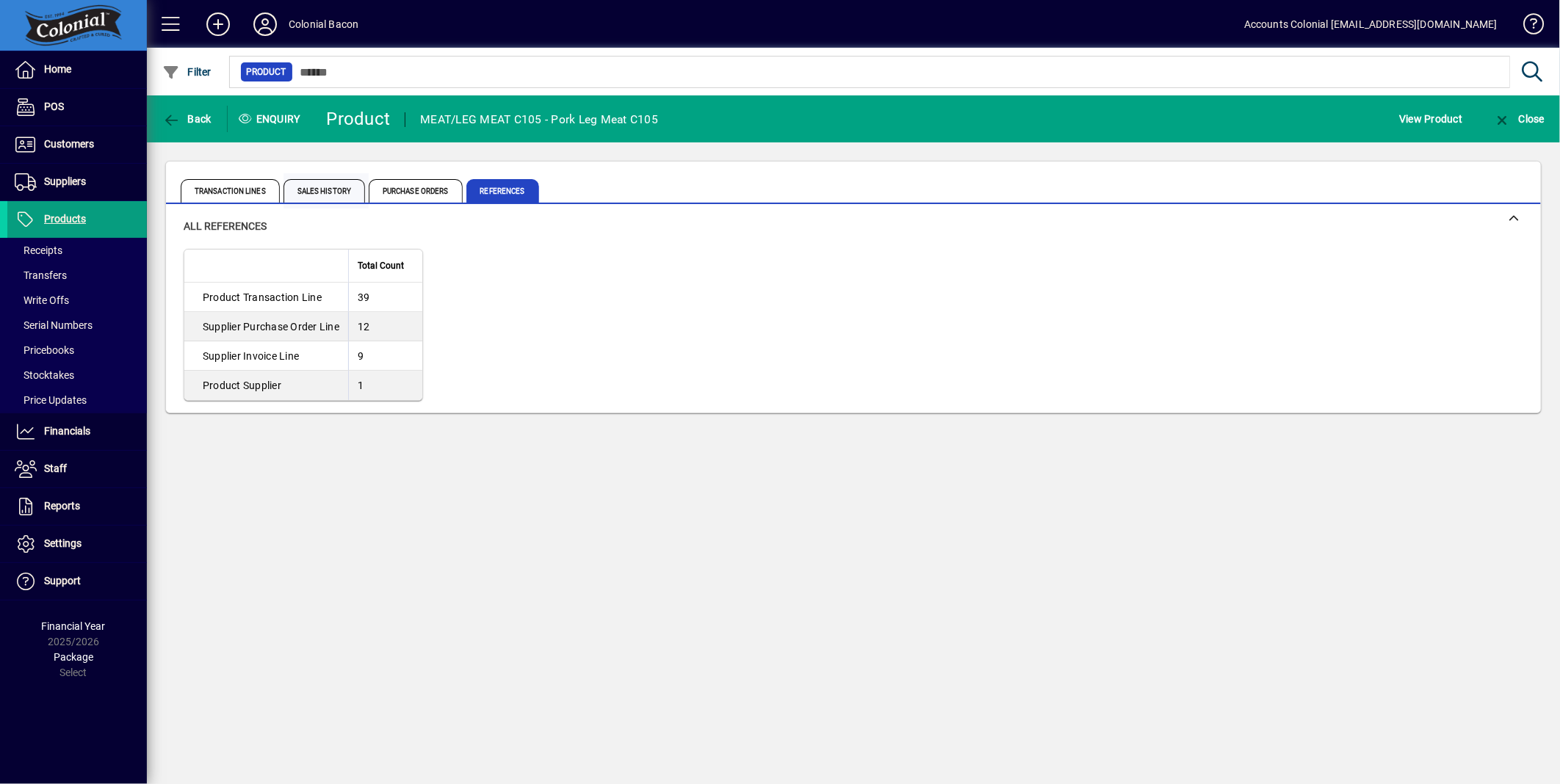
click at [324, 192] on span "Sales History" at bounding box center [324, 191] width 82 height 24
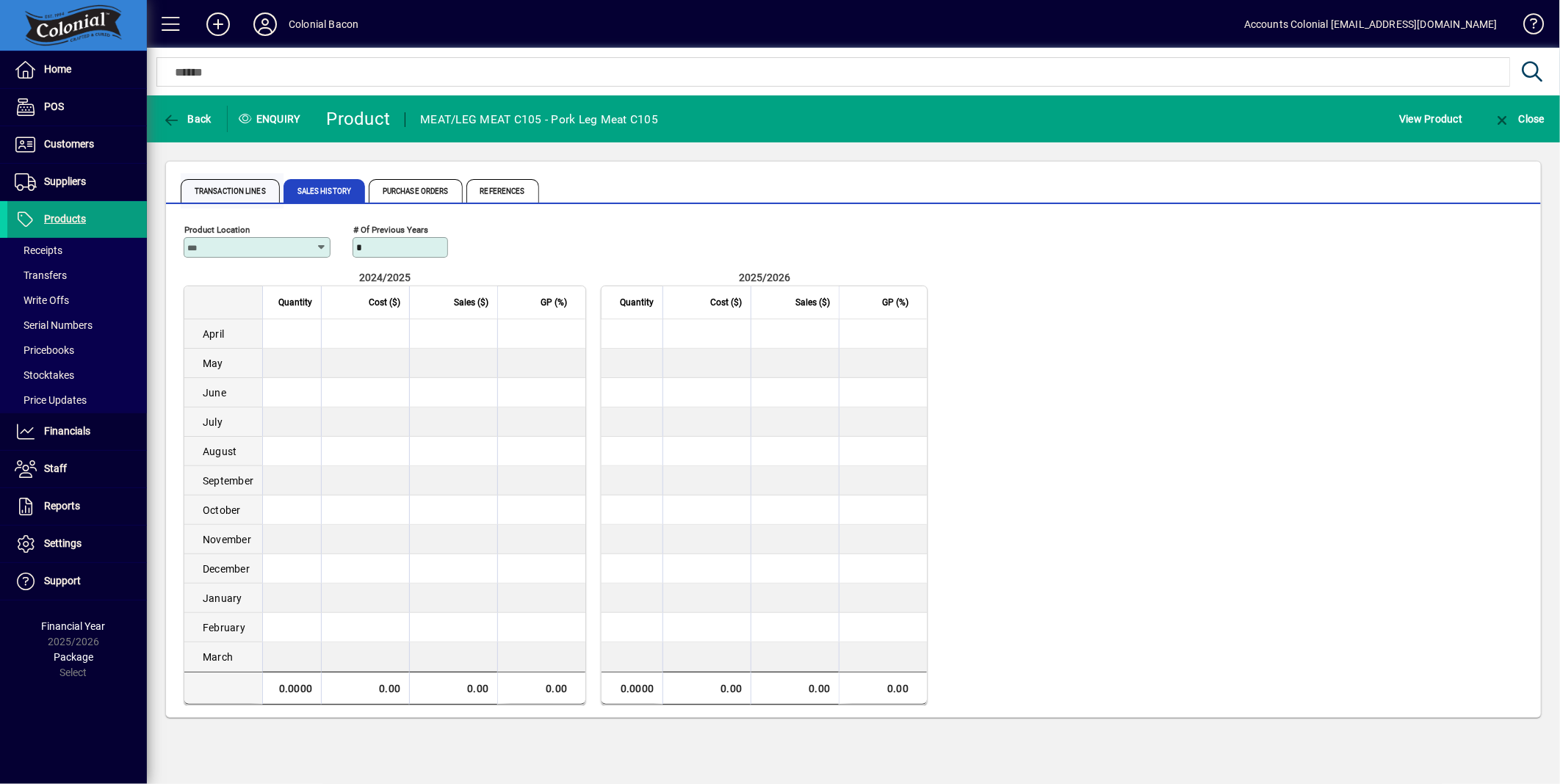
click at [250, 189] on span "Transaction Lines" at bounding box center [230, 191] width 99 height 24
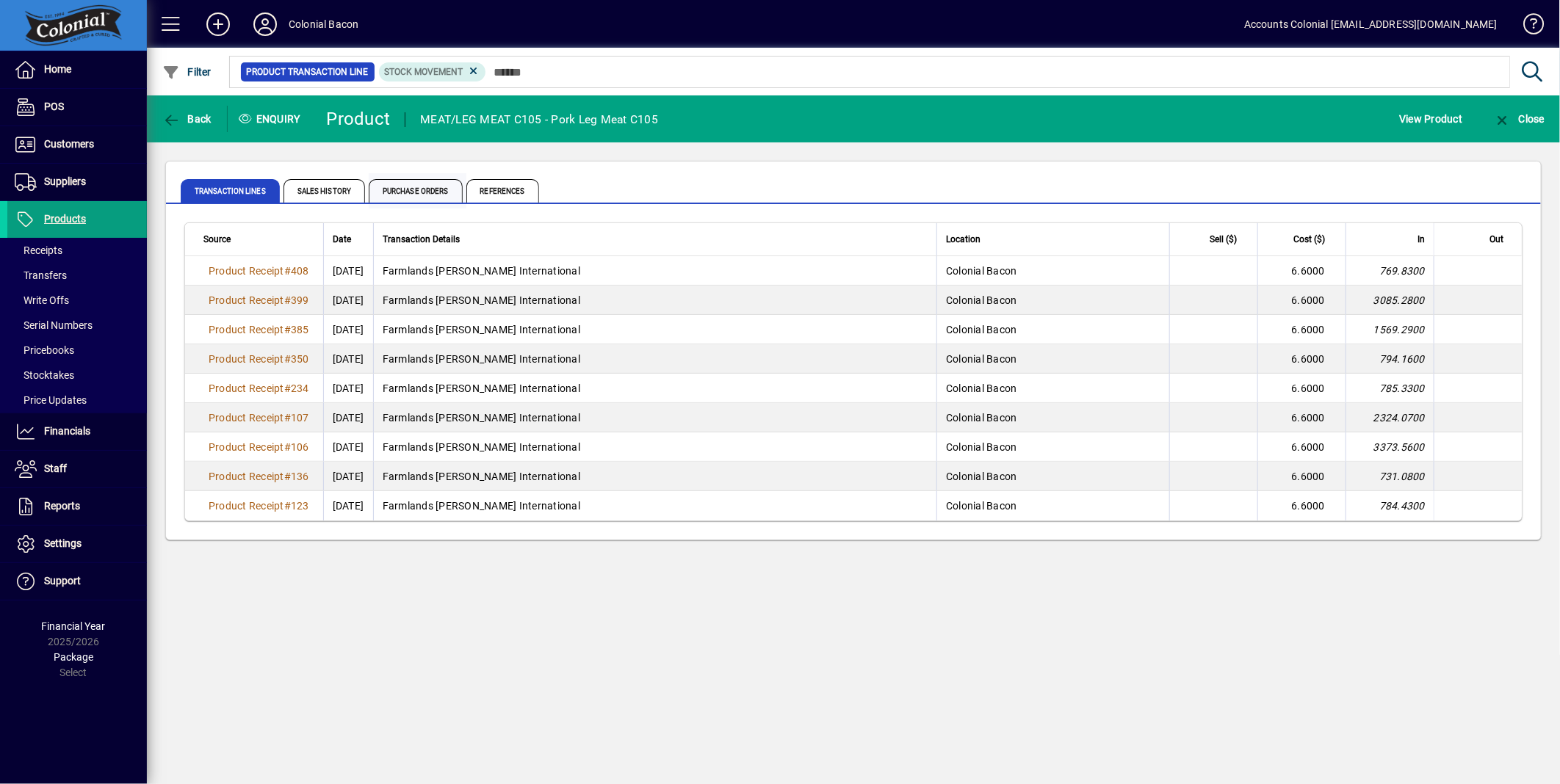
click at [421, 192] on span "Purchase Orders" at bounding box center [416, 191] width 94 height 24
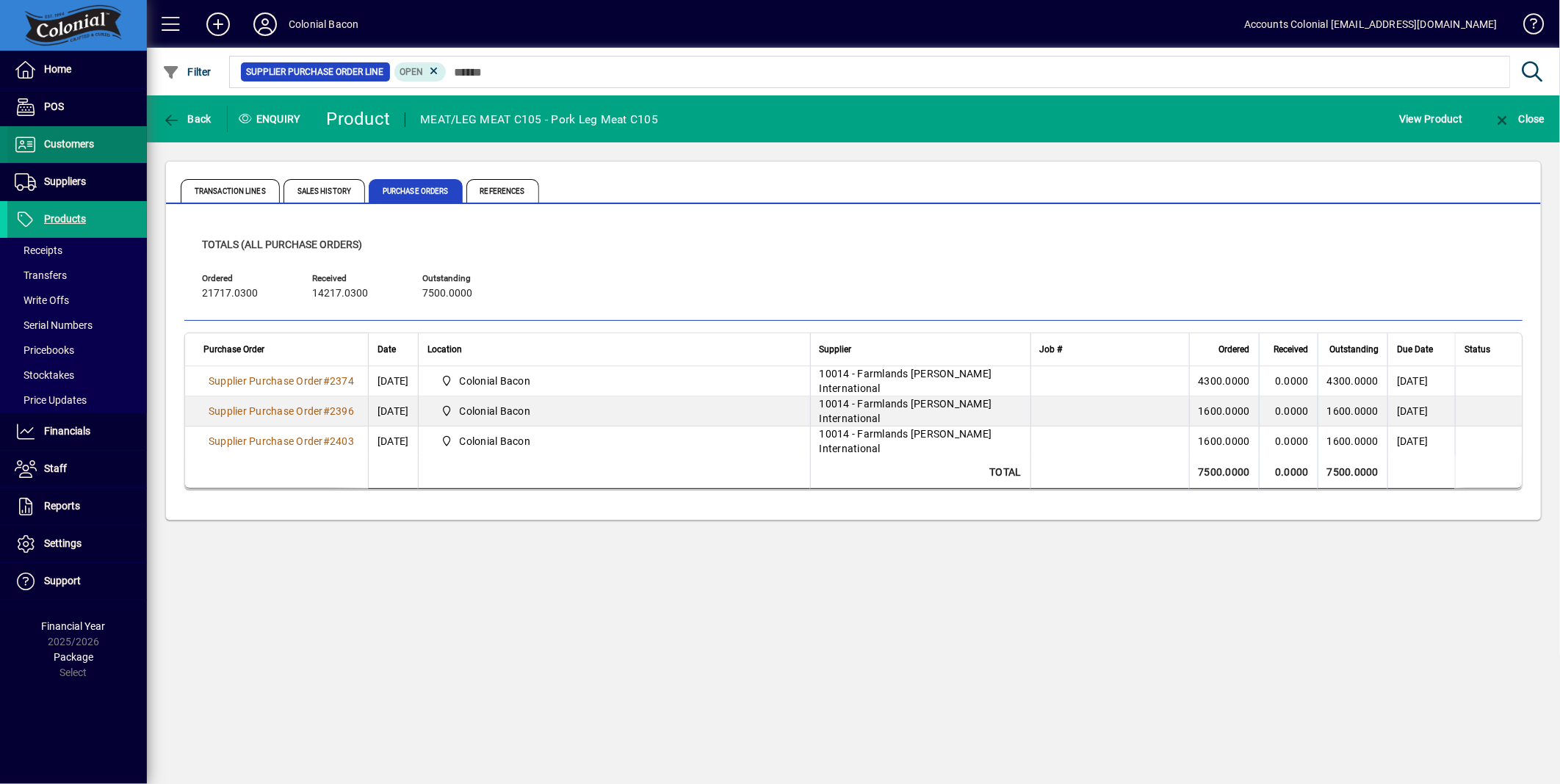
click at [85, 145] on span "Customers" at bounding box center [69, 143] width 50 height 12
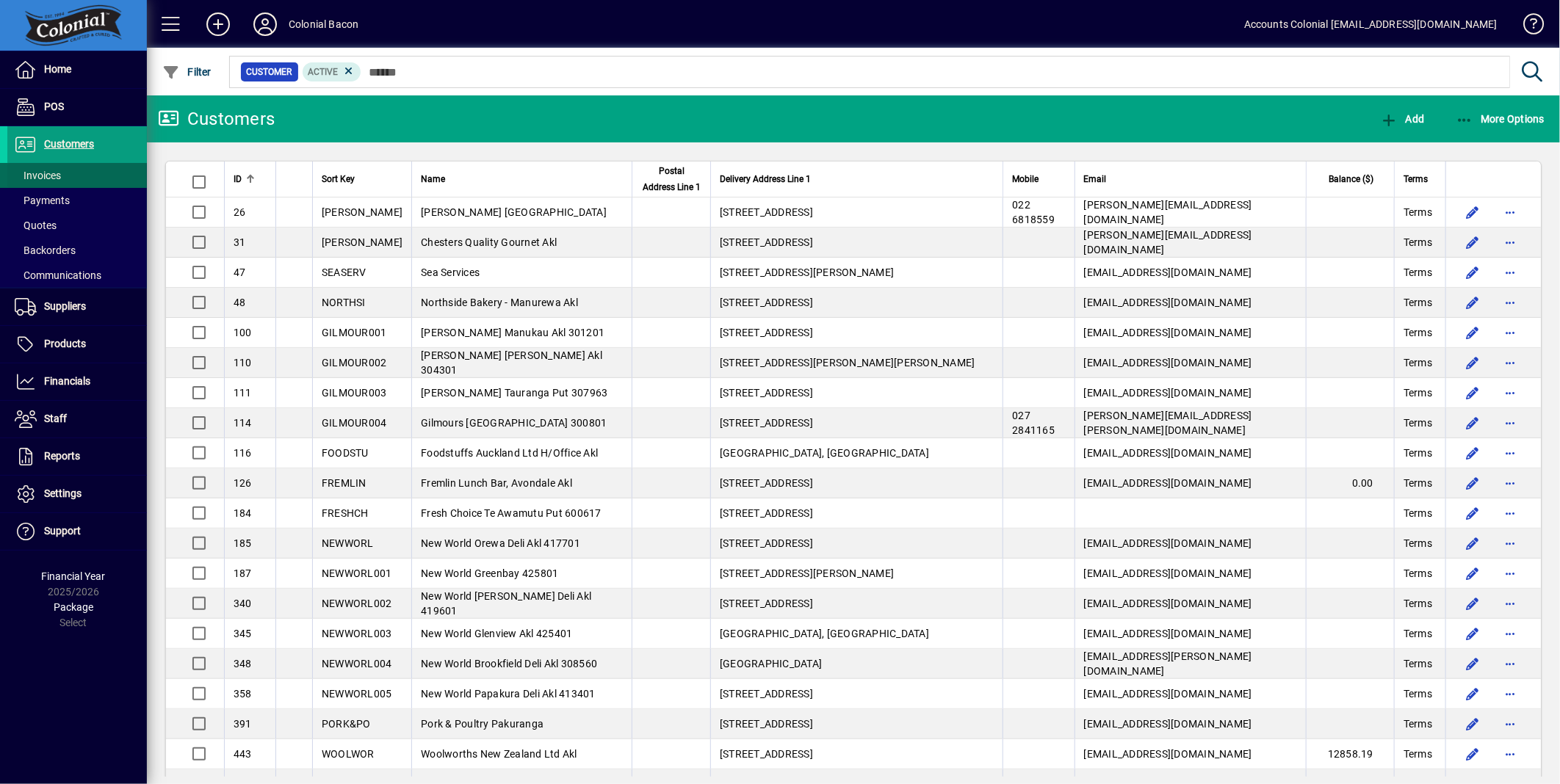
click at [57, 172] on span "Invoices" at bounding box center [38, 175] width 46 height 12
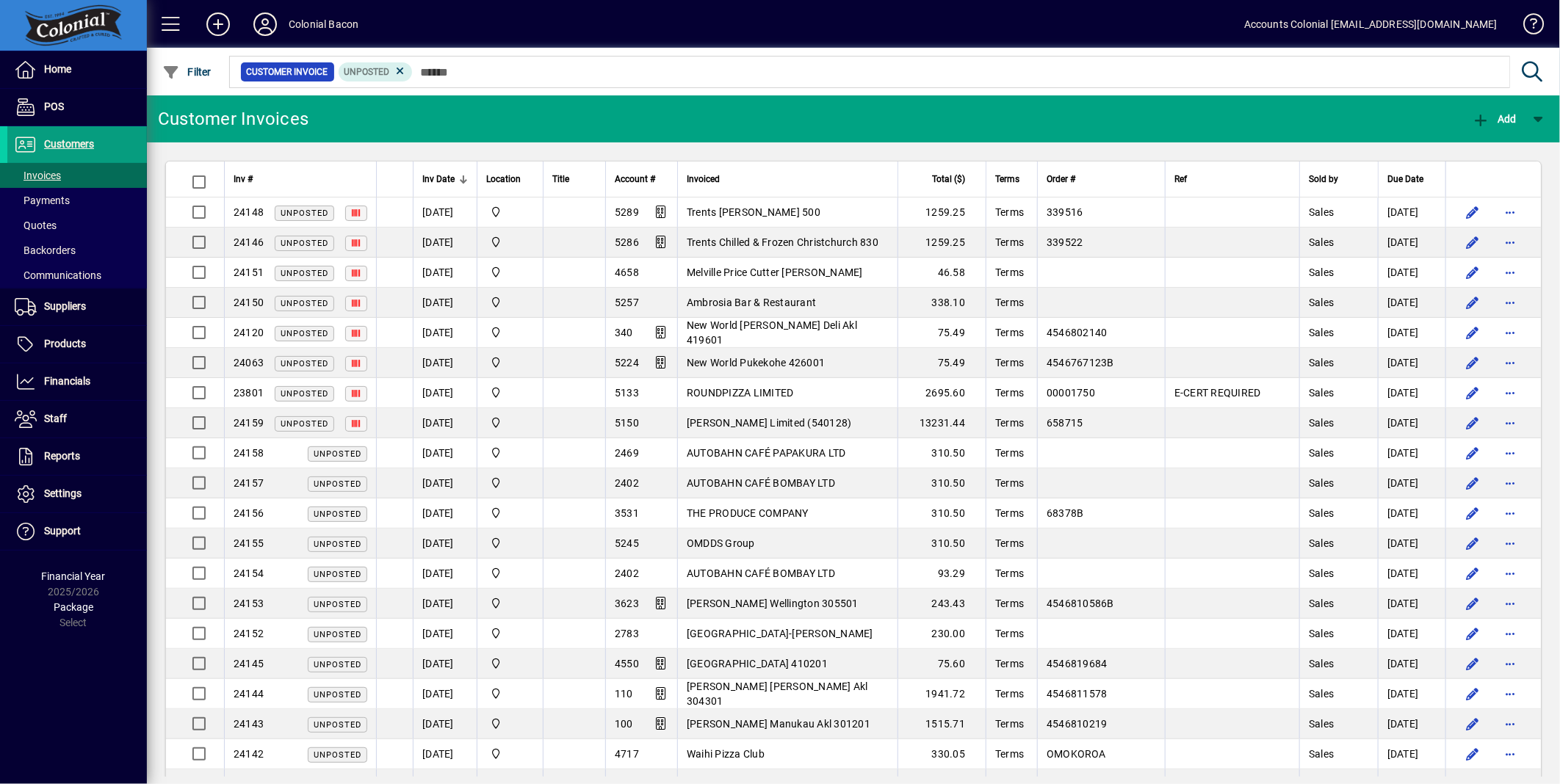
click at [450, 185] on span "Inv Date" at bounding box center [439, 179] width 33 height 16
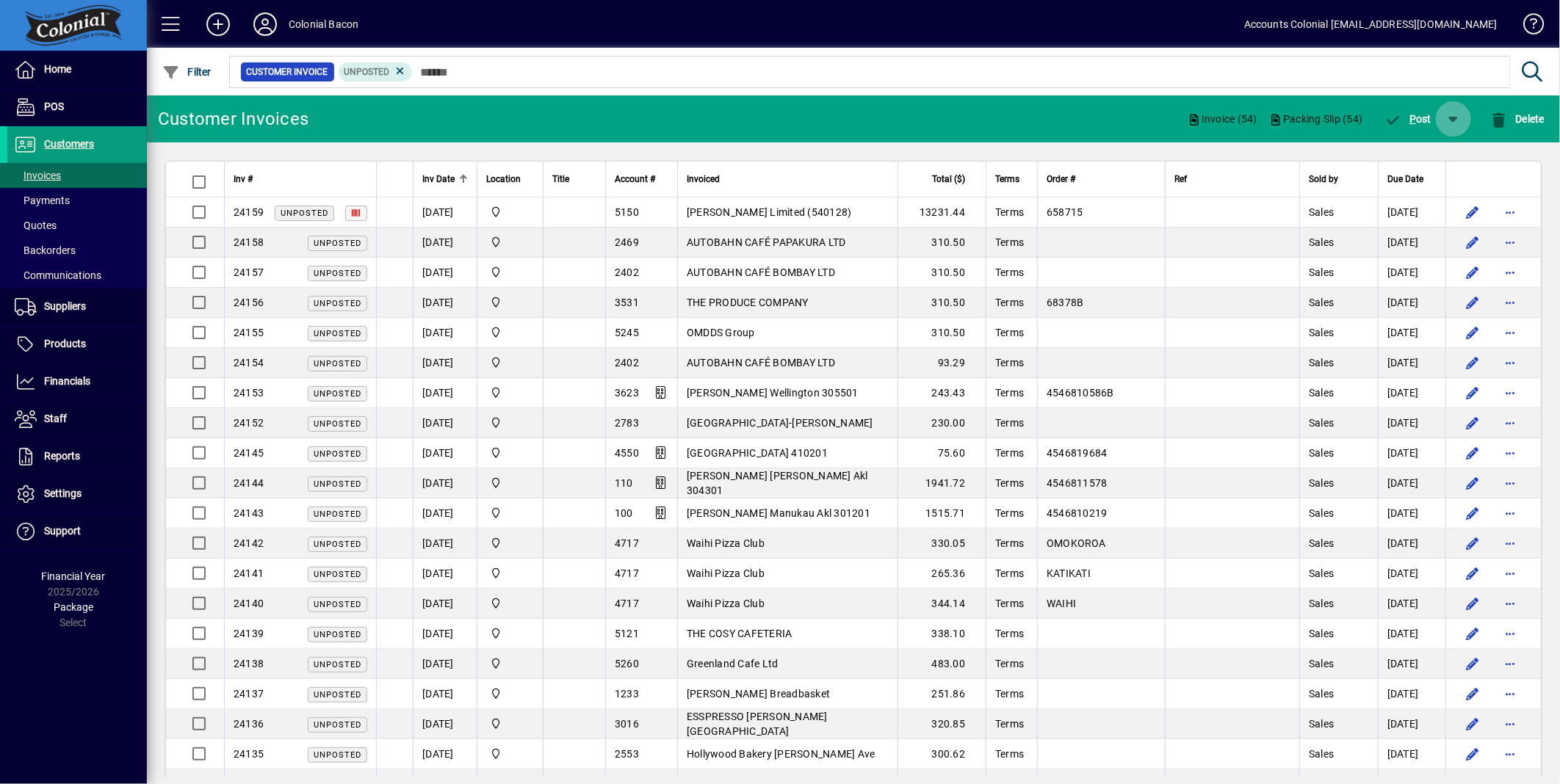
click at [1449, 120] on span "button" at bounding box center [1454, 119] width 35 height 35
click at [1449, 155] on span "P ost & Email" at bounding box center [1412, 157] width 87 height 12
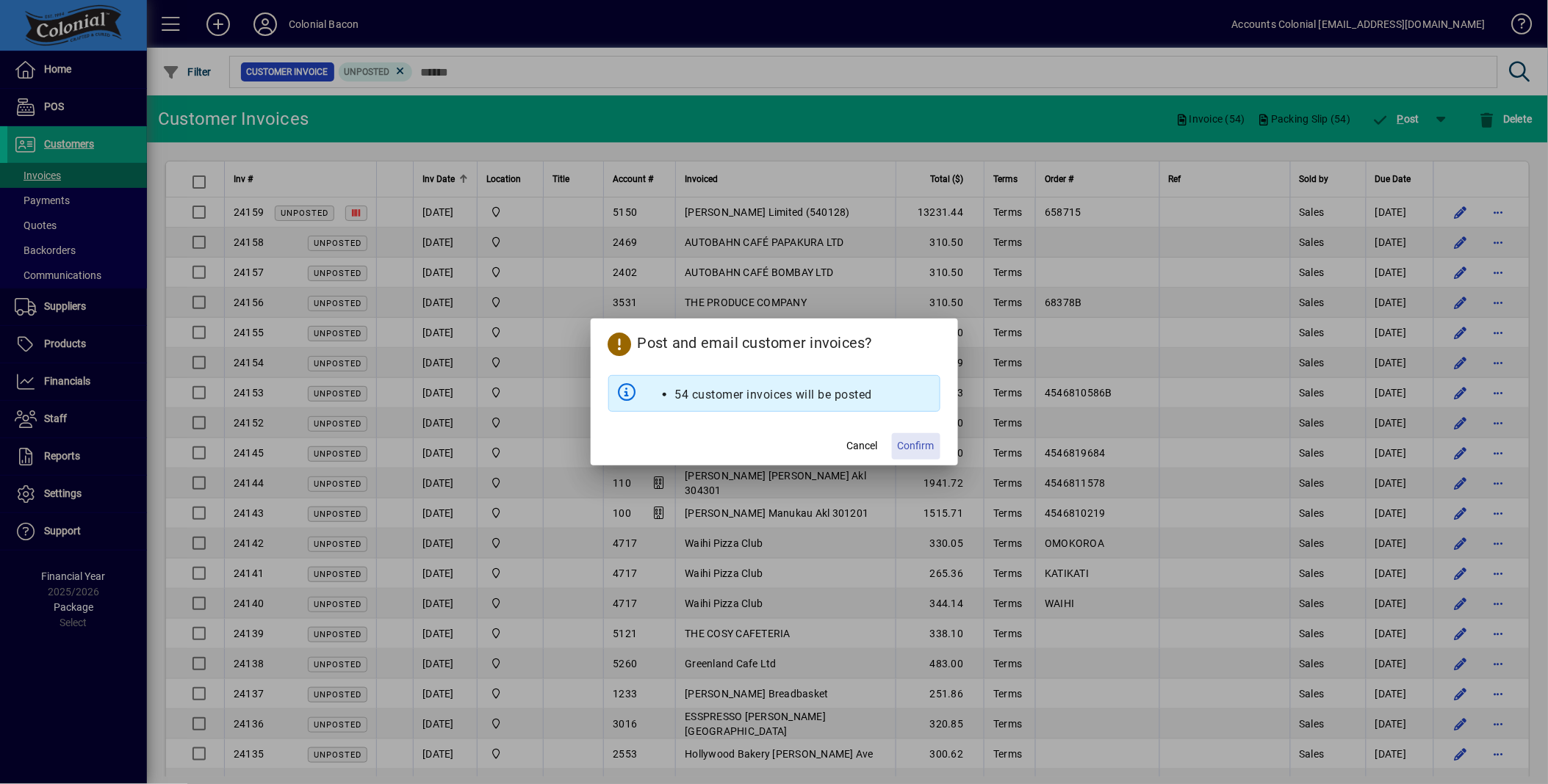
click at [923, 448] on span "Confirm" at bounding box center [916, 446] width 36 height 15
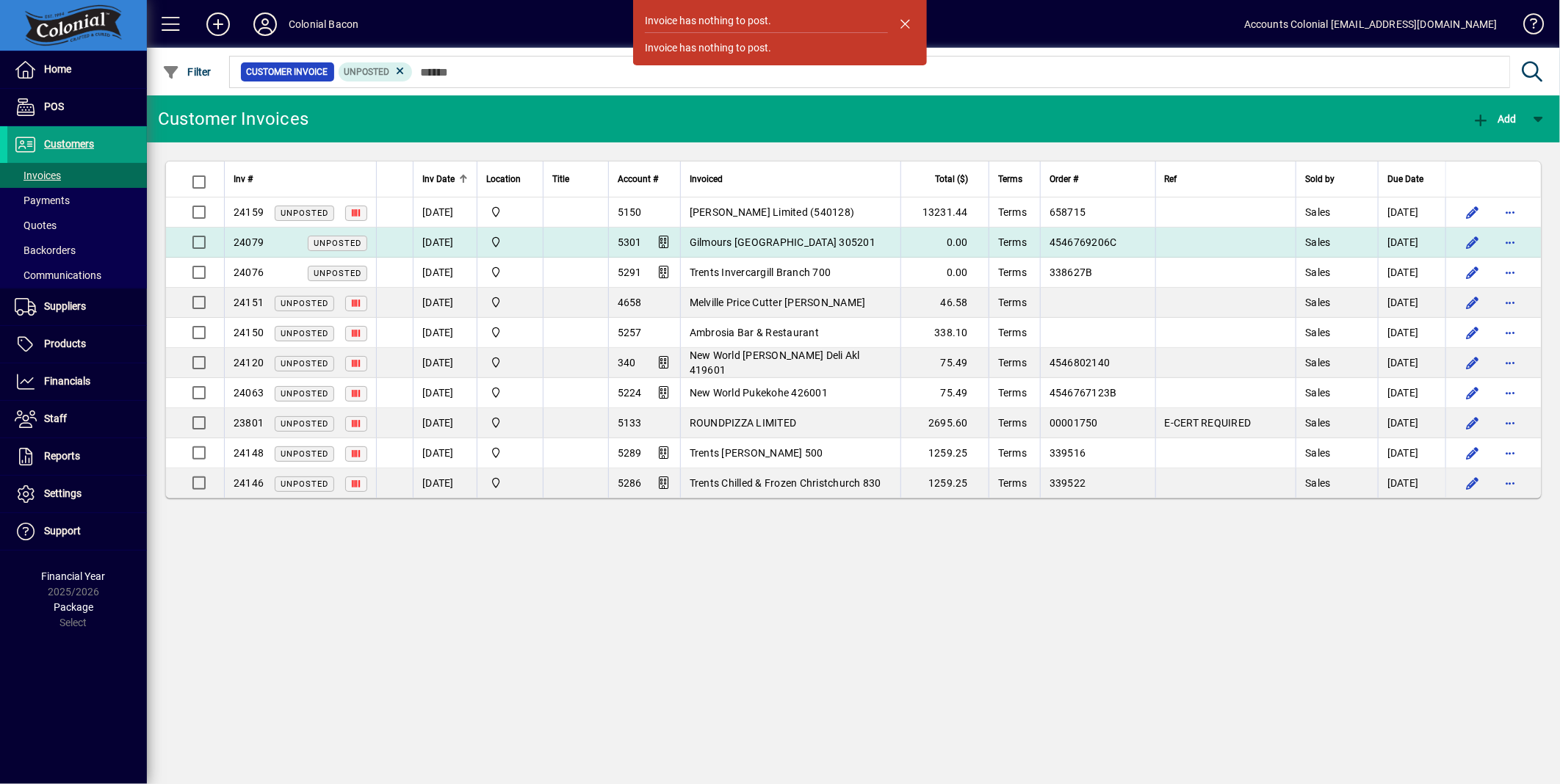
click at [745, 236] on span "Gilmours Central Palmerston North 305201" at bounding box center [783, 242] width 186 height 12
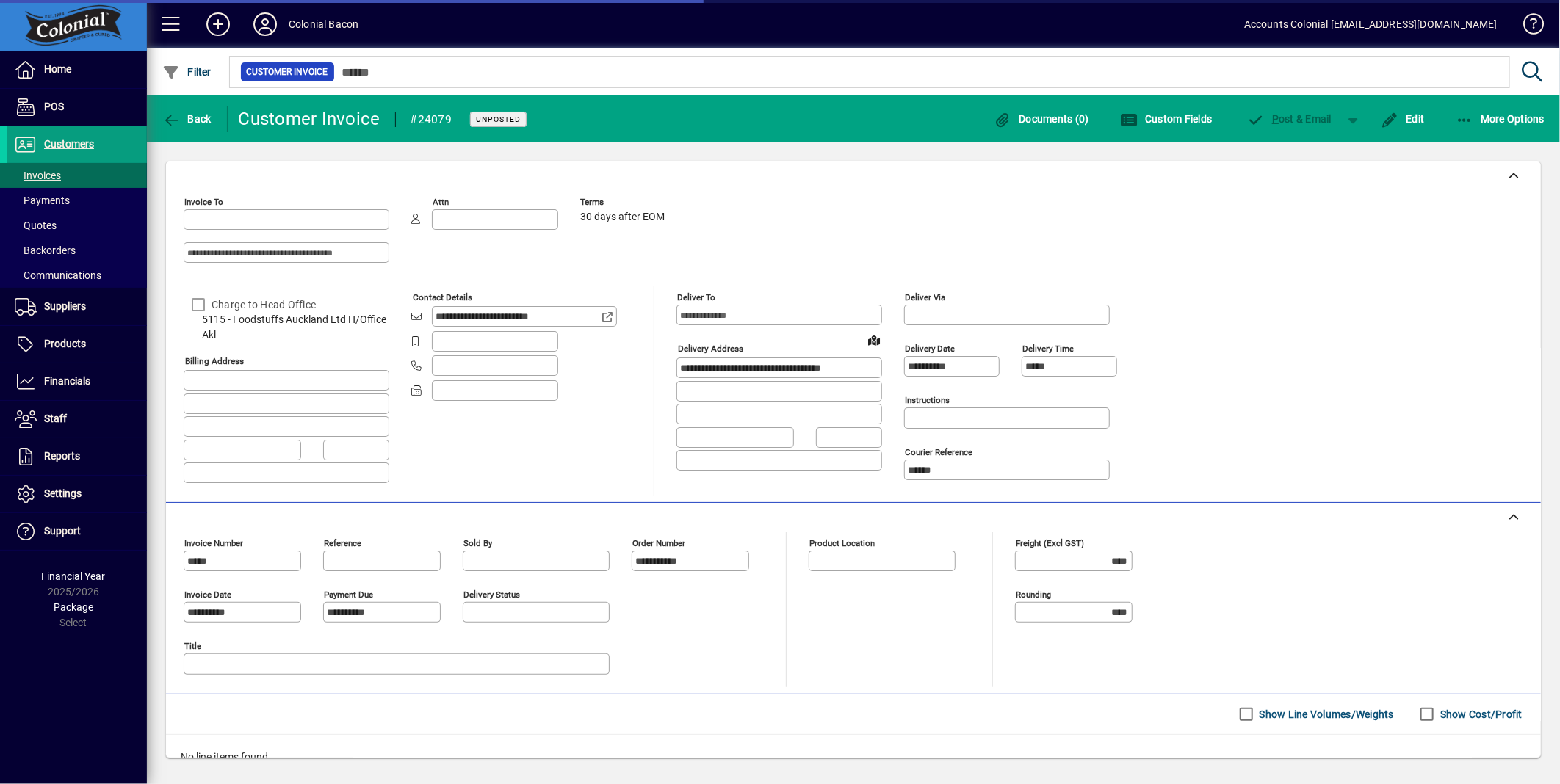
type input "**********"
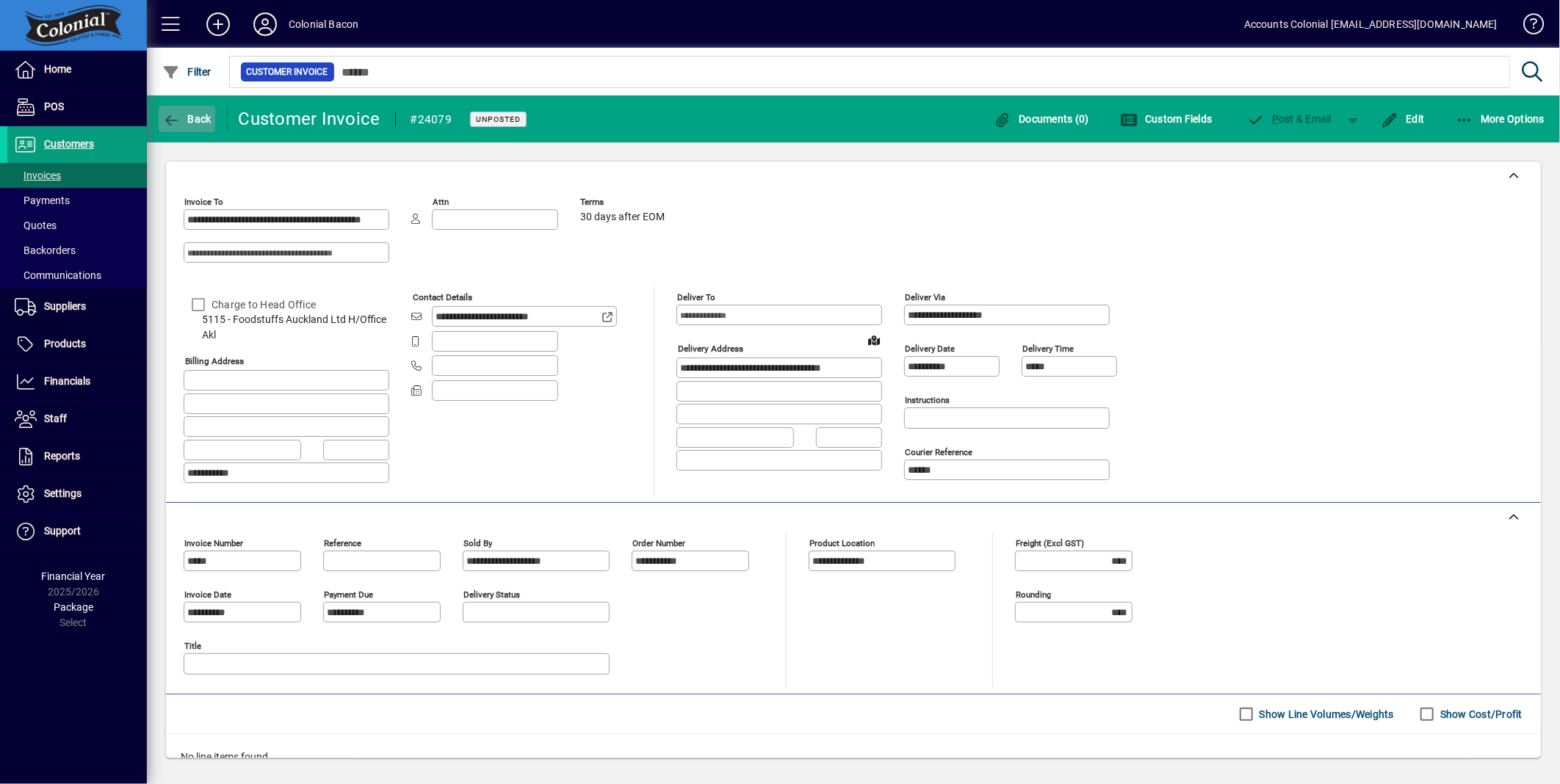
click at [171, 120] on icon "button" at bounding box center [171, 120] width 18 height 15
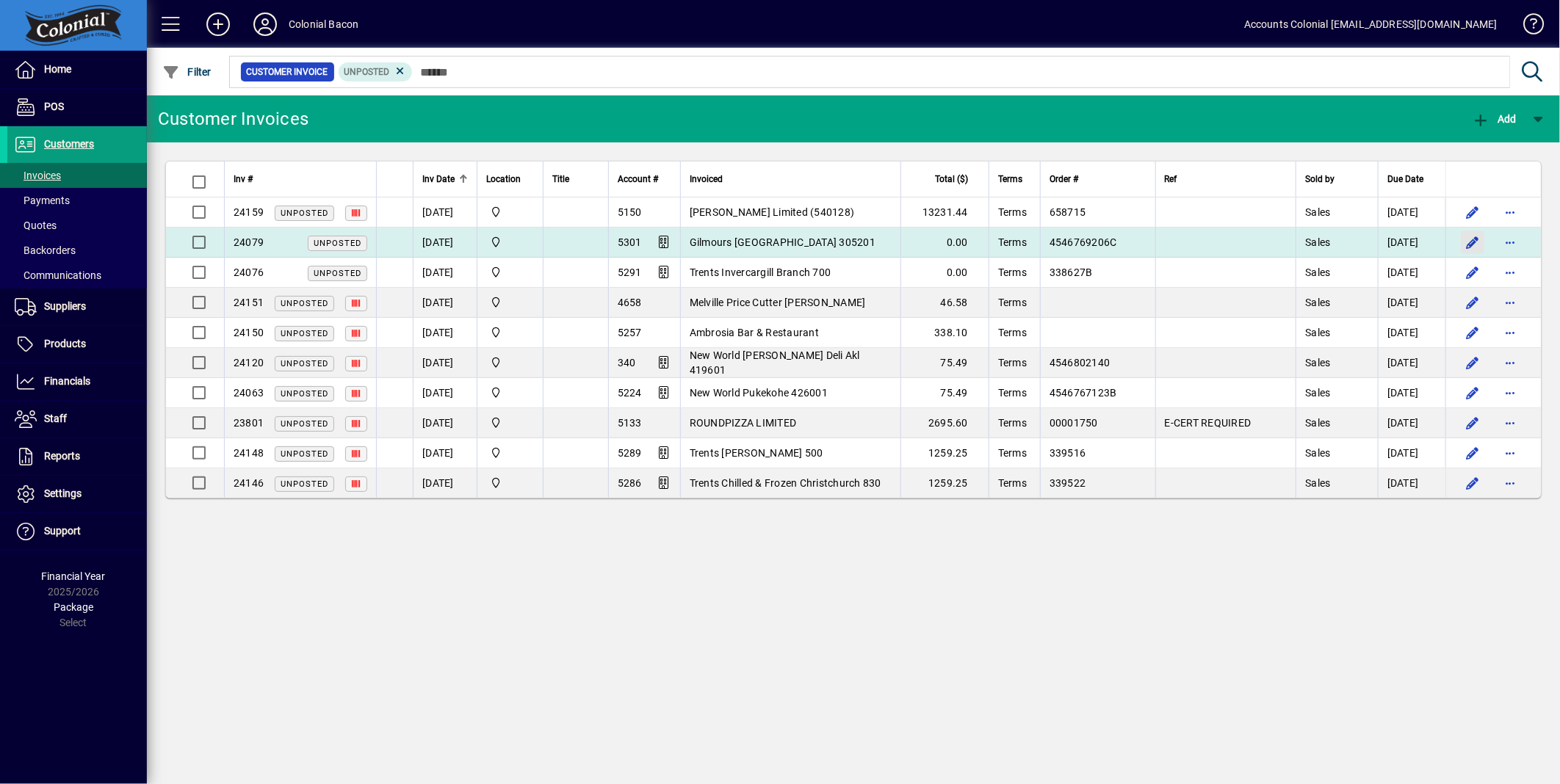
click at [1470, 244] on span "button" at bounding box center [1473, 242] width 35 height 35
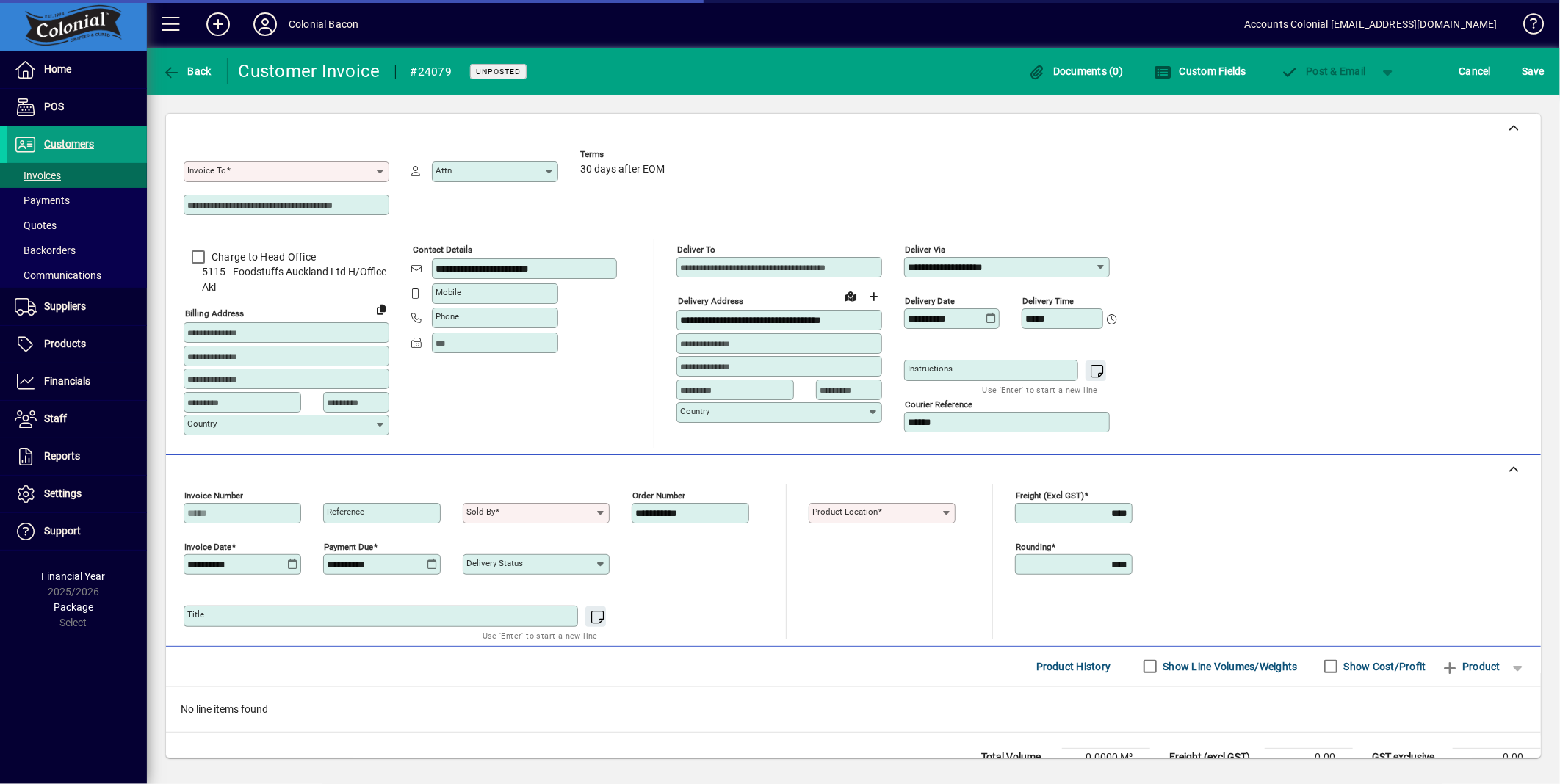
type input "**********"
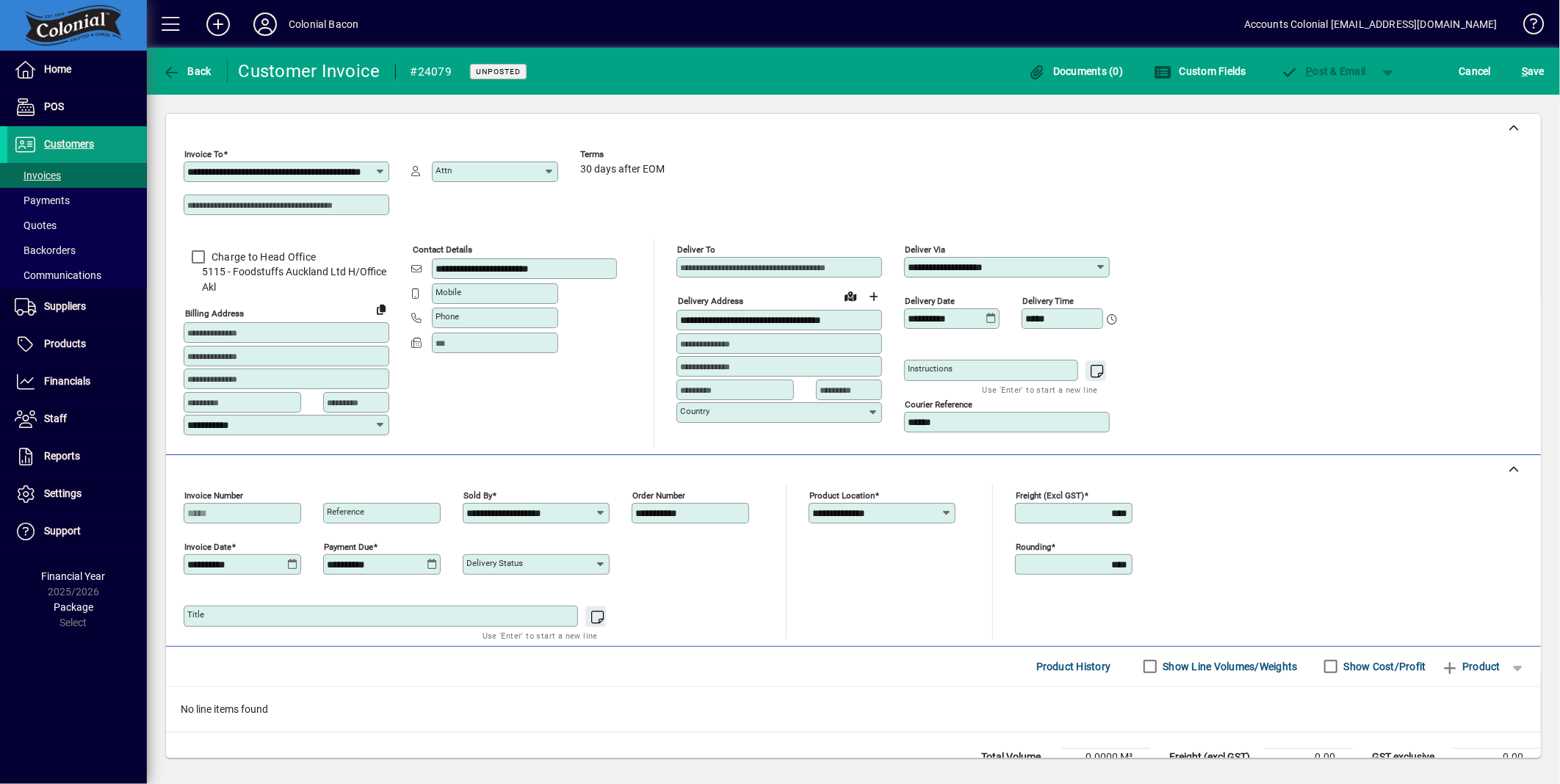
click at [1271, 377] on div "**********" at bounding box center [853, 296] width 1340 height 304
click at [194, 71] on span "Back" at bounding box center [187, 71] width 49 height 12
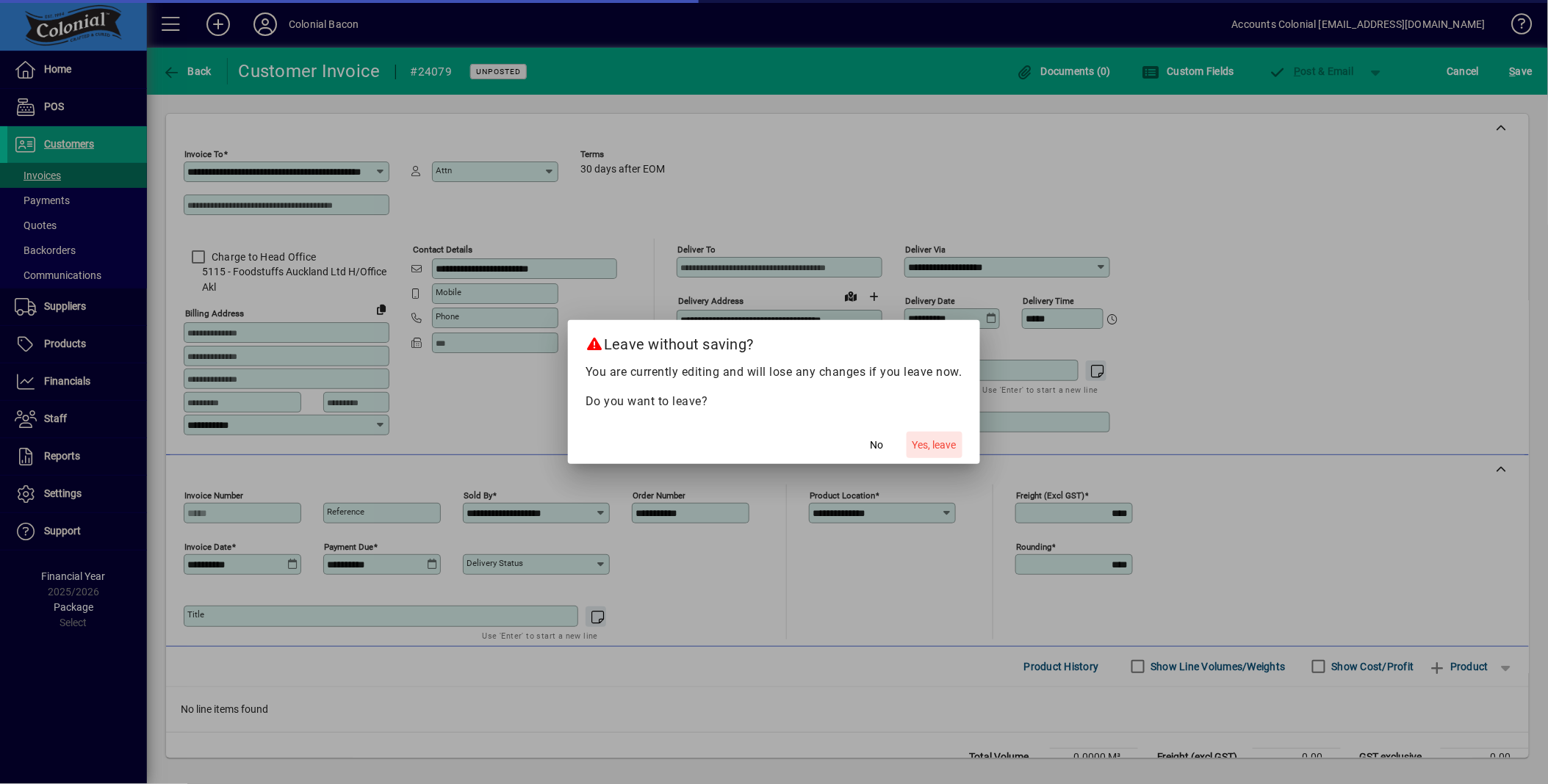
click at [951, 442] on span "Yes, leave" at bounding box center [934, 445] width 44 height 15
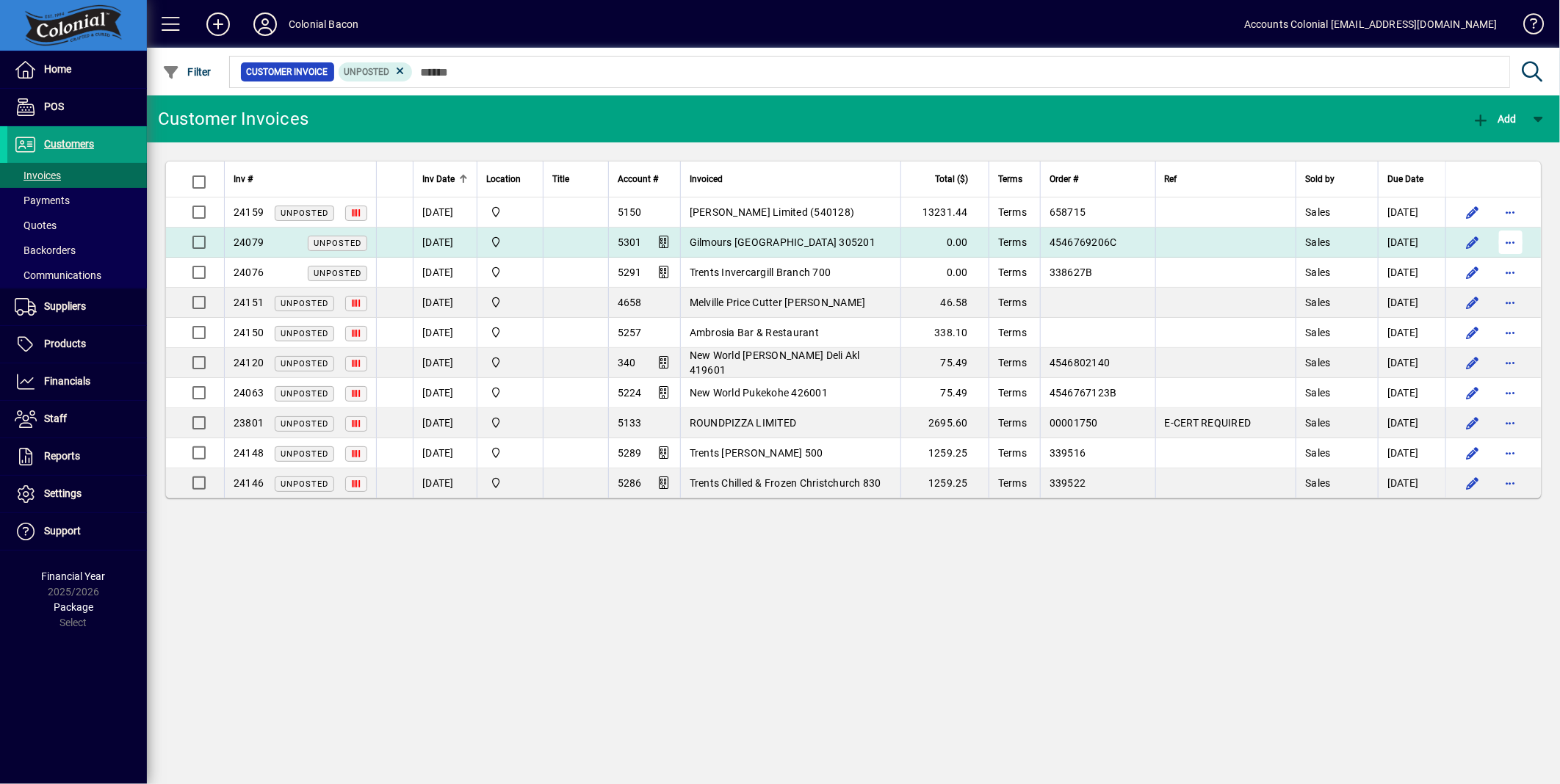
click at [1503, 244] on span "button" at bounding box center [1511, 242] width 35 height 35
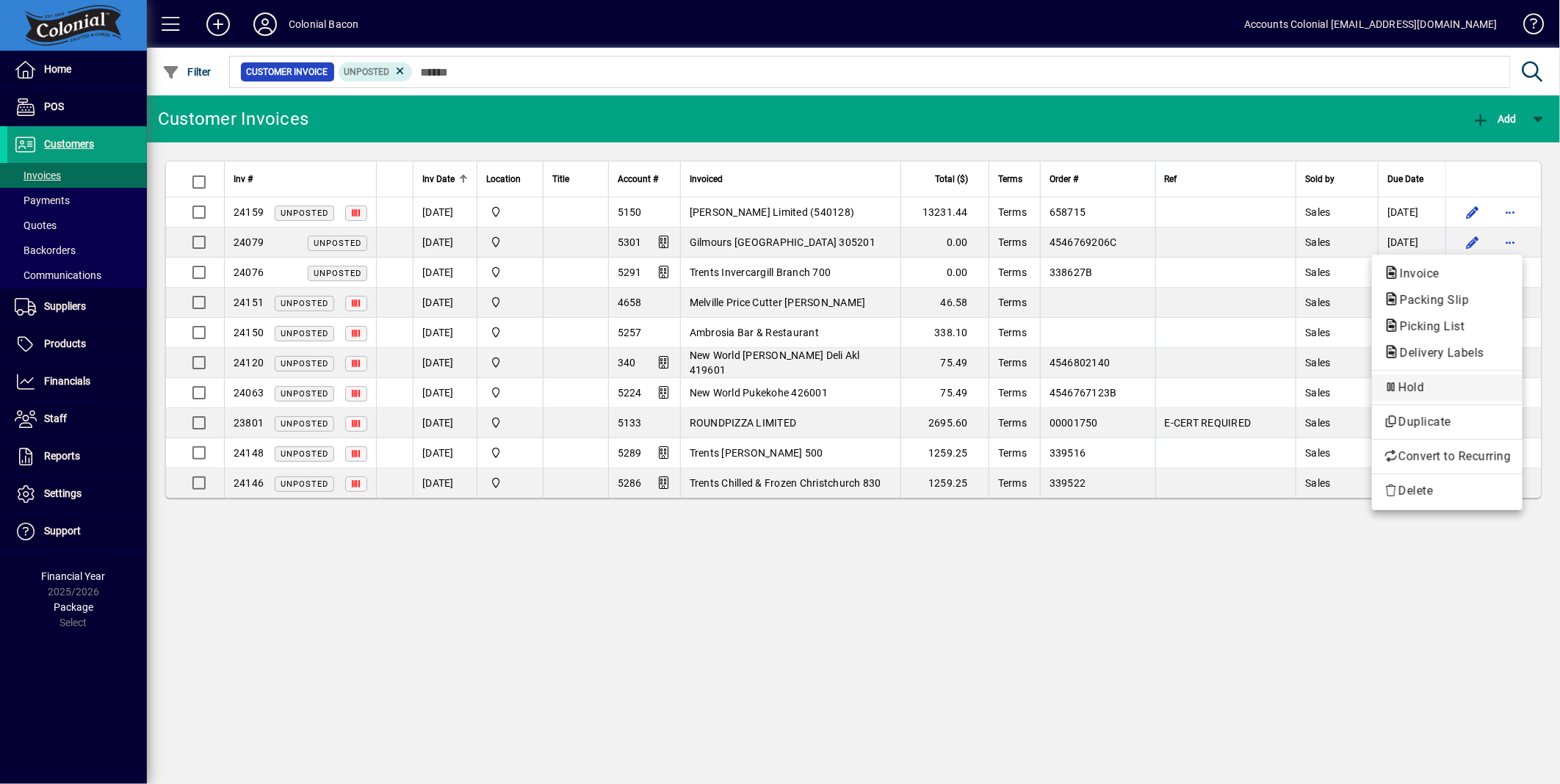
click at [1466, 392] on span "Hold" at bounding box center [1447, 388] width 127 height 17
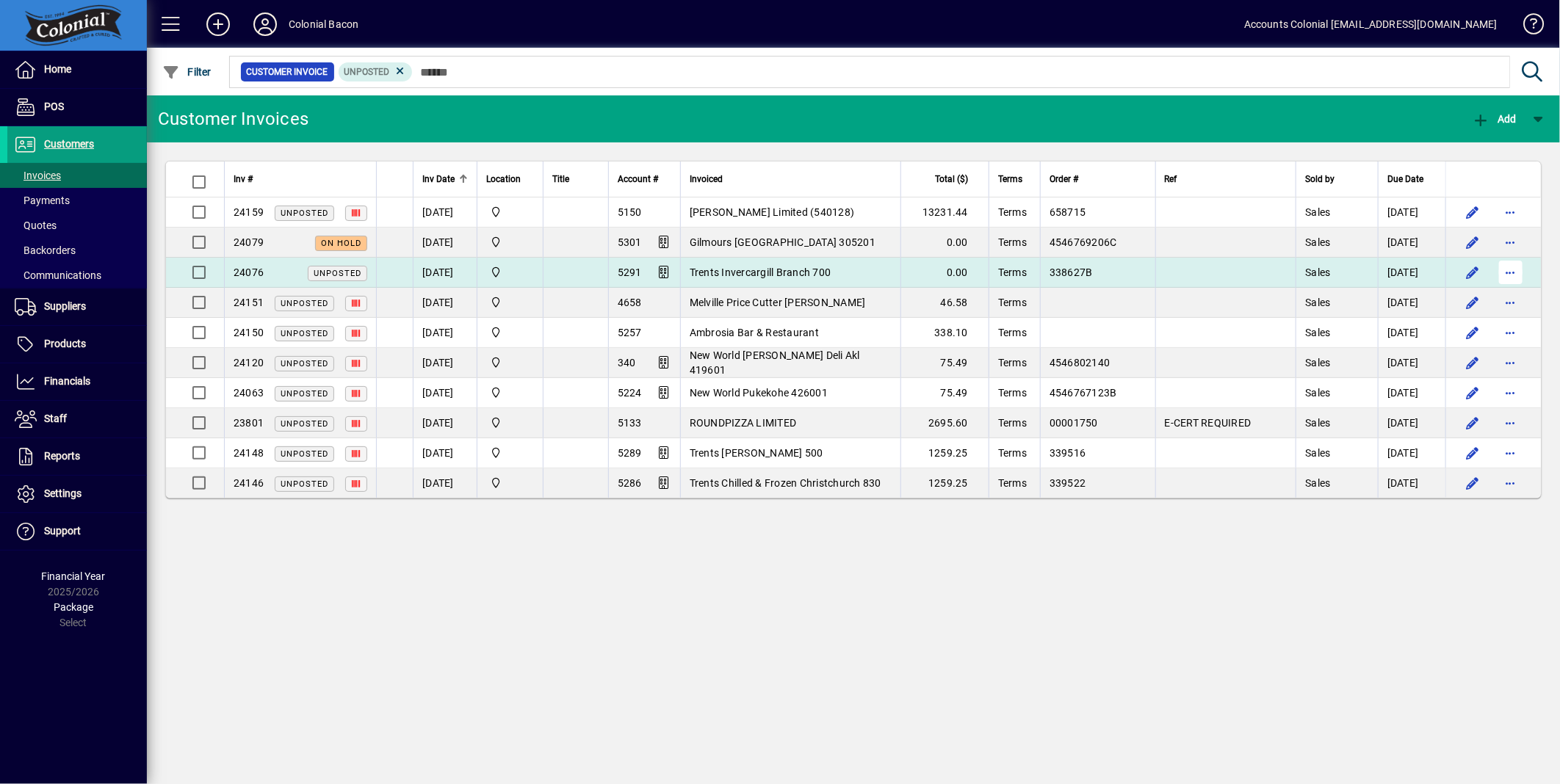
click at [1516, 270] on span "button" at bounding box center [1511, 272] width 35 height 35
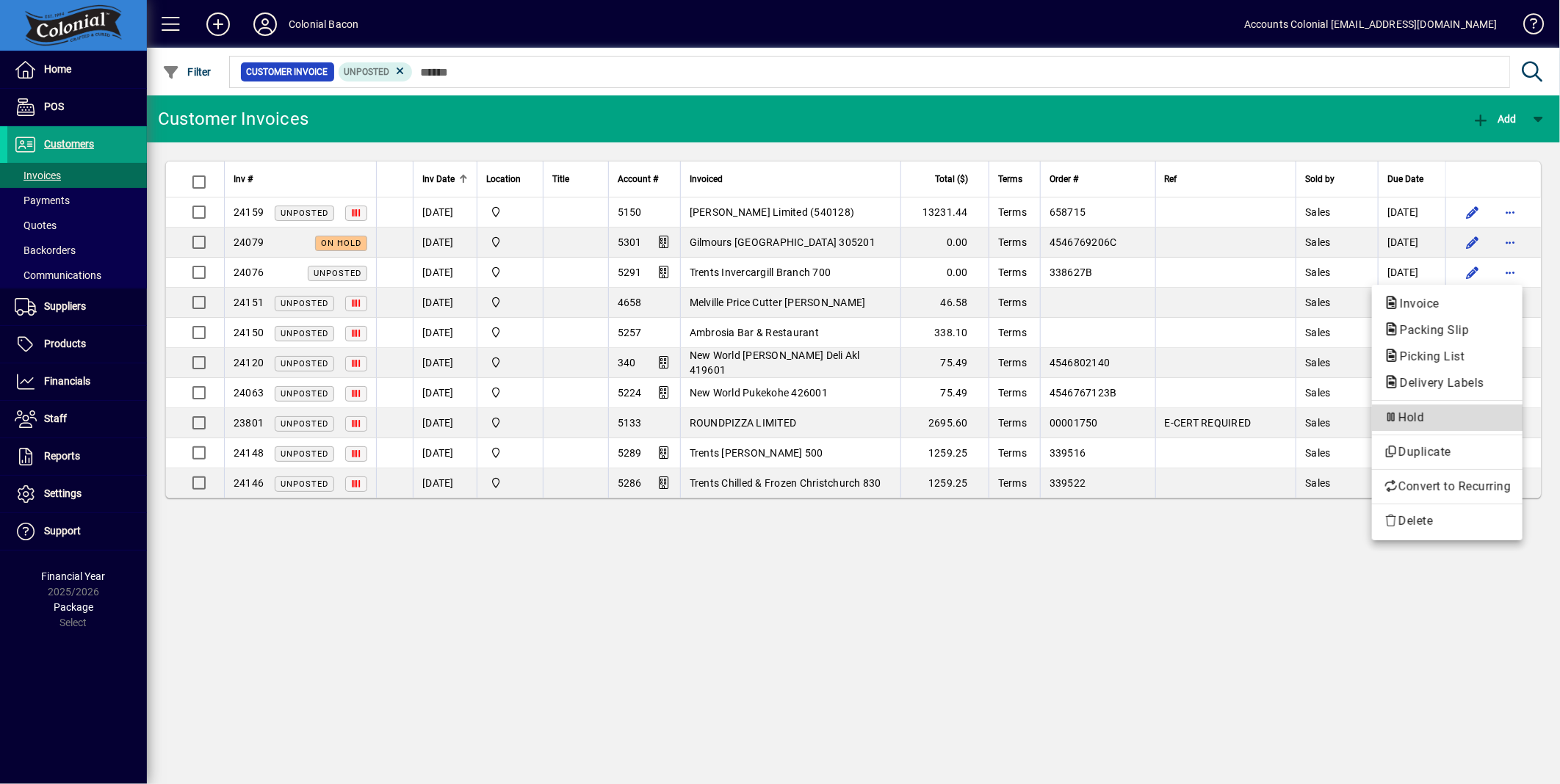
click at [1463, 422] on span "Hold" at bounding box center [1447, 418] width 127 height 17
